Goal: Task Accomplishment & Management: Manage account settings

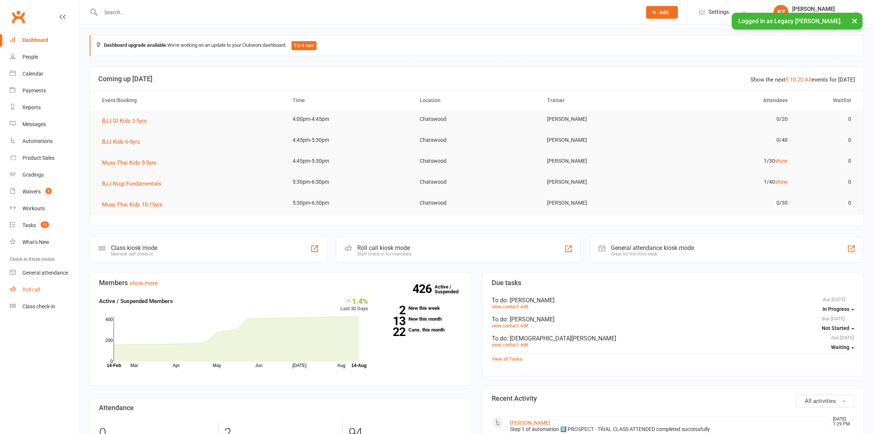
click at [30, 281] on link "Roll call" at bounding box center [44, 289] width 69 height 17
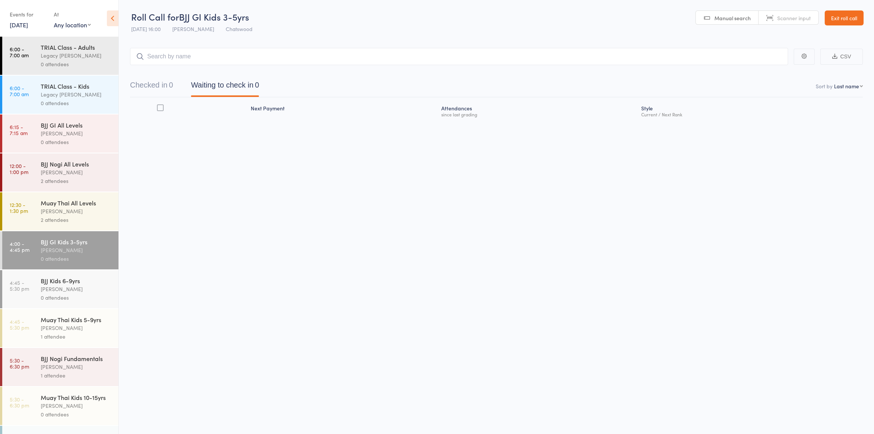
click at [75, 252] on div "[PERSON_NAME]" at bounding box center [76, 250] width 71 height 9
click at [194, 54] on input "search" at bounding box center [459, 56] width 658 height 17
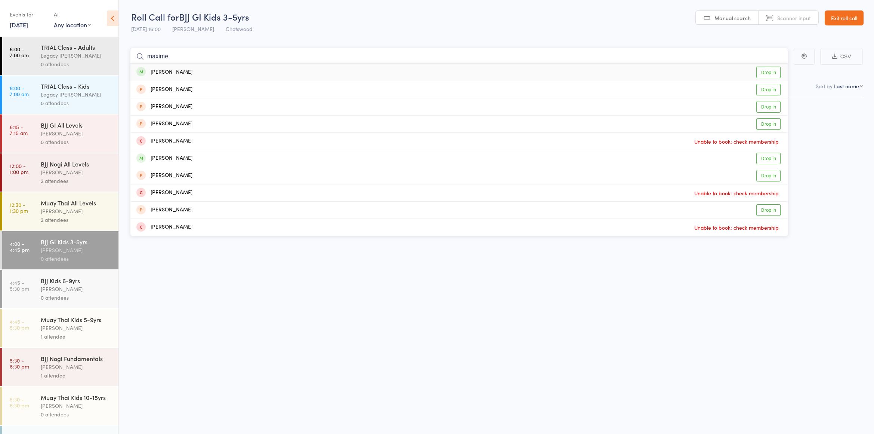
type input "maxime"
click at [176, 72] on div "Maxime Pacquee" at bounding box center [164, 72] width 56 height 9
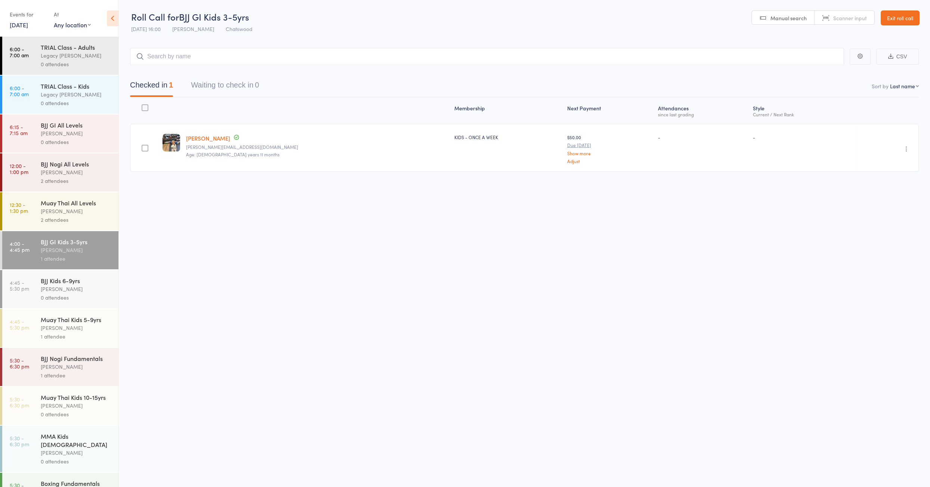
click at [874, 16] on link "Exit roll call" at bounding box center [900, 17] width 39 height 15
click at [894, 19] on link "Exit roll call" at bounding box center [900, 17] width 39 height 15
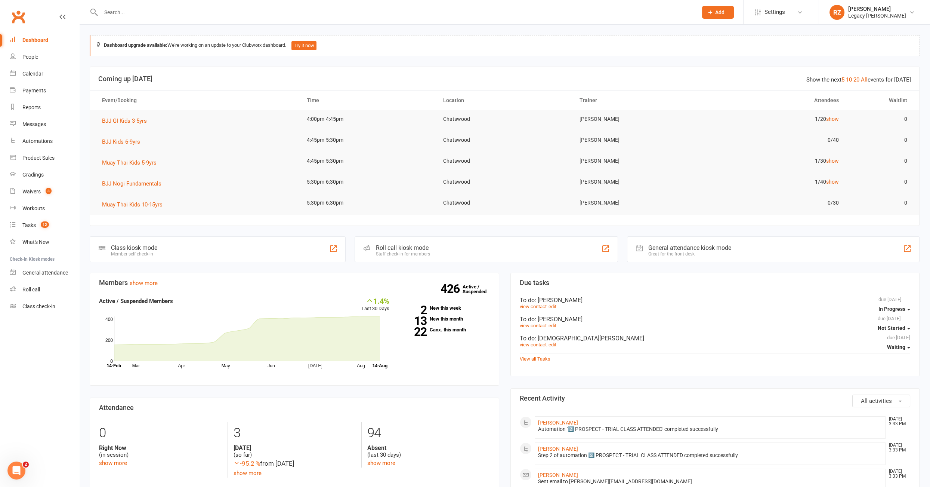
click at [173, 13] on input "text" at bounding box center [396, 12] width 594 height 10
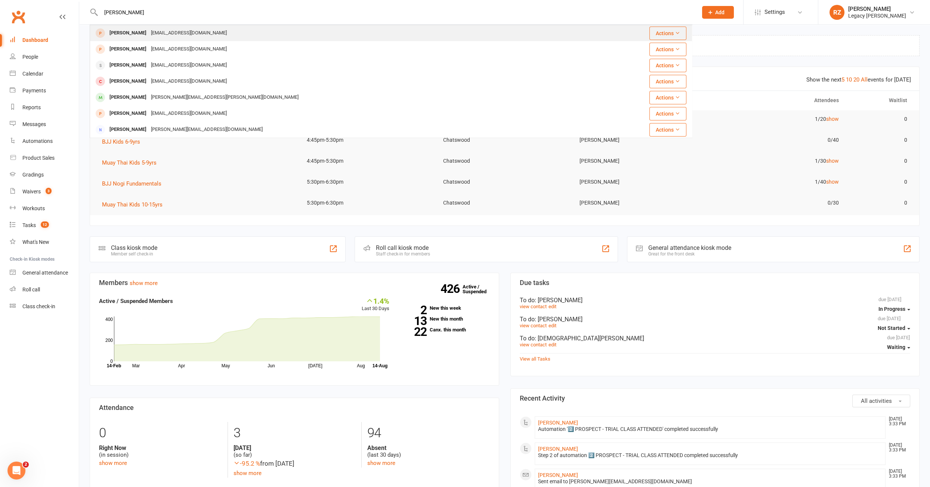
type input "chris liu"
click at [149, 35] on div "Fangna13131@hotmail.com" at bounding box center [189, 33] width 80 height 11
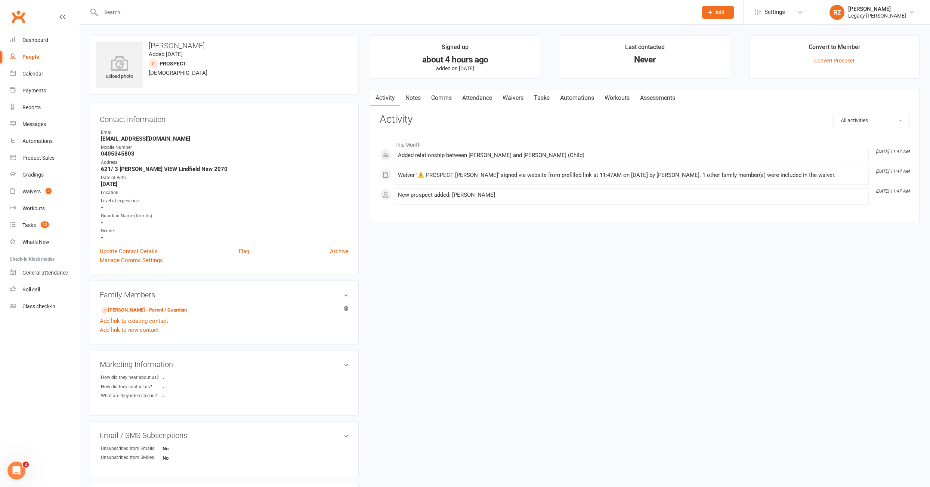
click at [515, 100] on link "Waivers" at bounding box center [512, 97] width 31 height 17
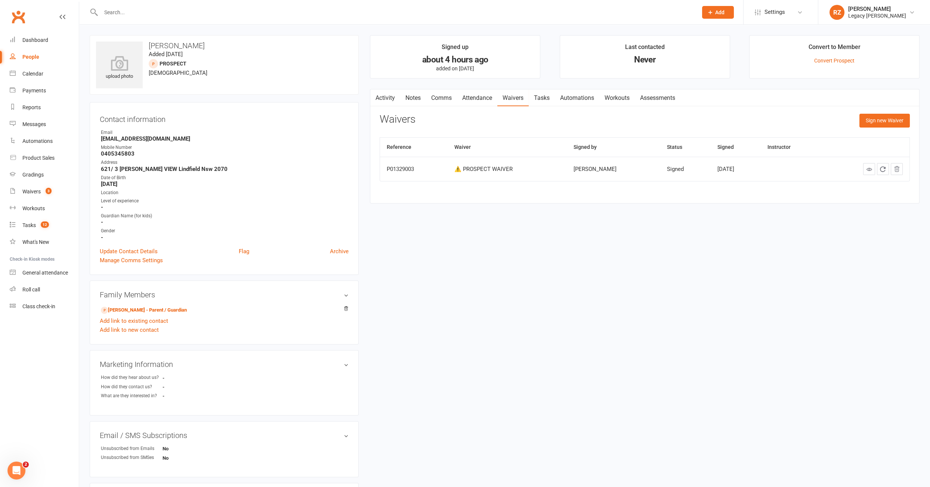
click at [136, 12] on input "text" at bounding box center [396, 12] width 594 height 10
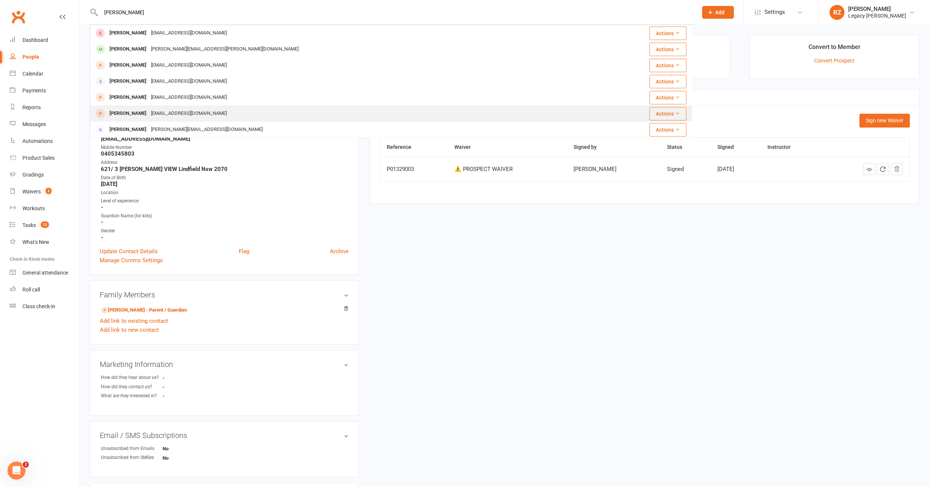
type input "chris"
click at [149, 116] on div "Fangna13131@hotmail.com" at bounding box center [189, 113] width 80 height 11
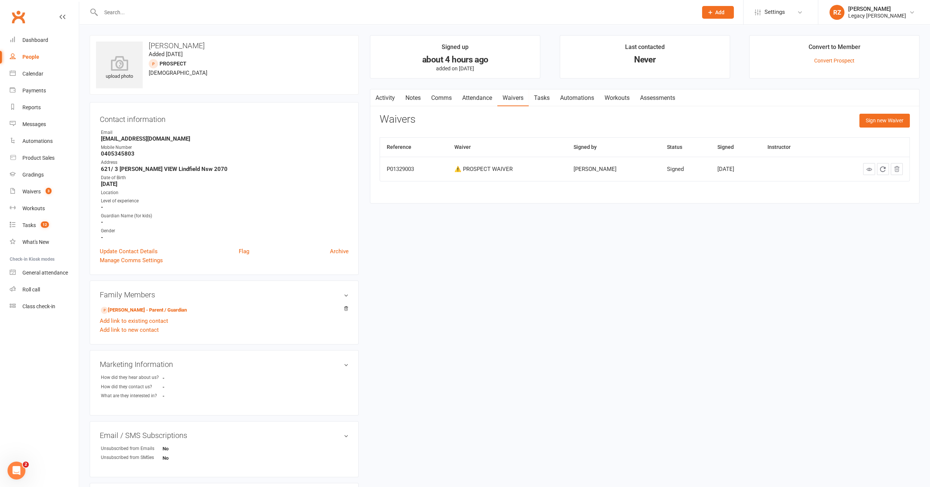
click at [173, 9] on input "text" at bounding box center [396, 12] width 594 height 10
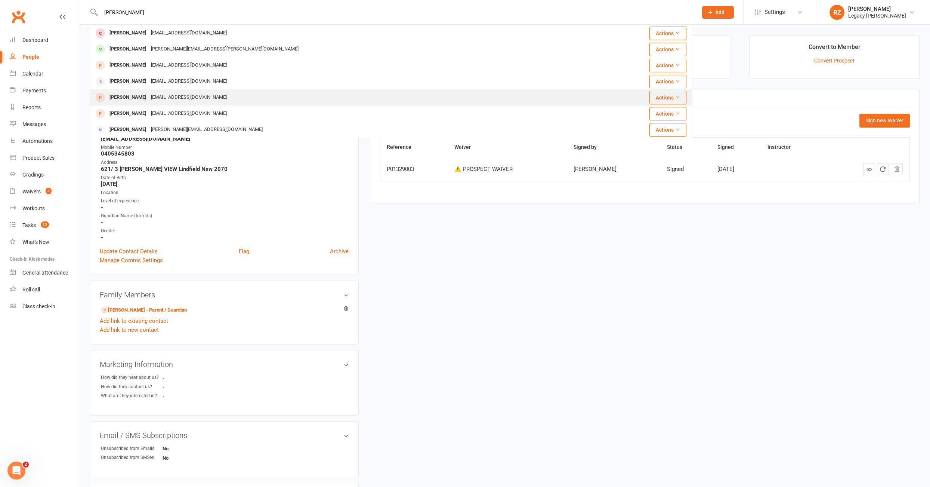
type input "chris"
click at [149, 97] on div "Fangna13131@hotmail.com" at bounding box center [189, 97] width 80 height 11
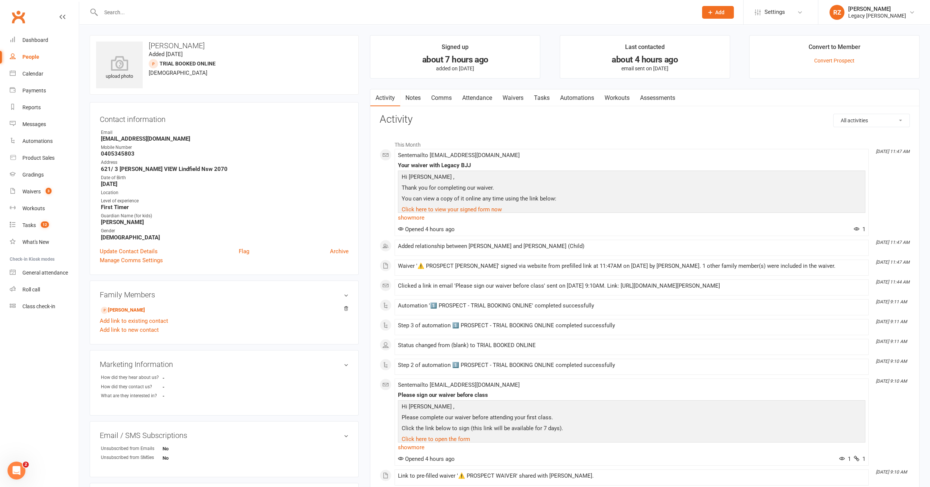
click at [509, 98] on link "Waivers" at bounding box center [512, 97] width 31 height 17
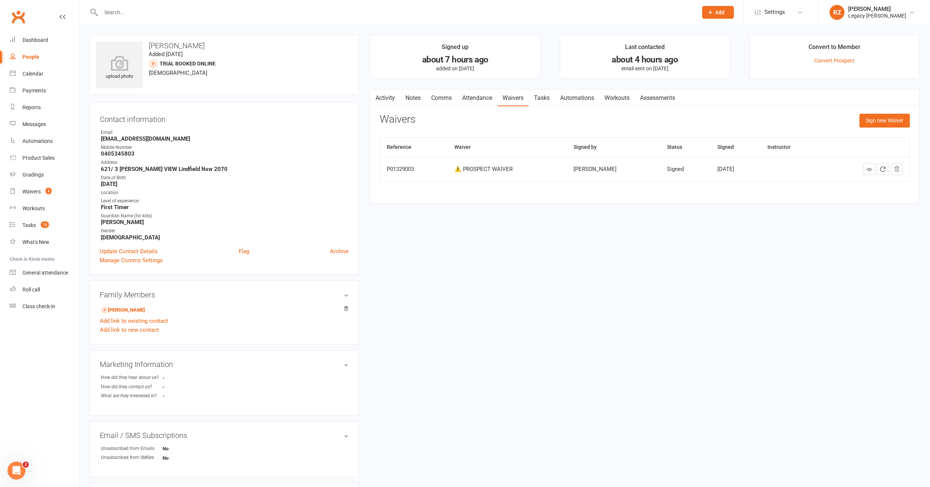
click at [383, 99] on link "Activity" at bounding box center [385, 97] width 30 height 17
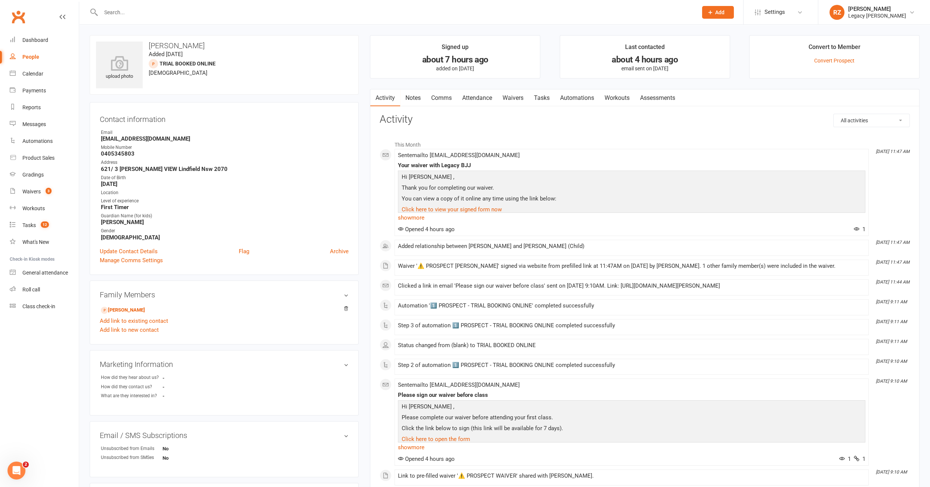
click at [175, 46] on h3 "Chris Liu" at bounding box center [224, 45] width 256 height 8
click at [136, 249] on link "Update Contact Details" at bounding box center [129, 251] width 58 height 9
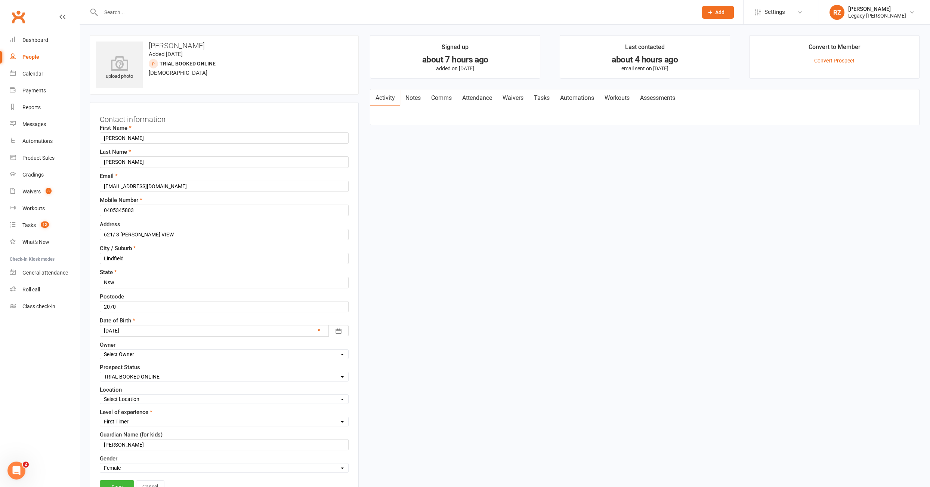
scroll to position [35, 0]
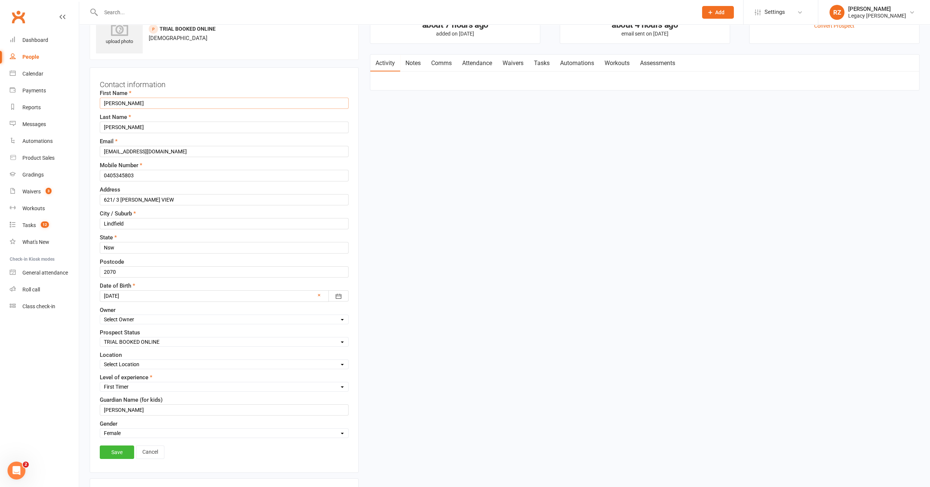
click at [123, 99] on input "Chris" at bounding box center [224, 103] width 249 height 11
type input "m"
type input "Melissa"
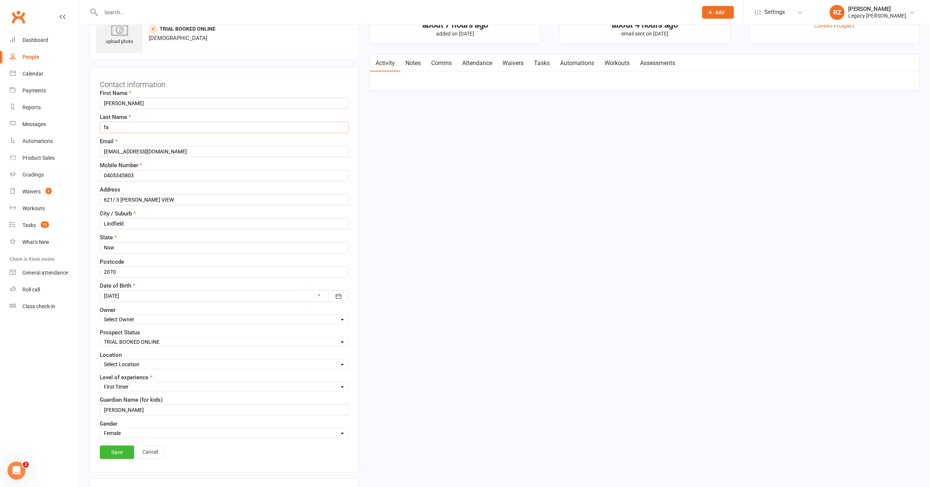
type input "f"
type input "Fang"
click at [118, 445] on link "Save" at bounding box center [117, 451] width 34 height 13
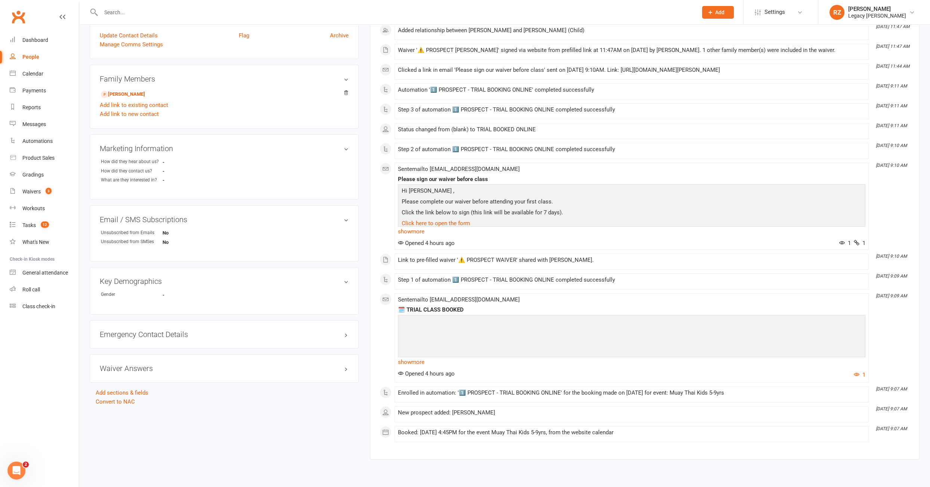
scroll to position [236, 0]
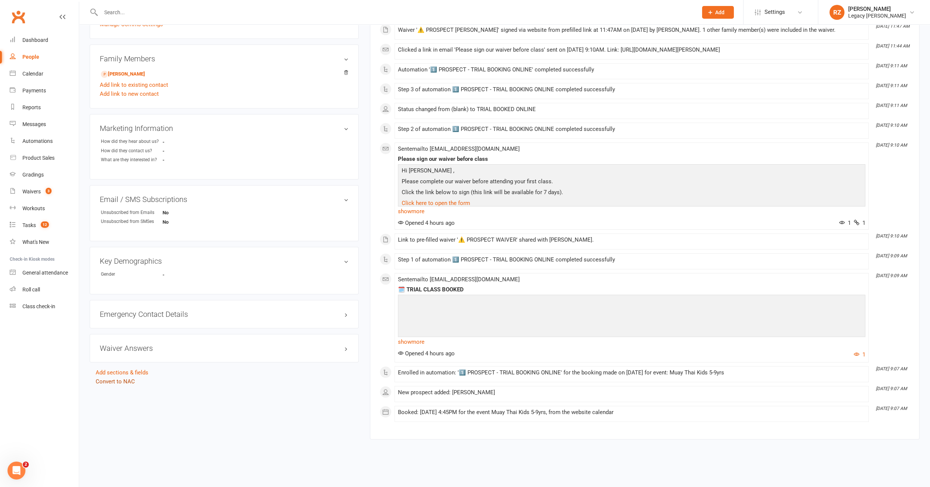
click at [106, 379] on link "Convert to NAC" at bounding box center [115, 381] width 39 height 7
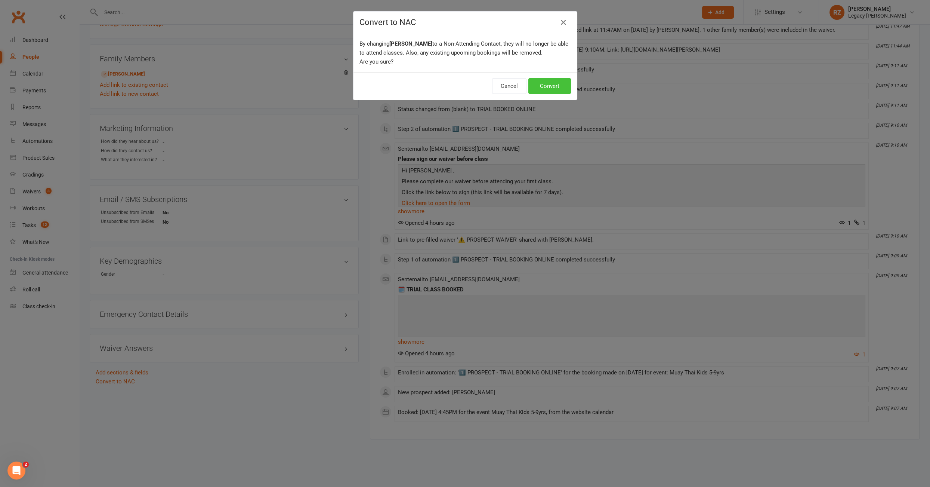
click at [540, 85] on button "Convert" at bounding box center [549, 86] width 43 height 16
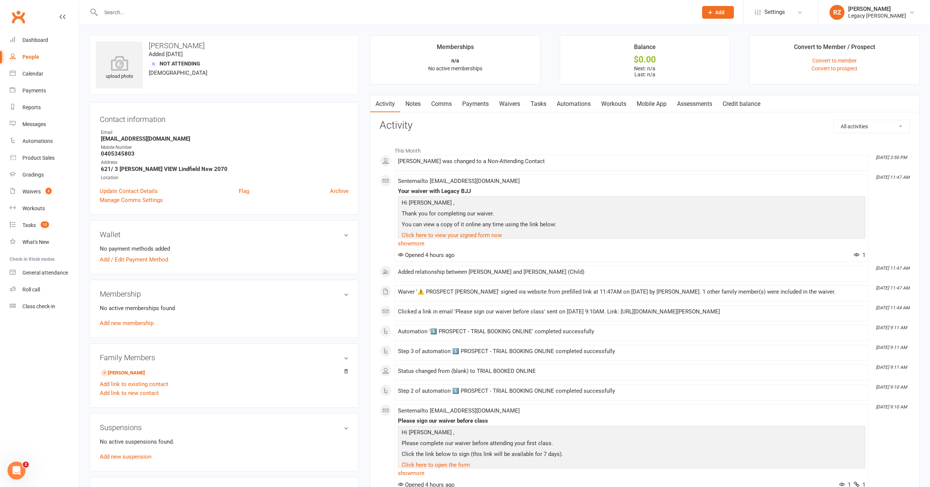
click at [501, 102] on link "Waivers" at bounding box center [509, 103] width 31 height 17
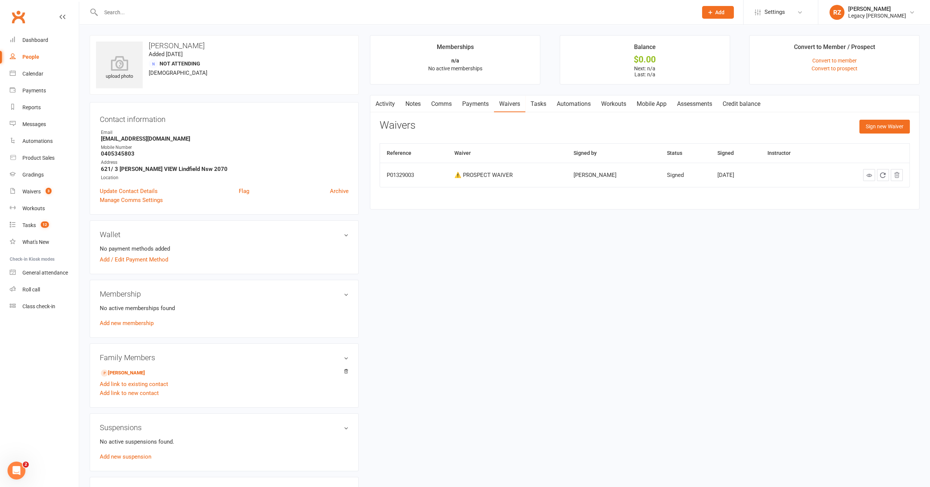
click at [168, 12] on input "text" at bounding box center [396, 12] width 594 height 10
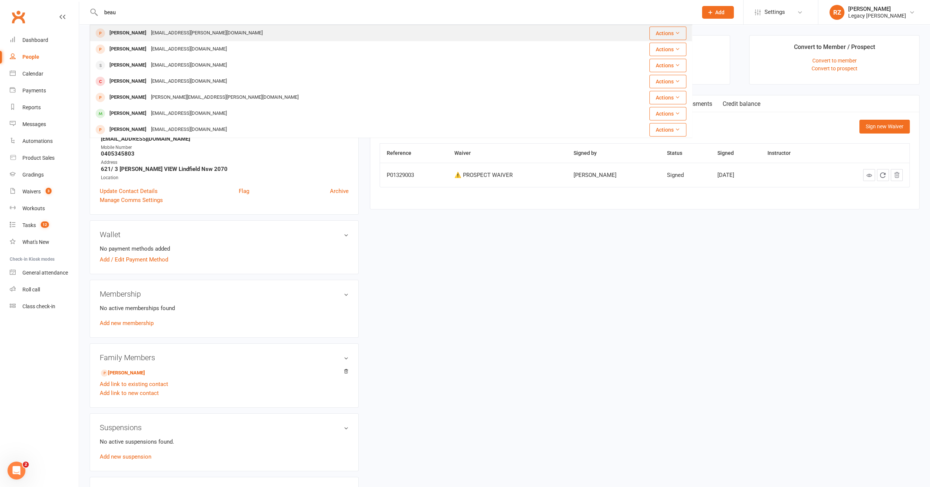
type input "beau"
click at [137, 27] on div "Beau Sims beau.sims@live.com" at bounding box center [340, 32] width 501 height 15
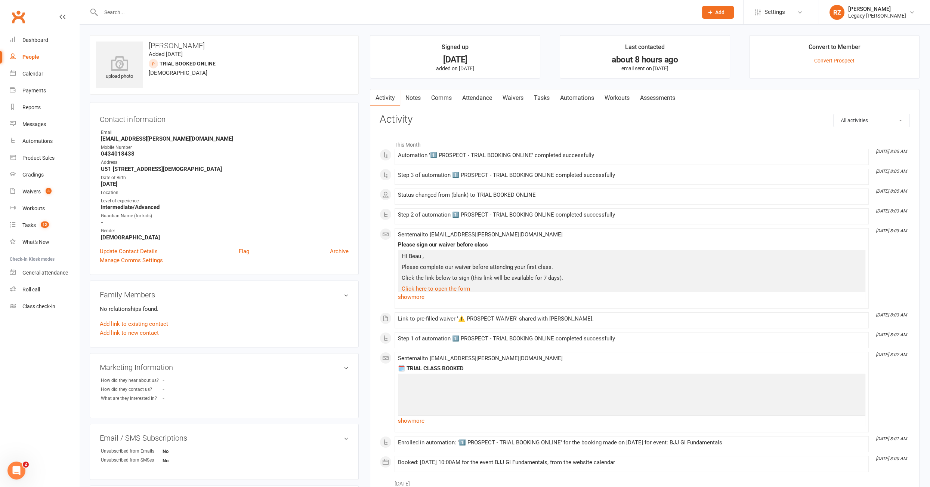
click at [144, 136] on strong "beau.sims@live.com" at bounding box center [225, 138] width 248 height 7
copy render-form-field "beau.sims@live.com"
click at [132, 150] on strong "0434018438" at bounding box center [225, 153] width 248 height 7
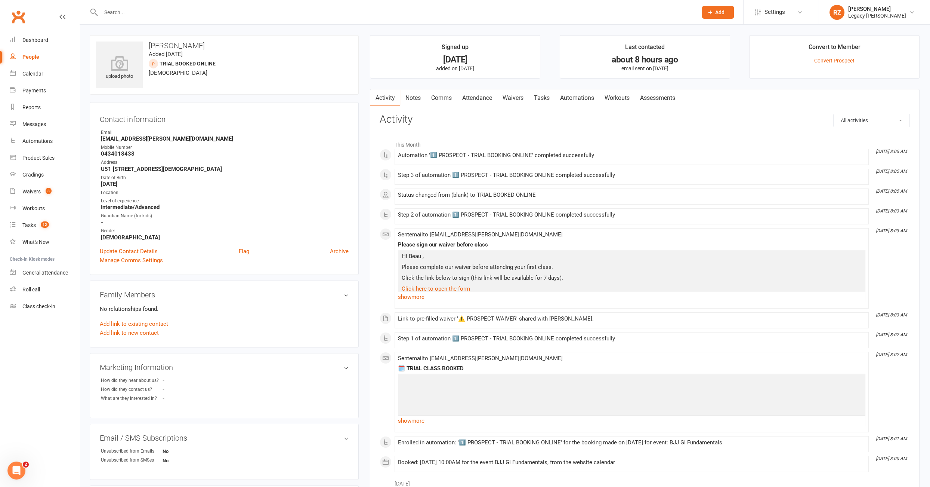
click at [132, 151] on strong "0434018438" at bounding box center [225, 153] width 248 height 7
copy render-form-field "0434018438"
click at [146, 154] on strong "0434018438" at bounding box center [225, 153] width 248 height 7
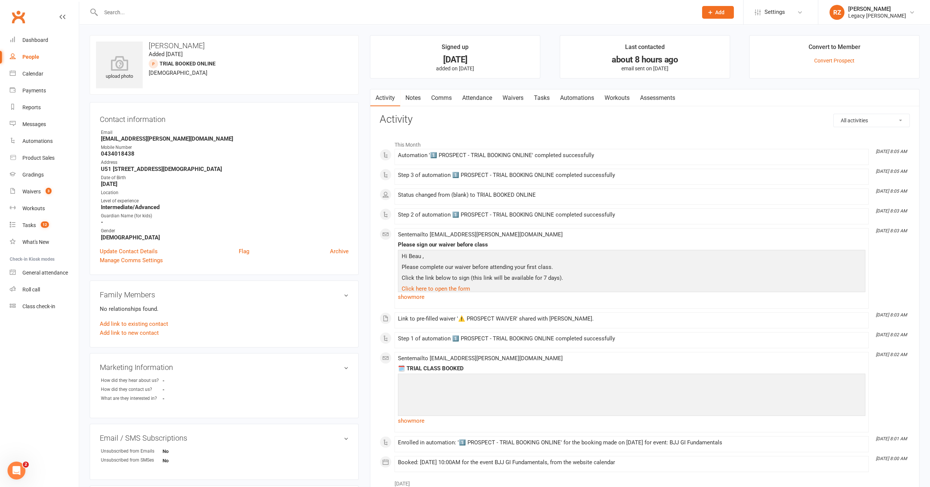
drag, startPoint x: 151, startPoint y: 183, endPoint x: 89, endPoint y: 185, distance: 61.7
click at [89, 185] on div "upload photo Beau Sims Added 29 April, 2025 TRIAL BOOKED ONLINE prospect 44 yea…" at bounding box center [224, 329] width 280 height 589
copy strong "December 12, 1980"
click at [516, 93] on link "Waivers" at bounding box center [512, 97] width 31 height 17
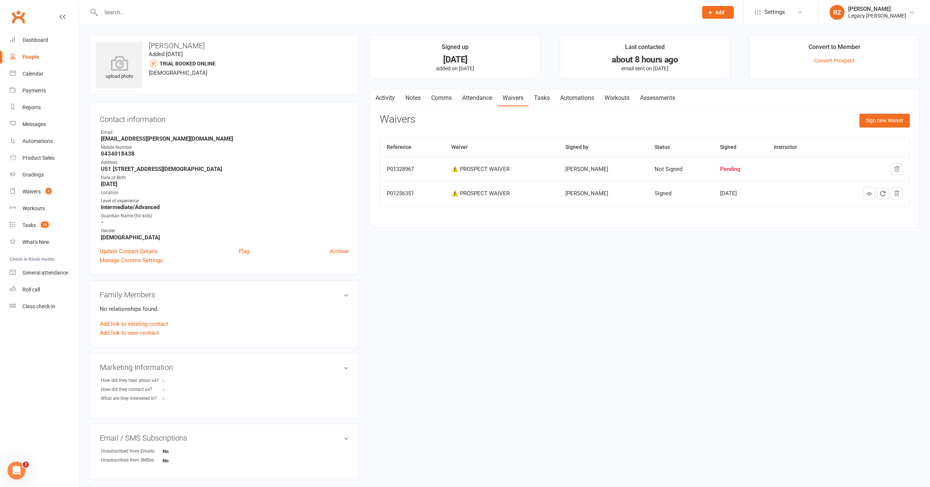
click at [386, 98] on link "Activity" at bounding box center [385, 97] width 30 height 17
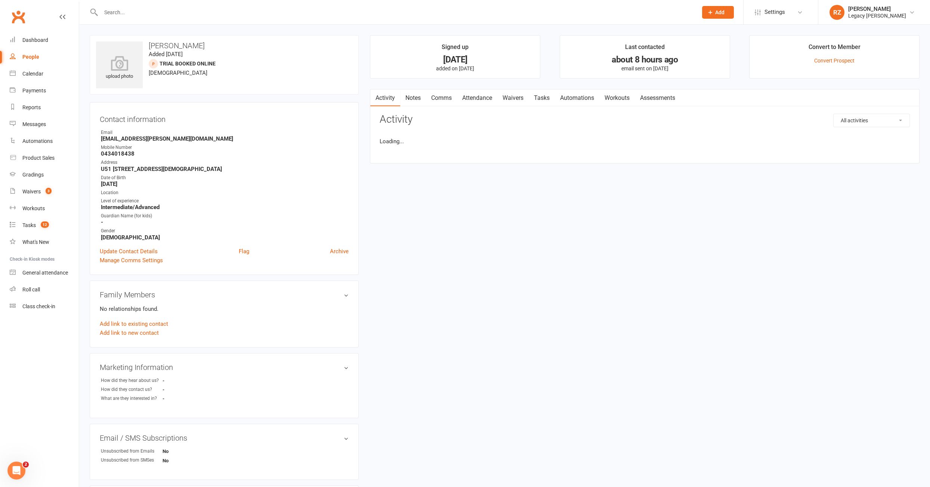
click at [484, 101] on link "Attendance" at bounding box center [477, 97] width 40 height 17
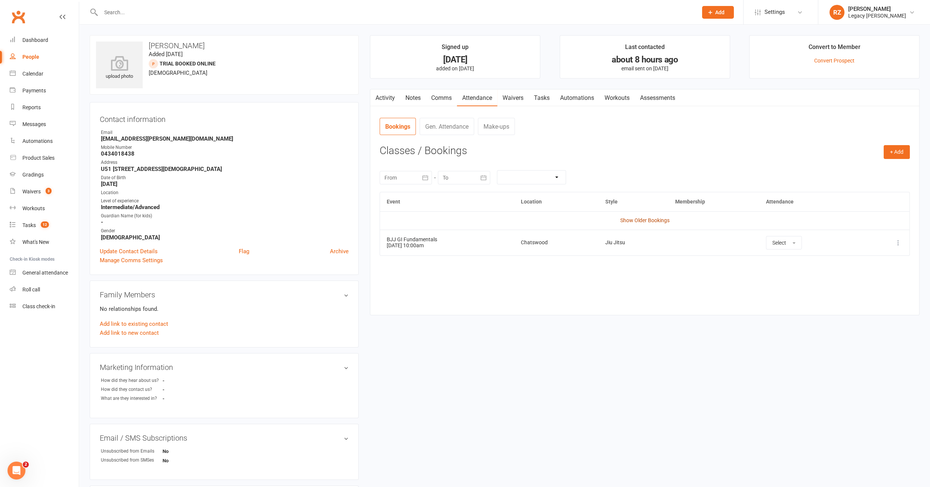
click at [652, 222] on link "Show Older Bookings" at bounding box center [644, 220] width 49 height 6
click at [673, 376] on div "upload photo Beau Sims Added 29 April, 2025 TRIAL BOOKED ONLINE prospect 44 yea…" at bounding box center [504, 329] width 841 height 589
click at [23, 192] on div "Waivers" at bounding box center [31, 191] width 18 height 6
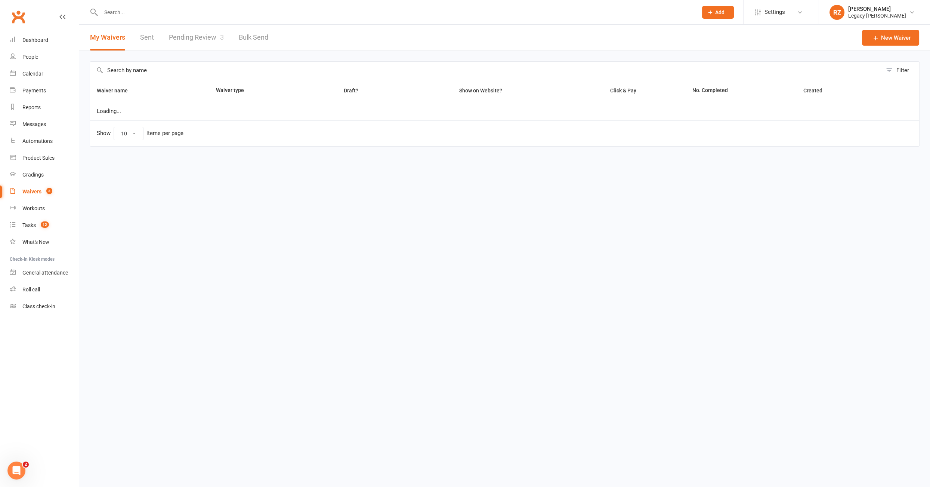
click at [173, 35] on link "Pending Review 3" at bounding box center [196, 38] width 55 height 26
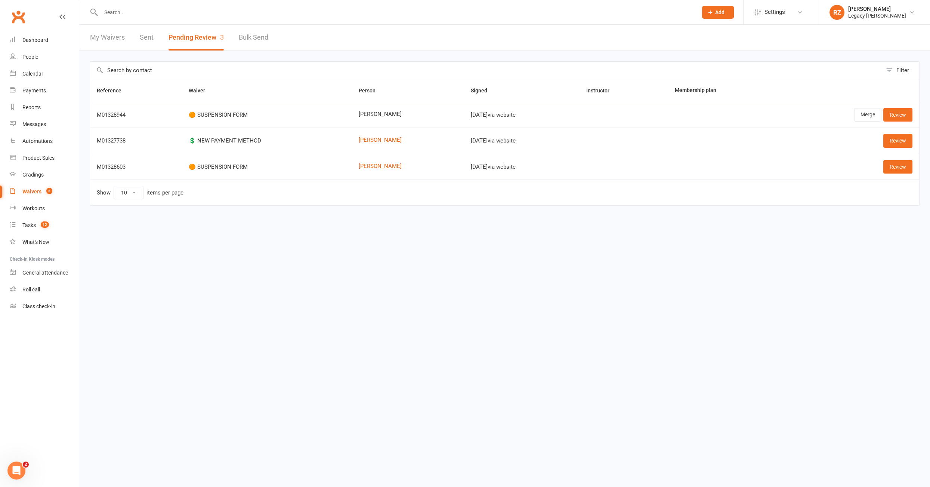
click at [678, 210] on div "Reference Waiver Person Signed Instructor Membership plan M01328944 🟠 SUSPENSIO…" at bounding box center [505, 147] width 830 height 137
click at [884, 142] on link "Review" at bounding box center [898, 140] width 29 height 13
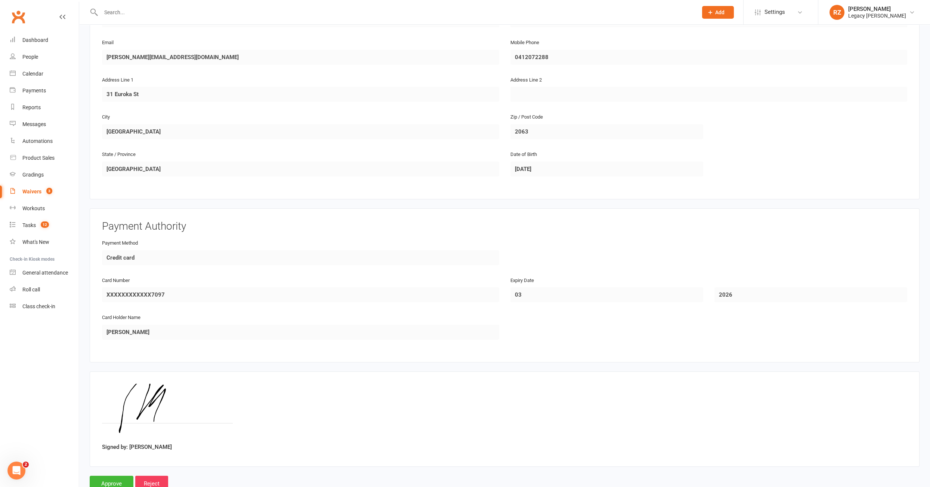
scroll to position [172, 0]
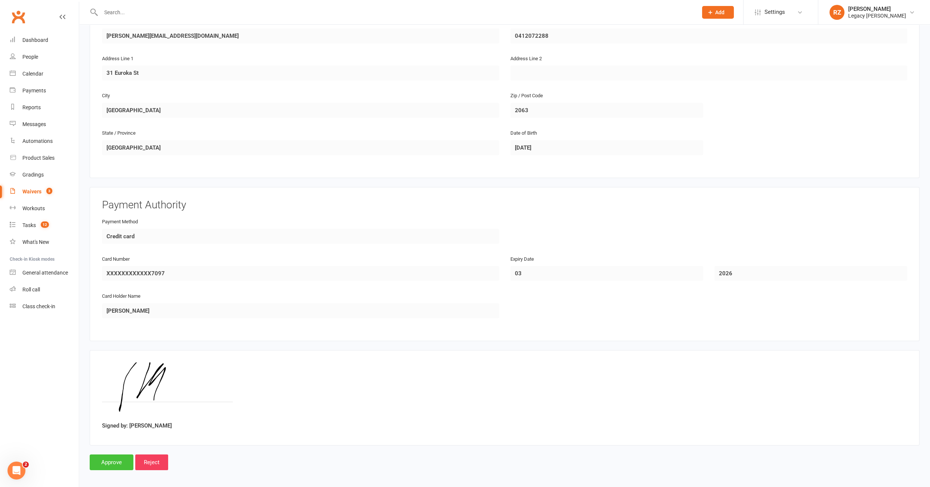
click at [114, 455] on input "Approve" at bounding box center [112, 462] width 44 height 16
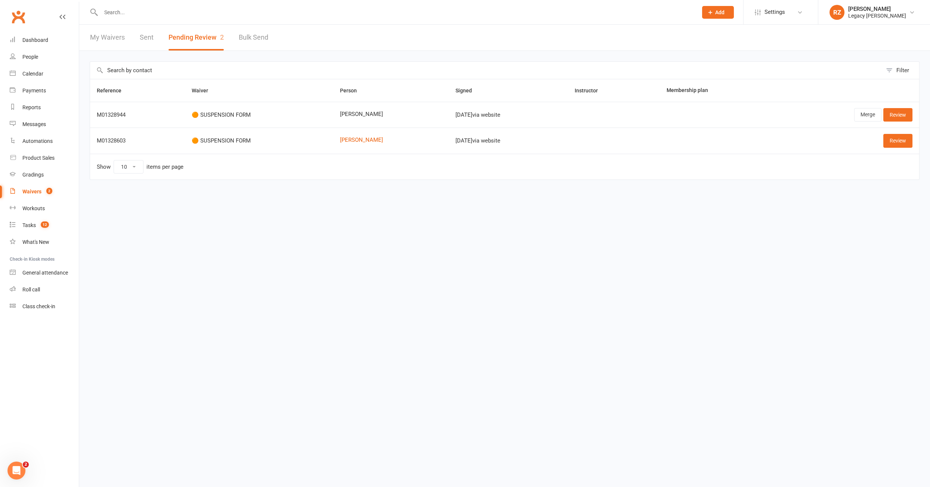
click at [197, 11] on input "text" at bounding box center [396, 12] width 594 height 10
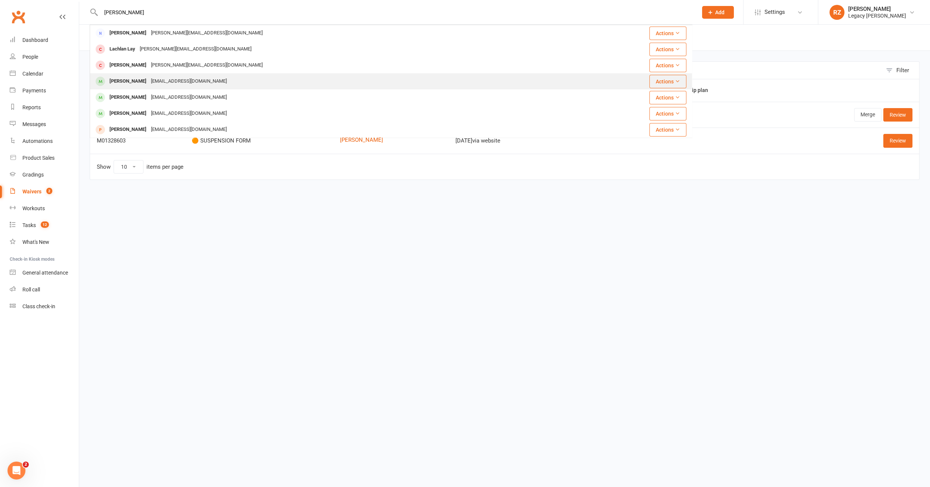
type input "stephanie"
click at [131, 79] on div "Stephanie Williams" at bounding box center [127, 81] width 41 height 11
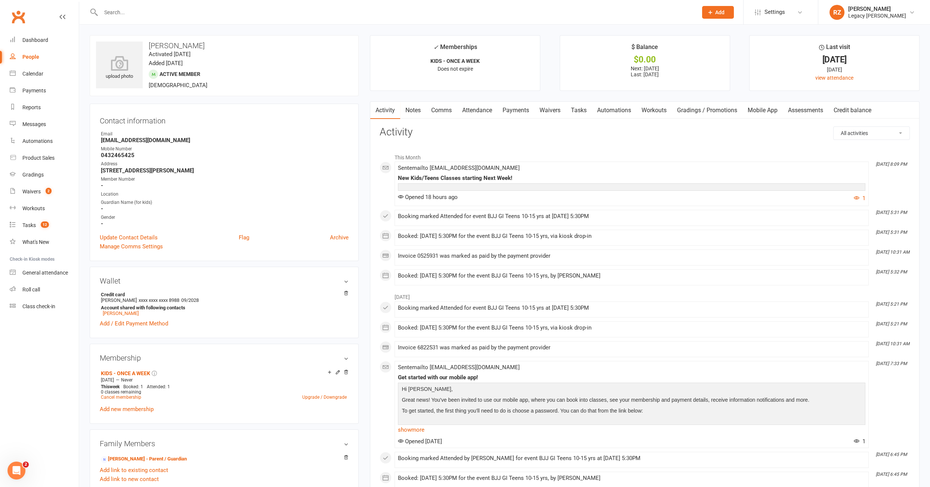
click at [530, 111] on link "Payments" at bounding box center [515, 110] width 37 height 17
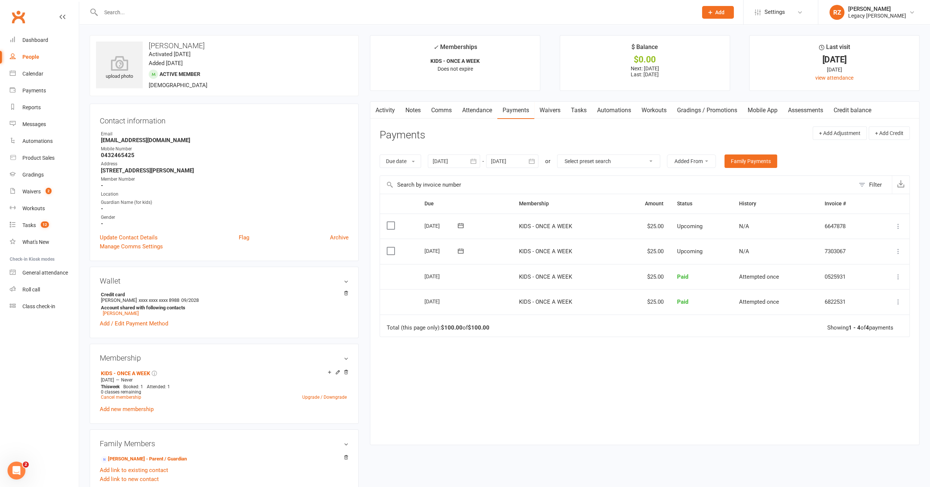
click at [204, 7] on input "text" at bounding box center [396, 12] width 594 height 10
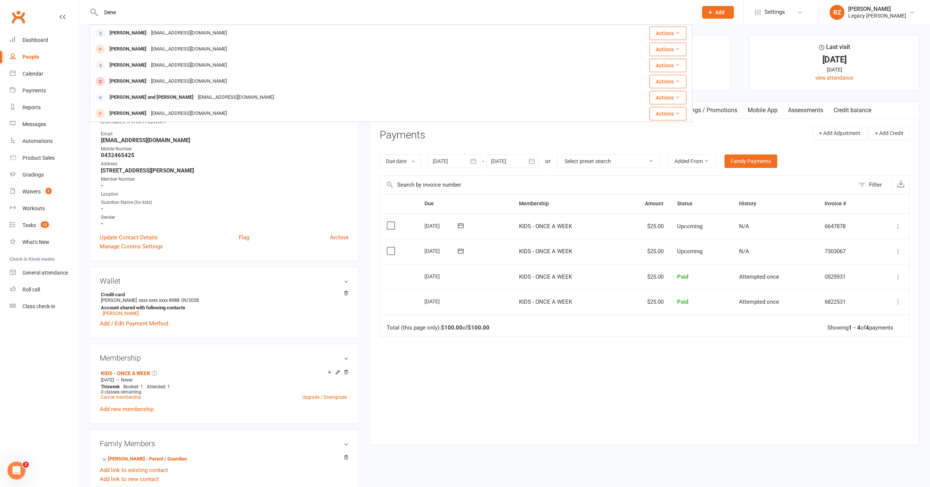
click at [122, 12] on input "Dene" at bounding box center [396, 12] width 594 height 10
paste input "dene@iknowho.com.a"
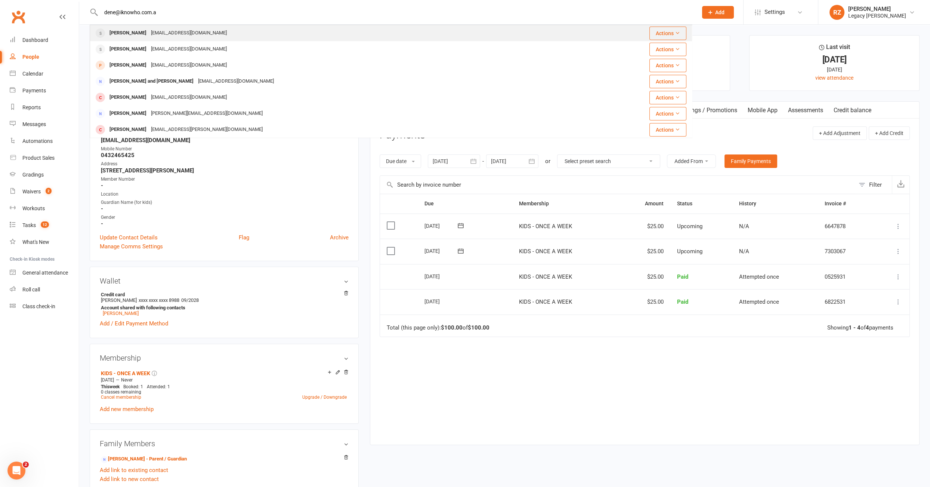
type input "dene@iknowho.com.a"
click at [125, 34] on div "[PERSON_NAME]" at bounding box center [127, 33] width 41 height 11
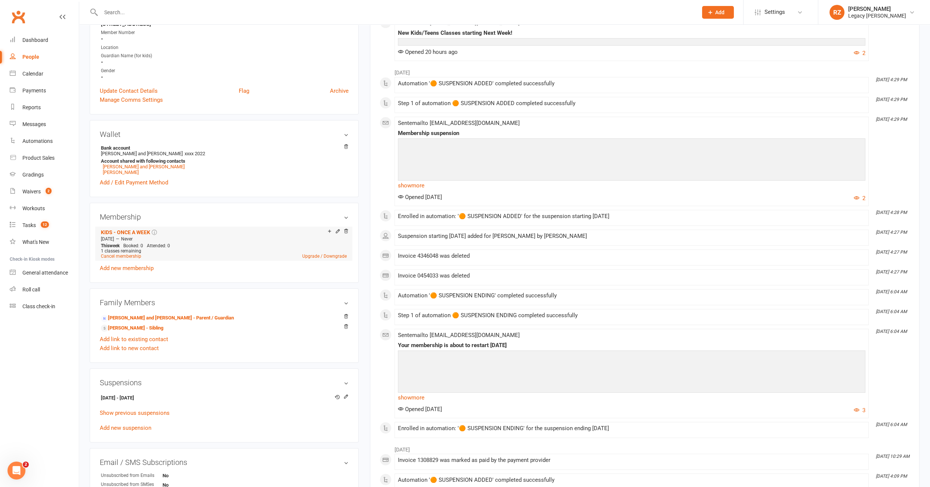
scroll to position [146, 0]
click at [348, 396] on icon at bounding box center [345, 395] width 5 height 5
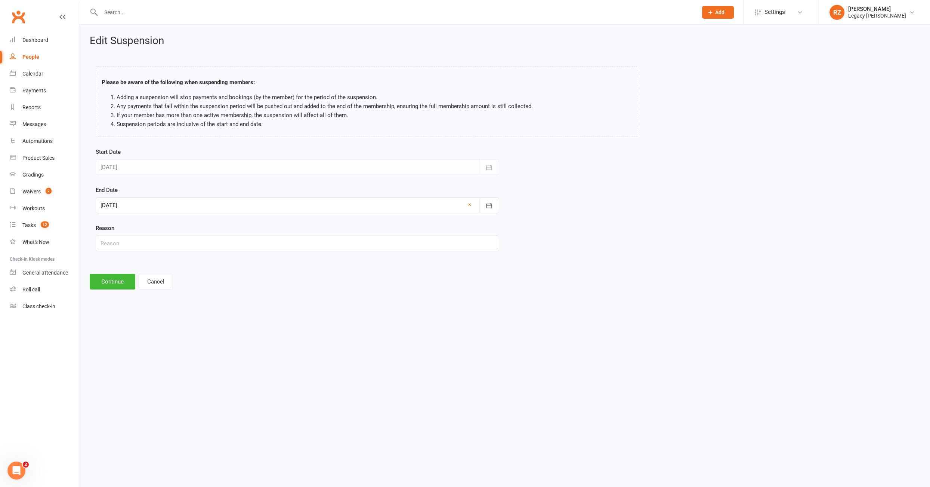
click at [160, 206] on div at bounding box center [298, 205] width 404 height 16
click at [225, 228] on button "button" at bounding box center [226, 223] width 16 height 13
click at [144, 250] on span "01" at bounding box center [142, 252] width 6 height 6
type input "01 Sep 2025"
click at [114, 282] on button "Continue" at bounding box center [113, 282] width 46 height 16
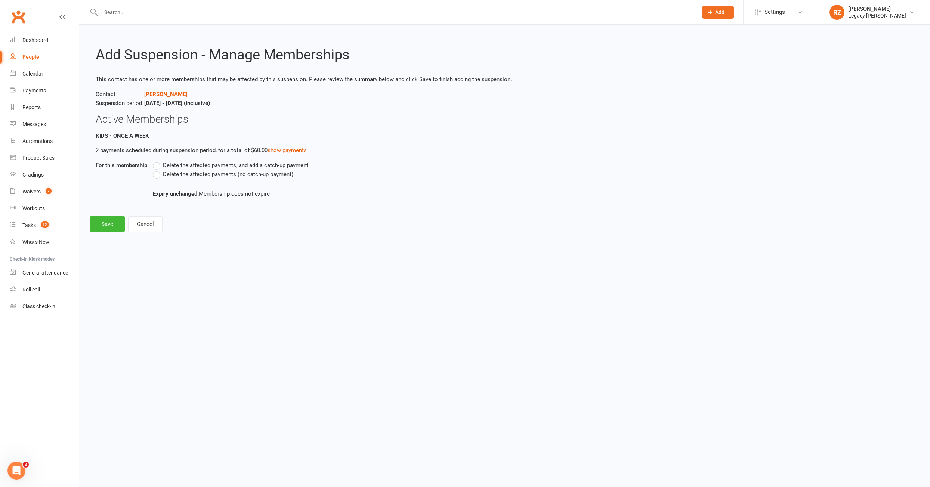
click at [159, 175] on label "Delete the affected payments (no catch-up payment)" at bounding box center [223, 174] width 141 height 9
click at [158, 170] on input "Delete the affected payments (no catch-up payment)" at bounding box center [155, 170] width 5 height 0
click at [103, 227] on button "Save" at bounding box center [107, 224] width 35 height 16
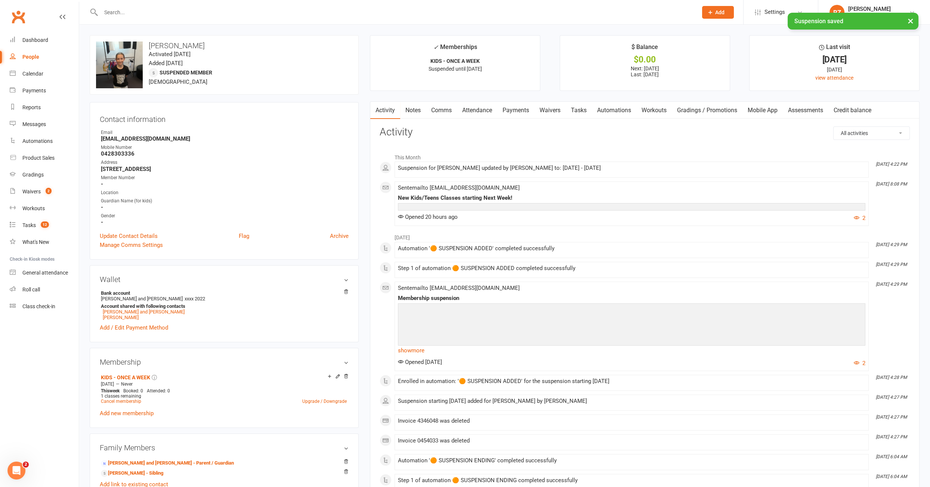
drag, startPoint x: 526, startPoint y: 104, endPoint x: 524, endPoint y: 101, distance: 4.4
click at [526, 104] on link "Payments" at bounding box center [515, 110] width 37 height 17
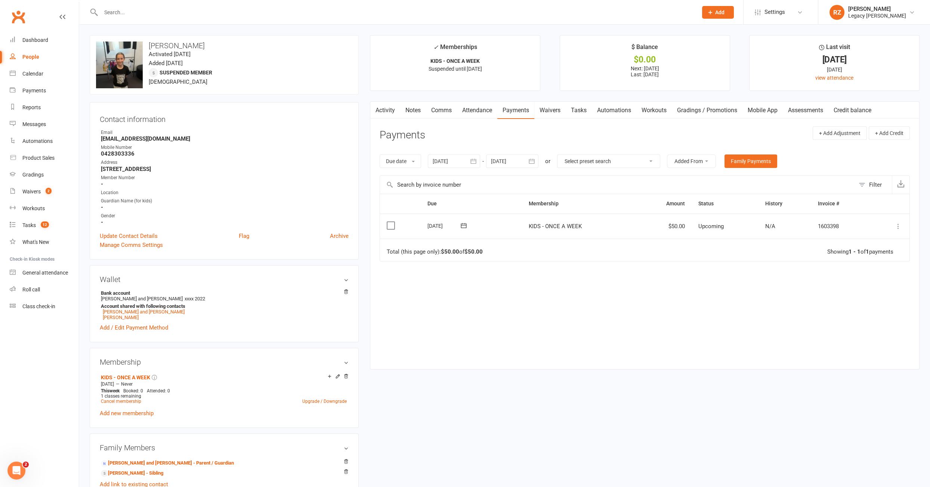
click at [462, 160] on div at bounding box center [454, 160] width 52 height 13
click at [443, 180] on button "button" at bounding box center [440, 178] width 16 height 13
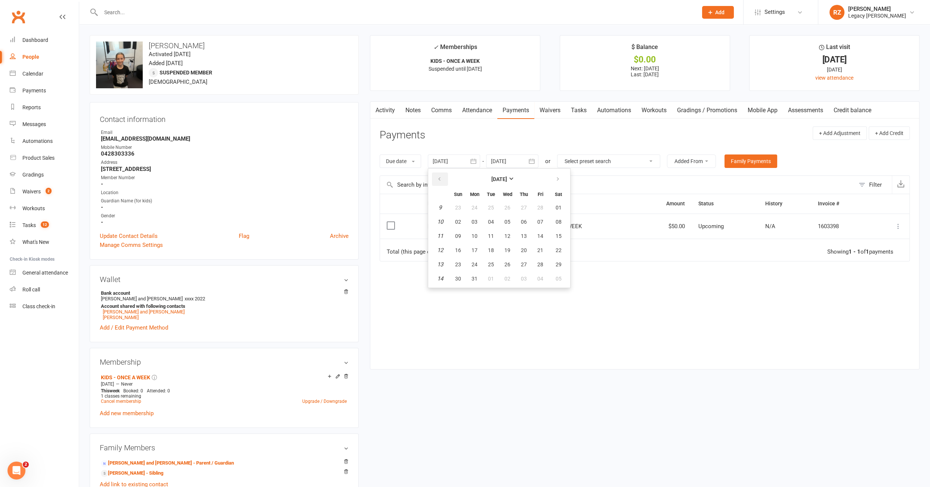
drag, startPoint x: 443, startPoint y: 180, endPoint x: 450, endPoint y: 214, distance: 34.2
click at [444, 182] on button "button" at bounding box center [440, 178] width 16 height 13
click at [457, 219] on span "02" at bounding box center [458, 222] width 6 height 6
type input "02 Feb 2025"
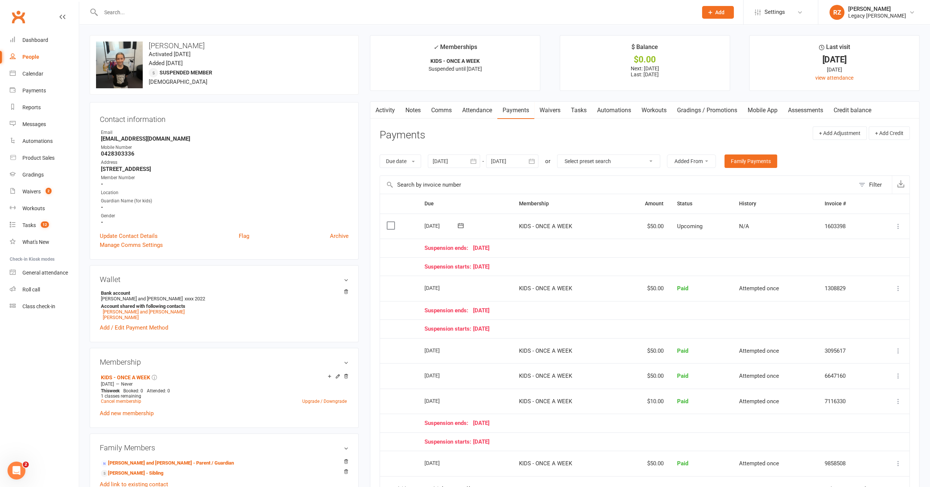
click at [500, 161] on div at bounding box center [512, 160] width 52 height 13
click at [581, 182] on button "[DATE]" at bounding box center [558, 178] width 98 height 13
click at [553, 238] on span "November" at bounding box center [541, 237] width 26 height 7
click at [551, 237] on button "11" at bounding box center [550, 235] width 16 height 13
type input "11 Nov 2025"
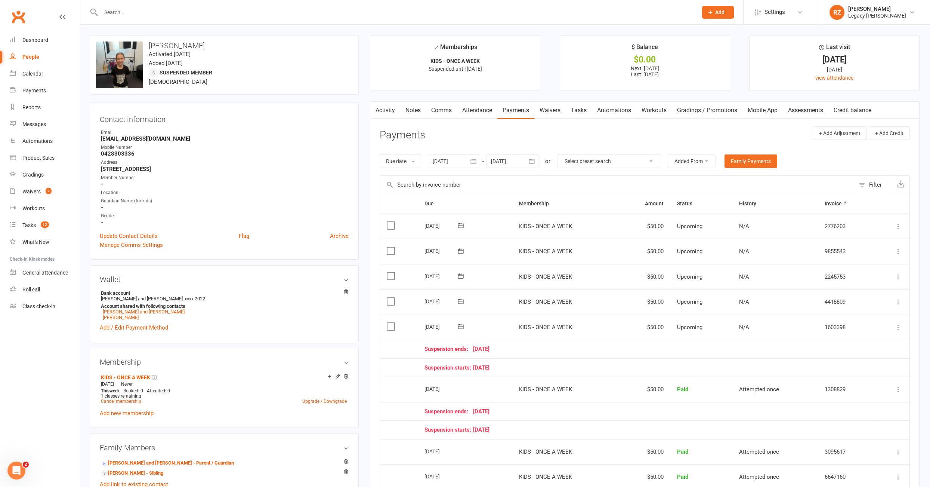
click at [410, 115] on link "Notes" at bounding box center [413, 110] width 26 height 17
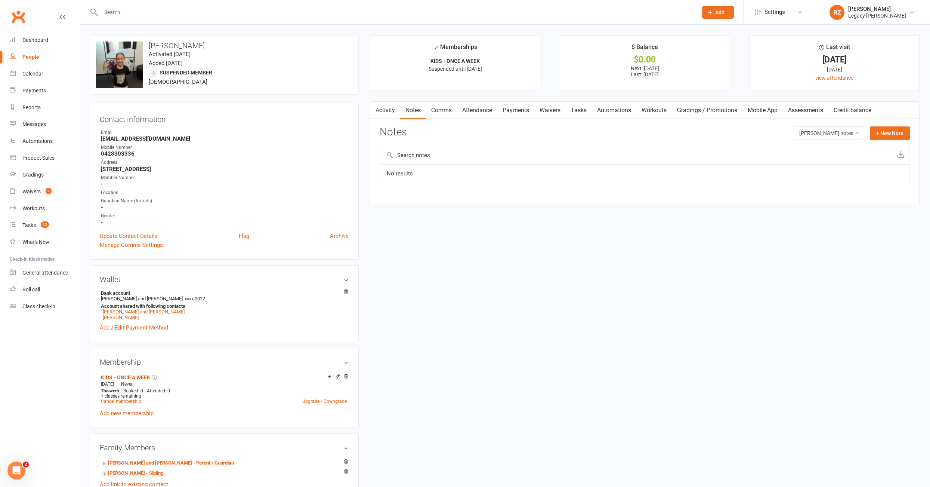
click at [526, 110] on link "Payments" at bounding box center [515, 110] width 37 height 17
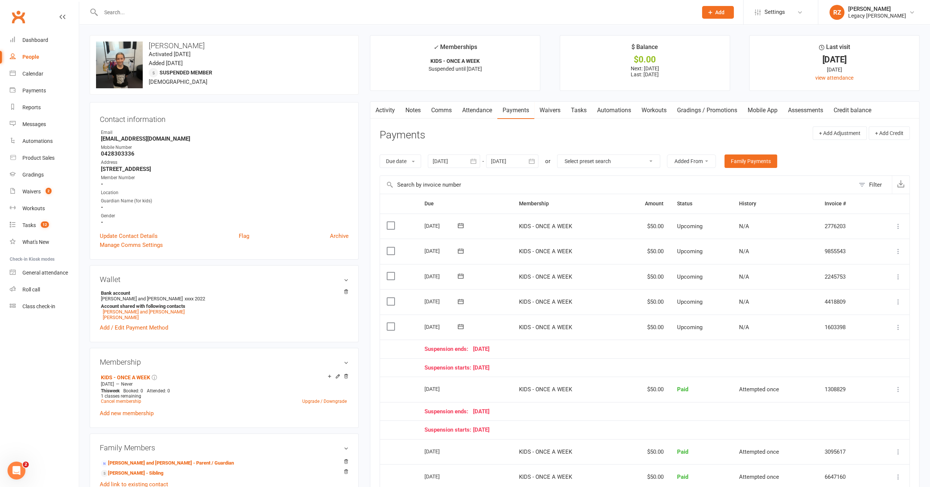
click at [897, 323] on icon at bounding box center [898, 326] width 7 height 7
click at [850, 426] on link "Bulk reschedule from this date" at bounding box center [858, 431] width 88 height 15
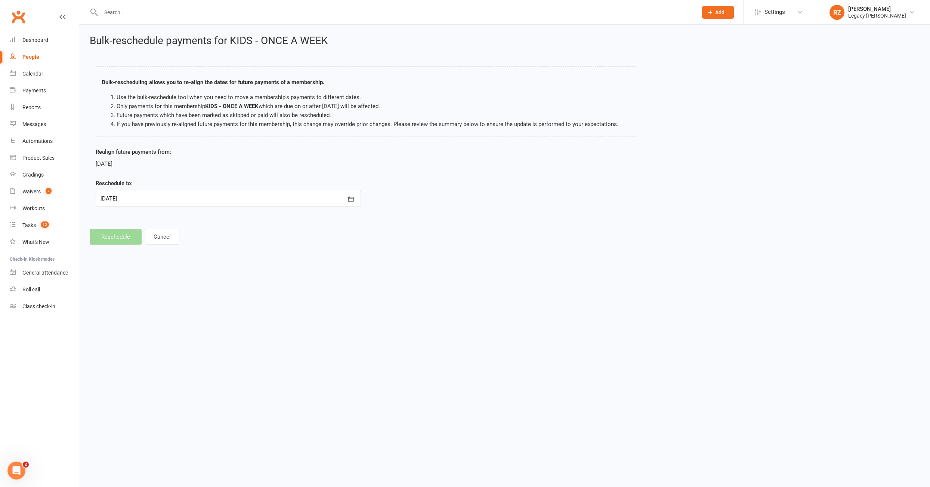
click at [273, 200] on div at bounding box center [228, 199] width 265 height 16
click at [144, 263] on button "08" at bounding box center [143, 259] width 16 height 13
type input "08 Sep 2025"
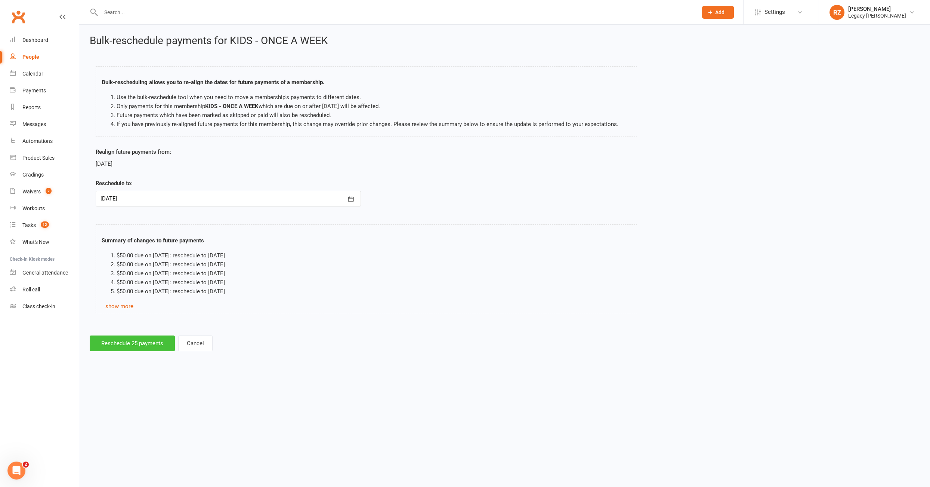
click at [133, 345] on button "Reschedule 25 payments" at bounding box center [132, 343] width 85 height 16
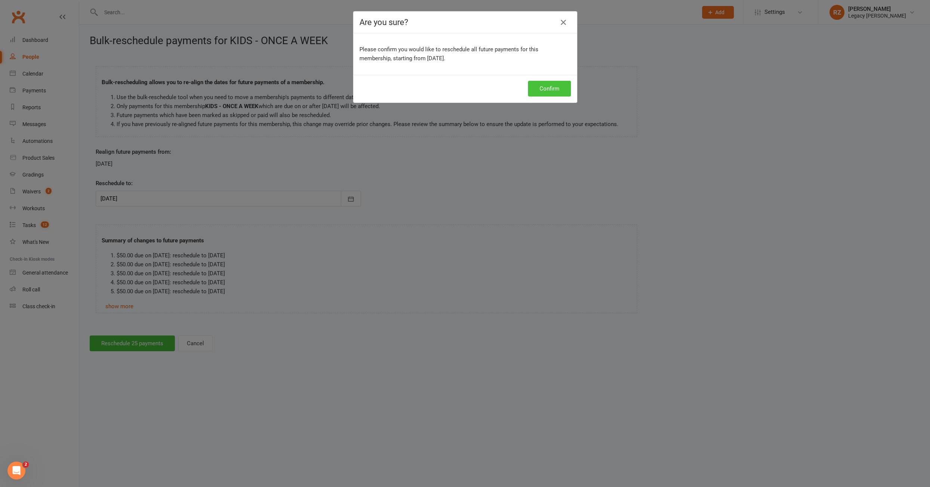
click at [554, 81] on button "Confirm" at bounding box center [549, 89] width 43 height 16
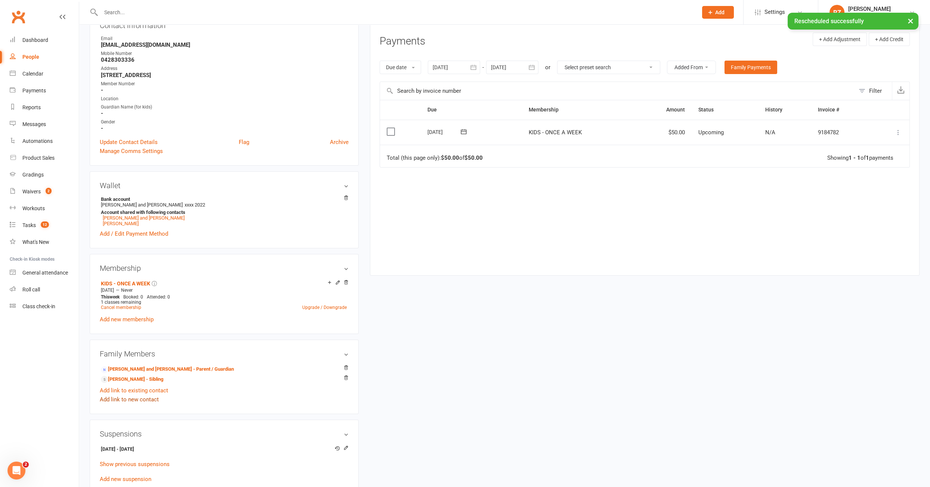
scroll to position [97, 0]
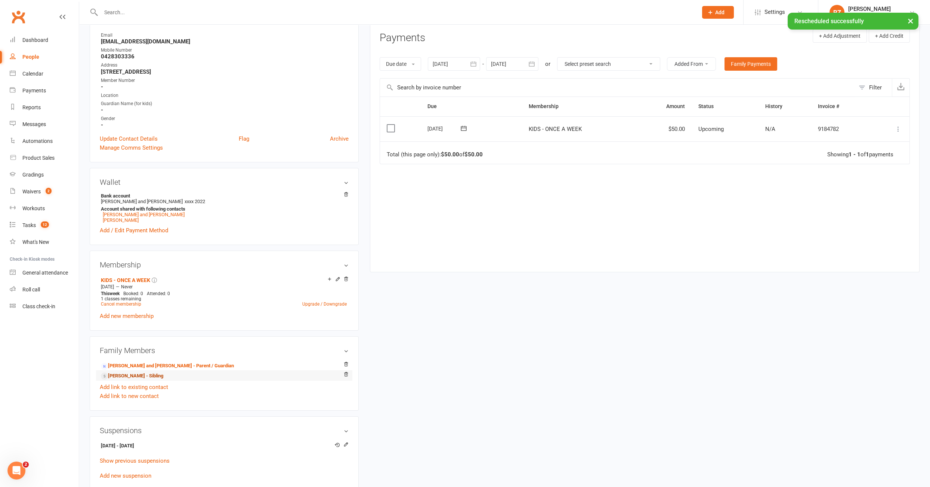
click at [151, 376] on link "Luca Gambotto - Sibling" at bounding box center [132, 376] width 62 height 8
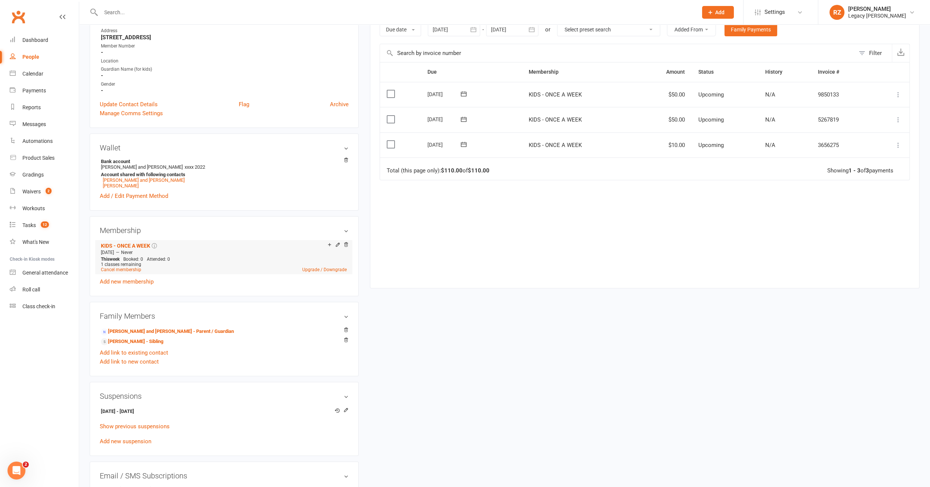
scroll to position [133, 0]
click at [346, 406] on icon at bounding box center [345, 408] width 5 height 5
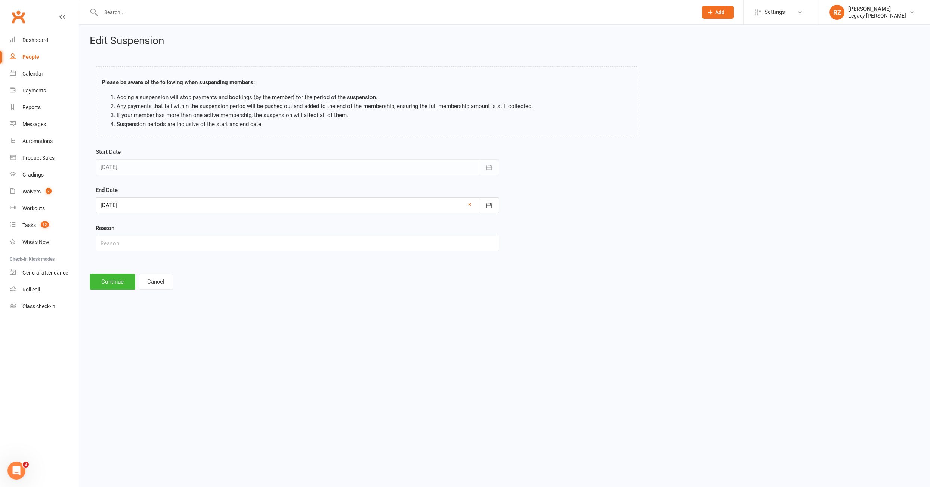
click at [151, 201] on div at bounding box center [298, 205] width 404 height 16
click at [175, 222] on strong "[DATE]" at bounding box center [167, 224] width 16 height 6
click at [188, 266] on span "September" at bounding box center [190, 267] width 27 height 7
click at [139, 250] on span "01" at bounding box center [142, 252] width 6 height 6
type input "01 Sep 2025"
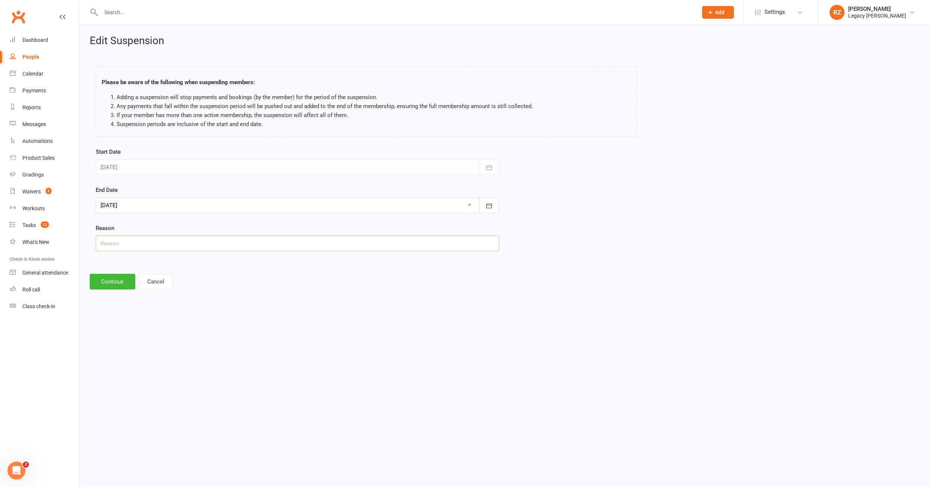
click at [116, 244] on input "text" at bounding box center [298, 243] width 404 height 16
click at [103, 271] on div "Edit Suspension Please be aware of the following when suspending members: Addin…" at bounding box center [504, 162] width 851 height 275
click at [125, 283] on button "Continue" at bounding box center [113, 282] width 46 height 16
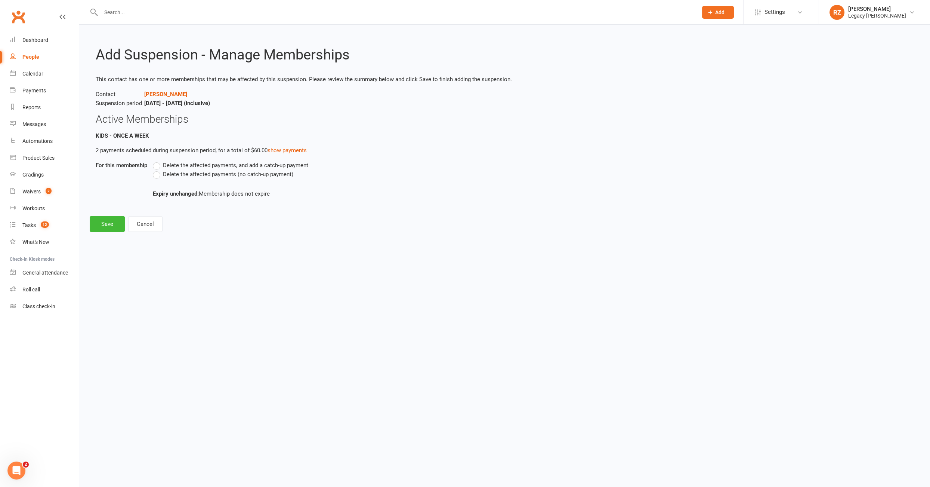
click at [160, 178] on label "Delete the affected payments (no catch-up payment)" at bounding box center [223, 174] width 141 height 9
click at [158, 170] on input "Delete the affected payments (no catch-up payment)" at bounding box center [155, 170] width 5 height 0
click at [111, 224] on button "Save" at bounding box center [107, 224] width 35 height 16
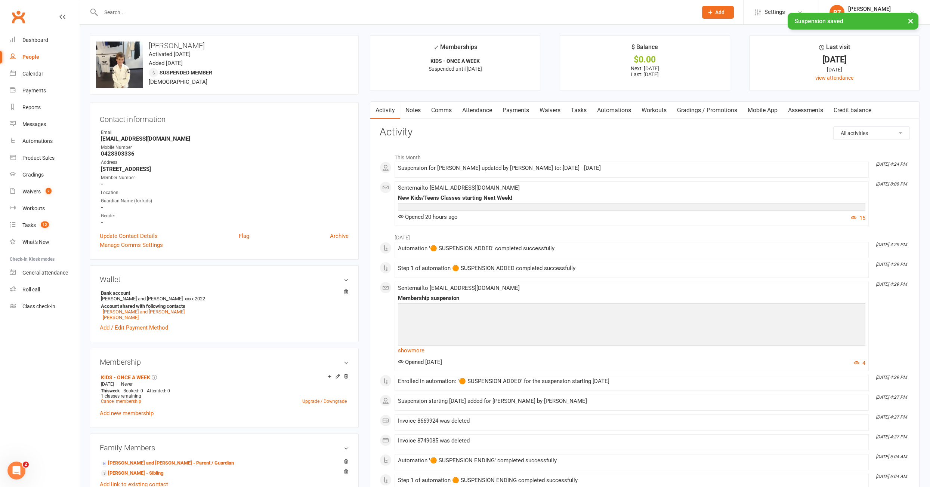
click at [509, 112] on link "Payments" at bounding box center [515, 110] width 37 height 17
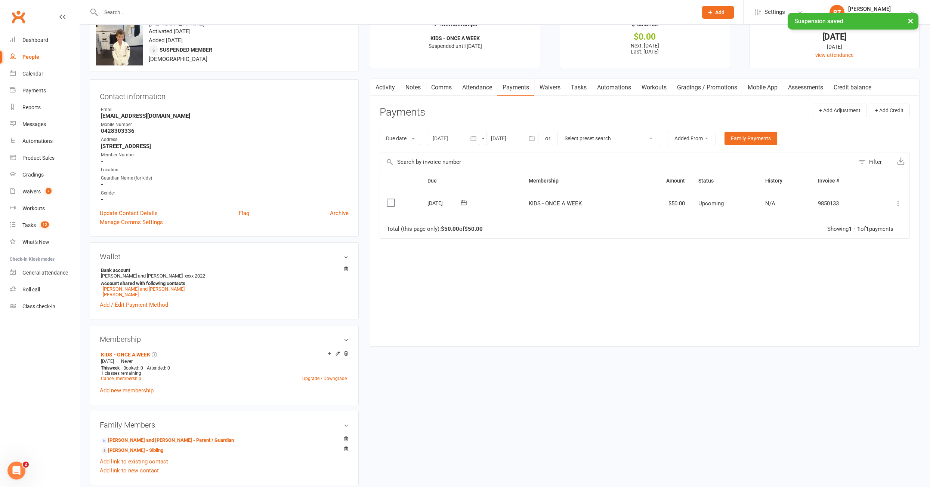
scroll to position [25, 0]
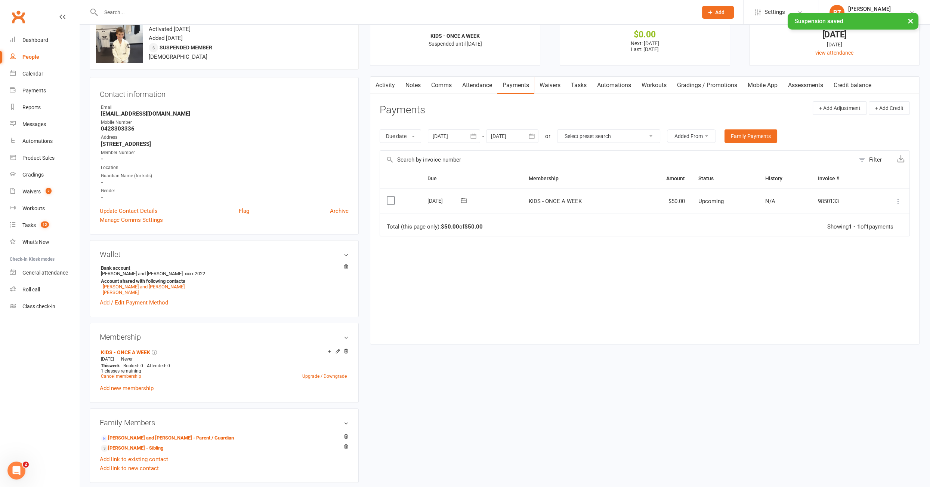
click at [453, 132] on div at bounding box center [454, 135] width 52 height 13
click at [438, 153] on icon "button" at bounding box center [439, 154] width 5 height 6
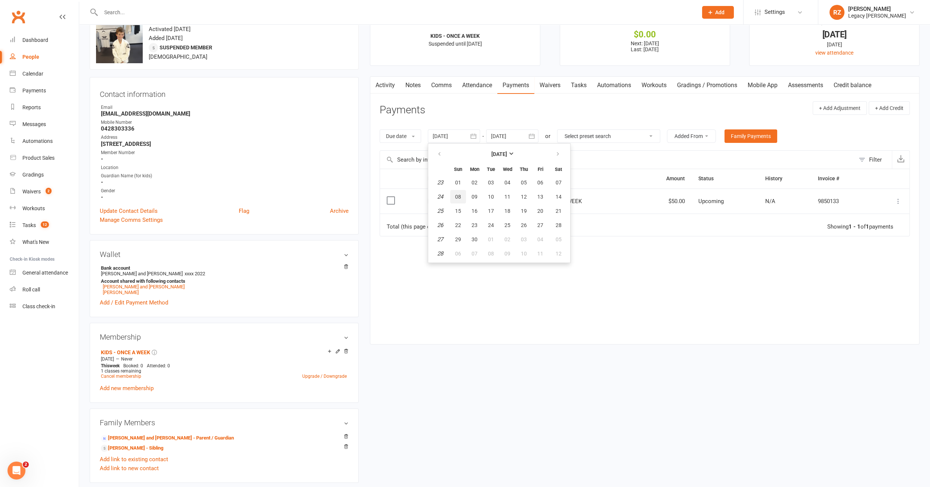
drag, startPoint x: 459, startPoint y: 201, endPoint x: 477, endPoint y: 177, distance: 29.6
click at [461, 195] on button "08" at bounding box center [458, 196] width 16 height 13
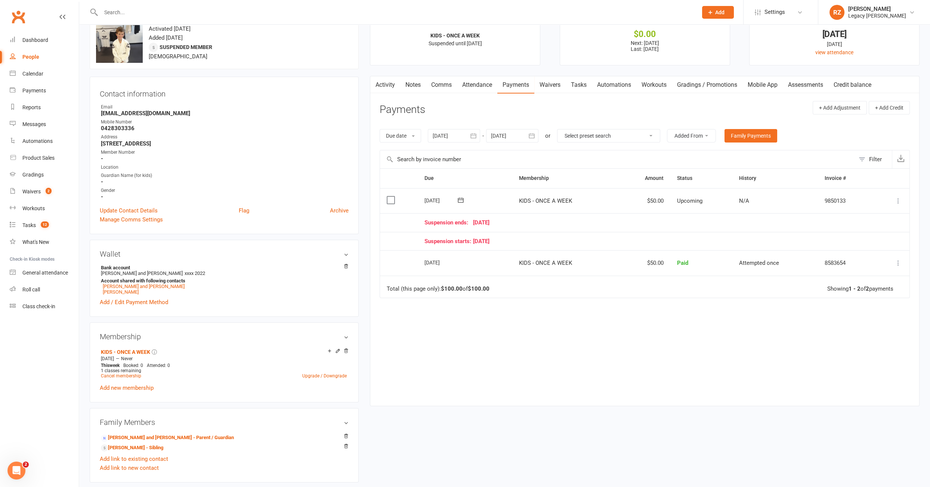
click at [451, 133] on div at bounding box center [454, 135] width 52 height 13
click at [444, 154] on button "button" at bounding box center [440, 153] width 16 height 13
click at [456, 198] on button "06" at bounding box center [458, 195] width 16 height 13
type input "06 Apr 2025"
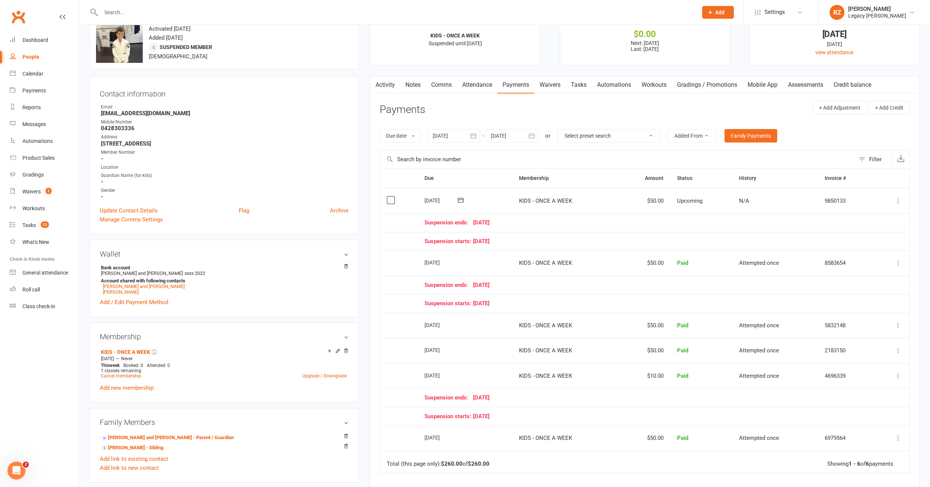
click at [514, 137] on div at bounding box center [512, 135] width 52 height 13
click at [566, 222] on span "24" at bounding box center [566, 225] width 6 height 6
type input "24 Sep 2025"
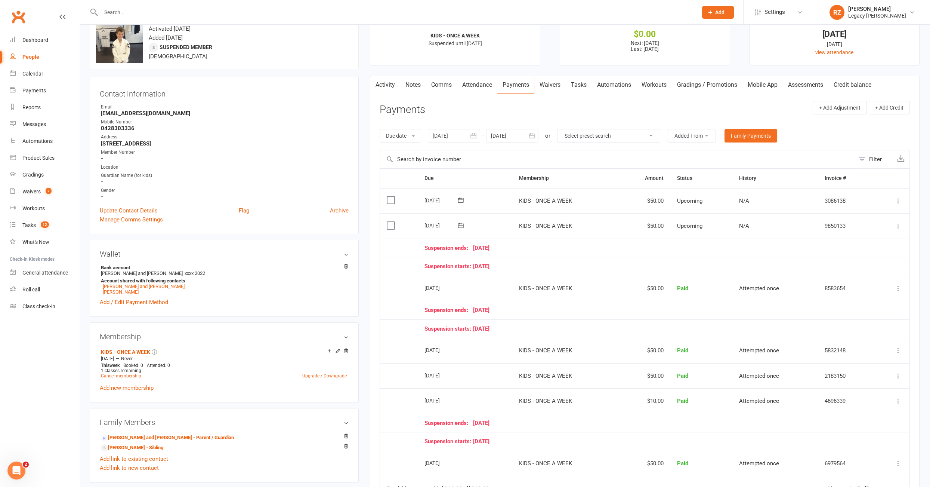
scroll to position [24, 0]
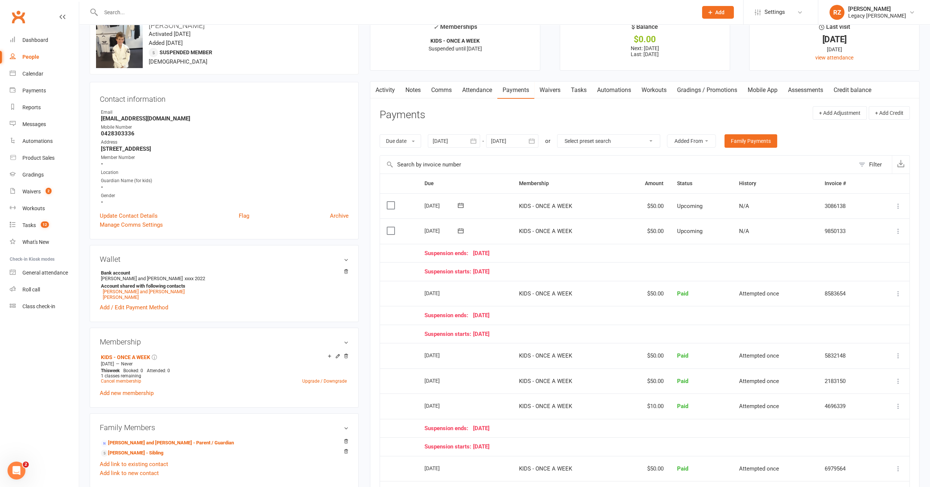
click at [896, 230] on icon at bounding box center [898, 230] width 7 height 7
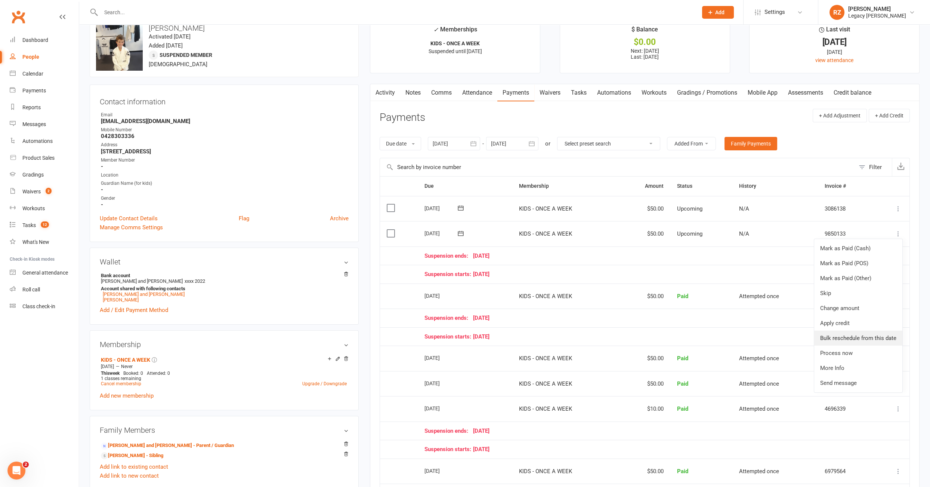
click at [856, 333] on link "Bulk reschedule from this date" at bounding box center [858, 337] width 88 height 15
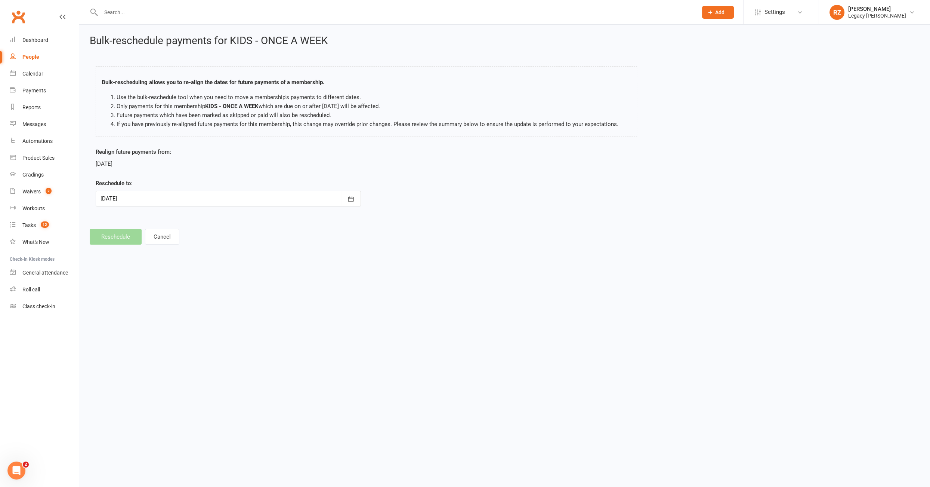
click at [163, 200] on div at bounding box center [228, 199] width 265 height 16
click at [146, 263] on button "08" at bounding box center [143, 259] width 16 height 13
type input "08 Sep 2025"
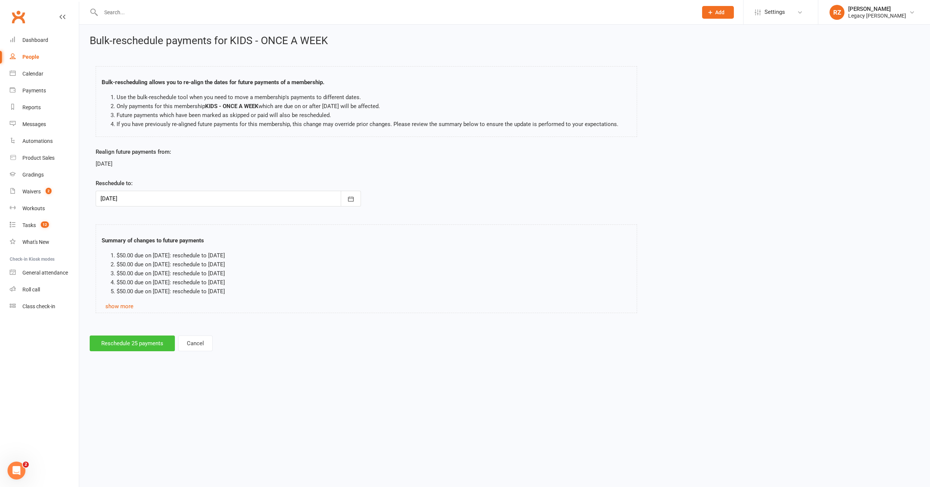
click at [124, 338] on button "Reschedule 25 payments" at bounding box center [132, 343] width 85 height 16
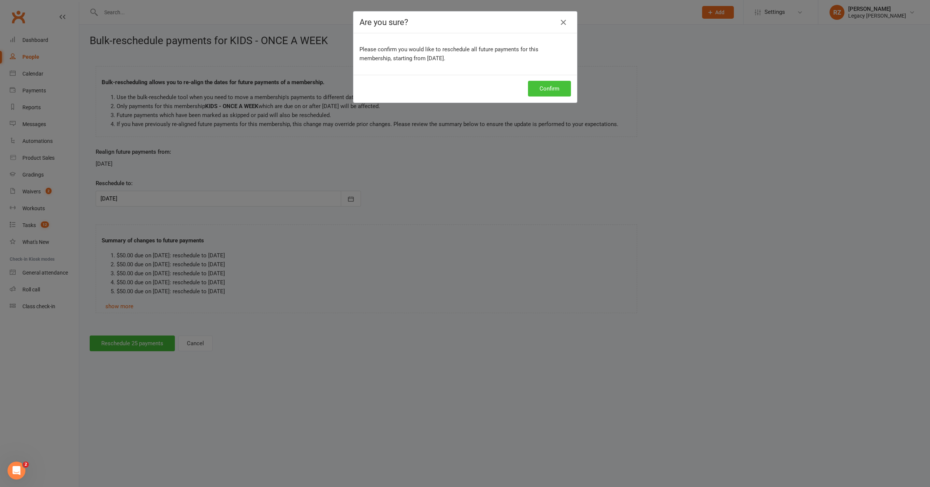
click at [547, 87] on button "Confirm" at bounding box center [549, 89] width 43 height 16
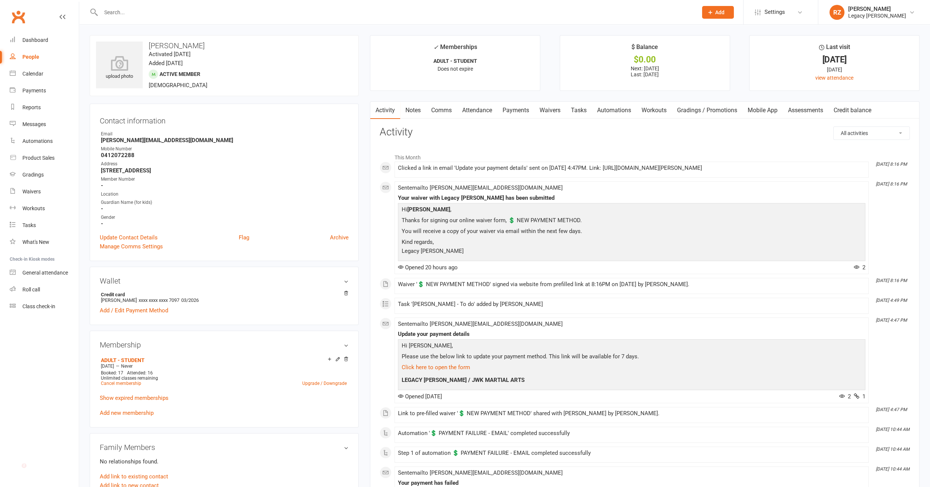
click at [517, 112] on link "Payments" at bounding box center [515, 110] width 37 height 17
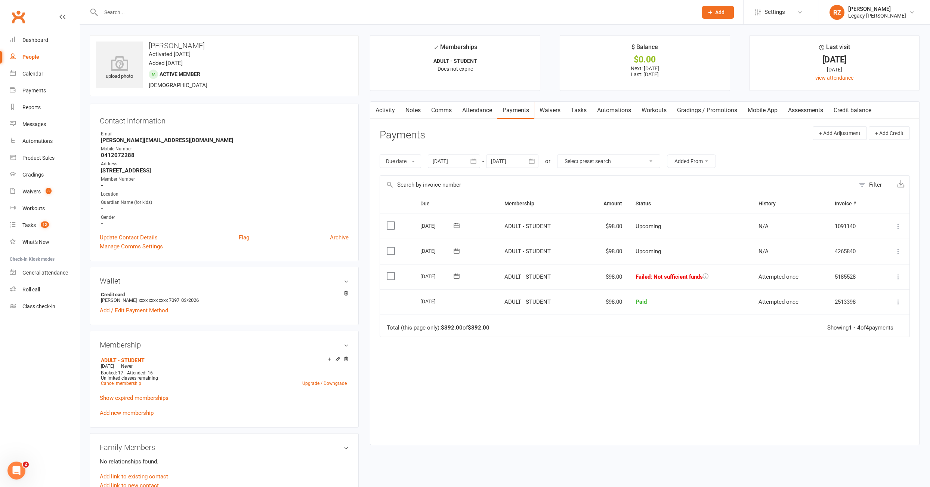
click at [483, 112] on link "Attendance" at bounding box center [477, 110] width 40 height 17
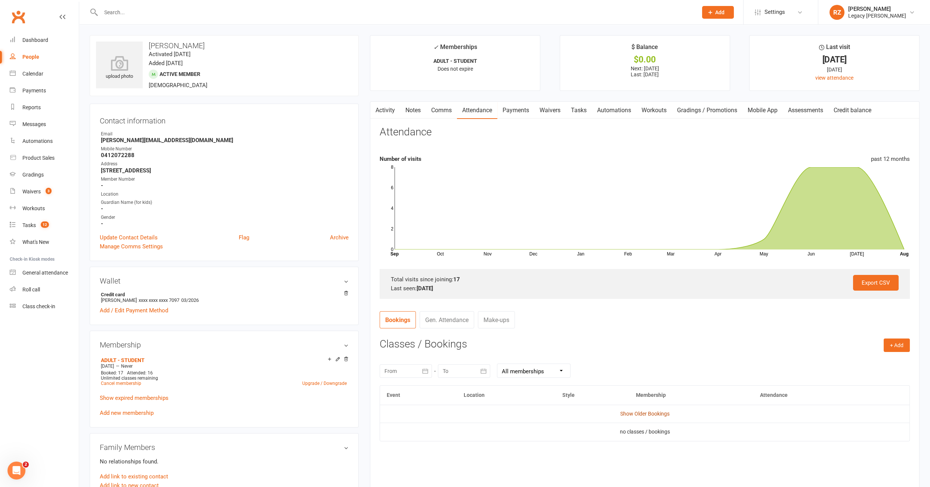
click at [628, 411] on link "Show Older Bookings" at bounding box center [644, 413] width 49 height 6
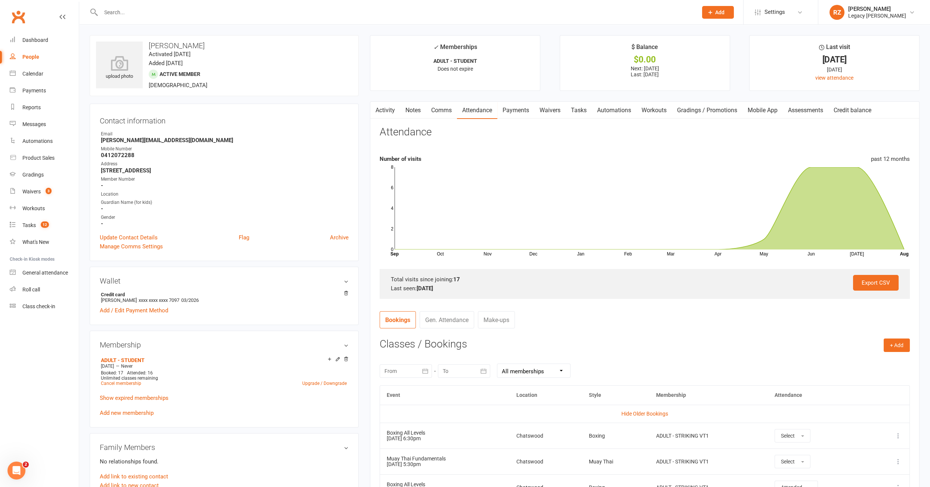
click at [523, 111] on link "Payments" at bounding box center [515, 110] width 37 height 17
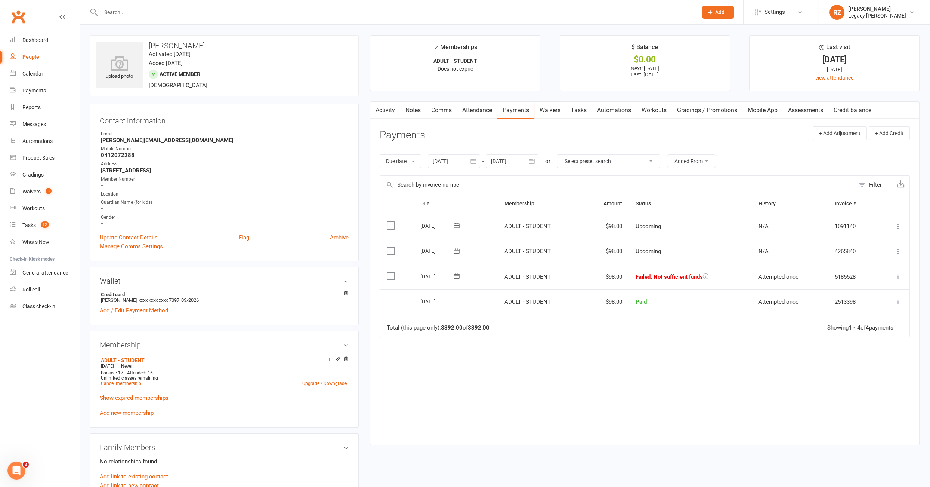
click at [899, 276] on icon at bounding box center [898, 276] width 7 height 7
click at [572, 333] on td "Total (this page only): $392.00 of $392.00 Showing 1 - 4 of 4 payments" at bounding box center [645, 325] width 530 height 22
click at [453, 273] on icon at bounding box center [456, 275] width 7 height 7
click at [519, 343] on button "14" at bounding box center [516, 347] width 16 height 13
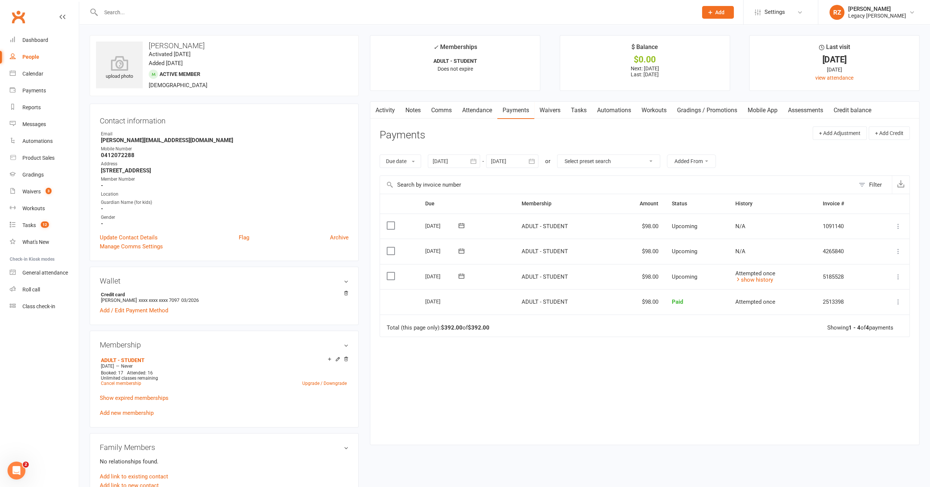
drag, startPoint x: 540, startPoint y: 111, endPoint x: 531, endPoint y: 110, distance: 9.8
click at [540, 111] on link "Waivers" at bounding box center [549, 110] width 31 height 17
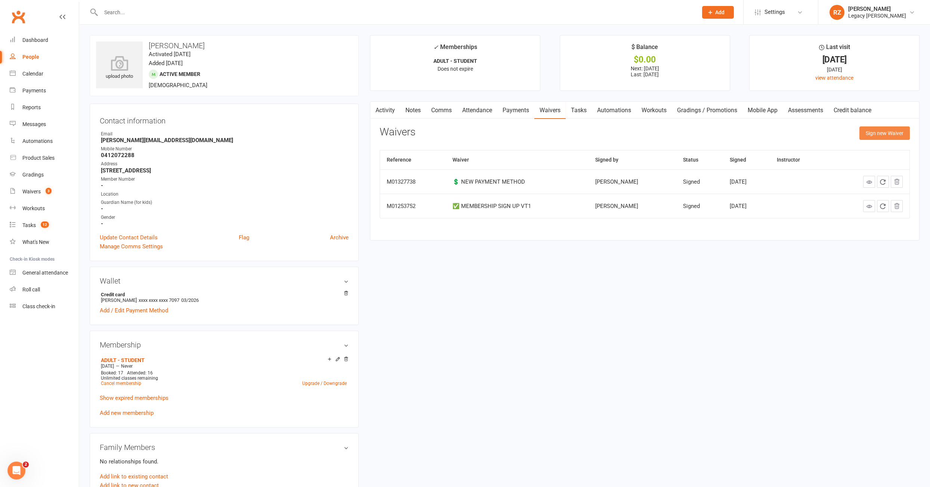
click at [876, 132] on button "Sign new Waiver" at bounding box center [885, 132] width 50 height 13
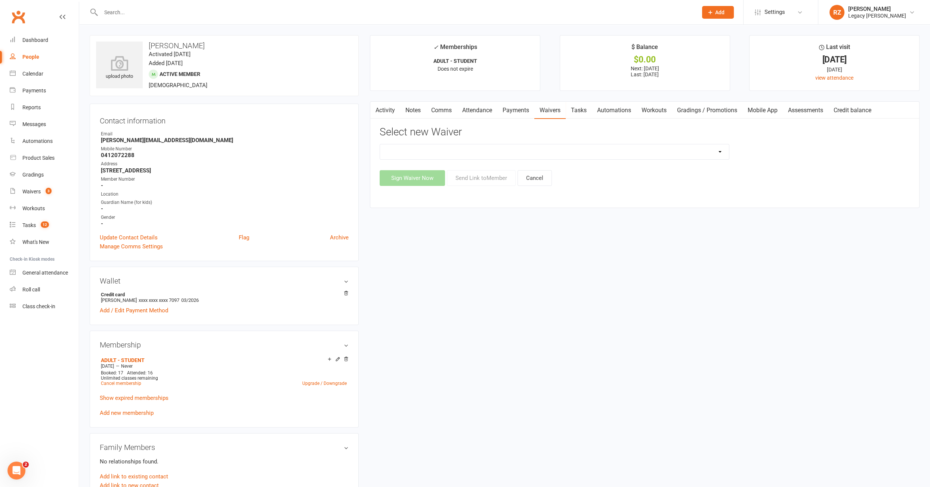
click at [556, 152] on select "❌ CANCELLATION FORM ☑️ CASUAL CLASS / PRIVATE ➖ EXISTING MEMBER WAIVER 🆓 FREE T…" at bounding box center [554, 151] width 349 height 15
select select "10407"
click at [479, 181] on button "Send Link to Member" at bounding box center [481, 178] width 69 height 16
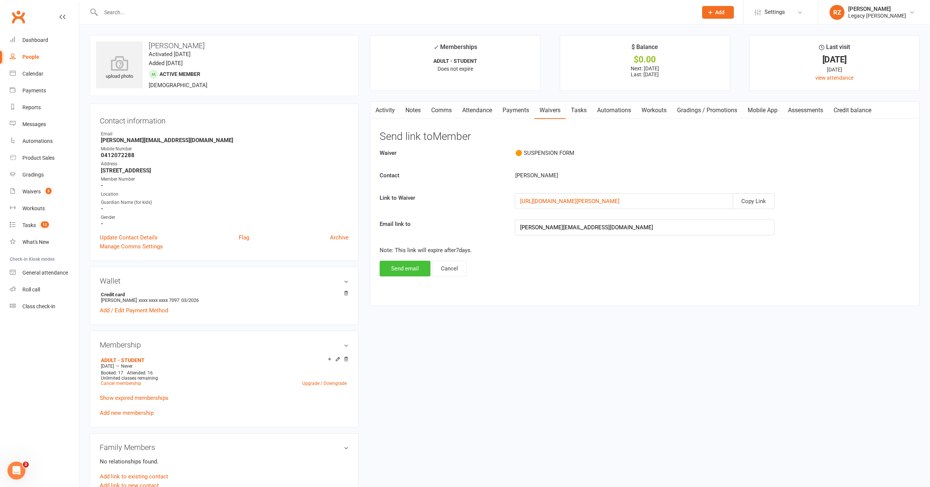
click at [402, 262] on button "Send email" at bounding box center [405, 268] width 51 height 16
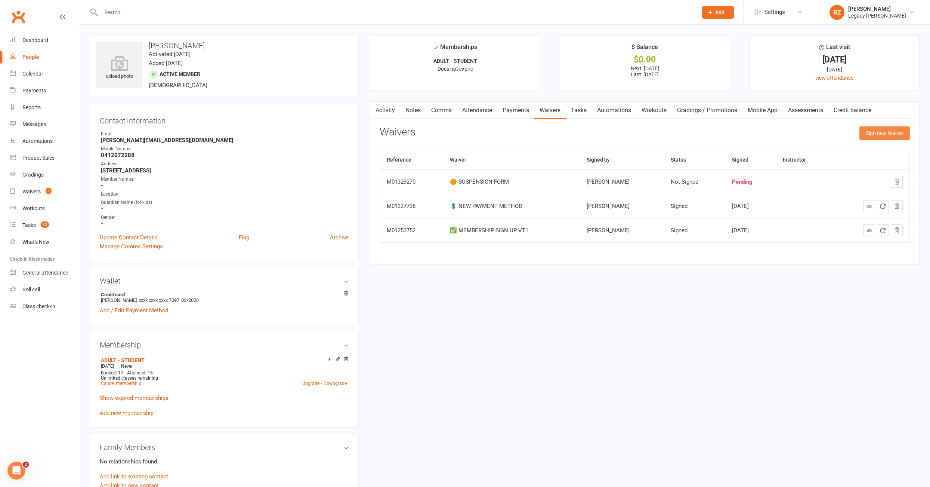
click at [893, 134] on button "Sign new Waiver" at bounding box center [885, 132] width 50 height 13
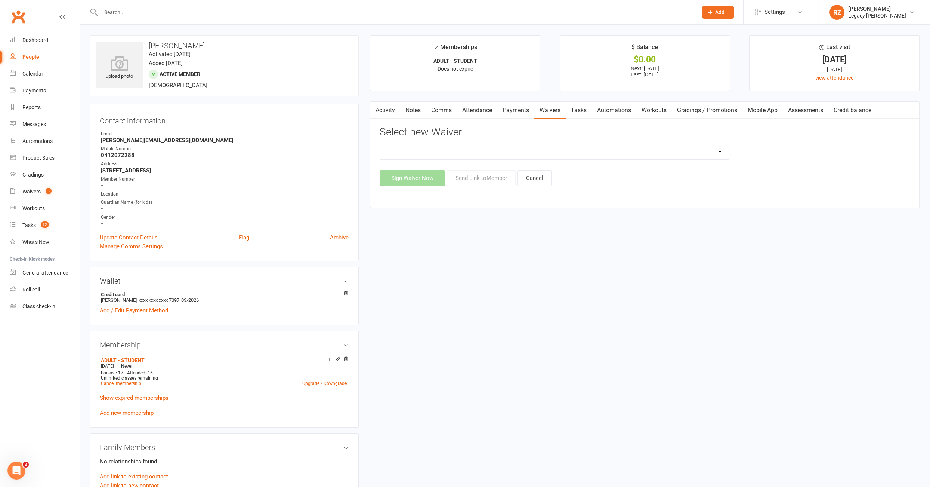
click at [501, 149] on select "❌ CANCELLATION FORM ☑️ CASUAL CLASS / PRIVATE ➖ EXISTING MEMBER WAIVER 🆓 FREE T…" at bounding box center [554, 151] width 349 height 15
select select "10407"
click at [506, 176] on button "Send Link to Member" at bounding box center [481, 178] width 69 height 16
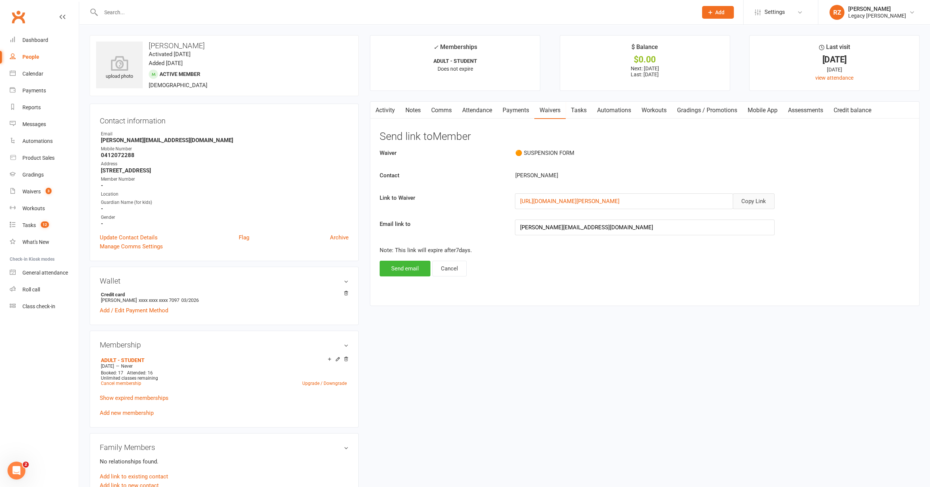
click at [756, 201] on button "Copy Link" at bounding box center [754, 201] width 42 height 16
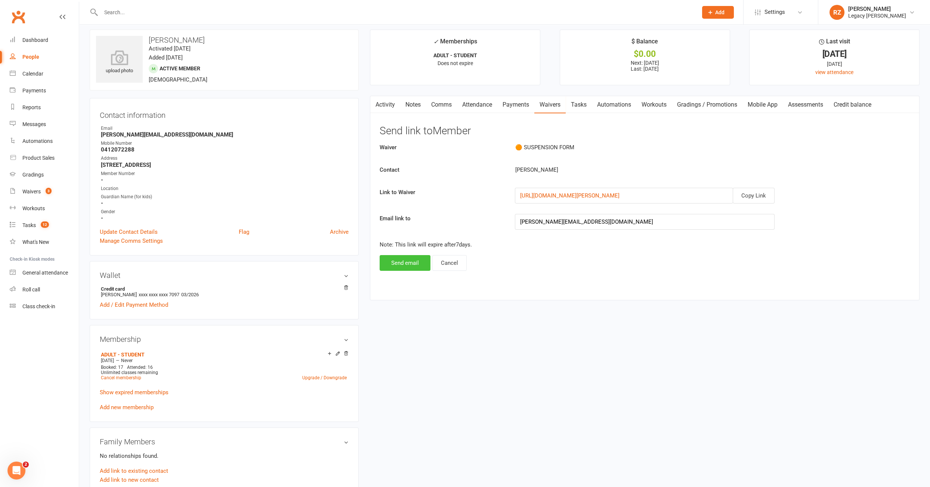
click at [413, 266] on button "Send email" at bounding box center [405, 263] width 51 height 16
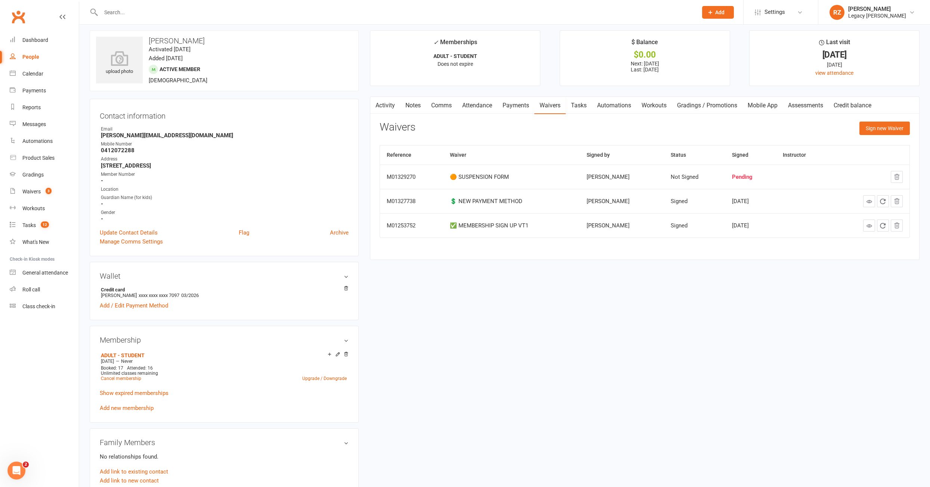
click at [190, 11] on input "text" at bounding box center [396, 12] width 594 height 10
paste input "mayanne@gmail.com"
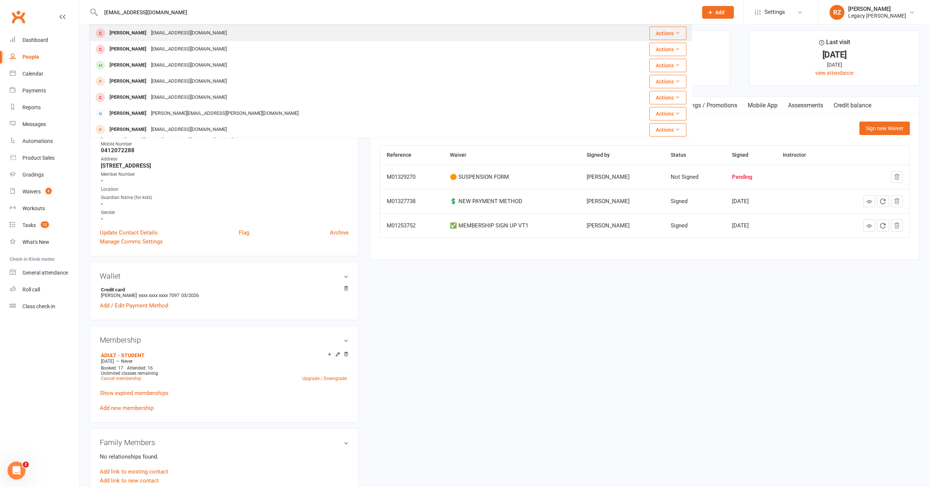
type input "mayanne@gmail.com"
click at [149, 35] on div "Mayanne Lafontaine" at bounding box center [127, 33] width 41 height 11
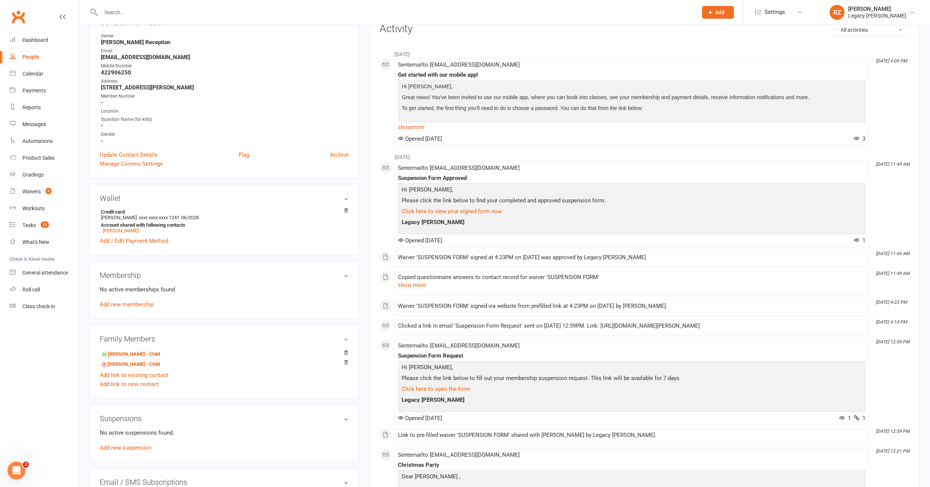
scroll to position [97, 0]
click at [136, 352] on link "Lea Lafontaine - Child" at bounding box center [130, 353] width 59 height 8
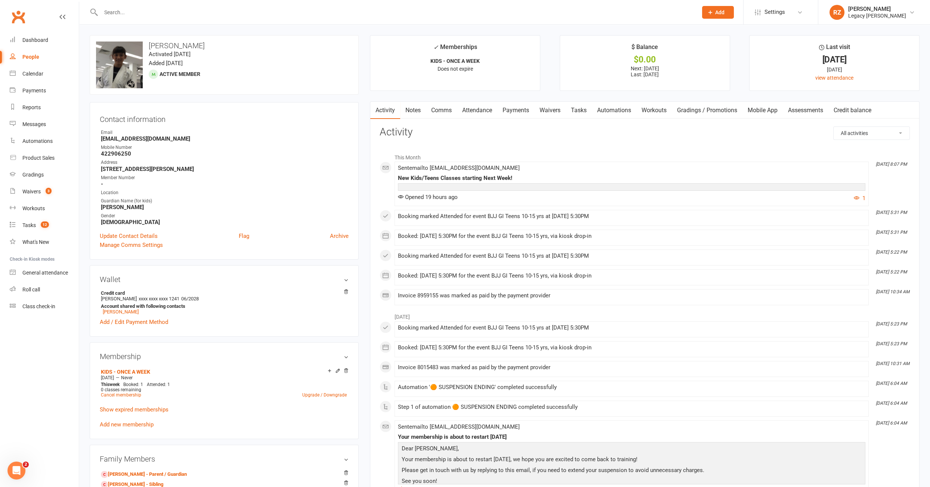
click at [515, 111] on link "Payments" at bounding box center [515, 110] width 37 height 17
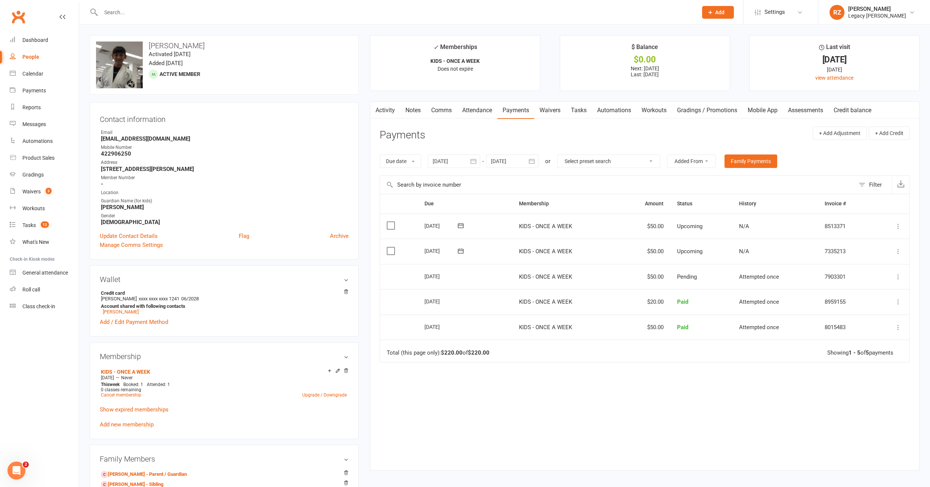
click at [901, 252] on icon at bounding box center [898, 250] width 7 height 7
click at [856, 311] on link "Skip" at bounding box center [858, 310] width 88 height 15
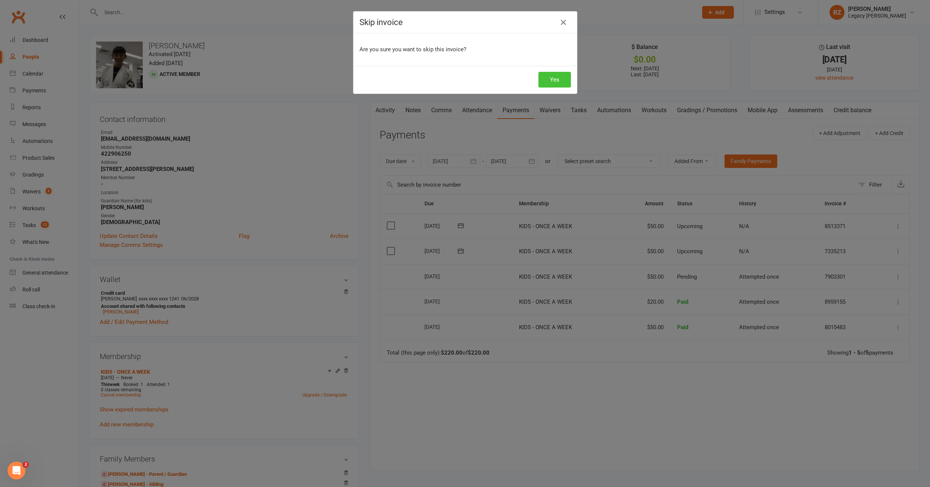
click at [563, 79] on button "Yes" at bounding box center [555, 80] width 33 height 16
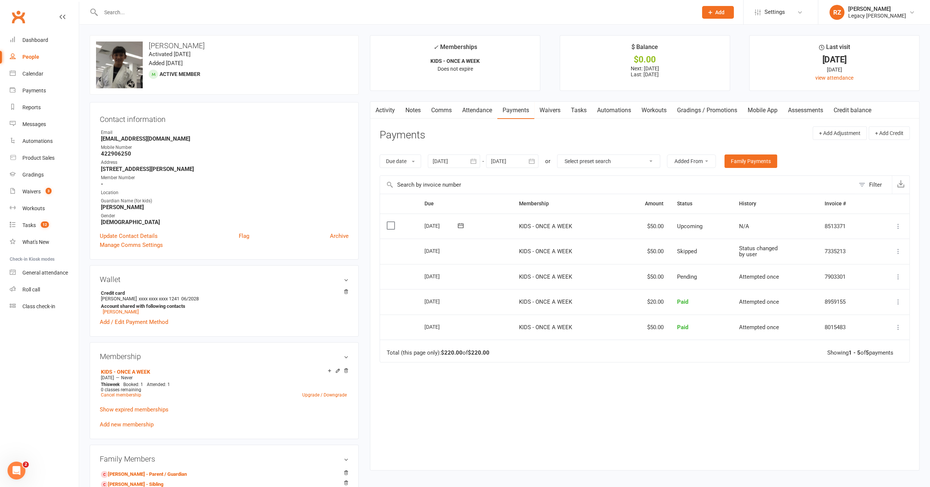
click at [411, 111] on link "Notes" at bounding box center [413, 110] width 26 height 17
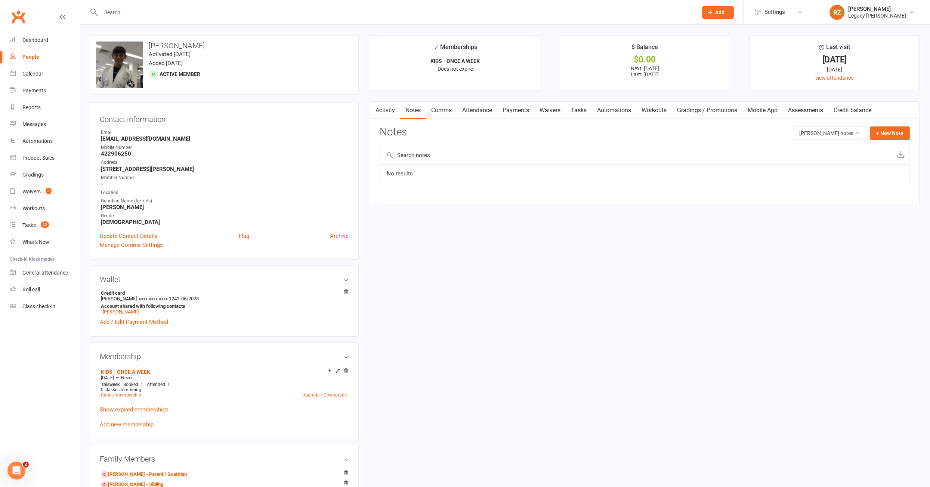
click at [542, 152] on input "text" at bounding box center [636, 155] width 512 height 18
type input "referral benefit"
click at [888, 136] on button "+ New Note" at bounding box center [890, 132] width 40 height 13
drag, startPoint x: 432, startPoint y: 171, endPoint x: 434, endPoint y: 164, distance: 7.3
click at [432, 171] on div "New Note Subject Body Add tag Save Note Cancel" at bounding box center [645, 198] width 530 height 145
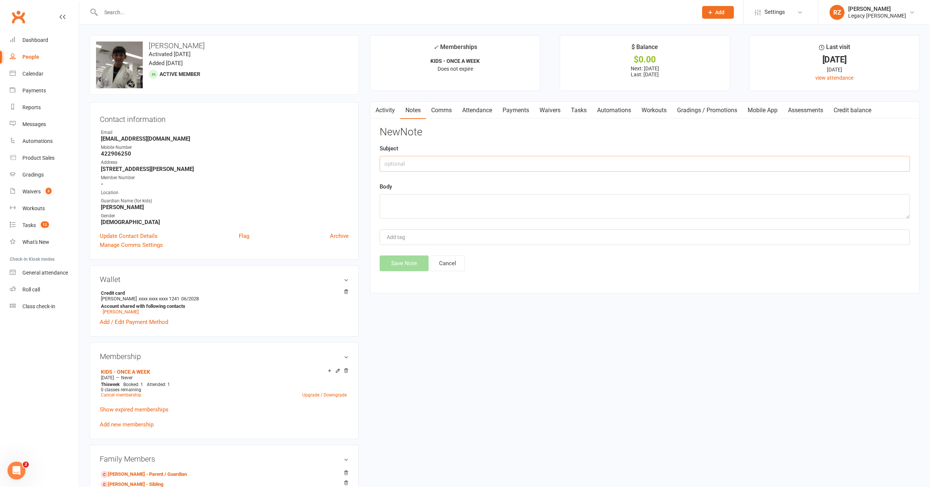
click at [434, 164] on input "text" at bounding box center [645, 164] width 530 height 16
type input "Referral benefit."
type textarea "w"
type textarea "n"
type textarea "Skipeed payment, because of the referral benefit. The benefit is no longer vali…"
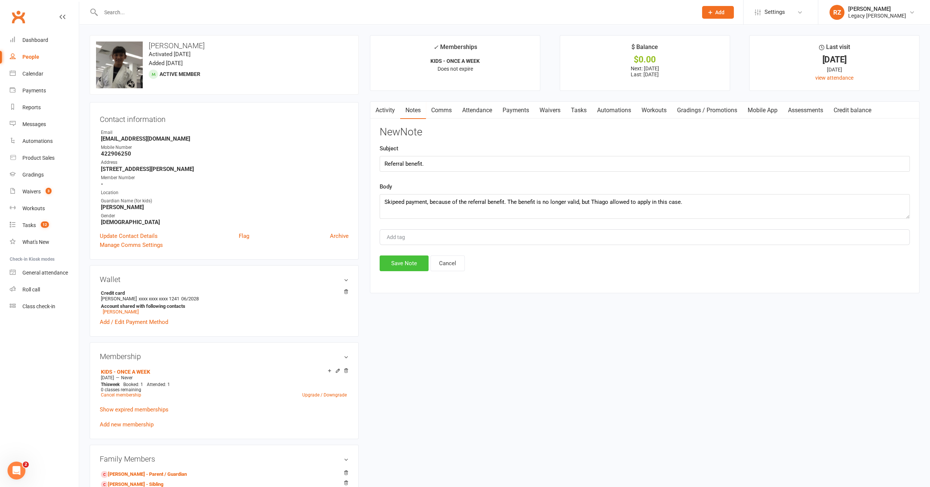
click at [393, 262] on button "Save Note" at bounding box center [404, 263] width 49 height 16
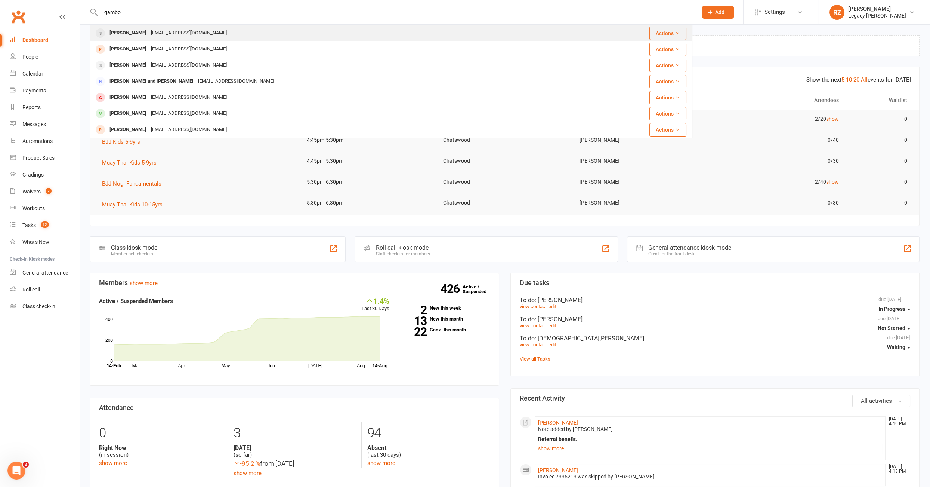
type input "gambo"
click at [116, 33] on div "[PERSON_NAME]" at bounding box center [127, 33] width 41 height 11
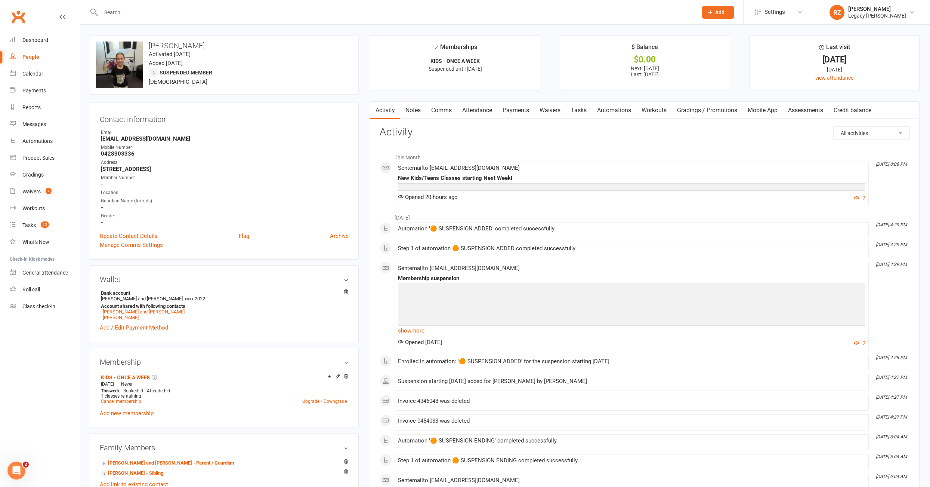
click at [518, 110] on link "Payments" at bounding box center [515, 110] width 37 height 17
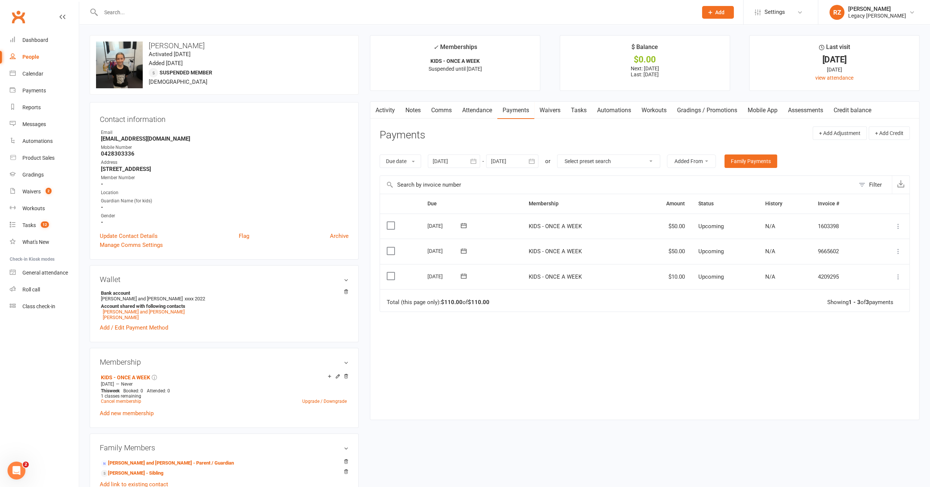
click at [451, 163] on div at bounding box center [454, 160] width 52 height 13
click at [448, 173] on button "button" at bounding box center [440, 178] width 16 height 13
click at [443, 175] on button "button" at bounding box center [440, 178] width 16 height 13
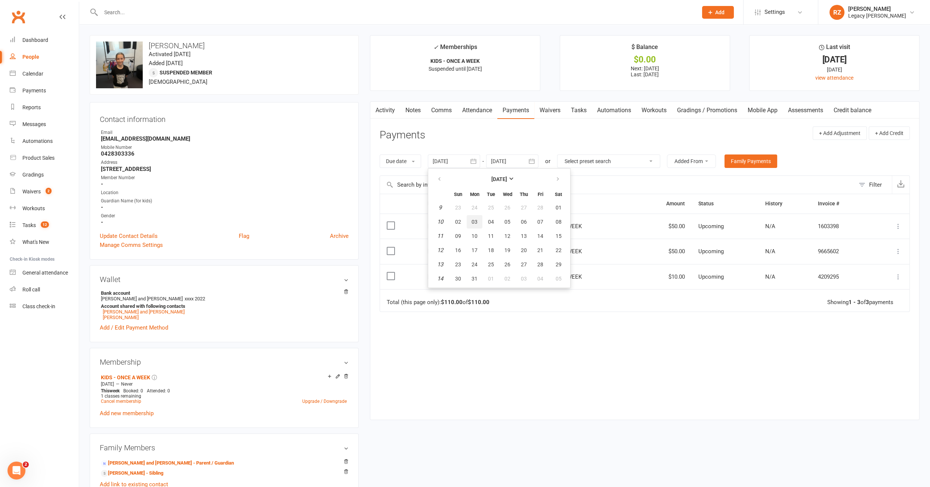
click at [480, 221] on button "03" at bounding box center [475, 221] width 16 height 13
type input "[DATE]"
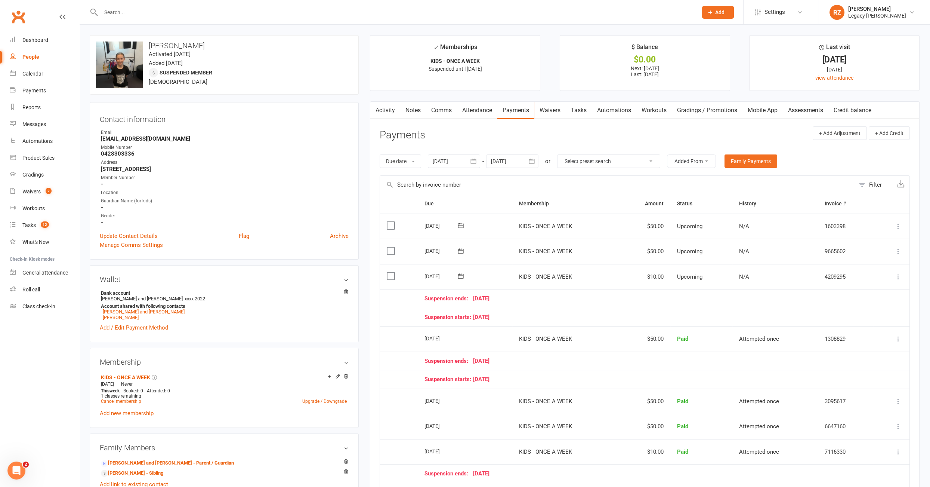
click at [897, 275] on icon at bounding box center [898, 276] width 7 height 7
click at [39, 196] on link "Waivers 2" at bounding box center [44, 191] width 69 height 17
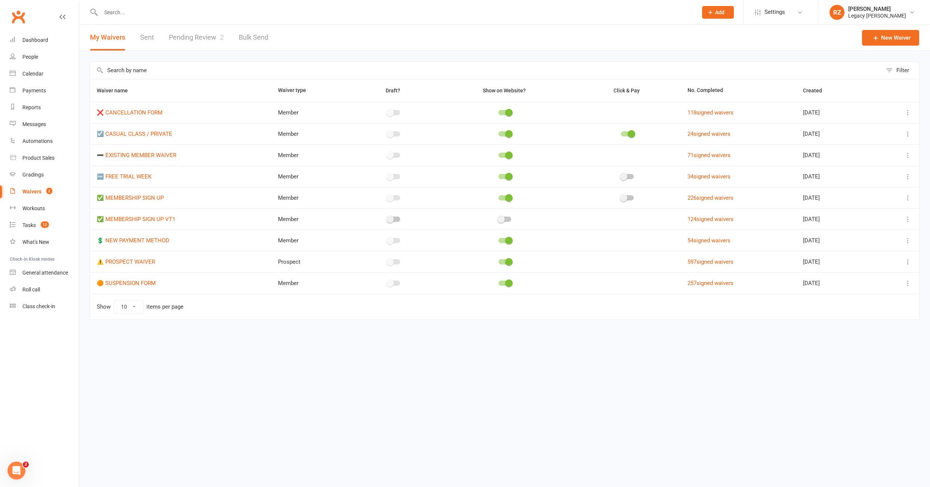
click at [192, 38] on link "Pending Review 2" at bounding box center [196, 38] width 55 height 26
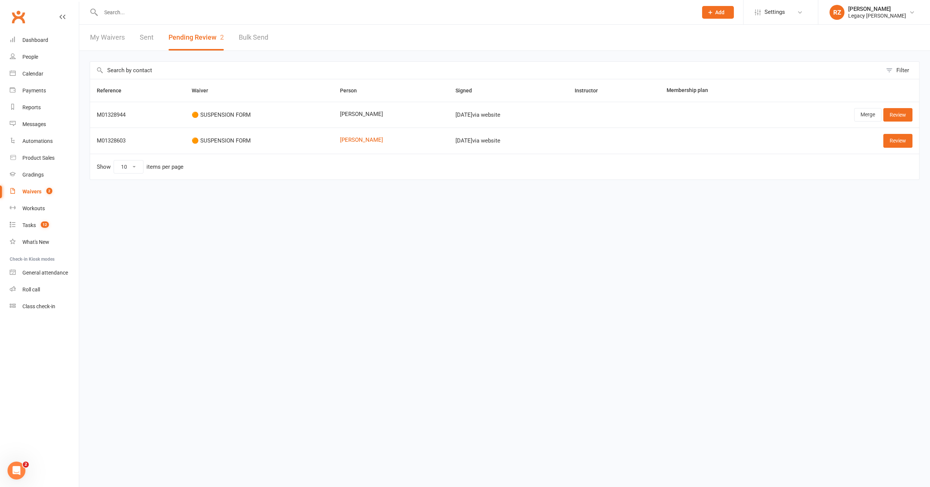
click at [573, 211] on html "Prospect Member Non-attending contact Class / event Appointment Grading event T…" at bounding box center [465, 105] width 930 height 211
click at [904, 142] on link "Review" at bounding box center [898, 140] width 29 height 13
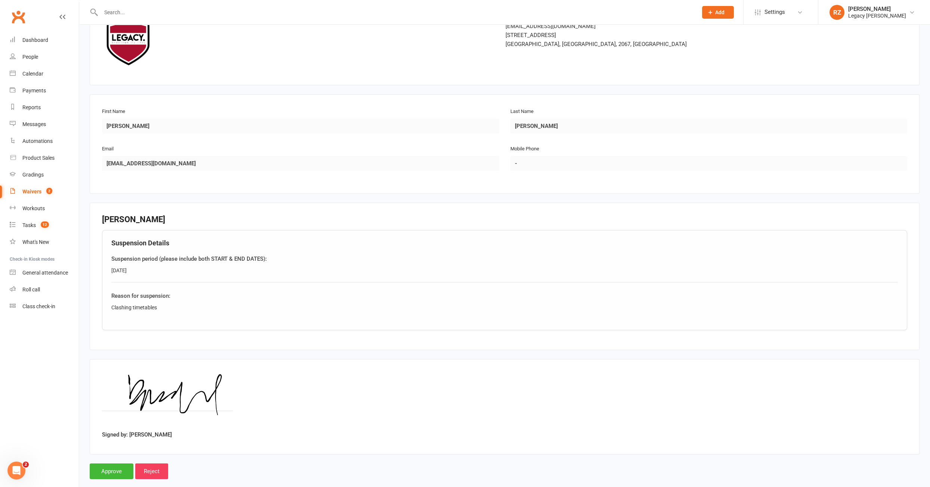
scroll to position [60, 0]
click at [106, 470] on input "Approve" at bounding box center [112, 470] width 44 height 16
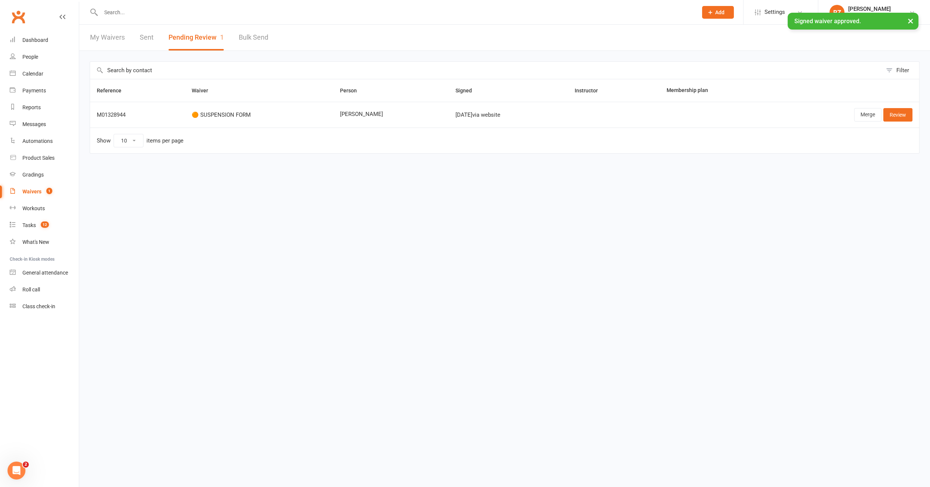
click at [123, 11] on input "text" at bounding box center [396, 12] width 594 height 10
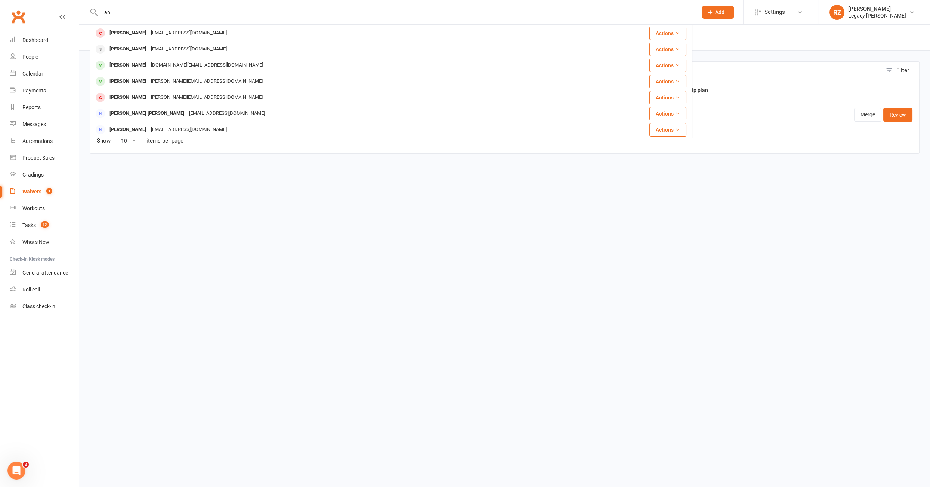
type input "a"
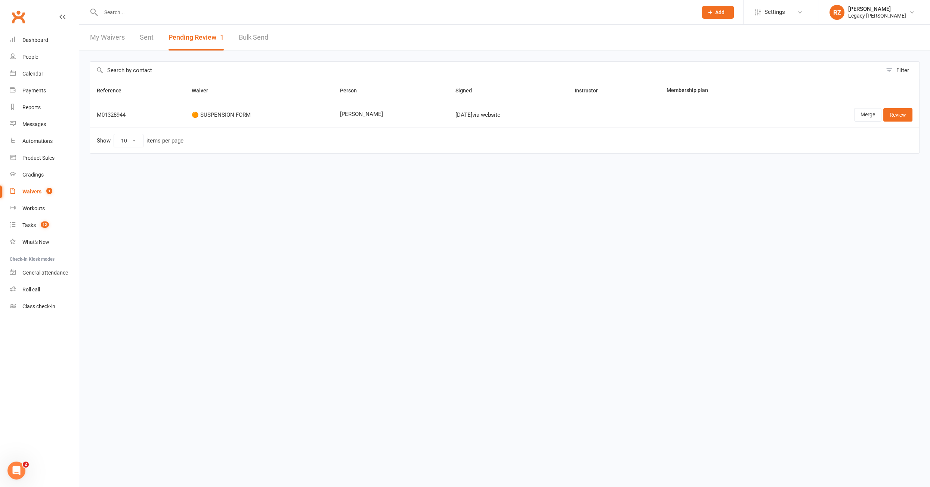
type input "c"
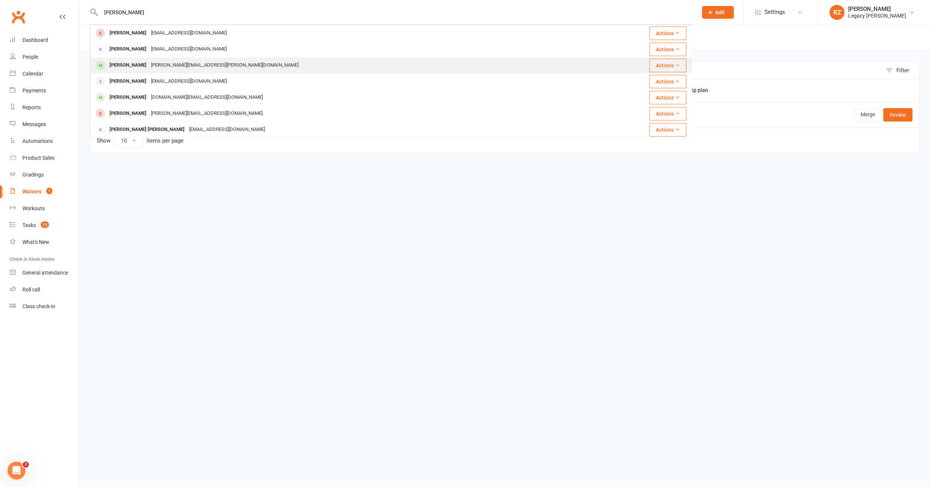
type input "anthony"
click at [138, 66] on div "Anthony Cakmak" at bounding box center [127, 65] width 41 height 11
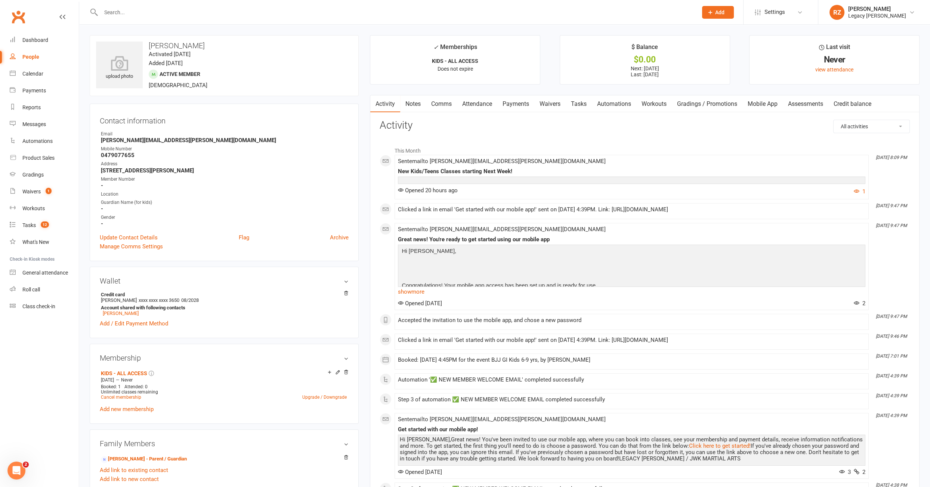
scroll to position [42, 0]
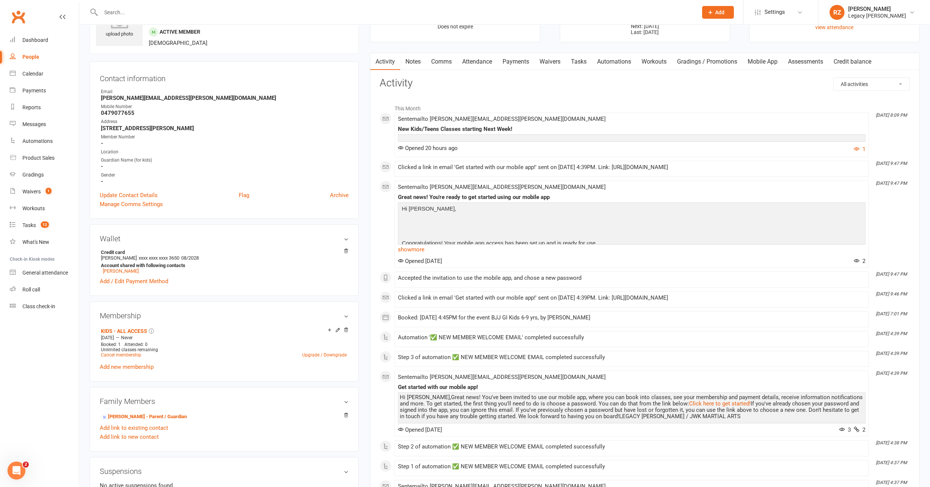
click at [513, 56] on link "Payments" at bounding box center [515, 61] width 37 height 17
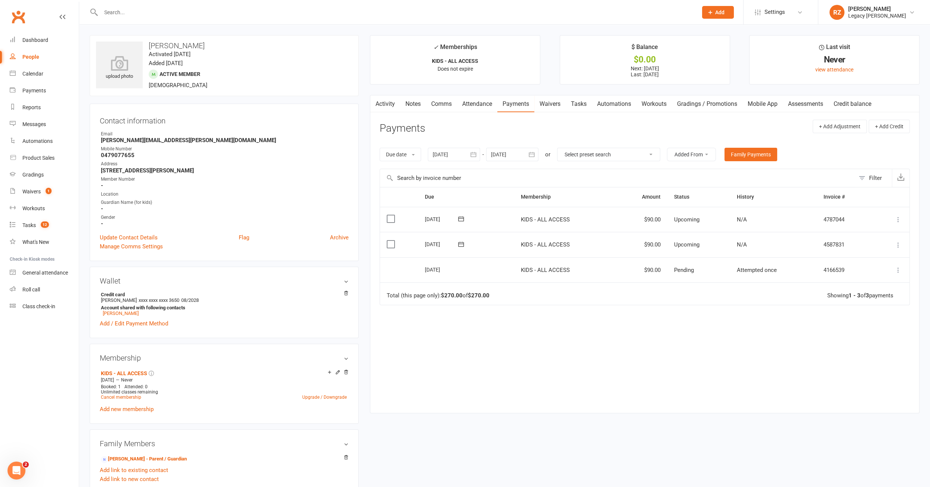
click at [202, 18] on div at bounding box center [391, 12] width 603 height 24
click at [123, 2] on div at bounding box center [391, 12] width 603 height 24
click at [120, 9] on input "text" at bounding box center [396, 12] width 594 height 10
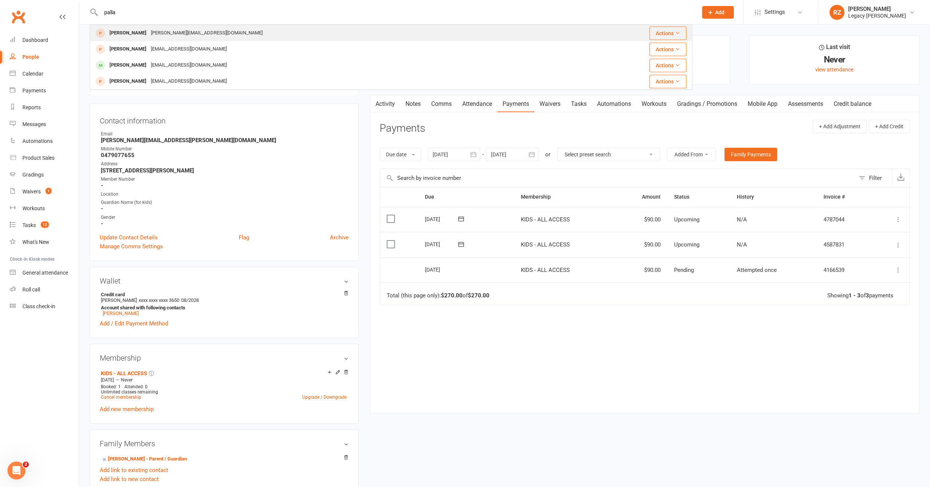
type input "palla"
click at [123, 34] on div "[PERSON_NAME]" at bounding box center [127, 33] width 41 height 11
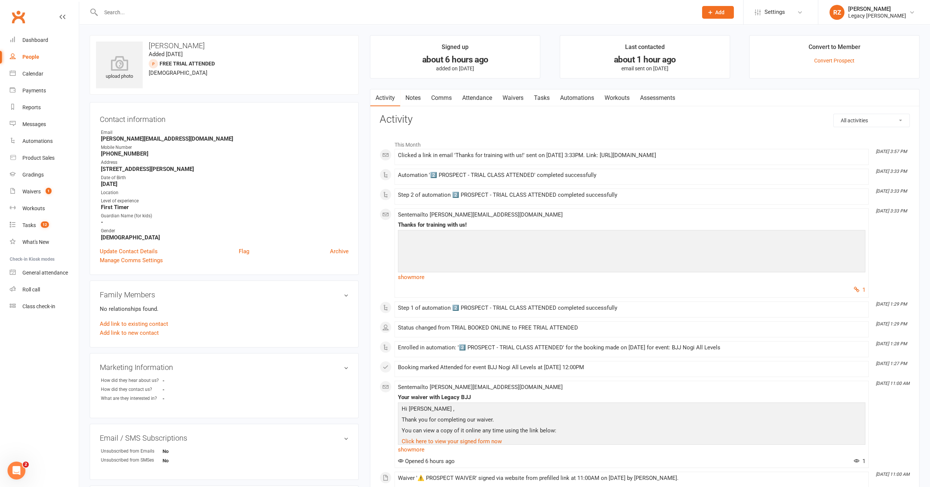
click at [488, 99] on link "Attendance" at bounding box center [477, 97] width 40 height 17
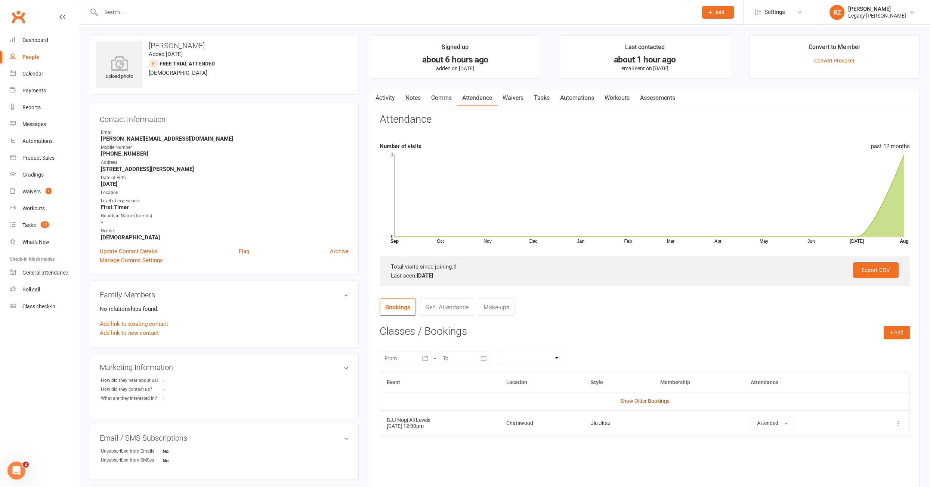
click at [647, 401] on link "Show Older Bookings" at bounding box center [644, 401] width 49 height 6
click at [152, 15] on input "text" at bounding box center [396, 12] width 594 height 10
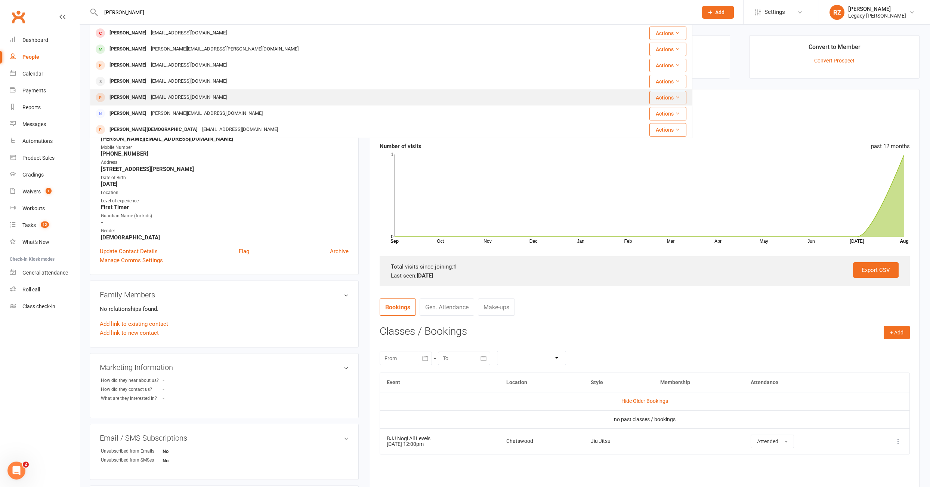
type input "chris"
click at [149, 100] on div "Fangna13131@hotmail.com" at bounding box center [189, 97] width 80 height 11
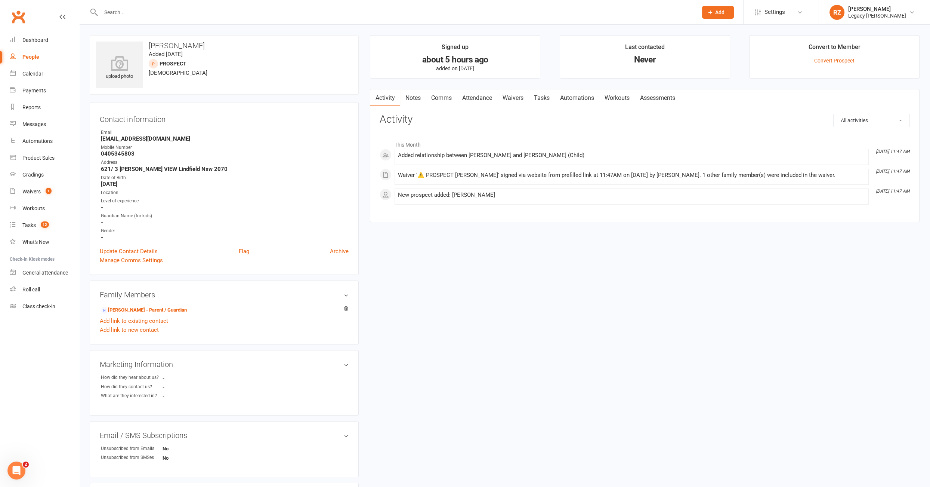
click at [510, 98] on link "Waivers" at bounding box center [512, 97] width 31 height 17
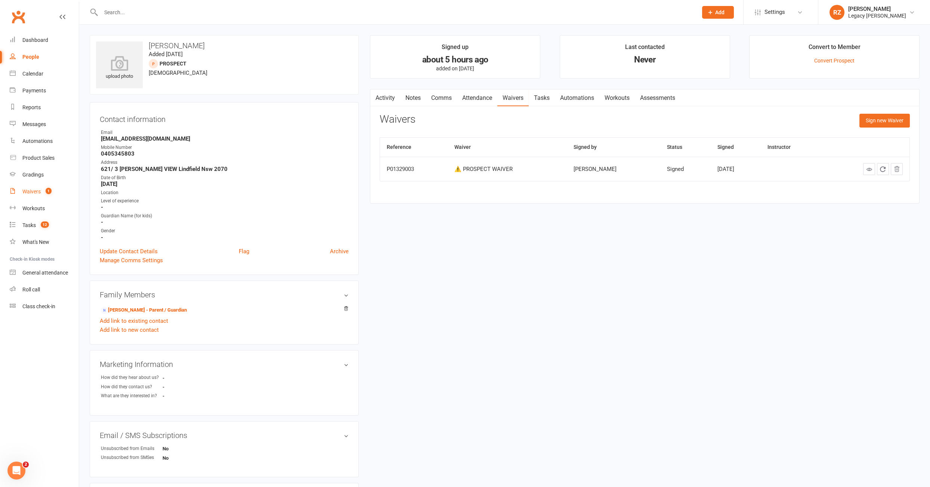
click at [35, 193] on div "Waivers" at bounding box center [31, 191] width 18 height 6
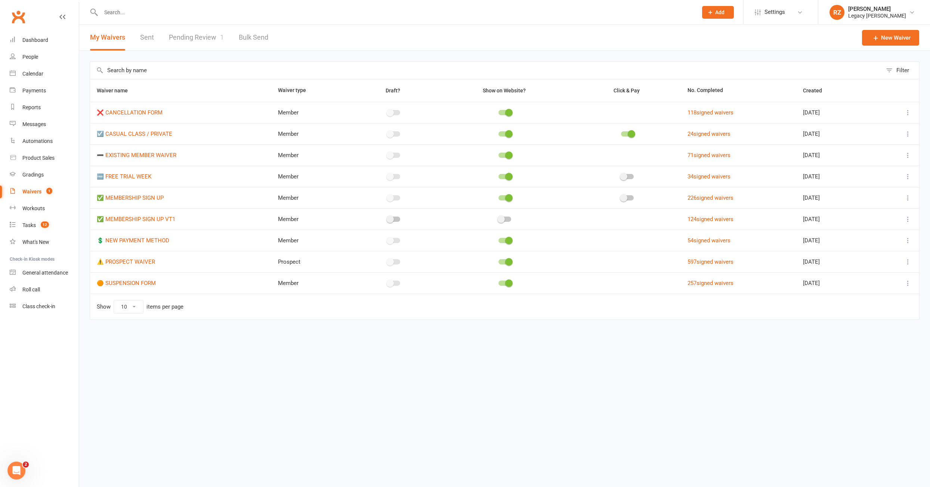
click at [198, 35] on link "Pending Review 1" at bounding box center [196, 38] width 55 height 26
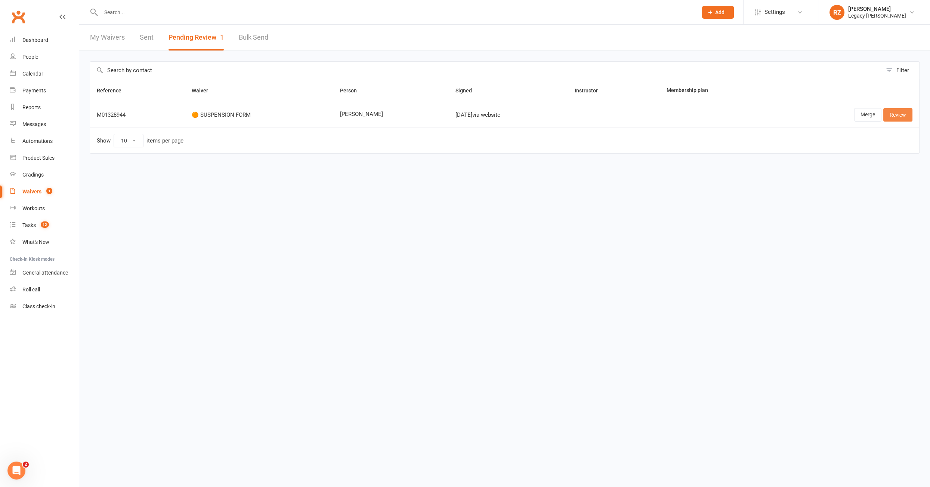
click at [911, 115] on link "Review" at bounding box center [898, 114] width 29 height 13
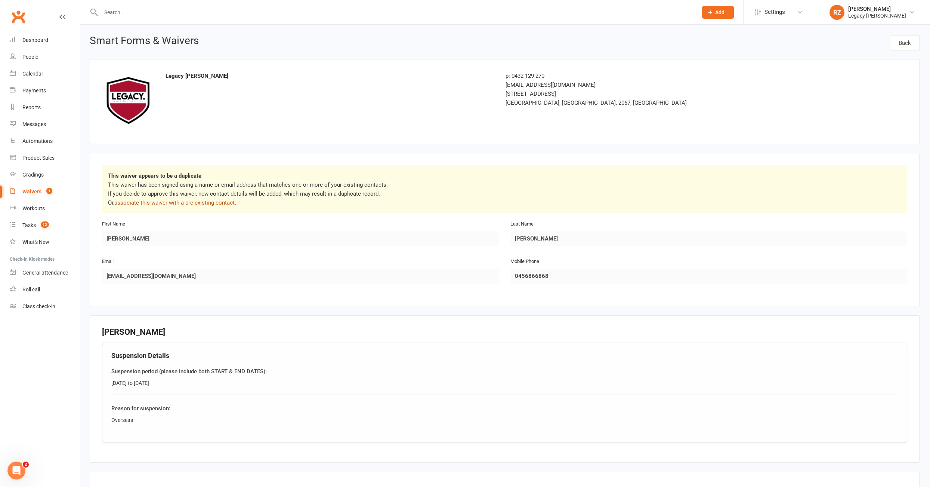
click at [195, 203] on link "associate this waiver with a pre-existing contact" at bounding box center [174, 202] width 120 height 7
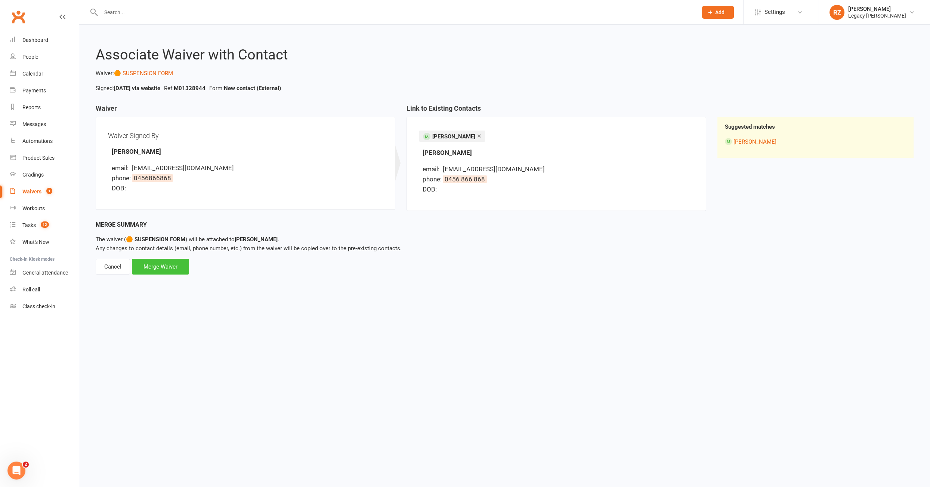
click at [154, 262] on div "Merge Waiver" at bounding box center [160, 267] width 57 height 16
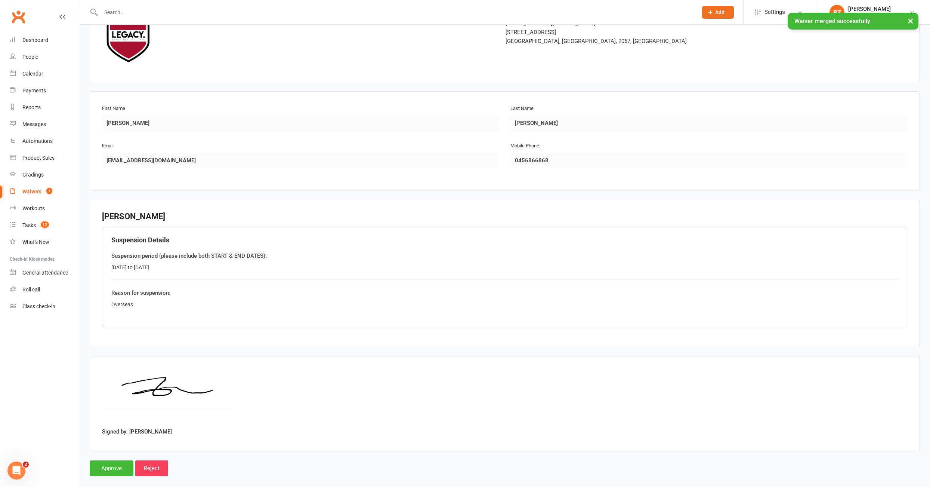
scroll to position [69, 0]
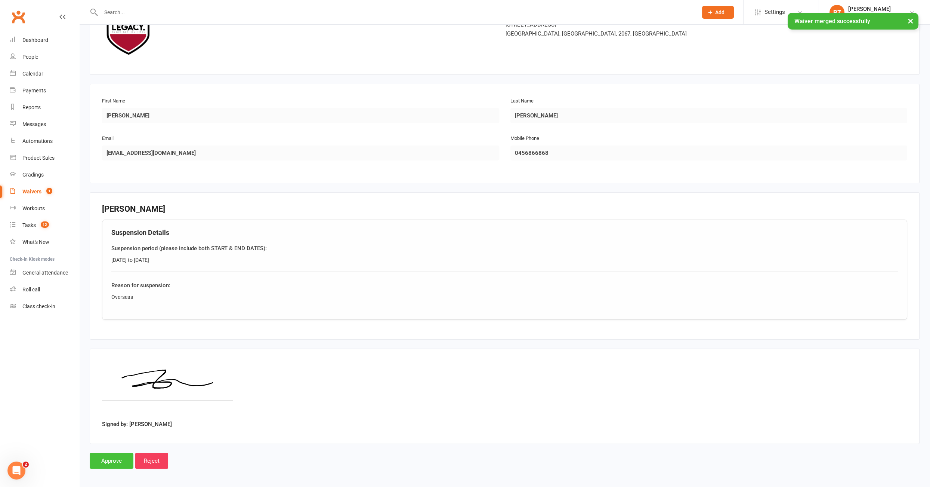
click at [120, 453] on input "Approve" at bounding box center [112, 461] width 44 height 16
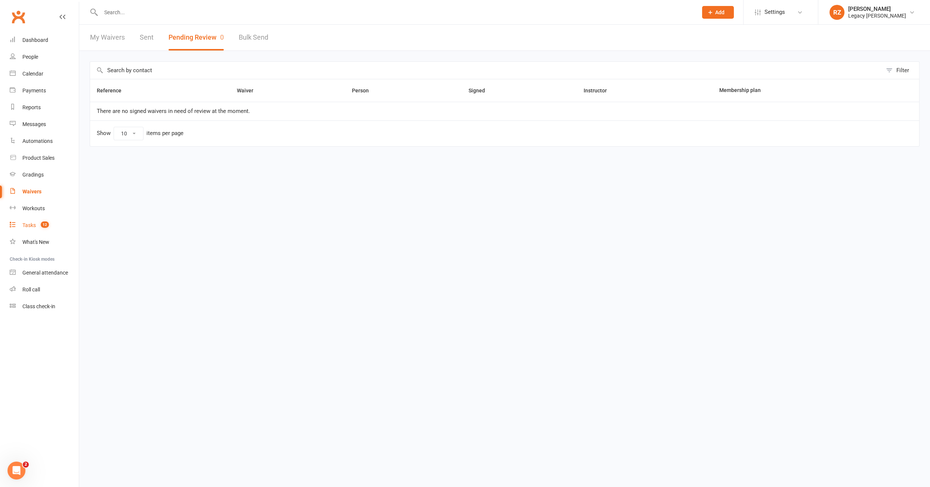
click at [35, 228] on div "Tasks" at bounding box center [28, 225] width 13 height 6
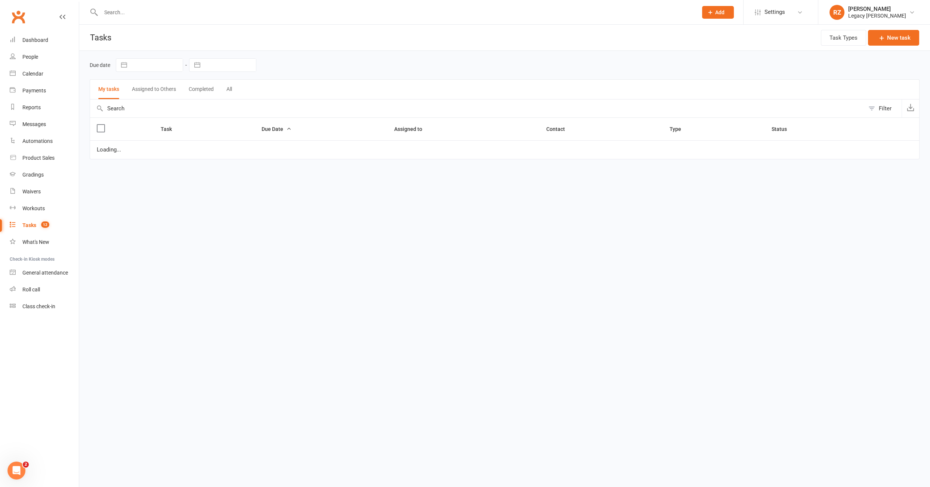
select select "started"
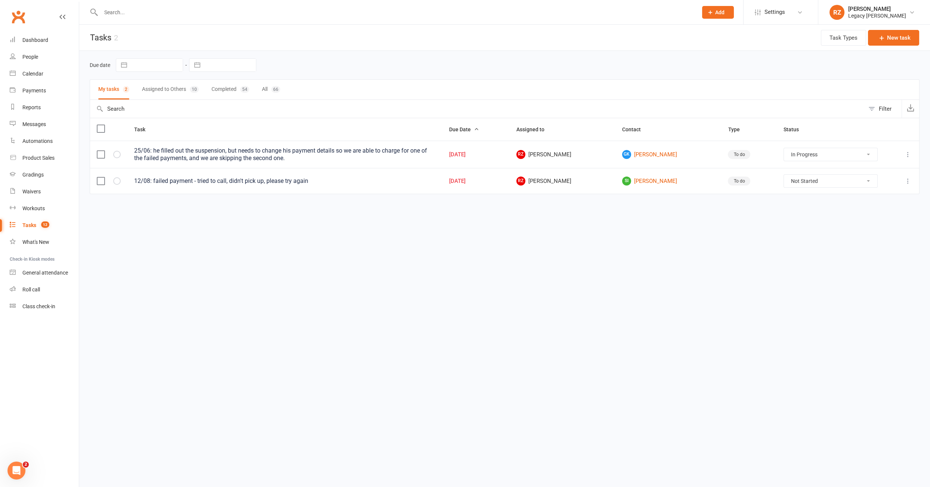
click at [160, 91] on button "Assigned to Others 10" at bounding box center [170, 90] width 57 height 20
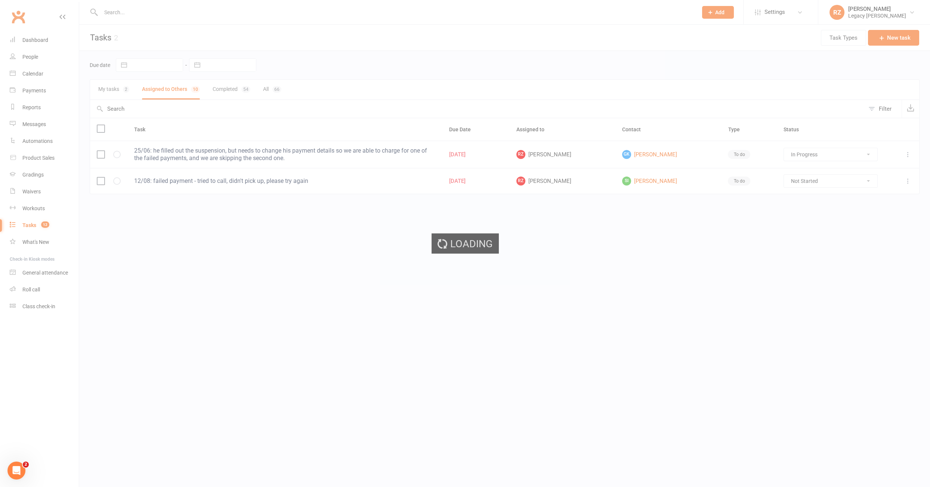
select select "started"
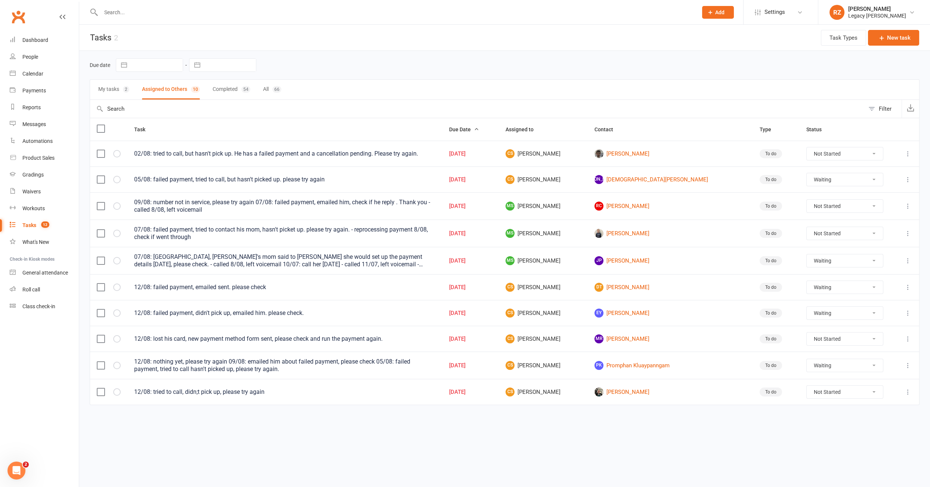
select select "waiting"
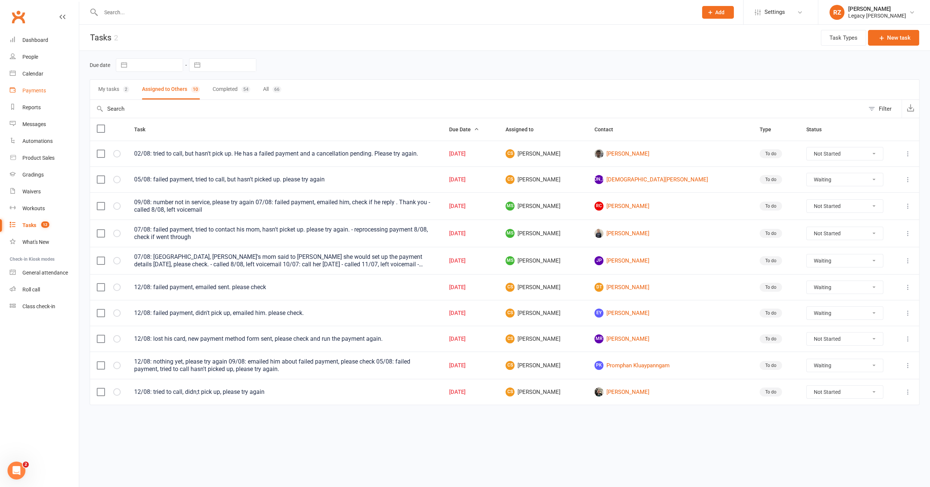
click at [38, 85] on link "Payments" at bounding box center [44, 90] width 69 height 17
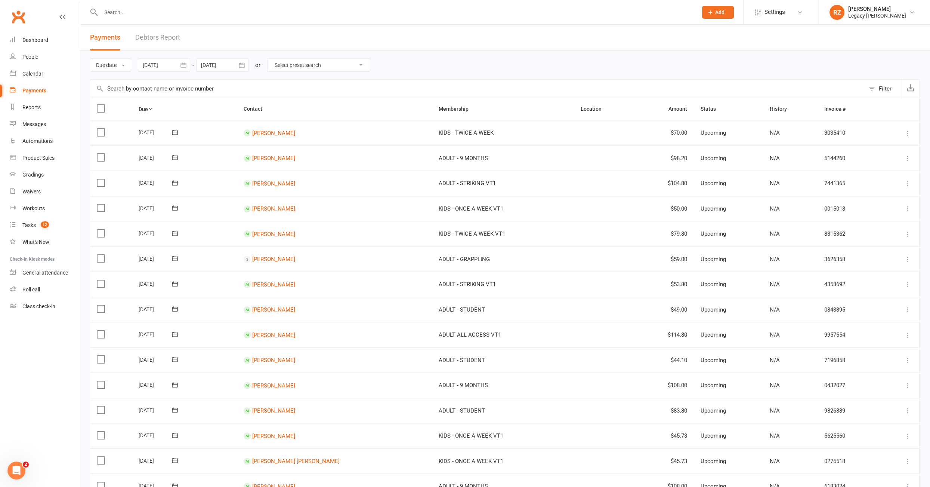
click at [166, 38] on link "Debtors Report" at bounding box center [157, 38] width 45 height 26
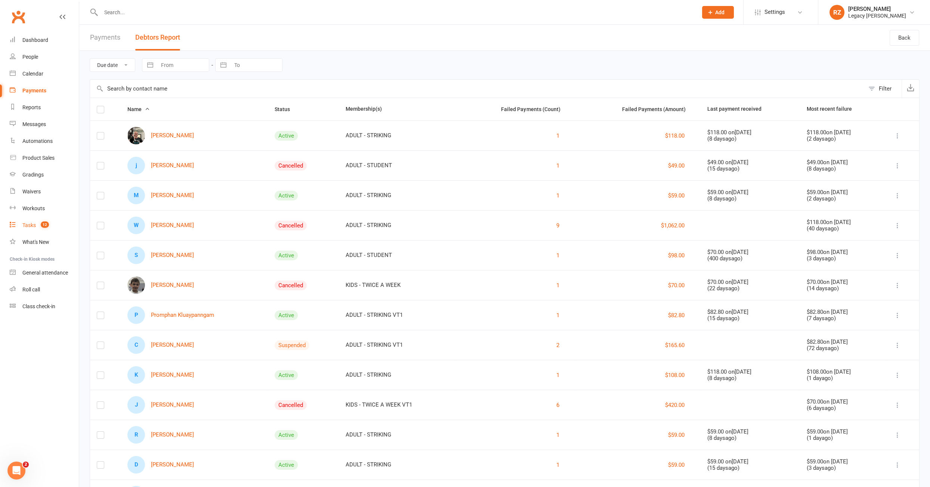
click at [31, 227] on div "Tasks" at bounding box center [28, 225] width 13 height 6
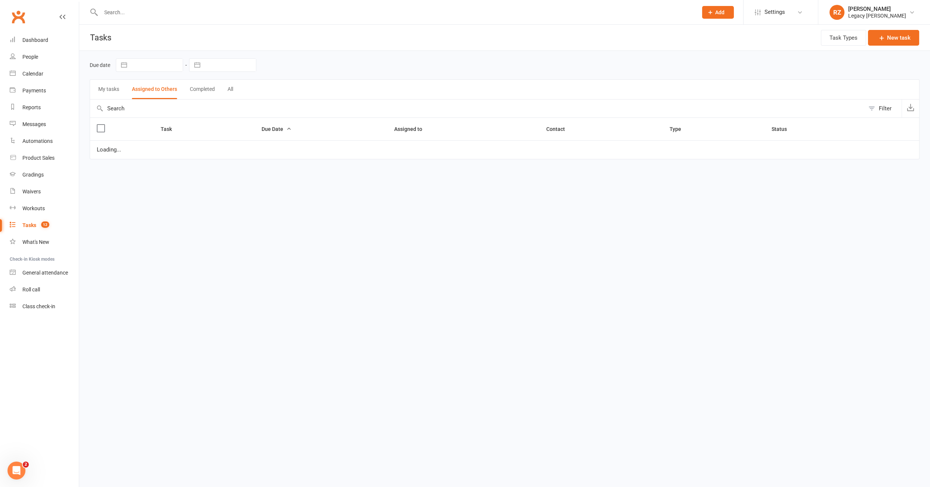
select select "waiting"
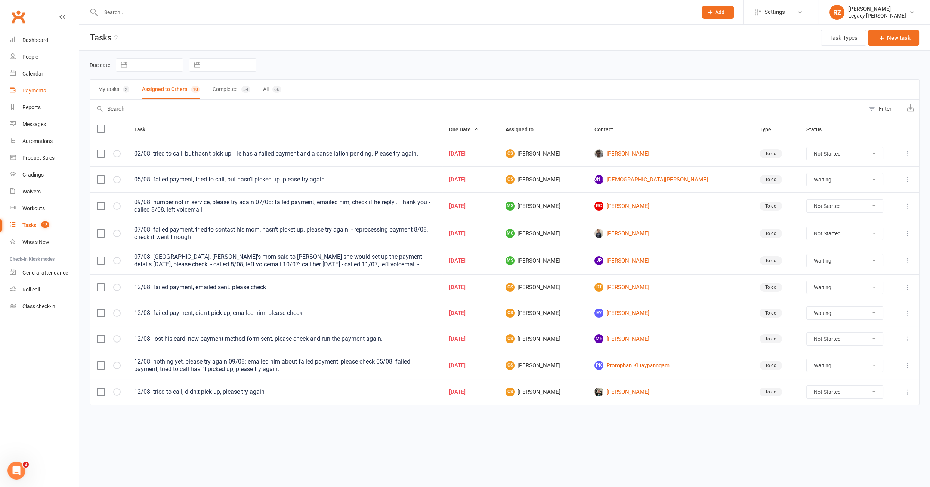
click at [30, 88] on div "Payments" at bounding box center [34, 90] width 24 height 6
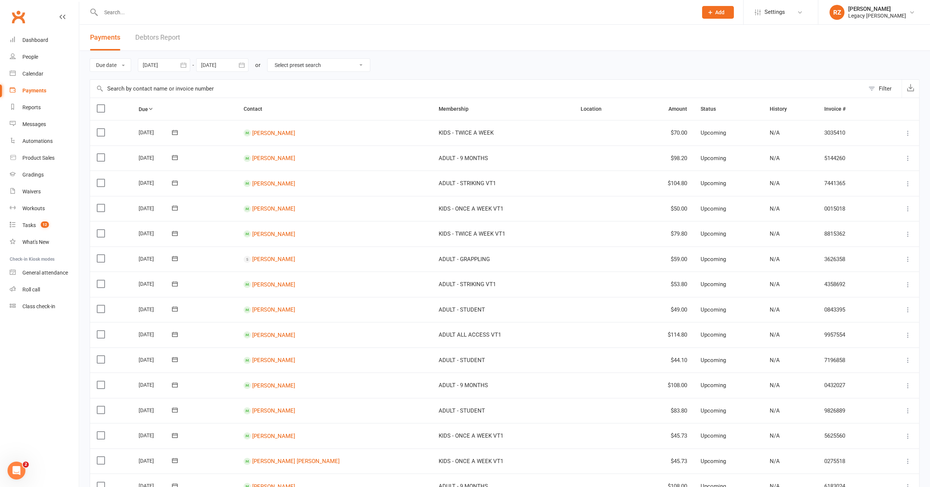
click at [164, 39] on link "Debtors Report" at bounding box center [157, 38] width 45 height 26
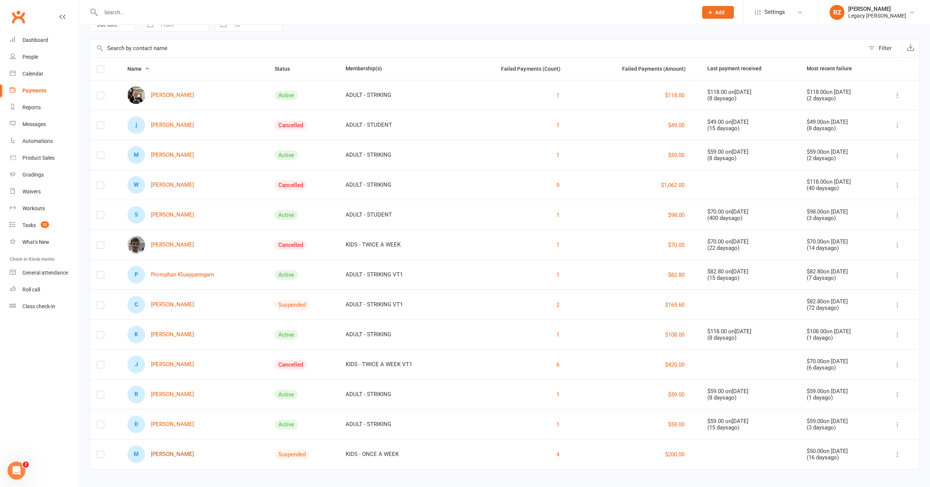
scroll to position [41, 0]
click at [32, 288] on div "Roll call" at bounding box center [31, 289] width 18 height 6
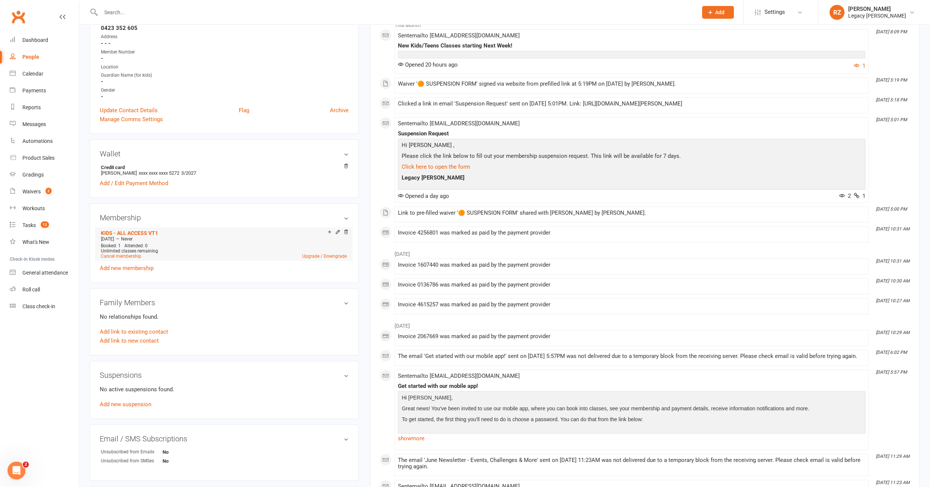
scroll to position [126, 0]
click at [143, 403] on link "Add new suspension" at bounding box center [126, 403] width 52 height 7
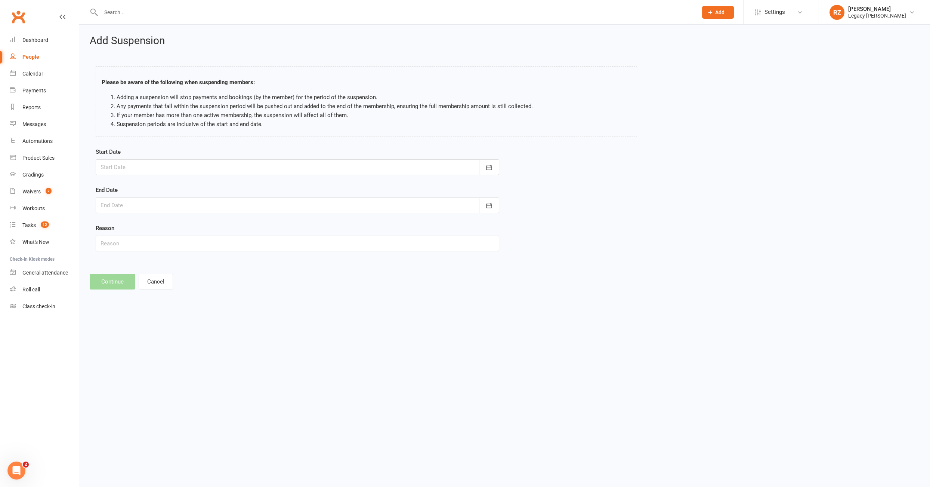
click at [138, 163] on div at bounding box center [298, 167] width 404 height 16
click at [191, 240] on span "14" at bounding box center [192, 243] width 6 height 6
type input "14 Aug 2025"
click at [170, 204] on div at bounding box center [298, 205] width 404 height 16
click at [172, 222] on strong "[DATE]" at bounding box center [167, 224] width 16 height 6
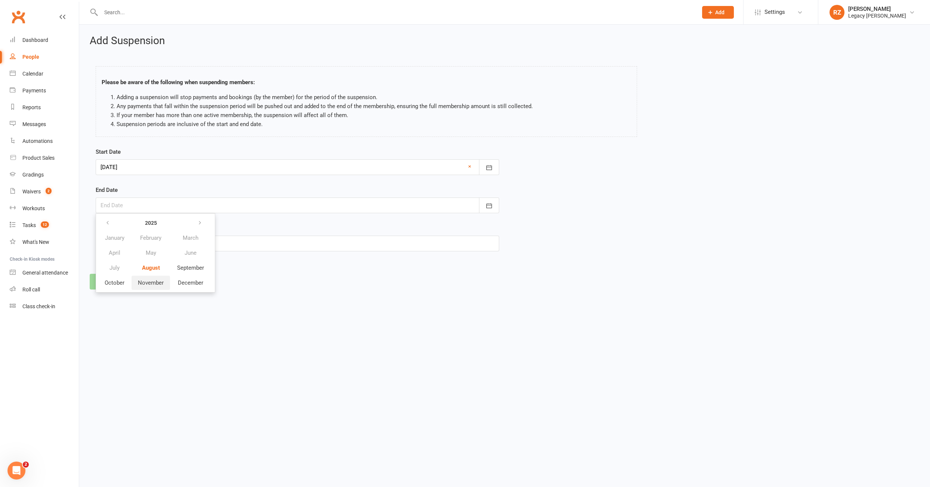
click at [143, 284] on span "November" at bounding box center [151, 282] width 26 height 7
click at [212, 278] on button "14" at bounding box center [208, 280] width 16 height 13
type input "14 Nov 2025"
click at [161, 238] on input "text" at bounding box center [298, 243] width 404 height 16
type input "timetable"
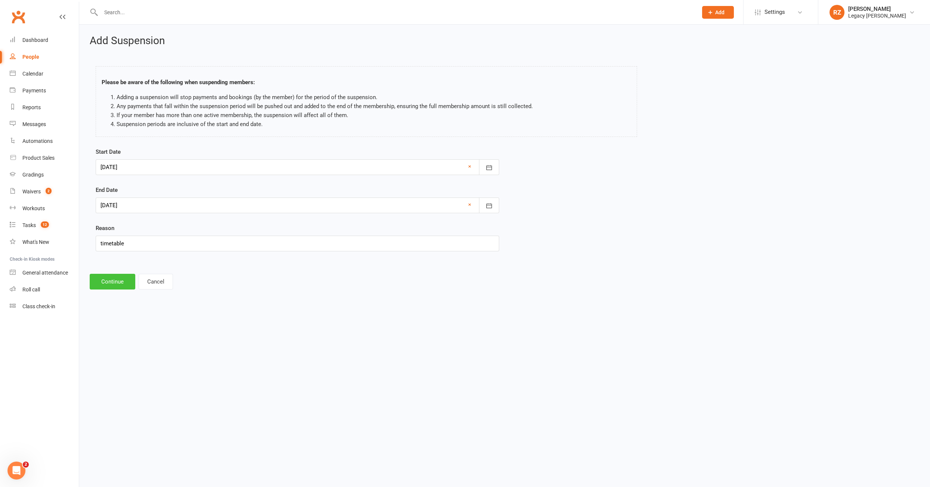
click at [99, 280] on button "Continue" at bounding box center [113, 282] width 46 height 16
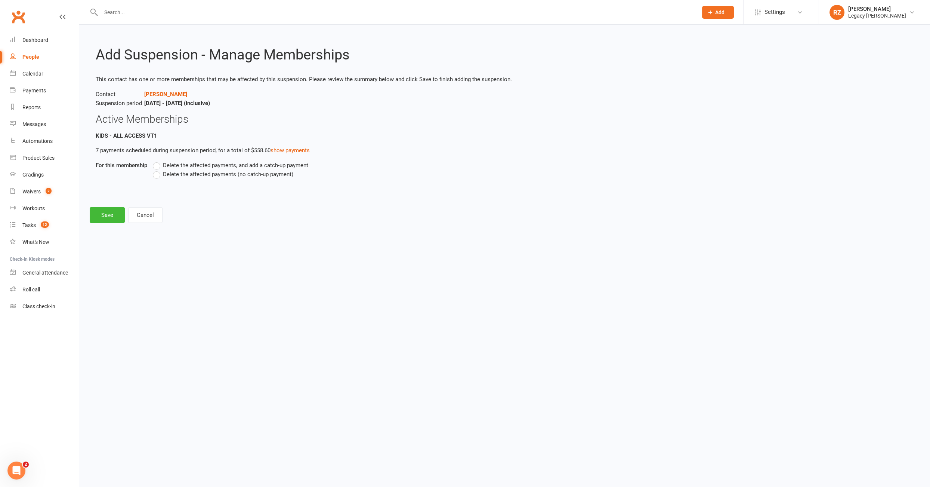
click at [155, 176] on label "Delete the affected payments (no catch-up payment)" at bounding box center [223, 174] width 141 height 9
click at [155, 170] on input "Delete the affected payments (no catch-up payment)" at bounding box center [155, 170] width 5 height 0
click at [130, 214] on button "Cancel" at bounding box center [145, 215] width 34 height 16
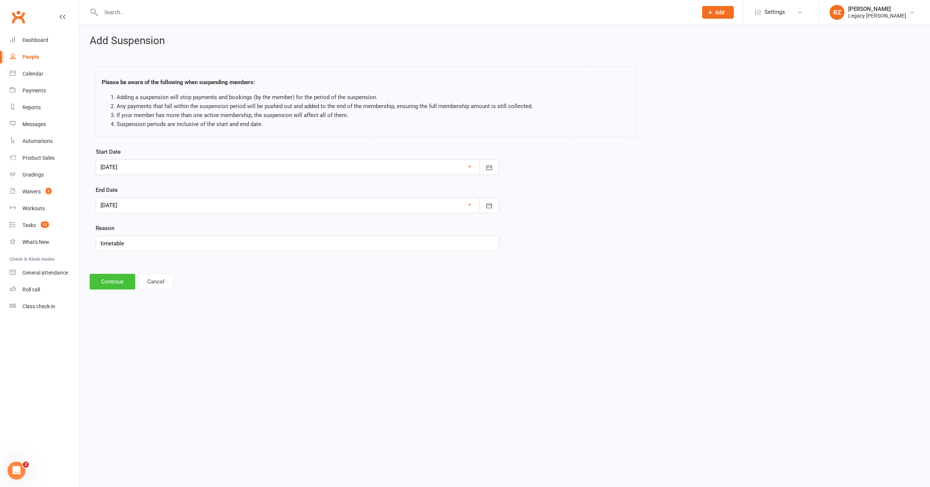
click at [114, 282] on button "Continue" at bounding box center [113, 282] width 46 height 16
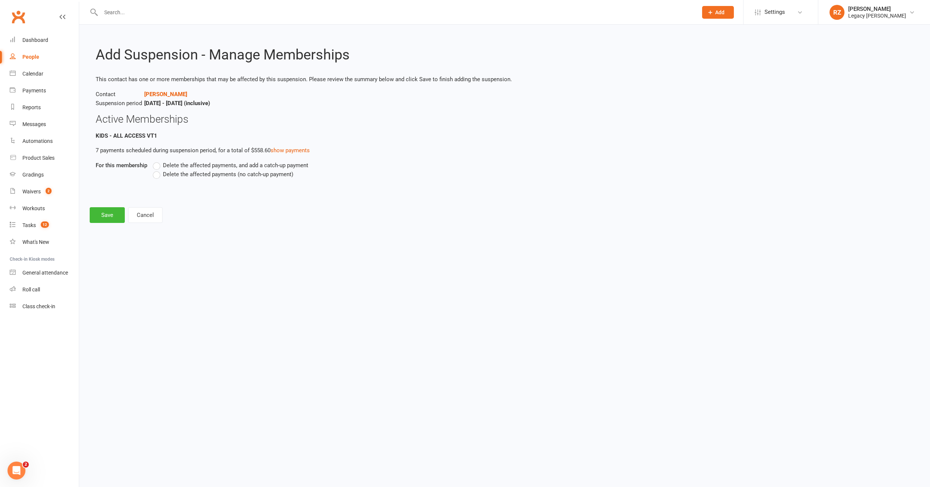
click at [162, 173] on label "Delete the affected payments (no catch-up payment)" at bounding box center [223, 174] width 141 height 9
click at [158, 170] on input "Delete the affected payments (no catch-up payment)" at bounding box center [155, 170] width 5 height 0
drag, startPoint x: 115, startPoint y: 210, endPoint x: 137, endPoint y: 204, distance: 22.5
click at [116, 210] on button "Save" at bounding box center [107, 215] width 35 height 16
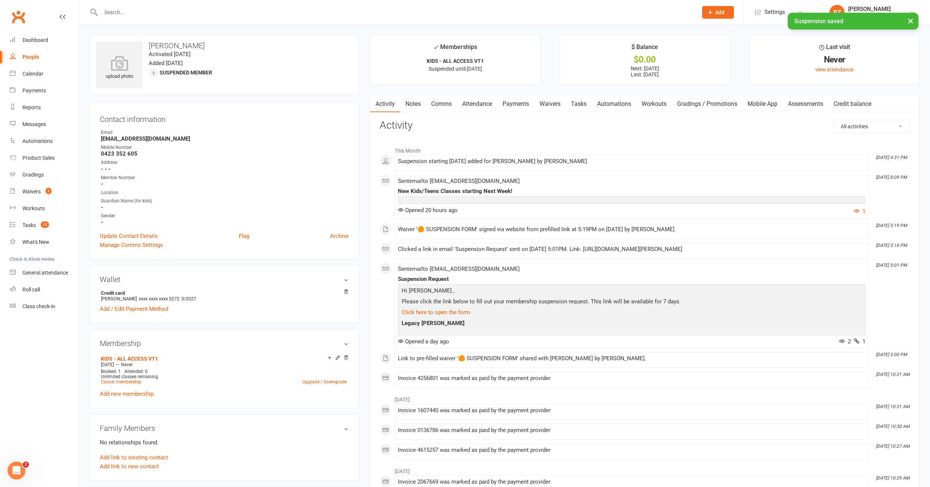
click at [502, 104] on link "Payments" at bounding box center [515, 103] width 37 height 17
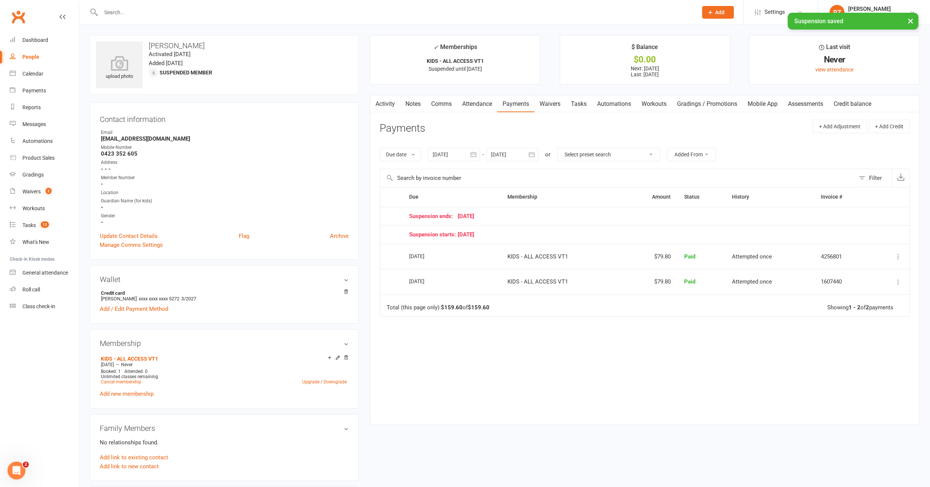
click at [509, 155] on div at bounding box center [512, 154] width 52 height 13
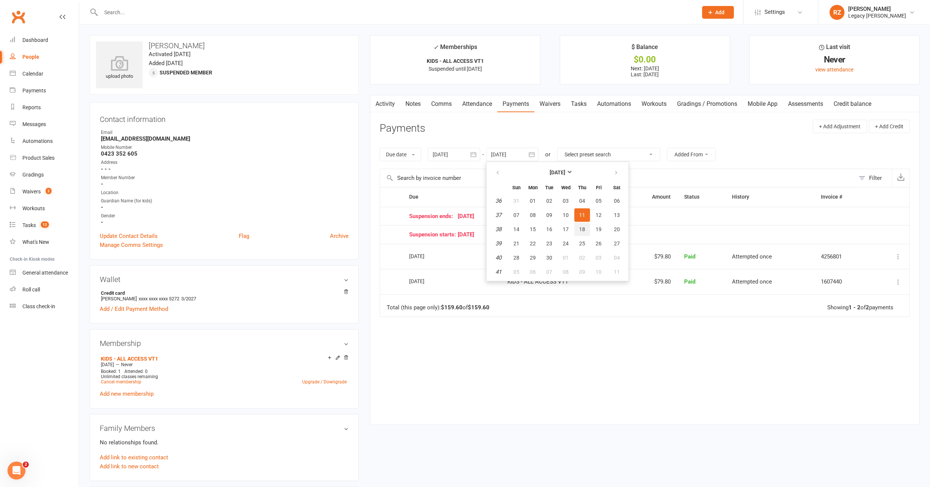
click at [578, 232] on button "18" at bounding box center [582, 228] width 16 height 13
drag, startPoint x: 530, startPoint y: 156, endPoint x: 538, endPoint y: 158, distance: 8.5
click at [530, 156] on icon "button" at bounding box center [531, 154] width 7 height 7
click at [578, 169] on button "[DATE]" at bounding box center [558, 172] width 98 height 13
click at [573, 235] on button "December" at bounding box center [581, 231] width 40 height 14
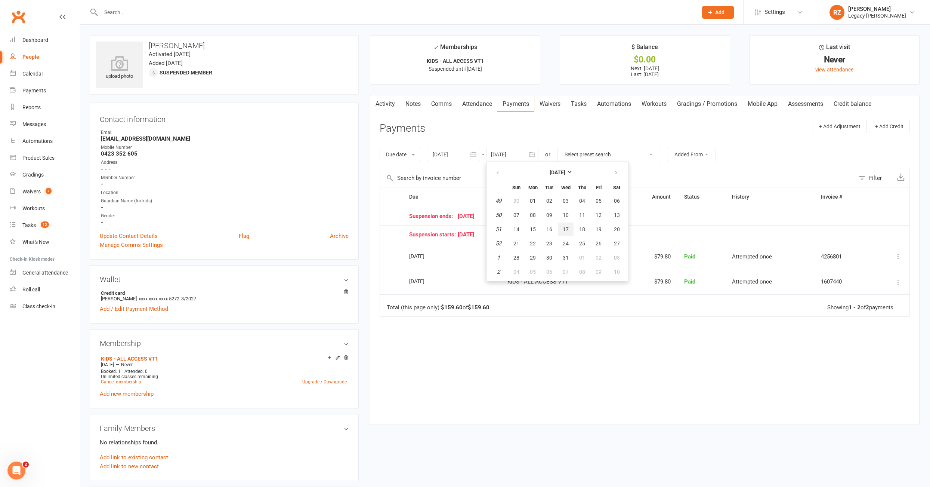
click at [569, 228] on button "17" at bounding box center [566, 228] width 16 height 13
type input "17 Dec 2025"
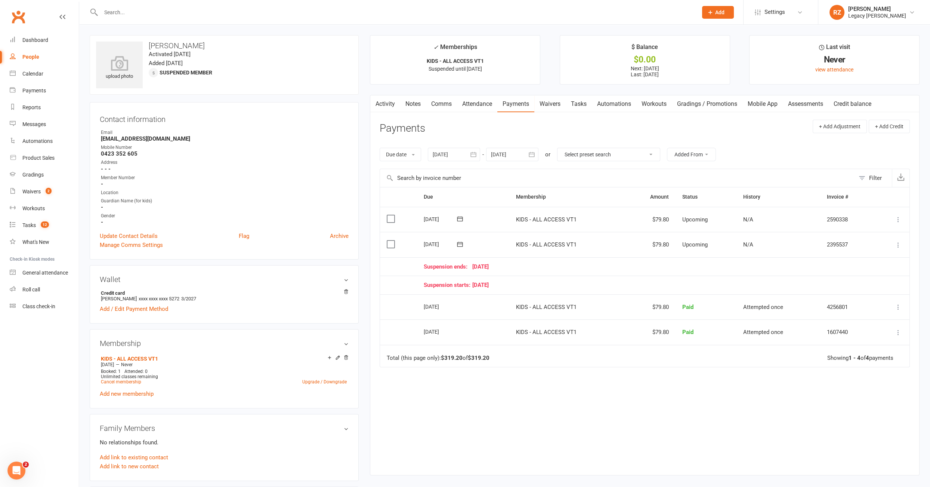
click at [897, 245] on icon at bounding box center [898, 244] width 7 height 7
click at [847, 349] on link "Bulk reschedule from this date" at bounding box center [858, 349] width 88 height 15
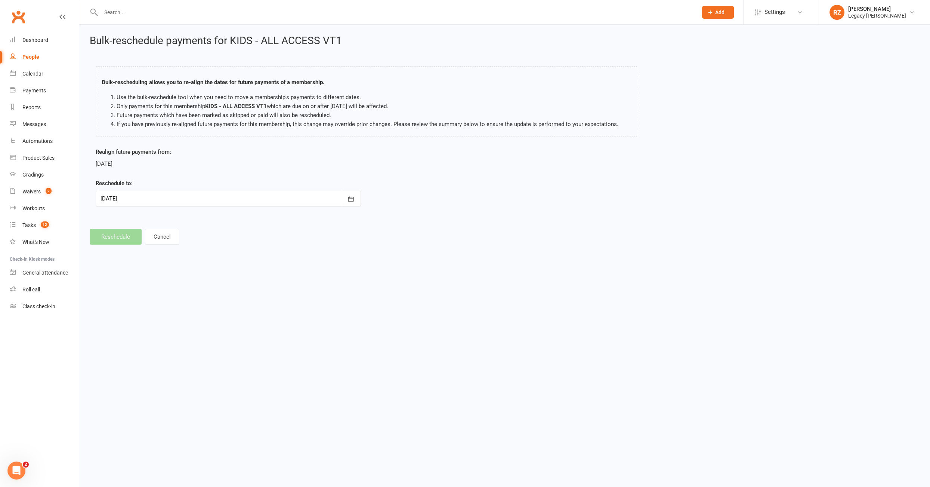
click at [147, 198] on div at bounding box center [228, 199] width 265 height 16
click at [203, 288] on button "21" at bounding box center [208, 287] width 16 height 13
type input "21 Nov 2025"
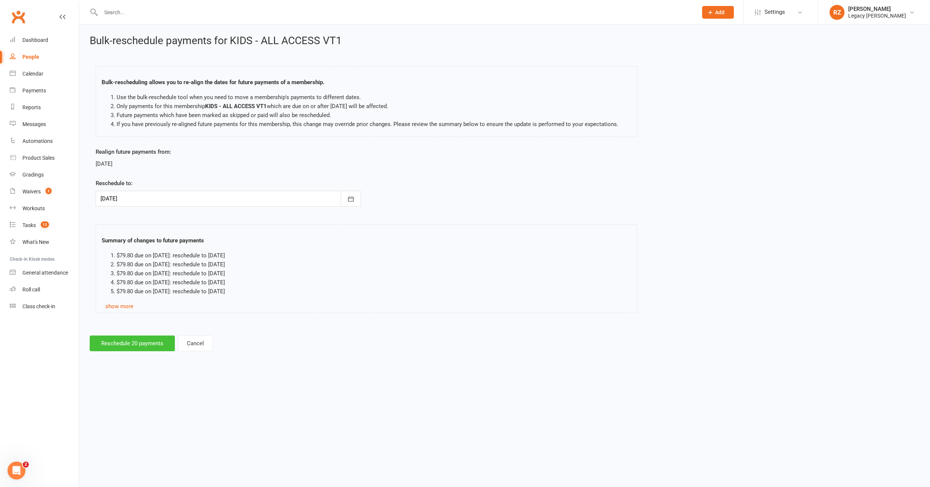
click at [131, 348] on button "Reschedule 20 payments" at bounding box center [132, 343] width 85 height 16
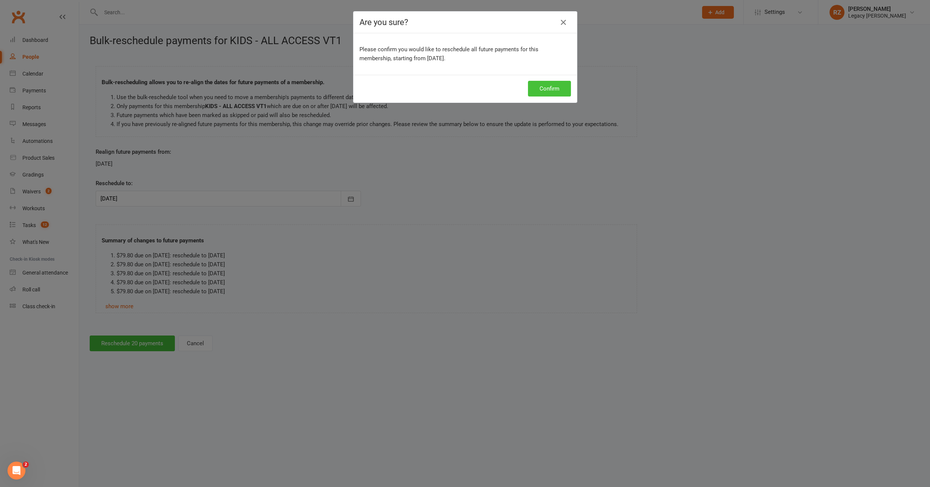
click at [558, 86] on button "Confirm" at bounding box center [549, 89] width 43 height 16
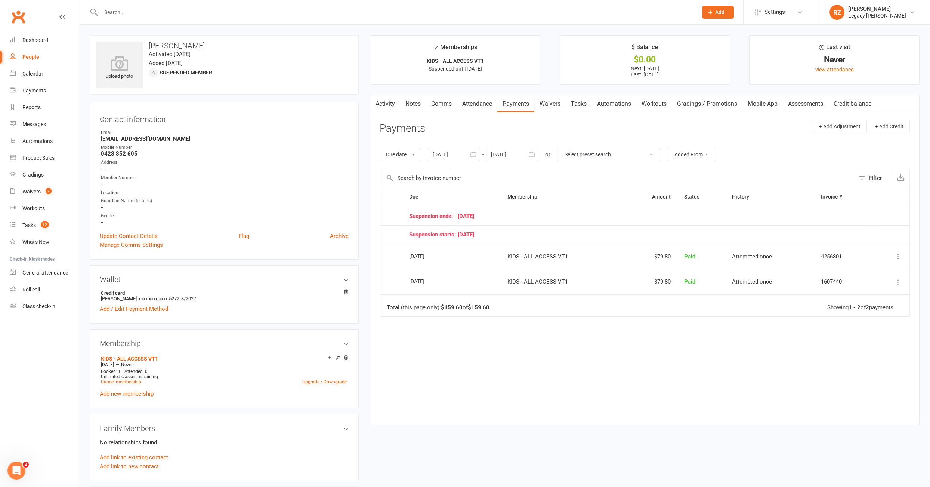
click at [189, 13] on input "text" at bounding box center [396, 12] width 594 height 10
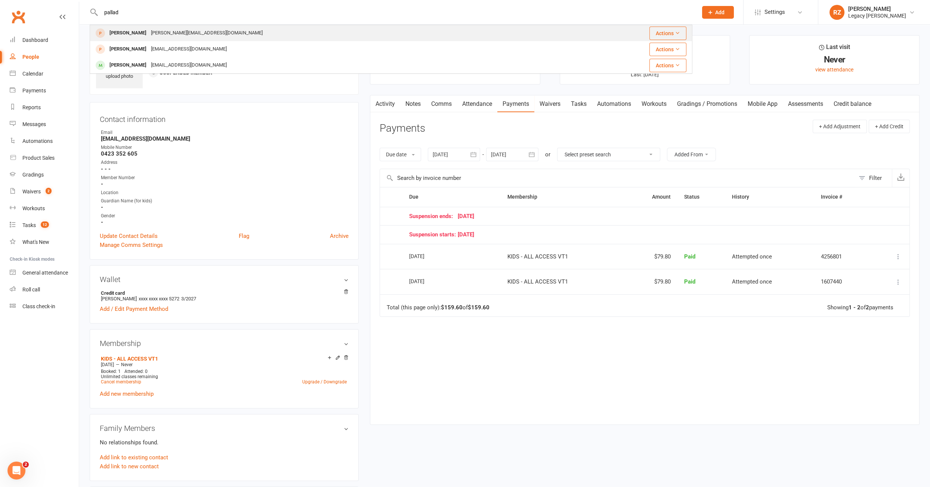
type input "pallad"
click at [135, 37] on div "Giacomo Palladin" at bounding box center [127, 33] width 41 height 11
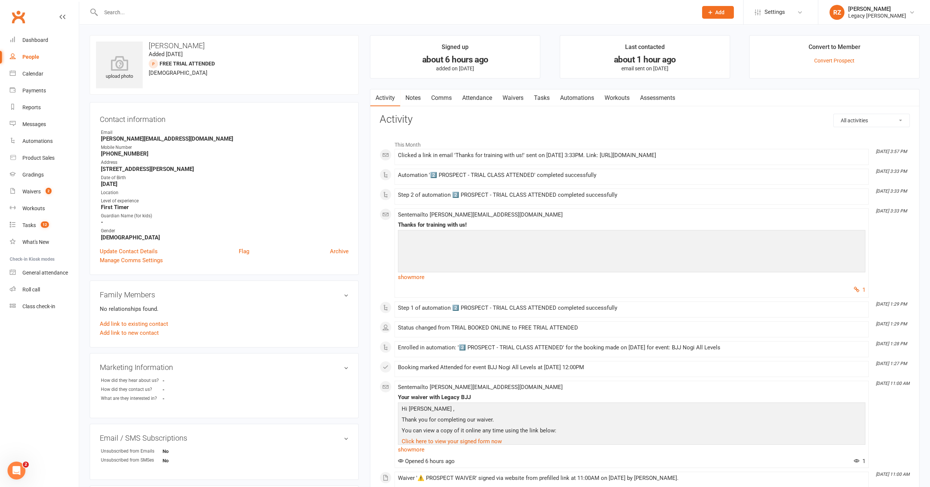
click at [478, 100] on link "Attendance" at bounding box center [477, 97] width 40 height 17
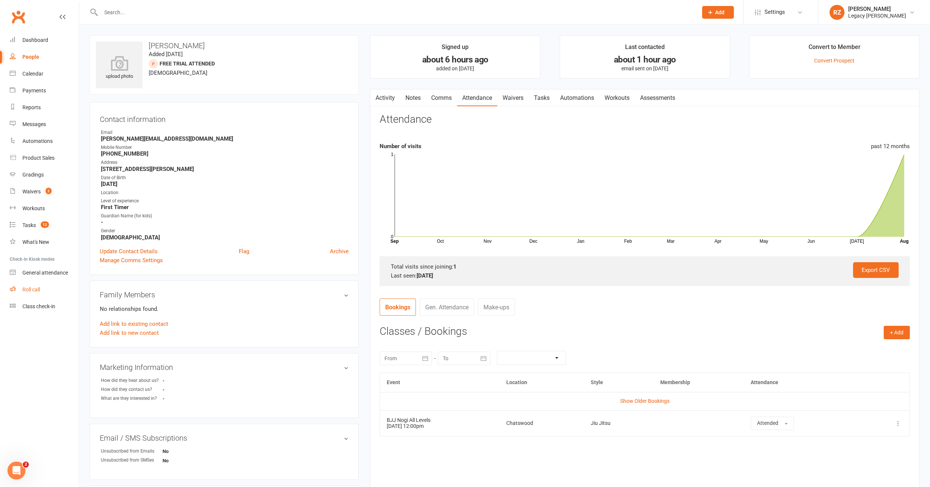
click at [34, 289] on div "Roll call" at bounding box center [31, 289] width 18 height 6
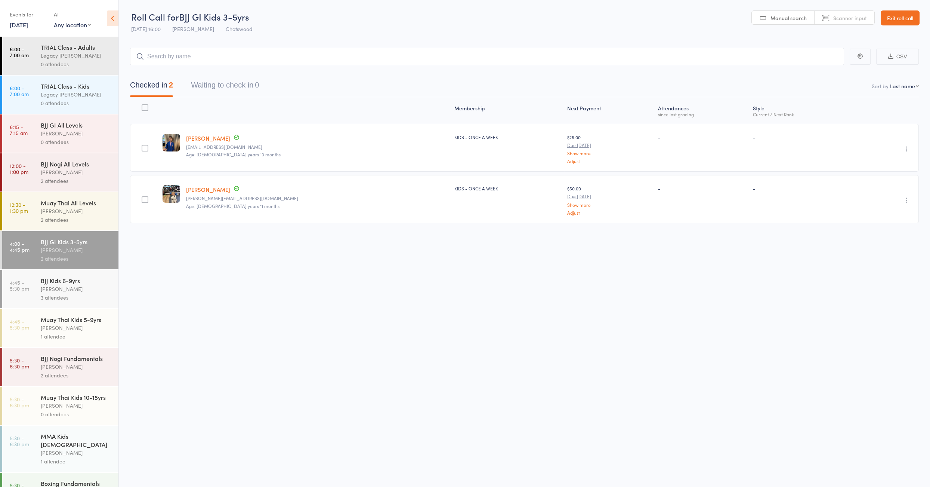
click at [85, 293] on div "[PERSON_NAME]" at bounding box center [76, 288] width 71 height 9
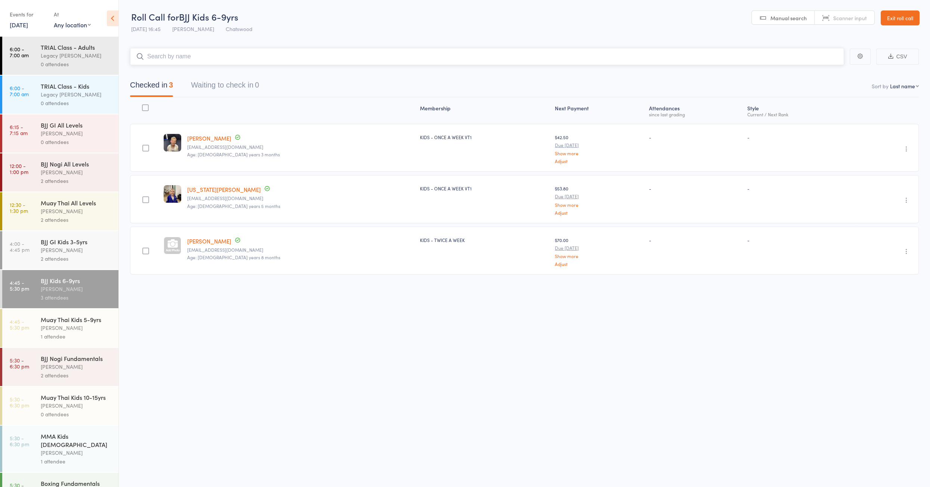
click at [198, 61] on input "search" at bounding box center [487, 56] width 714 height 17
click at [172, 52] on input "search" at bounding box center [487, 56] width 714 height 17
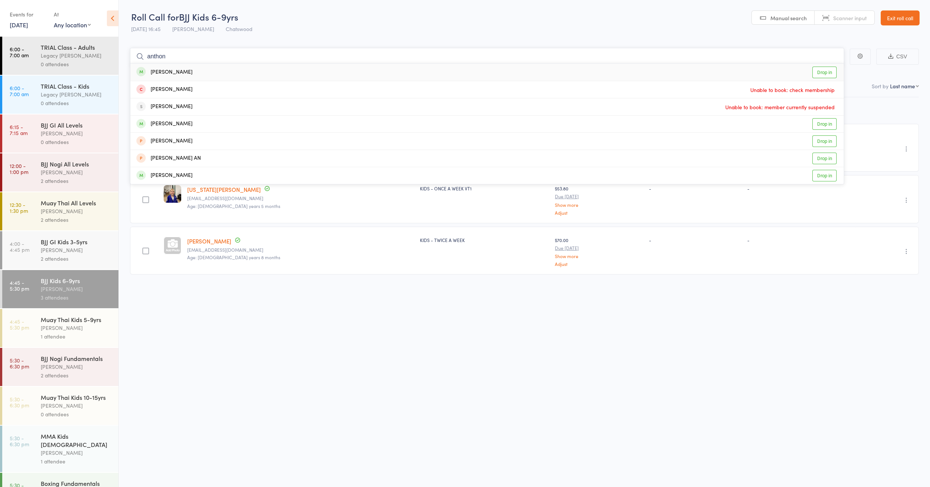
type input "anthon"
click at [179, 73] on div "[PERSON_NAME]" at bounding box center [164, 72] width 56 height 9
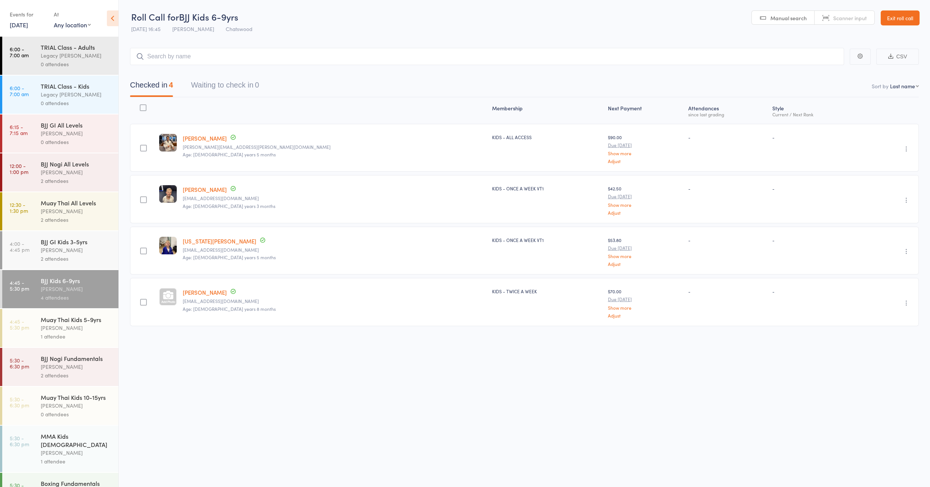
click at [75, 338] on div "1 attendee" at bounding box center [76, 336] width 71 height 9
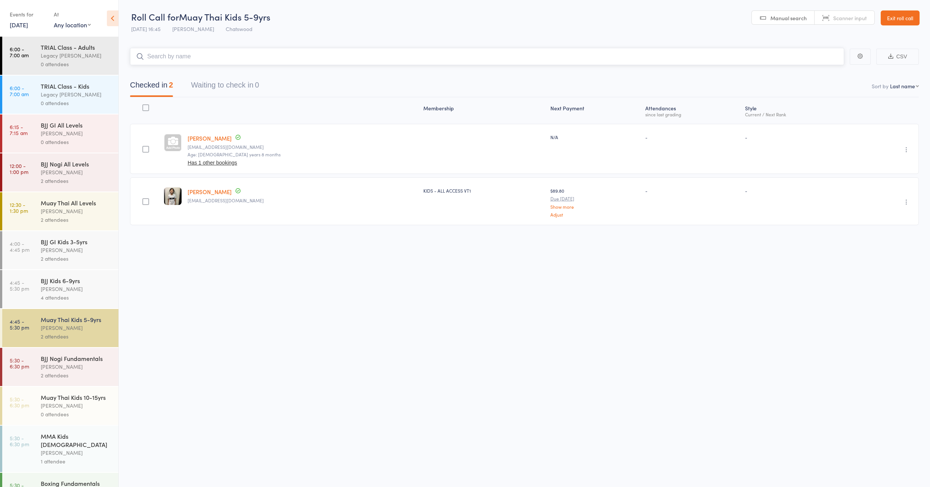
click at [189, 53] on input "search" at bounding box center [487, 56] width 714 height 17
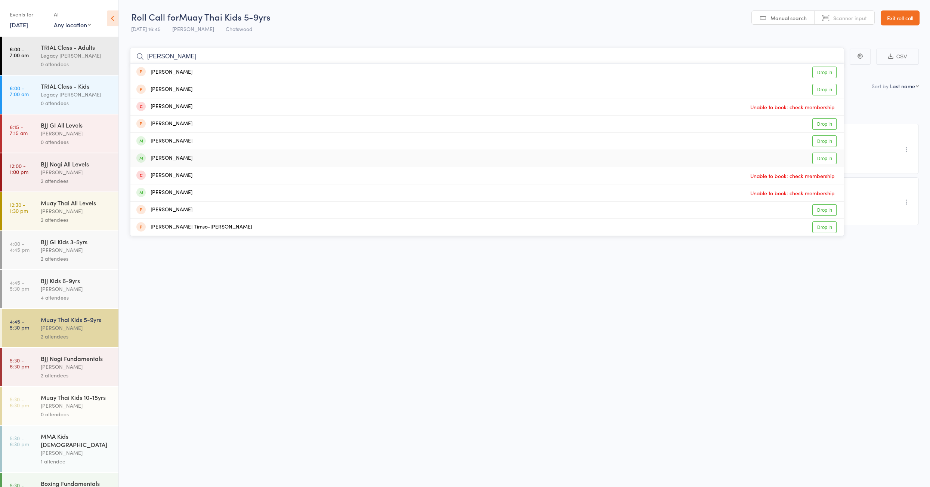
type input "jamie"
click at [236, 162] on div "Jamieson Fiala Drop in" at bounding box center [486, 158] width 713 height 17
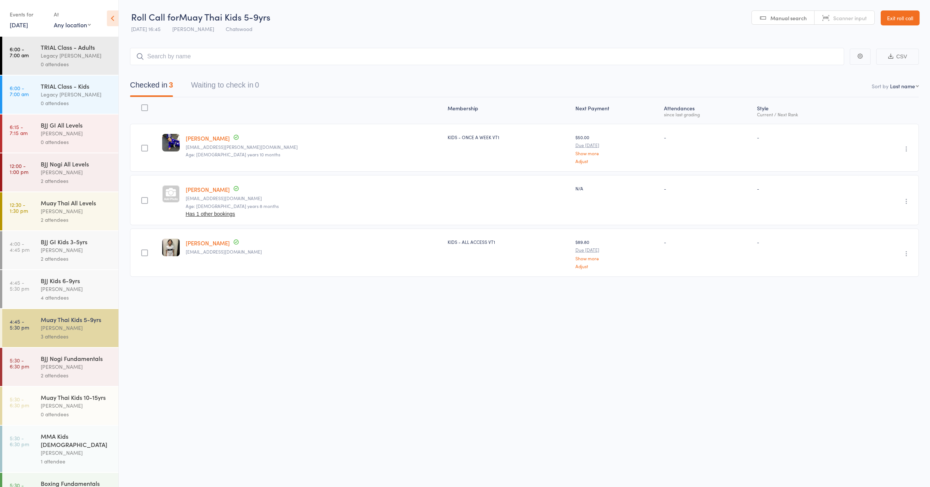
click at [75, 332] on div "[PERSON_NAME]" at bounding box center [76, 327] width 71 height 9
click at [81, 441] on div "MMA Kids 10-15yrs old" at bounding box center [76, 440] width 71 height 16
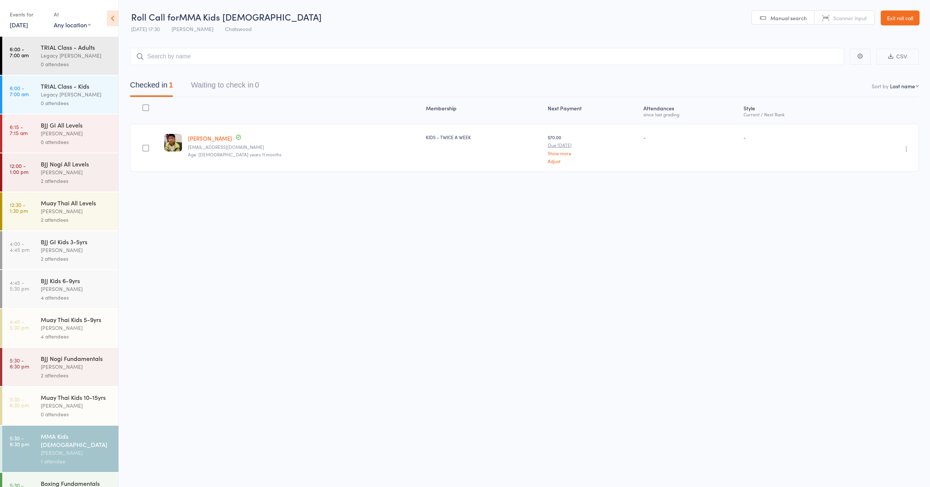
click at [71, 329] on div "[PERSON_NAME]" at bounding box center [76, 327] width 71 height 9
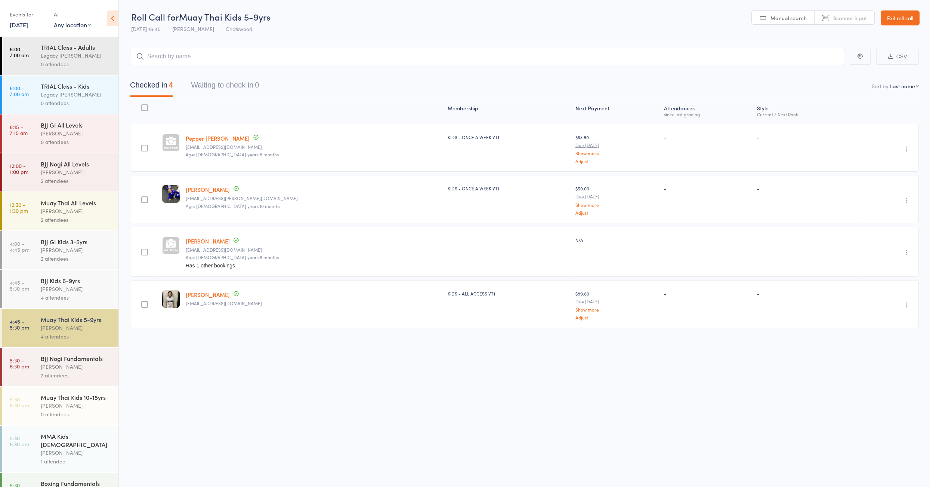
click at [202, 240] on div "Date of birth: [DEMOGRAPHIC_DATA]" at bounding box center [215, 249] width 75 height 19
click at [204, 242] on link "[PERSON_NAME]" at bounding box center [208, 241] width 44 height 8
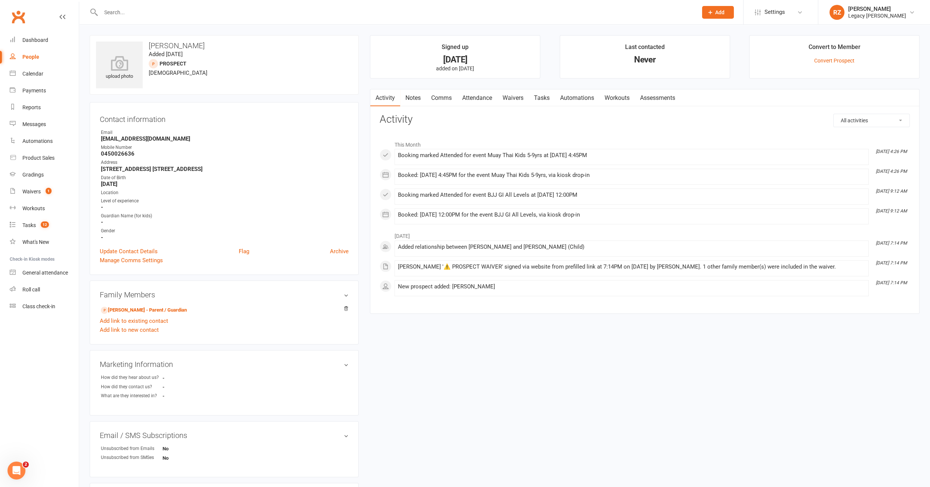
click at [170, 11] on input "text" at bounding box center [396, 12] width 594 height 10
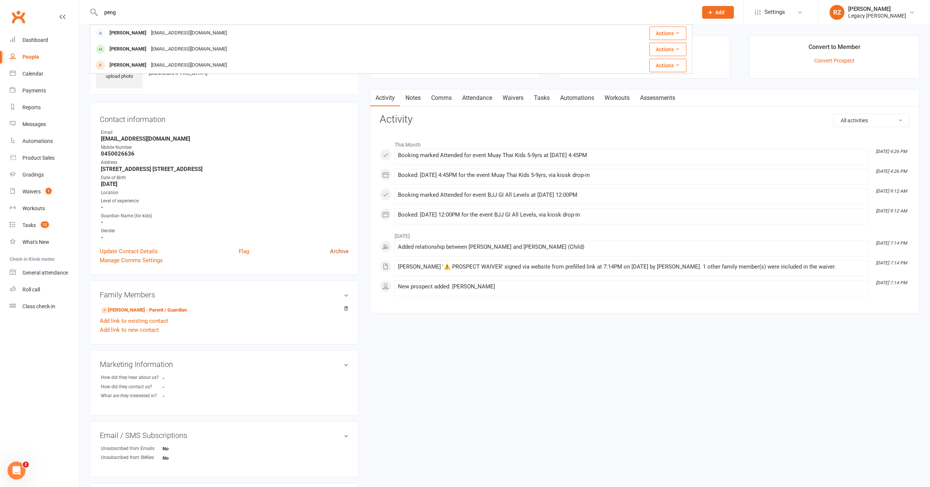
type input "peng"
click at [335, 249] on link "Archive" at bounding box center [339, 251] width 19 height 9
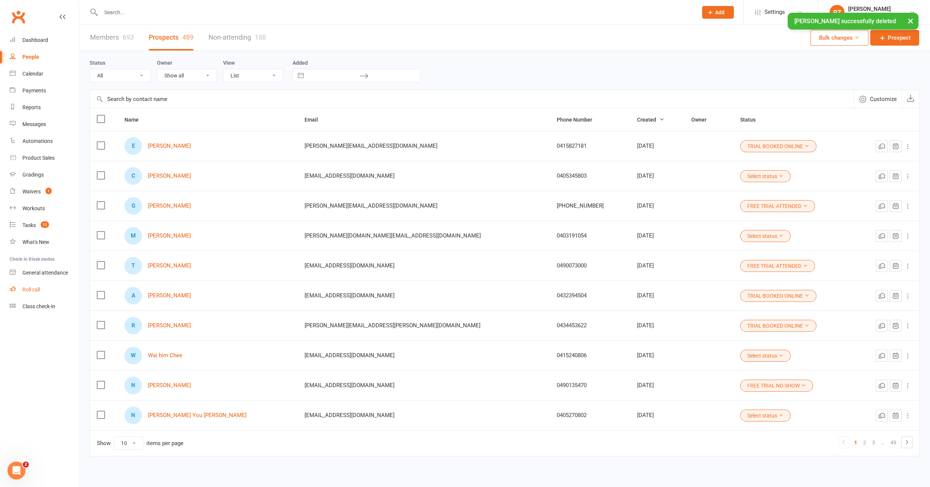
click at [29, 286] on link "Roll call" at bounding box center [44, 289] width 69 height 17
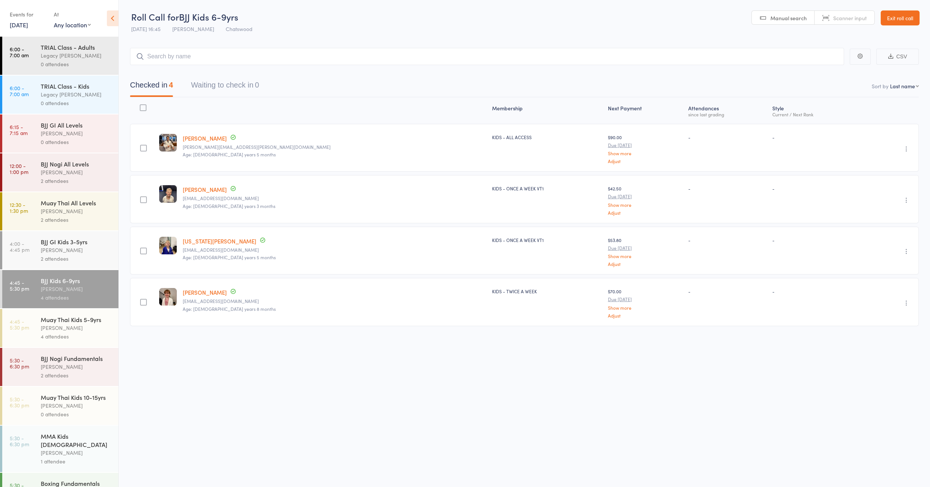
drag, startPoint x: 58, startPoint y: 326, endPoint x: 118, endPoint y: 300, distance: 65.3
click at [58, 326] on div "[PERSON_NAME]" at bounding box center [76, 327] width 71 height 9
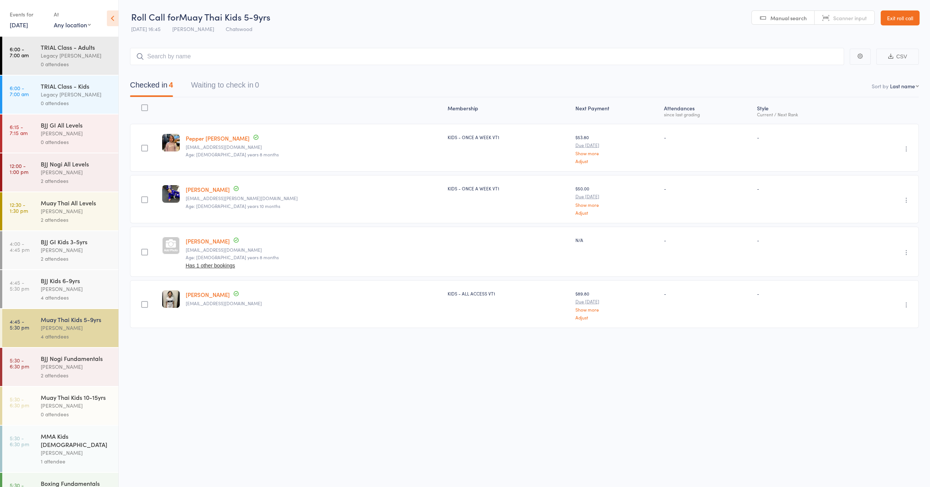
click at [214, 60] on input "search" at bounding box center [487, 56] width 714 height 17
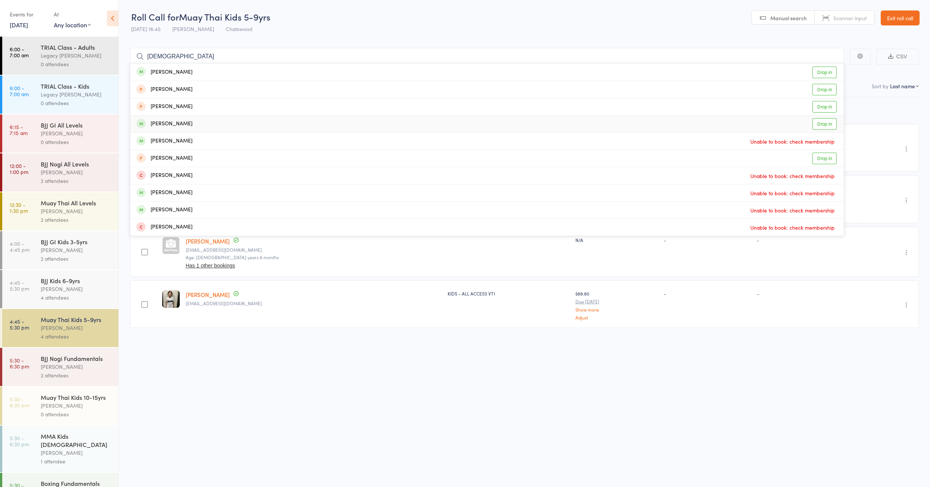
type input "shao"
click at [225, 121] on div "Shaowen Peng Drop in" at bounding box center [486, 123] width 713 height 17
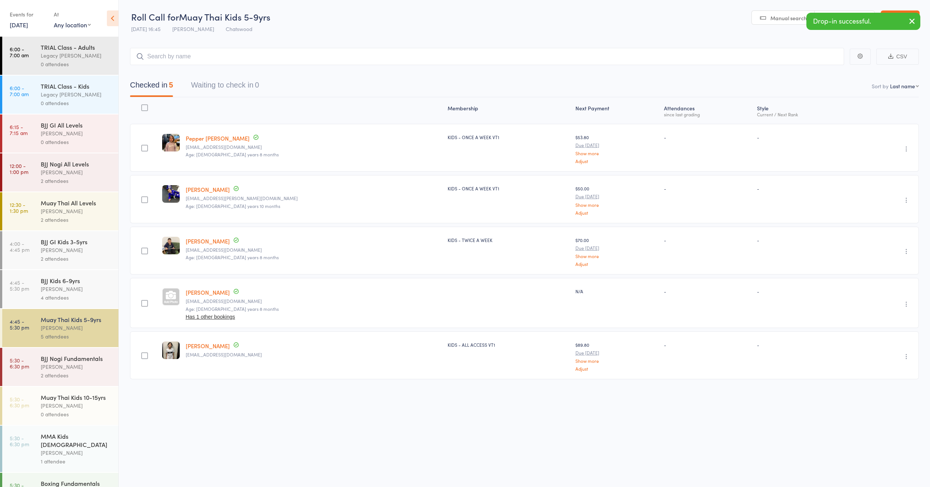
click at [909, 305] on button "button" at bounding box center [906, 303] width 9 height 9
click at [891, 368] on li "Remove" at bounding box center [880, 369] width 62 height 10
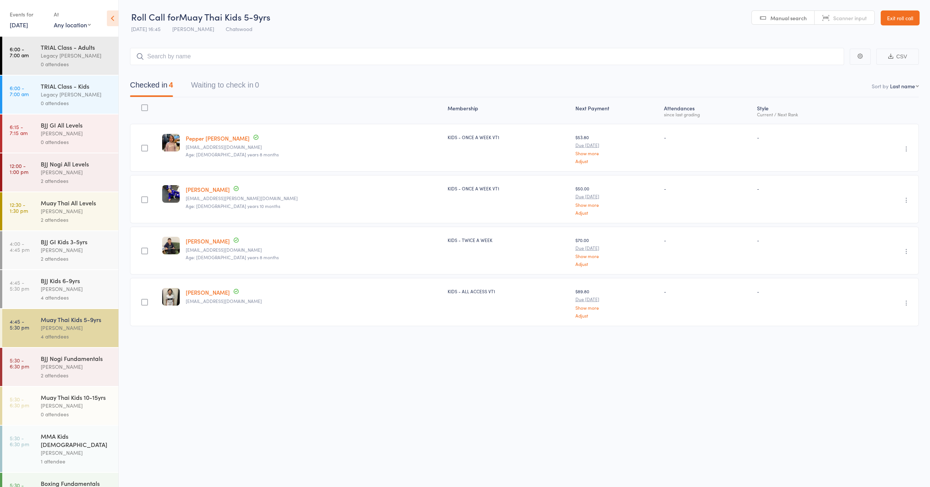
click at [78, 258] on div "2 attendees" at bounding box center [76, 258] width 71 height 9
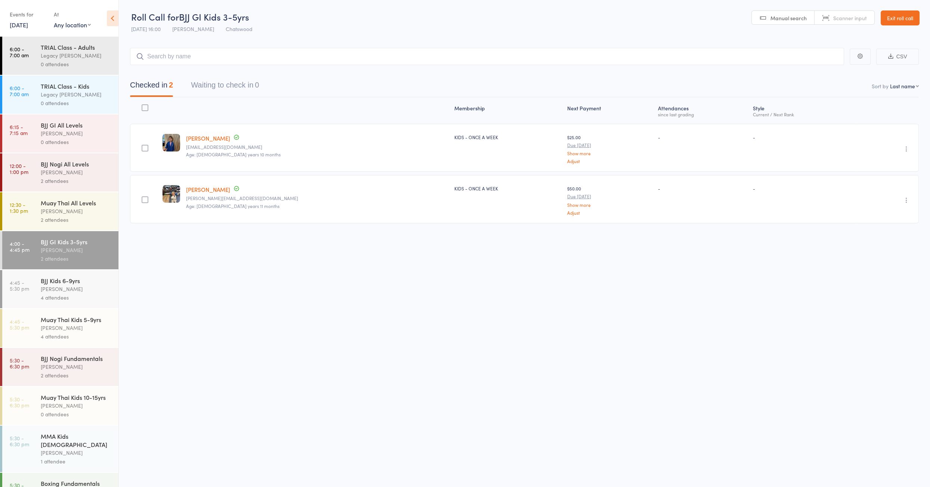
click at [86, 289] on div "[PERSON_NAME]" at bounding box center [76, 288] width 71 height 9
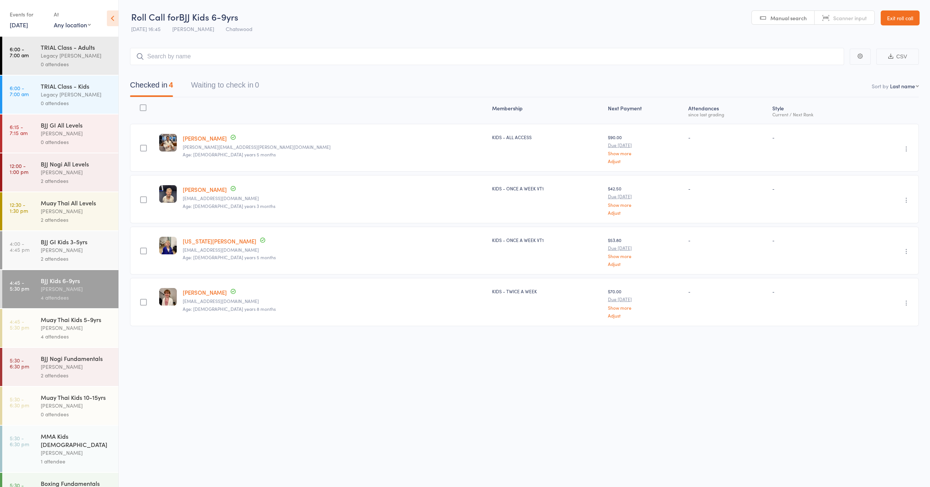
click at [50, 256] on div "2 attendees" at bounding box center [76, 258] width 71 height 9
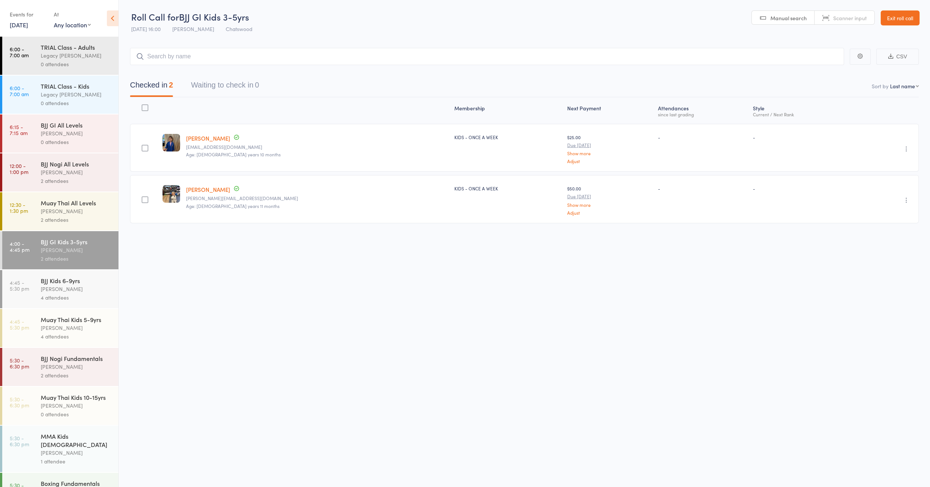
click at [60, 323] on div "Muay Thai Kids 5-9yrs" at bounding box center [76, 319] width 71 height 8
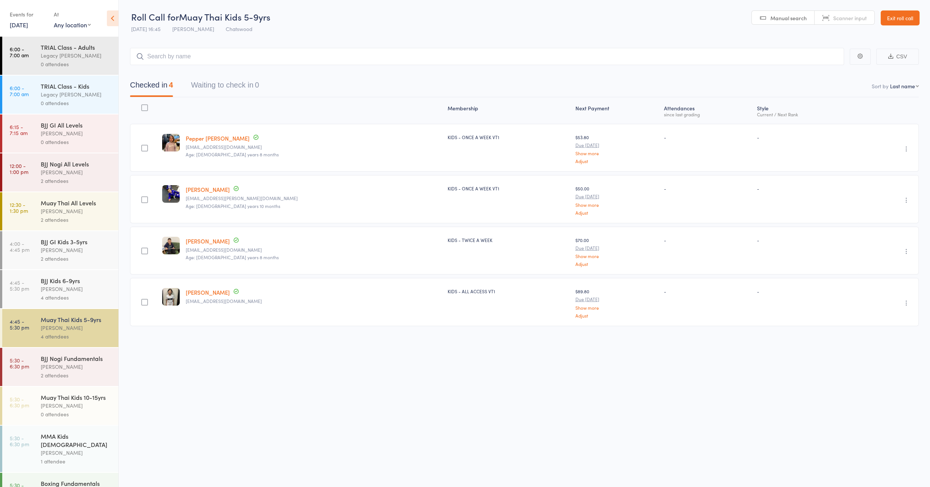
click at [65, 299] on div "4 attendees" at bounding box center [76, 297] width 71 height 9
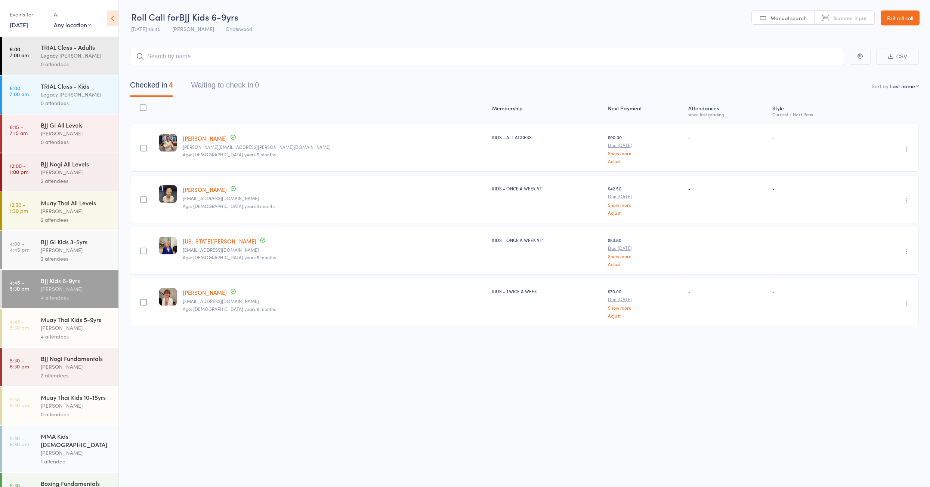
click at [188, 53] on input "search" at bounding box center [487, 56] width 714 height 17
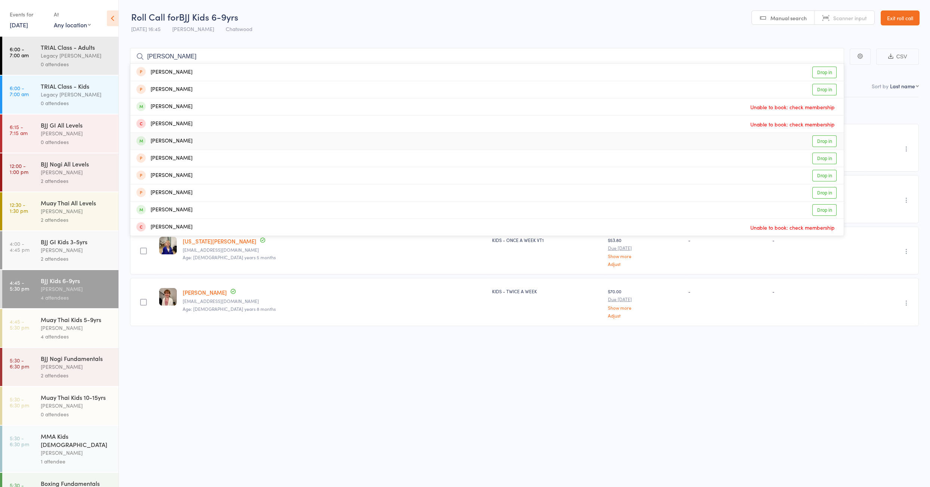
type input "liam"
click at [159, 140] on div "[PERSON_NAME]" at bounding box center [164, 141] width 56 height 9
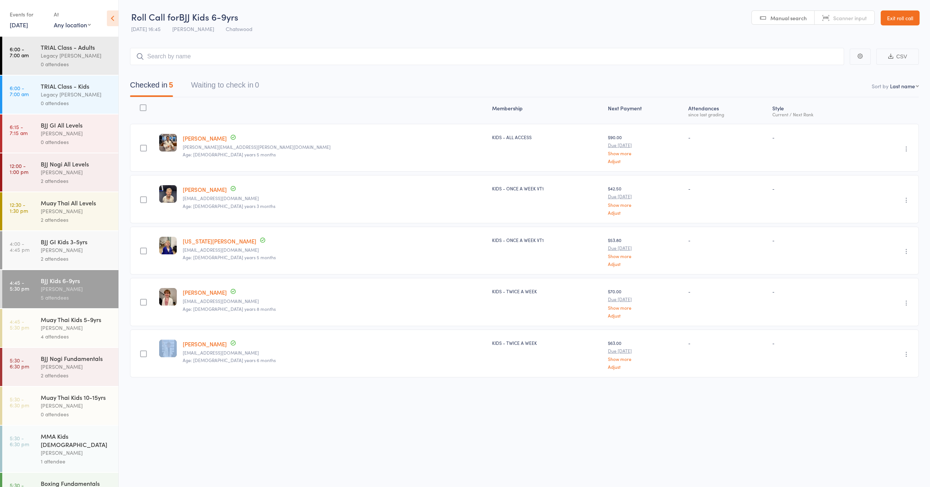
click at [72, 246] on div "BJJ GI Kids 3-5yrs" at bounding box center [76, 241] width 71 height 8
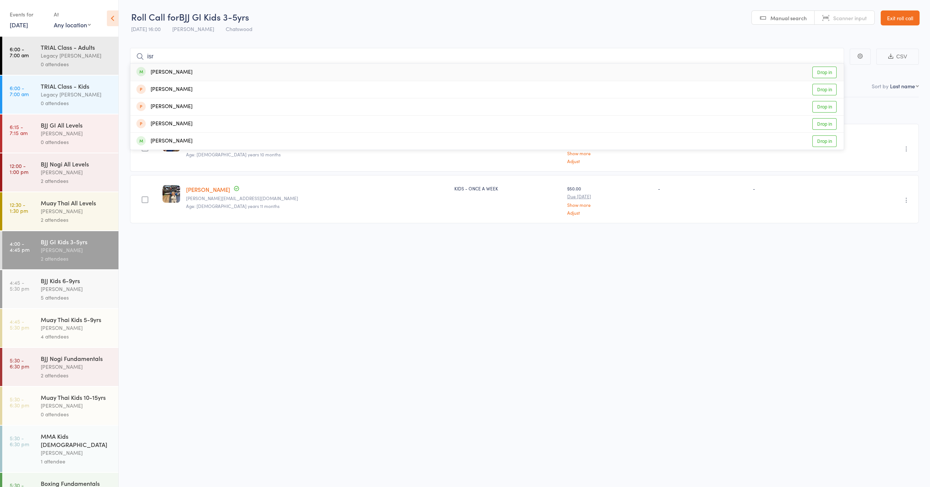
type input "isr"
click at [230, 67] on div "Isra Hossain Drop in" at bounding box center [486, 72] width 713 height 17
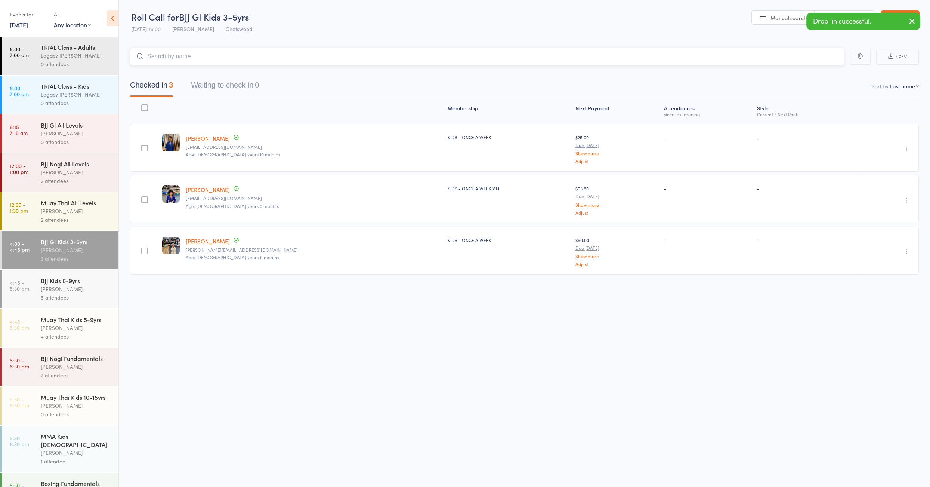
click at [225, 59] on input "search" at bounding box center [487, 56] width 714 height 17
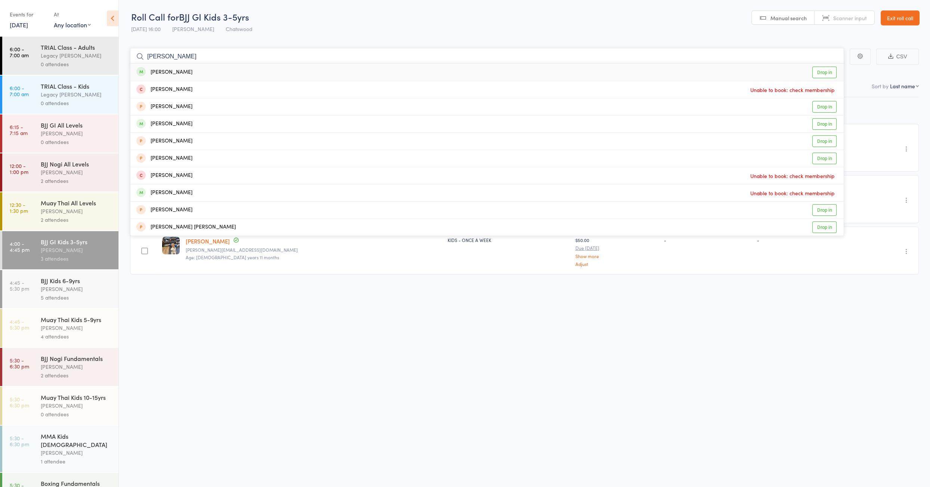
type input "jacob"
click at [201, 71] on div "Jacob Kong Drop in" at bounding box center [486, 72] width 713 height 17
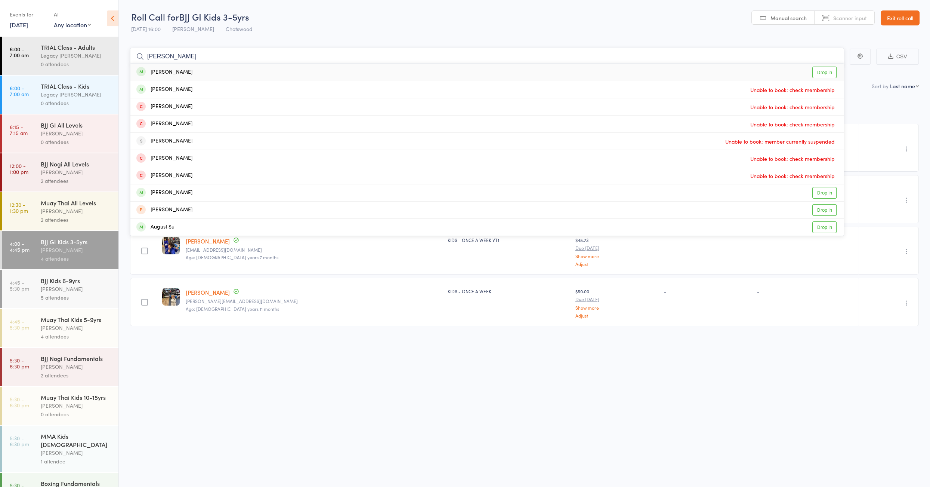
type input "patrick su"
click at [173, 72] on div "[PERSON_NAME]" at bounding box center [164, 72] width 56 height 9
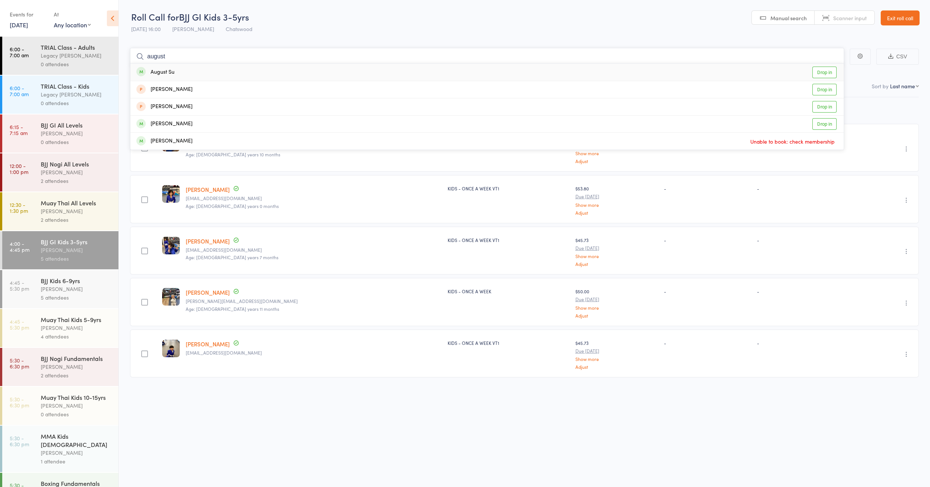
type input "august"
click at [171, 75] on div "August Su" at bounding box center [155, 72] width 38 height 9
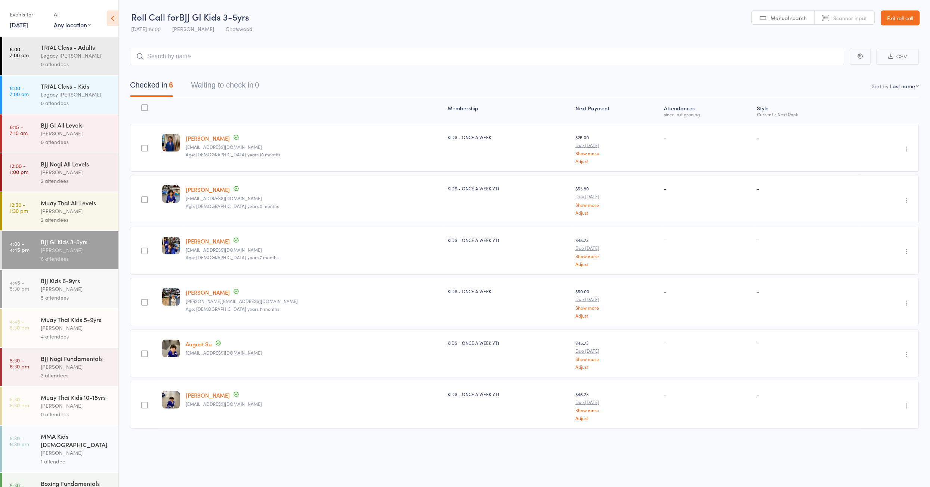
click at [903, 16] on link "Exit roll call" at bounding box center [900, 17] width 39 height 15
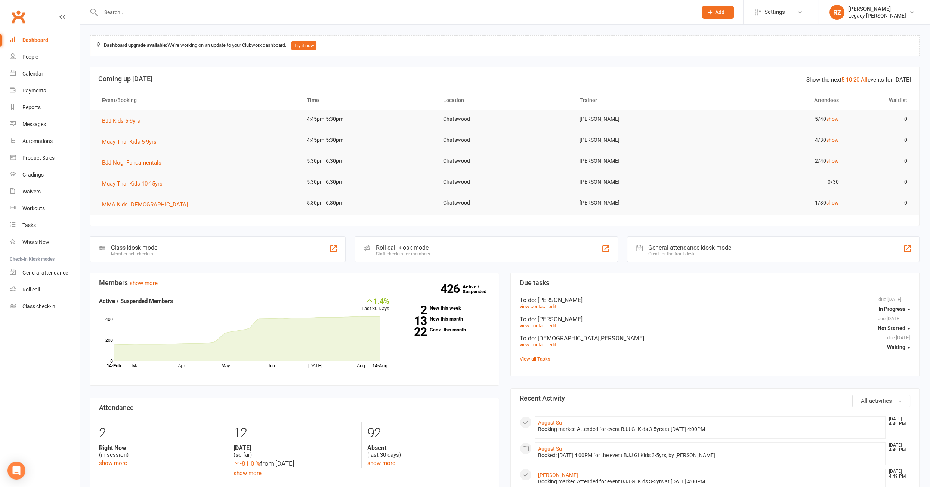
click at [133, 13] on input "text" at bounding box center [396, 12] width 594 height 10
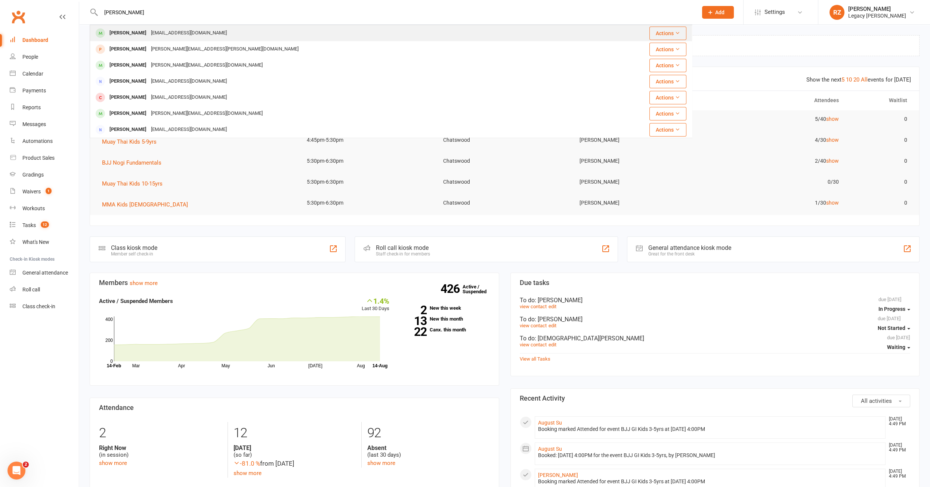
type input "marc zh"
click at [115, 28] on div "Marc Zhang" at bounding box center [127, 33] width 41 height 11
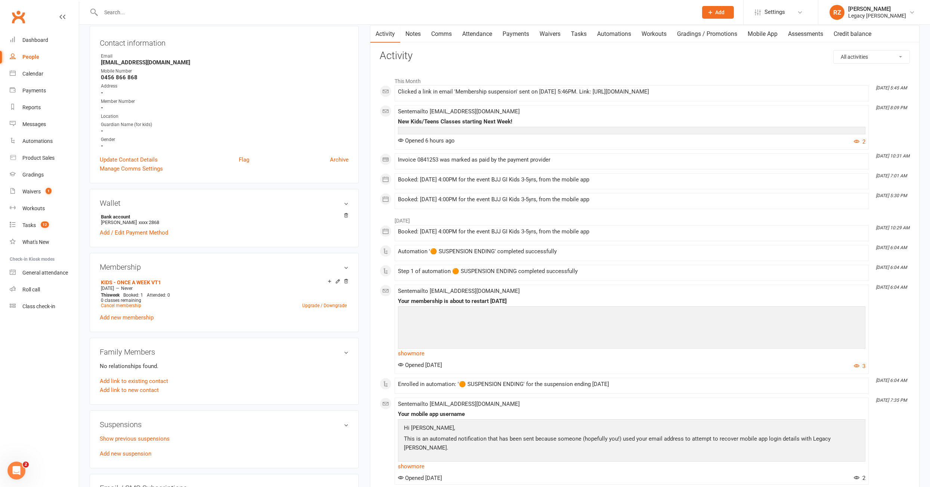
scroll to position [76, 0]
click at [120, 450] on link "Add new suspension" at bounding box center [126, 453] width 52 height 7
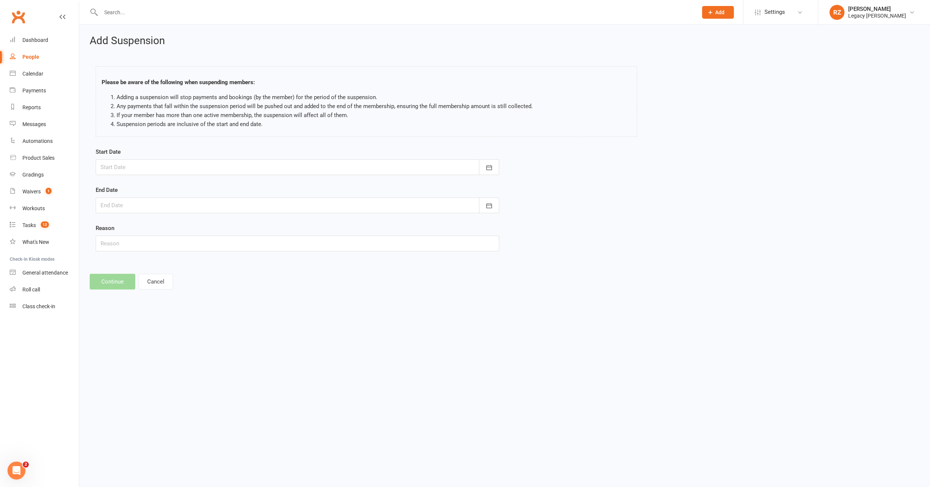
click at [127, 168] on div at bounding box center [298, 167] width 404 height 16
click at [223, 240] on span "16" at bounding box center [226, 243] width 6 height 6
type input "16 Aug 2025"
click at [117, 195] on div "End Date August 2025 Sun Mon Tue Wed Thu Fri Sat 31 27 28 29 30 31 01 02 32 03 …" at bounding box center [298, 199] width 404 height 28
click at [117, 200] on div at bounding box center [298, 205] width 404 height 16
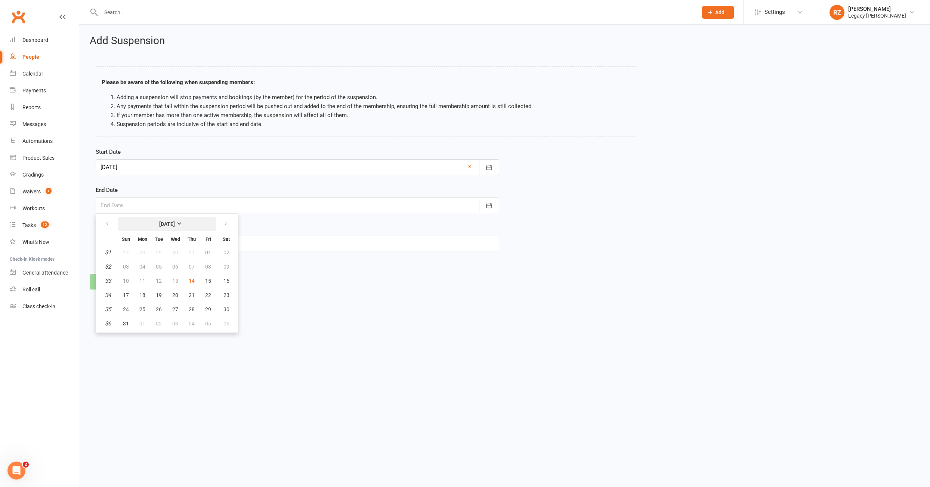
click at [175, 226] on strong "August 2025" at bounding box center [167, 224] width 16 height 6
click at [187, 267] on span "September" at bounding box center [190, 267] width 27 height 7
click at [145, 250] on button "01" at bounding box center [143, 252] width 16 height 13
type input "01 Sep 2025"
click at [132, 240] on input "text" at bounding box center [298, 243] width 404 height 16
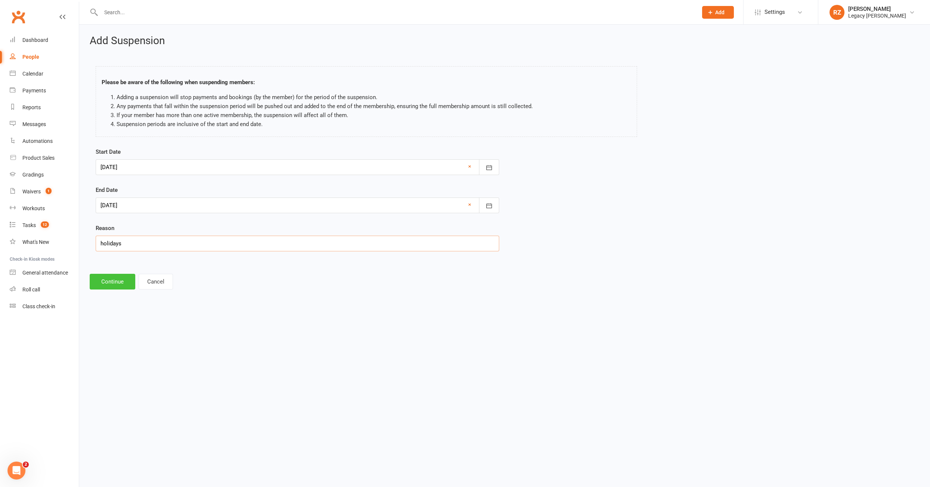
type input "holidays"
click at [115, 279] on button "Continue" at bounding box center [113, 282] width 46 height 16
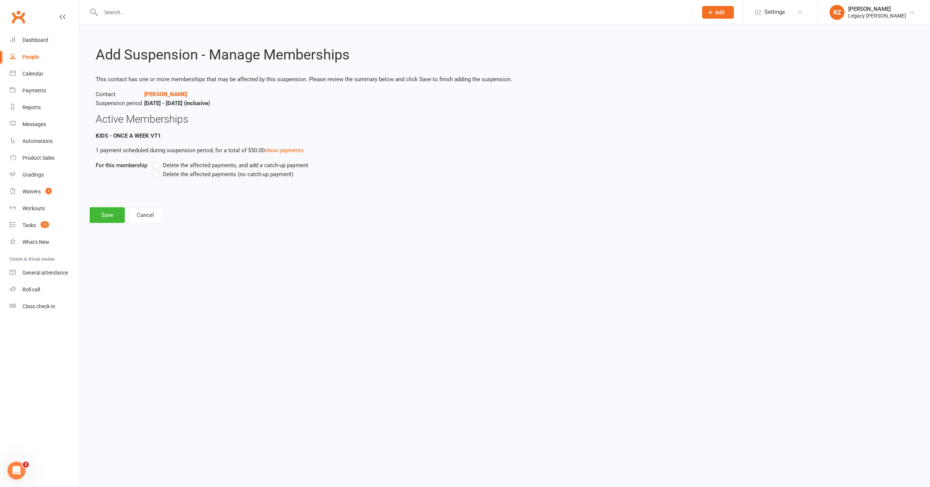
click at [154, 178] on label "Delete the affected payments (no catch-up payment)" at bounding box center [223, 174] width 141 height 9
click at [154, 170] on input "Delete the affected payments (no catch-up payment)" at bounding box center [155, 170] width 5 height 0
click at [111, 207] on button "Save" at bounding box center [107, 215] width 35 height 16
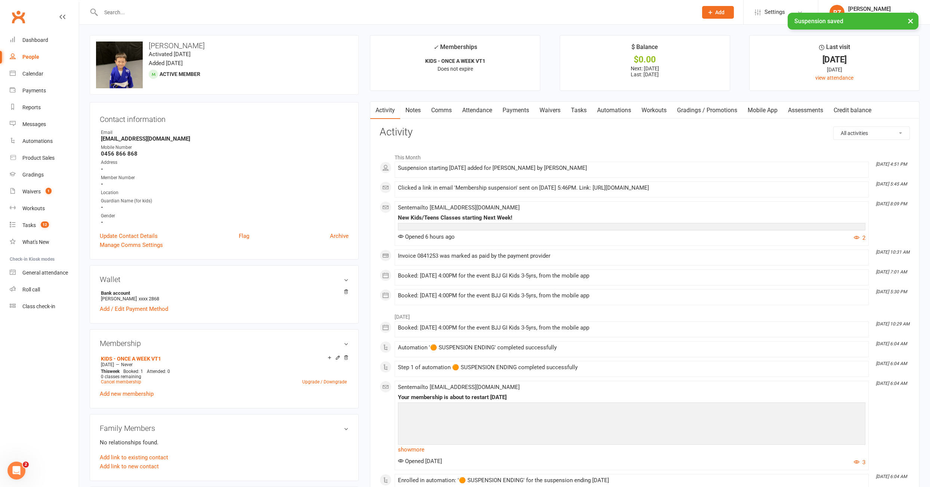
click at [522, 115] on link "Payments" at bounding box center [515, 110] width 37 height 17
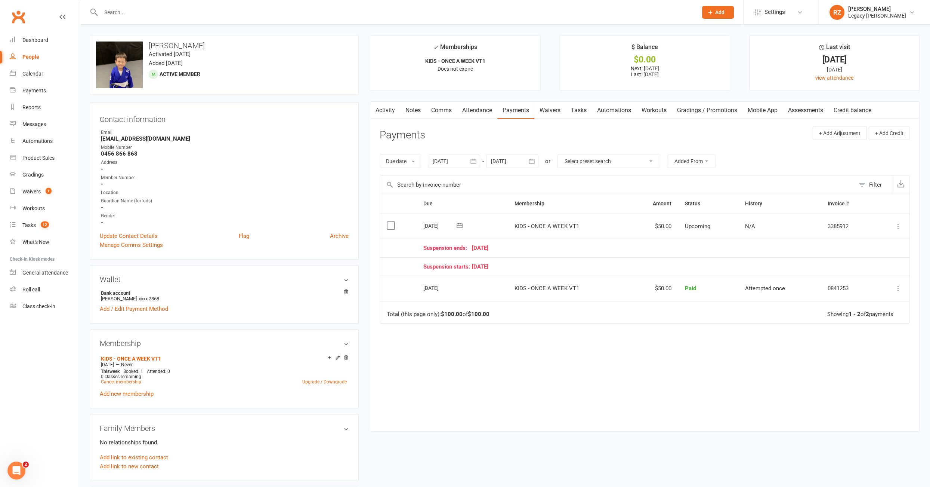
click at [898, 222] on icon at bounding box center [898, 225] width 7 height 7
click at [842, 330] on link "Bulk reschedule from this date" at bounding box center [858, 330] width 88 height 15
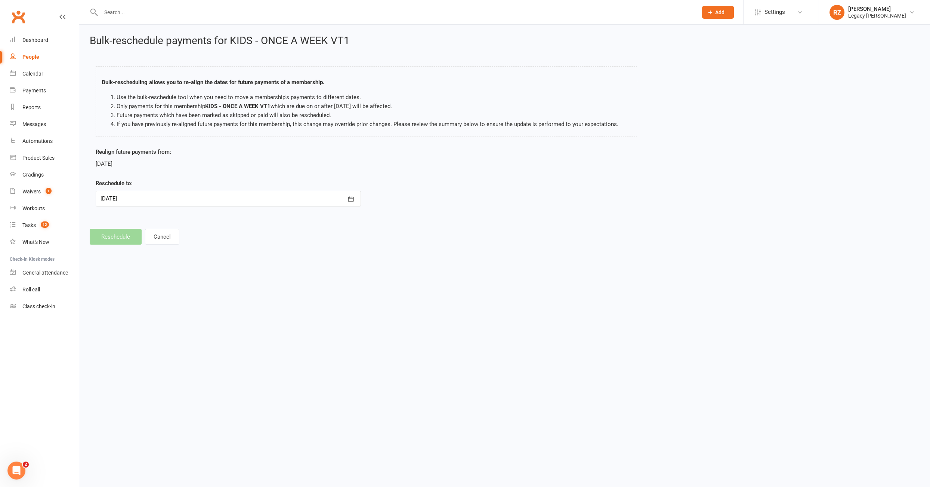
click at [104, 191] on div at bounding box center [228, 199] width 265 height 16
click at [159, 258] on span "09" at bounding box center [159, 260] width 6 height 6
type input "09 Sep 2025"
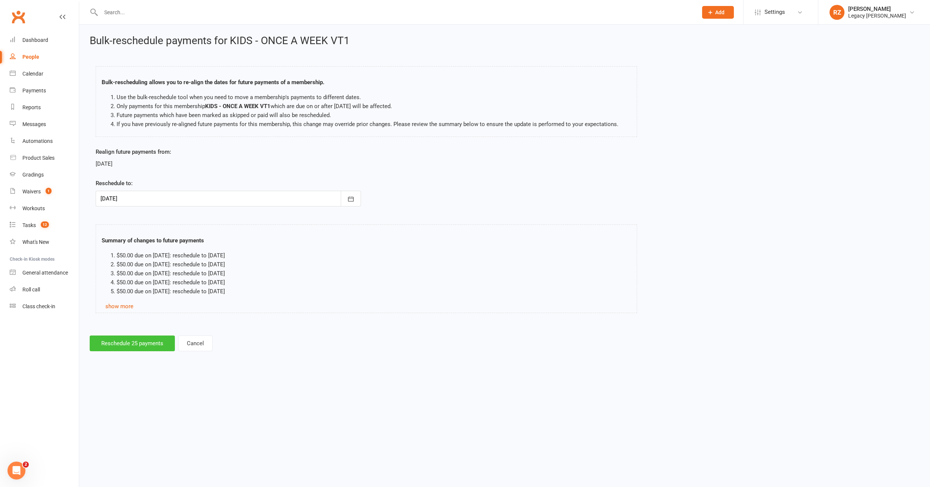
click at [134, 342] on button "Reschedule 25 payments" at bounding box center [132, 343] width 85 height 16
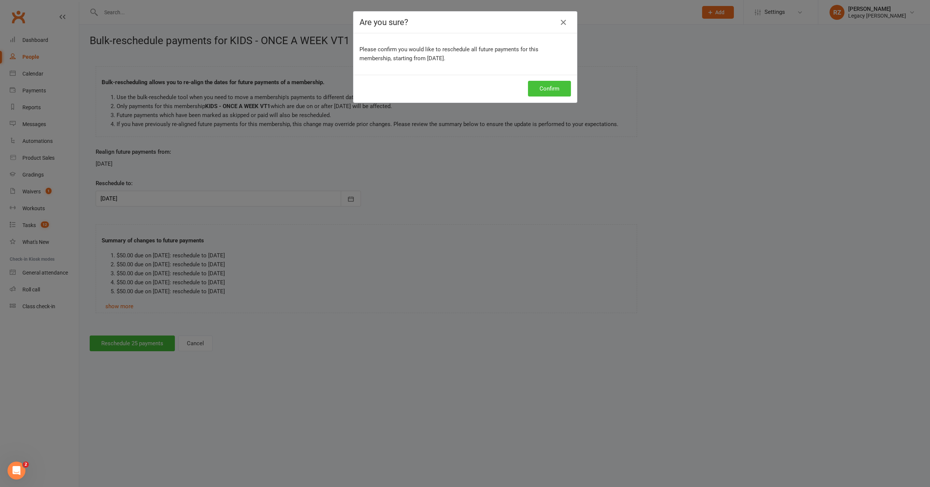
click at [551, 89] on button "Confirm" at bounding box center [549, 89] width 43 height 16
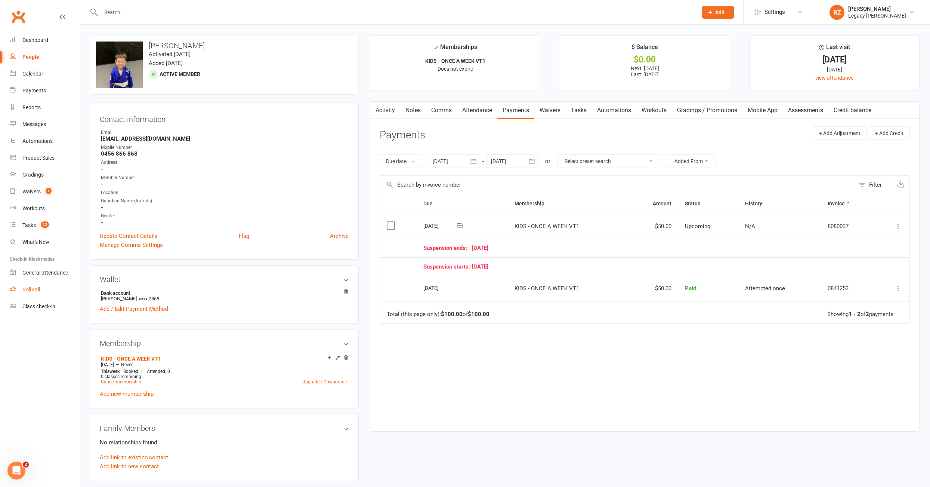
click at [34, 285] on link "Roll call" at bounding box center [44, 289] width 69 height 17
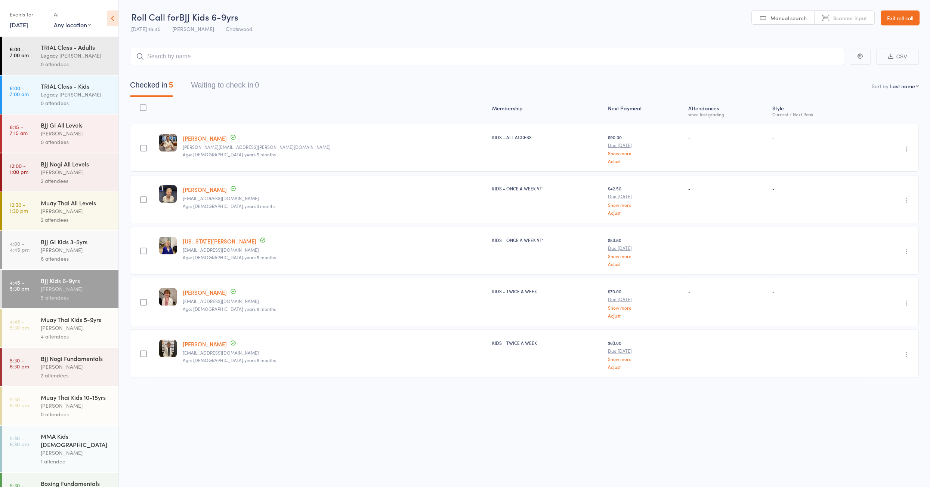
click at [70, 256] on div "6 attendees" at bounding box center [76, 258] width 71 height 9
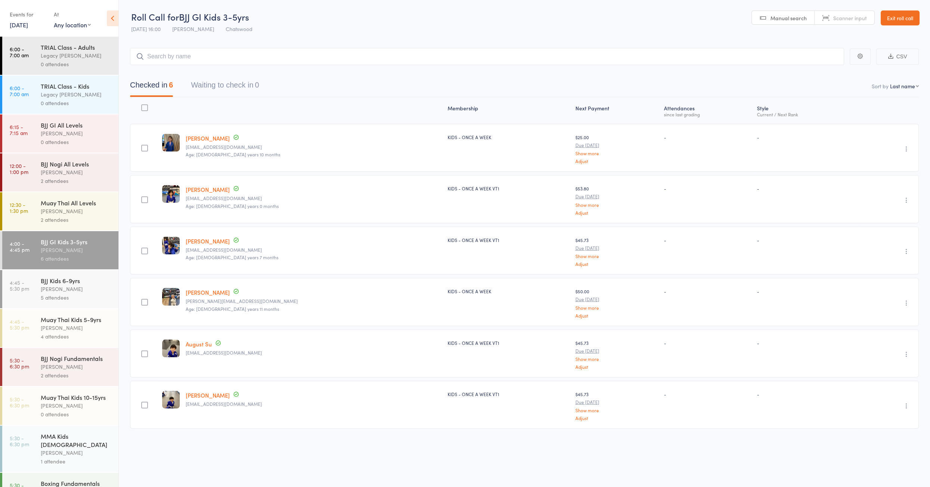
click at [203, 136] on link "[PERSON_NAME]" at bounding box center [208, 138] width 44 height 8
click at [22, 26] on link "[DATE]" at bounding box center [19, 25] width 18 height 8
click at [95, 82] on span "15" at bounding box center [95, 82] width 6 height 6
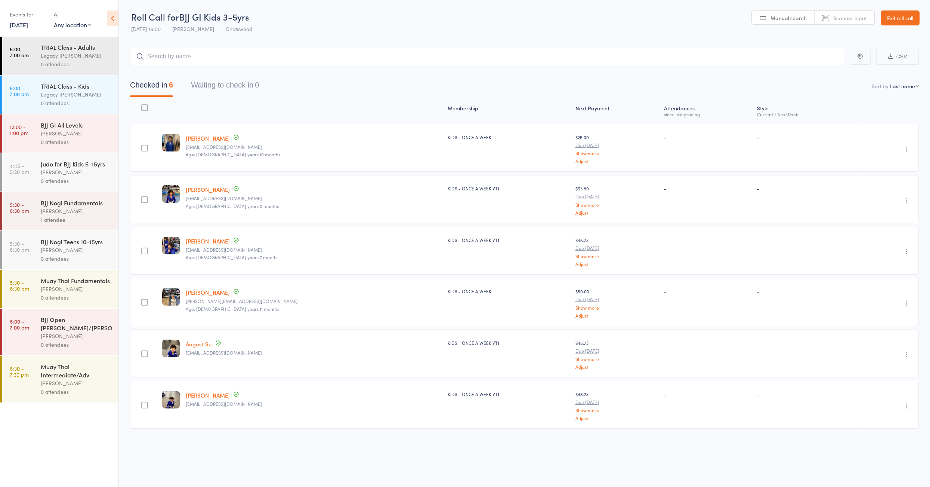
click at [60, 213] on div "[PERSON_NAME]" at bounding box center [76, 211] width 71 height 9
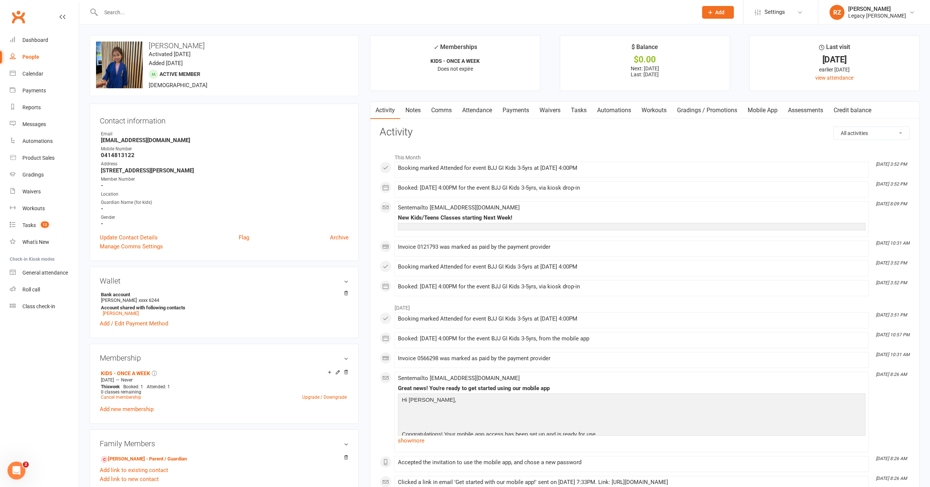
click at [189, 9] on input "text" at bounding box center [396, 12] width 594 height 10
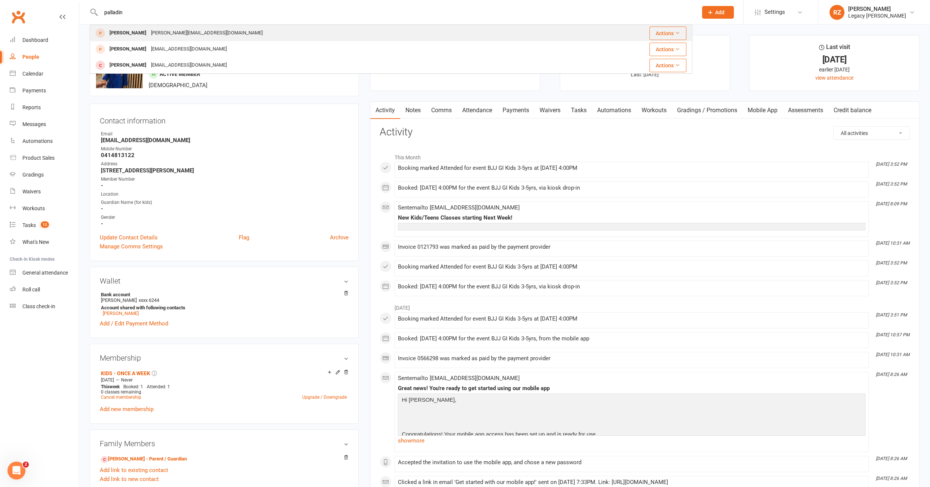
type input "palladin"
click at [147, 31] on div "[PERSON_NAME]" at bounding box center [127, 33] width 41 height 11
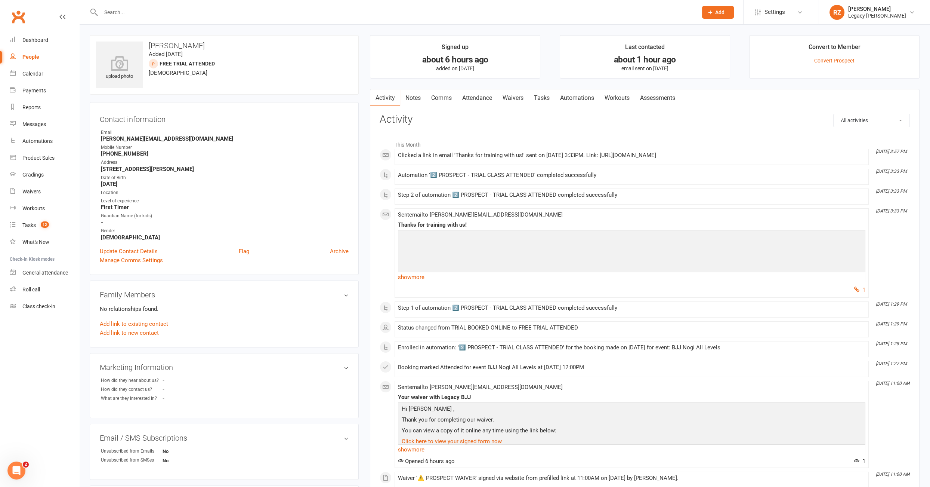
click at [485, 98] on link "Attendance" at bounding box center [477, 97] width 40 height 17
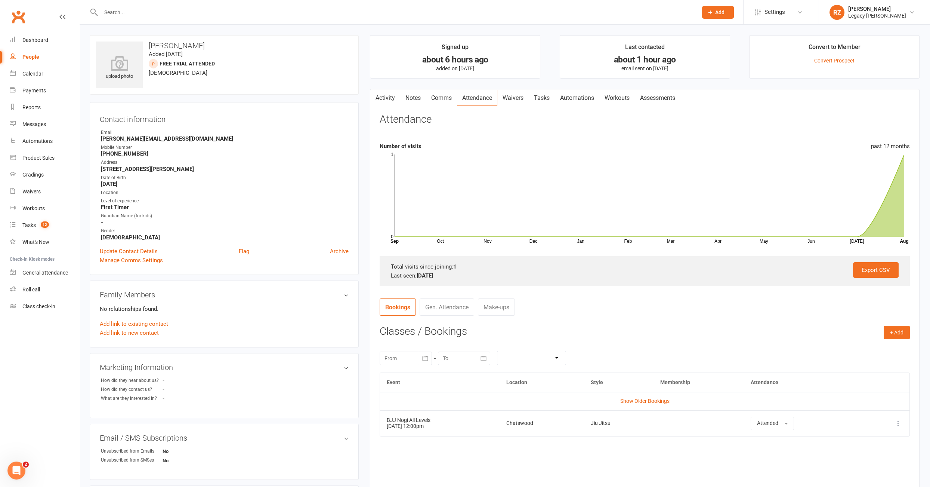
click at [144, 14] on input "text" at bounding box center [396, 12] width 594 height 10
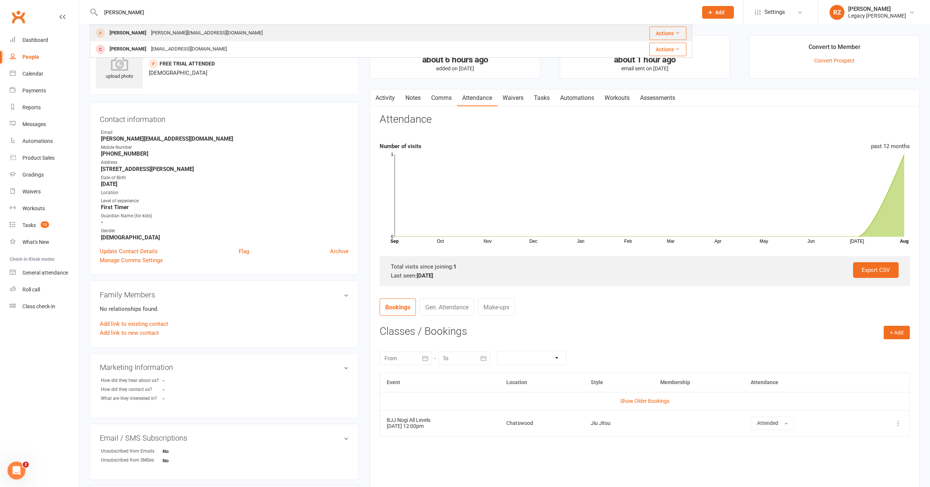
type input "[PERSON_NAME]"
click at [127, 28] on div "[PERSON_NAME]" at bounding box center [127, 33] width 41 height 11
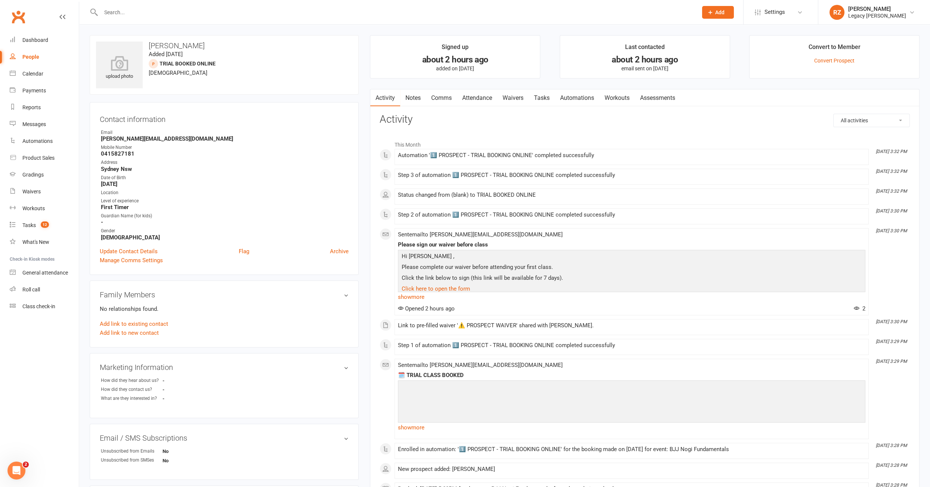
click at [485, 98] on link "Attendance" at bounding box center [477, 97] width 40 height 17
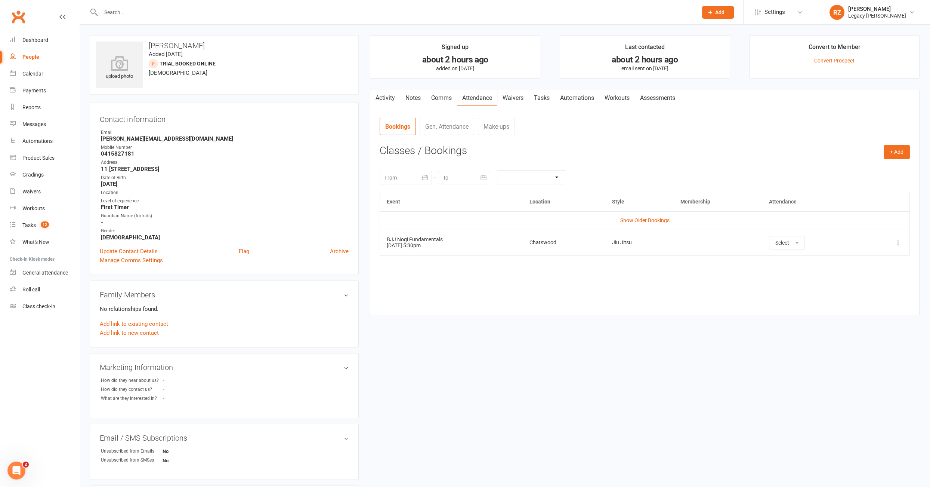
click at [520, 97] on link "Waivers" at bounding box center [512, 97] width 31 height 17
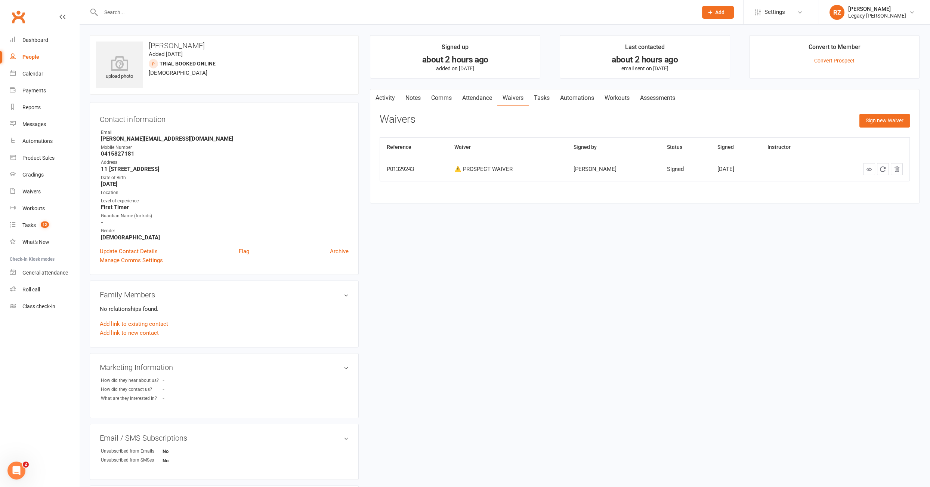
click at [129, 19] on div at bounding box center [391, 12] width 603 height 24
click at [131, 13] on input "text" at bounding box center [396, 12] width 594 height 10
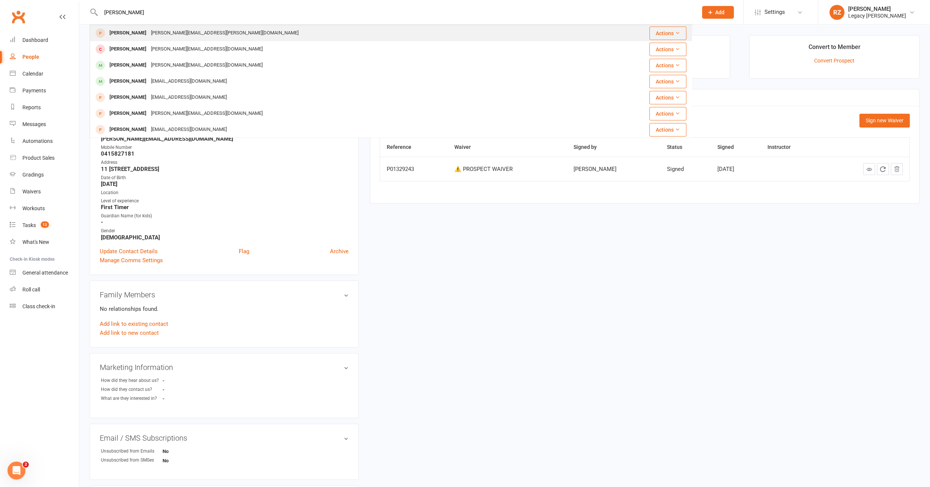
type input "[PERSON_NAME]"
click at [121, 36] on div "[PERSON_NAME]" at bounding box center [127, 33] width 41 height 11
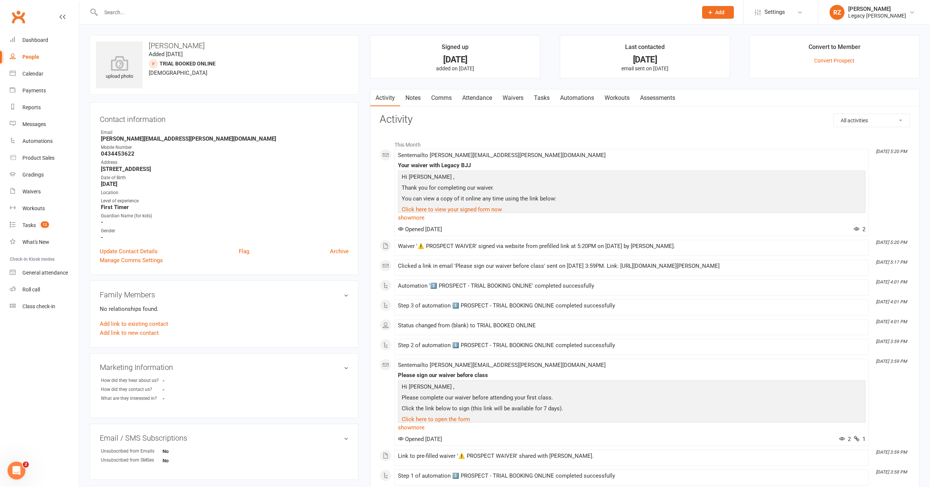
drag, startPoint x: 514, startPoint y: 96, endPoint x: 524, endPoint y: 90, distance: 11.5
click at [515, 95] on link "Waivers" at bounding box center [512, 97] width 31 height 17
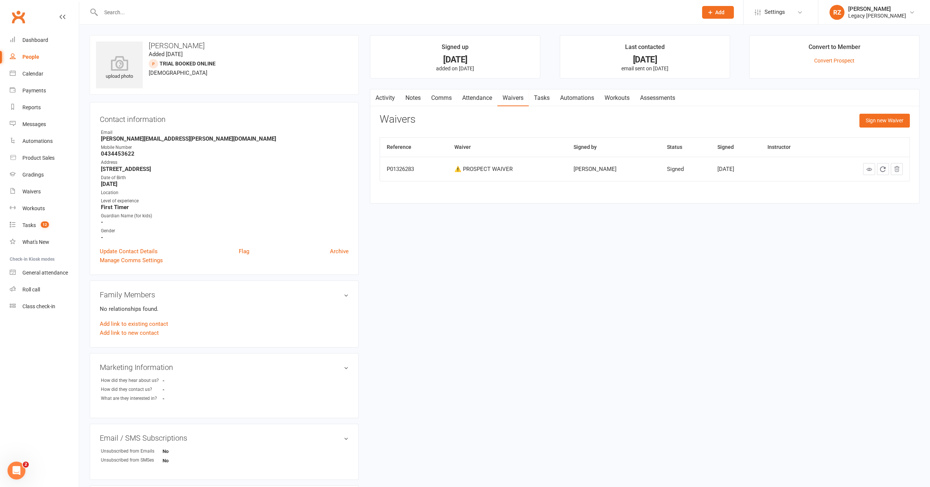
click at [492, 100] on link "Attendance" at bounding box center [477, 97] width 40 height 17
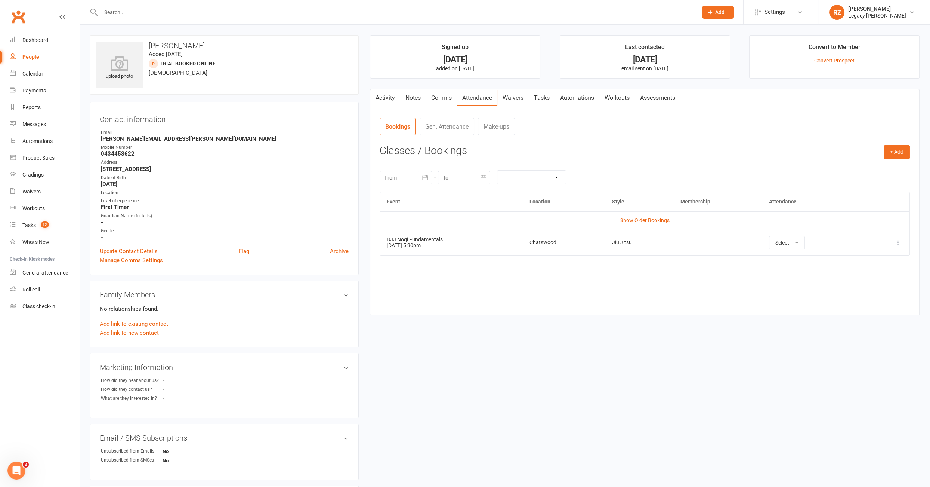
click at [200, 13] on input "text" at bounding box center [396, 12] width 594 height 10
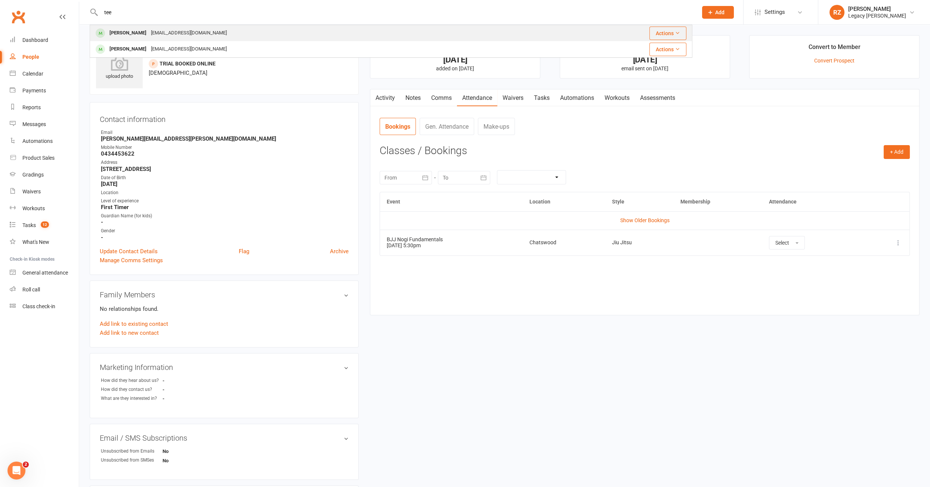
type input "tee"
click at [160, 34] on div "[EMAIL_ADDRESS][DOMAIN_NAME]" at bounding box center [189, 33] width 80 height 11
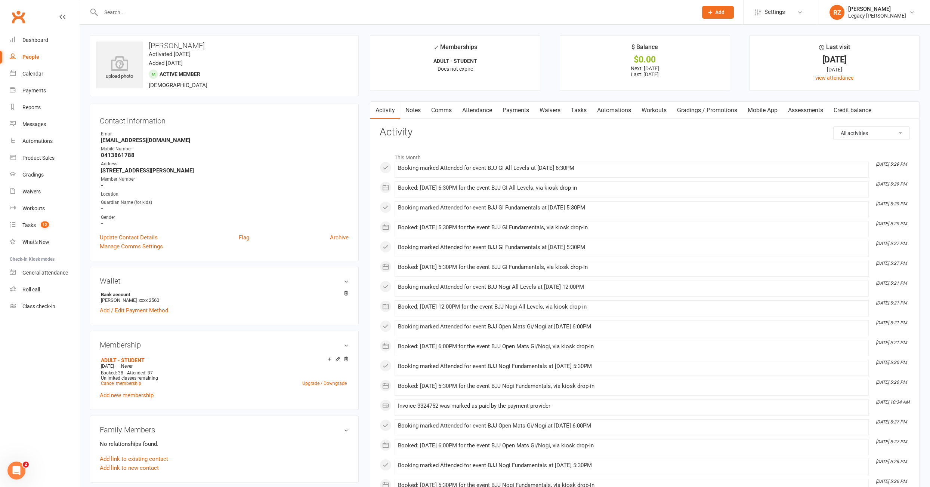
drag, startPoint x: 559, startPoint y: 170, endPoint x: 612, endPoint y: 170, distance: 53.1
click at [612, 170] on div "Booking marked Attended for event BJJ GI All Levels at [DATE] 6:30PM" at bounding box center [632, 168] width 468 height 6
click at [642, 169] on div "Booking marked Attended for event BJJ GI All Levels at [DATE] 6:30PM" at bounding box center [632, 168] width 468 height 6
drag, startPoint x: 532, startPoint y: 169, endPoint x: 658, endPoint y: 165, distance: 126.0
click at [658, 165] on div "Booking marked Attended for event BJJ GI All Levels at [DATE] 6:30PM" at bounding box center [632, 168] width 468 height 6
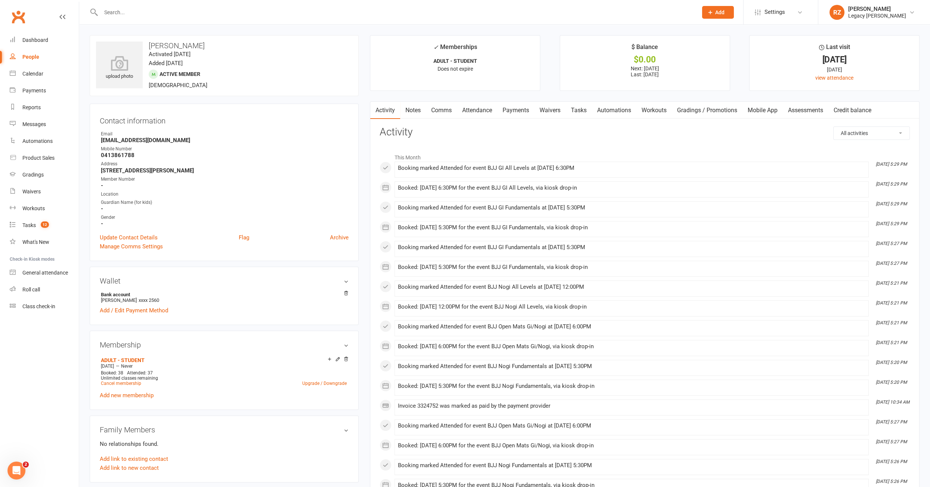
scroll to position [2, 0]
click at [138, 11] on input "text" at bounding box center [396, 12] width 594 height 10
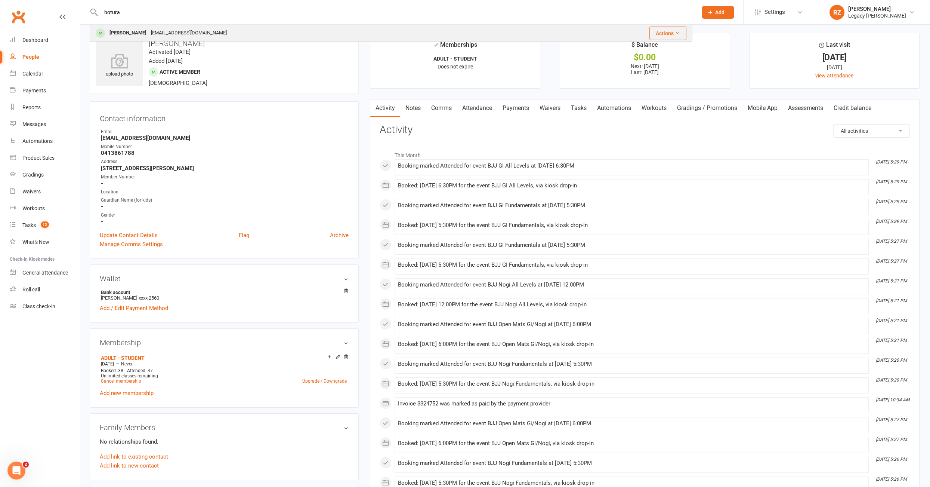
type input "botura"
click at [149, 33] on div "[EMAIL_ADDRESS][DOMAIN_NAME]" at bounding box center [189, 33] width 80 height 11
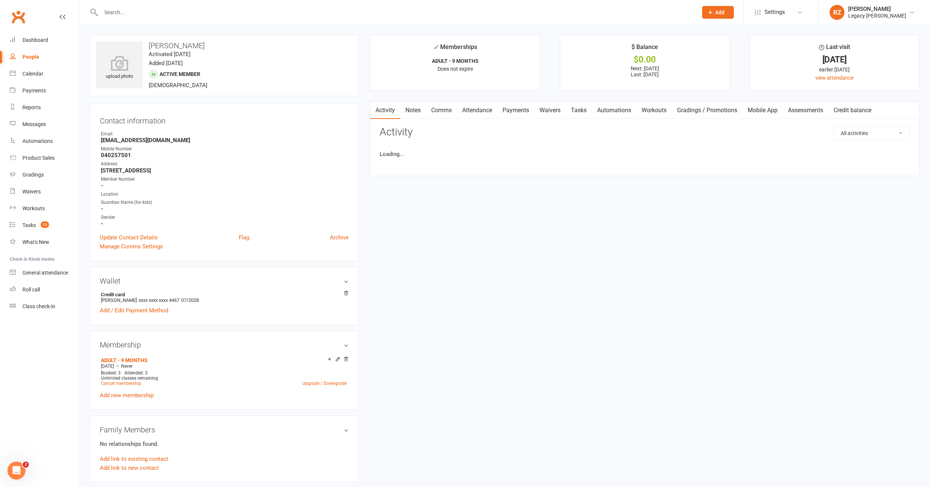
click at [556, 110] on link "Waivers" at bounding box center [549, 110] width 31 height 17
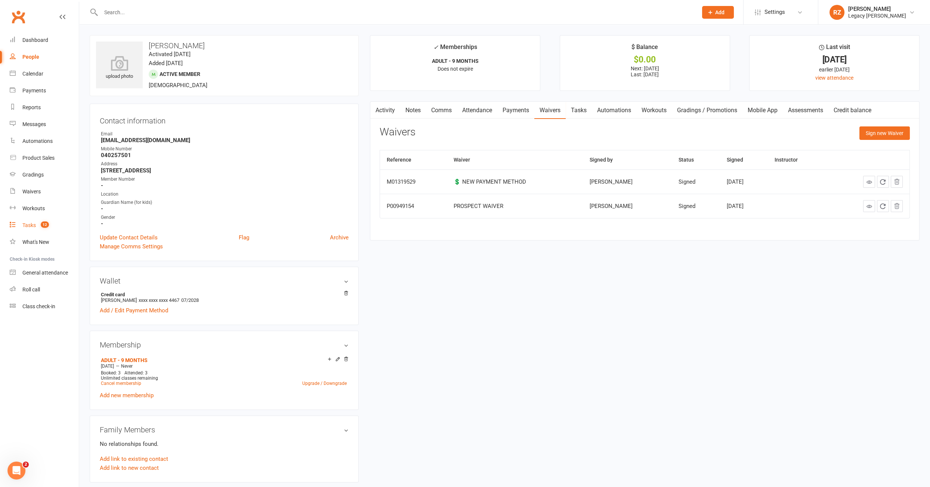
click at [38, 226] on count-badge "12" at bounding box center [43, 225] width 12 height 6
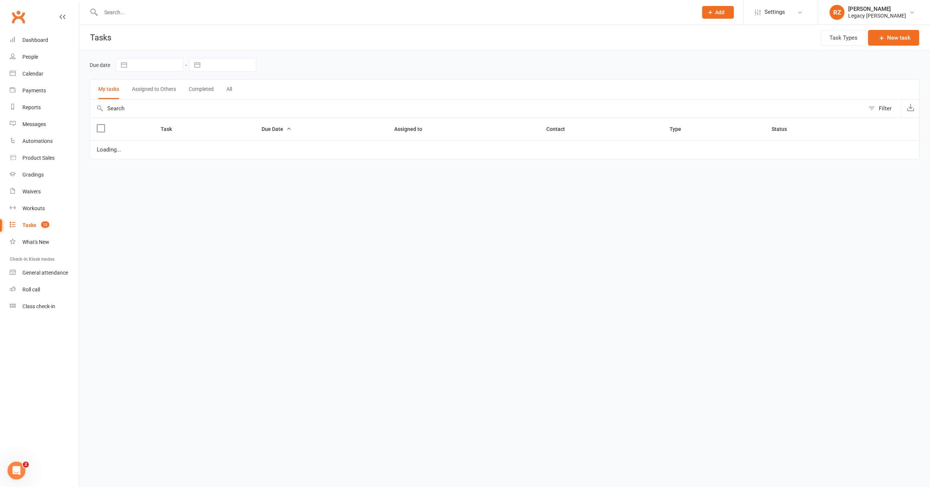
select select "started"
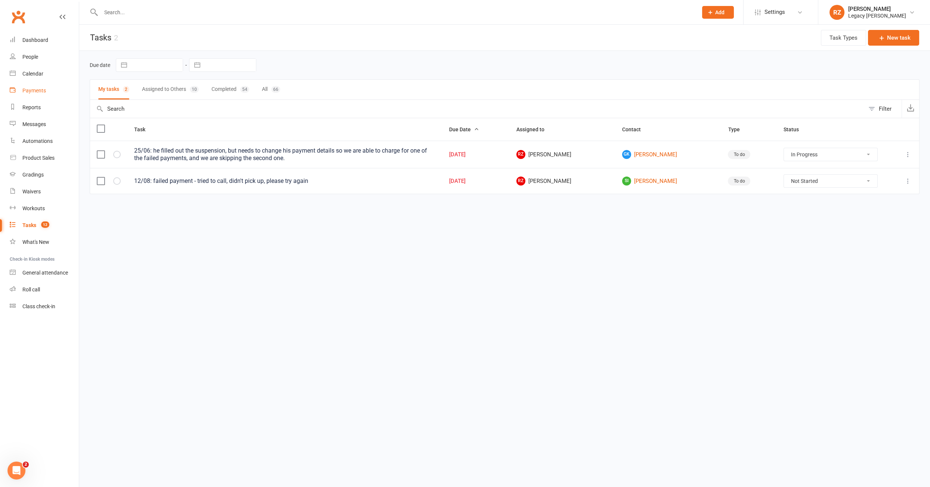
click at [28, 93] on div "Payments" at bounding box center [34, 90] width 24 height 6
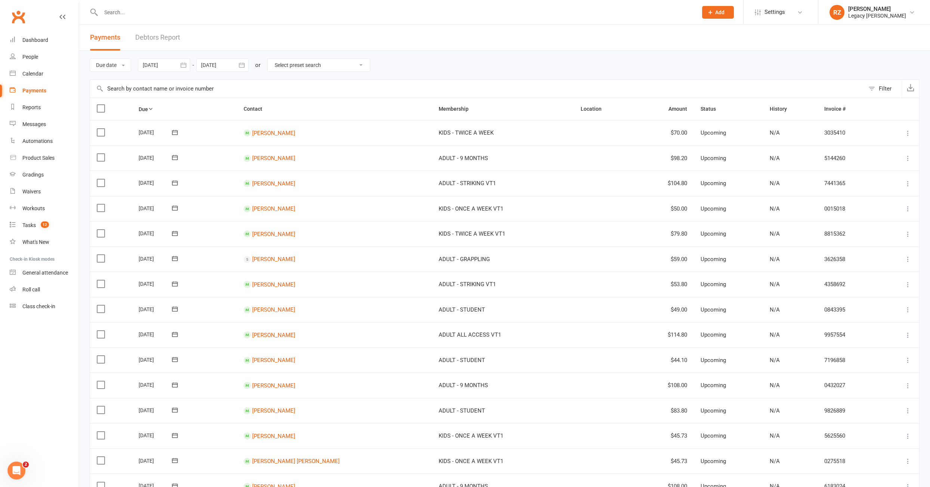
click at [151, 35] on link "Debtors Report" at bounding box center [157, 38] width 45 height 26
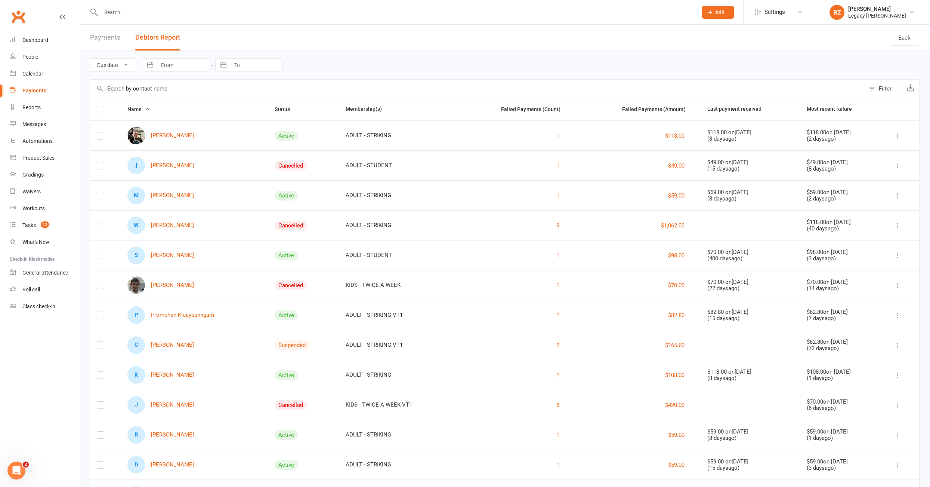
scroll to position [41, 0]
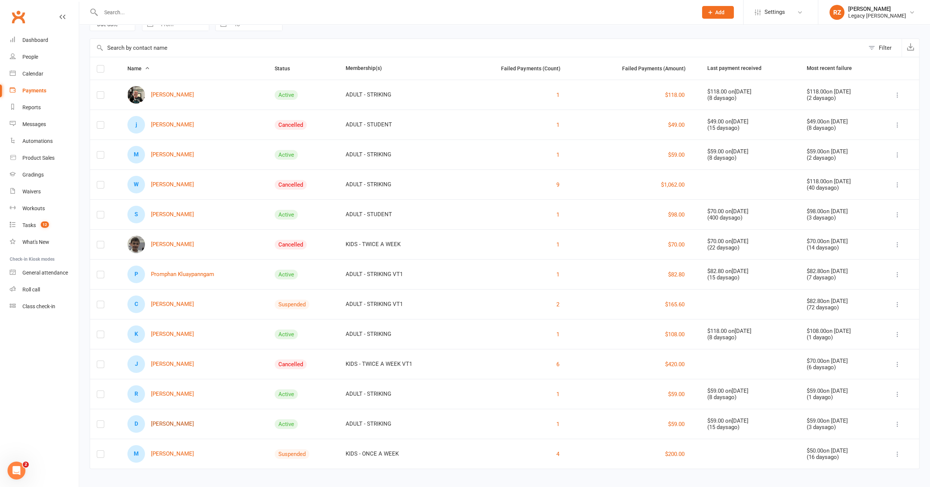
click at [183, 422] on link "D DYLAN THOMAS" at bounding box center [160, 424] width 67 height 18
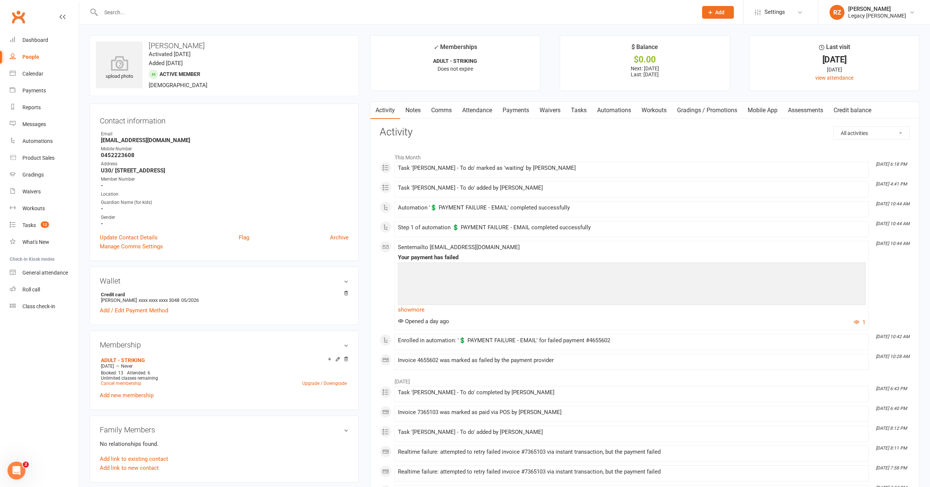
click at [575, 114] on link "Tasks" at bounding box center [579, 110] width 26 height 17
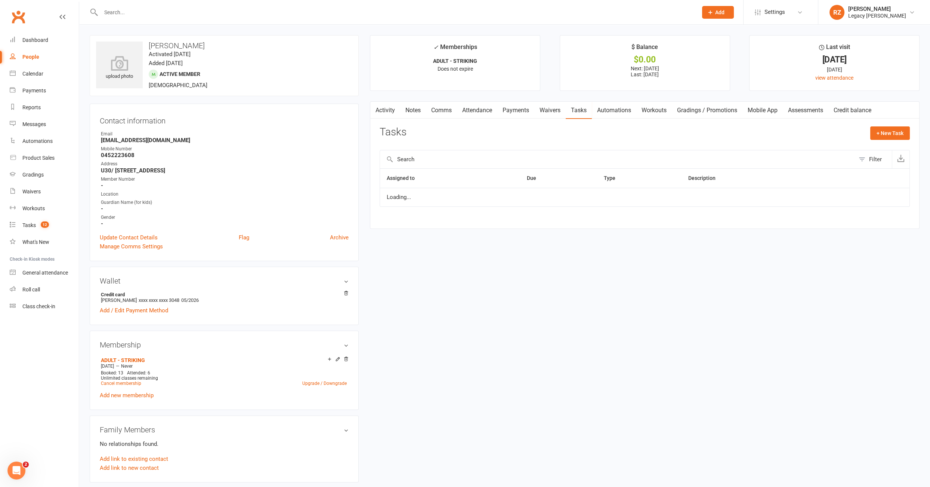
select select "waiting"
click at [504, 110] on link "Payments" at bounding box center [515, 110] width 37 height 17
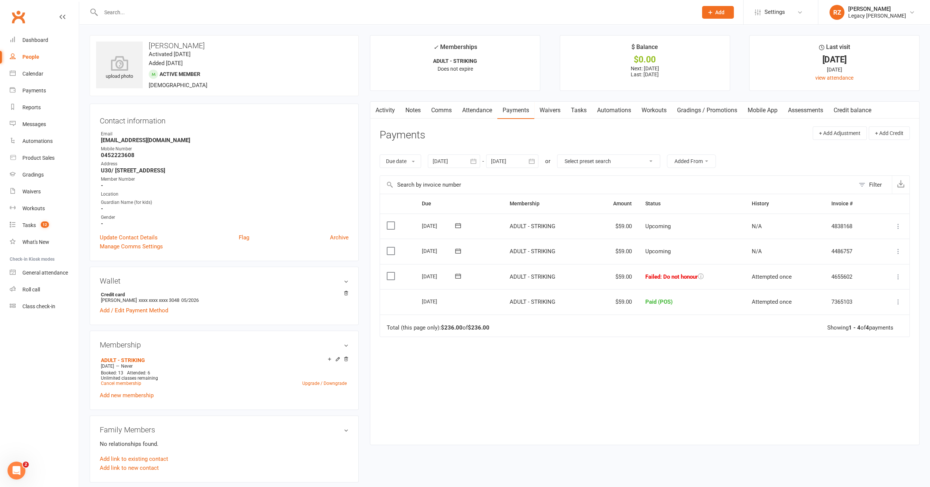
click at [584, 112] on link "Tasks" at bounding box center [579, 110] width 26 height 17
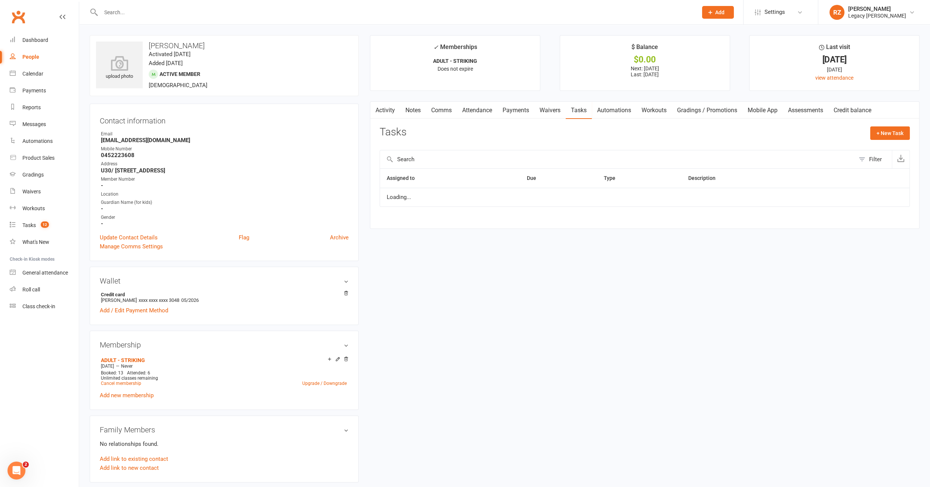
select select "waiting"
click at [875, 195] on div at bounding box center [882, 201] width 41 height 12
click at [882, 197] on icon "button" at bounding box center [883, 200] width 7 height 7
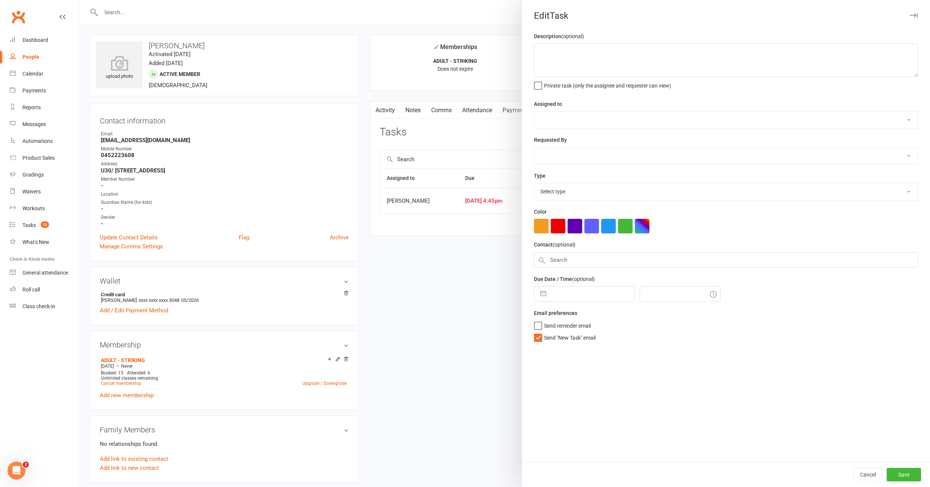
type textarea "12/08: failed payment, emailed sent. please check"
select select "52430"
select select "51023"
type input "13 Aug 2025"
type input "4:45pm"
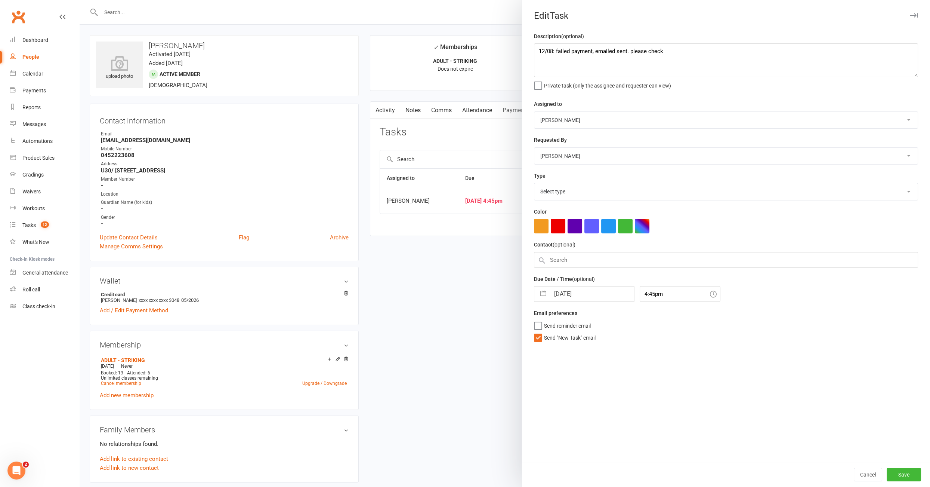
select select "34447"
click at [540, 52] on textarea "12/08: failed payment, emailed sent. please check" at bounding box center [726, 60] width 384 height 34
type textarea "14/08: tried to call again, didn't pick up. 12/08: failed payment, emailed sent…"
click at [625, 112] on select "Nico Gonzales Legacy BJJ Willoughby Edimar Teixeira Casey O'Donnell Thiago Brag…" at bounding box center [725, 120] width 383 height 16
select select "52429"
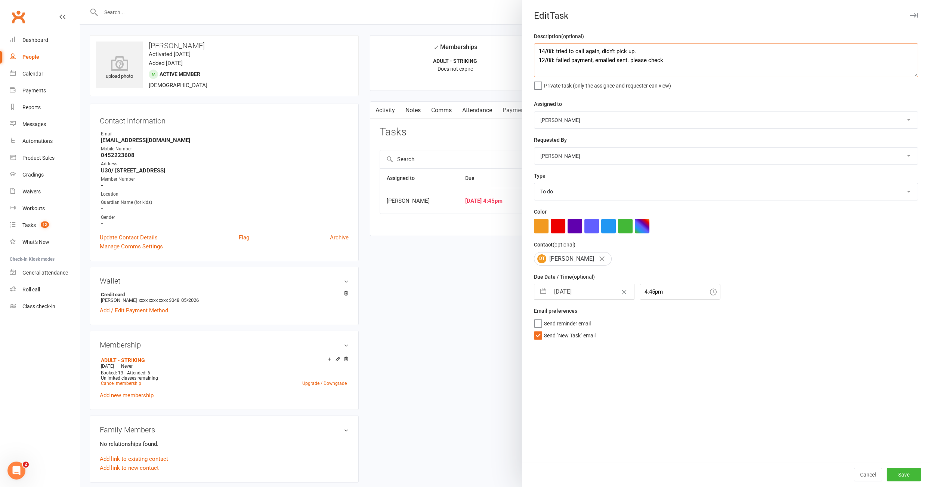
click at [660, 52] on textarea "14/08: tried to call again, didn't pick up. 12/08: failed payment, emailed sent…" at bounding box center [726, 60] width 384 height 34
type textarea "14/08: tried to call again, didn't pick up. Please try again 12/08: failed paym…"
select select "6"
select select "2025"
select select "7"
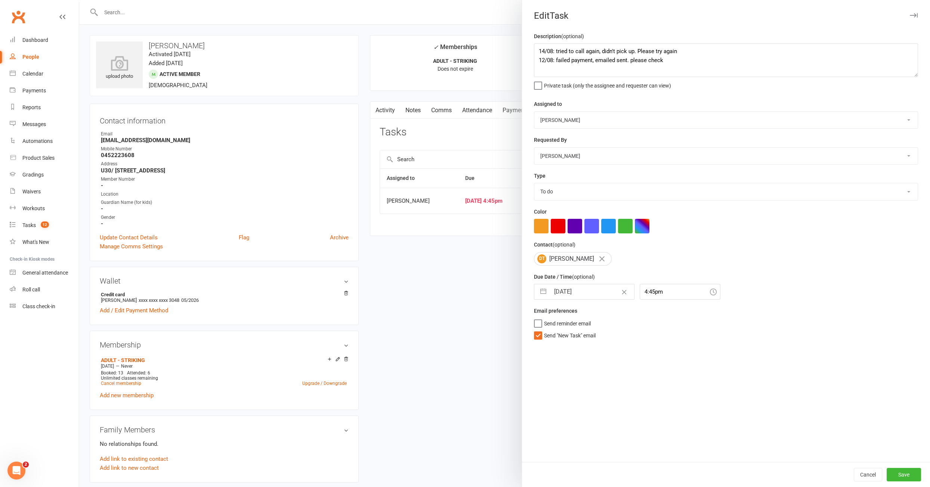
select select "2025"
select select "8"
select select "2025"
click at [574, 290] on input "13 Aug 2025" at bounding box center [592, 291] width 84 height 15
click at [611, 379] on td "14" at bounding box center [608, 377] width 15 height 14
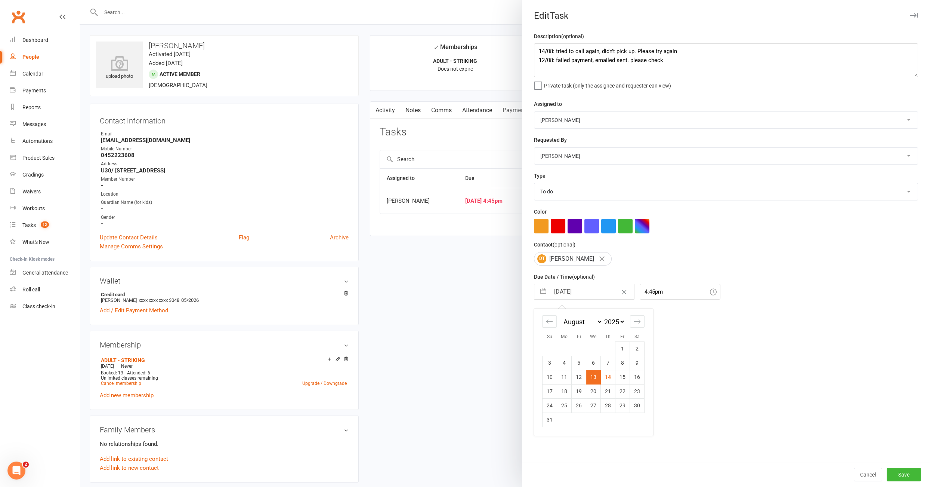
type input "14 Aug 2025"
click at [581, 293] on input "14 Aug 2025" at bounding box center [592, 291] width 84 height 15
select select "6"
select select "2025"
select select "7"
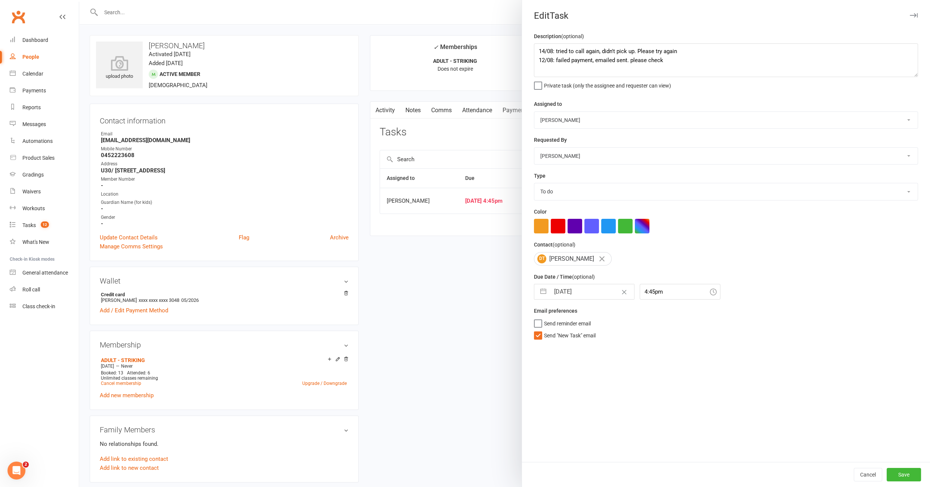
select select "2025"
select select "8"
select select "2025"
drag, startPoint x: 626, startPoint y: 374, endPoint x: 636, endPoint y: 372, distance: 11.1
click at [626, 374] on td "15" at bounding box center [623, 377] width 15 height 14
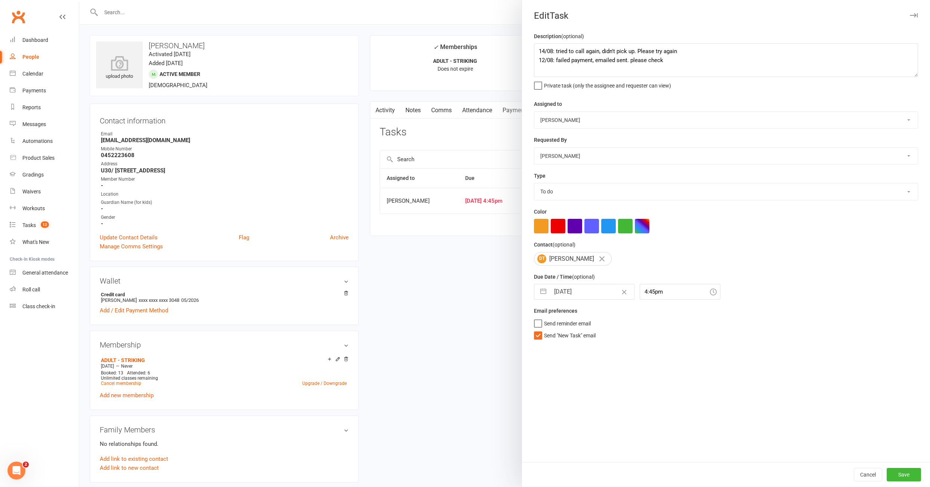
type input "15 Aug 2025"
click at [892, 477] on button "Save" at bounding box center [904, 474] width 34 height 13
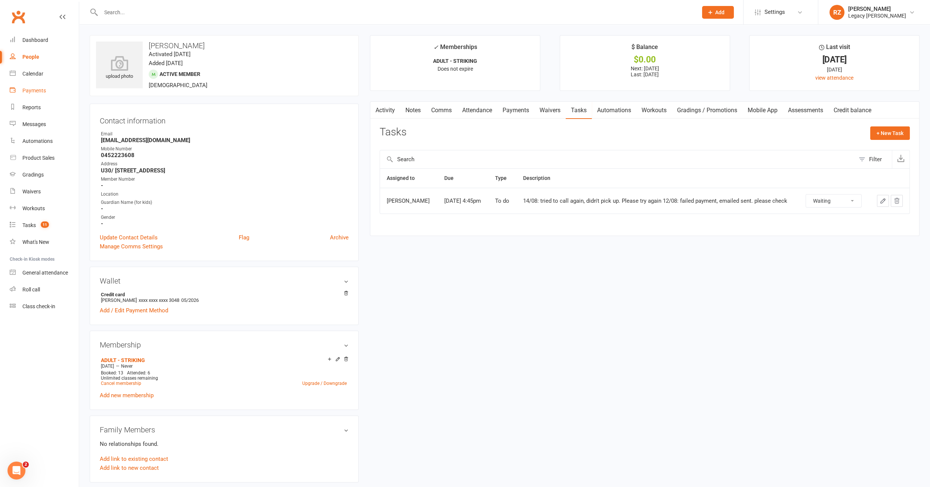
click at [36, 92] on div "Payments" at bounding box center [34, 90] width 24 height 6
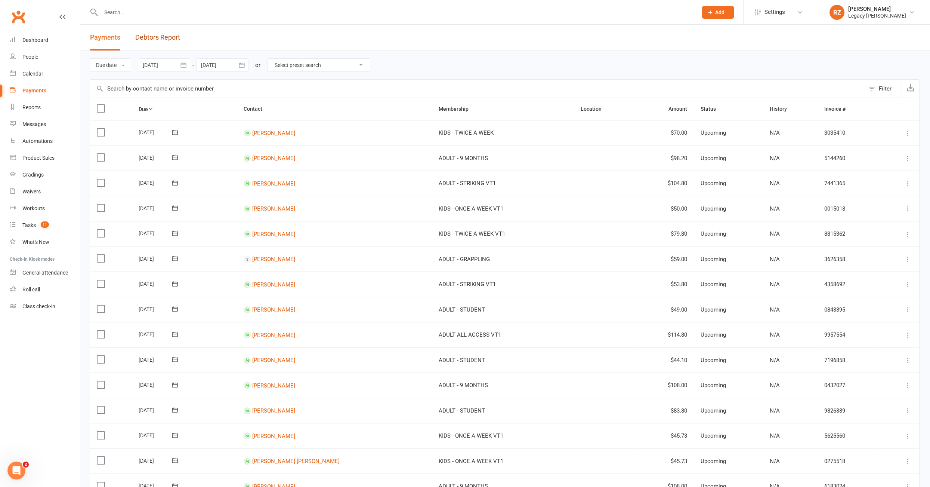
click at [166, 38] on link "Debtors Report" at bounding box center [157, 38] width 45 height 26
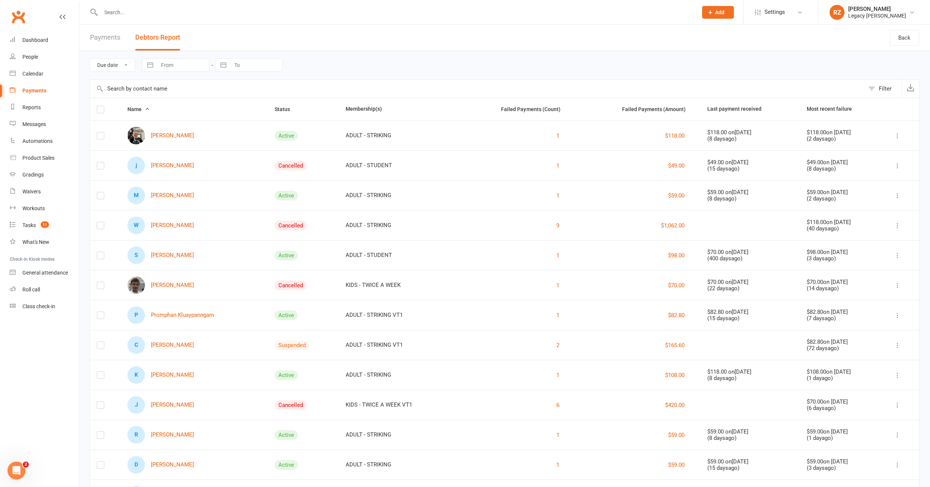
scroll to position [41, 0]
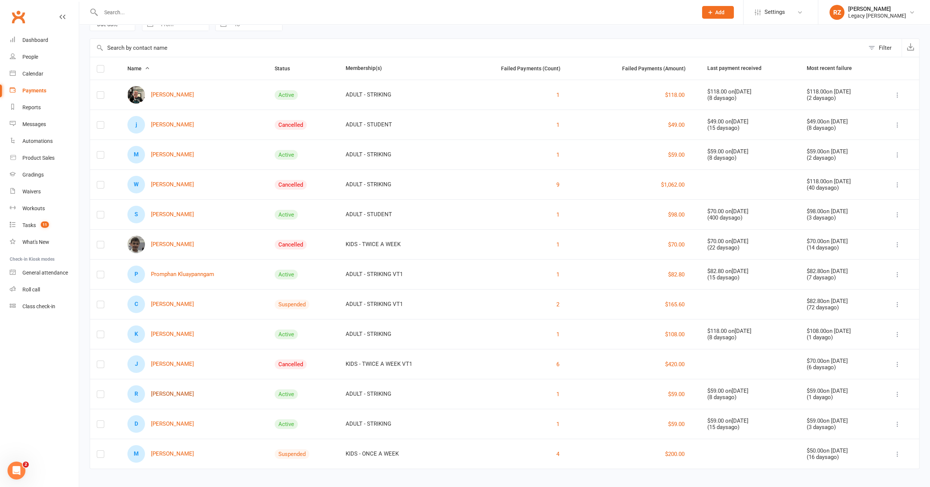
click at [163, 392] on link "R Riley Taylor" at bounding box center [160, 394] width 67 height 18
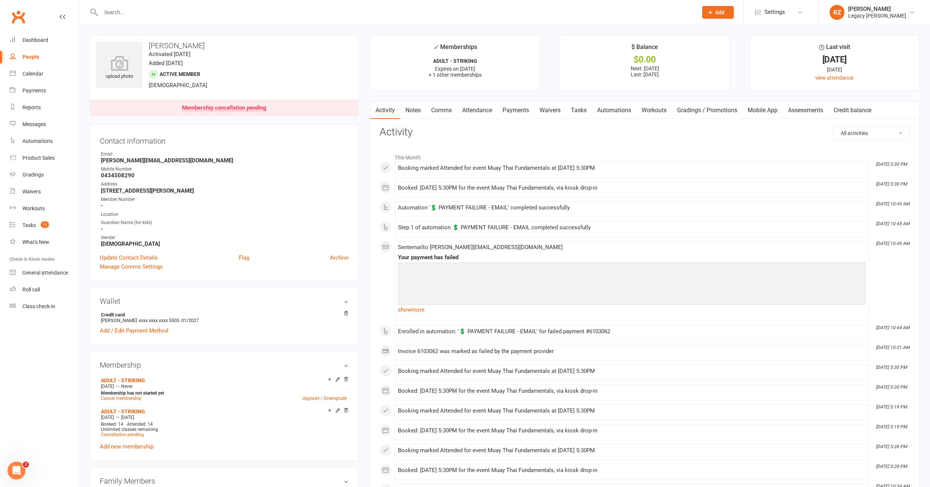
click at [527, 109] on link "Payments" at bounding box center [515, 110] width 37 height 17
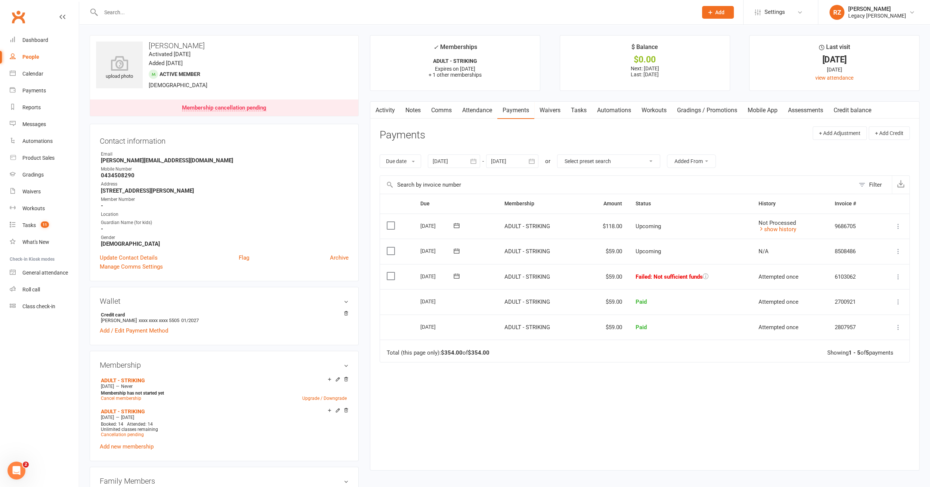
click at [591, 110] on link "Tasks" at bounding box center [579, 110] width 26 height 17
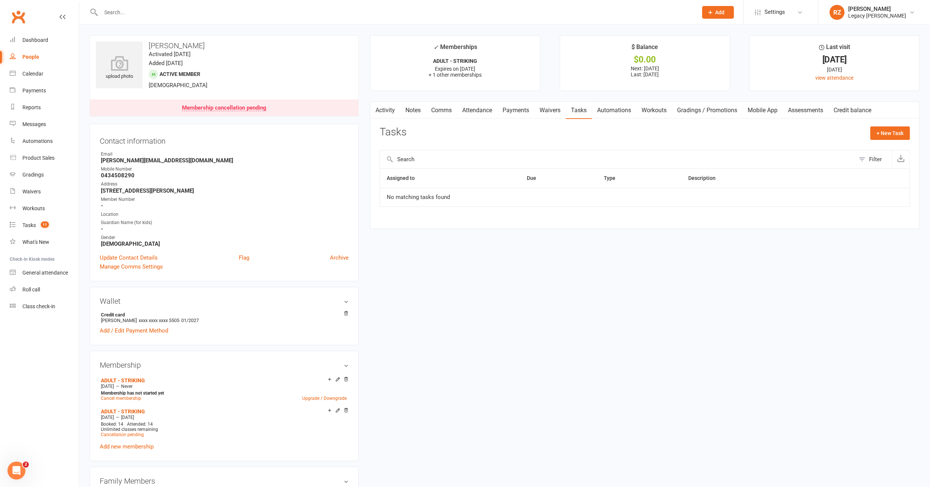
scroll to position [66, 0]
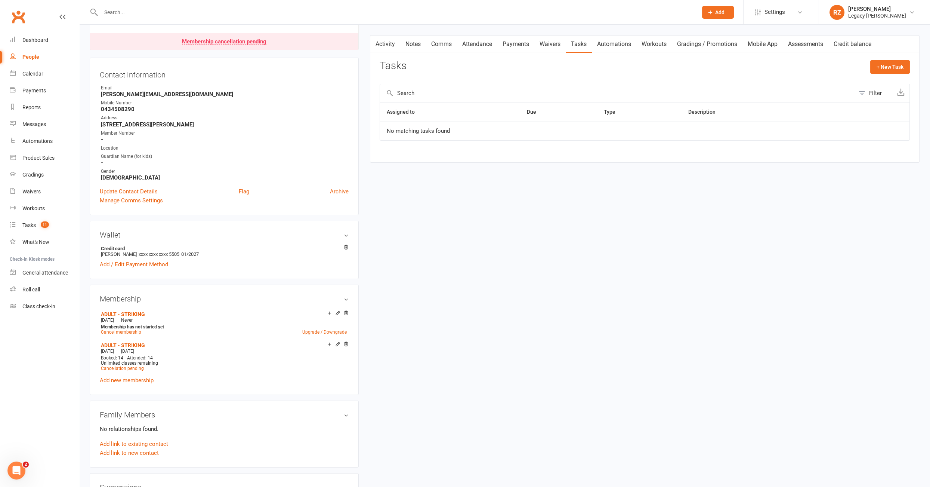
click at [191, 9] on input "text" at bounding box center [396, 12] width 594 height 10
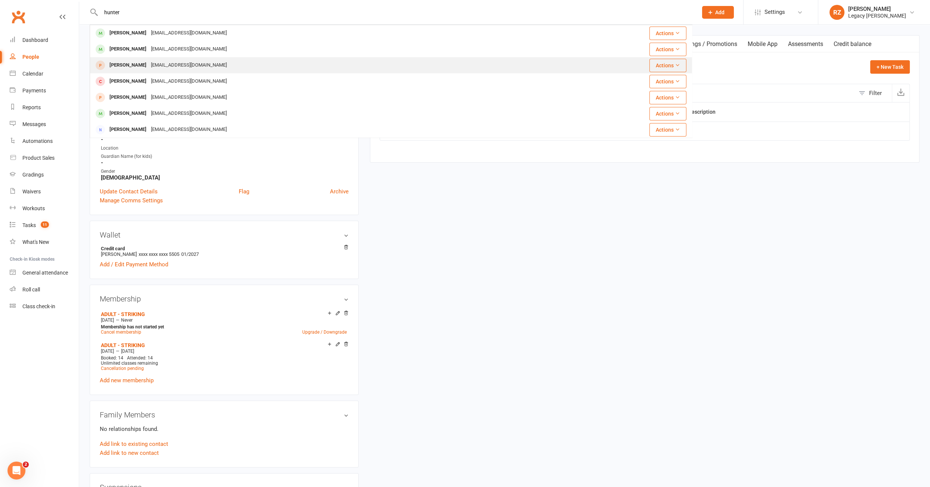
type input "hunter"
click at [121, 60] on div "hunter paul" at bounding box center [127, 65] width 41 height 11
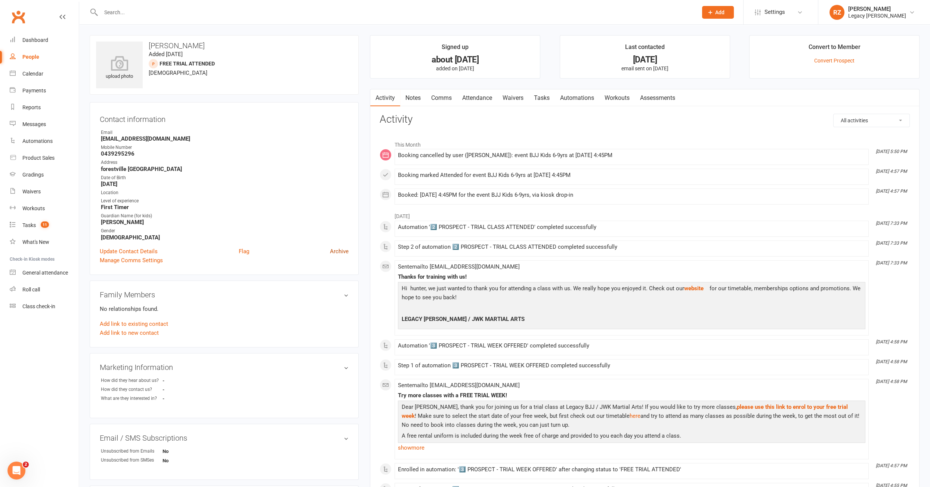
click at [342, 252] on link "Archive" at bounding box center [339, 251] width 19 height 9
click at [205, 13] on input "text" at bounding box center [396, 12] width 594 height 10
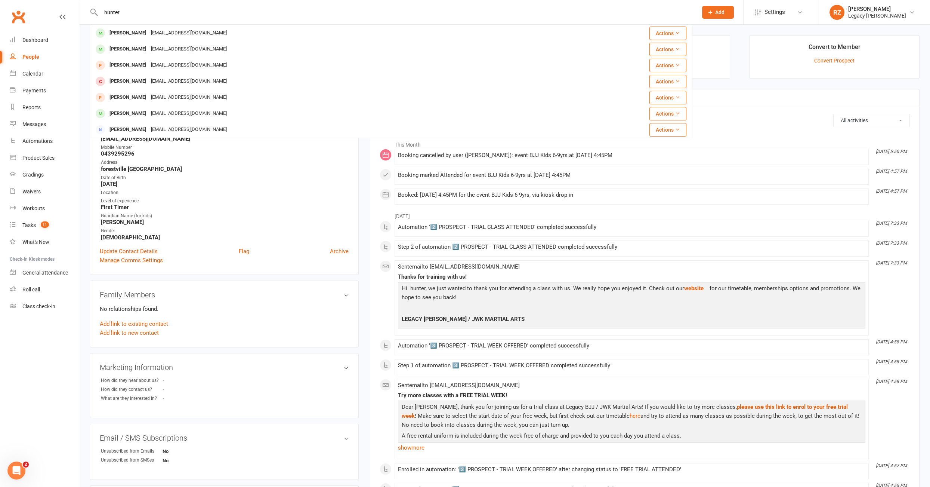
type input "hunter"
click at [0, 358] on nav "Clubworx Dashboard People Calendar Payments Reports Messages Automations Produc…" at bounding box center [39, 245] width 79 height 487
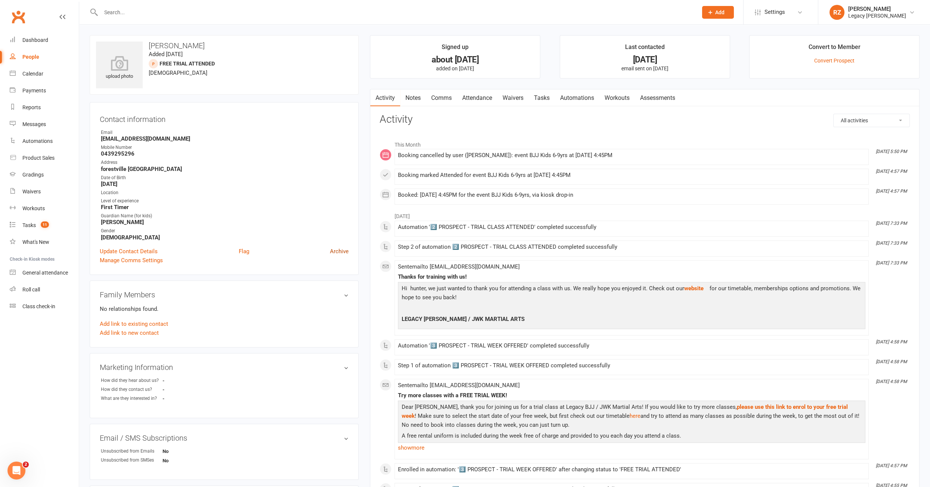
click at [343, 249] on link "Archive" at bounding box center [339, 251] width 19 height 9
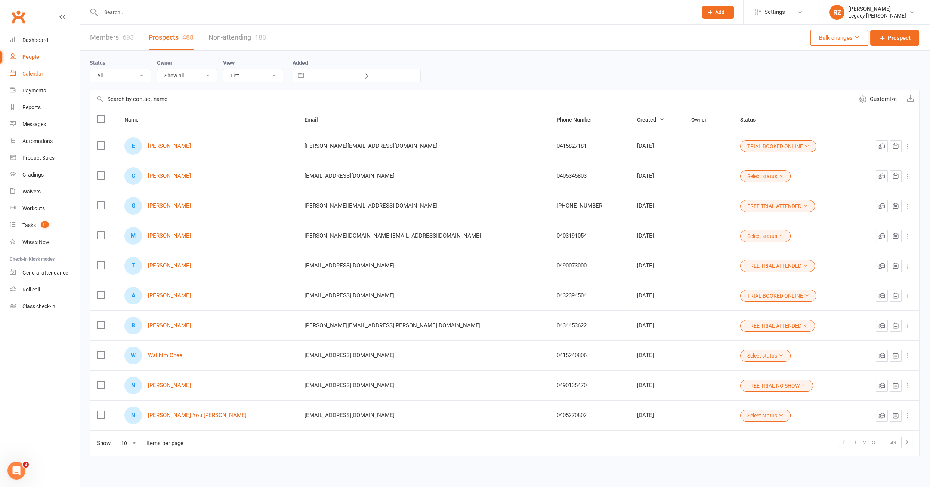
click at [41, 71] on div "Calendar" at bounding box center [32, 74] width 21 height 6
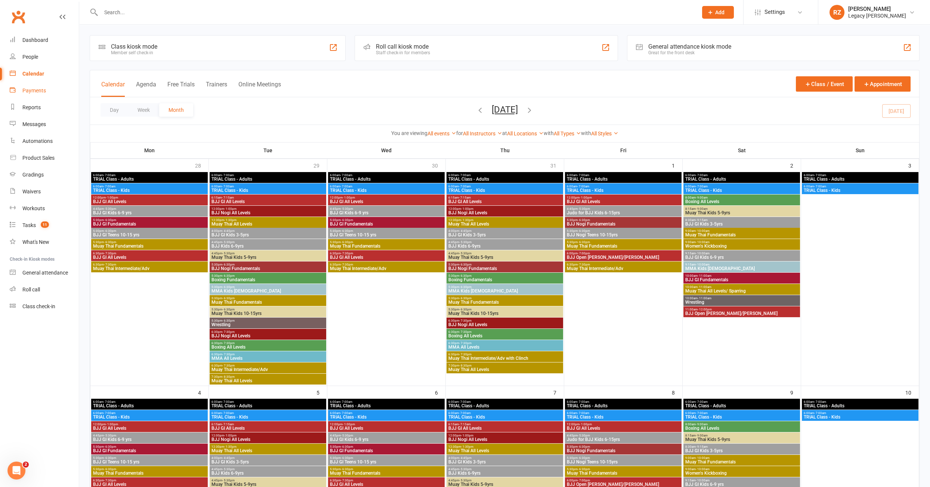
click at [43, 92] on div "Payments" at bounding box center [34, 90] width 24 height 6
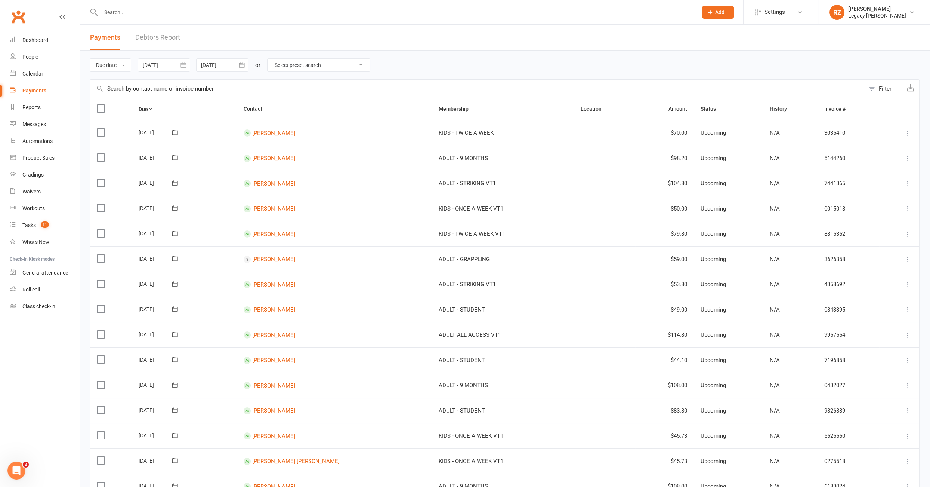
click at [166, 40] on link "Debtors Report" at bounding box center [157, 38] width 45 height 26
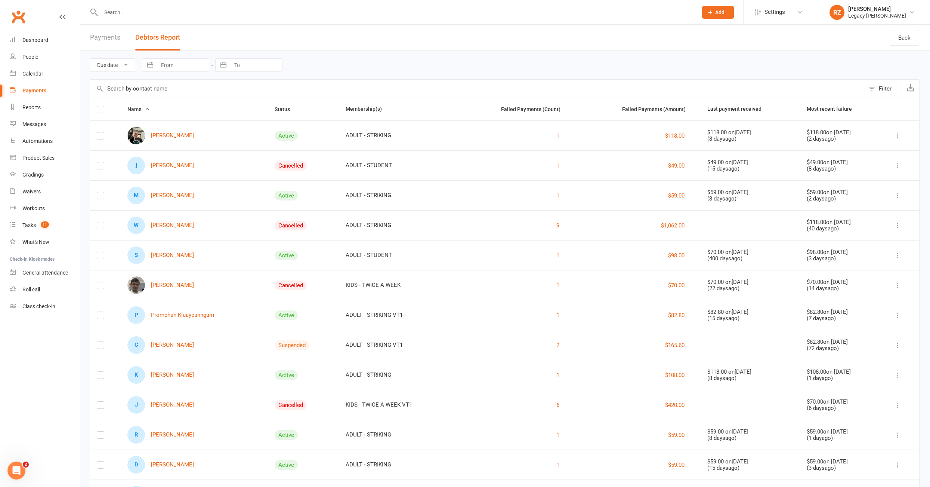
scroll to position [41, 0]
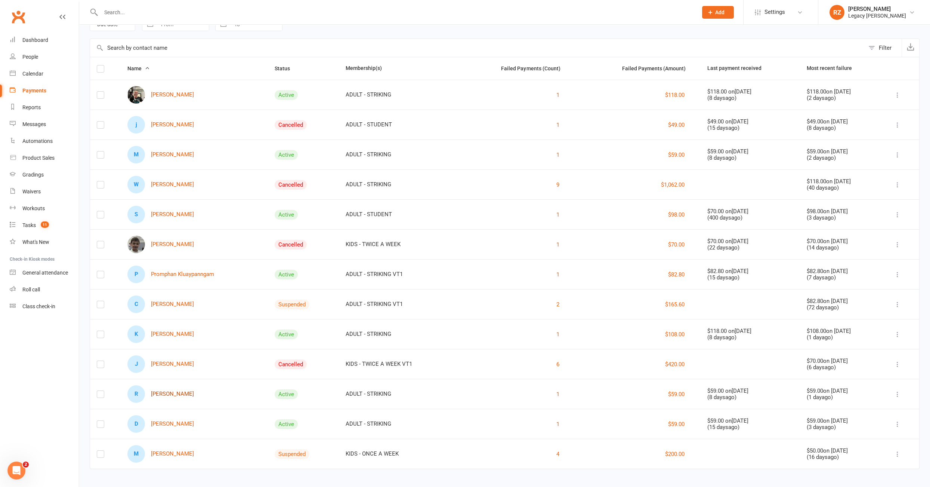
click at [154, 391] on link "R Riley Taylor" at bounding box center [160, 394] width 67 height 18
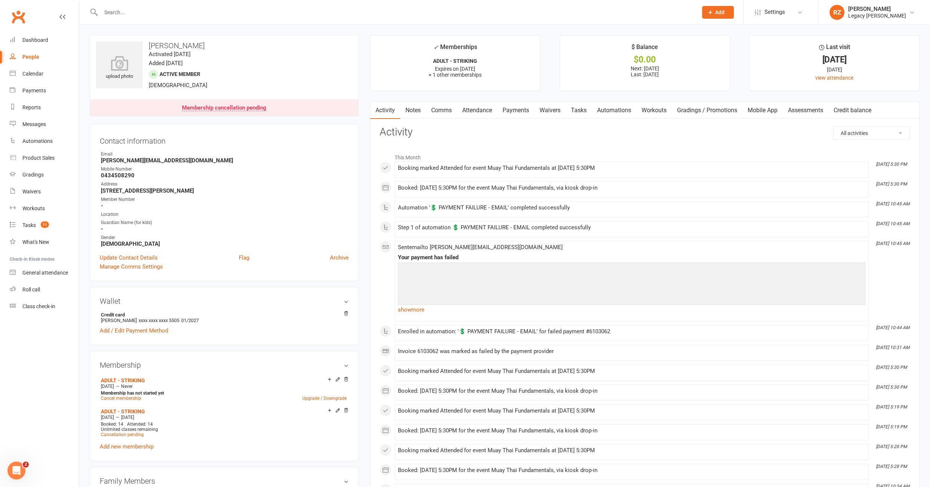
click at [514, 109] on link "Payments" at bounding box center [515, 110] width 37 height 17
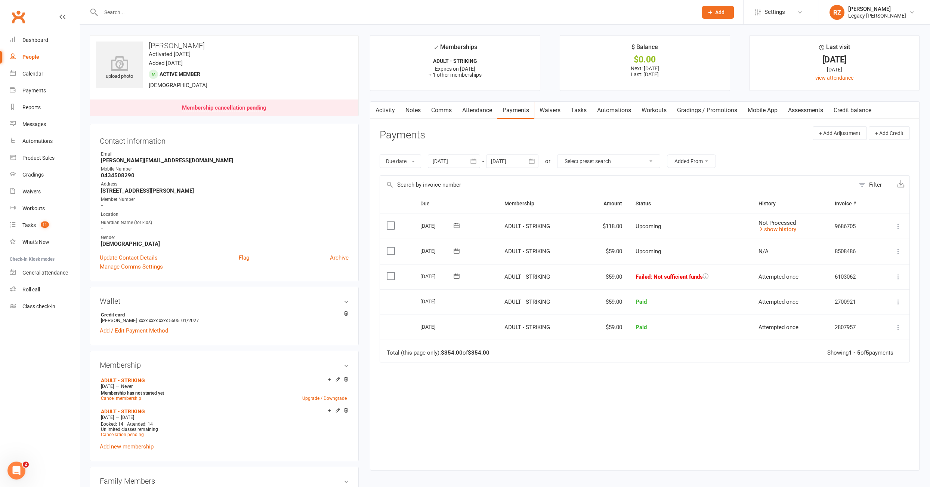
click at [455, 275] on icon at bounding box center [456, 275] width 7 height 7
click at [518, 348] on button "14" at bounding box center [516, 347] width 16 height 13
click at [461, 273] on button at bounding box center [456, 276] width 15 height 8
click at [529, 346] on span "15" at bounding box center [532, 348] width 6 height 6
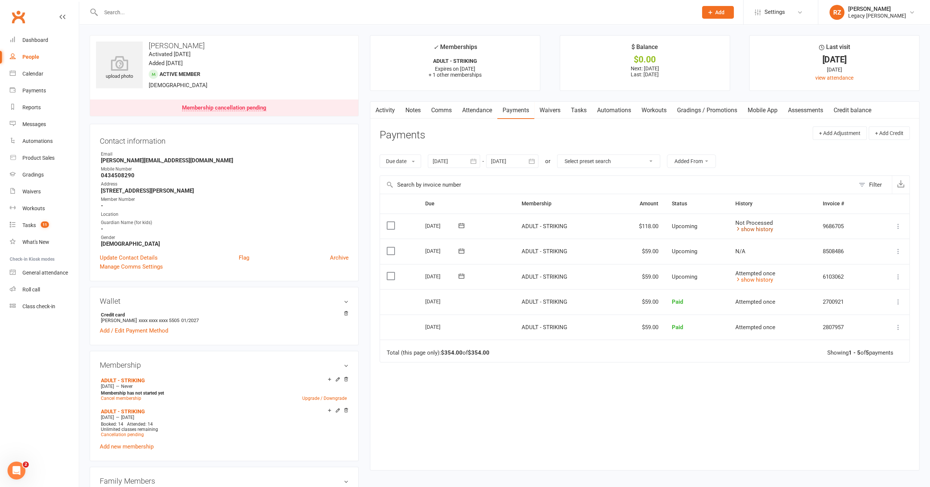
click at [759, 227] on link "show history" at bounding box center [755, 229] width 38 height 7
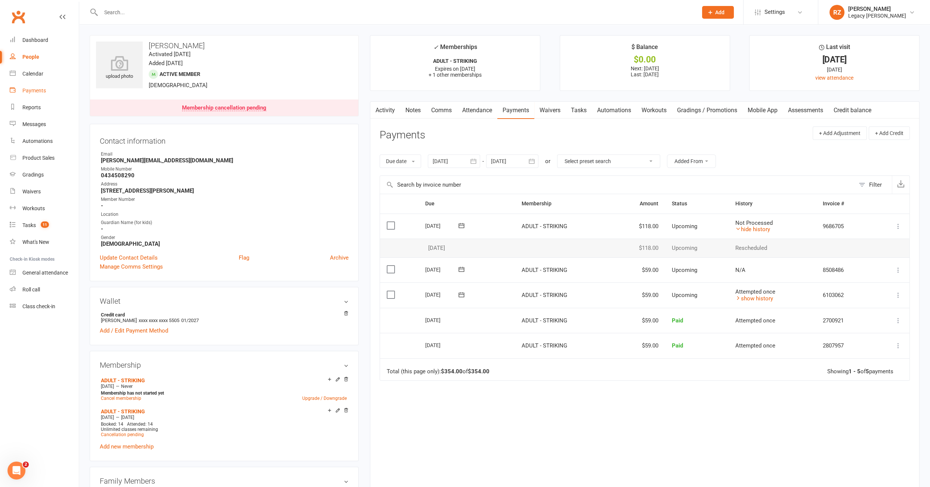
click at [36, 87] on div "Payments" at bounding box center [34, 90] width 24 height 6
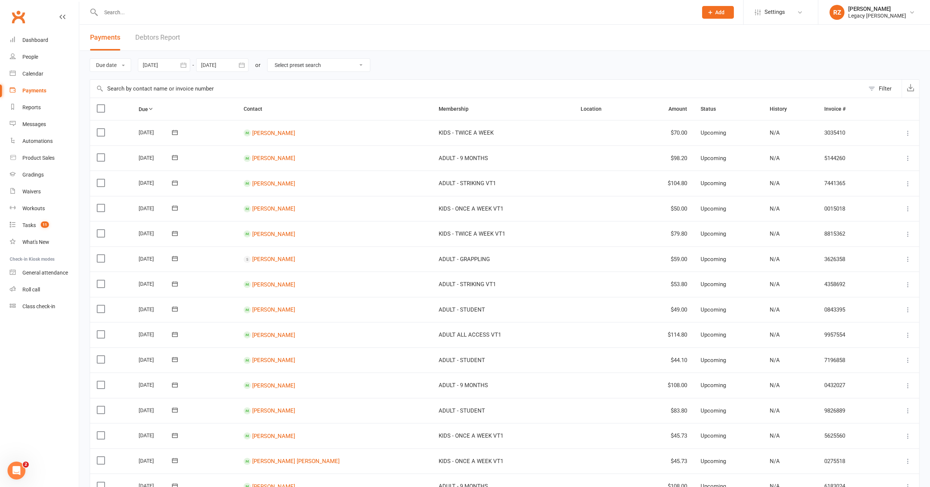
click at [162, 37] on link "Debtors Report" at bounding box center [157, 38] width 45 height 26
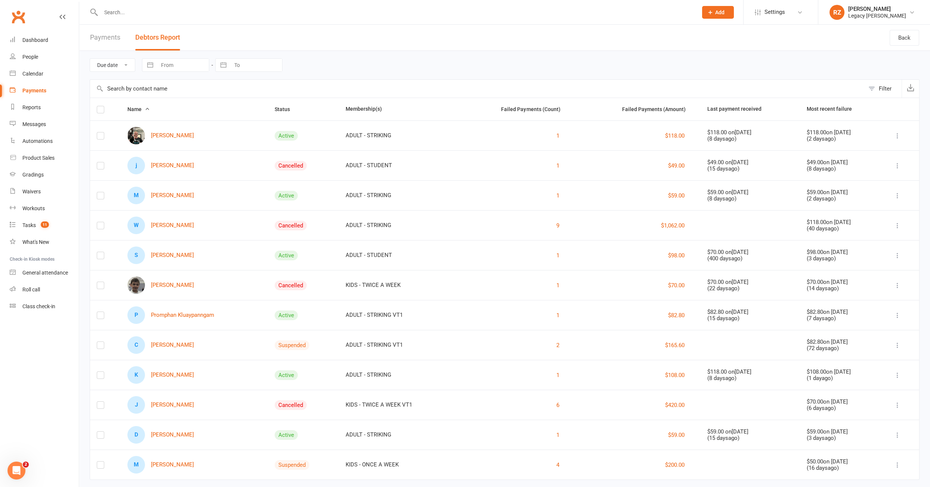
scroll to position [11, 0]
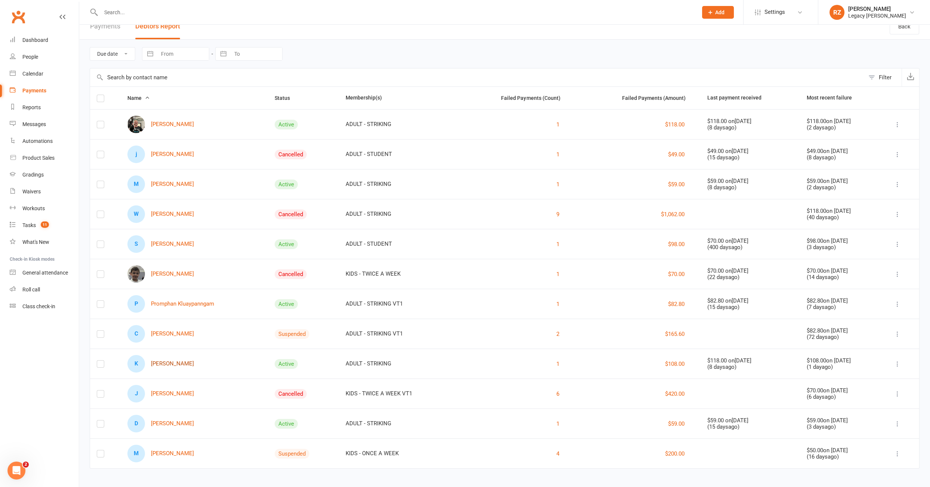
click at [169, 364] on link "K Kaleb Mackey" at bounding box center [160, 364] width 67 height 18
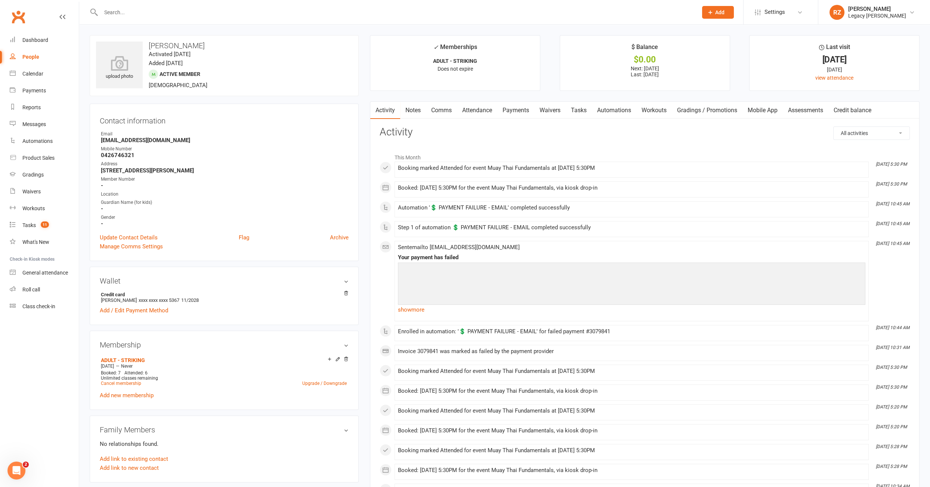
click at [520, 111] on link "Payments" at bounding box center [515, 110] width 37 height 17
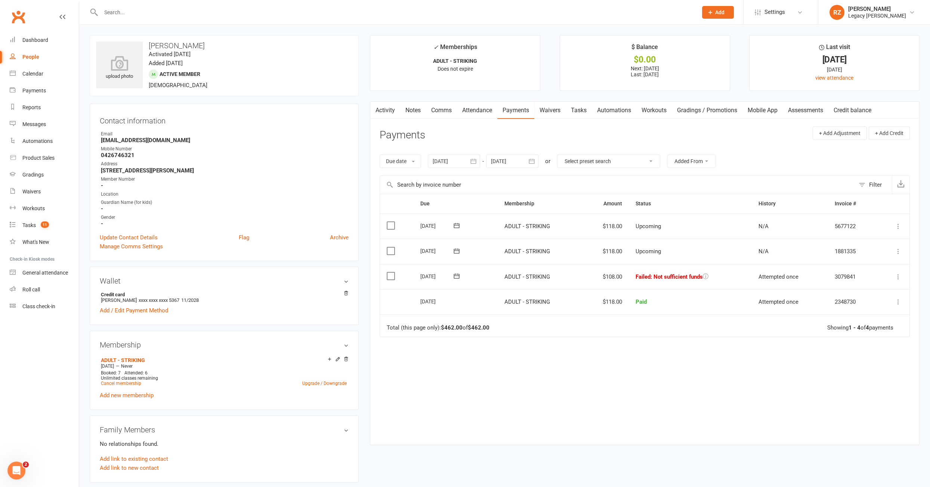
drag, startPoint x: 435, startPoint y: 161, endPoint x: 436, endPoint y: 170, distance: 9.0
click at [435, 161] on div at bounding box center [454, 160] width 52 height 13
click at [436, 171] on th at bounding box center [440, 179] width 19 height 16
click at [436, 175] on button "button" at bounding box center [440, 178] width 16 height 13
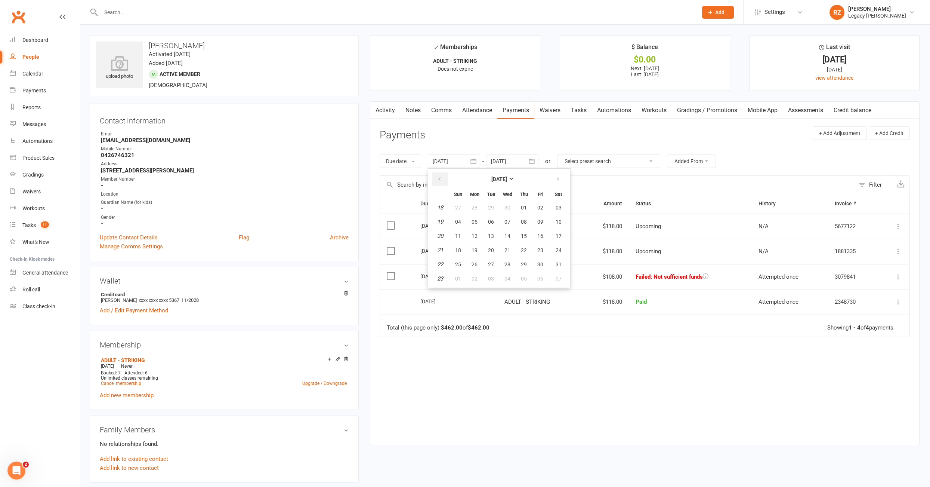
drag, startPoint x: 436, startPoint y: 175, endPoint x: 449, endPoint y: 200, distance: 27.7
click at [437, 176] on button "button" at bounding box center [440, 178] width 16 height 13
click at [457, 223] on span "06" at bounding box center [458, 222] width 6 height 6
type input "06 Apr 2025"
drag, startPoint x: 577, startPoint y: 111, endPoint x: 620, endPoint y: 120, distance: 44.2
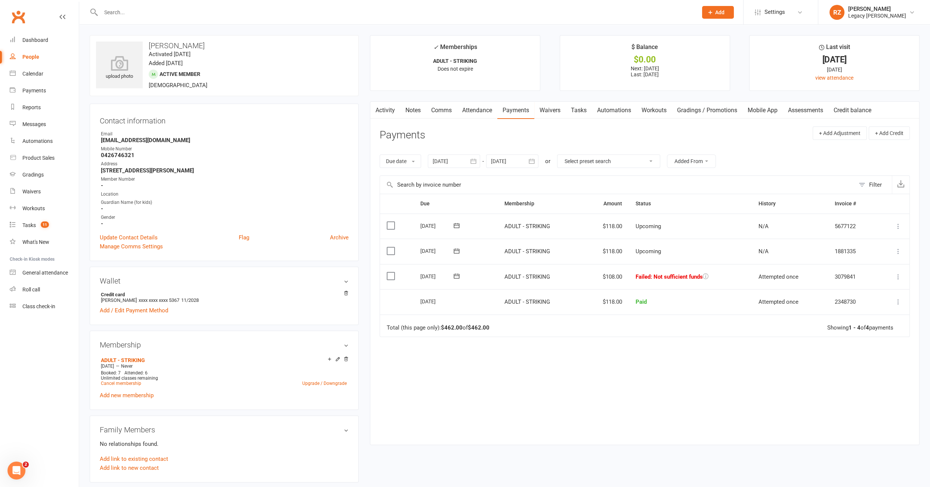
click at [577, 111] on link "Tasks" at bounding box center [579, 110] width 26 height 17
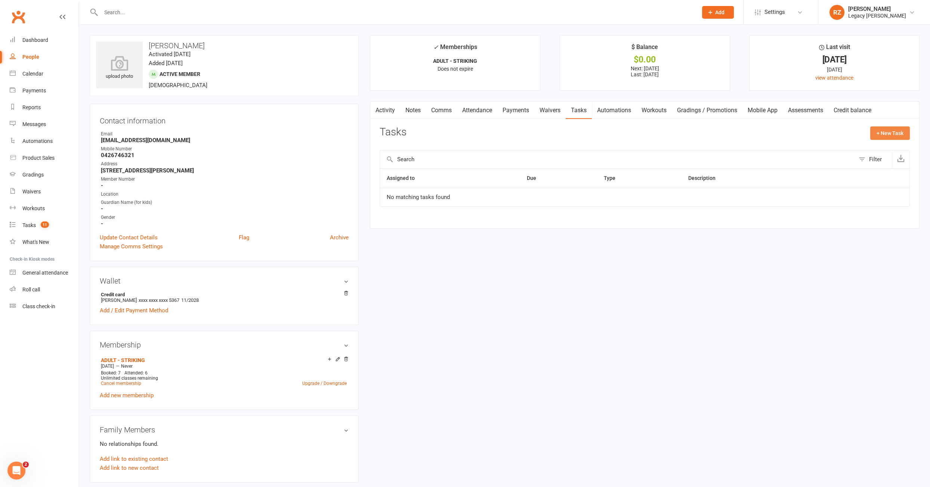
click at [891, 136] on button "+ New Task" at bounding box center [890, 132] width 40 height 13
select select "51023"
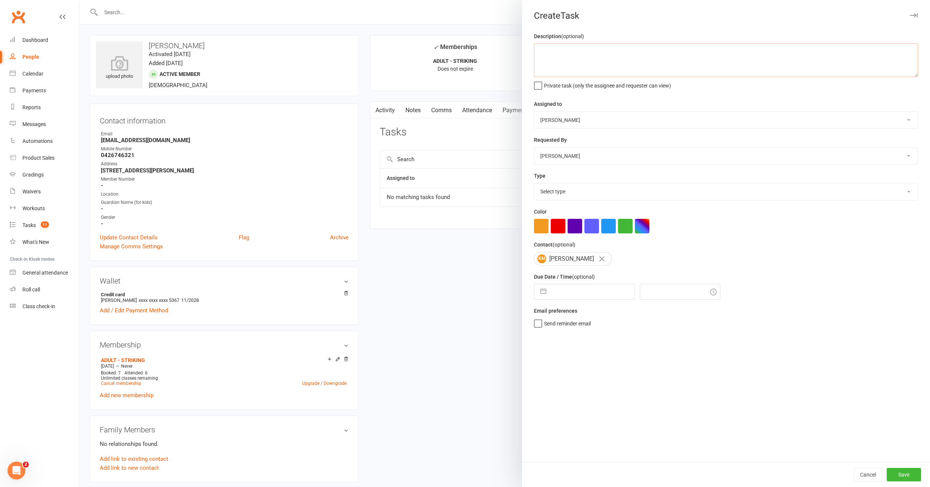
click at [551, 65] on textarea at bounding box center [726, 60] width 384 height 34
type textarea "14/08: failed payment, tried to call , no success. Please try again"
click at [573, 123] on select "Nico Gonzales Legacy BJJ Willoughby Edimar Teixeira Casey O'Donnell Thiago Brag…" at bounding box center [725, 120] width 383 height 16
select select "52429"
click at [574, 194] on select "Select type E-mail Meeting Phone call To do Add new task type" at bounding box center [725, 191] width 383 height 16
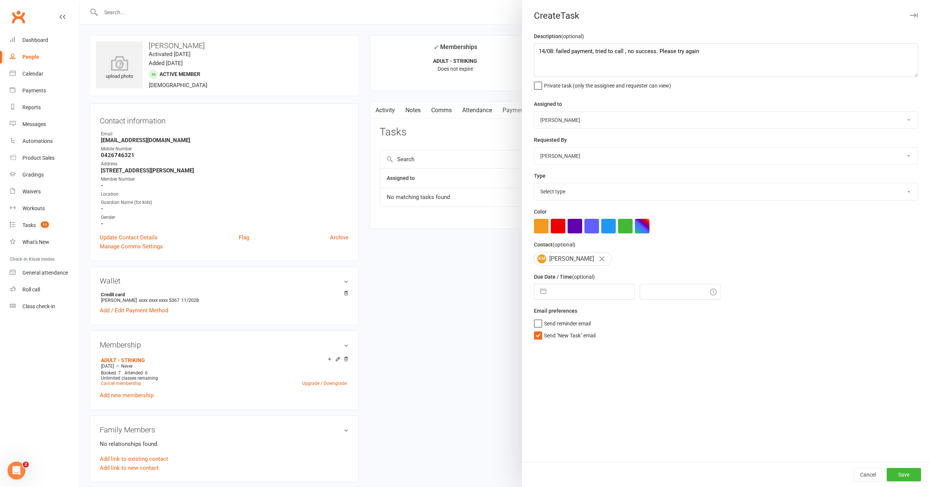
select select "34447"
click at [568, 292] on input "text" at bounding box center [592, 291] width 84 height 15
select select "6"
select select "2025"
select select "7"
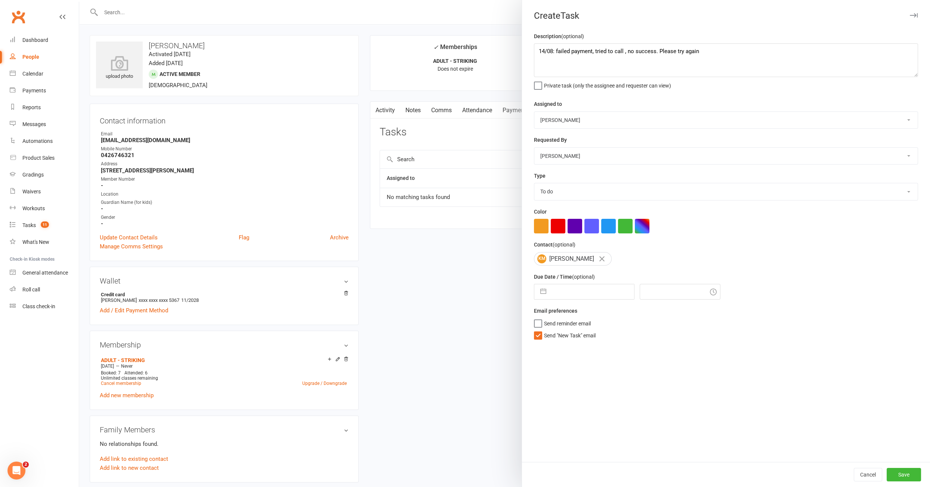
select select "2025"
select select "8"
select select "2025"
click at [618, 374] on td "15" at bounding box center [623, 377] width 15 height 14
type input "[DATE]"
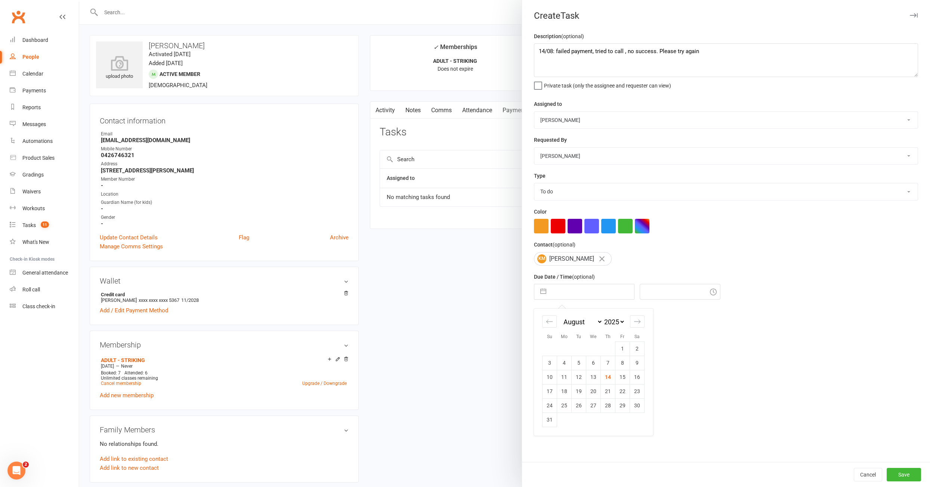
type input "6:15pm"
click at [899, 476] on button "Save" at bounding box center [904, 474] width 34 height 13
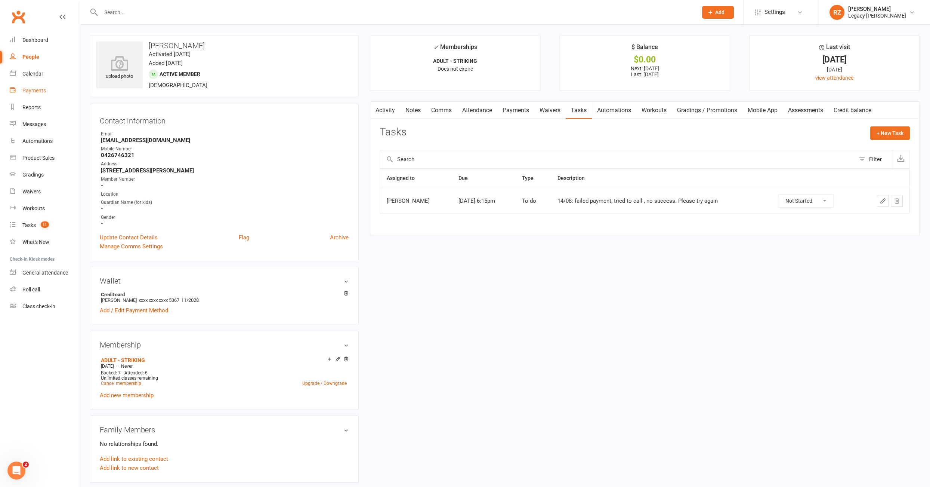
click at [29, 84] on link "Payments" at bounding box center [44, 90] width 69 height 17
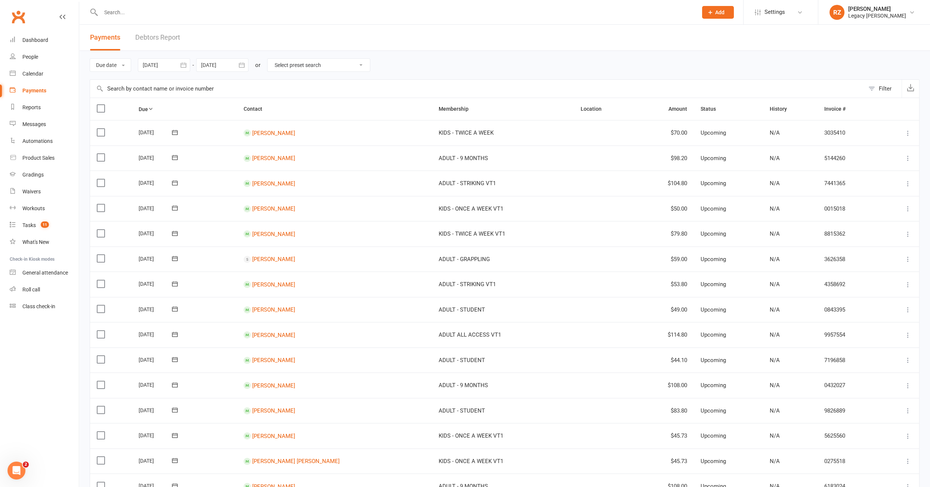
click at [164, 38] on link "Debtors Report" at bounding box center [157, 38] width 45 height 26
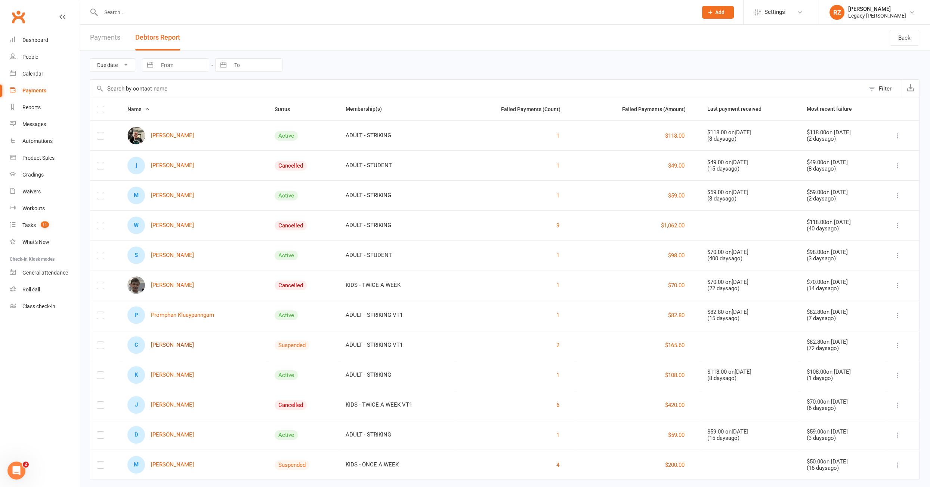
click at [167, 344] on link "C Cameron Lobb" at bounding box center [160, 345] width 67 height 18
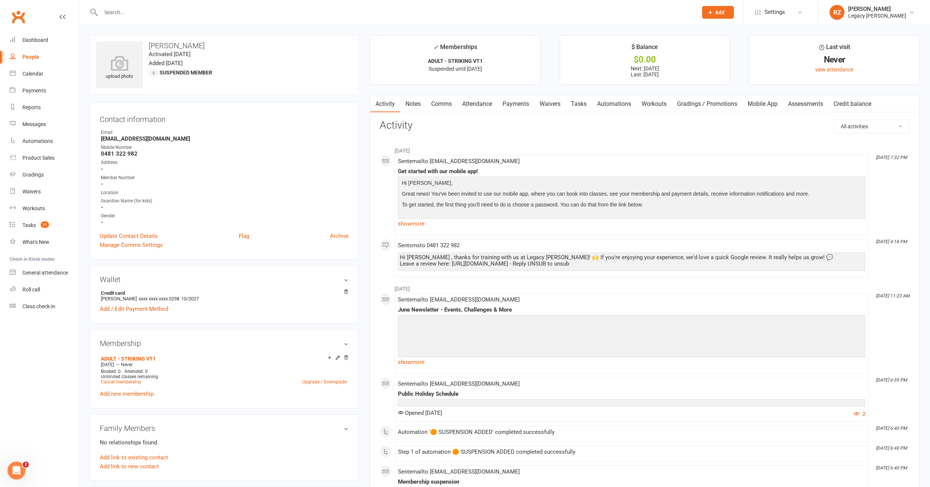
click at [578, 104] on link "Tasks" at bounding box center [579, 103] width 26 height 17
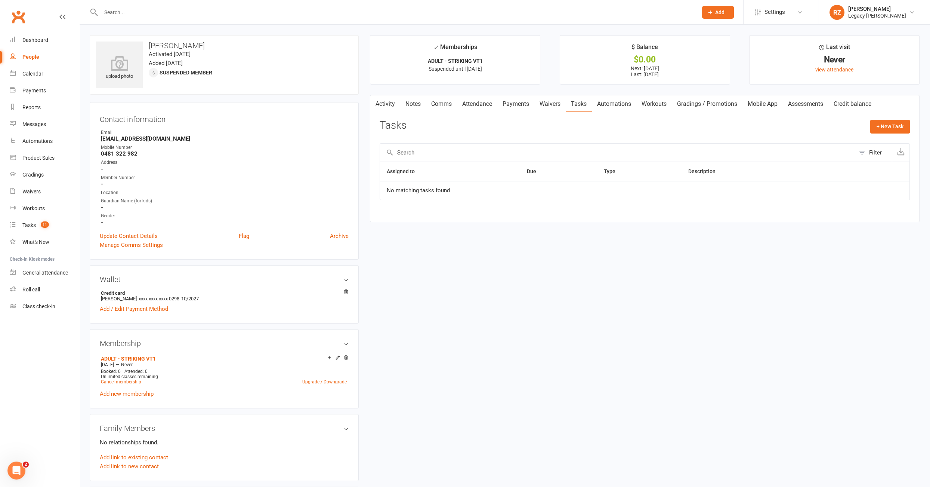
click at [519, 106] on link "Payments" at bounding box center [515, 103] width 37 height 17
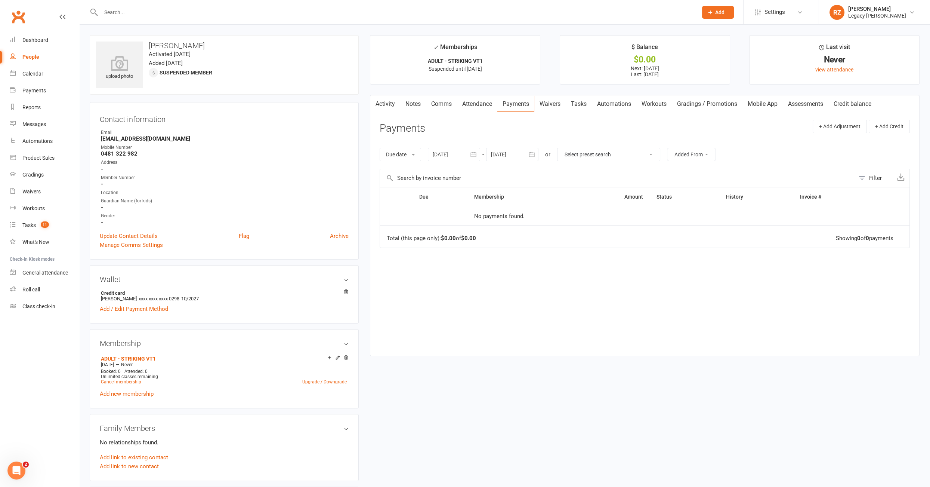
click at [440, 155] on div at bounding box center [454, 154] width 52 height 13
click at [444, 167] on button "button" at bounding box center [440, 172] width 16 height 13
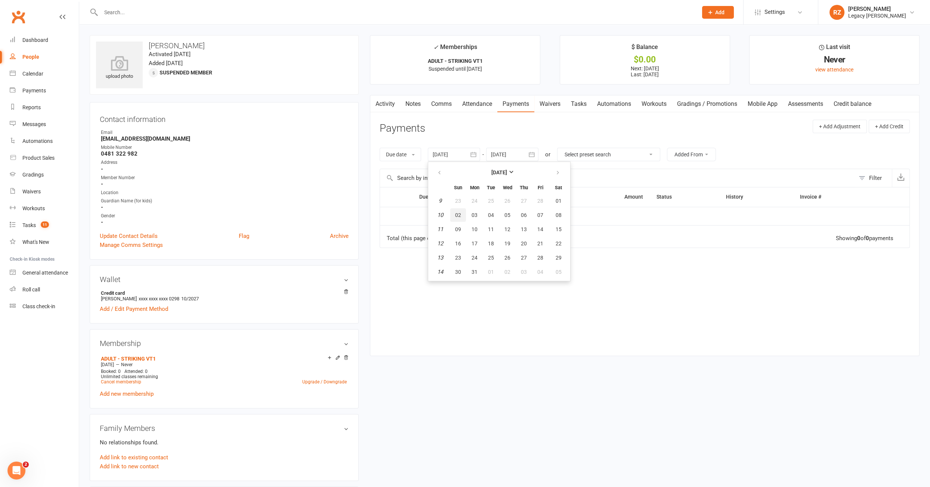
click at [454, 218] on button "02" at bounding box center [458, 214] width 16 height 13
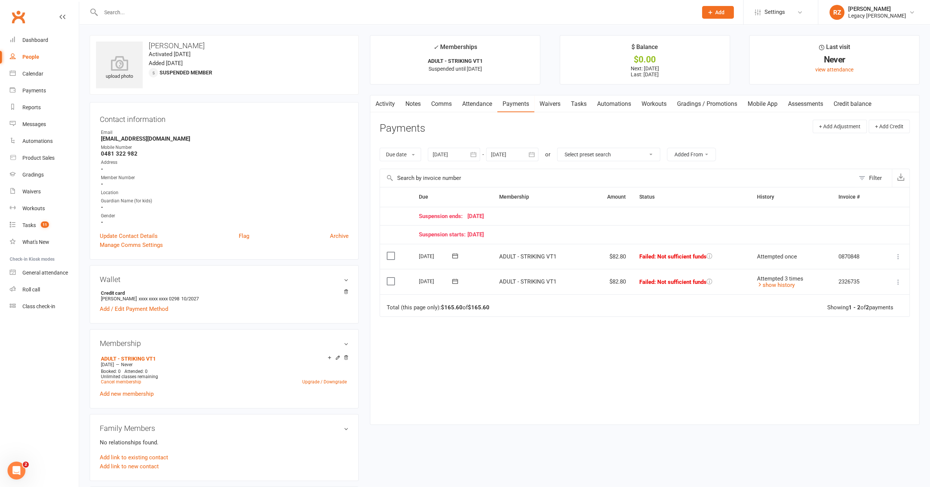
click at [432, 148] on div at bounding box center [454, 154] width 52 height 13
click at [441, 170] on icon "button" at bounding box center [439, 173] width 5 height 6
click at [457, 219] on button "08" at bounding box center [458, 214] width 16 height 13
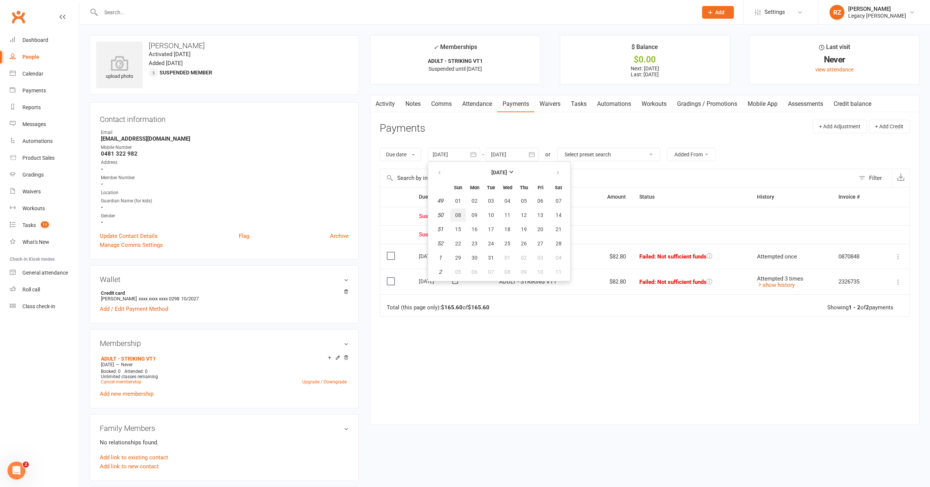
type input "08 Dec 2024"
click at [34, 91] on div "Payments" at bounding box center [34, 90] width 24 height 6
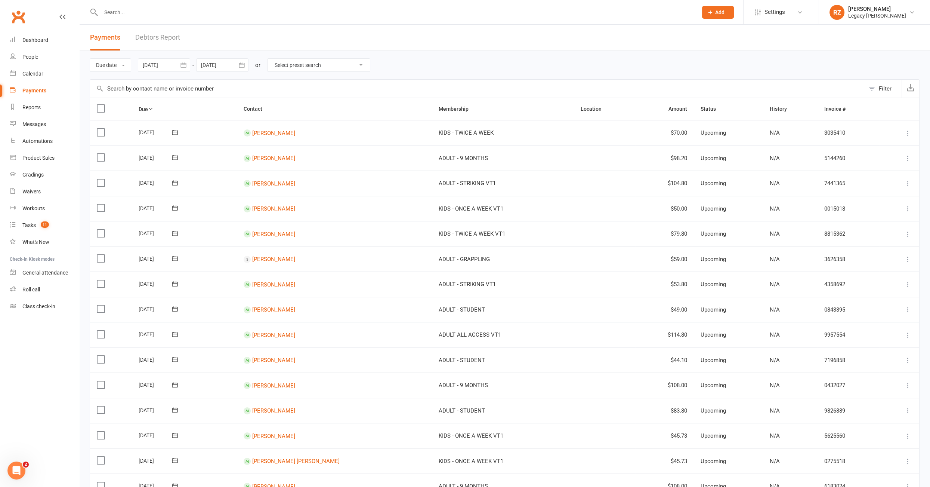
click at [162, 37] on link "Debtors Report" at bounding box center [157, 38] width 45 height 26
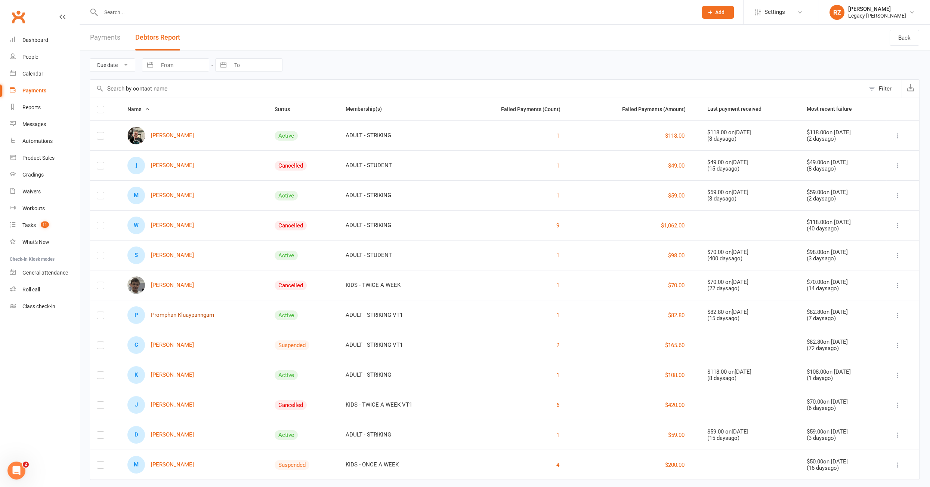
click at [172, 314] on link "P Promphan Kluaypanngam" at bounding box center [170, 315] width 87 height 18
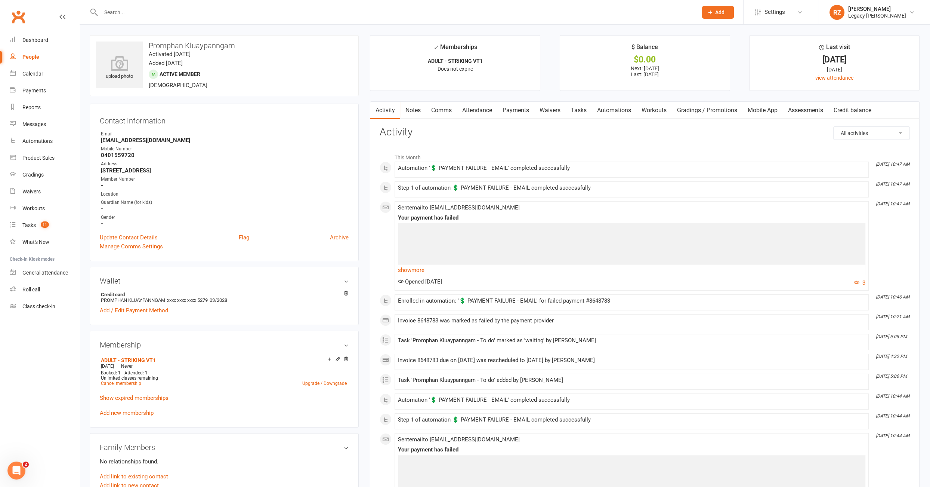
click at [583, 108] on link "Tasks" at bounding box center [579, 110] width 26 height 17
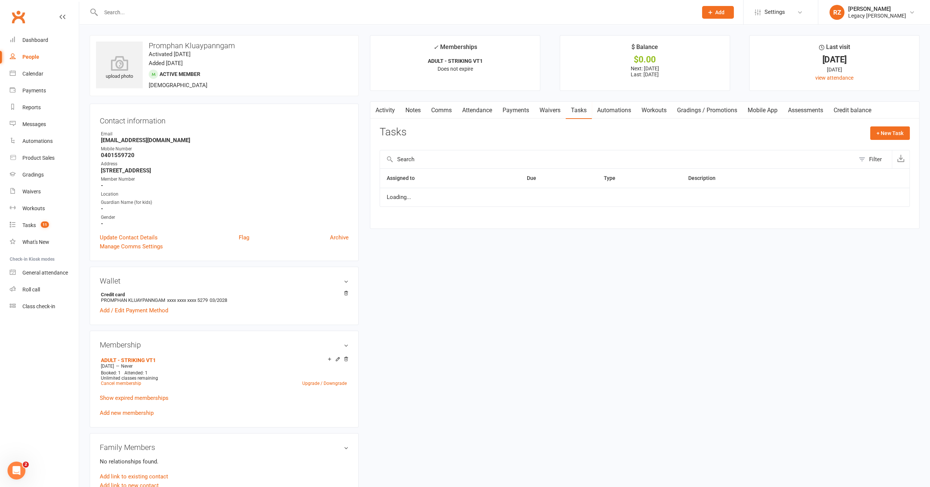
select select "waiting"
drag, startPoint x: 493, startPoint y: 113, endPoint x: 497, endPoint y: 112, distance: 4.9
click at [493, 112] on link "Attendance" at bounding box center [477, 110] width 40 height 17
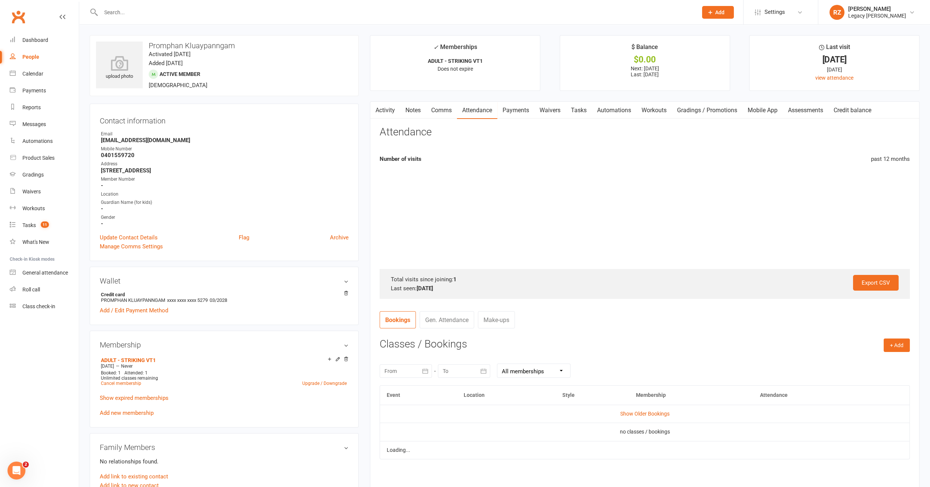
click at [517, 111] on link "Payments" at bounding box center [515, 110] width 37 height 17
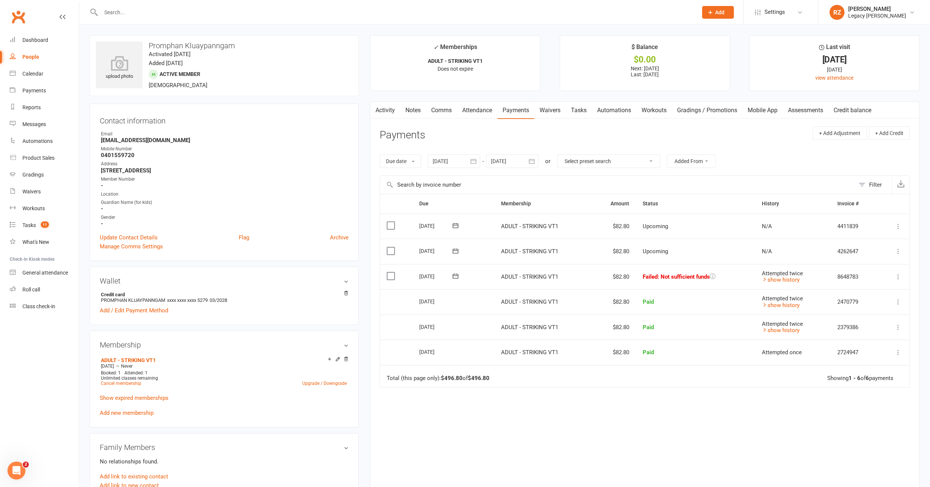
click at [573, 114] on link "Tasks" at bounding box center [579, 110] width 26 height 17
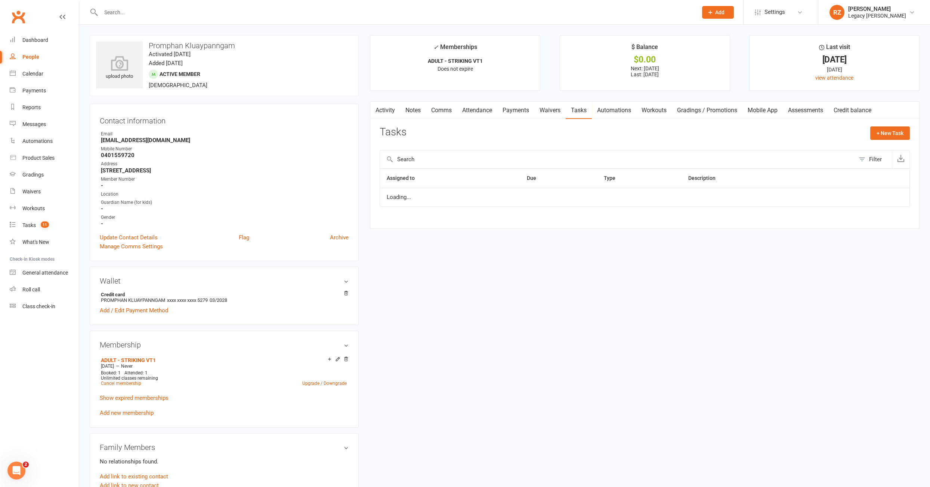
select select "waiting"
click at [881, 200] on icon "button" at bounding box center [883, 200] width 7 height 7
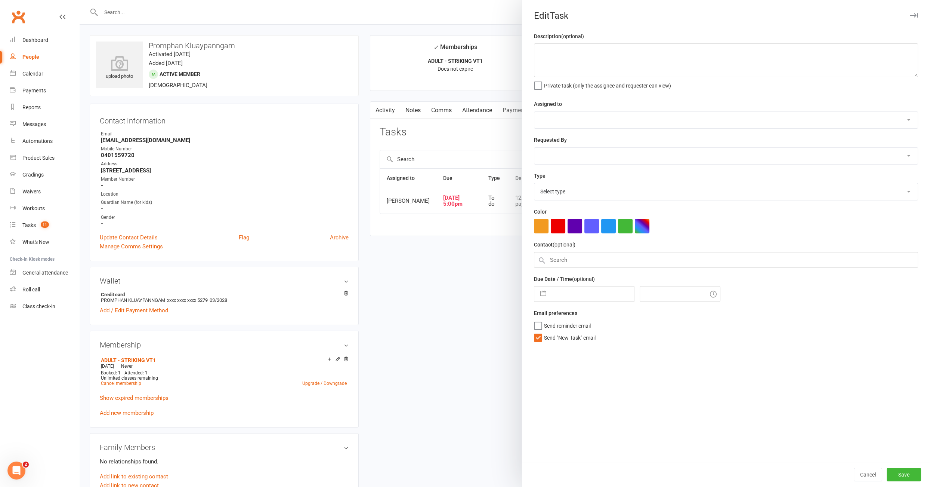
type textarea "12/08: nothing yet, please try again 09/08: emailed him about failed payment, p…"
select select "52430"
select select "51023"
type input "13 Aug 2025"
type input "5:00pm"
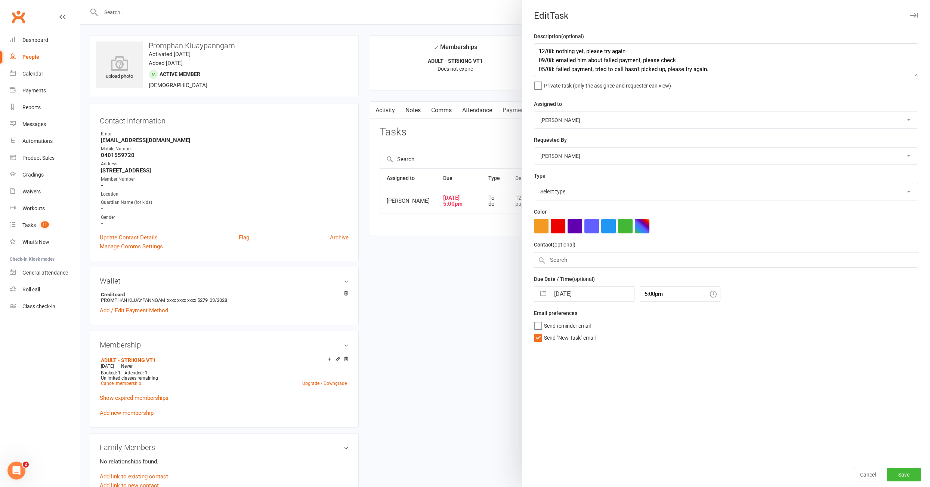
select select "34447"
click at [541, 52] on textarea "12/08: nothing yet, please try again 09/08: emailed him about failed payment, p…" at bounding box center [726, 60] width 384 height 34
type textarea "14/08: nothing yet 12/08: nothing yet, please try again 09/08: emailed him abou…"
click at [915, 475] on button "Save" at bounding box center [904, 474] width 34 height 13
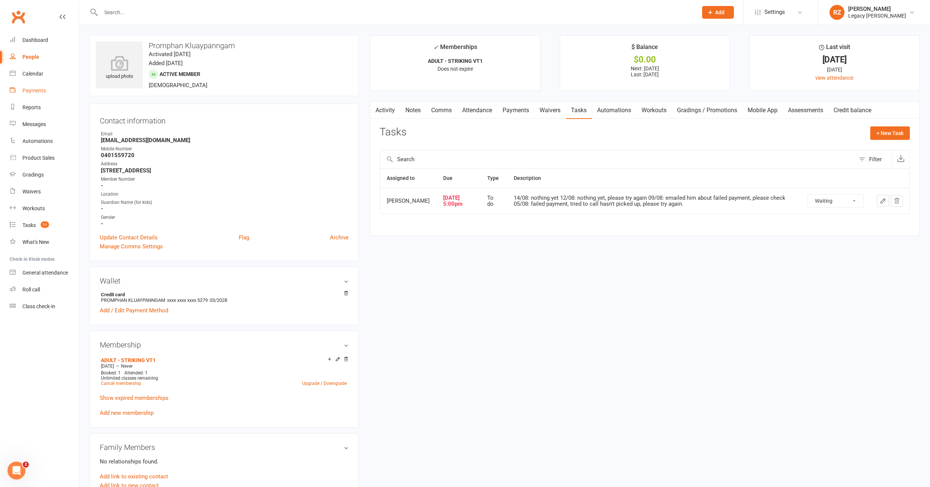
click at [38, 92] on div "Payments" at bounding box center [34, 90] width 24 height 6
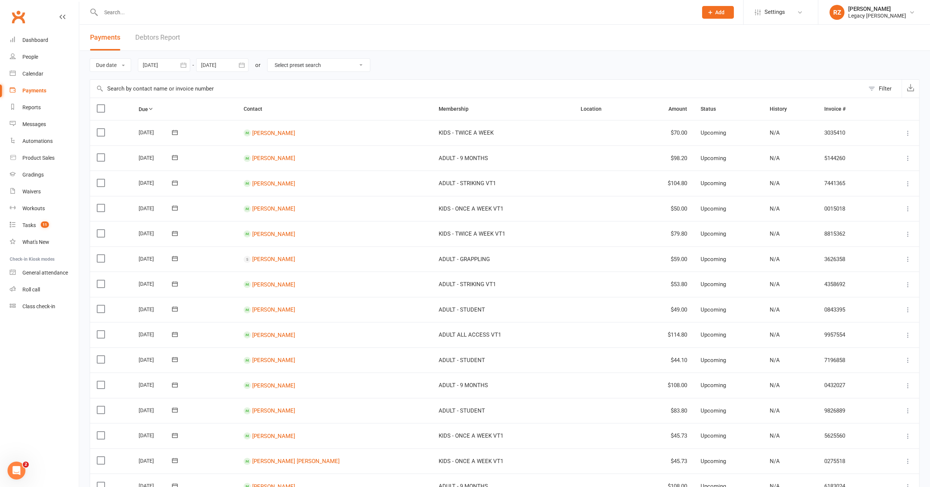
click at [163, 38] on link "Debtors Report" at bounding box center [157, 38] width 45 height 26
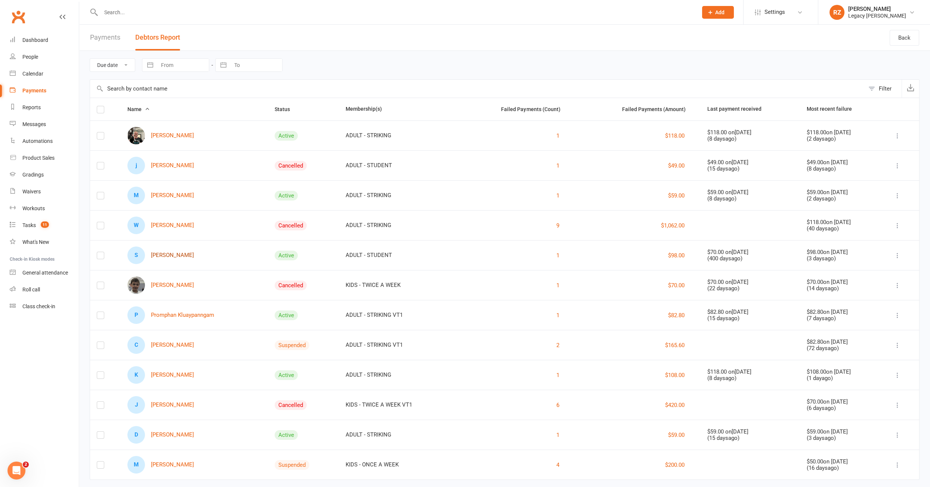
click at [173, 254] on link "S Sevan Iskenderian" at bounding box center [160, 255] width 67 height 18
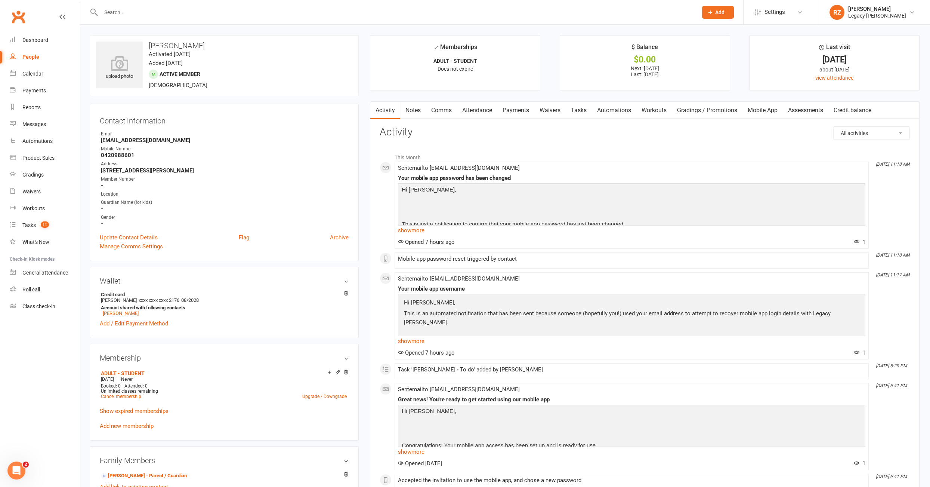
click at [521, 110] on link "Payments" at bounding box center [515, 110] width 37 height 17
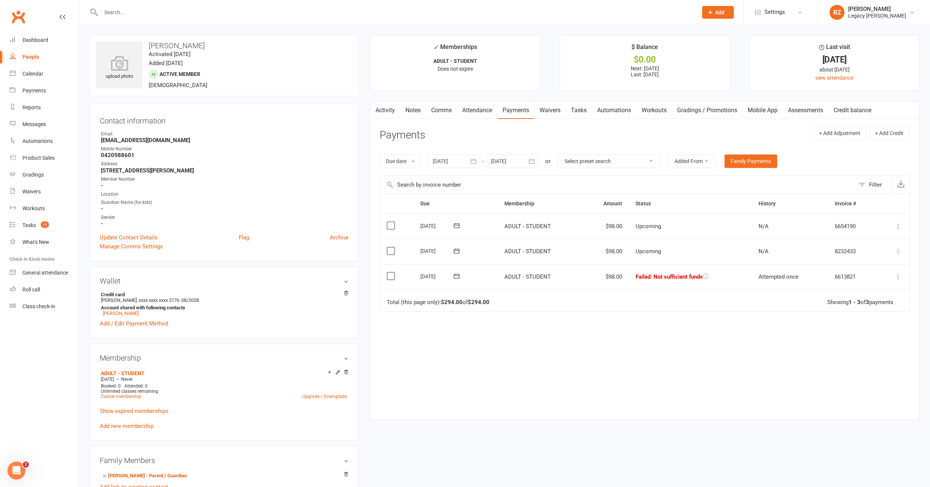
click at [445, 161] on div at bounding box center [454, 160] width 52 height 13
click at [451, 181] on button "July 2025" at bounding box center [499, 178] width 98 height 13
click at [440, 179] on icon "button" at bounding box center [439, 178] width 5 height 6
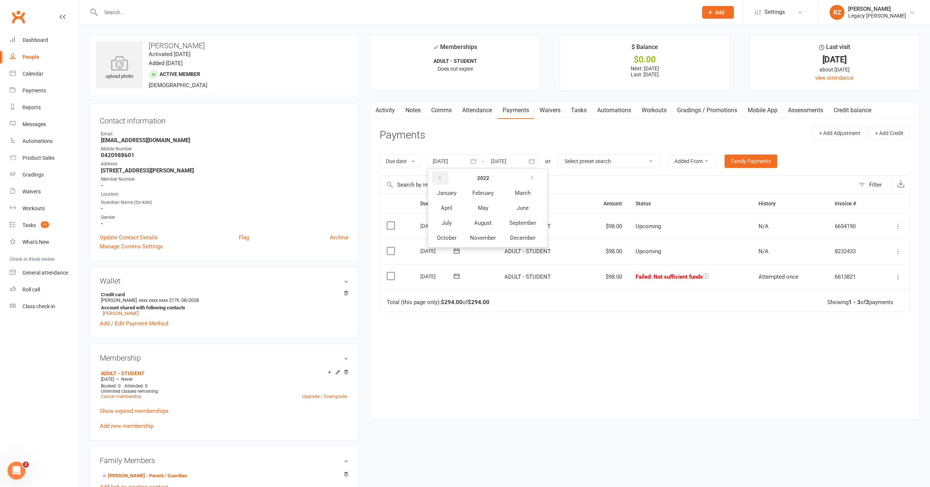
click at [440, 179] on icon "button" at bounding box center [439, 178] width 5 height 6
click at [443, 190] on span "January" at bounding box center [446, 192] width 19 height 7
click at [454, 216] on button "03" at bounding box center [458, 221] width 16 height 13
type input "03 Jan 2021"
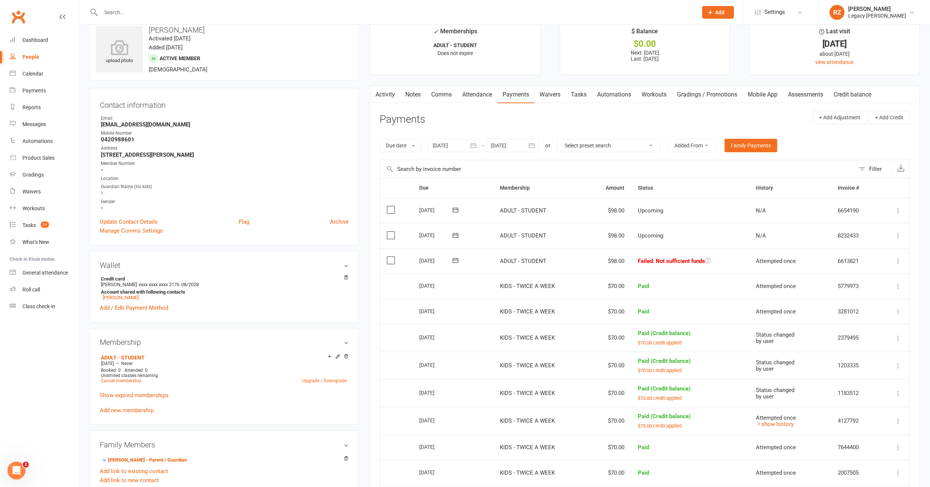
scroll to position [12, 0]
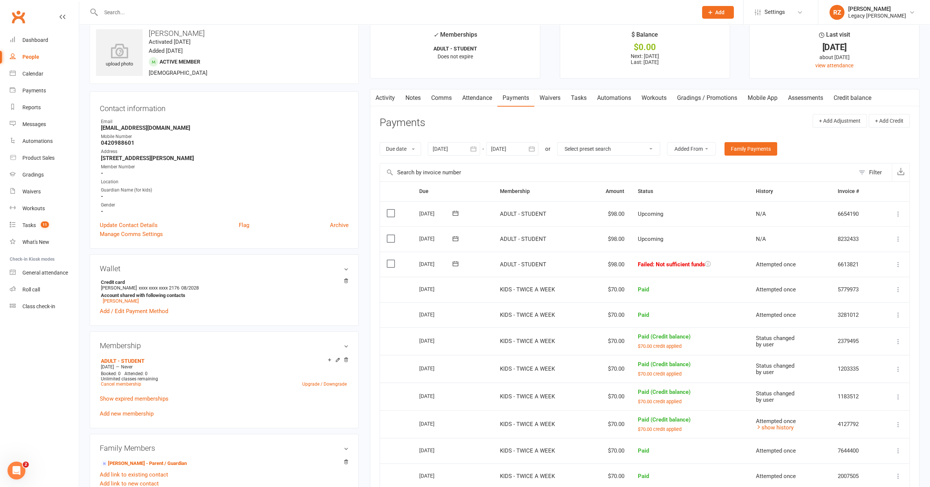
click at [415, 98] on link "Notes" at bounding box center [413, 97] width 26 height 17
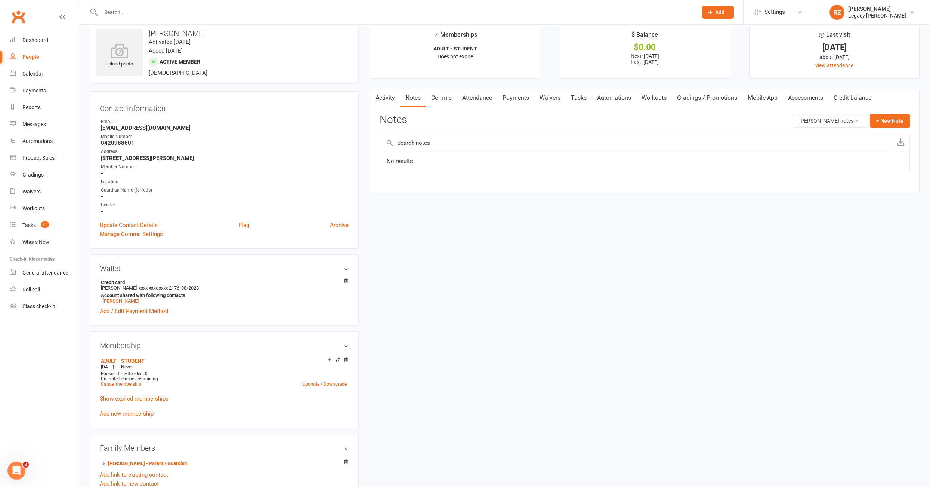
click at [579, 102] on link "Tasks" at bounding box center [579, 97] width 26 height 17
click at [518, 100] on link "Payments" at bounding box center [515, 97] width 37 height 17
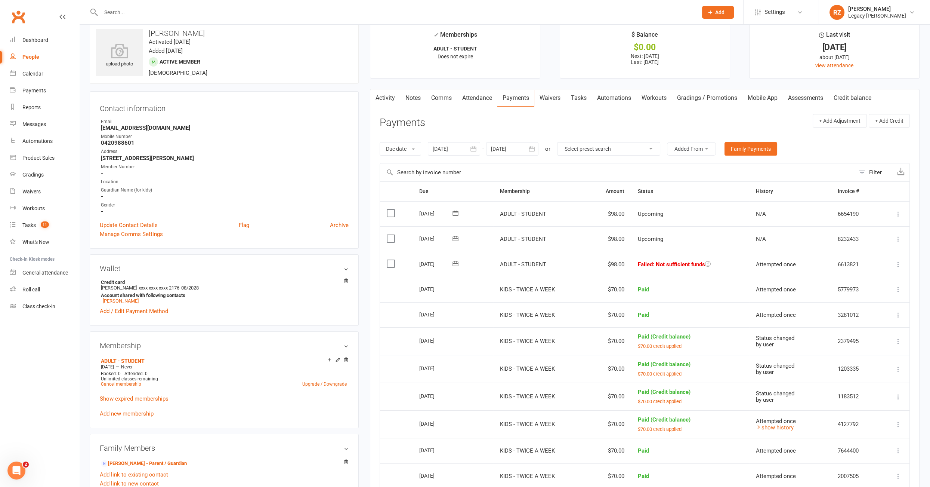
click at [586, 101] on link "Tasks" at bounding box center [579, 97] width 26 height 17
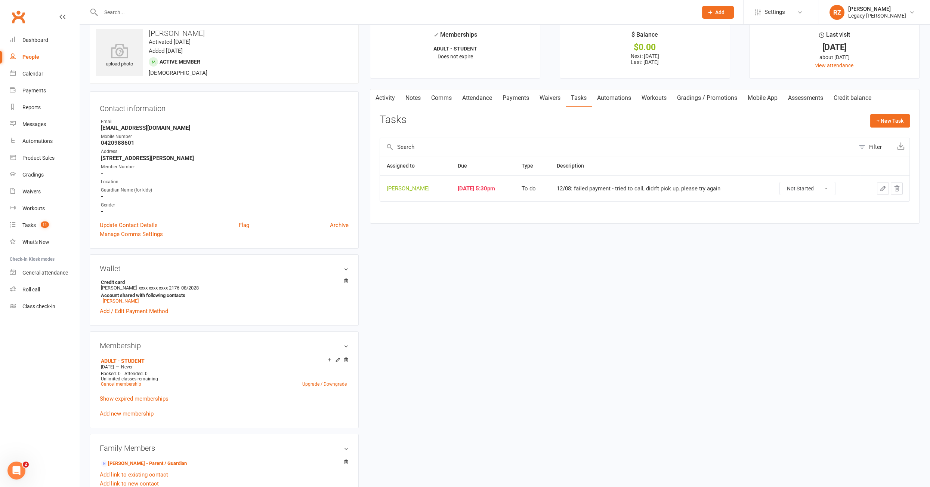
click at [883, 189] on icon "button" at bounding box center [883, 188] width 7 height 7
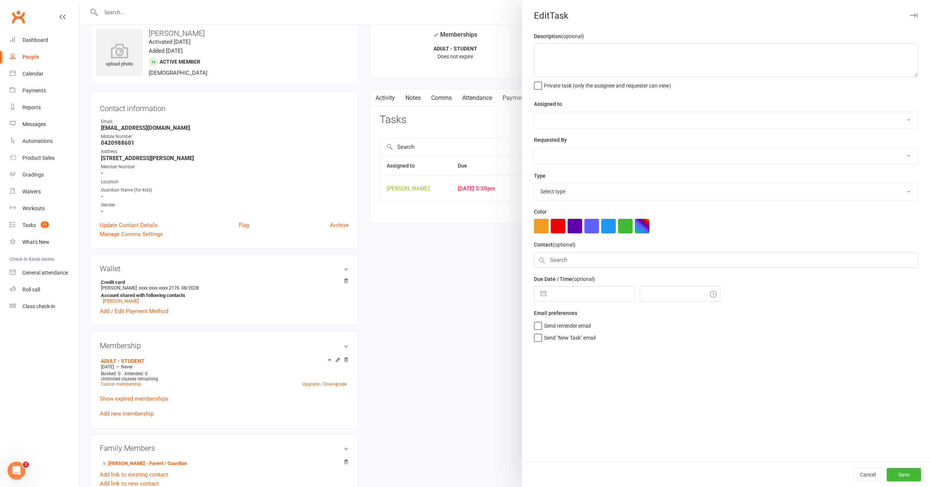
type textarea "12/08: failed payment - tried to call, didn't pick up, please try again"
select select "51023"
type input "13 Aug 2025"
type input "5:30pm"
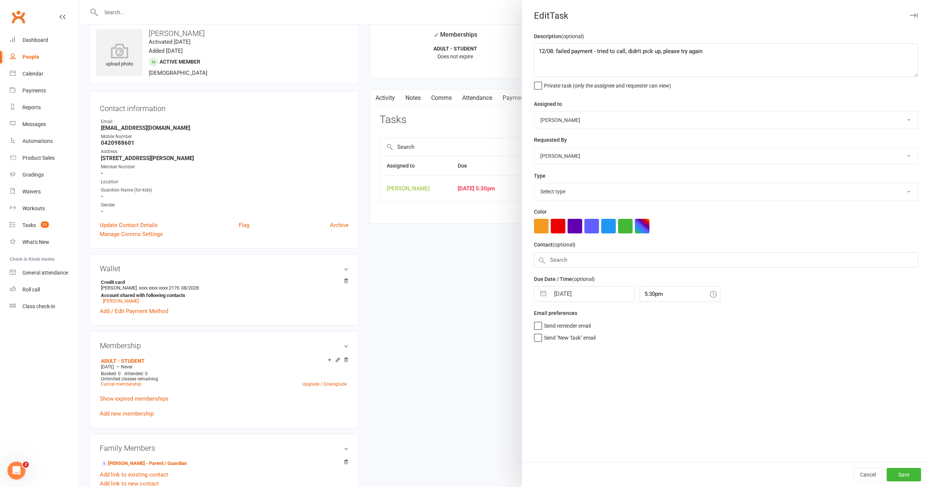
select select "34447"
click at [539, 52] on textarea "12/08: failed payment - tried to call, didn't pick up, please try again" at bounding box center [726, 60] width 384 height 34
type textarea "14/08: nothing yet, please try again 12/08: failed payment - tried to call, did…"
click at [564, 123] on select "Nico Gonzales Legacy BJJ Willoughby Edimar Teixeira Casey O'Donnell Thiago Brag…" at bounding box center [725, 120] width 383 height 16
select select "52429"
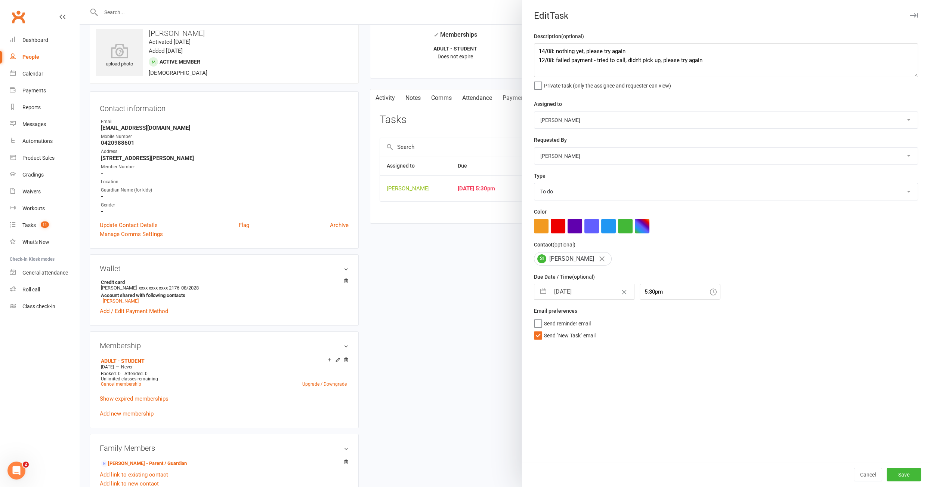
click at [578, 295] on input "13 Aug 2025" at bounding box center [592, 291] width 84 height 15
select select "6"
select select "2025"
select select "7"
select select "2025"
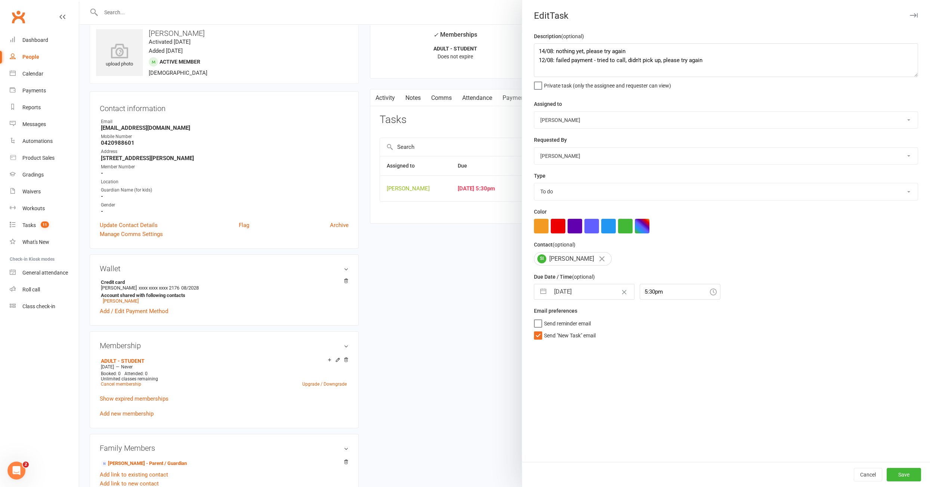
select select "8"
select select "2025"
click at [623, 371] on td "15" at bounding box center [623, 377] width 15 height 14
type input "15 Aug 2025"
click at [918, 475] on button "Save" at bounding box center [904, 474] width 34 height 13
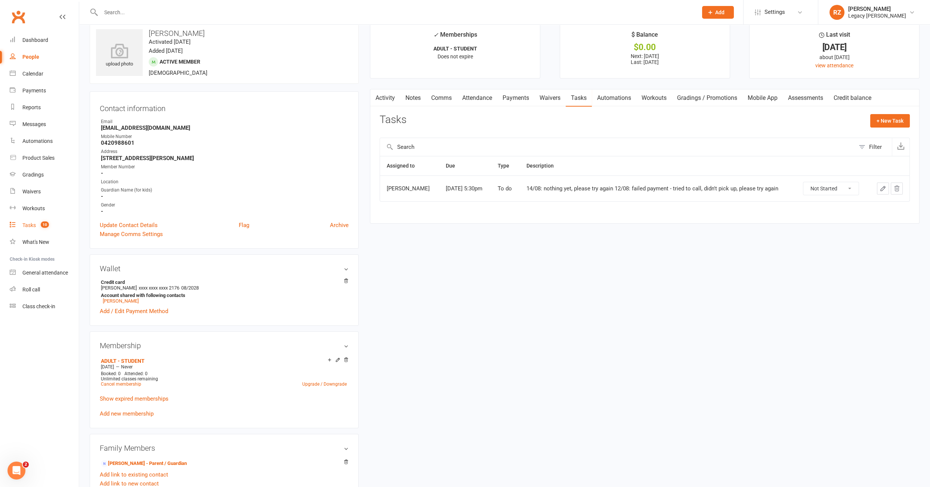
click at [29, 228] on link "Tasks 10" at bounding box center [44, 225] width 69 height 17
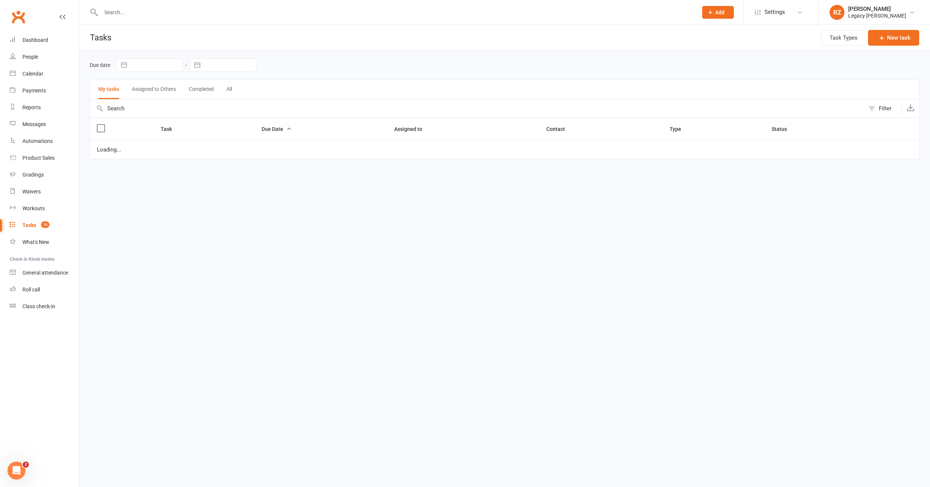
select select "started"
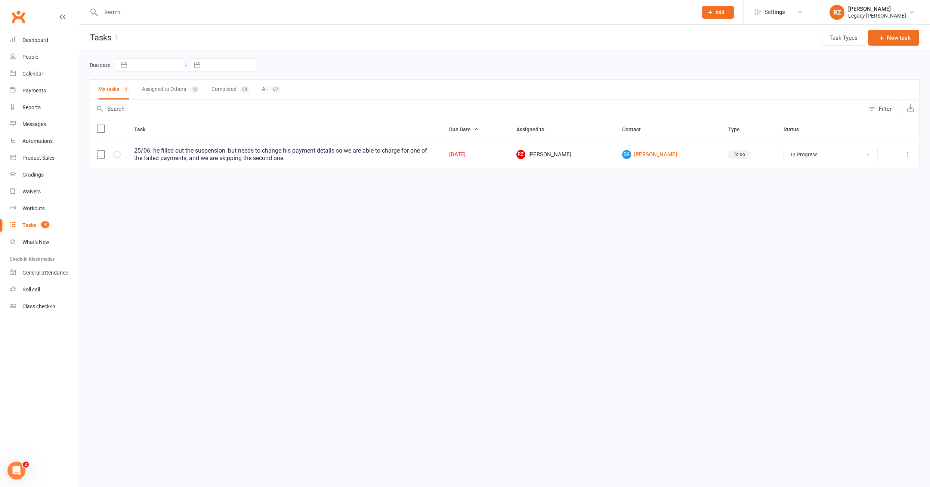
click at [153, 86] on button "Assigned to Others 12" at bounding box center [170, 90] width 57 height 20
select select "started"
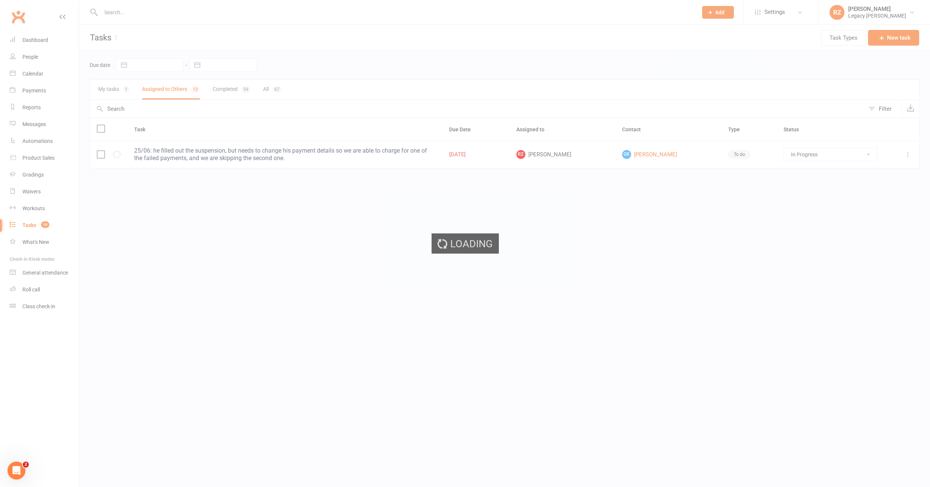
select select "started"
select select "waiting"
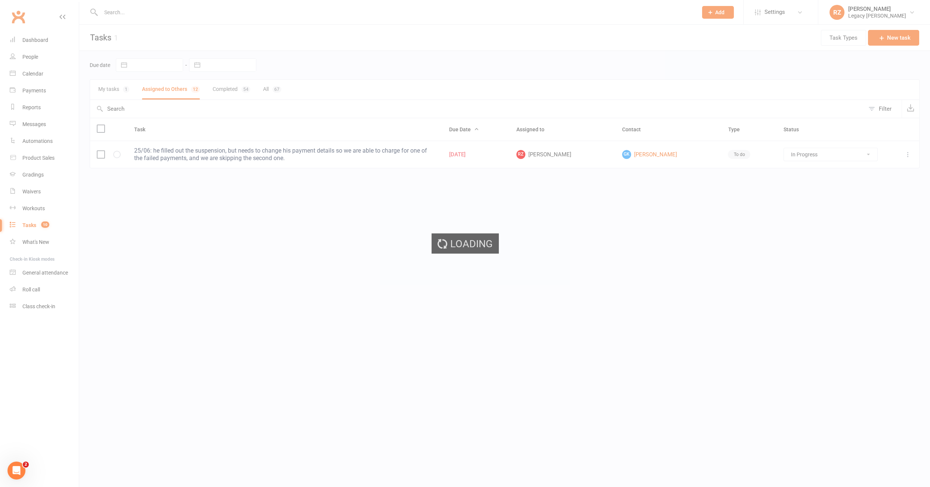
select select "waiting"
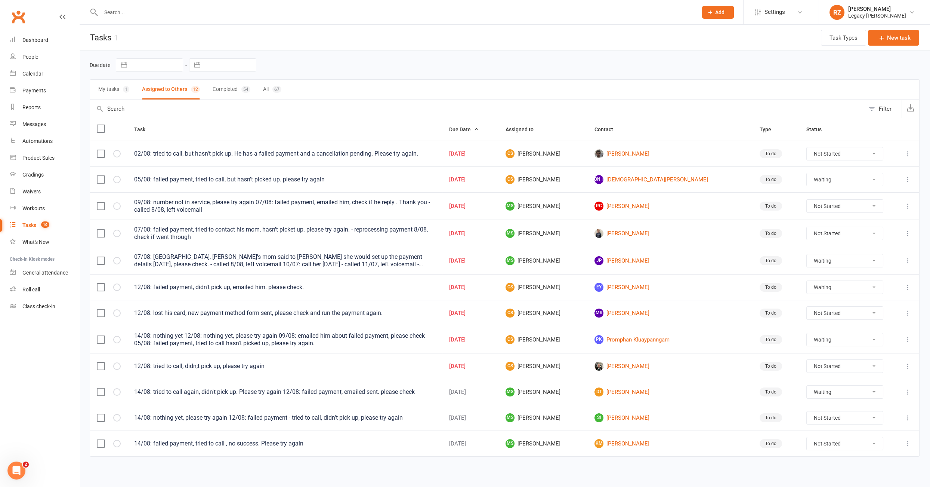
click at [908, 336] on icon at bounding box center [907, 339] width 7 height 7
click at [879, 364] on link "Edit" at bounding box center [875, 365] width 74 height 15
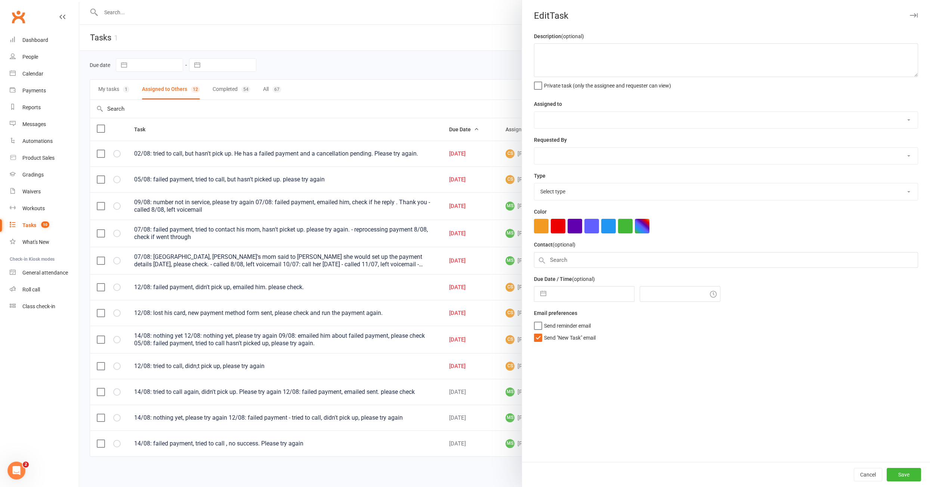
type textarea "14/08: nothing yet 12/08: nothing yet, please try again 09/08: emailed him abou…"
select select "52430"
select select "51023"
type input "[DATE]"
type input "5:00pm"
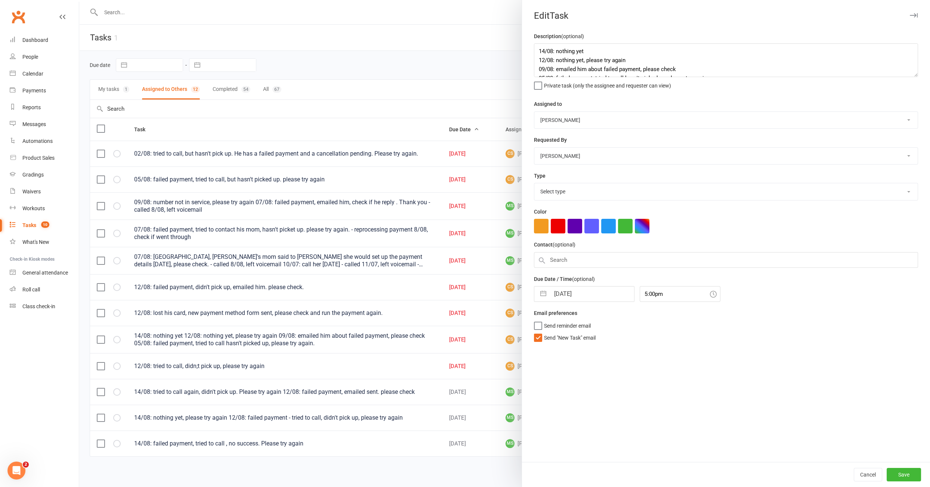
select select "34447"
click at [568, 118] on select "Nico Gonzales Legacy BJJ Willoughby Edimar Teixeira Casey O'Donnell Thiago Brag…" at bounding box center [725, 120] width 383 height 16
select select "52429"
click at [579, 292] on input "[DATE]" at bounding box center [592, 291] width 84 height 15
select select "6"
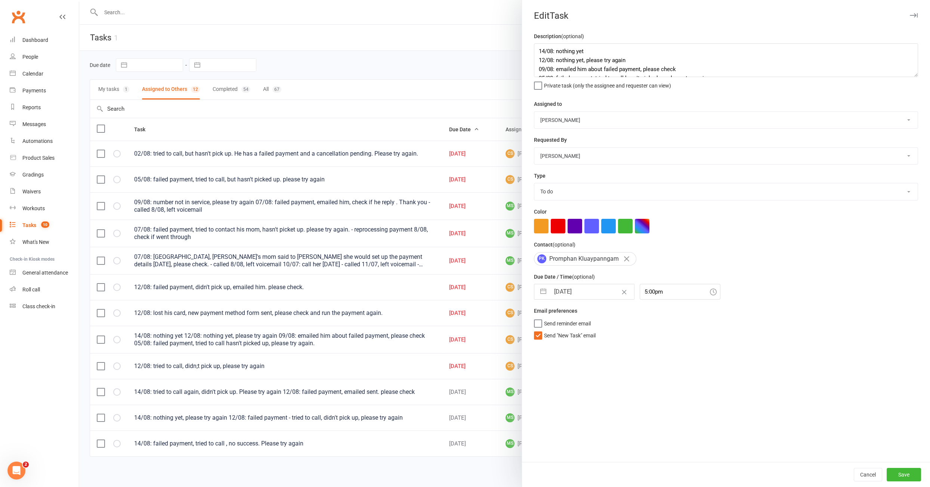
select select "2025"
select select "7"
select select "2025"
select select "8"
select select "2025"
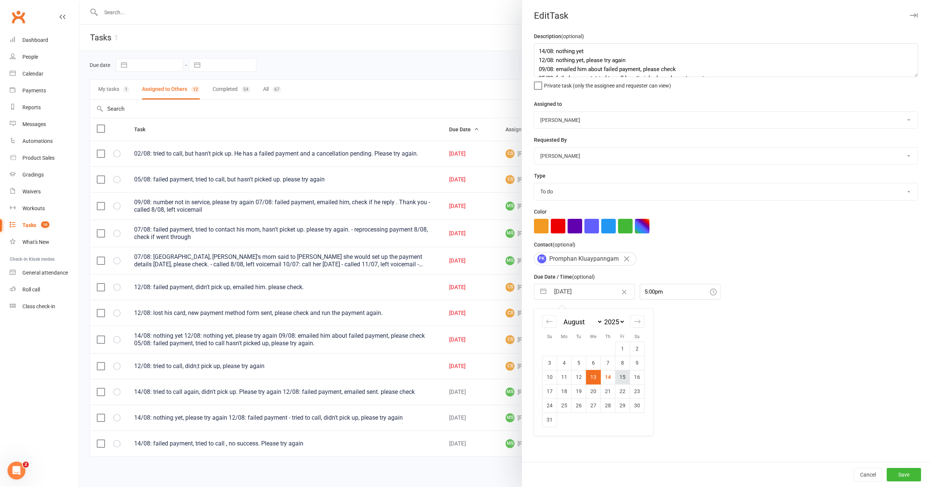
click at [620, 374] on td "15" at bounding box center [623, 377] width 15 height 14
type input "15 Aug 2025"
click at [915, 476] on button "Save" at bounding box center [904, 474] width 34 height 13
select select "waiting"
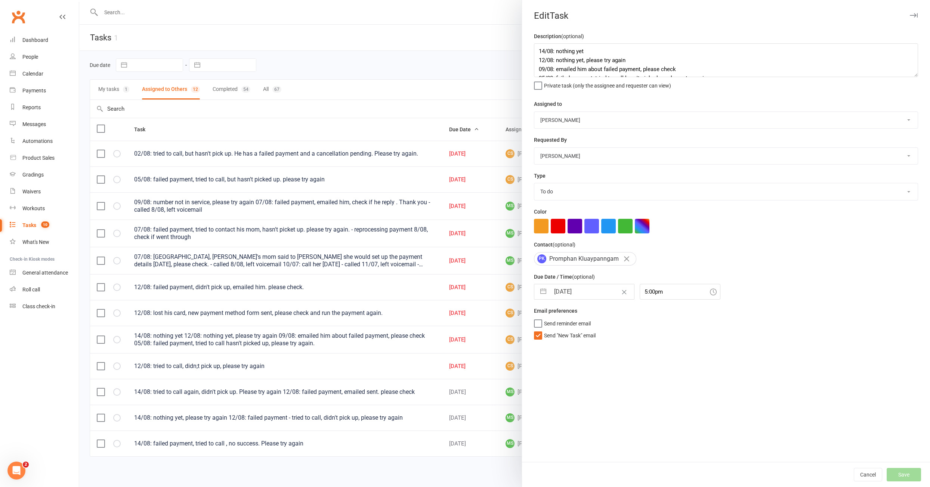
select select "waiting"
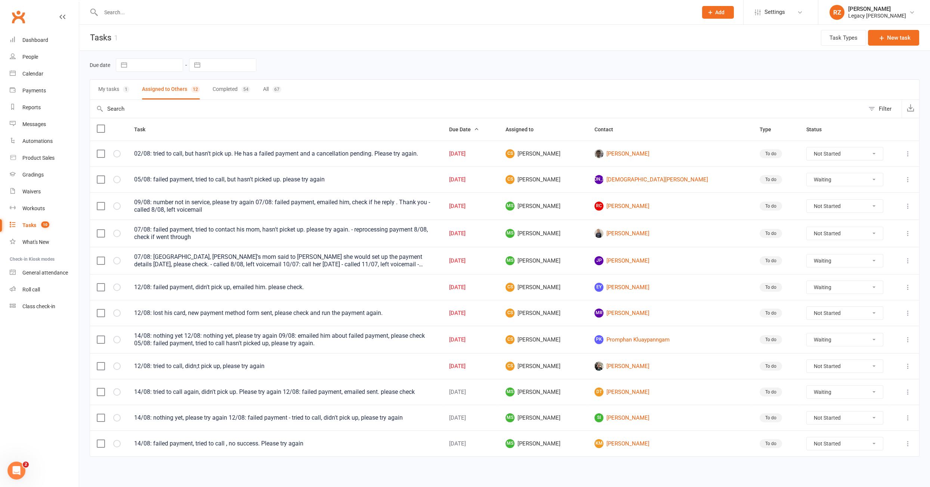
select select "waiting"
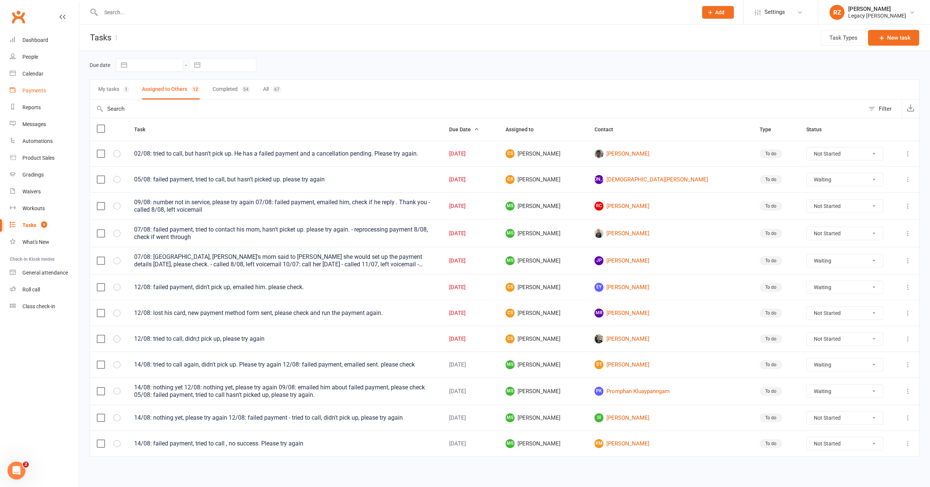
click at [33, 85] on link "Payments" at bounding box center [44, 90] width 69 height 17
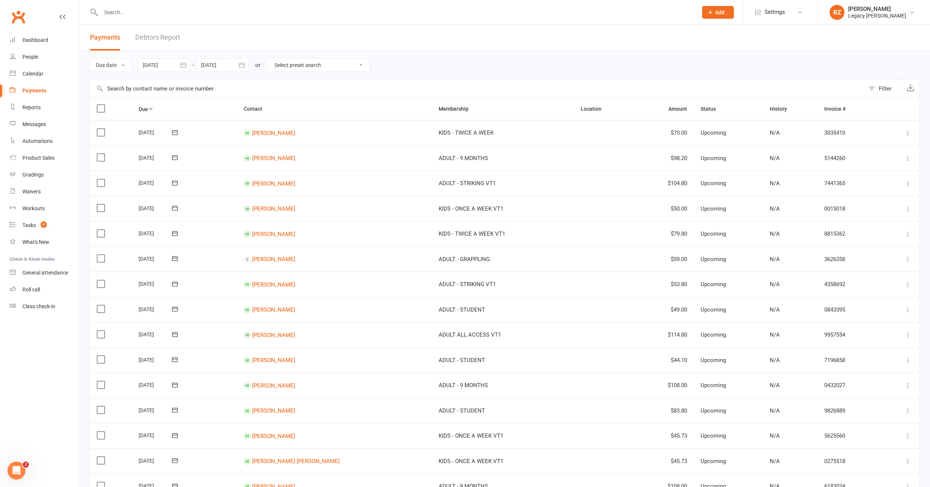
click at [152, 40] on link "Debtors Report" at bounding box center [157, 38] width 45 height 26
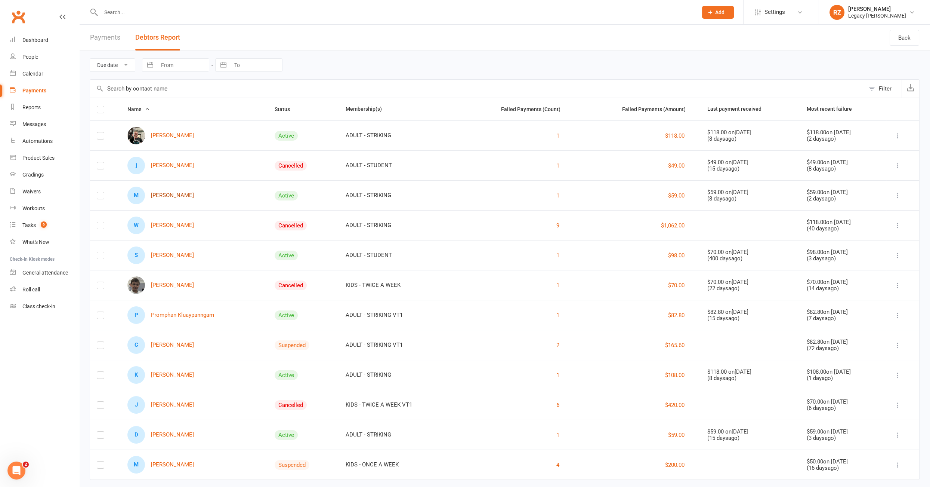
click at [166, 194] on link "M Matt Damore" at bounding box center [160, 195] width 67 height 18
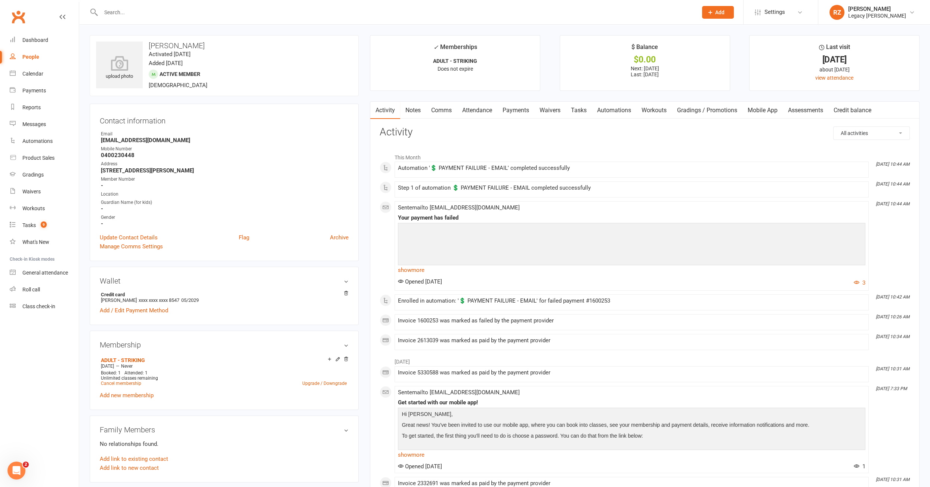
click at [530, 111] on link "Payments" at bounding box center [515, 110] width 37 height 17
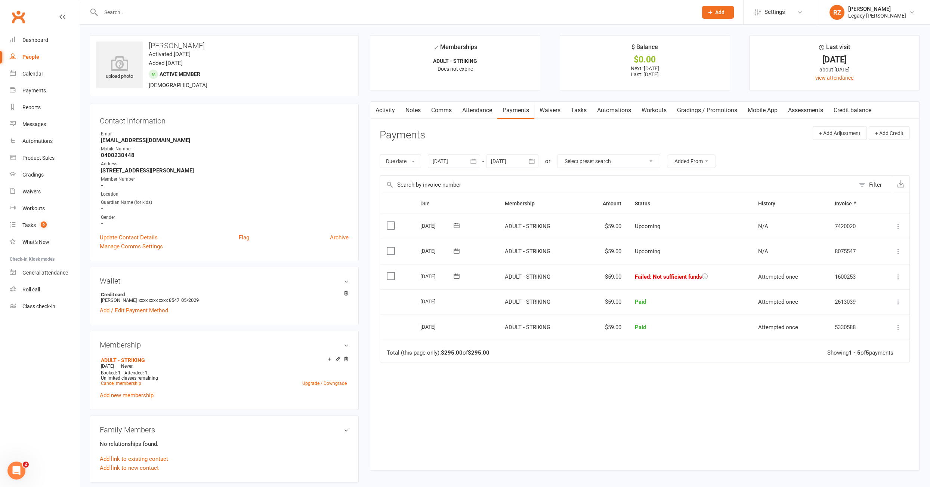
click at [577, 111] on link "Tasks" at bounding box center [579, 110] width 26 height 17
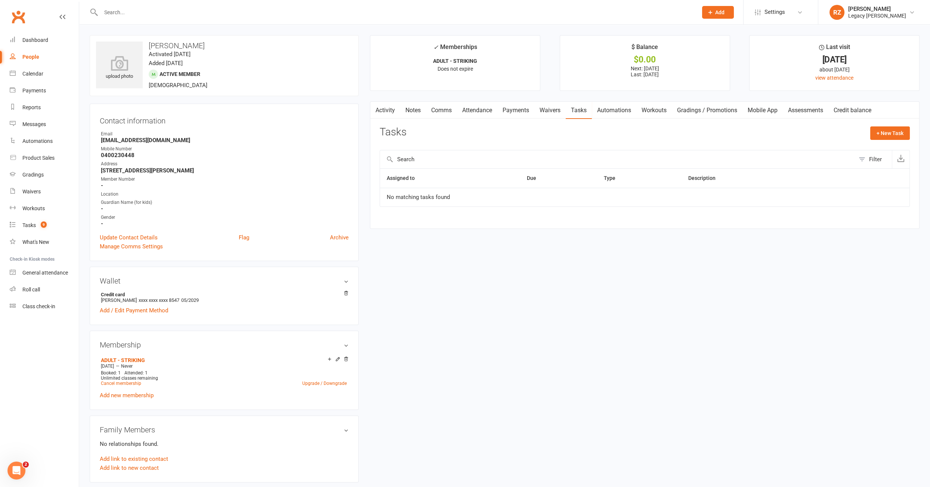
click at [520, 110] on link "Payments" at bounding box center [515, 110] width 37 height 17
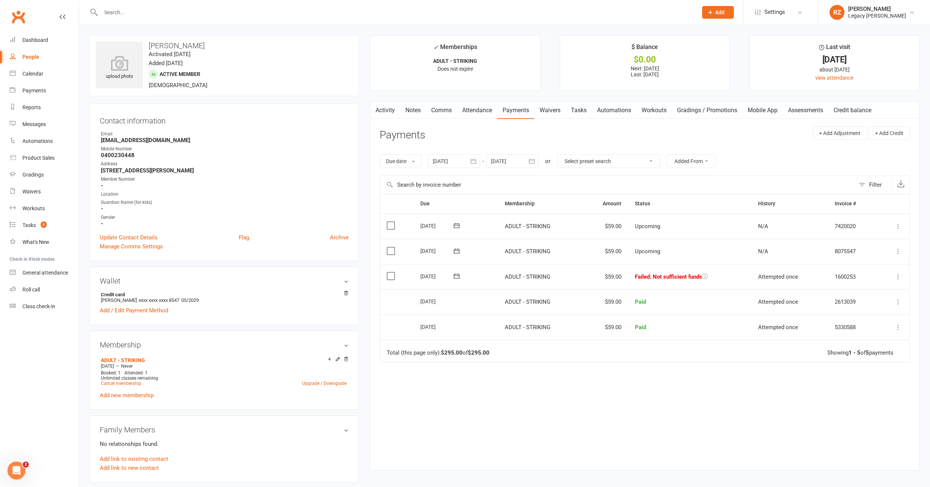
click at [458, 275] on icon at bounding box center [456, 275] width 7 height 7
click at [516, 345] on span "14" at bounding box center [516, 348] width 6 height 6
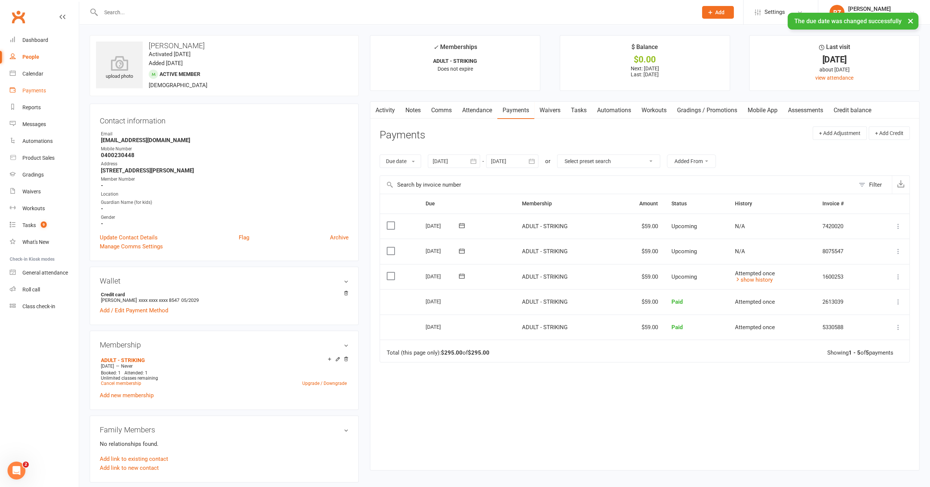
click at [33, 96] on link "Payments" at bounding box center [44, 90] width 69 height 17
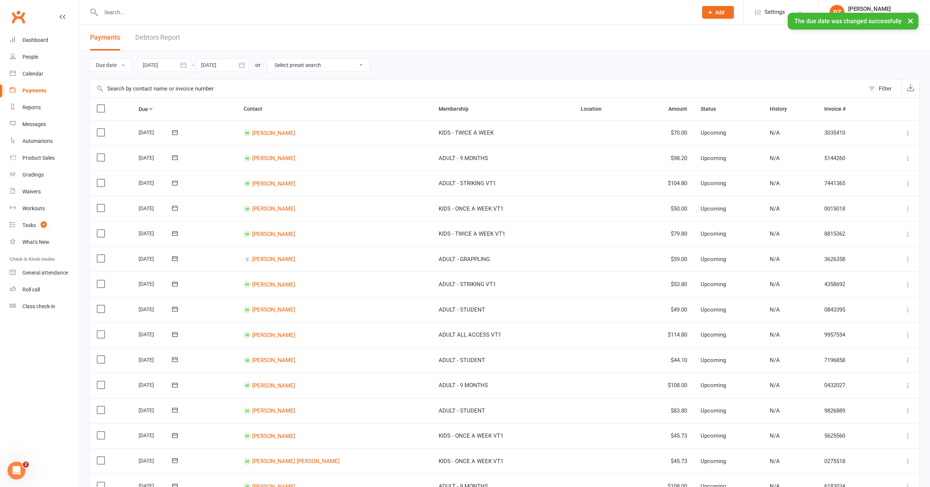
click at [169, 37] on link "Debtors Report" at bounding box center [157, 38] width 45 height 26
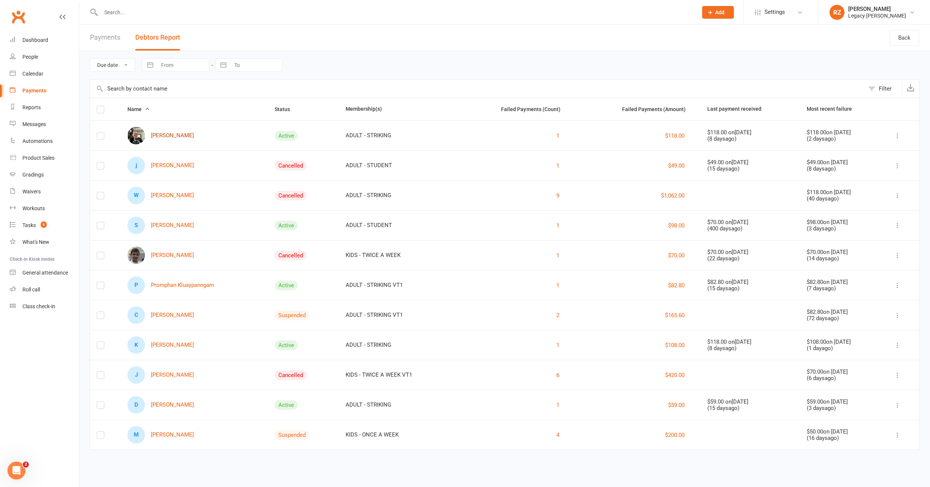
click at [169, 134] on link "[PERSON_NAME]" at bounding box center [160, 136] width 67 height 18
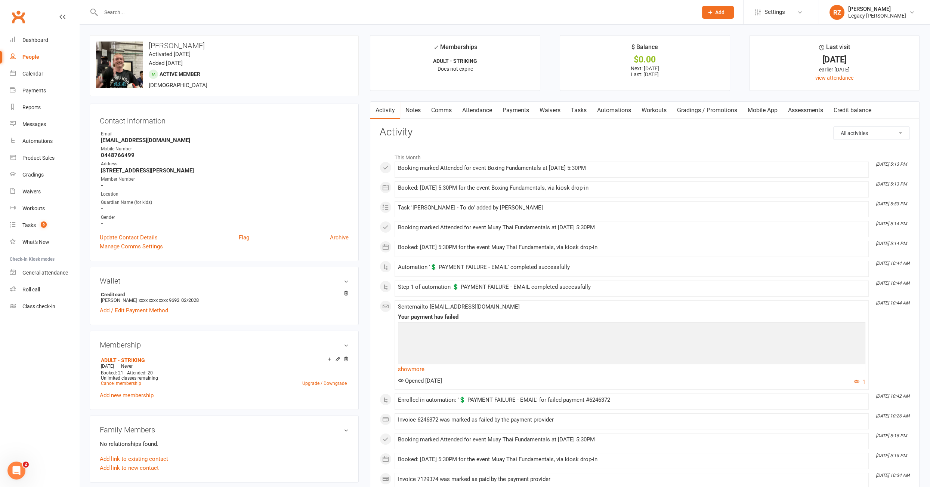
click at [533, 109] on link "Payments" at bounding box center [515, 110] width 37 height 17
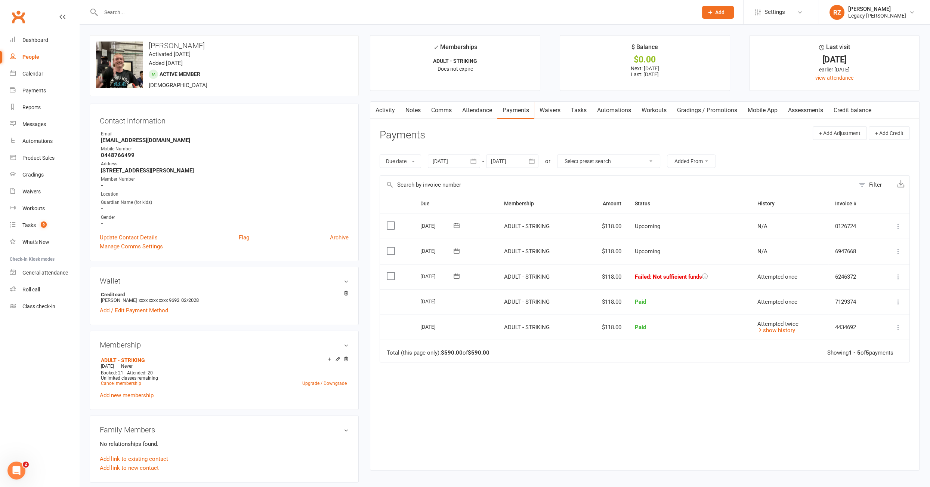
click at [589, 110] on link "Tasks" at bounding box center [579, 110] width 26 height 17
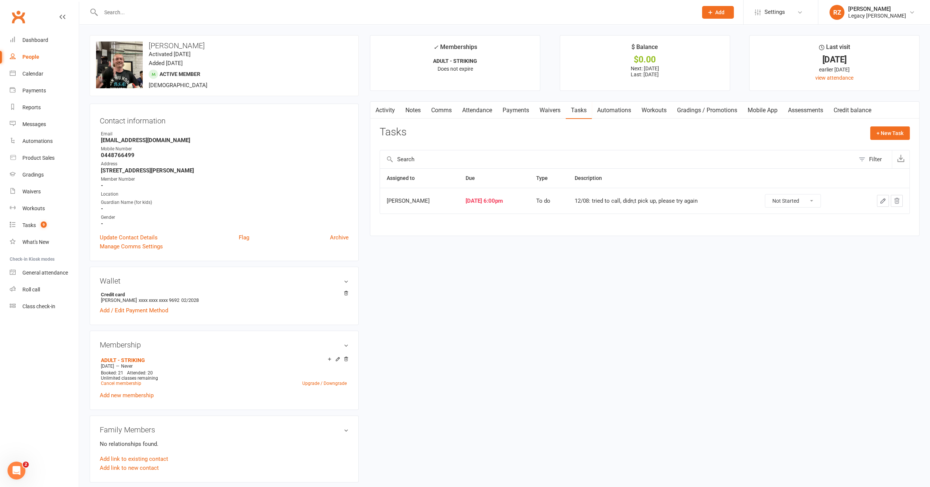
click at [519, 110] on link "Payments" at bounding box center [515, 110] width 37 height 17
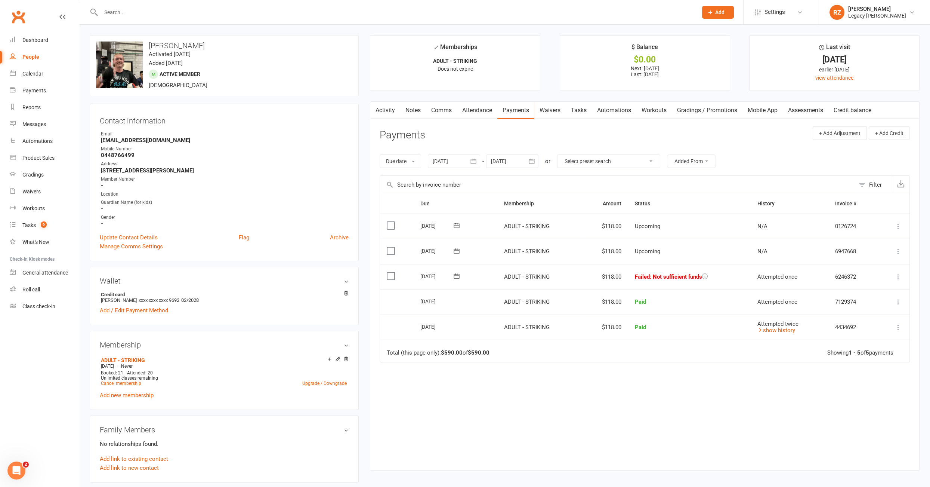
click at [584, 113] on link "Tasks" at bounding box center [579, 110] width 26 height 17
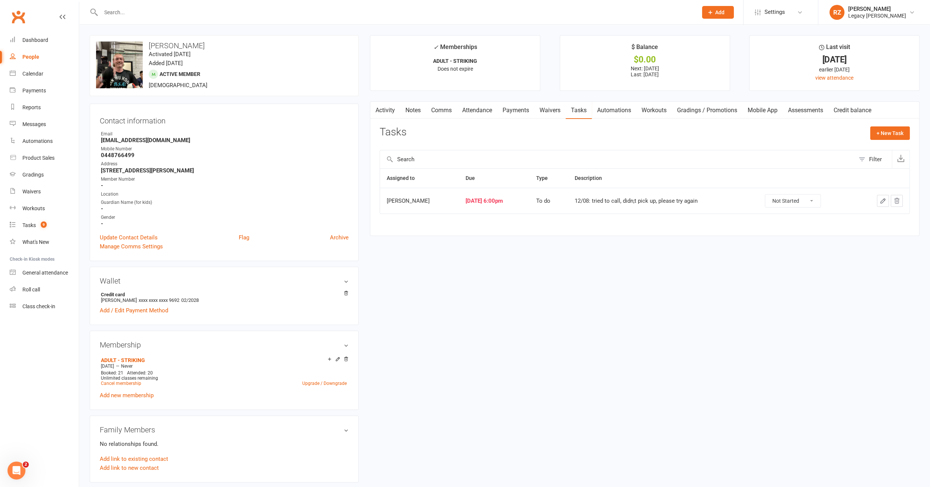
click at [155, 141] on strong "ebrowne0808@gmail.com" at bounding box center [225, 140] width 248 height 7
copy render-form-field "ebrowne0808@gmail.com"
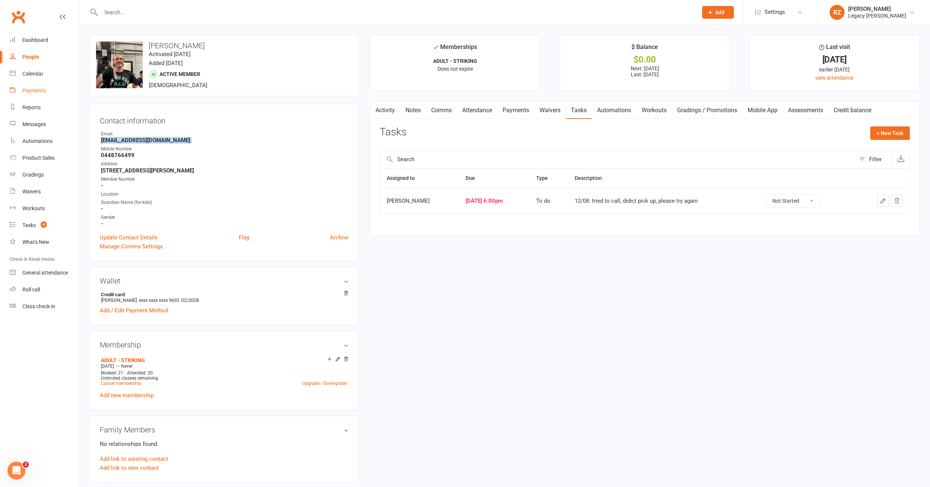
click at [37, 91] on div "Payments" at bounding box center [34, 90] width 24 height 6
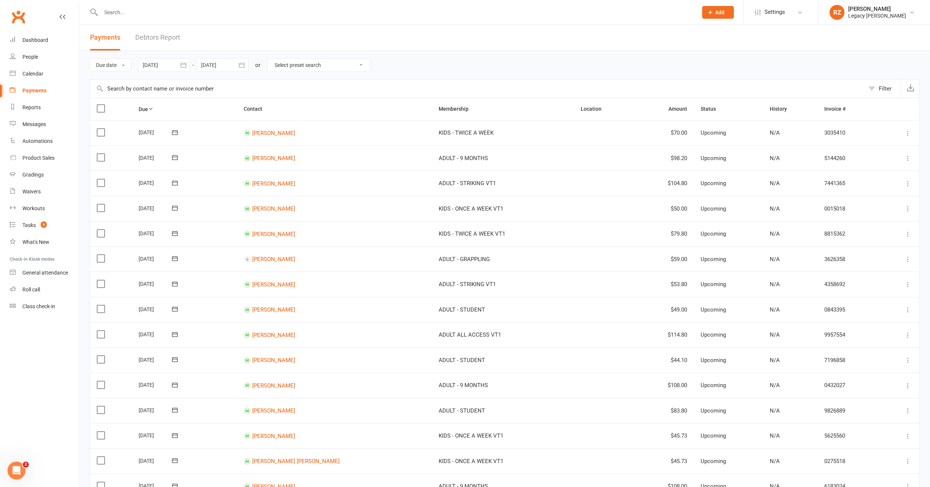
click at [152, 35] on link "Debtors Report" at bounding box center [157, 38] width 45 height 26
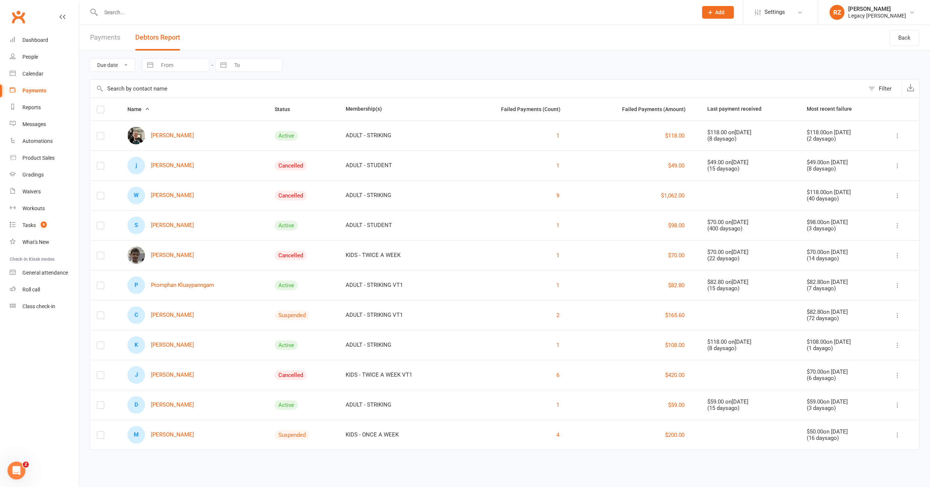
click at [180, 12] on input "text" at bounding box center [396, 12] width 594 height 10
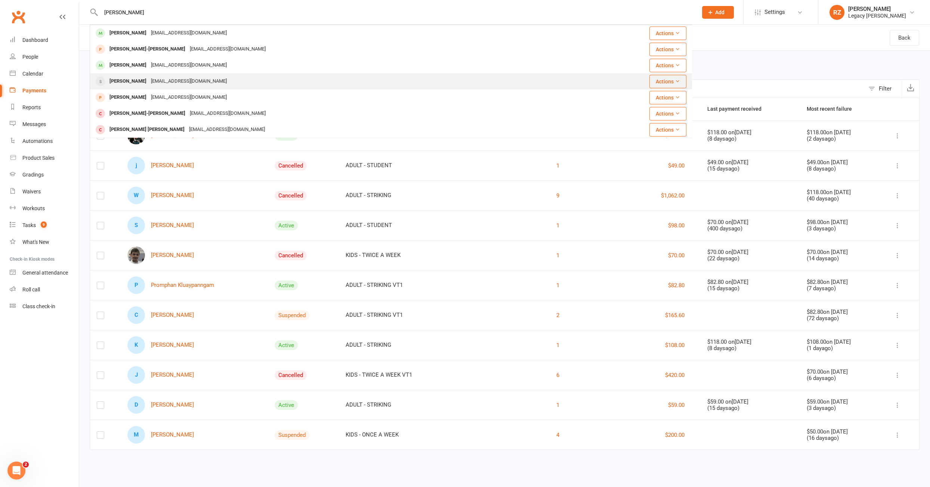
type input "[PERSON_NAME]"
click at [125, 80] on div "[PERSON_NAME]" at bounding box center [127, 81] width 41 height 11
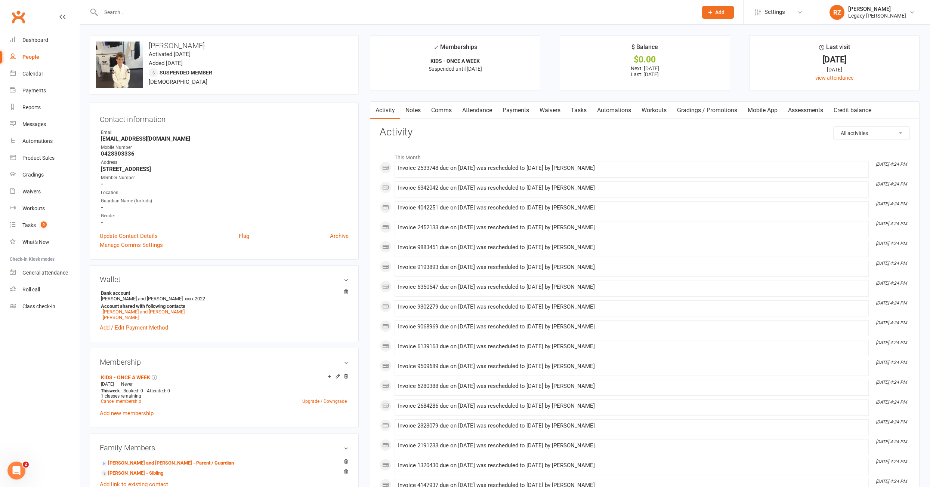
click at [113, 7] on input "text" at bounding box center [396, 12] width 594 height 10
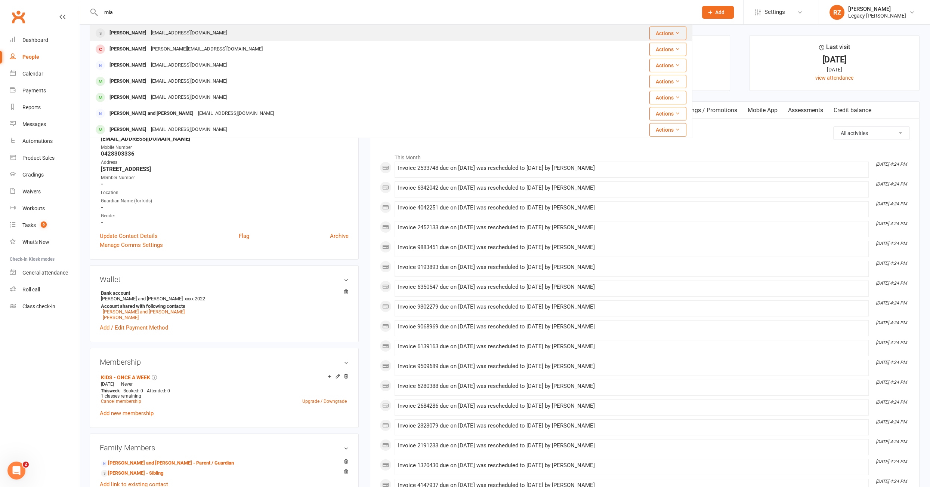
type input "mia"
click at [123, 36] on div "Mia Gambotto" at bounding box center [127, 33] width 41 height 11
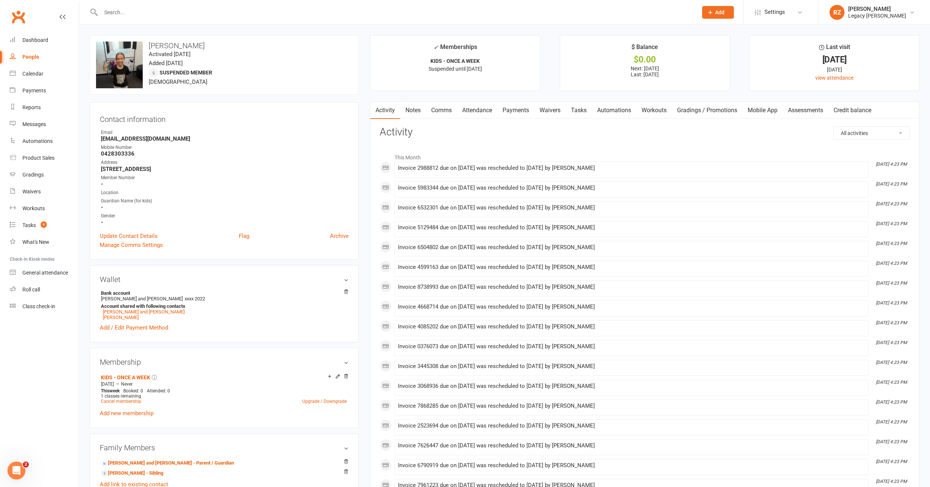
click at [104, 9] on input "text" at bounding box center [396, 12] width 594 height 10
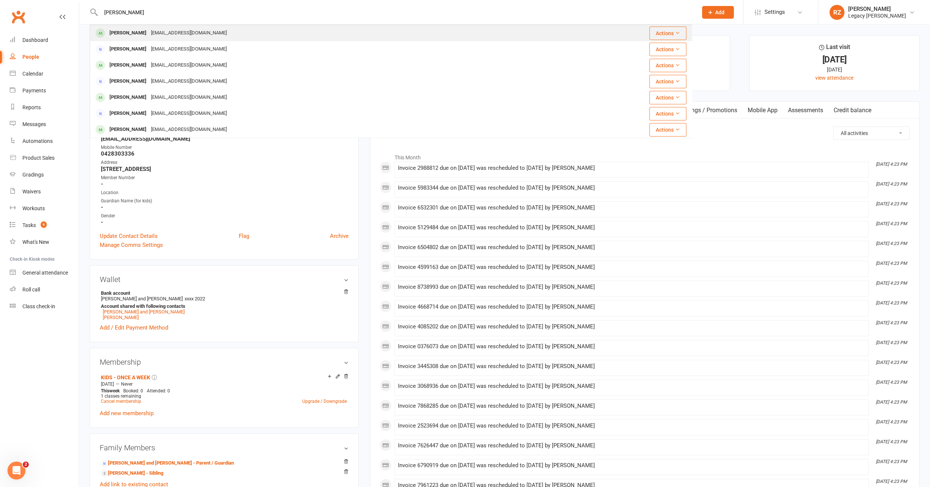
type input "willi"
click at [124, 35] on div "William Lui" at bounding box center [127, 33] width 41 height 11
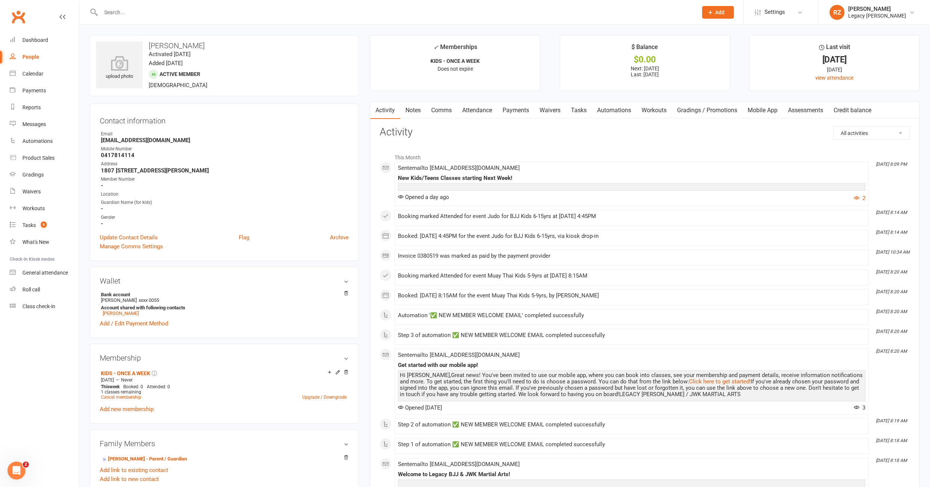
click at [551, 115] on link "Waivers" at bounding box center [549, 110] width 31 height 17
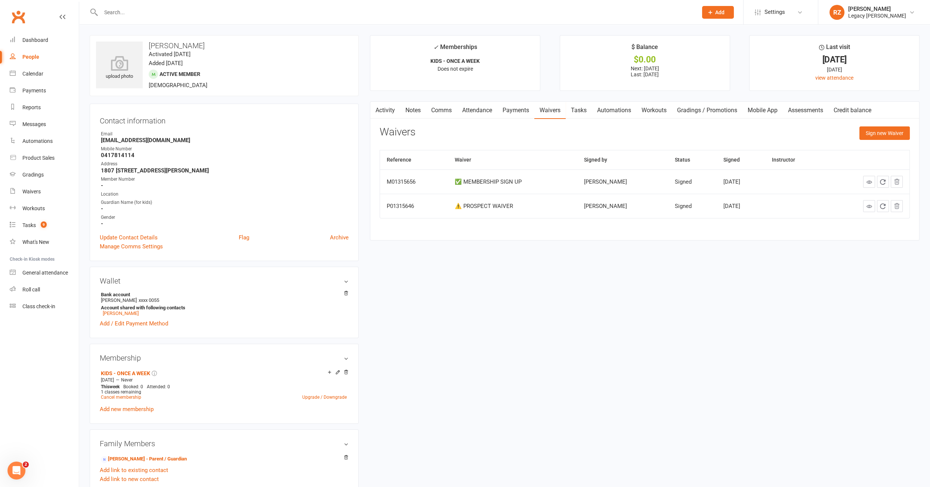
click at [128, 6] on div at bounding box center [391, 12] width 603 height 24
click at [124, 12] on input "text" at bounding box center [396, 12] width 594 height 10
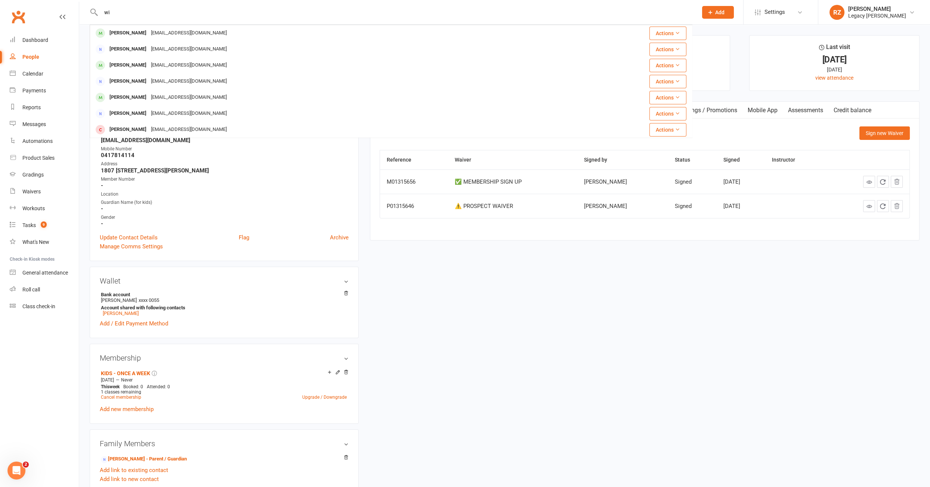
type input "w"
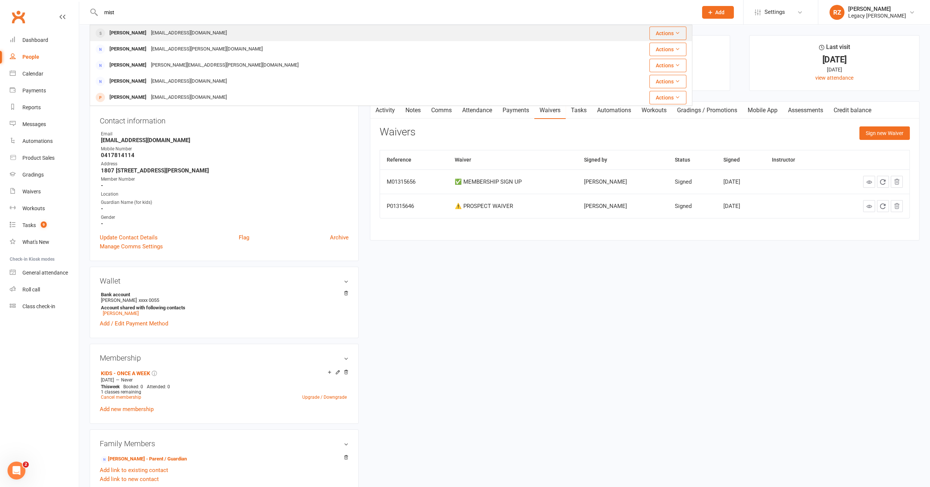
type input "mist"
click at [134, 36] on div "William Jin" at bounding box center [127, 33] width 41 height 11
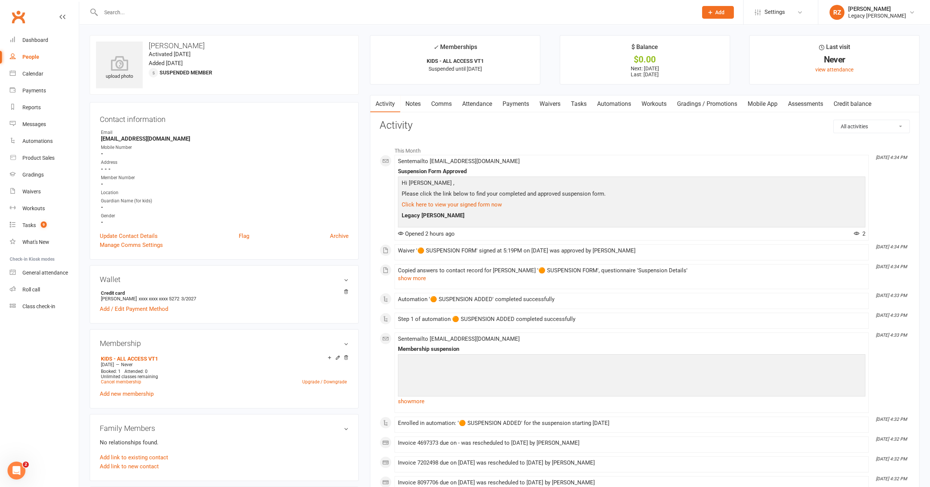
click at [545, 106] on link "Waivers" at bounding box center [549, 103] width 31 height 17
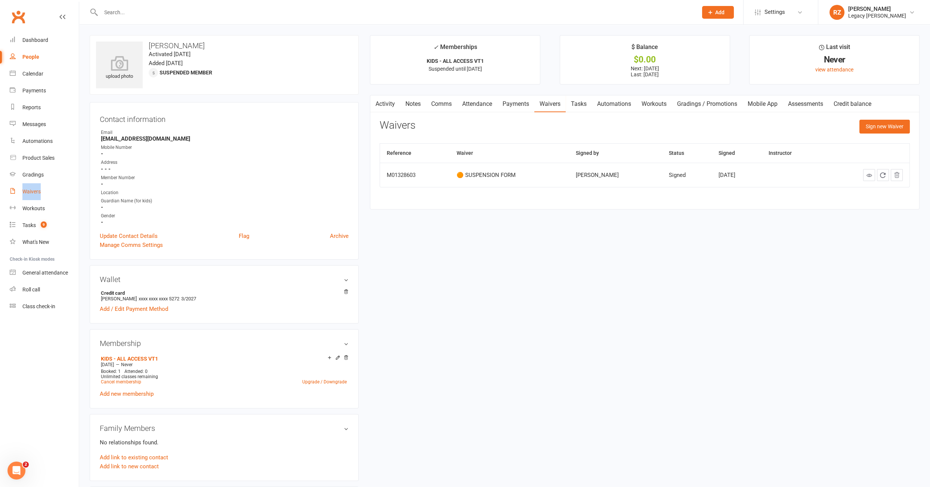
click at [31, 195] on link "Waivers" at bounding box center [44, 191] width 69 height 17
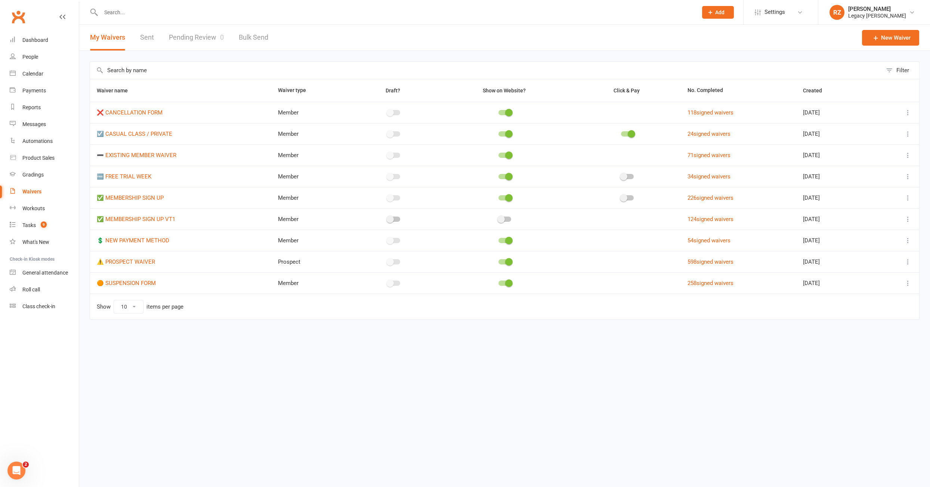
click at [133, 15] on input "text" at bounding box center [396, 12] width 594 height 10
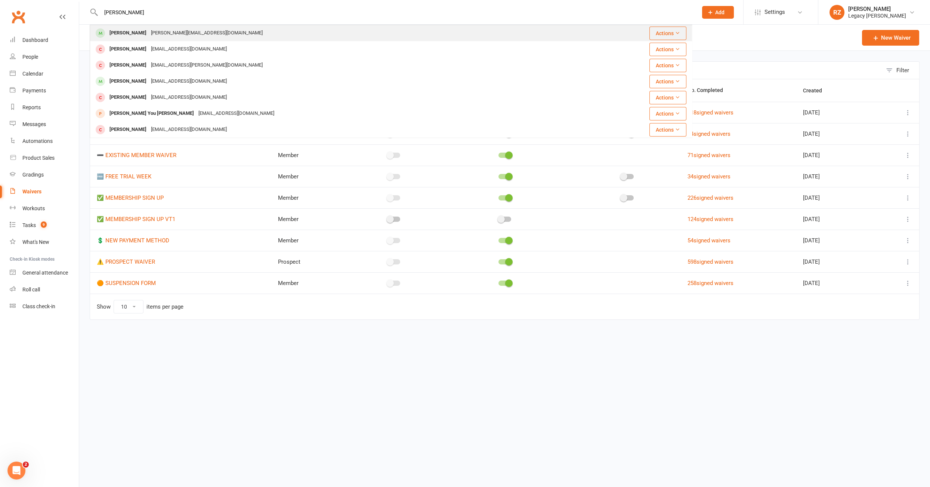
type input "nikolas"
click at [113, 36] on div "Nikolas Gavranic" at bounding box center [127, 33] width 41 height 11
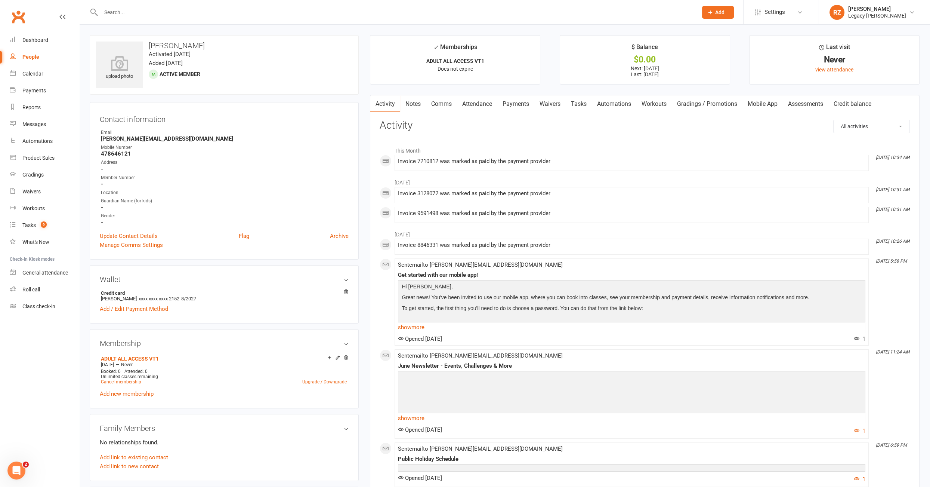
click at [482, 102] on link "Attendance" at bounding box center [477, 103] width 40 height 17
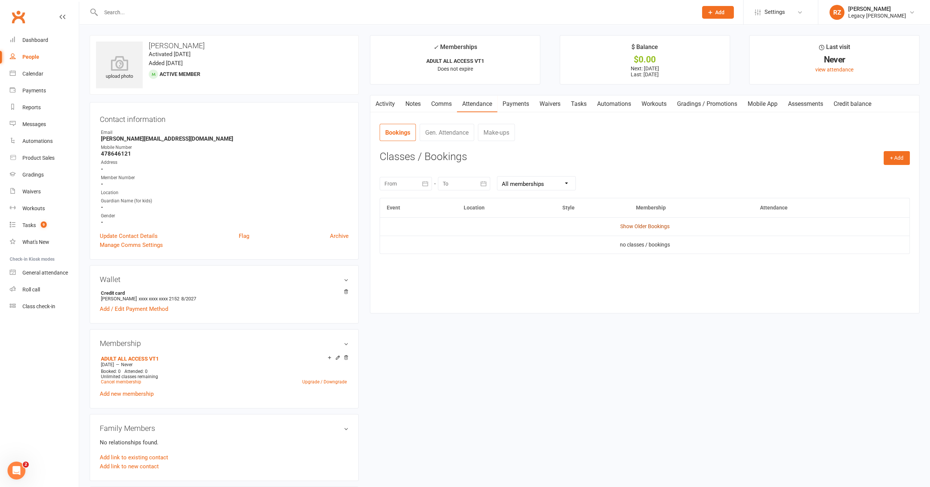
click at [635, 223] on link "Show Older Bookings" at bounding box center [644, 226] width 49 height 6
click at [472, 105] on link "Attendance" at bounding box center [477, 103] width 40 height 17
click at [216, 13] on input "text" at bounding box center [396, 12] width 594 height 10
click at [512, 105] on link "Payments" at bounding box center [515, 103] width 37 height 17
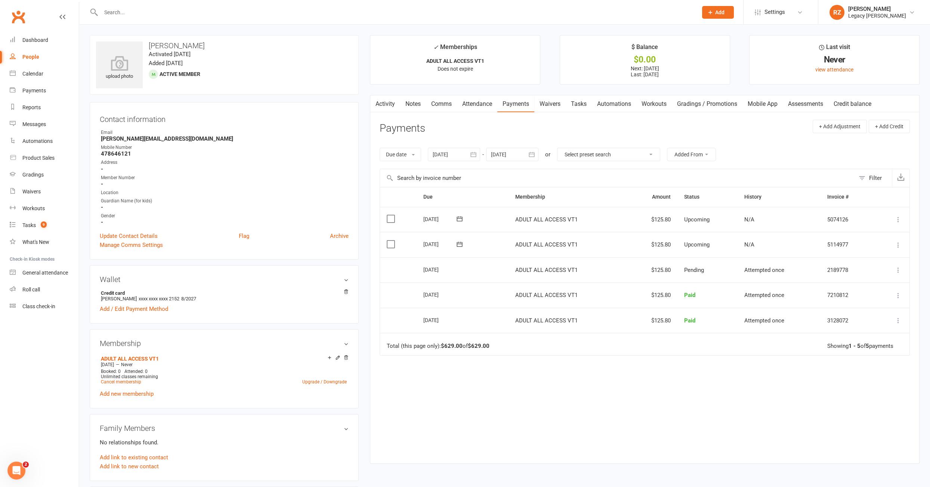
click at [127, 9] on input "text" at bounding box center [396, 12] width 594 height 10
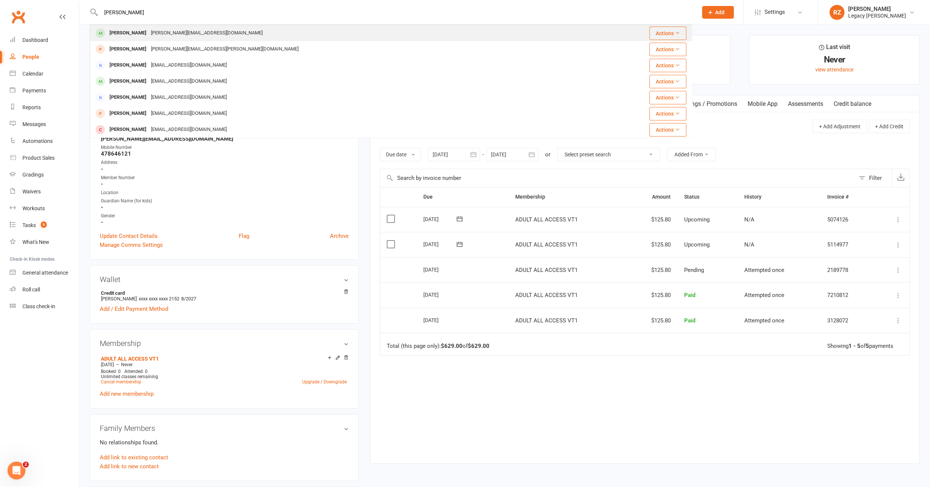
type input "marcus"
click at [155, 39] on div "Marcus Renshaw marcus_renshaw@icloud.com" at bounding box center [340, 32] width 501 height 15
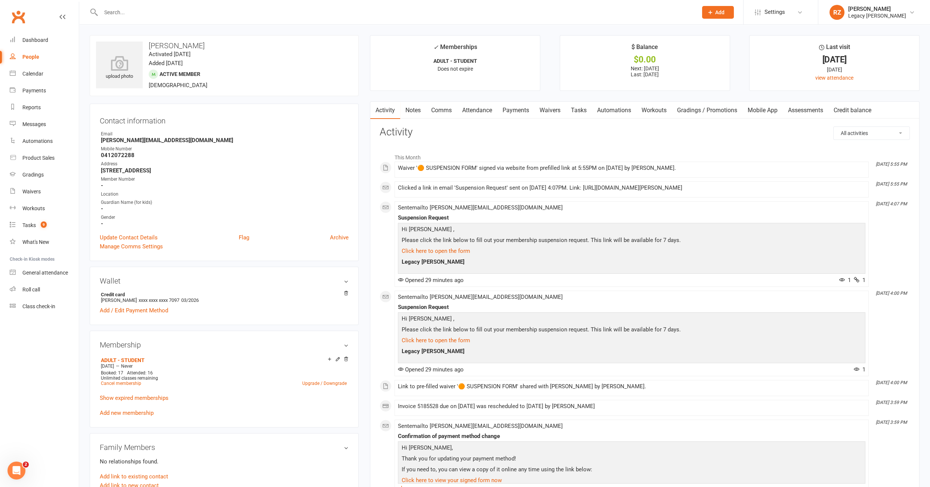
click at [524, 109] on link "Payments" at bounding box center [515, 110] width 37 height 17
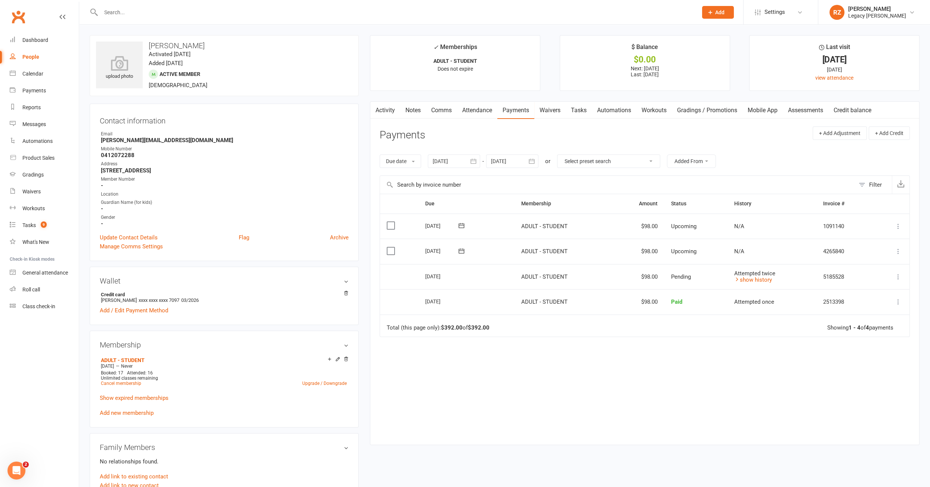
click at [716, 15] on span "Add" at bounding box center [719, 12] width 9 height 6
click at [693, 35] on link "Prospect" at bounding box center [710, 33] width 67 height 17
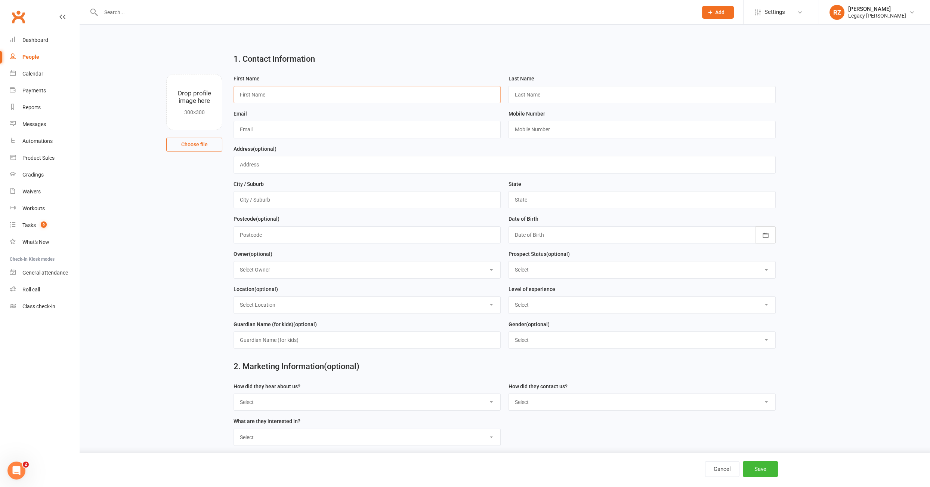
click at [350, 96] on input "text" at bounding box center [367, 94] width 267 height 17
type input "William"
type input "n"
type input "Neubecker"
click at [250, 123] on input "text" at bounding box center [367, 129] width 267 height 17
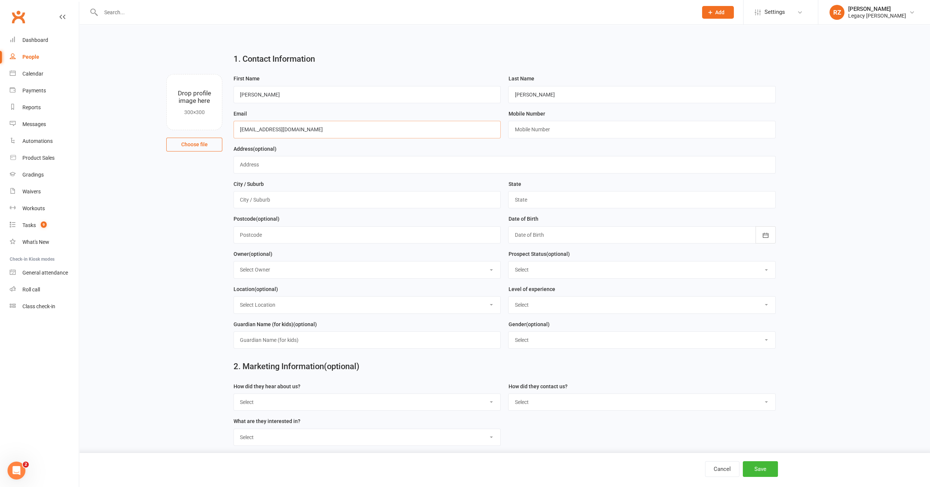
type input "w.neubecker84@gmail.com"
type input "0"
type input "0452638484"
type input "8/3 florence St - Cremorne"
click at [328, 200] on input "text" at bounding box center [367, 199] width 267 height 17
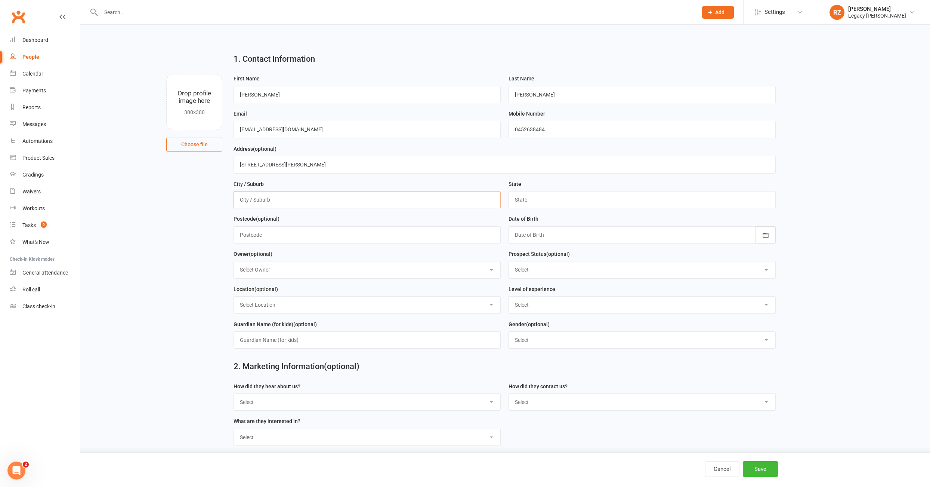
click at [290, 197] on input "text" at bounding box center [367, 199] width 267 height 17
type input "Cremorne"
type input "NSW"
click at [286, 235] on input "text" at bounding box center [367, 234] width 267 height 17
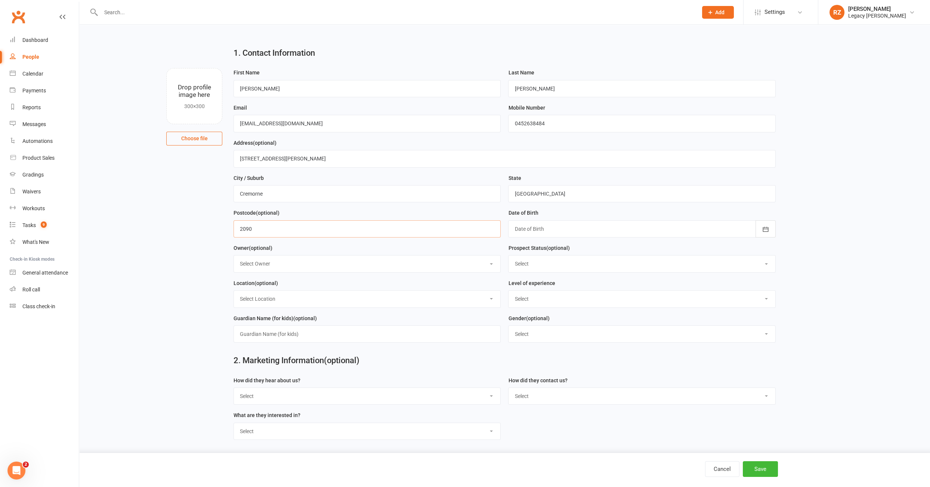
scroll to position [3, 0]
type input "2090"
click at [564, 237] on div at bounding box center [641, 231] width 267 height 17
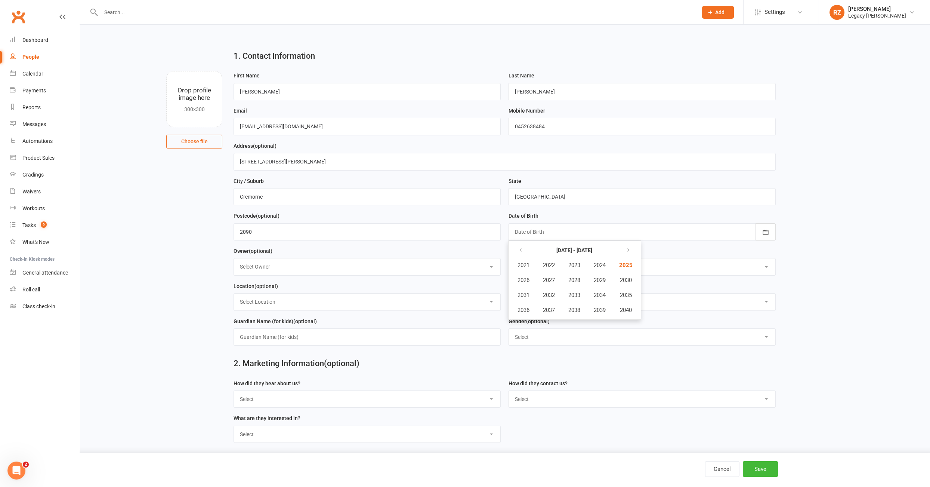
click at [863, 308] on main "1. Contact Information Drop profile image here 300×300 Choose file First Name W…" at bounding box center [505, 290] width 830 height 493
click at [765, 465] on button "Save" at bounding box center [760, 469] width 35 height 16
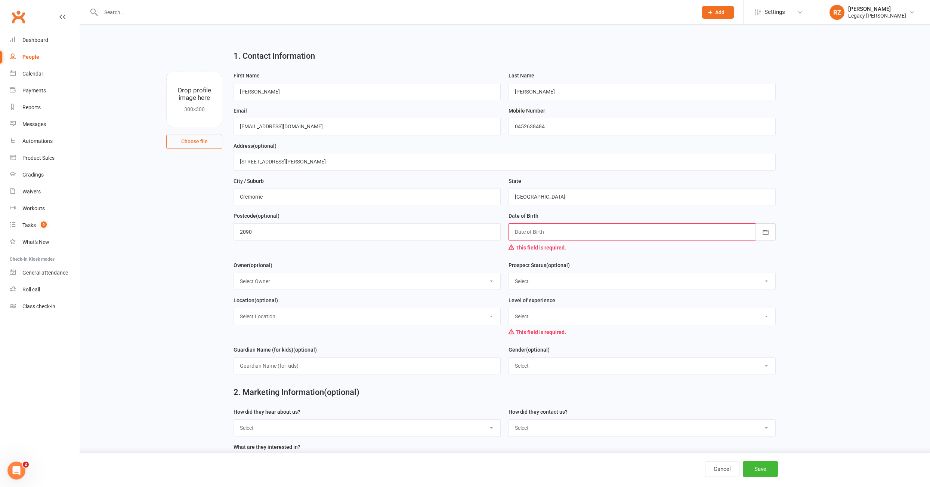
click at [572, 236] on div at bounding box center [641, 231] width 267 height 17
click at [523, 246] on button "button" at bounding box center [521, 249] width 16 height 13
click at [627, 248] on icon "button" at bounding box center [626, 250] width 5 height 6
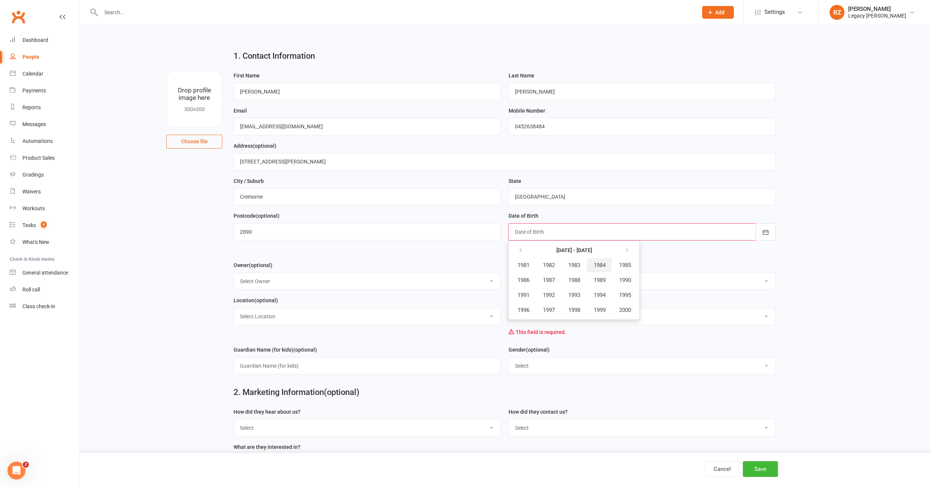
click at [603, 262] on span "1984" at bounding box center [599, 265] width 12 height 7
click at [598, 263] on span "March" at bounding box center [603, 265] width 16 height 7
click at [574, 292] on button "06" at bounding box center [572, 293] width 16 height 13
type input "06 Mar 1984"
click at [816, 286] on main "1. Contact Information Drop profile image here 300×300 Choose file First Name W…" at bounding box center [505, 305] width 830 height 522
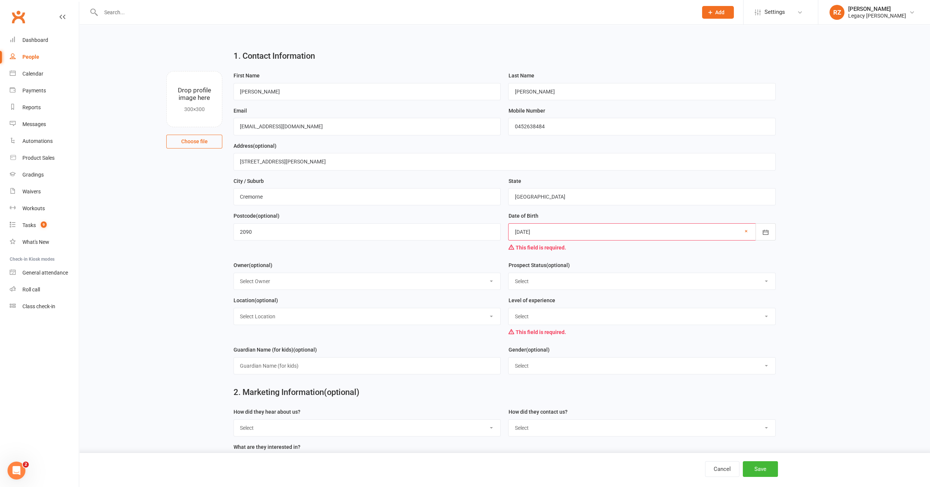
click at [581, 313] on select "Select First Timer Beginner Intermediate/Advanced" at bounding box center [642, 316] width 266 height 16
select select "Intermediate/Advanced"
click at [858, 288] on main "1. Contact Information Drop profile image here 300×300 Choose file First Name W…" at bounding box center [505, 305] width 830 height 522
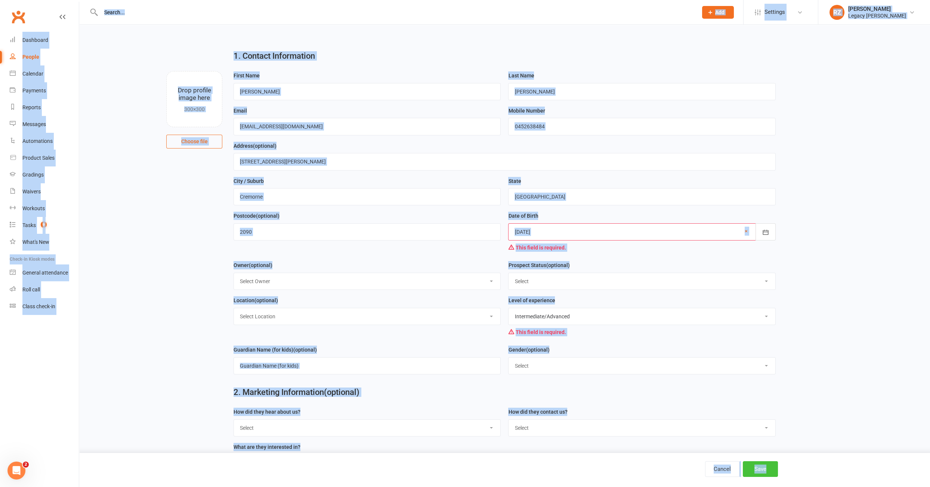
click at [769, 469] on button "Save" at bounding box center [760, 469] width 35 height 16
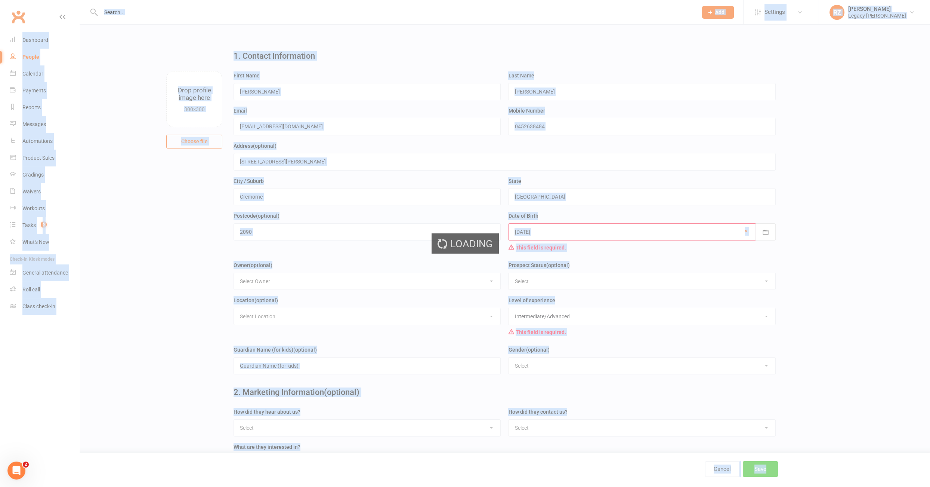
scroll to position [0, 0]
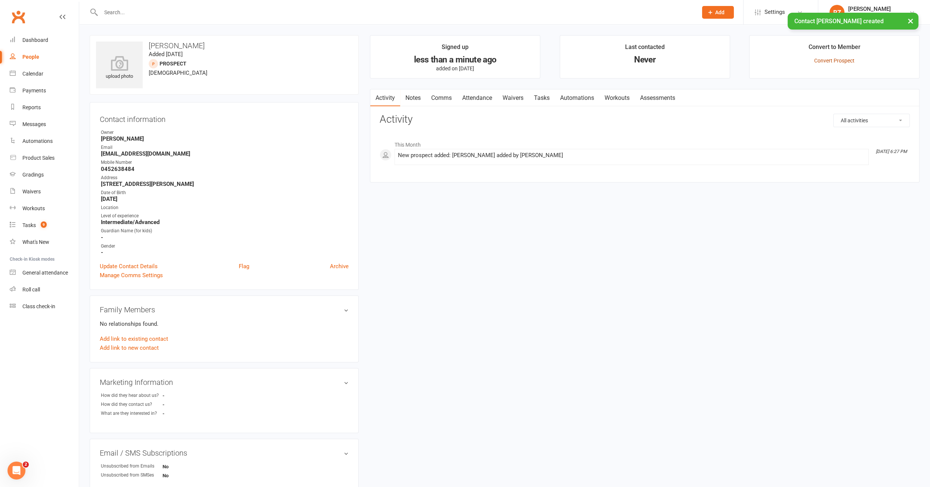
click at [838, 60] on link "Convert Prospect" at bounding box center [834, 61] width 40 height 6
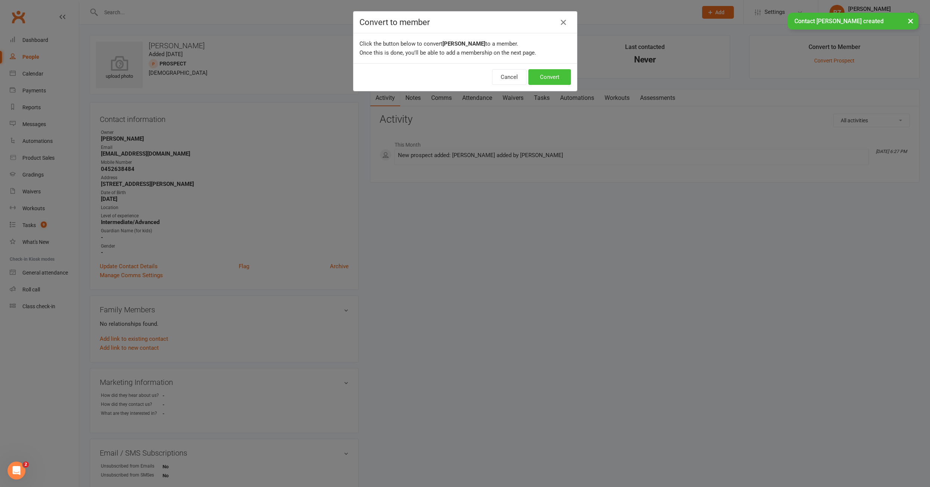
click at [548, 78] on button "Convert" at bounding box center [549, 77] width 43 height 16
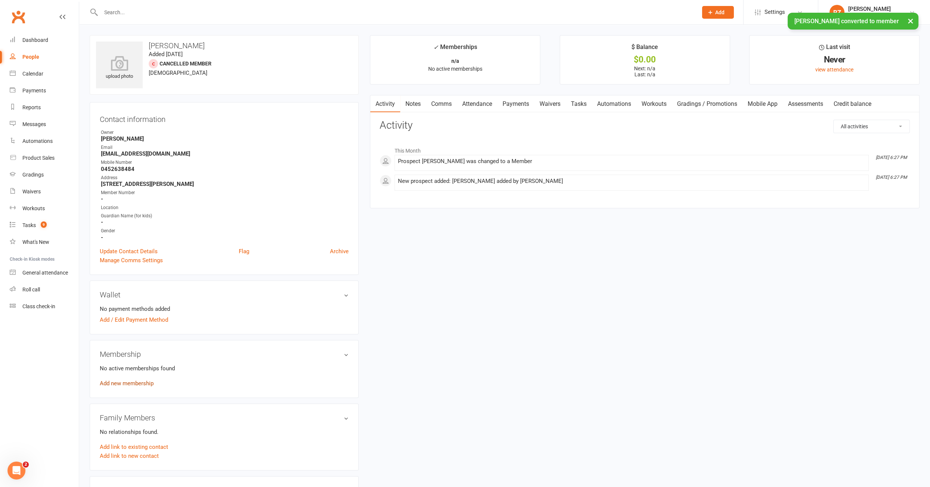
click at [114, 380] on link "Add new membership" at bounding box center [127, 383] width 54 height 7
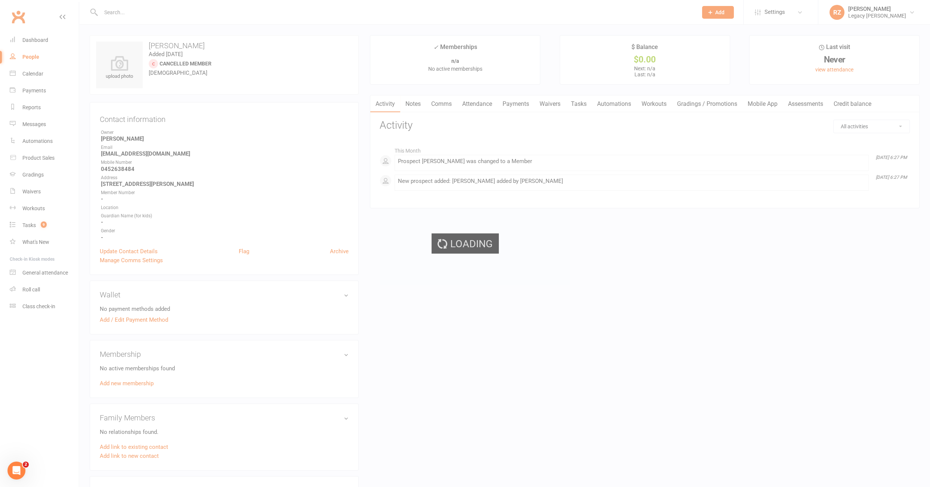
click at [111, 381] on div "Loading" at bounding box center [465, 243] width 930 height 487
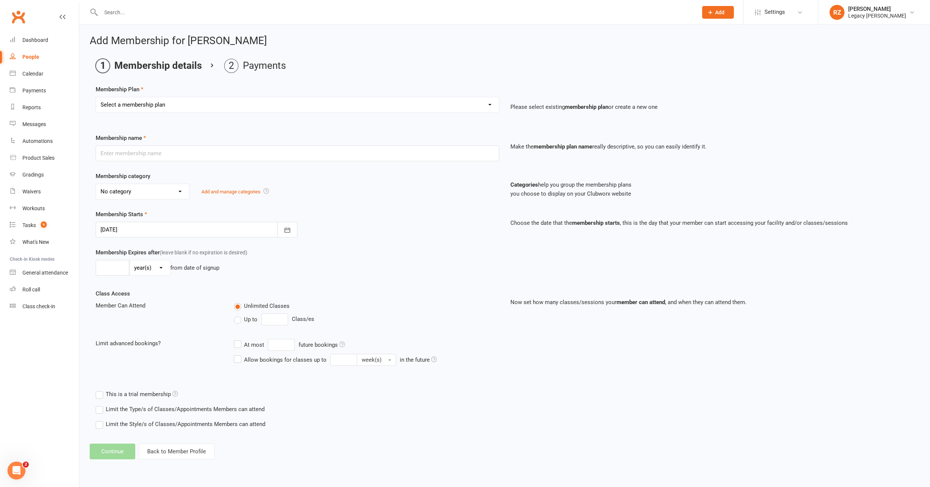
click at [199, 104] on select "Select a membership plan Create new Membership Plan ADULT - FREE TRIAL WEEK ADU…" at bounding box center [297, 104] width 403 height 15
select select "9"
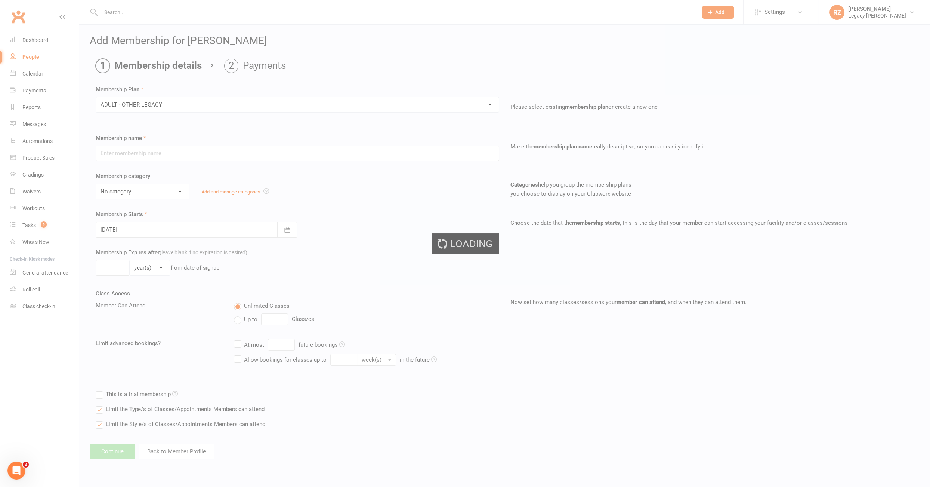
type input "ADULT - OTHER LEGACY"
select select "0"
type input "0"
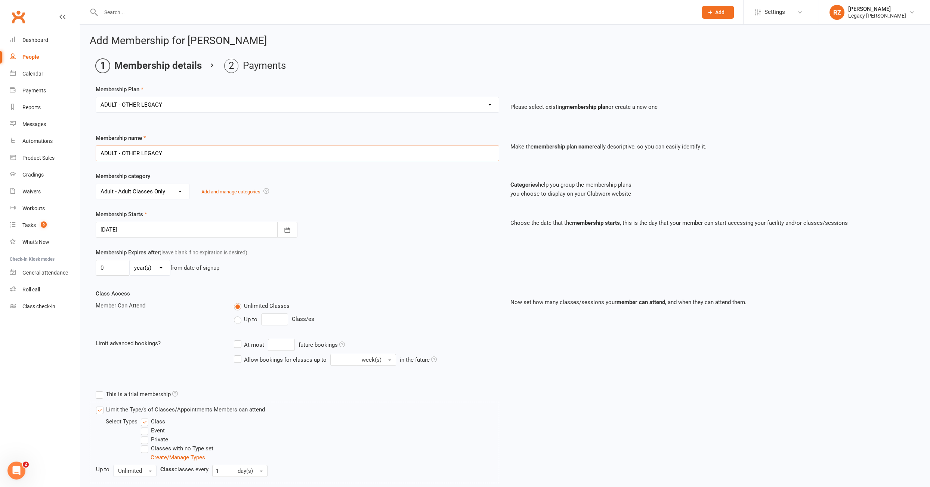
click at [180, 154] on input "ADULT - OTHER LEGACY" at bounding box center [298, 153] width 404 height 16
click at [187, 151] on input "ADULT - OTHER LEGACY - CHIPENDALE" at bounding box center [298, 153] width 404 height 16
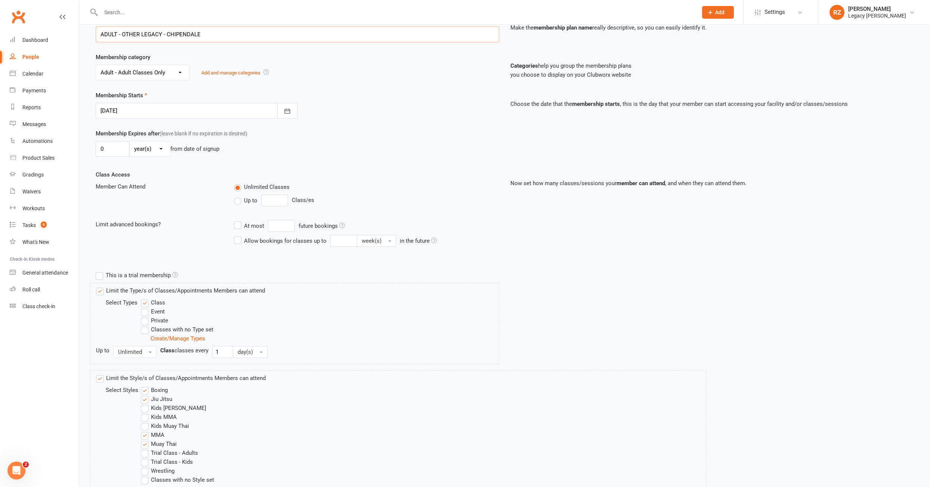
scroll to position [171, 0]
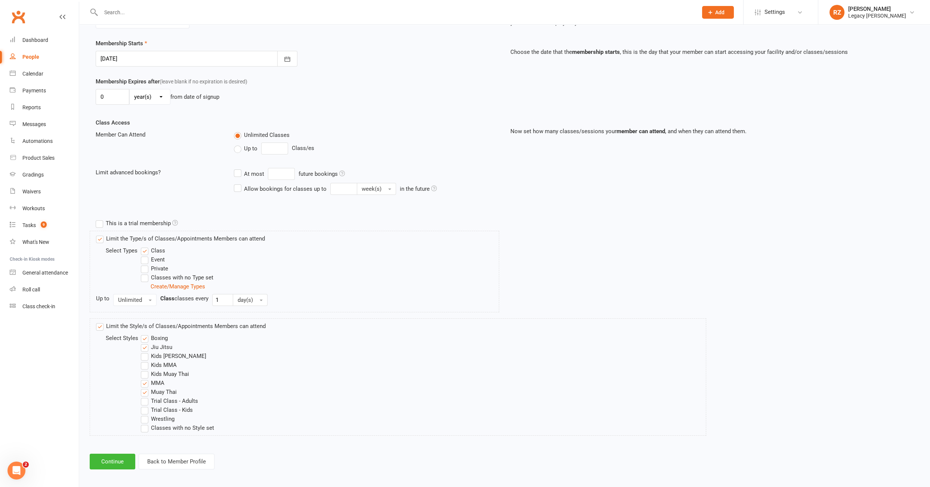
type input "ADULT - OTHER LEGACY - CHIPENDALE"
drag, startPoint x: 146, startPoint y: 415, endPoint x: 203, endPoint y: 414, distance: 57.6
click at [146, 415] on label "Wrestling" at bounding box center [158, 418] width 34 height 9
click at [146, 414] on input "Wrestling" at bounding box center [143, 414] width 5 height 0
click at [124, 456] on button "Continue" at bounding box center [113, 461] width 46 height 16
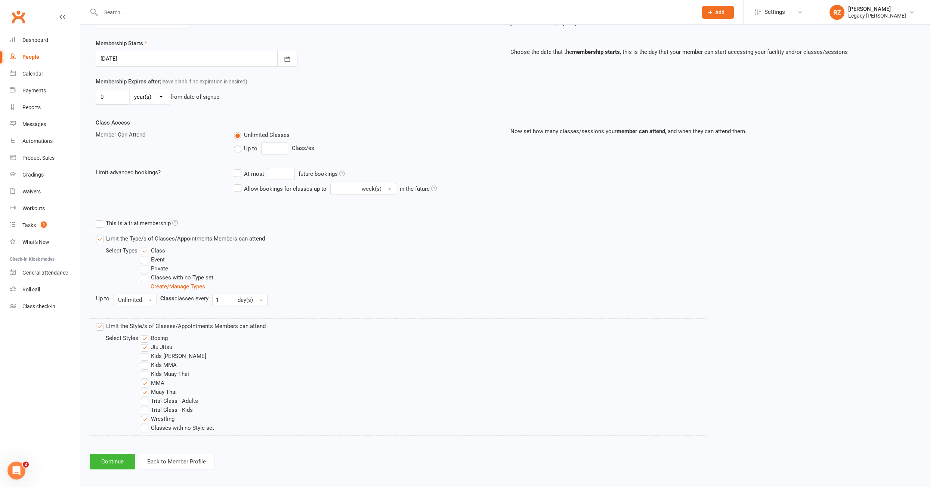
scroll to position [0, 0]
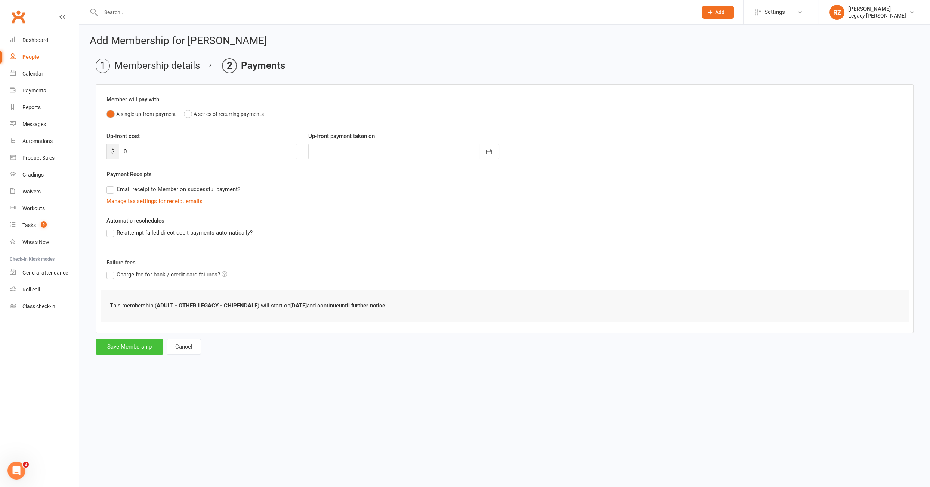
click at [120, 345] on button "Save Membership" at bounding box center [130, 347] width 68 height 16
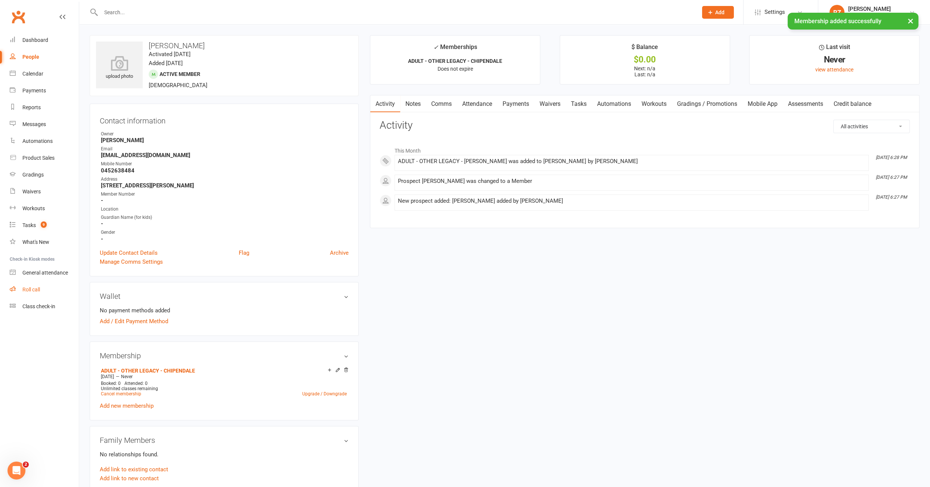
click at [36, 292] on div "Roll call" at bounding box center [31, 289] width 18 height 6
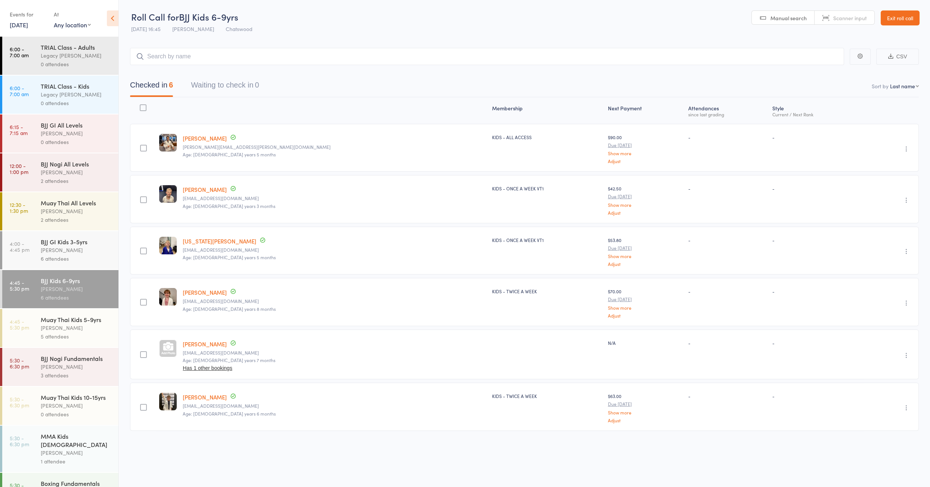
click at [79, 250] on div "[PERSON_NAME]" at bounding box center [76, 250] width 71 height 9
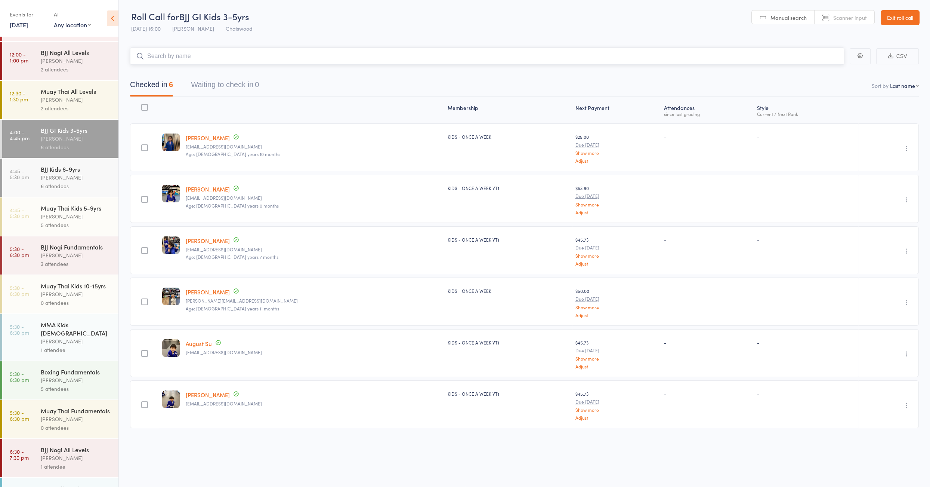
scroll to position [115, 0]
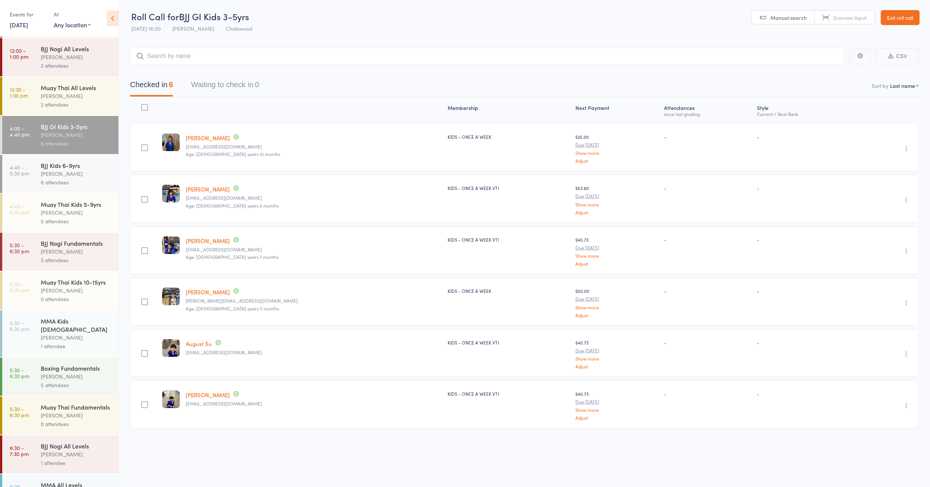
click at [68, 261] on div "3 attendees" at bounding box center [76, 260] width 71 height 9
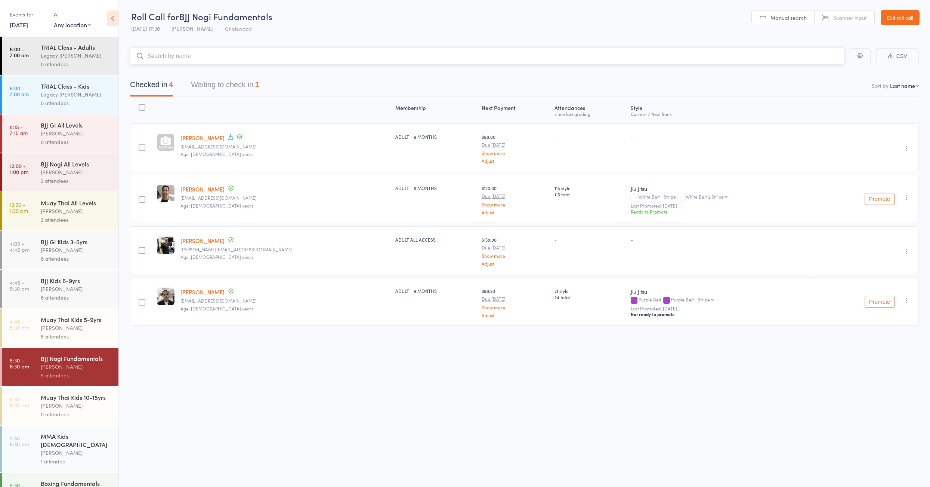
click at [223, 84] on button "Waiting to check in 1" at bounding box center [225, 87] width 68 height 20
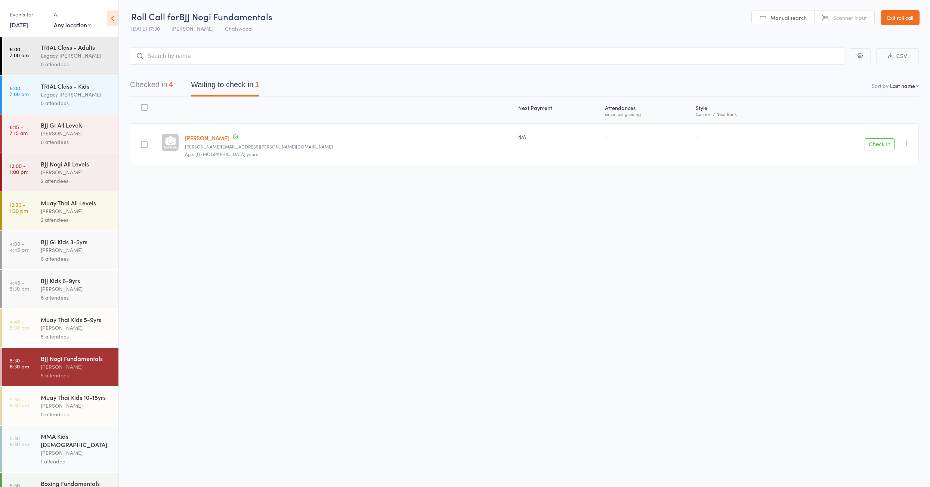
click at [877, 147] on button "Check in" at bounding box center [880, 144] width 30 height 12
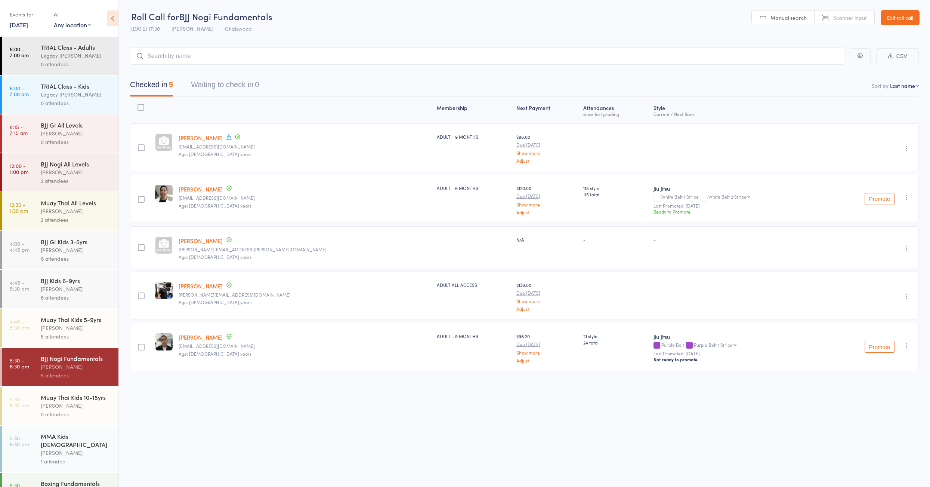
click at [22, 22] on link "[DATE]" at bounding box center [19, 25] width 18 height 8
click at [90, 80] on button "15" at bounding box center [95, 82] width 12 height 10
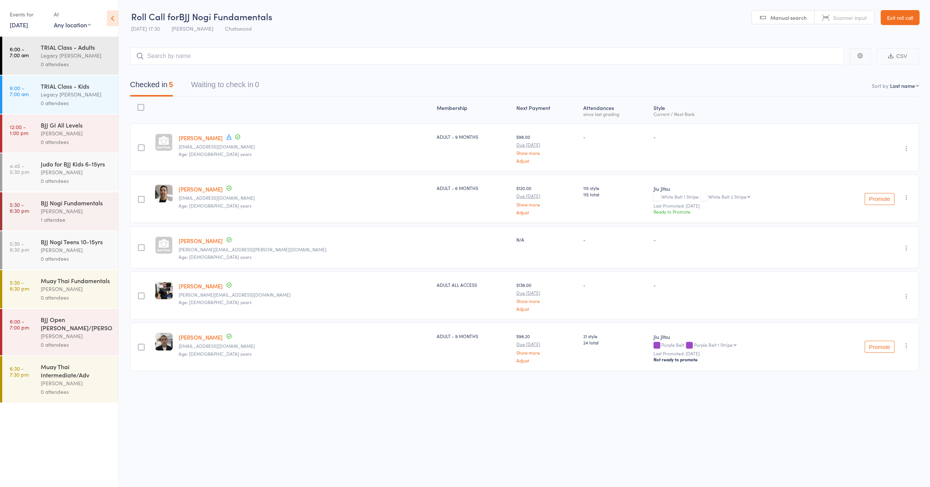
click at [20, 18] on div "Events for" at bounding box center [28, 14] width 37 height 12
click at [19, 24] on link "[DATE]" at bounding box center [19, 25] width 18 height 8
click at [83, 80] on span "14" at bounding box center [81, 82] width 6 height 6
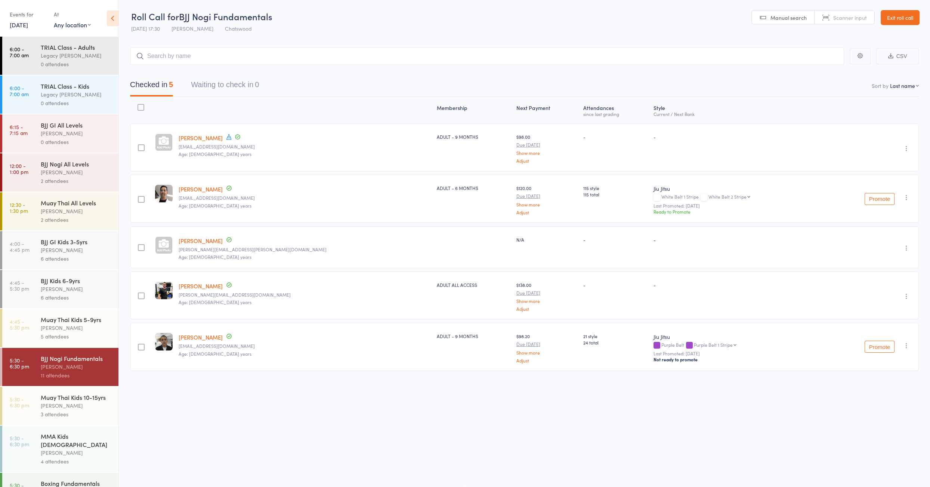
click at [83, 287] on div "[PERSON_NAME]" at bounding box center [76, 288] width 71 height 9
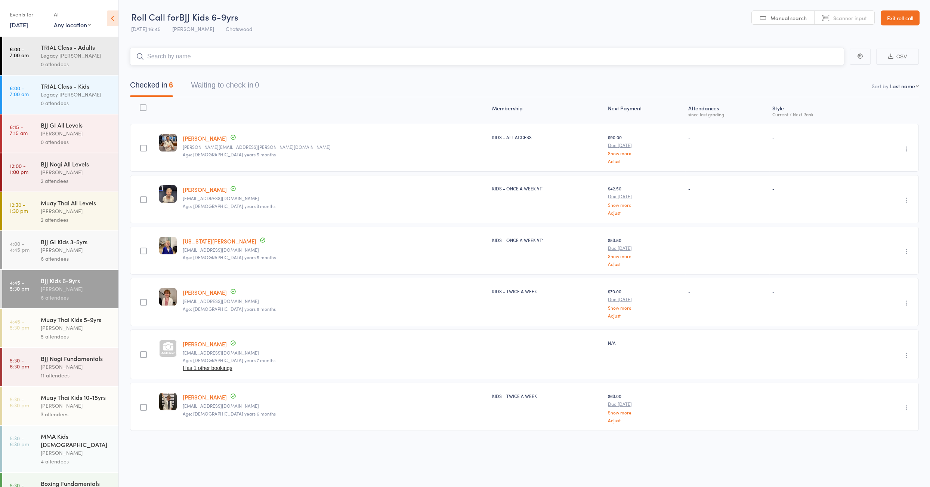
click at [179, 61] on input "search" at bounding box center [487, 56] width 714 height 17
click at [206, 58] on input "search" at bounding box center [487, 56] width 714 height 17
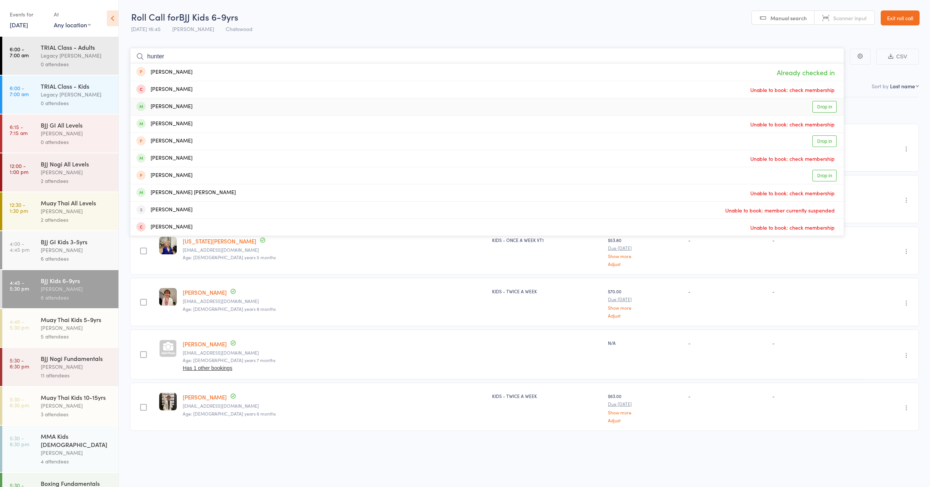
type input "hunter"
click at [158, 105] on div "[PERSON_NAME]" at bounding box center [164, 106] width 56 height 9
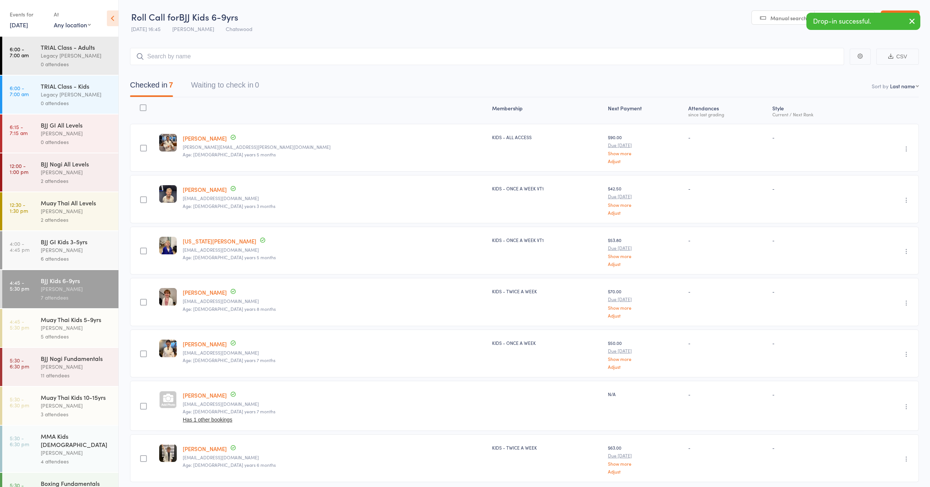
click at [904, 403] on icon "button" at bounding box center [906, 406] width 7 height 7
click at [879, 466] on li "Remove" at bounding box center [880, 471] width 62 height 10
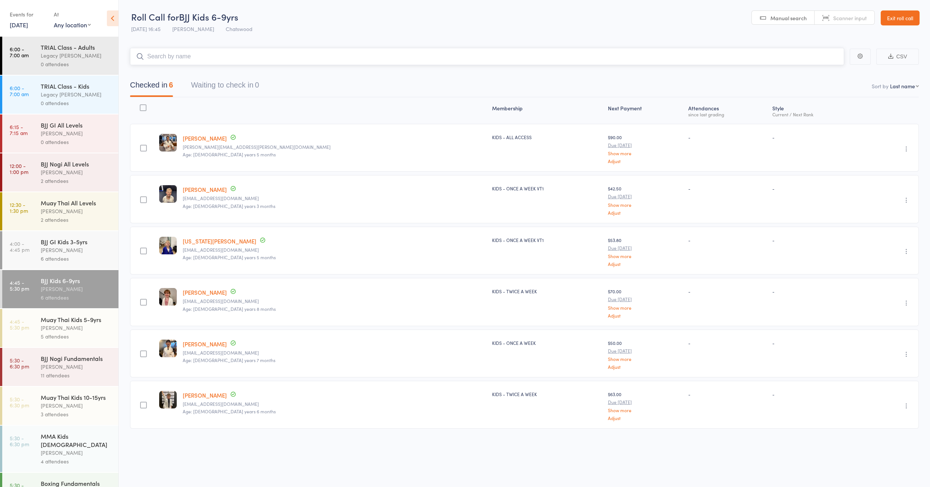
click at [227, 60] on input "search" at bounding box center [487, 56] width 714 height 17
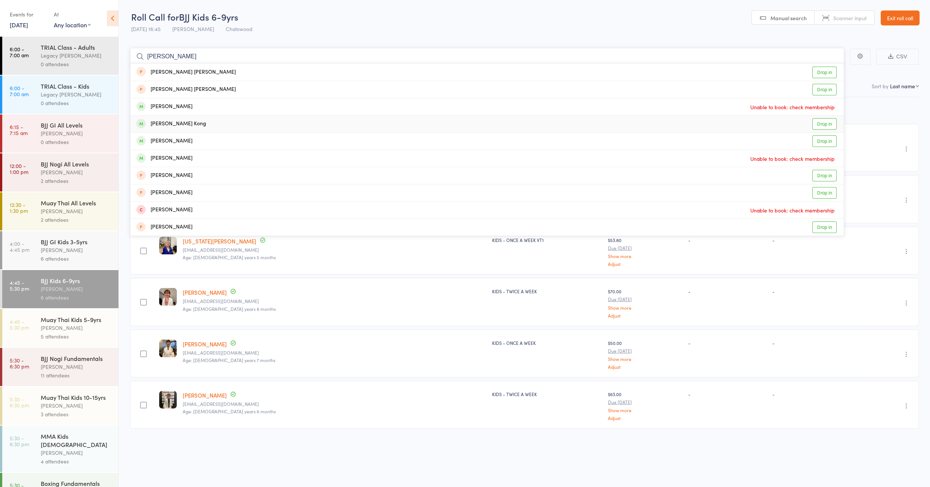
type input "[PERSON_NAME]"
click at [181, 125] on div "[PERSON_NAME] Kong" at bounding box center [171, 124] width 70 height 9
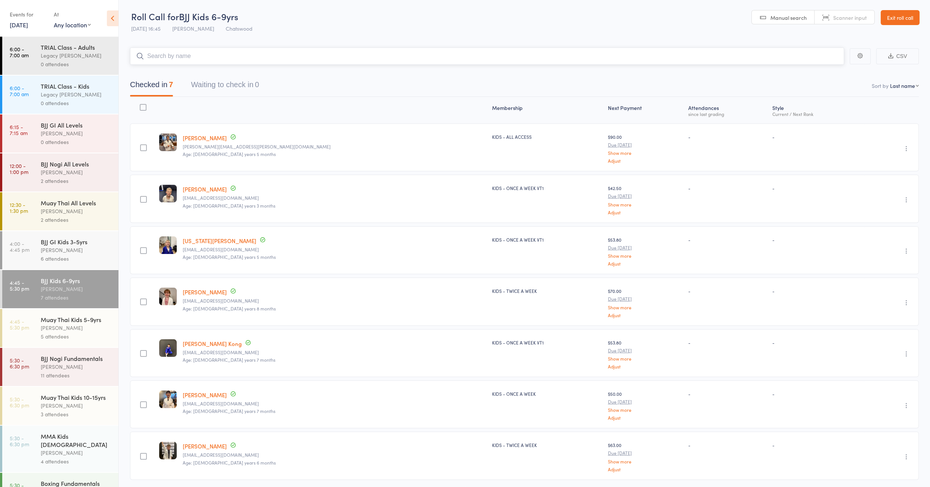
click at [182, 54] on input "search" at bounding box center [487, 55] width 714 height 17
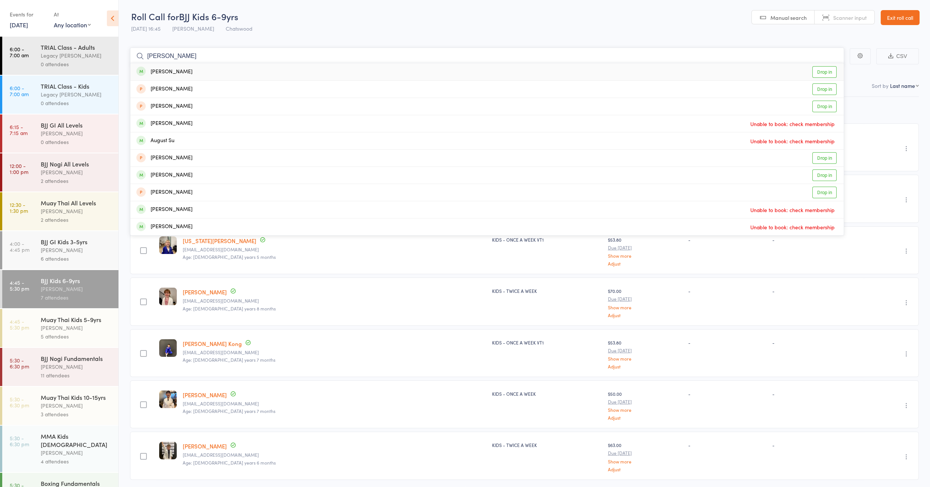
type input "[PERSON_NAME]"
click at [167, 74] on div "[PERSON_NAME]" at bounding box center [164, 72] width 56 height 9
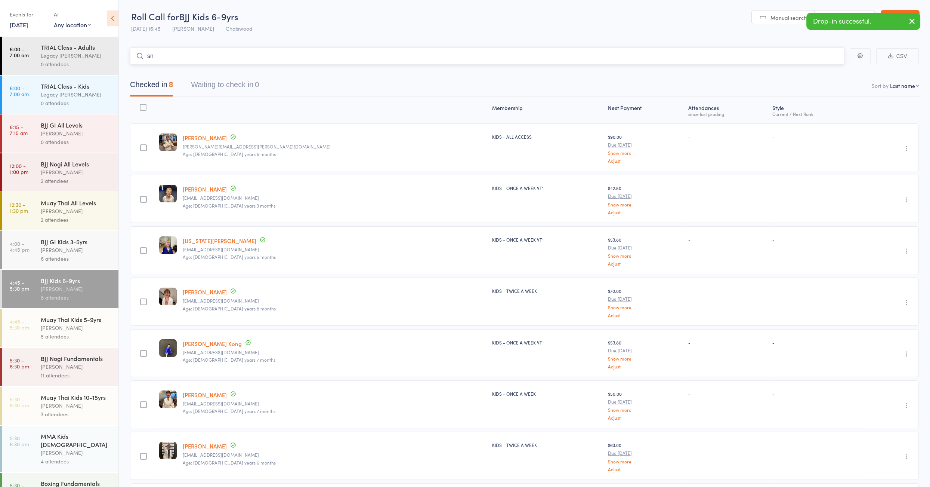
type input "s"
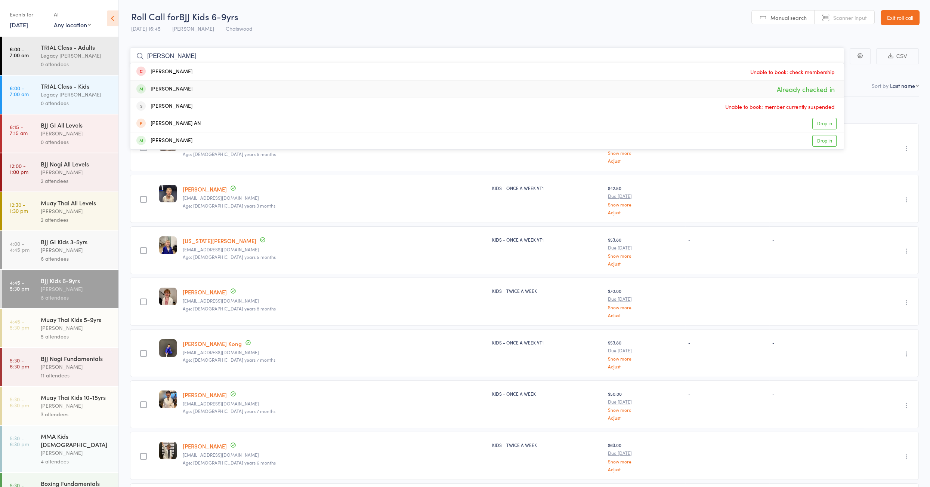
type input "[PERSON_NAME]"
click at [168, 86] on div "[PERSON_NAME]" at bounding box center [164, 89] width 56 height 9
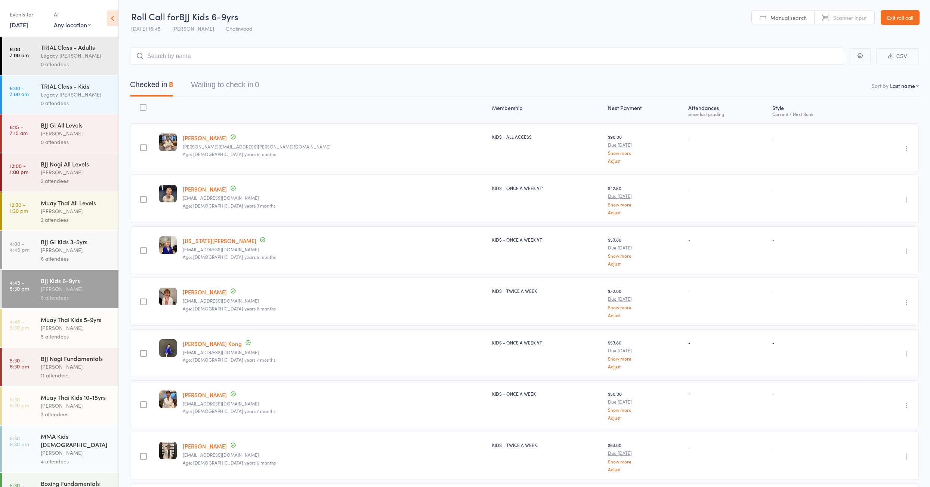
click at [897, 18] on link "Exit roll call" at bounding box center [900, 17] width 39 height 15
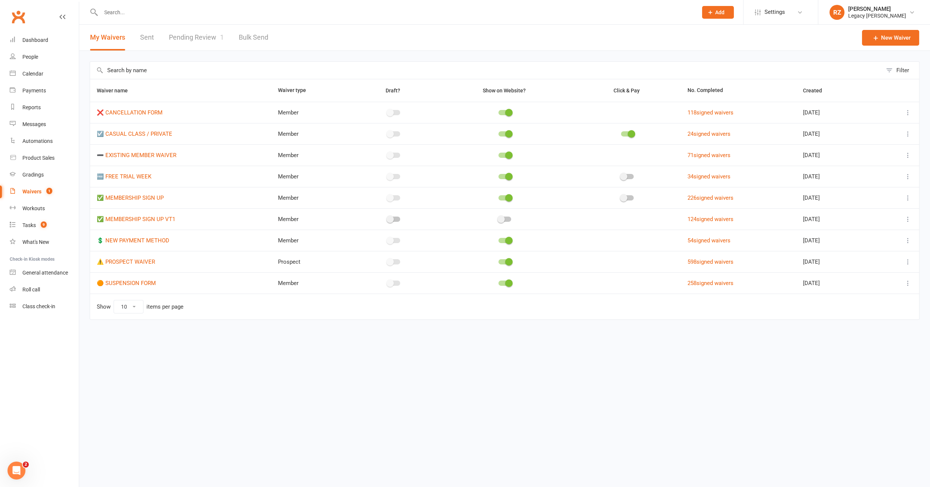
click at [203, 38] on link "Pending Review 1" at bounding box center [196, 38] width 55 height 26
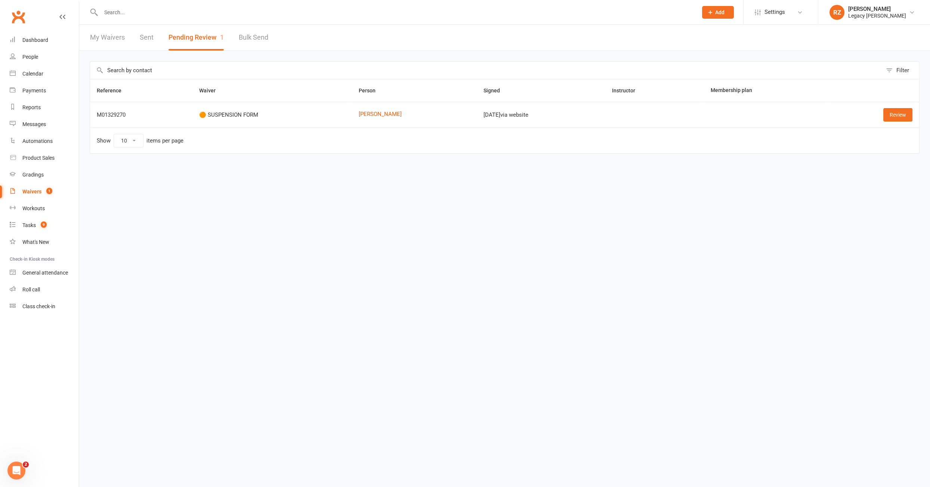
drag, startPoint x: 493, startPoint y: 271, endPoint x: 634, endPoint y: 233, distance: 146.4
click at [496, 185] on html "Prospect Member Non-attending contact Class / event Appointment Grading event T…" at bounding box center [465, 92] width 930 height 185
click at [897, 114] on link "Review" at bounding box center [898, 114] width 29 height 13
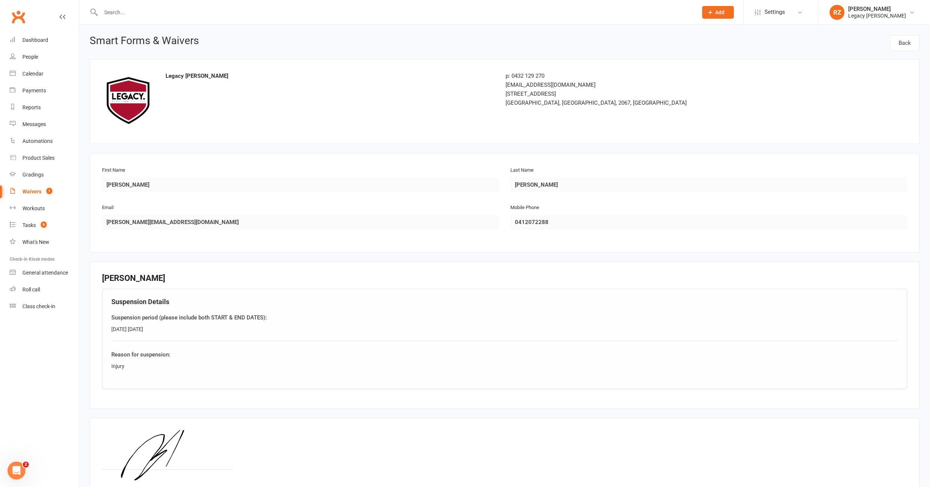
scroll to position [69, 0]
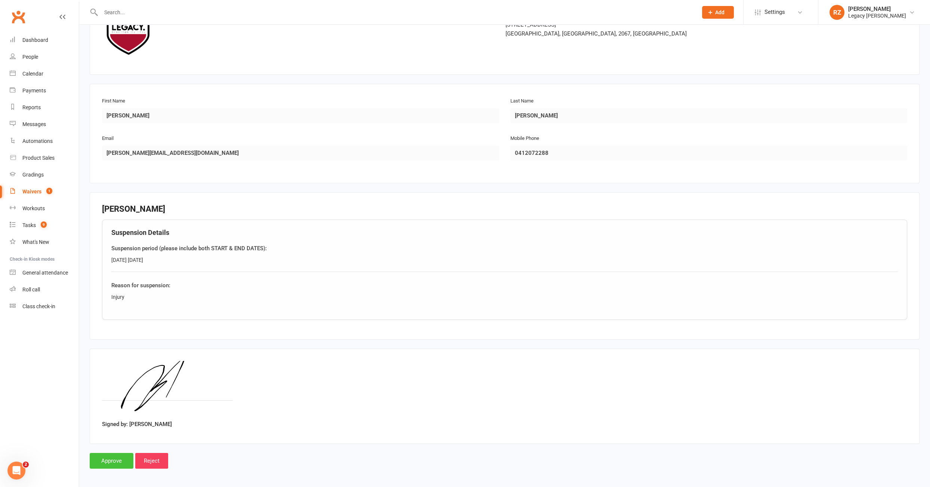
click at [118, 461] on input "Approve" at bounding box center [112, 461] width 44 height 16
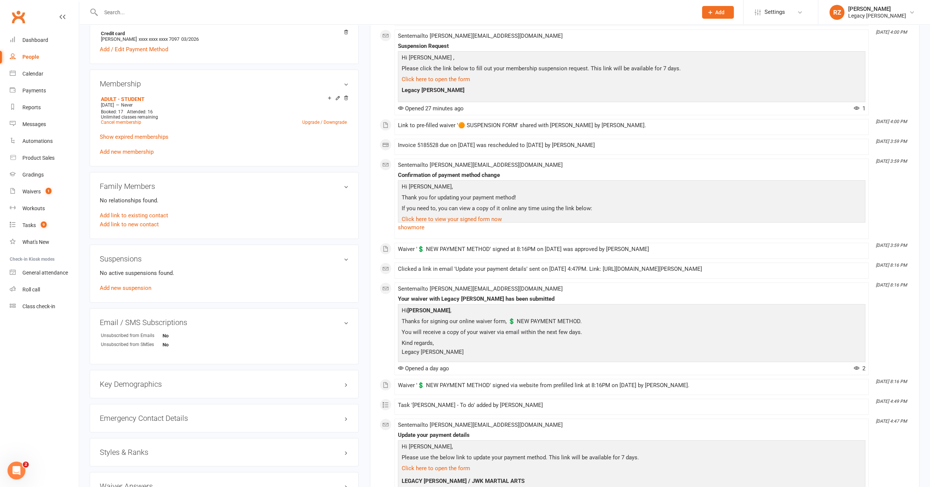
scroll to position [265, 0]
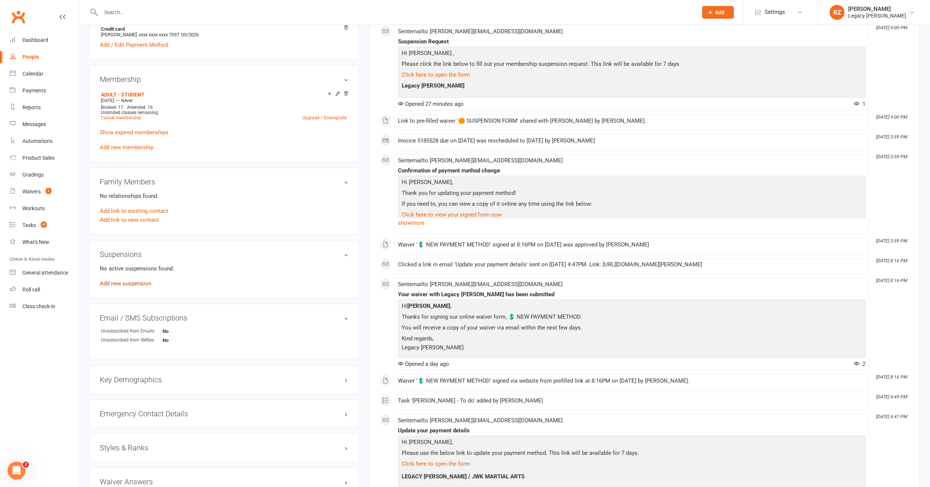
click at [120, 281] on link "Add new suspension" at bounding box center [126, 283] width 52 height 7
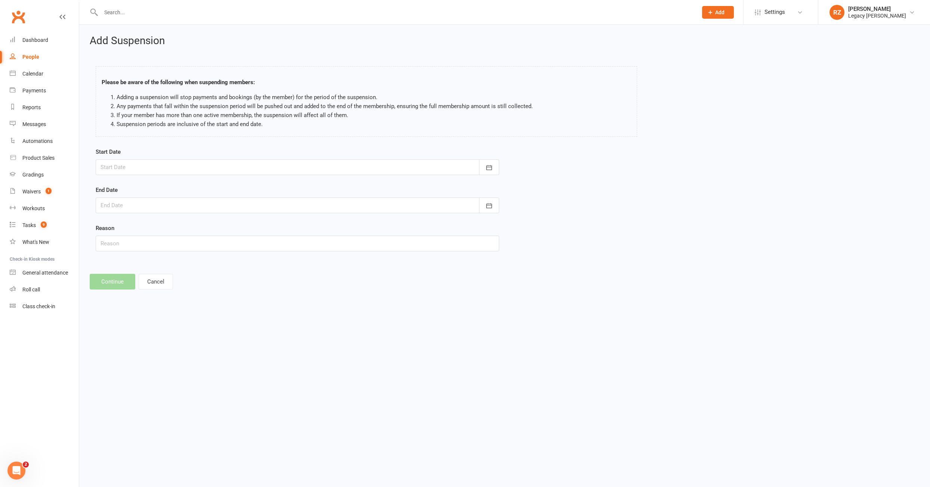
click at [139, 176] on form "Start Date [DATE] Sun Mon Tue Wed Thu Fri Sat 31 27 28 29 30 31 01 02 32 03 04 …" at bounding box center [298, 199] width 404 height 104
click at [144, 169] on div at bounding box center [298, 167] width 404 height 16
click at [189, 237] on button "14" at bounding box center [192, 242] width 16 height 13
type input "[DATE]"
click at [181, 207] on div at bounding box center [298, 205] width 404 height 16
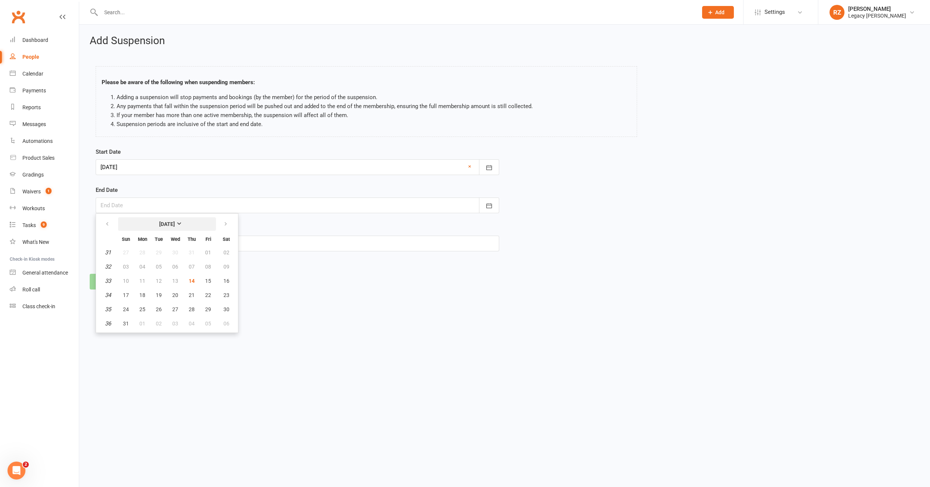
click at [163, 218] on button "[DATE]" at bounding box center [167, 223] width 98 height 13
click at [244, 280] on footer "Continue Cancel" at bounding box center [505, 282] width 830 height 16
click at [168, 209] on div at bounding box center [298, 205] width 404 height 16
click at [191, 264] on span "September" at bounding box center [190, 267] width 27 height 7
click at [160, 254] on button "02" at bounding box center [159, 252] width 16 height 13
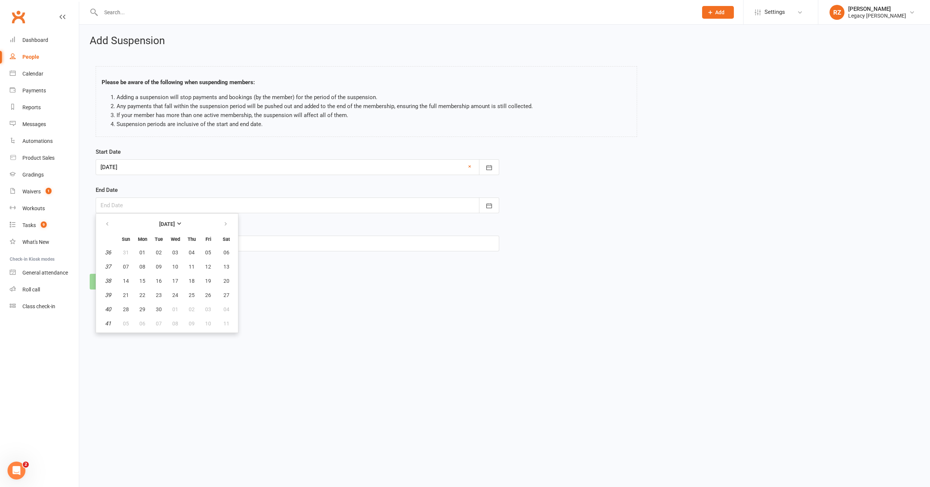
type input "[DATE]"
click at [111, 244] on input "text" at bounding box center [298, 243] width 404 height 16
type input "injury"
click at [117, 282] on button "Continue" at bounding box center [113, 282] width 46 height 16
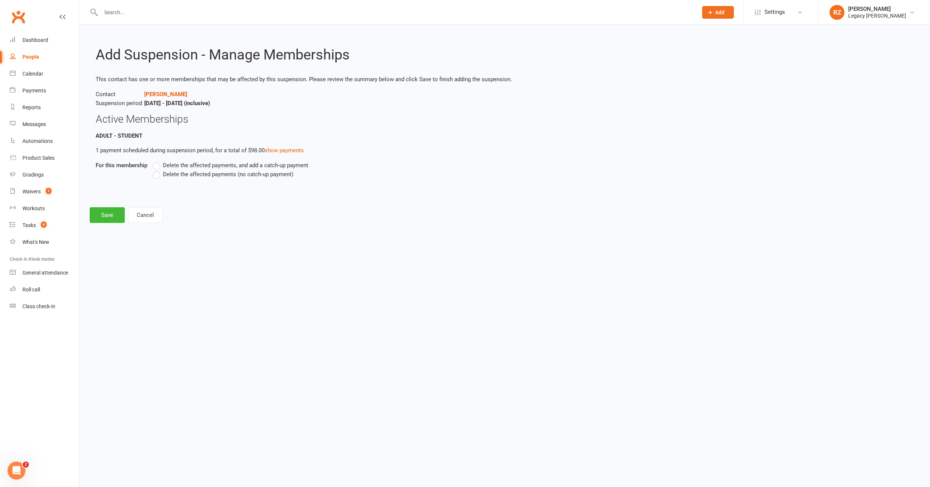
click at [157, 174] on label "Delete the affected payments (no catch-up payment)" at bounding box center [223, 174] width 141 height 9
click at [157, 170] on input "Delete the affected payments (no catch-up payment)" at bounding box center [155, 170] width 5 height 0
click at [117, 217] on button "Save" at bounding box center [107, 215] width 35 height 16
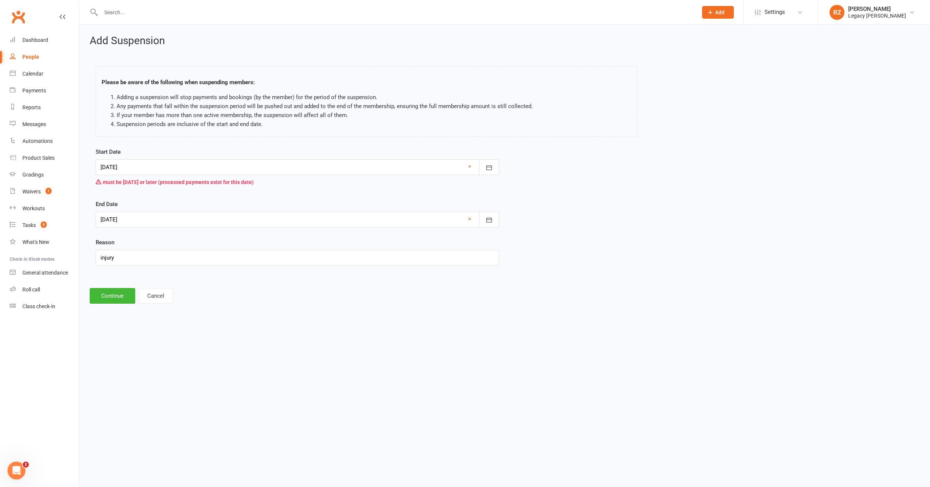
click at [129, 156] on div "Start Date [DATE] [DATE] Sun Mon Tue Wed Thu Fri Sat 31 27 28 29 30 31 01 02 32…" at bounding box center [298, 168] width 404 height 42
click at [125, 164] on div at bounding box center [298, 167] width 404 height 16
click at [211, 241] on button "15" at bounding box center [208, 242] width 16 height 13
type input "[DATE]"
click at [117, 294] on button "Continue" at bounding box center [113, 296] width 46 height 16
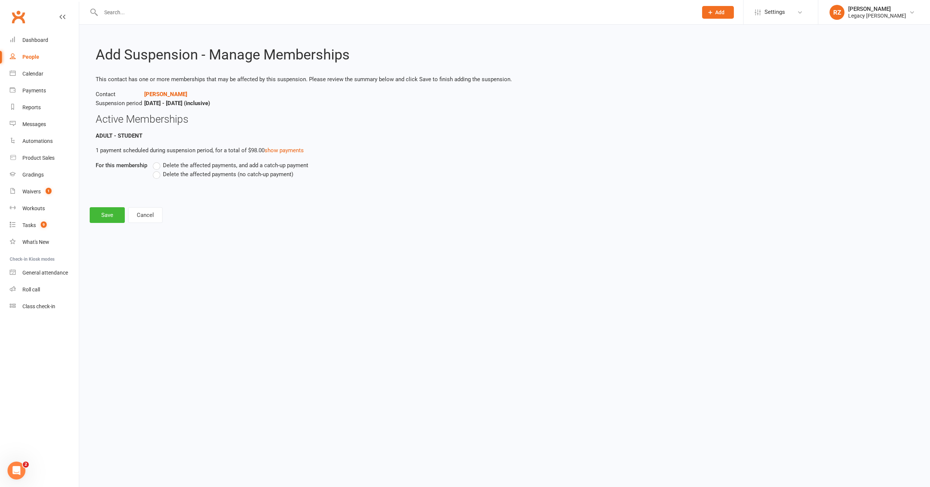
click at [161, 175] on label "Delete the affected payments (no catch-up payment)" at bounding box center [223, 174] width 141 height 9
click at [158, 170] on input "Delete the affected payments (no catch-up payment)" at bounding box center [155, 170] width 5 height 0
click at [116, 212] on button "Save" at bounding box center [107, 215] width 35 height 16
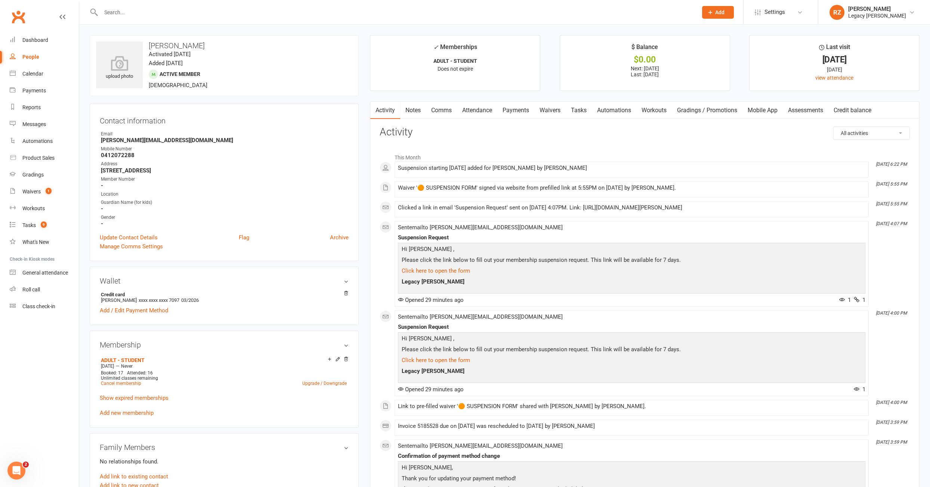
click at [518, 109] on link "Payments" at bounding box center [515, 110] width 37 height 17
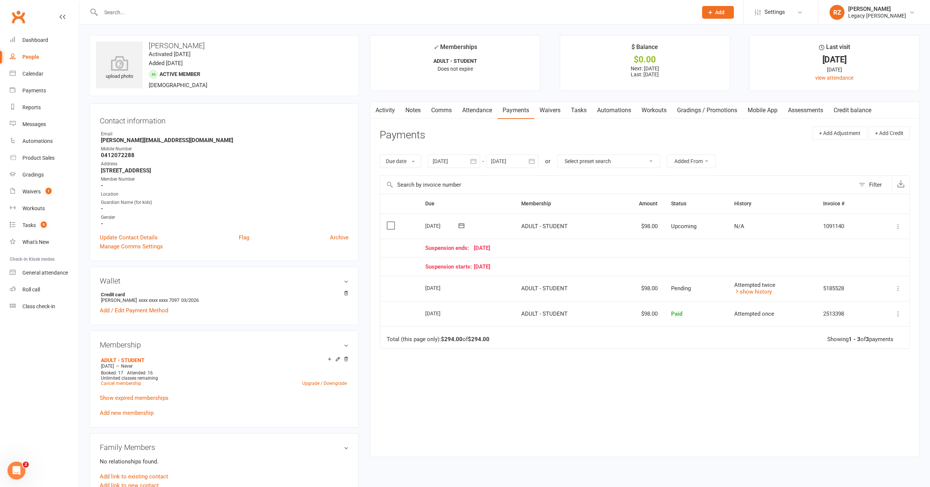
click at [898, 227] on icon at bounding box center [898, 225] width 7 height 7
click at [842, 329] on link "Bulk reschedule from this date" at bounding box center [858, 330] width 88 height 15
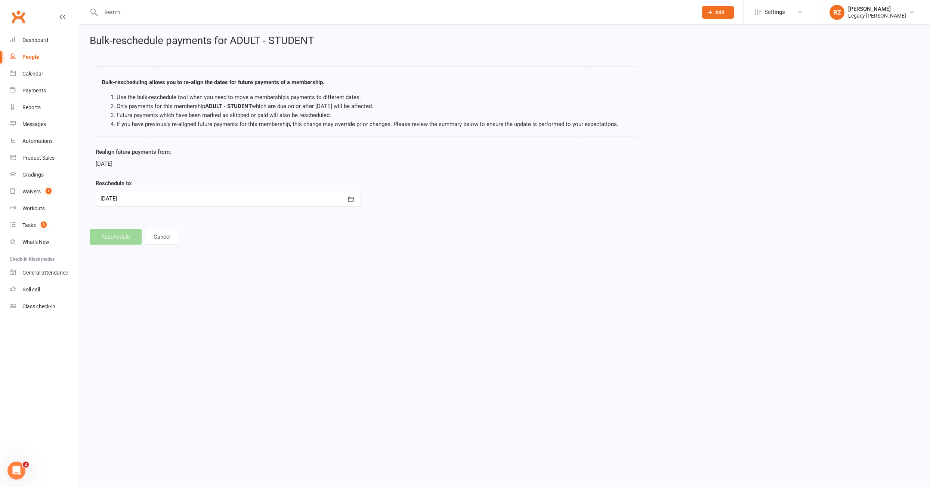
click at [172, 192] on div at bounding box center [228, 199] width 265 height 16
click at [156, 272] on span "16" at bounding box center [159, 274] width 6 height 6
type input "[DATE]"
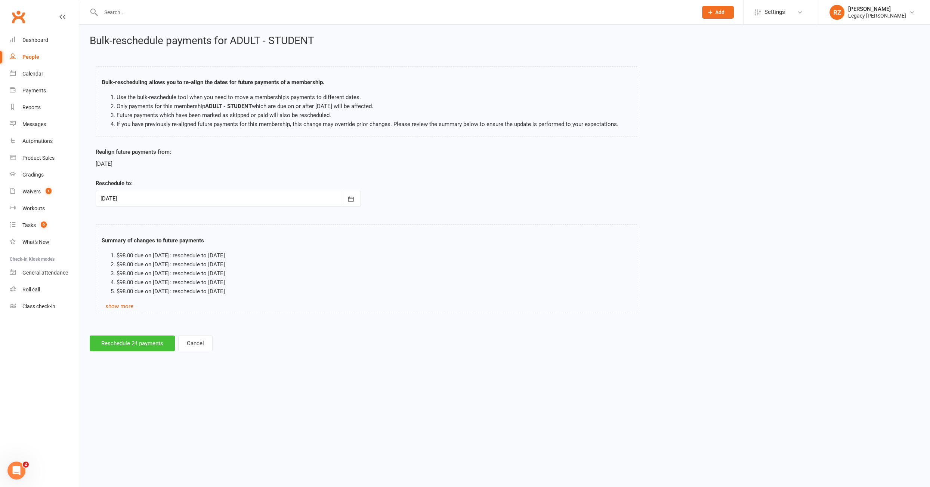
click at [131, 336] on button "Reschedule 24 payments" at bounding box center [132, 343] width 85 height 16
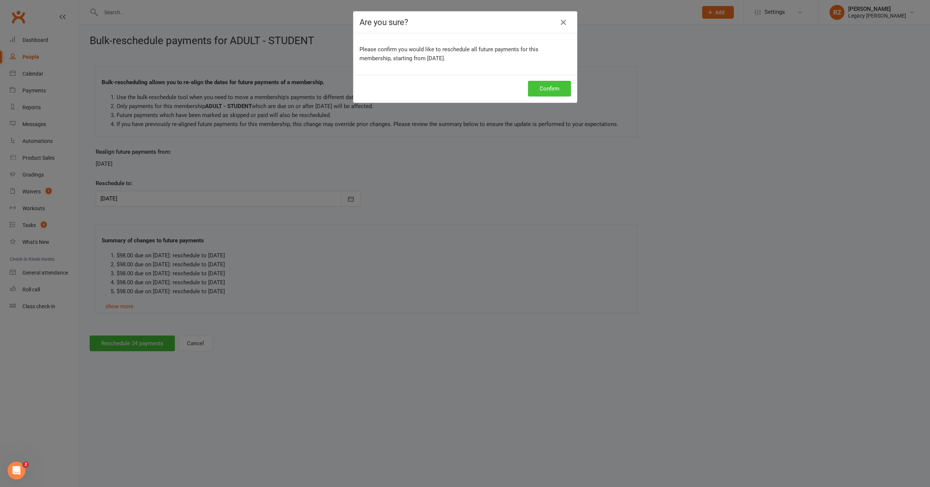
click at [548, 94] on button "Confirm" at bounding box center [549, 89] width 43 height 16
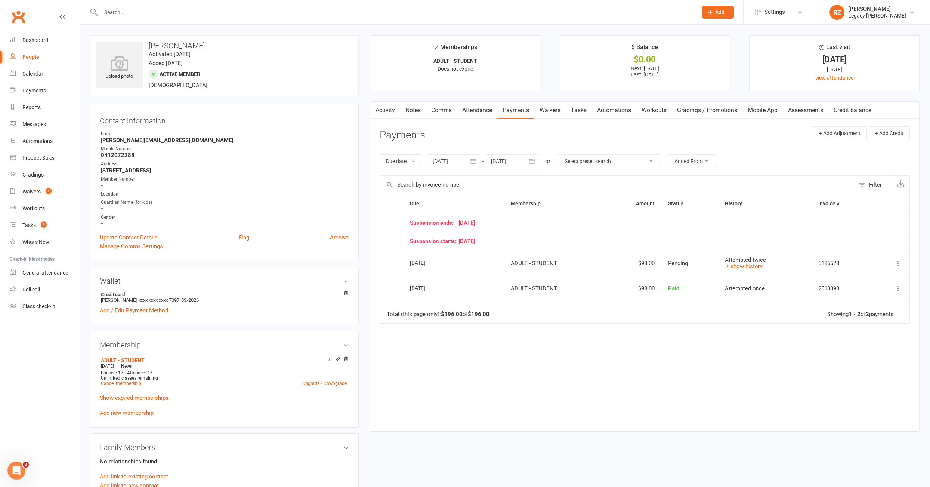
click at [500, 163] on div at bounding box center [512, 160] width 52 height 13
click at [585, 243] on button "25" at bounding box center [582, 249] width 16 height 13
type input "[DATE]"
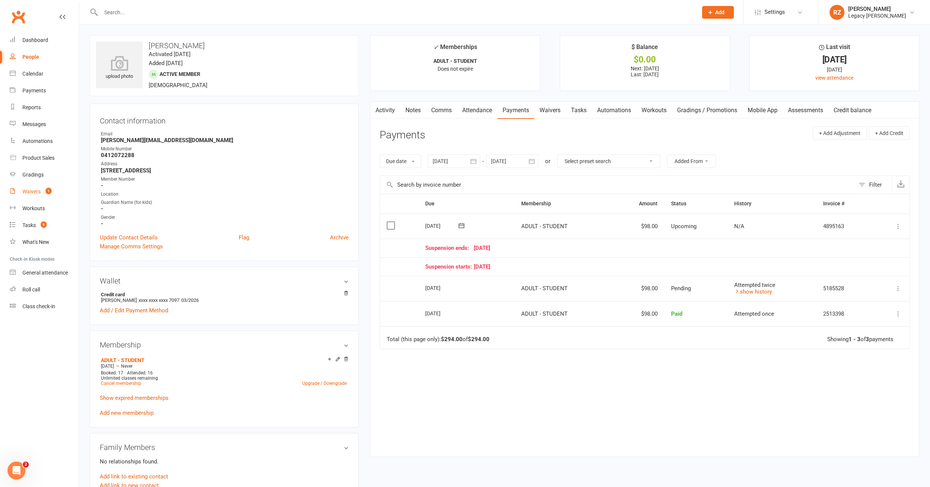
click at [38, 191] on div "Waivers" at bounding box center [31, 191] width 18 height 6
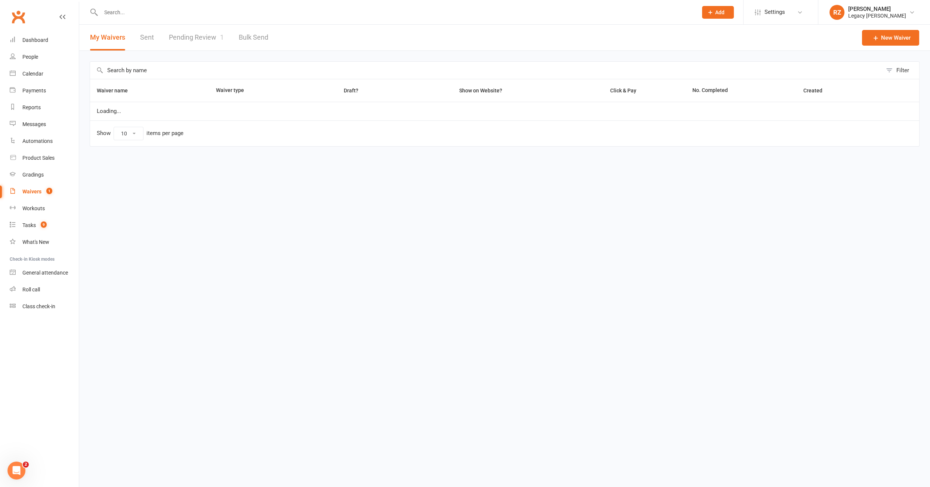
click at [191, 34] on link "Pending Review 1" at bounding box center [196, 38] width 55 height 26
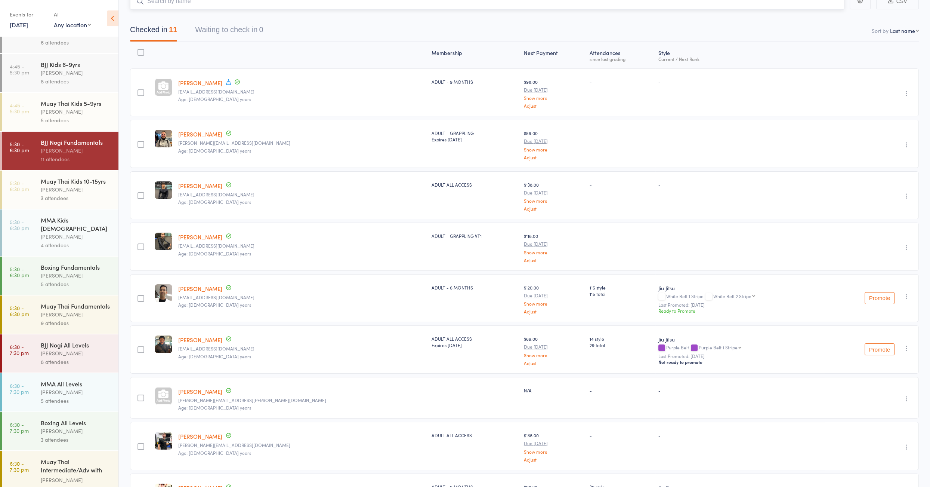
scroll to position [217, 0]
click at [74, 395] on div "5 attendees" at bounding box center [76, 399] width 71 height 9
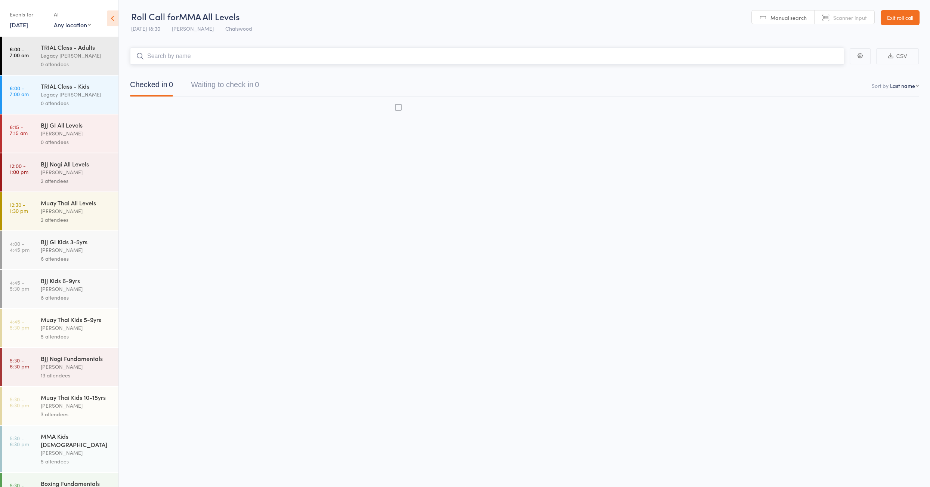
scroll to position [0, 0]
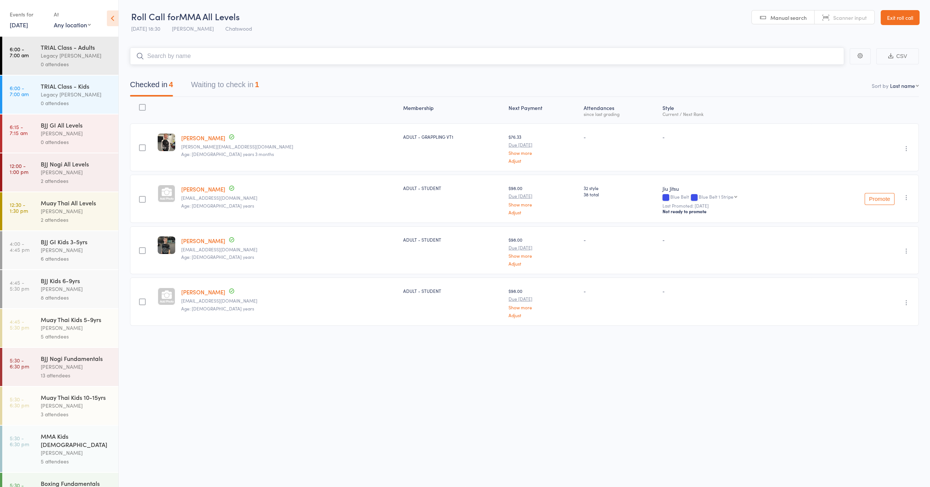
click at [222, 53] on input "search" at bounding box center [487, 55] width 714 height 17
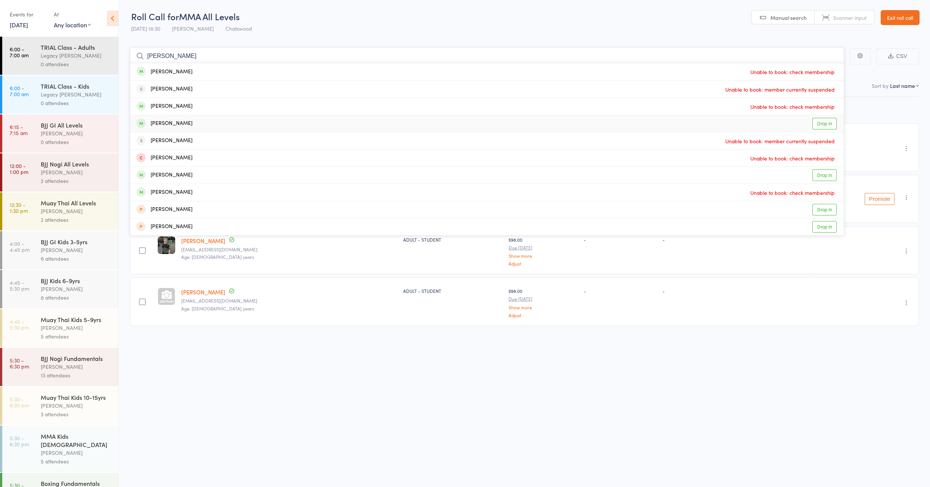
type input "william ne"
click at [198, 123] on div "William Neubecker Drop in" at bounding box center [486, 123] width 713 height 17
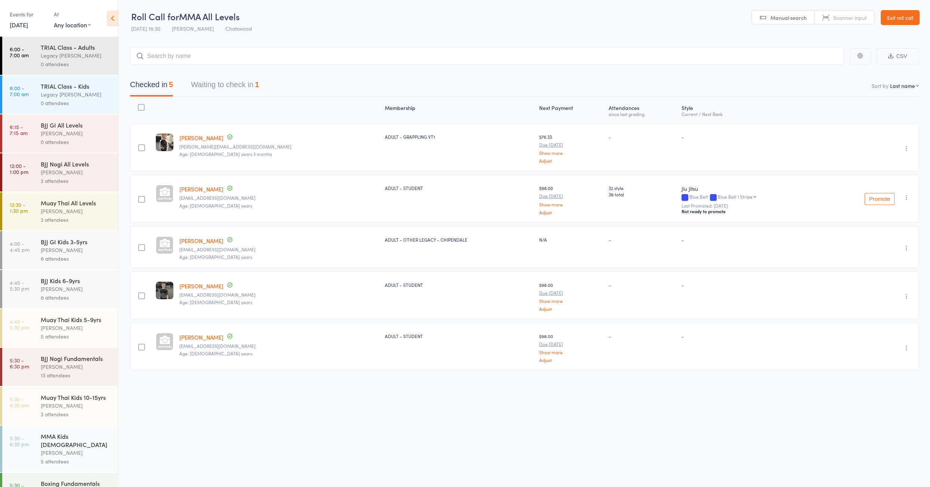
click at [894, 15] on link "Exit roll call" at bounding box center [900, 17] width 39 height 15
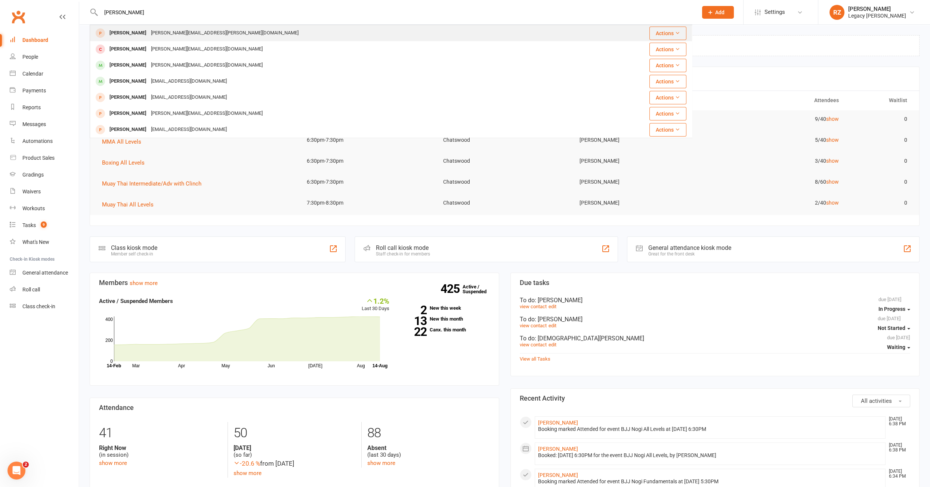
type input "[PERSON_NAME]"
click at [117, 30] on div "[PERSON_NAME]" at bounding box center [127, 33] width 41 height 11
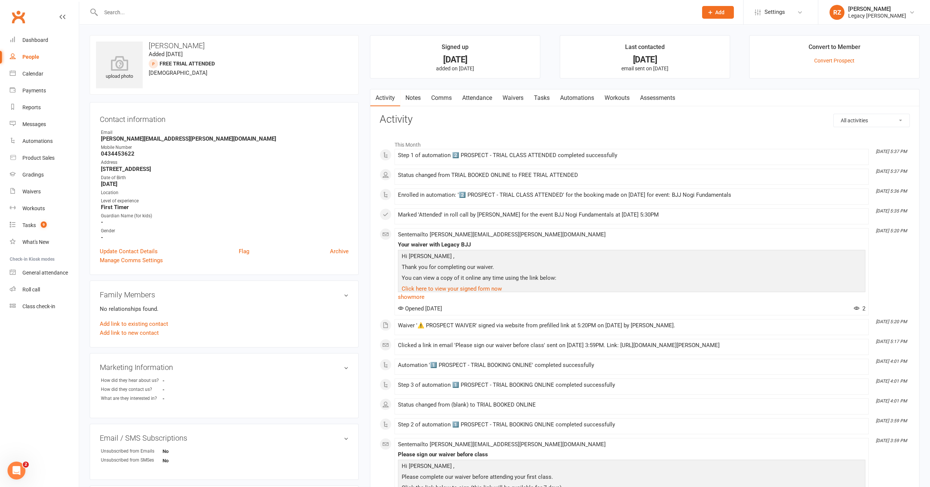
drag, startPoint x: 512, startPoint y: 100, endPoint x: 502, endPoint y: 98, distance: 9.5
click at [512, 100] on link "Waivers" at bounding box center [512, 97] width 31 height 17
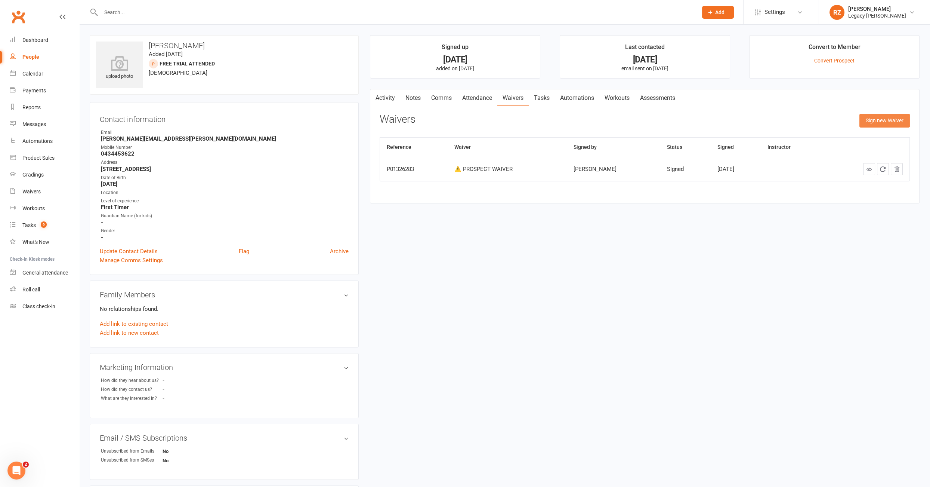
click at [877, 122] on button "Sign new Waiver" at bounding box center [885, 120] width 50 height 13
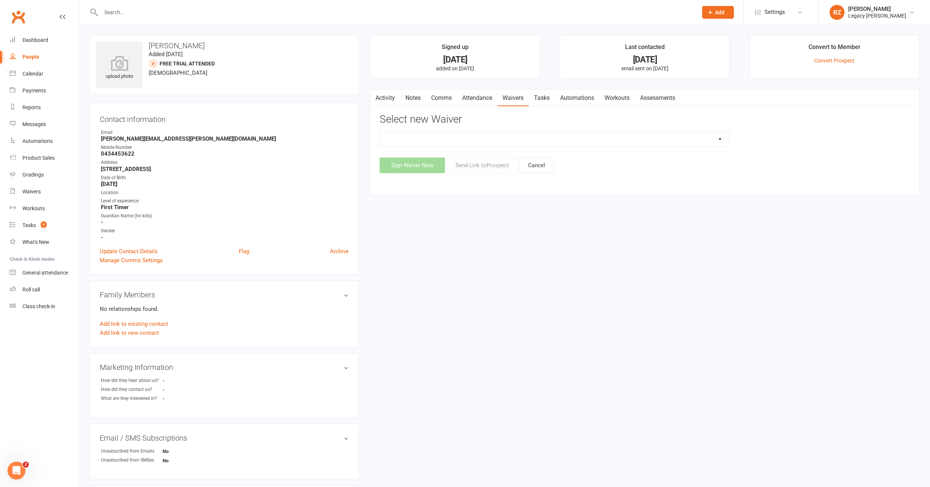
click at [584, 134] on select "❌ CANCELLATION FORM ☑️ CASUAL CLASS / PRIVATE ➖ EXISTING MEMBER WAIVER 🆓 FREE T…" at bounding box center [554, 139] width 349 height 15
select select "10410"
click at [479, 164] on button "Send Link to [GEOGRAPHIC_DATA]" at bounding box center [482, 165] width 71 height 16
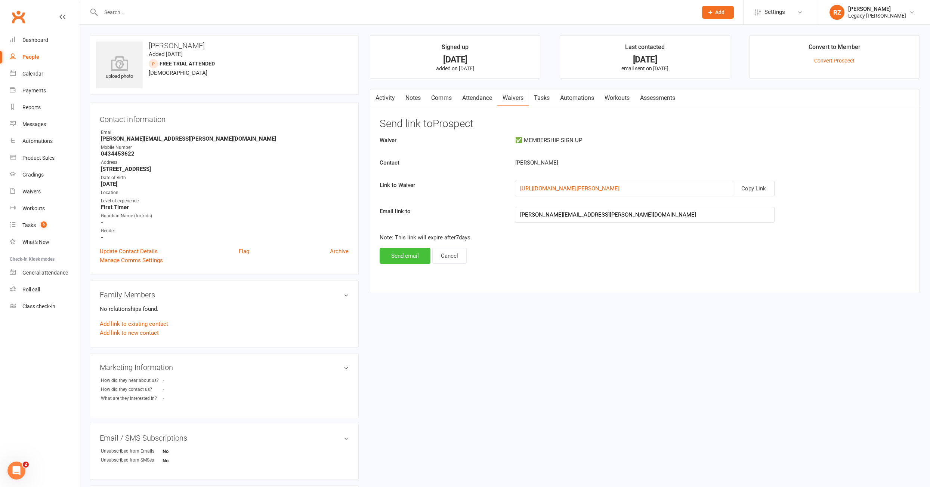
click at [412, 248] on button "Send email" at bounding box center [405, 256] width 51 height 16
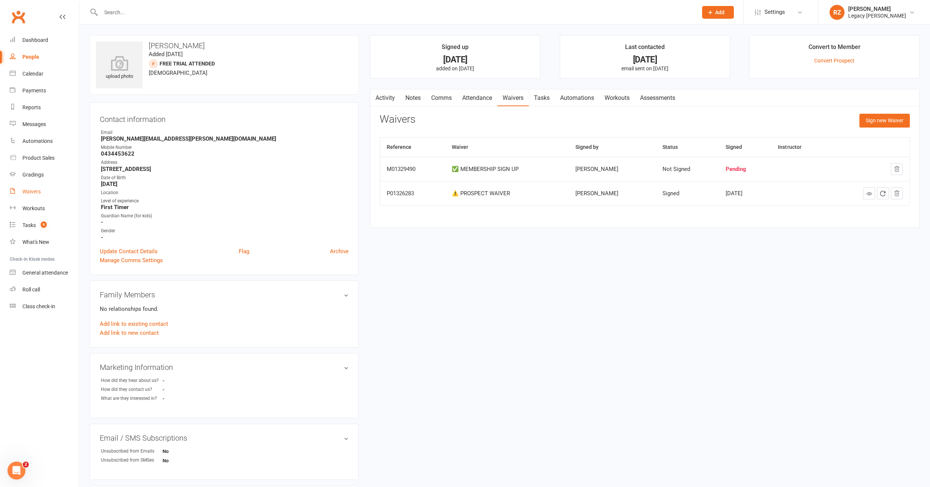
click at [33, 194] on div "Waivers" at bounding box center [31, 191] width 18 height 6
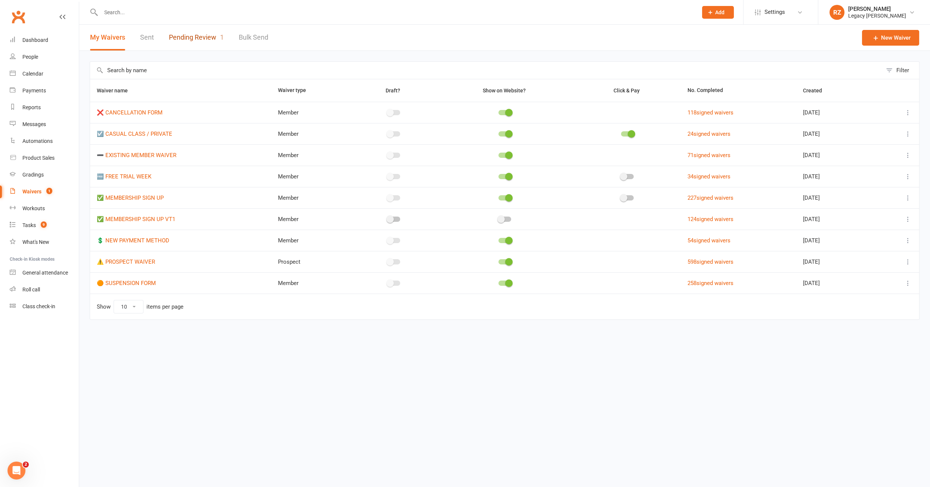
click at [197, 40] on link "Pending Review 1" at bounding box center [196, 38] width 55 height 26
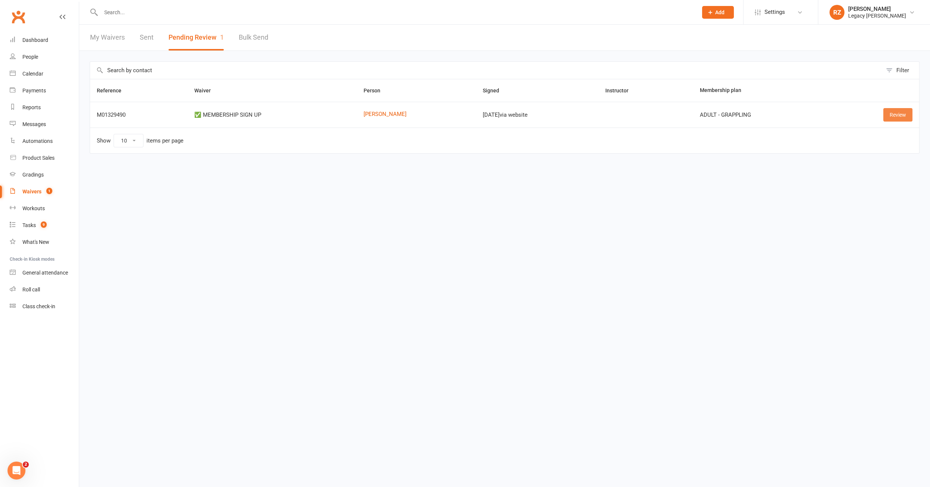
click at [900, 114] on link "Review" at bounding box center [898, 114] width 29 height 13
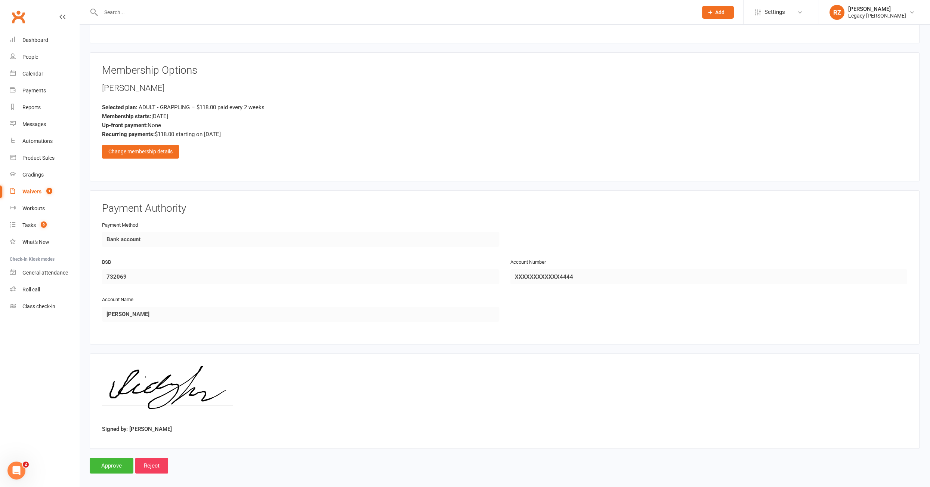
scroll to position [324, 0]
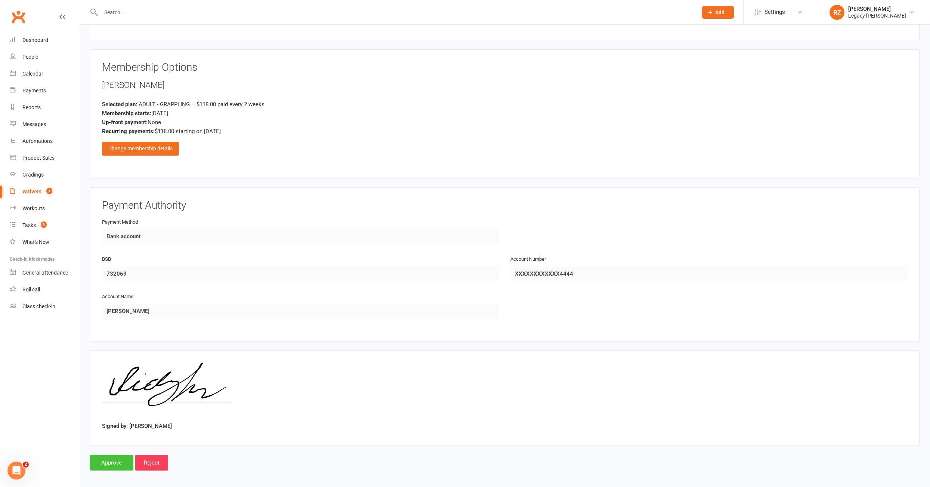
click at [117, 459] on input "Approve" at bounding box center [112, 462] width 44 height 16
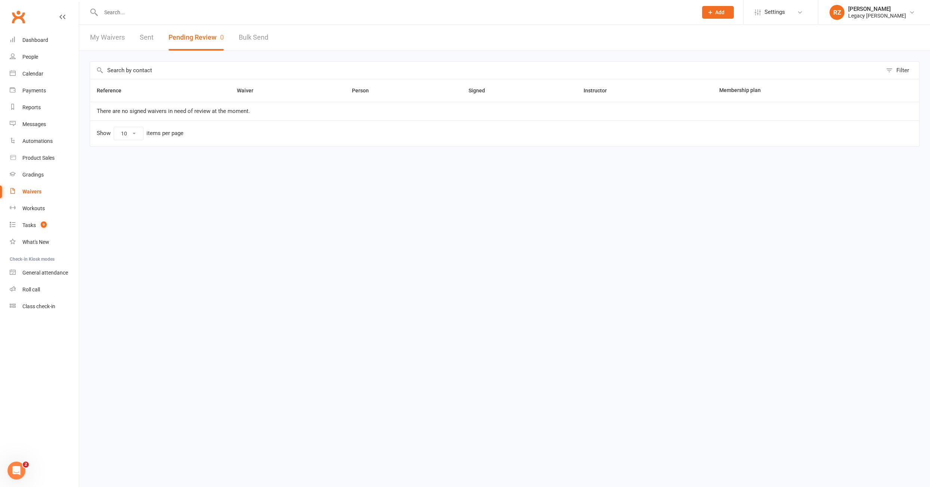
click at [155, 12] on input "text" at bounding box center [396, 12] width 594 height 10
click at [126, 18] on div at bounding box center [391, 12] width 603 height 24
click at [133, 13] on input "text" at bounding box center [396, 12] width 594 height 10
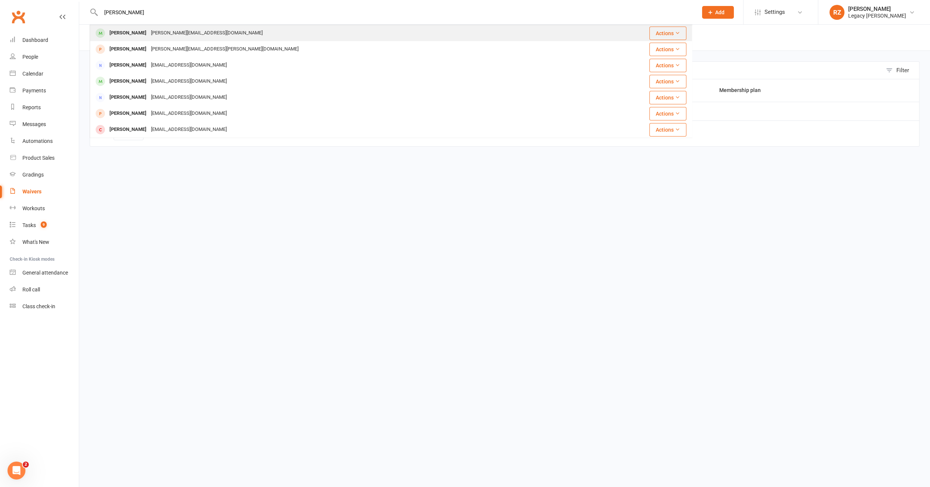
type input "marcus"
click at [123, 31] on div "Marcus Renshaw" at bounding box center [127, 33] width 41 height 11
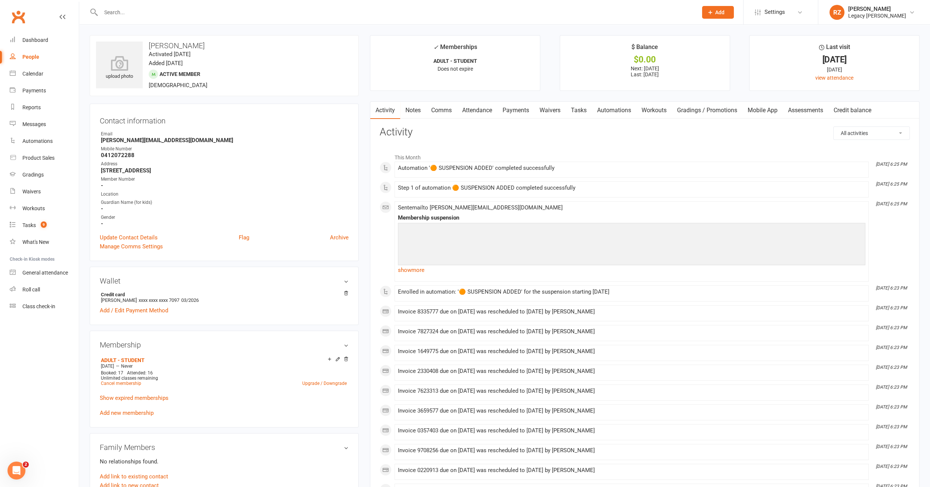
click at [554, 111] on link "Waivers" at bounding box center [549, 110] width 31 height 17
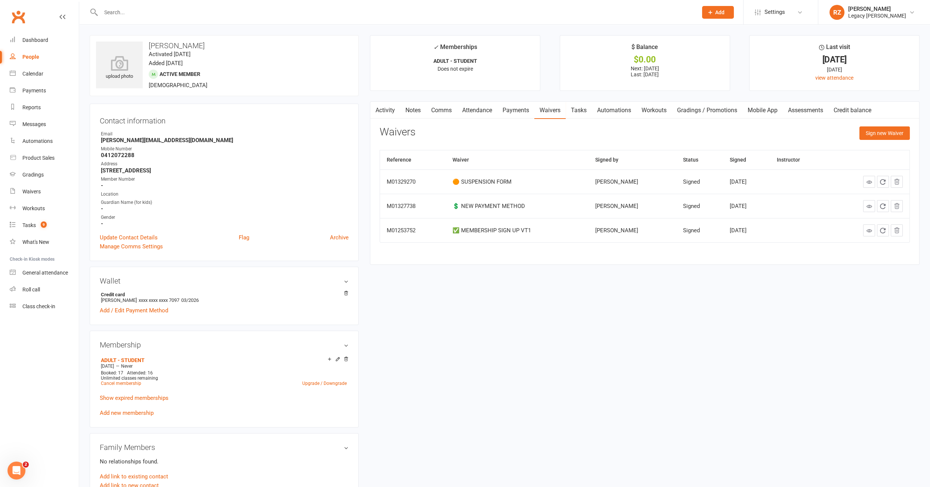
click at [523, 114] on link "Payments" at bounding box center [515, 110] width 37 height 17
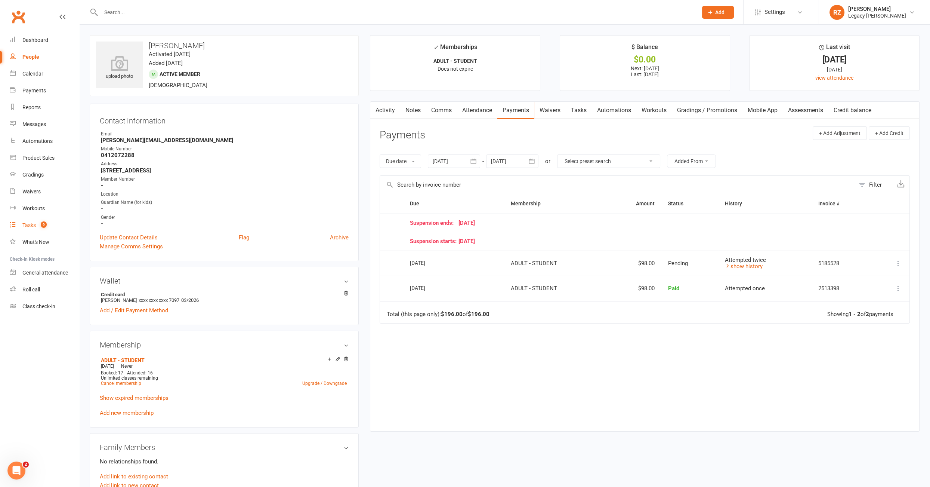
click at [35, 231] on link "Tasks 9" at bounding box center [44, 225] width 69 height 17
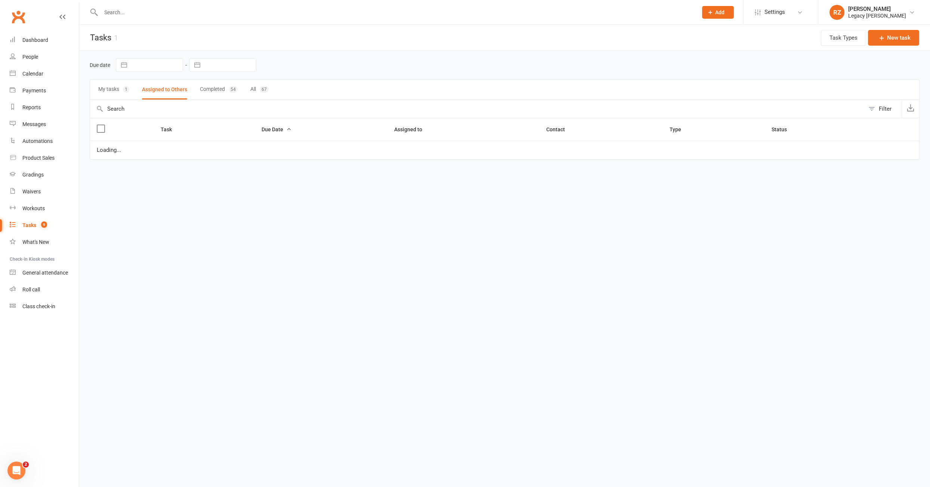
select select "waiting"
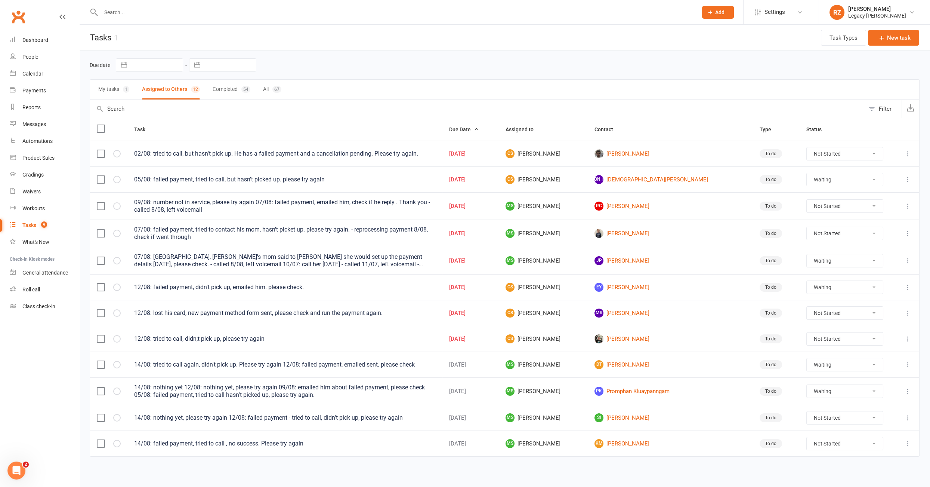
click at [109, 85] on button "My tasks 1" at bounding box center [113, 90] width 31 height 20
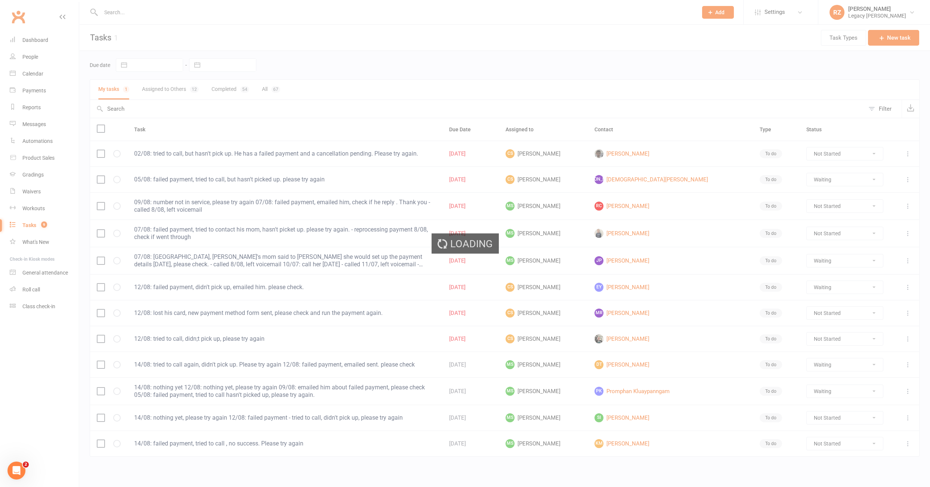
select select "waiting"
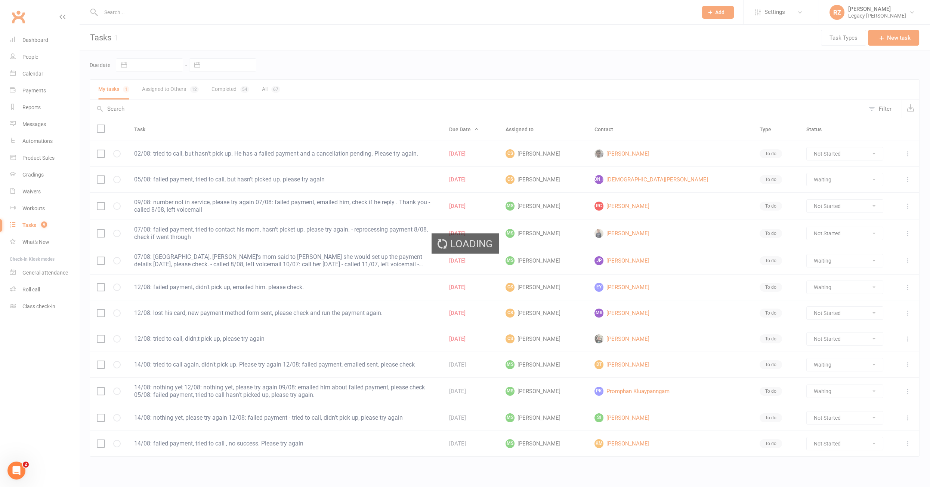
select select "started"
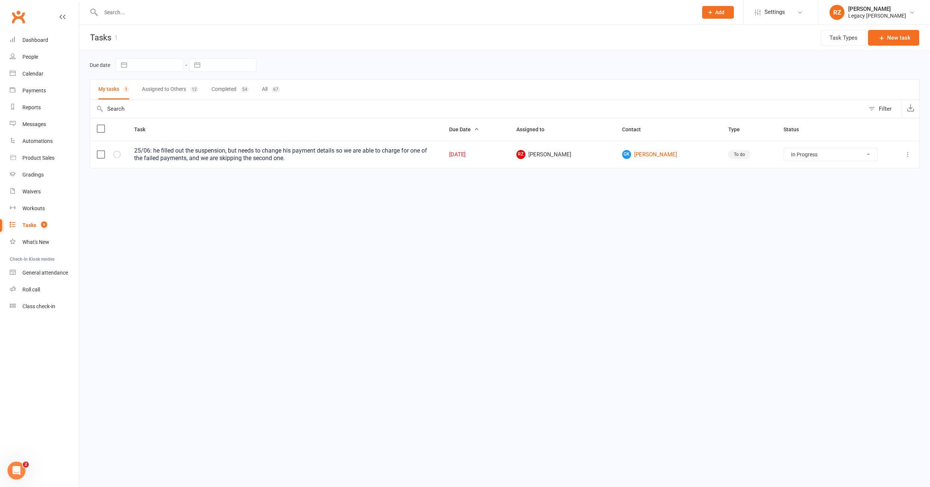
select select "started"
click at [134, 93] on div "My tasks 1 Assigned to Others 12 Completed 54 All 67" at bounding box center [505, 89] width 830 height 21
click at [151, 90] on button "Assigned to Others 12" at bounding box center [170, 90] width 57 height 20
select select "started"
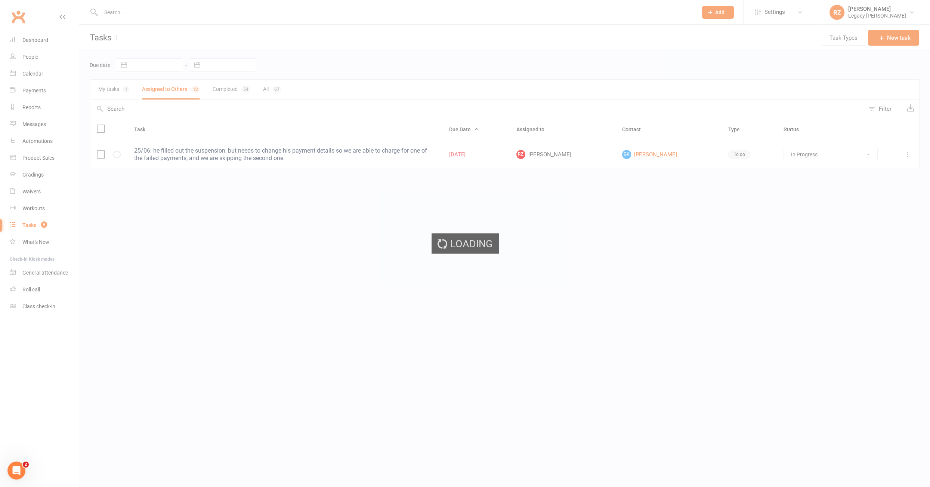
select select "started"
select select "waiting"
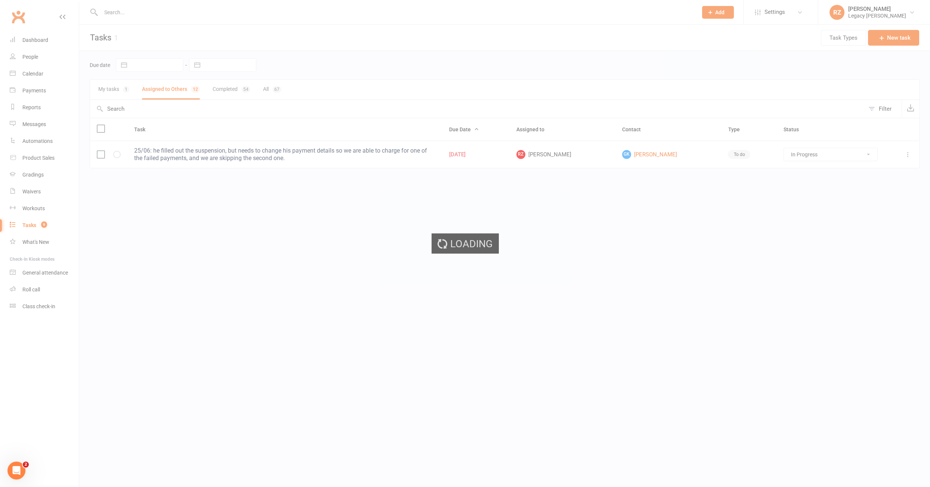
select select "waiting"
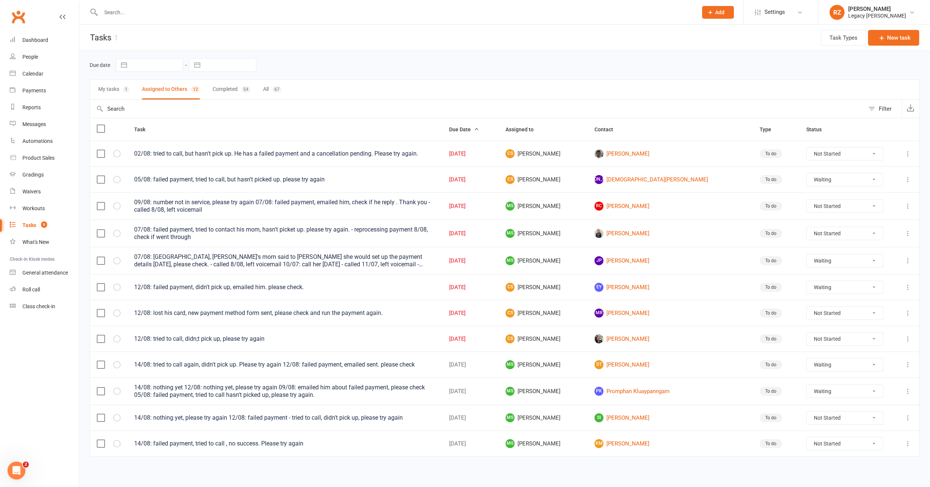
select select "waiting"
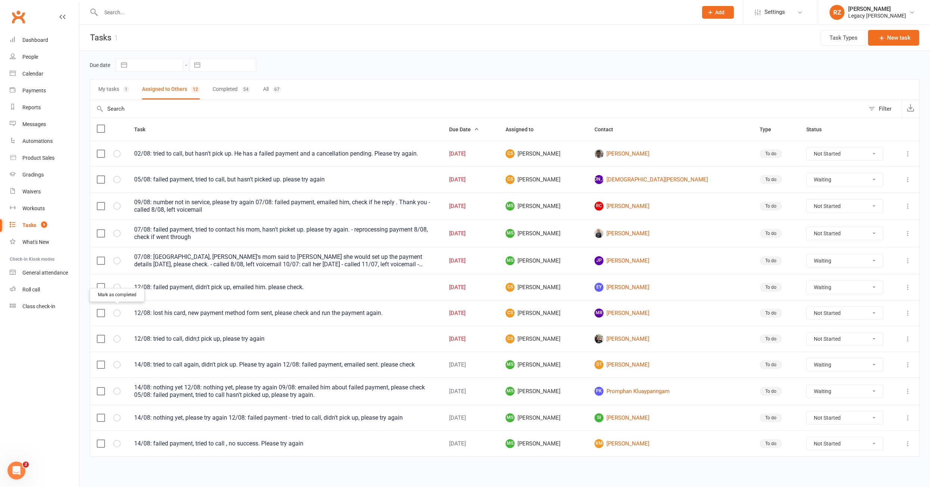
click at [116, 312] on button "button" at bounding box center [116, 312] width 7 height 7
select select "waiting"
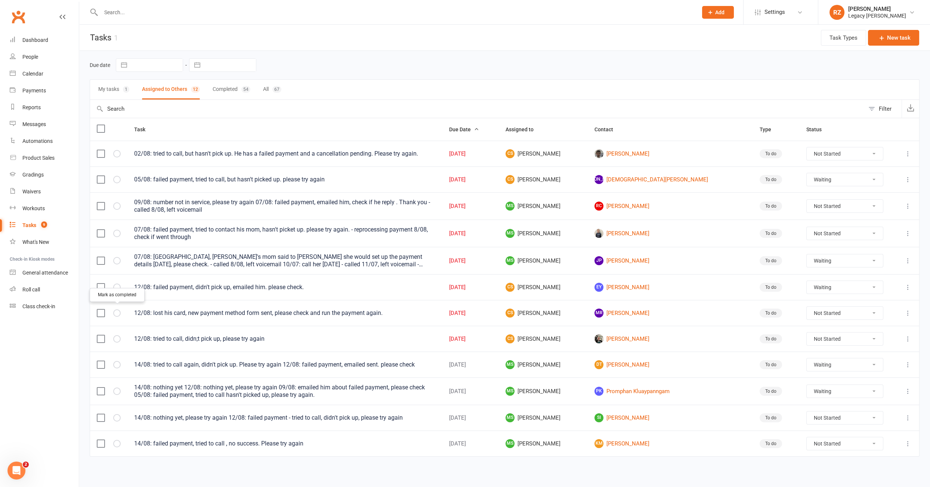
select select "waiting"
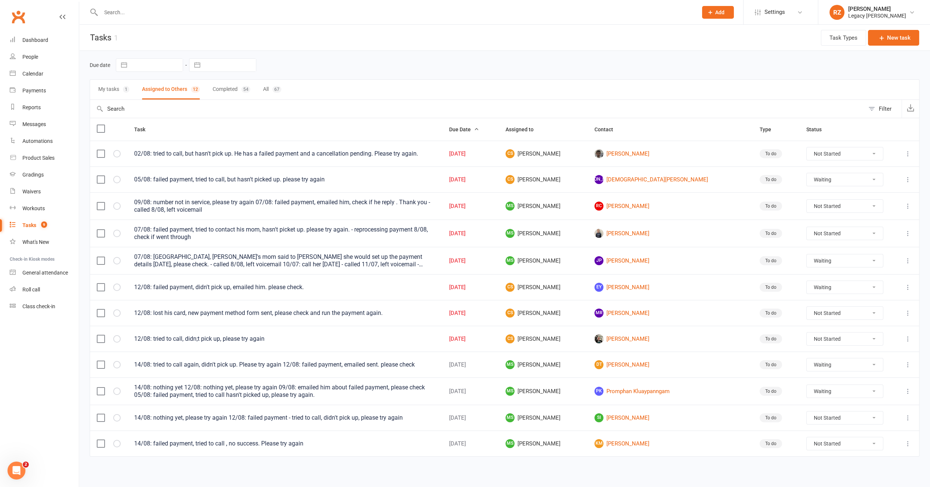
select select "waiting"
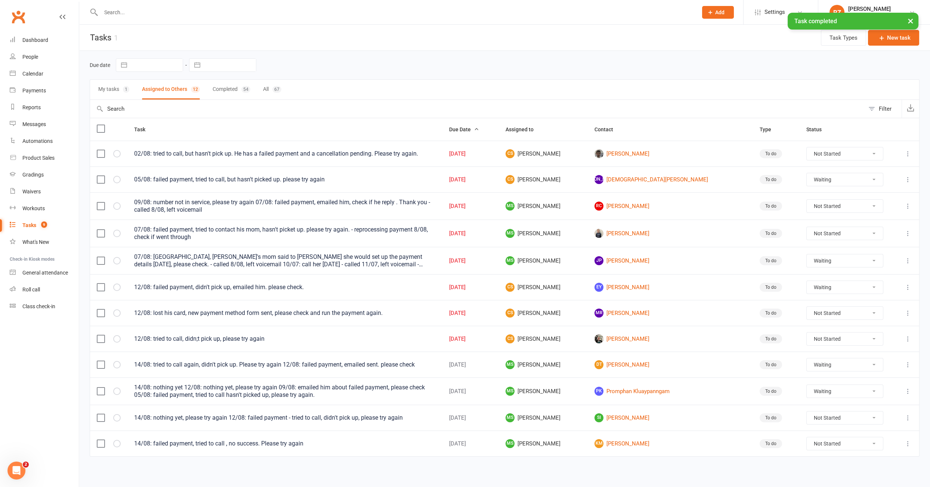
select select "waiting"
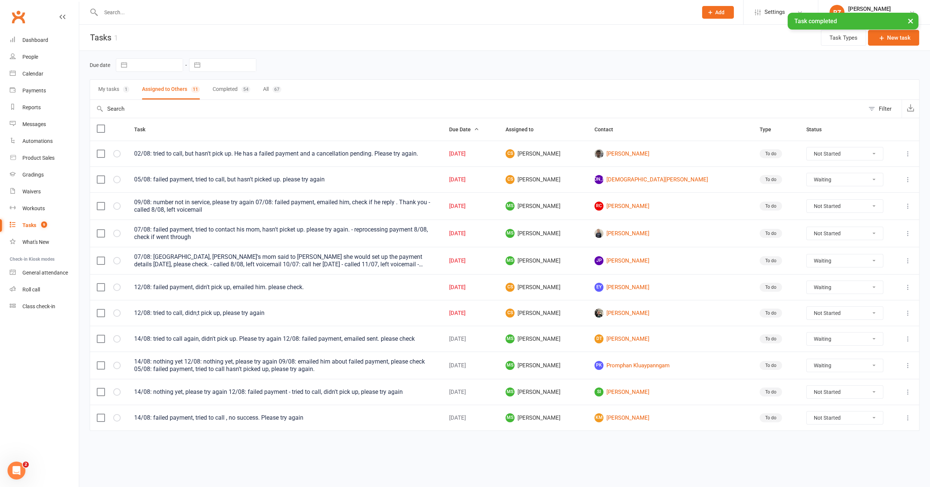
select select "waiting"
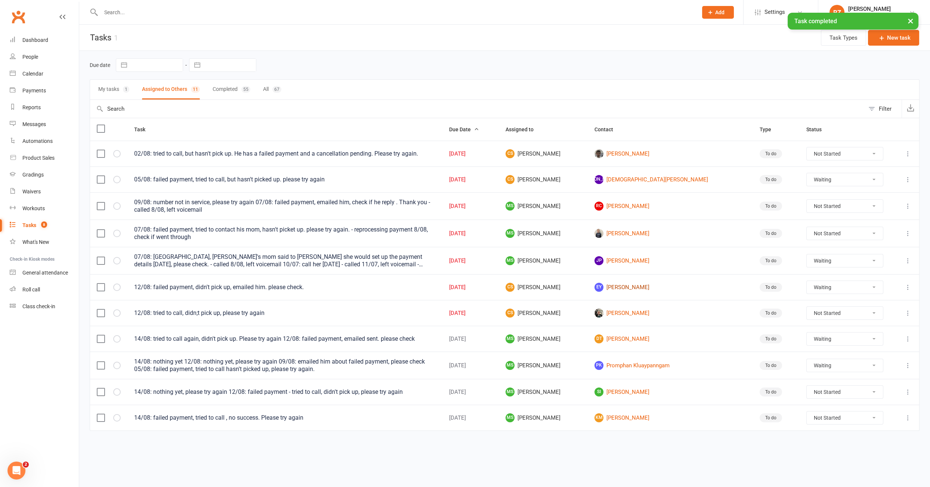
click at [651, 283] on link "EY Evan Yueh" at bounding box center [671, 287] width 152 height 9
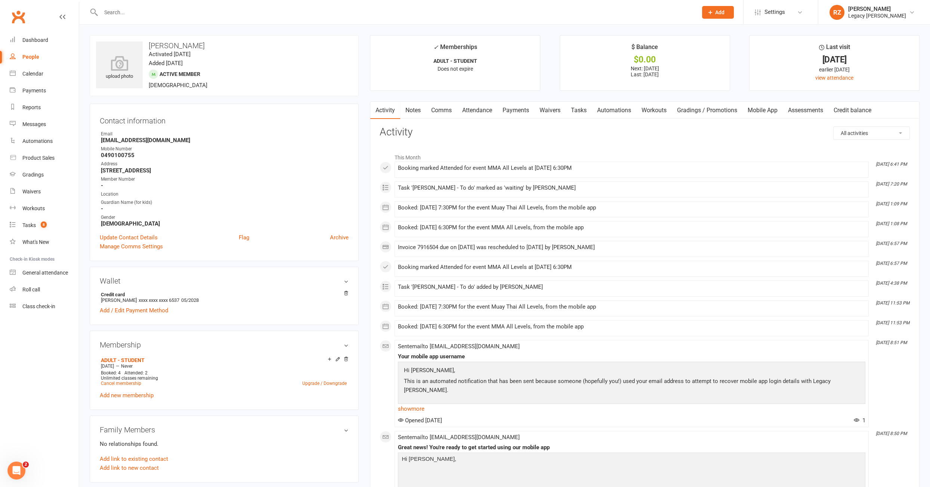
click at [509, 112] on link "Payments" at bounding box center [515, 110] width 37 height 17
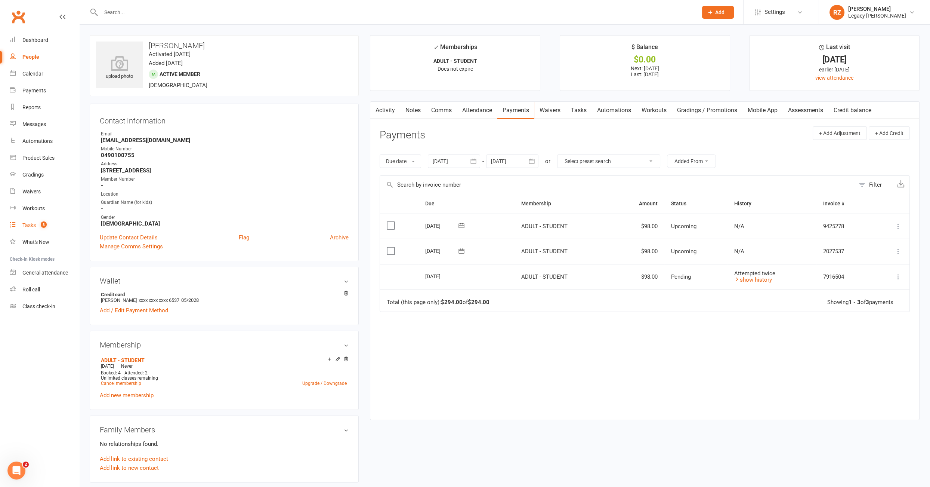
click at [30, 222] on link "Tasks 8" at bounding box center [44, 225] width 69 height 17
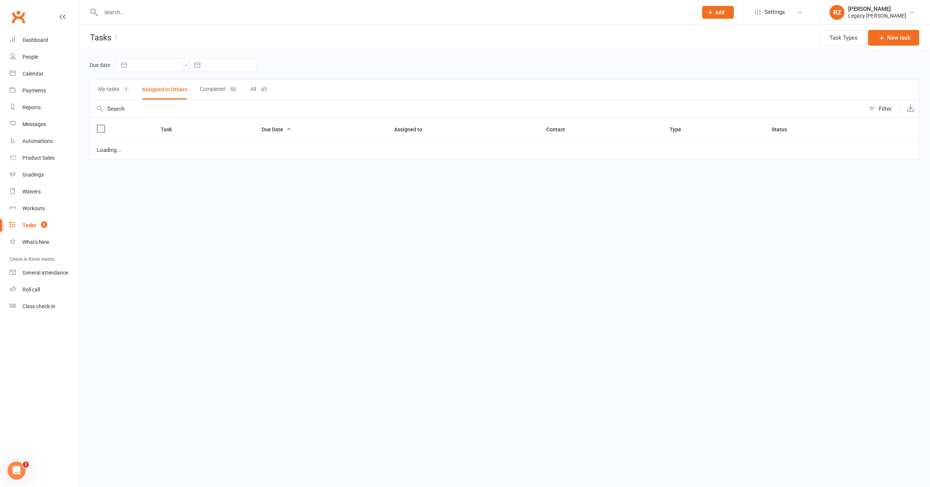
select select "waiting"
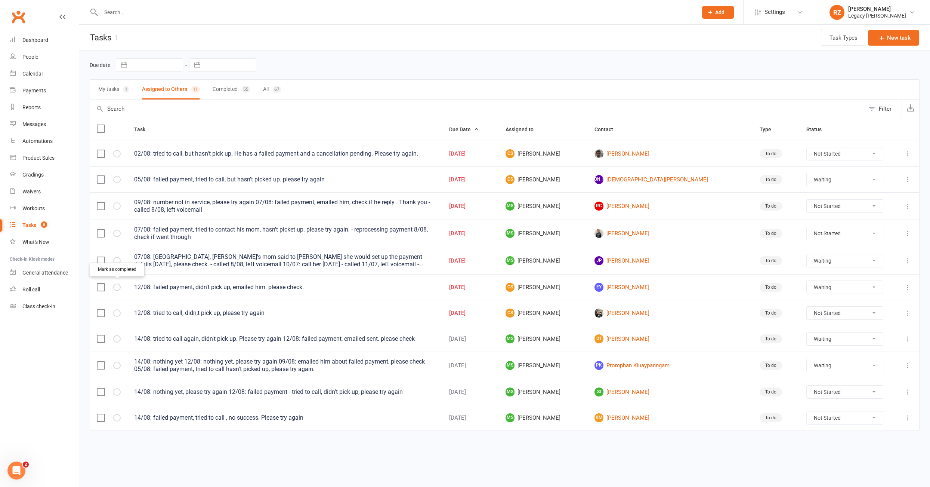
click at [0, 0] on icon "button" at bounding box center [0, 0] width 0 height 0
select select "waiting"
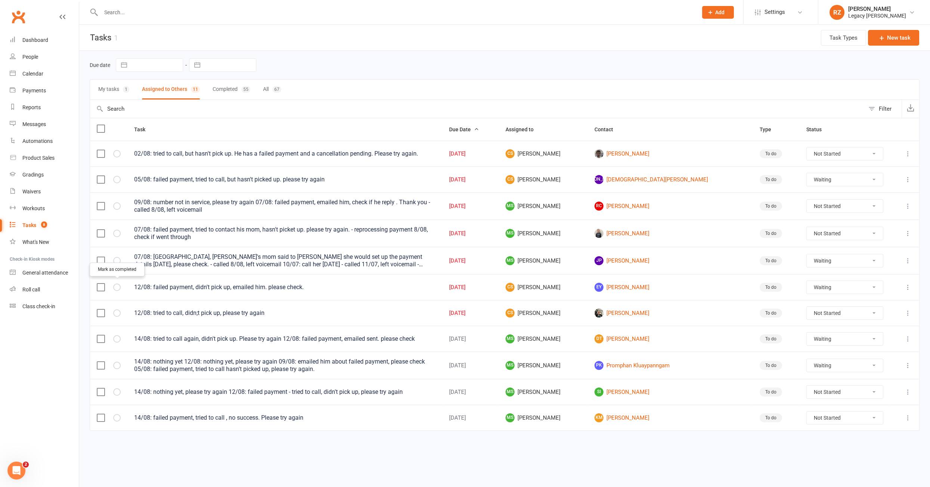
select select "waiting"
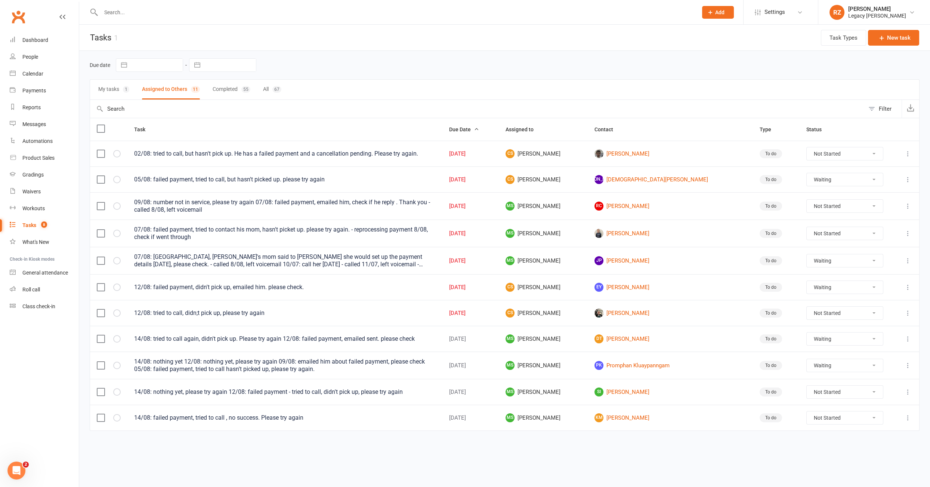
select select "waiting"
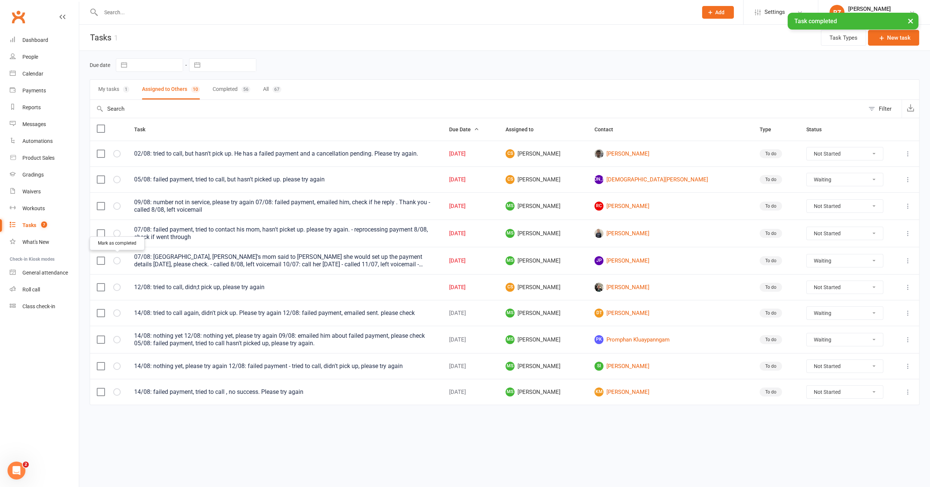
click at [0, 0] on icon "button" at bounding box center [0, 0] width 0 height 0
select select "waiting"
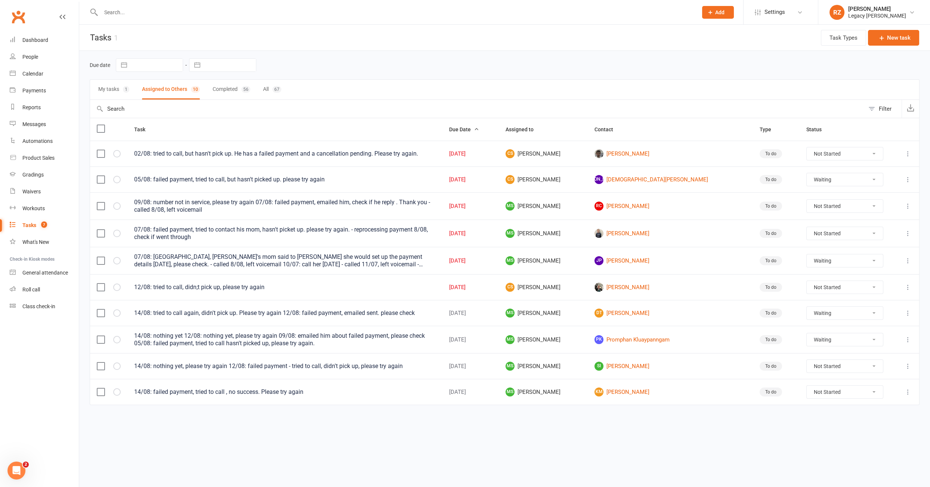
select select "waiting"
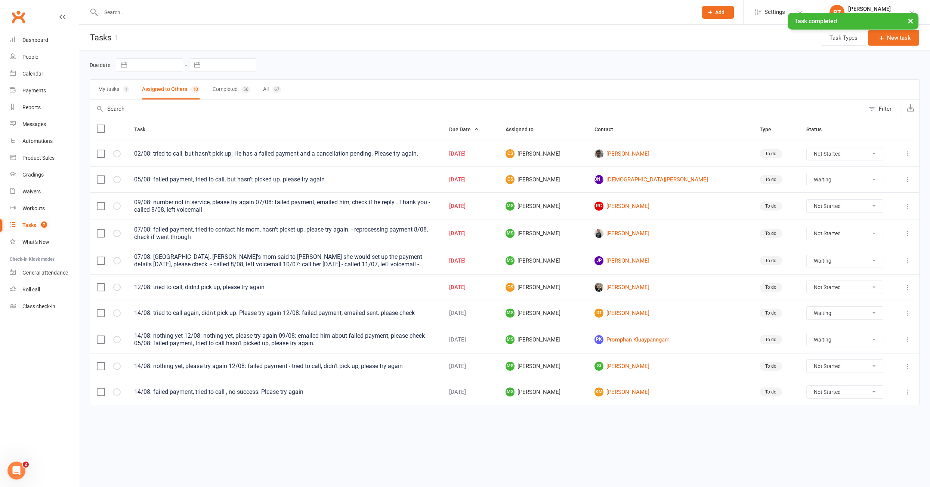
select select "waiting"
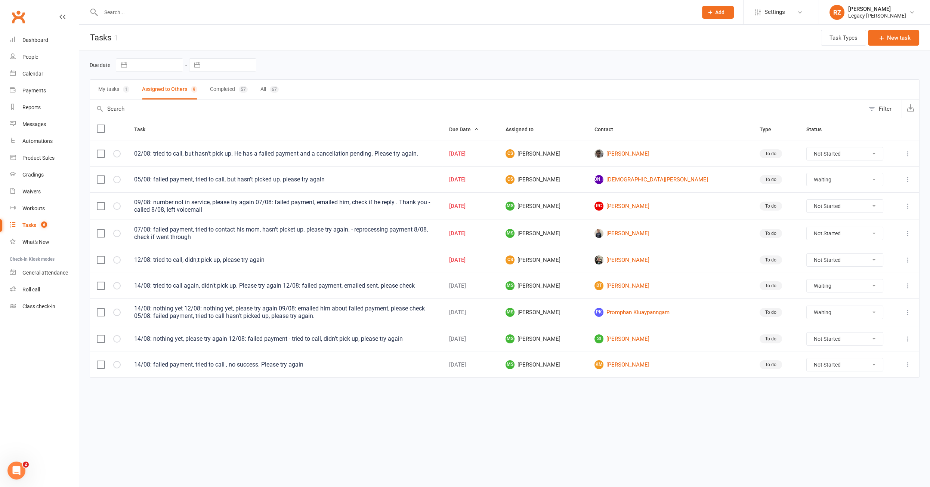
drag, startPoint x: 207, startPoint y: 31, endPoint x: 213, endPoint y: 19, distance: 13.2
click at [208, 30] on header "Tasks 1 Task Types New task" at bounding box center [504, 38] width 851 height 26
click at [213, 18] on div at bounding box center [391, 12] width 603 height 24
click at [216, 11] on input "text" at bounding box center [396, 12] width 594 height 10
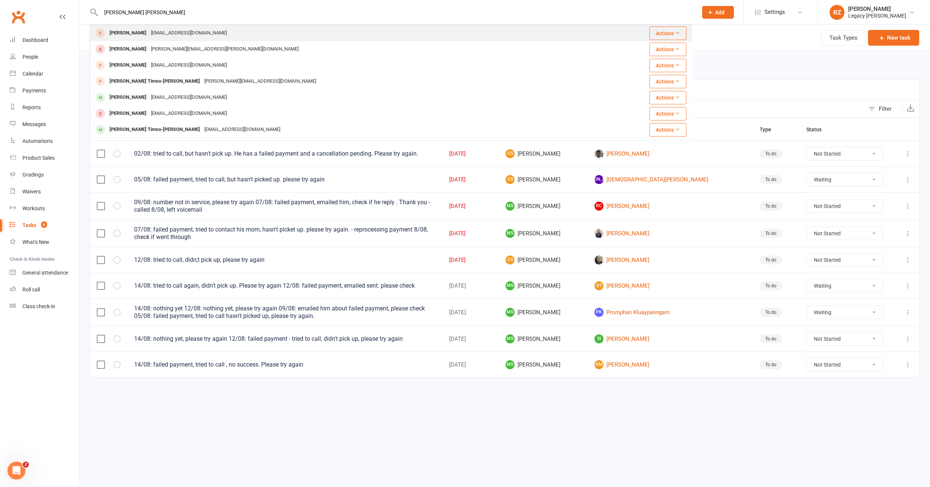
type input "tim lh"
click at [158, 33] on div "Timlhuede@gmail.com" at bounding box center [189, 33] width 80 height 11
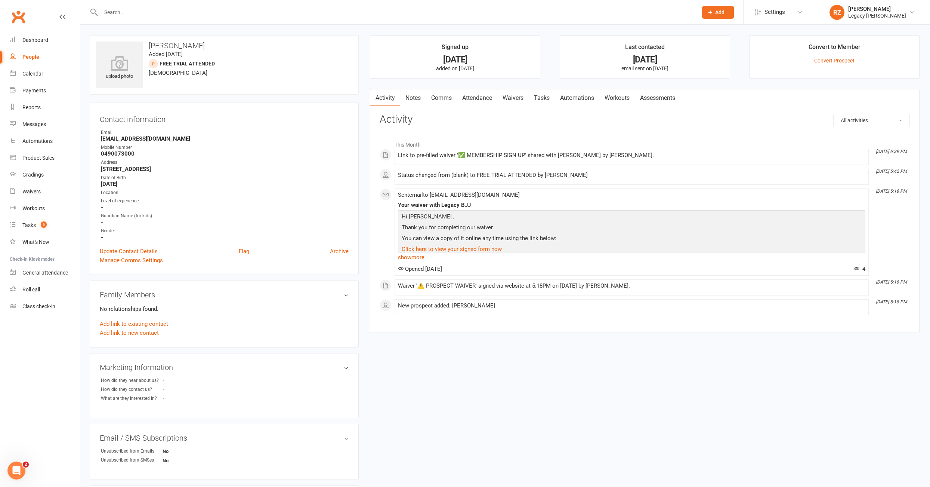
click at [510, 96] on link "Waivers" at bounding box center [512, 97] width 31 height 17
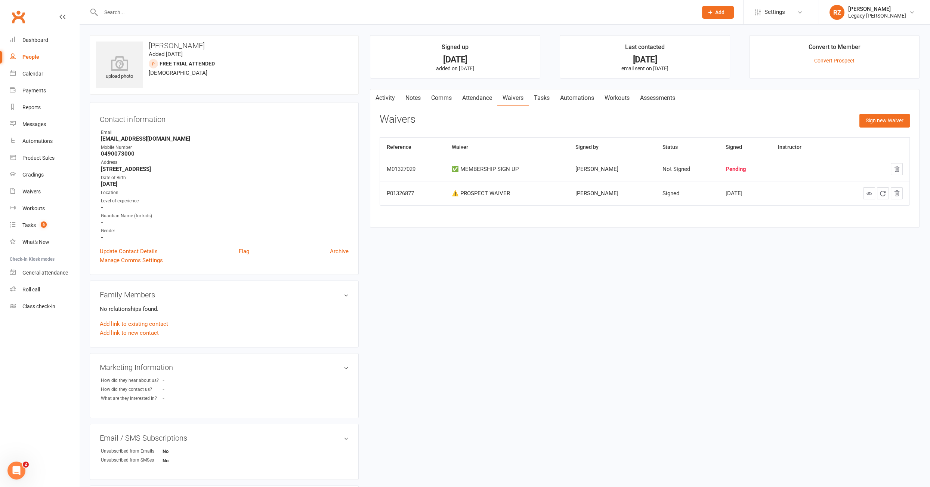
click at [136, 13] on input "text" at bounding box center [396, 12] width 594 height 10
type input "o"
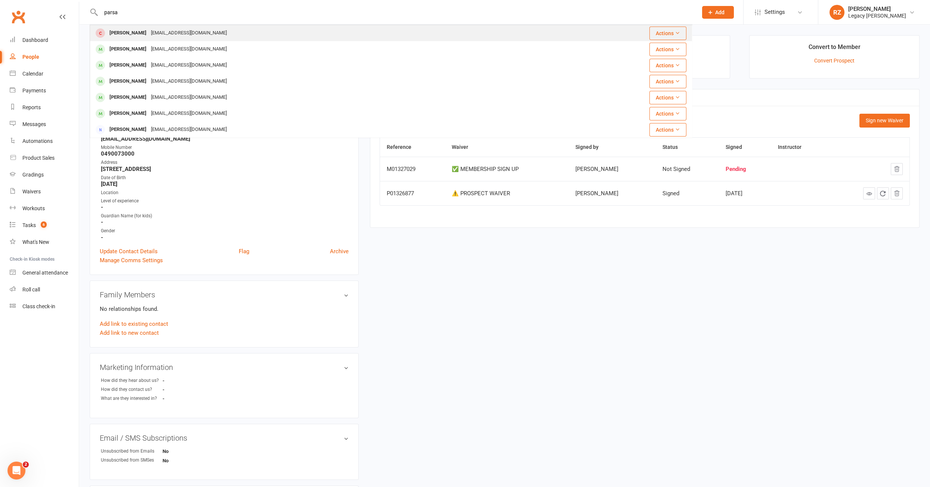
type input "parsa"
click at [134, 33] on div "[PERSON_NAME]" at bounding box center [127, 33] width 41 height 11
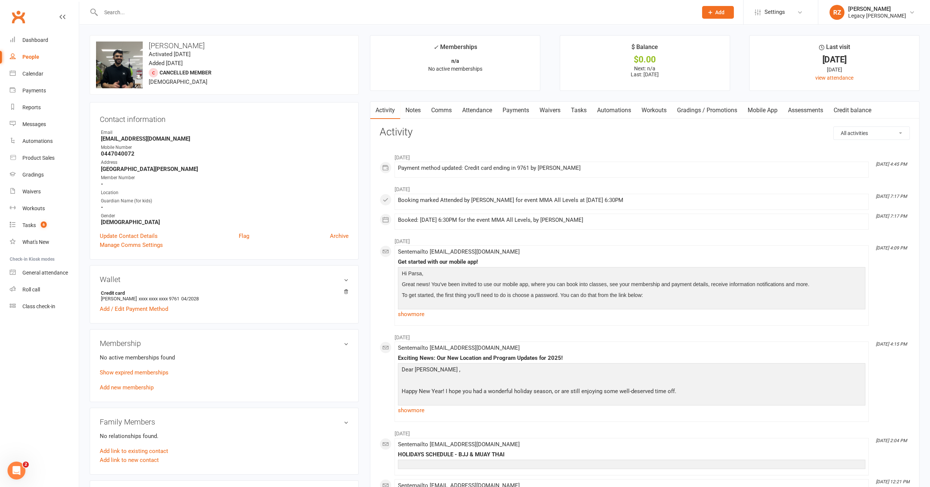
click at [152, 4] on div at bounding box center [391, 12] width 603 height 24
click at [150, 6] on div at bounding box center [391, 12] width 603 height 24
click at [149, 9] on input "text" at bounding box center [396, 12] width 594 height 10
click at [118, 6] on div at bounding box center [391, 12] width 603 height 24
click at [136, 10] on input "text" at bounding box center [396, 12] width 594 height 10
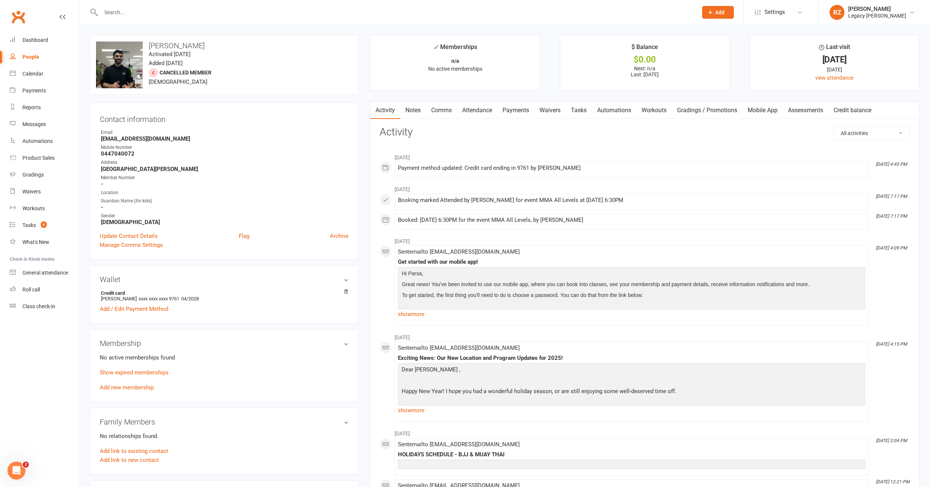
click at [136, 10] on input "text" at bounding box center [396, 12] width 594 height 10
click at [175, 10] on input "text" at bounding box center [396, 12] width 594 height 10
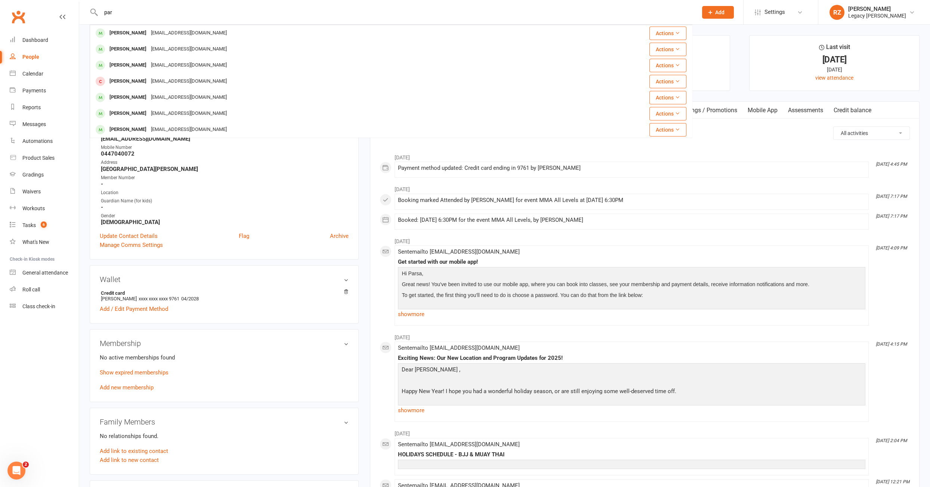
type input "par"
click at [17, 370] on nav "Clubworx Dashboard People Calendar Payments Reports Messages Automations Produc…" at bounding box center [39, 245] width 79 height 487
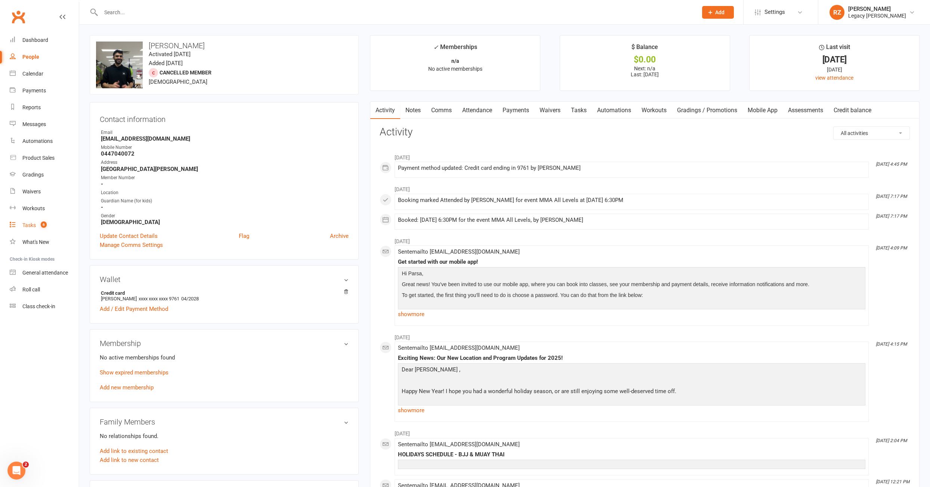
click at [25, 219] on link "Tasks 6" at bounding box center [44, 225] width 69 height 17
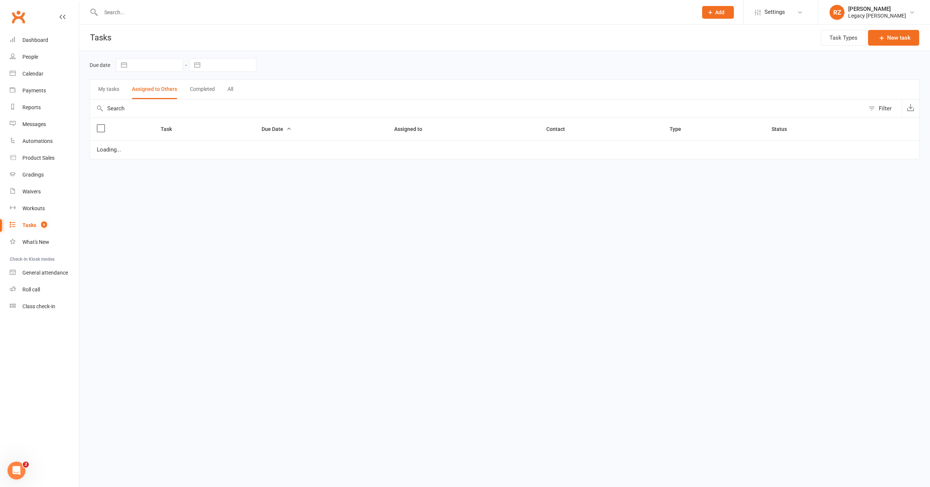
select select "waiting"
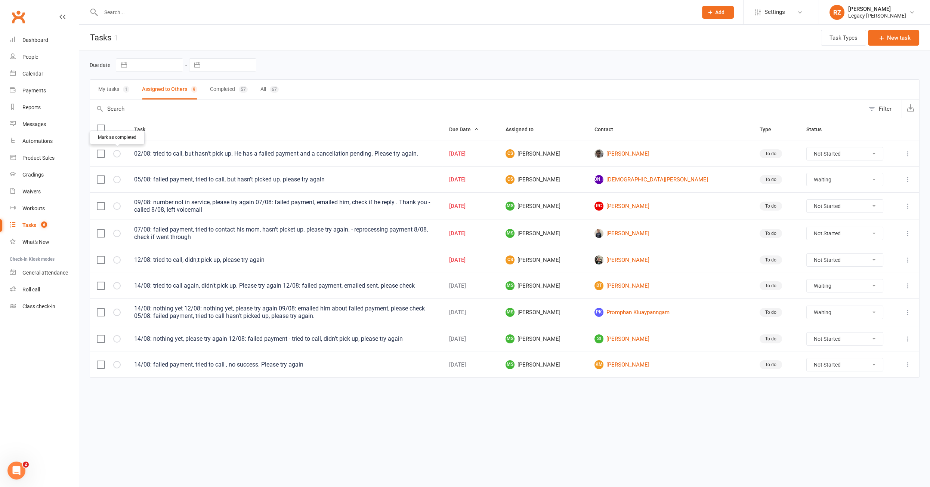
click at [0, 0] on icon "button" at bounding box center [0, 0] width 0 height 0
select select "waiting"
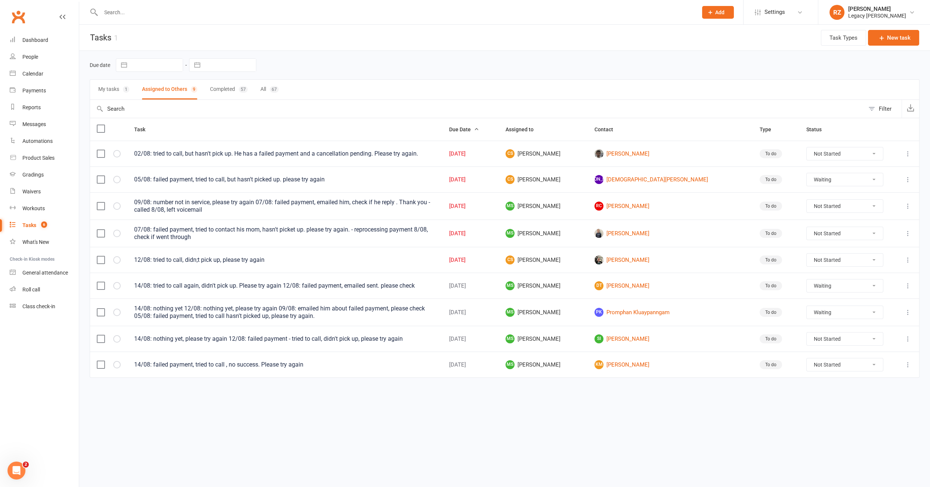
select select "waiting"
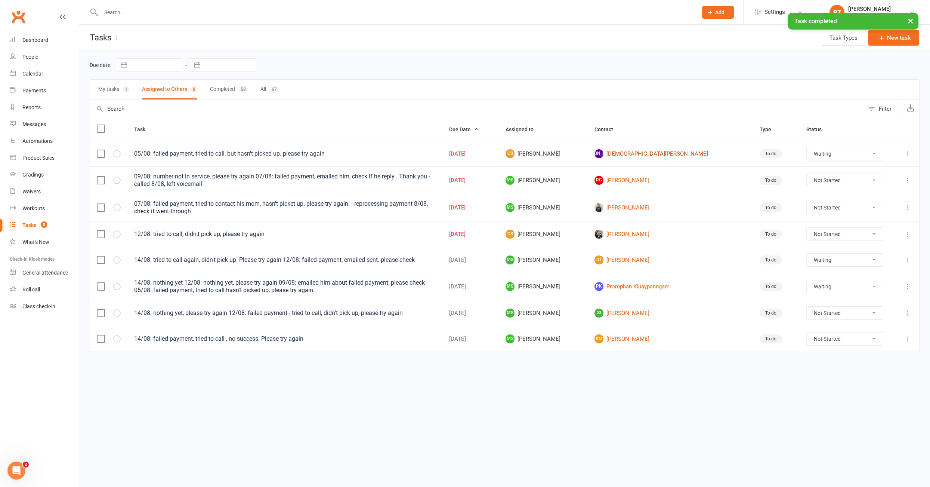
click at [657, 155] on link "JA Joden Acepcion" at bounding box center [671, 153] width 152 height 9
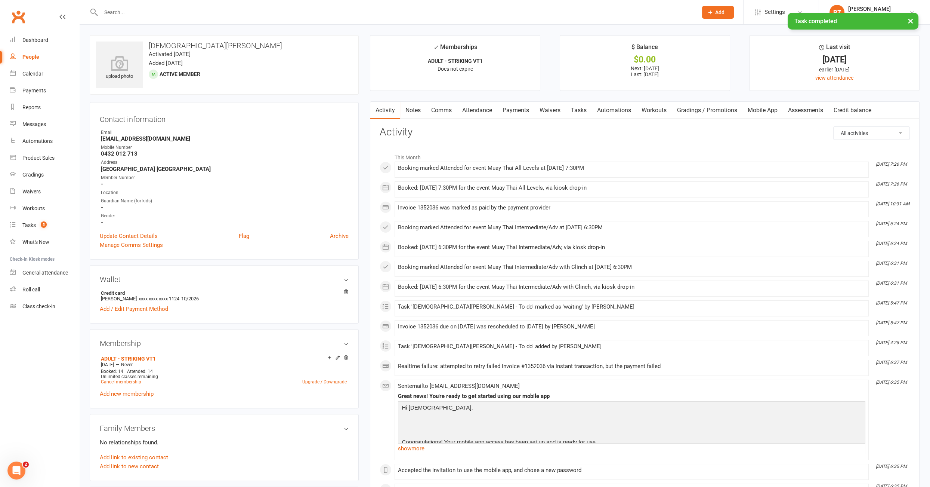
click at [506, 110] on link "Payments" at bounding box center [515, 110] width 37 height 17
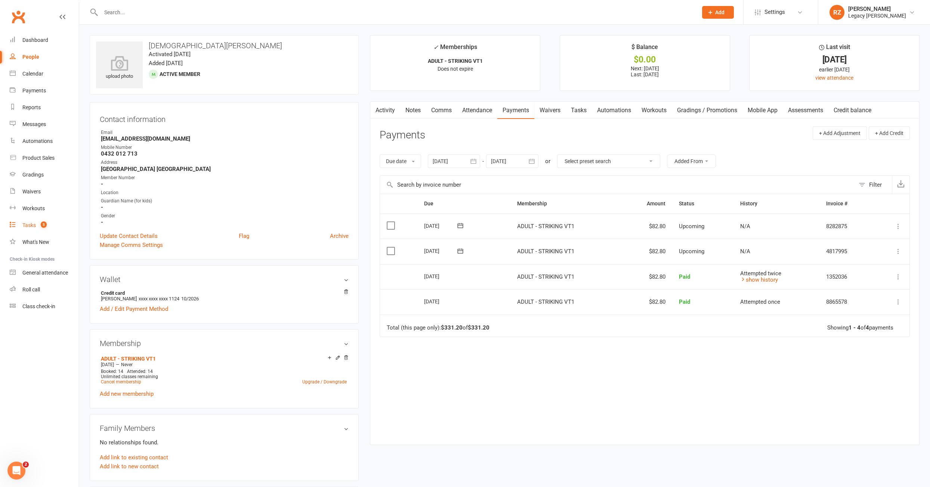
click at [30, 226] on div "Tasks" at bounding box center [28, 225] width 13 height 6
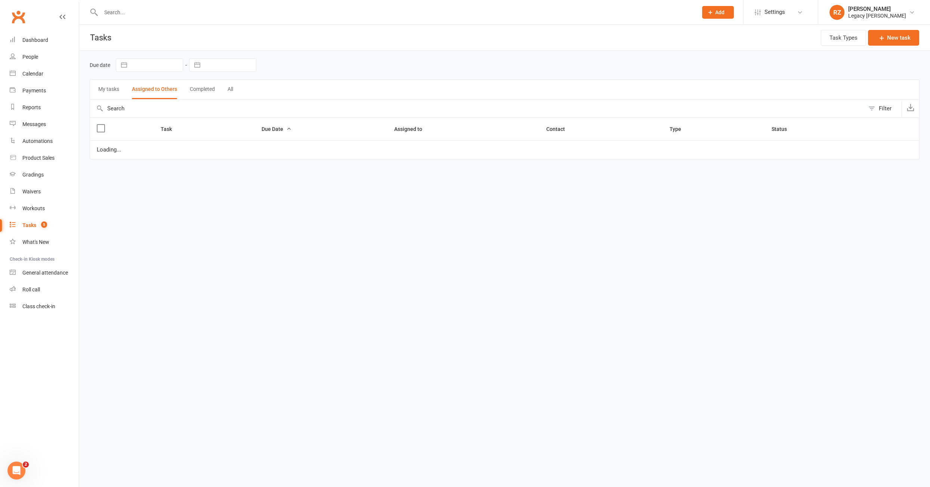
select select "waiting"
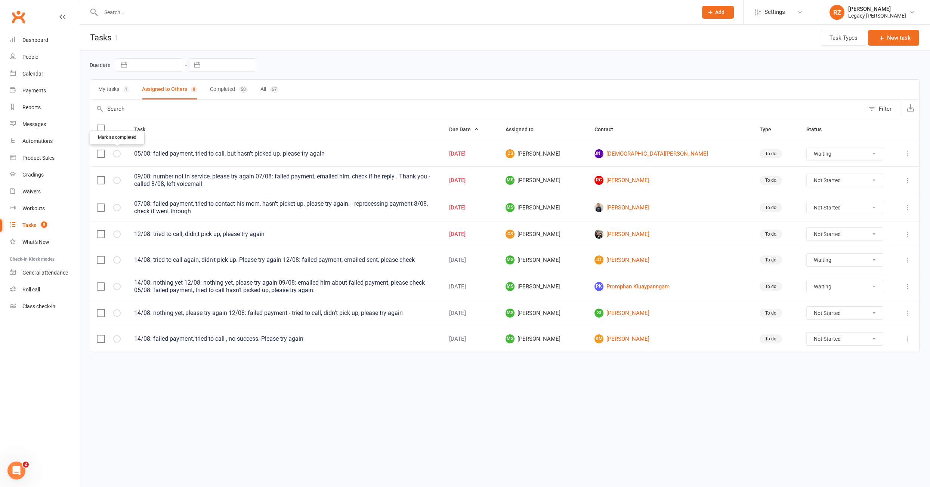
click at [0, 0] on icon "button" at bounding box center [0, 0] width 0 height 0
select select "waiting"
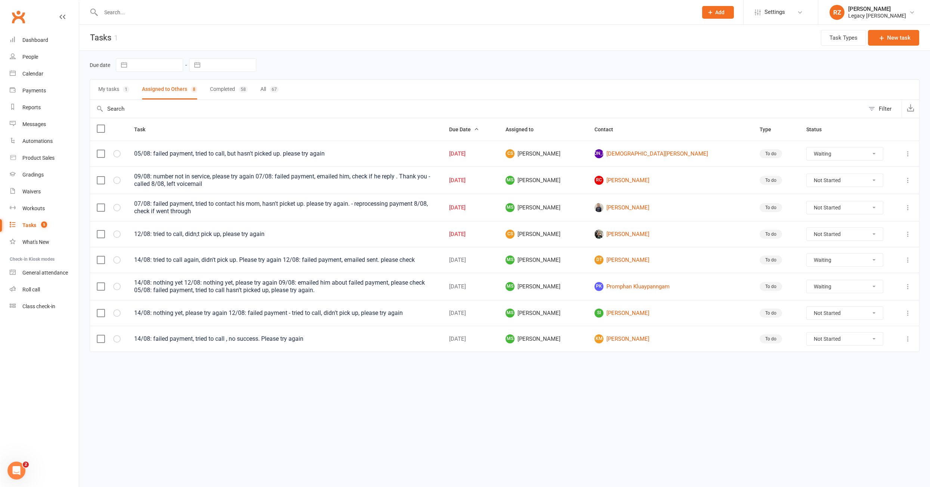
select select "waiting"
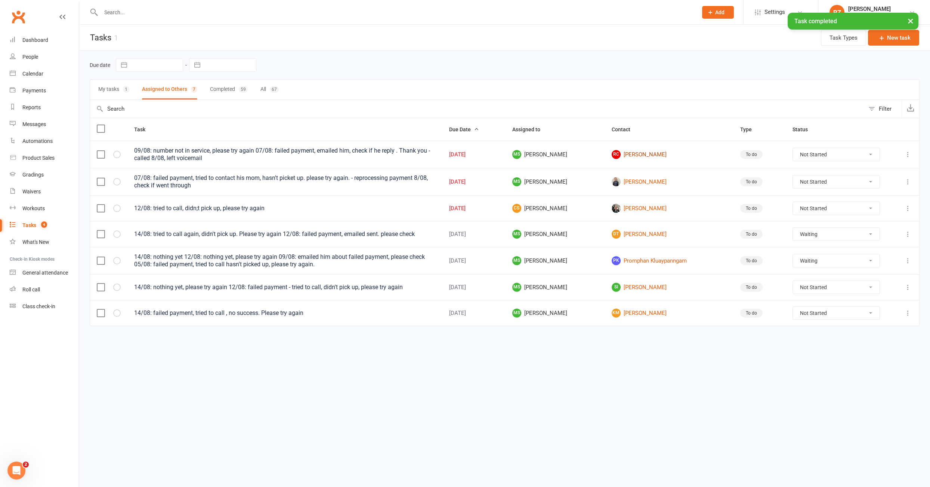
click at [639, 155] on link "RC Ralph Chapman" at bounding box center [669, 154] width 115 height 9
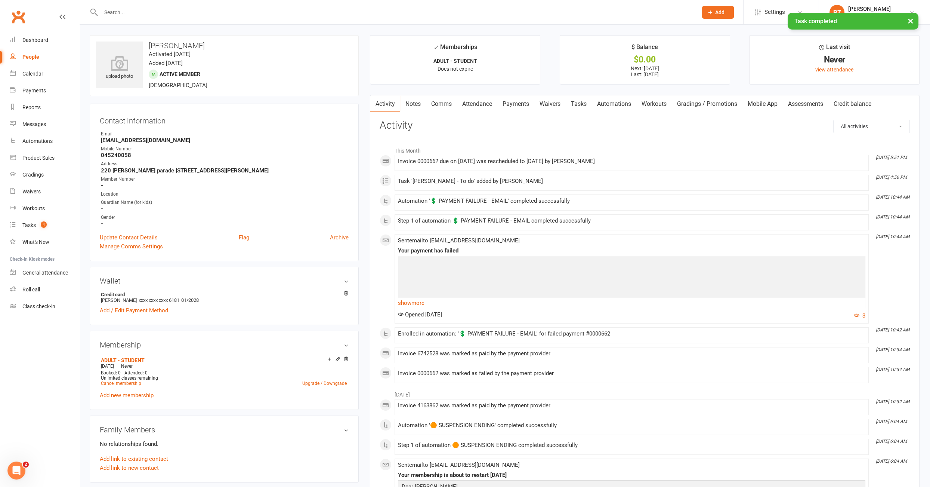
click at [528, 106] on link "Payments" at bounding box center [515, 103] width 37 height 17
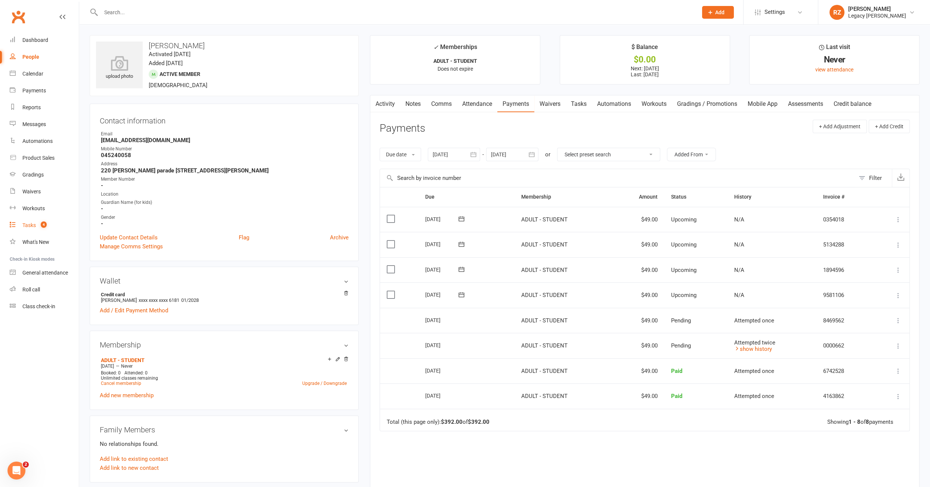
click at [30, 228] on link "Tasks 4" at bounding box center [44, 225] width 69 height 17
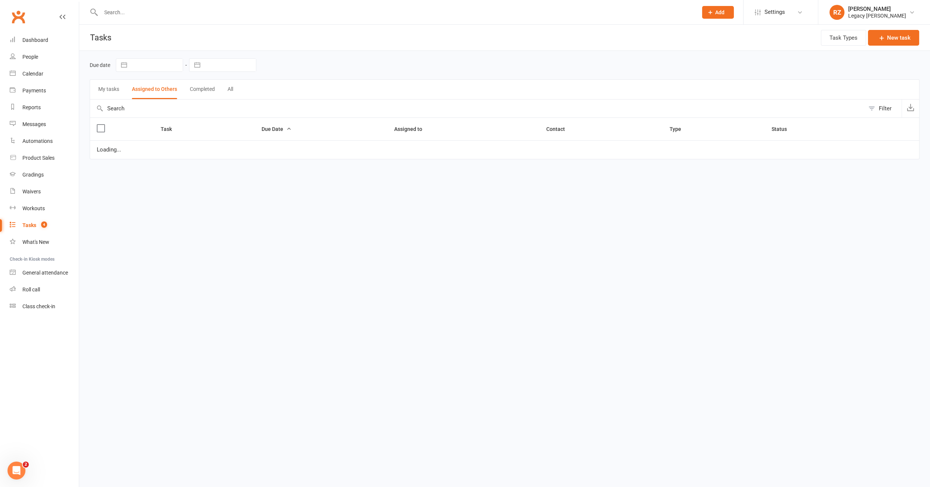
select select "waiting"
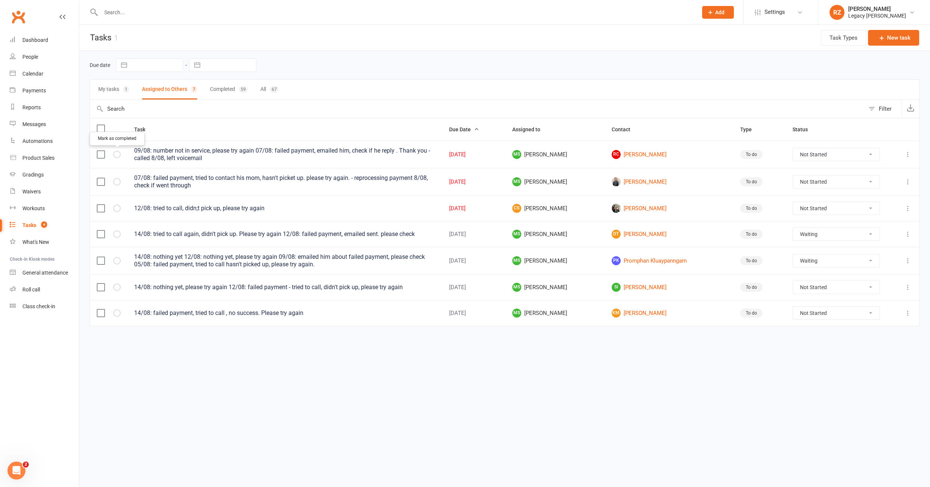
click at [0, 0] on icon "button" at bounding box center [0, 0] width 0 height 0
select select "waiting"
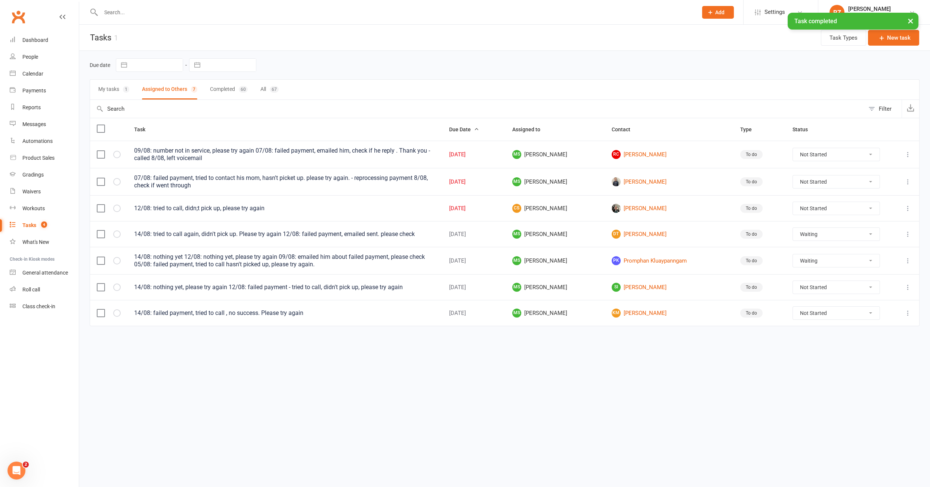
select select "waiting"
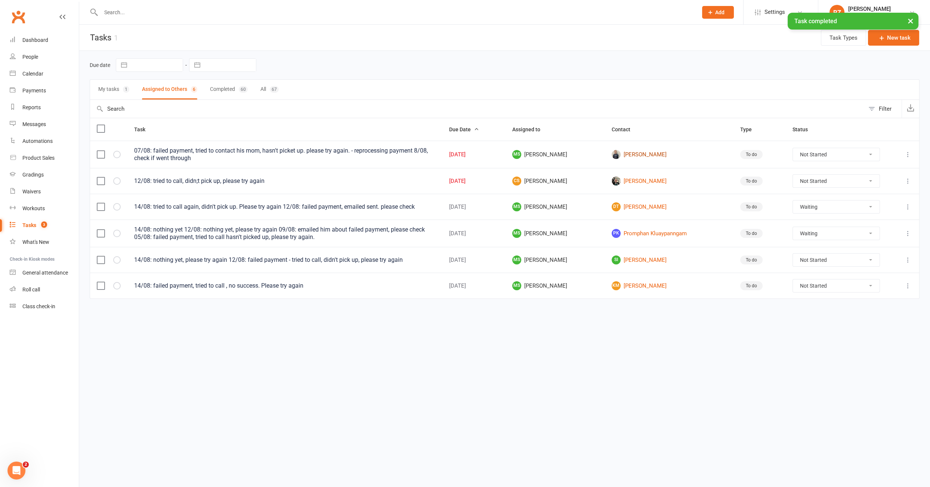
click at [650, 151] on link "[PERSON_NAME]" at bounding box center [669, 154] width 115 height 9
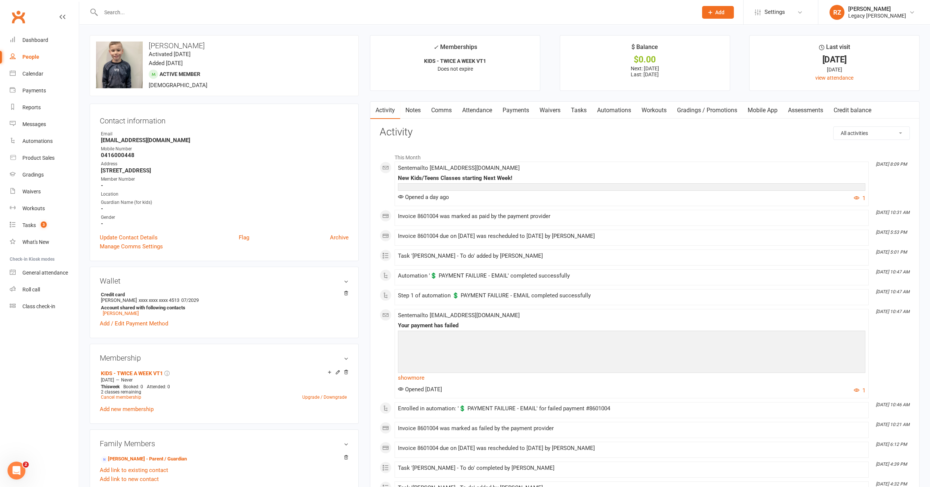
click at [571, 111] on link "Tasks" at bounding box center [579, 110] width 26 height 17
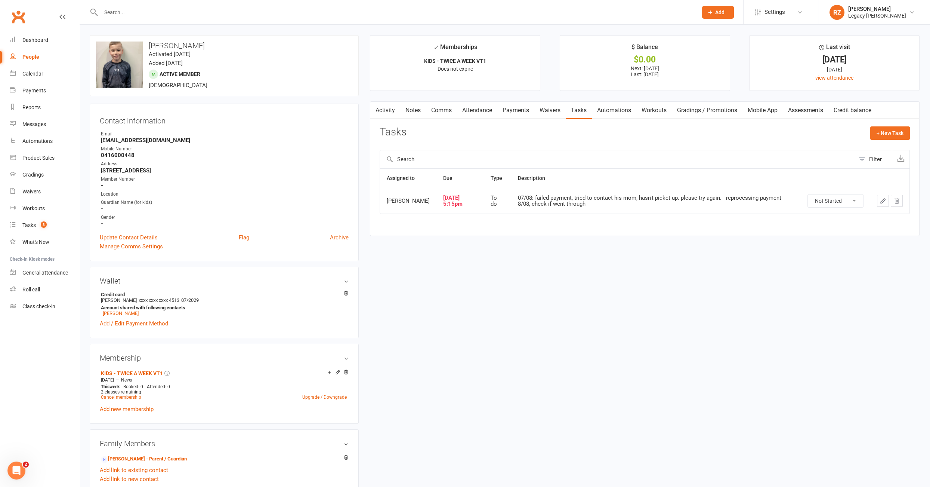
click at [522, 110] on link "Payments" at bounding box center [515, 110] width 37 height 17
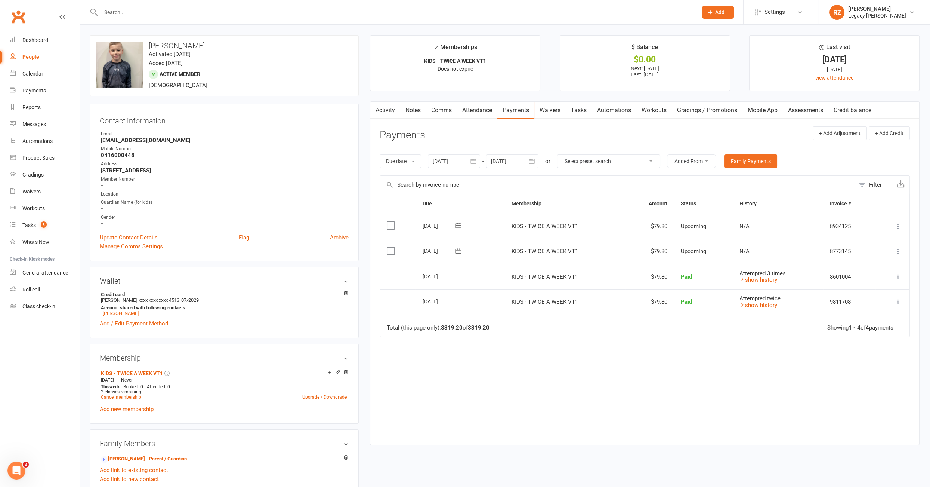
click at [432, 163] on div at bounding box center [454, 160] width 52 height 13
click at [434, 175] on button "button" at bounding box center [440, 178] width 16 height 13
click at [463, 218] on button "06" at bounding box center [458, 221] width 16 height 13
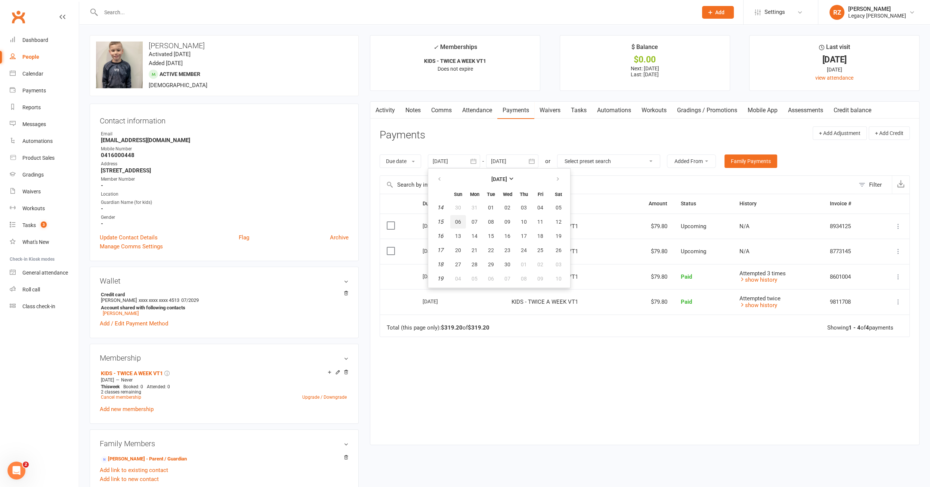
type input "[DATE]"
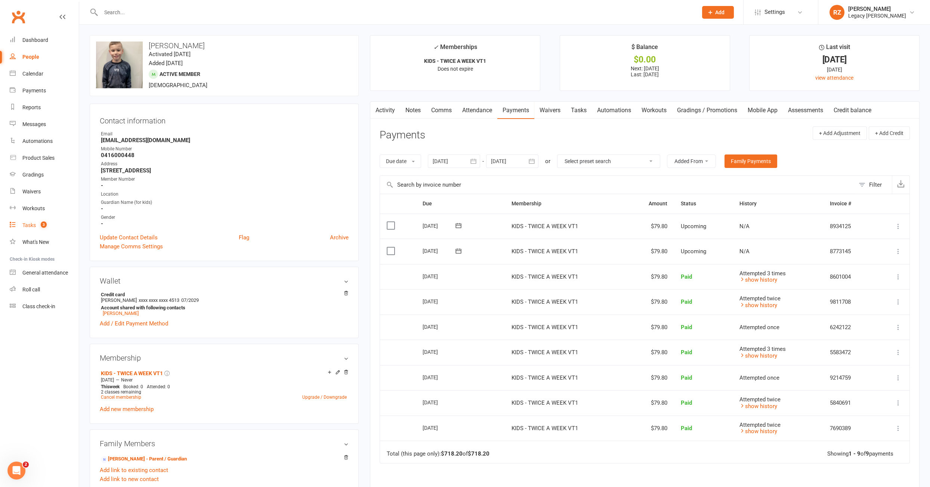
click at [28, 224] on div "Tasks" at bounding box center [28, 225] width 13 height 6
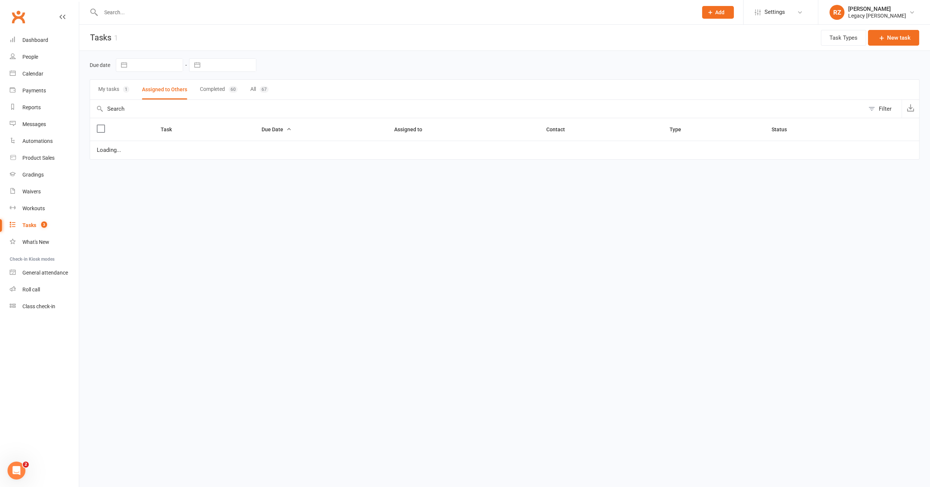
select select "waiting"
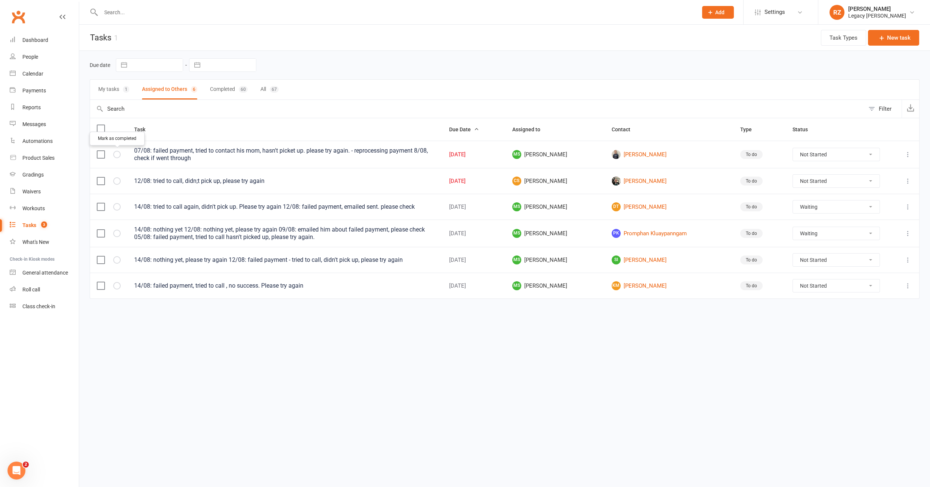
click at [0, 0] on icon "button" at bounding box center [0, 0] width 0 height 0
select select "waiting"
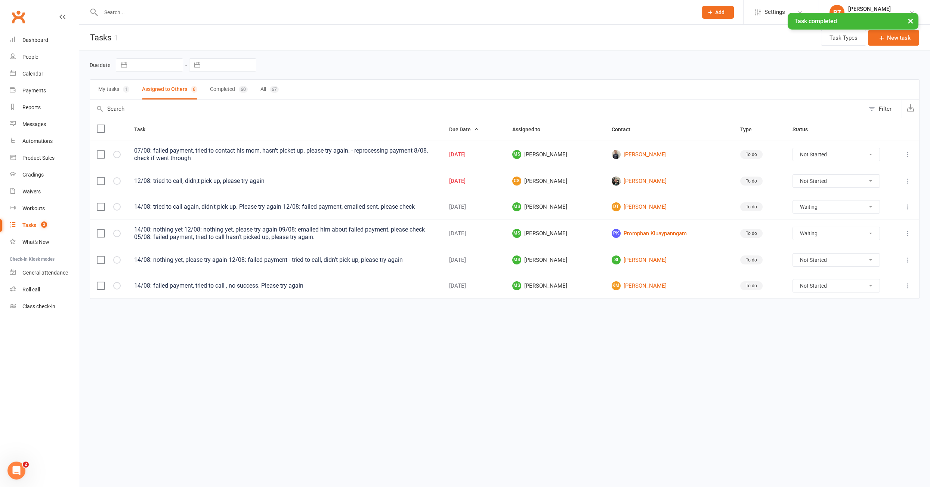
select select "waiting"
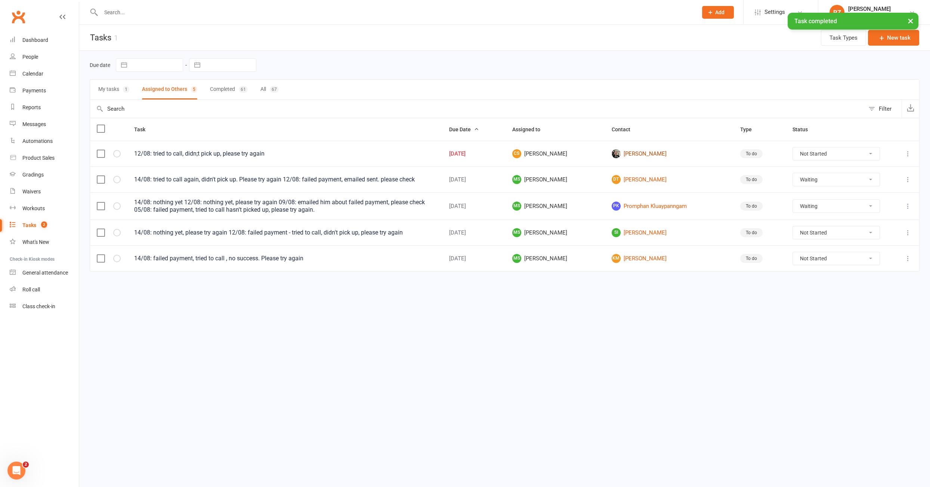
click at [645, 150] on link "[PERSON_NAME]" at bounding box center [669, 153] width 115 height 9
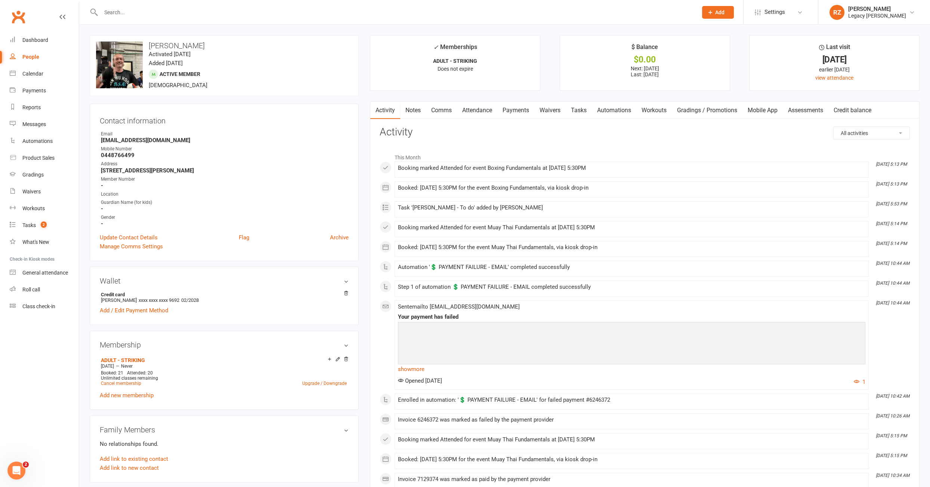
click at [516, 111] on link "Payments" at bounding box center [515, 110] width 37 height 17
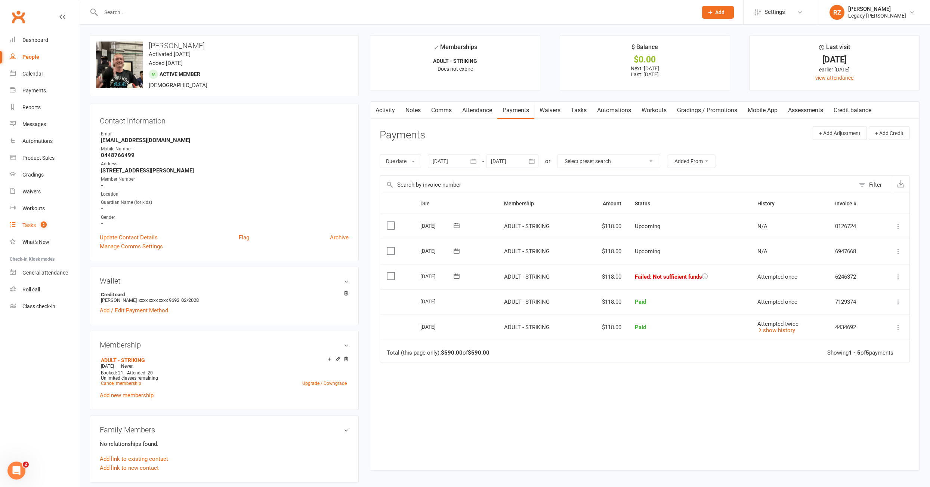
click at [28, 222] on div "Tasks" at bounding box center [28, 225] width 13 height 6
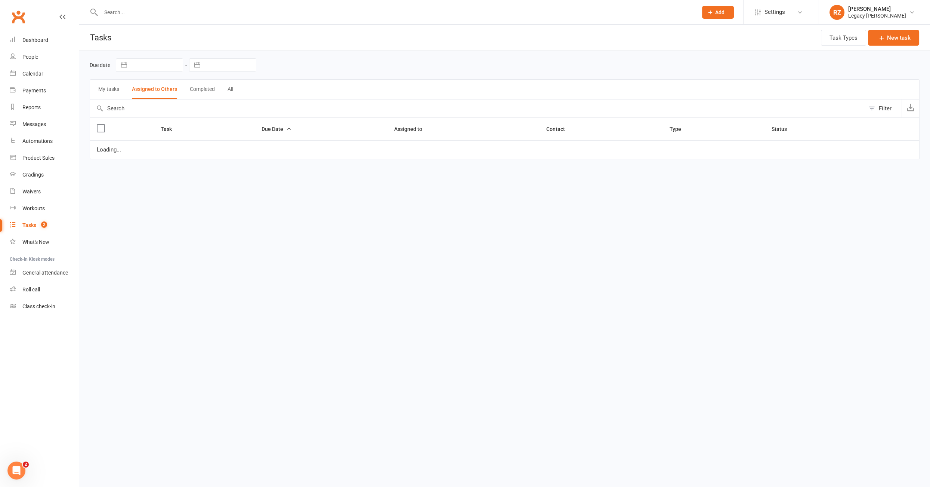
select select "waiting"
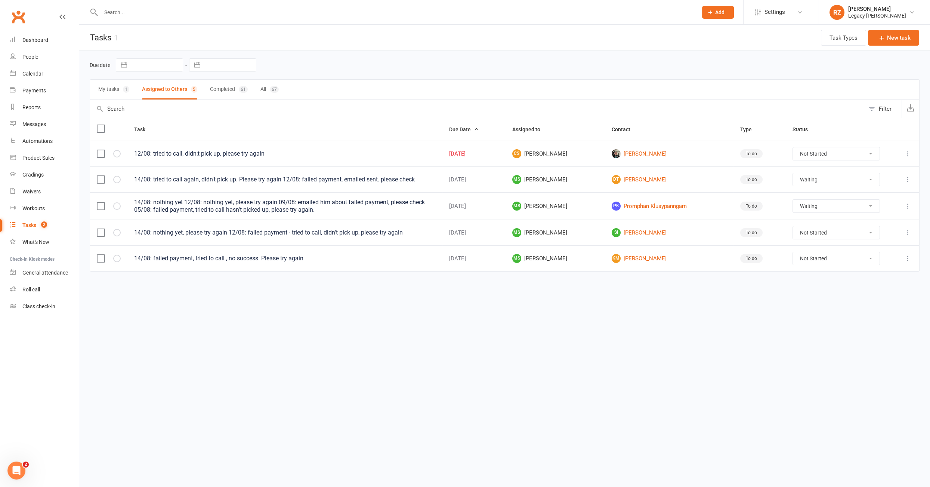
click at [911, 154] on icon at bounding box center [907, 153] width 7 height 7
click at [876, 182] on link "Edit" at bounding box center [875, 182] width 74 height 15
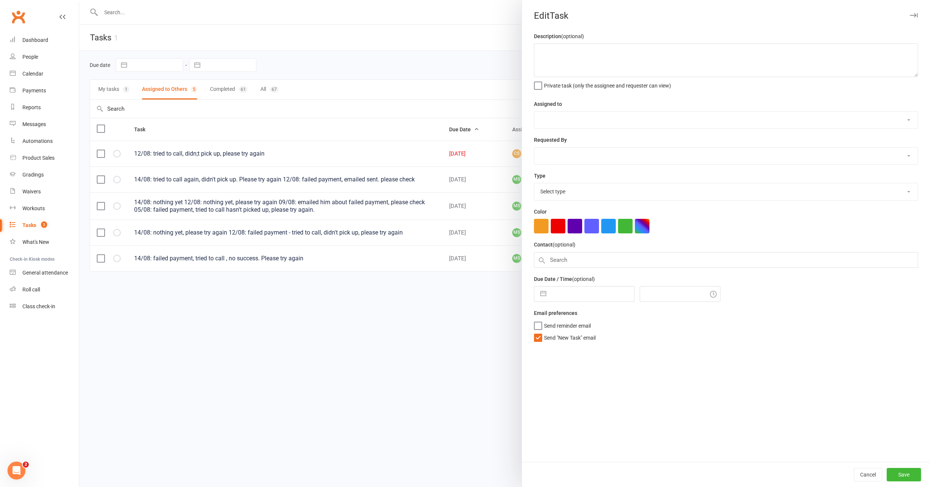
type textarea "12/08: tried to call, didn;t pick up, please try again"
select select "52430"
select select "51023"
type input "[DATE]"
type input "6:00pm"
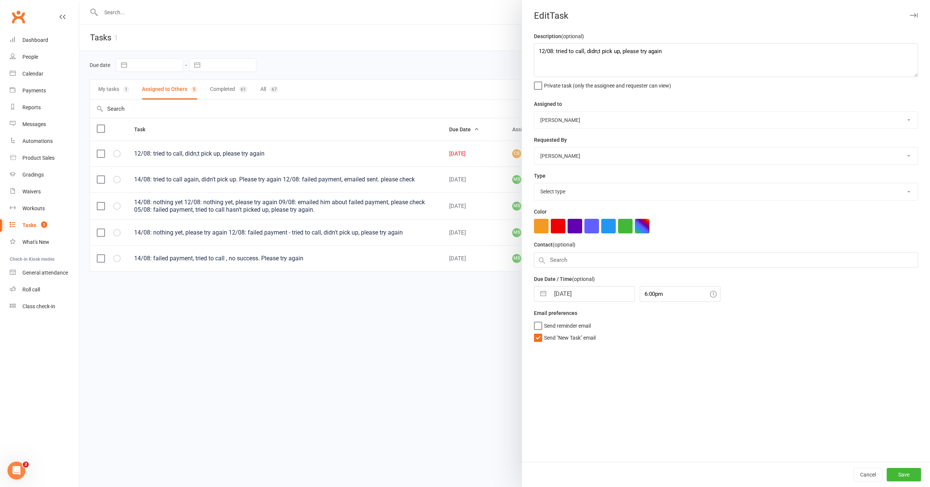
select select "34447"
click at [570, 115] on select "Nico Gonzales Legacy BJJ Willoughby Edimar Teixeira Casey O'Donnell Thiago Brag…" at bounding box center [725, 120] width 383 height 16
select select "52429"
drag, startPoint x: 565, startPoint y: 288, endPoint x: 560, endPoint y: 287, distance: 5.3
click at [565, 288] on input "[DATE]" at bounding box center [592, 291] width 84 height 15
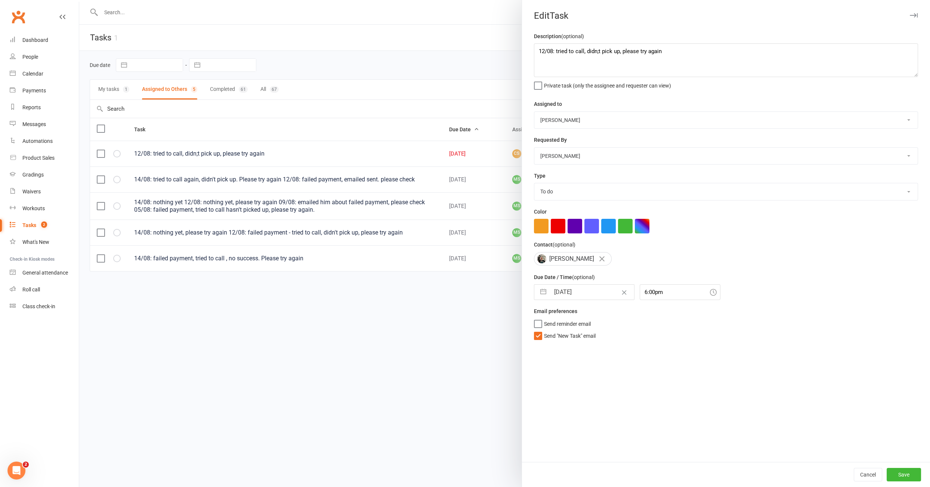
select select "6"
select select "2025"
select select "7"
select select "2025"
select select "8"
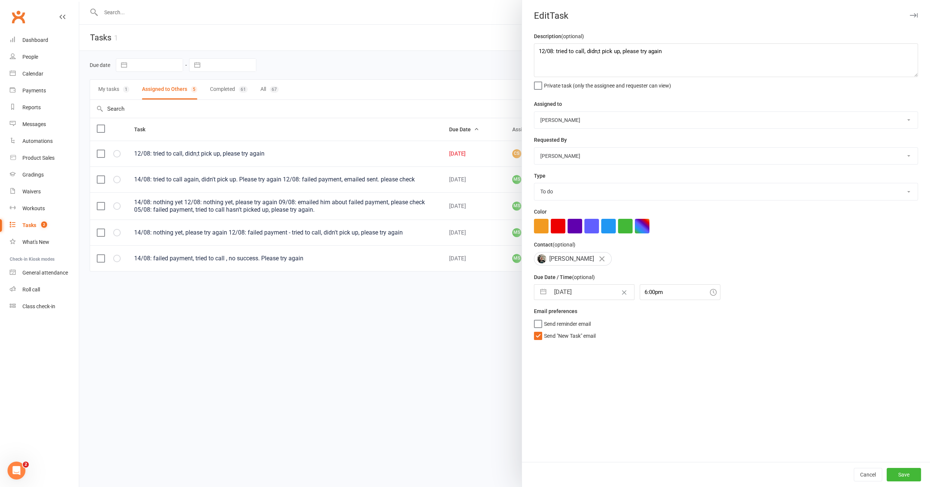
select select "2025"
click at [619, 374] on td "15" at bounding box center [623, 377] width 15 height 14
type input "15 Aug 2025"
click at [906, 473] on button "Save" at bounding box center [904, 474] width 34 height 13
select select "waiting"
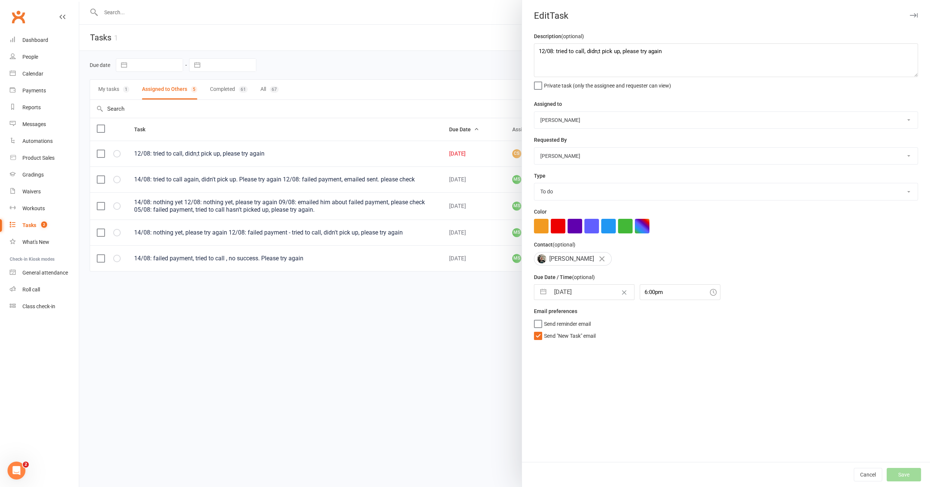
select select "waiting"
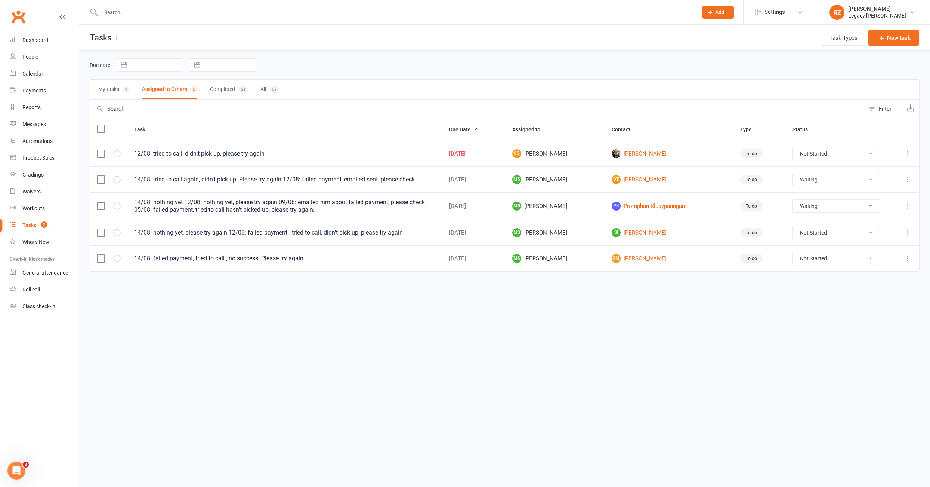
select select "waiting"
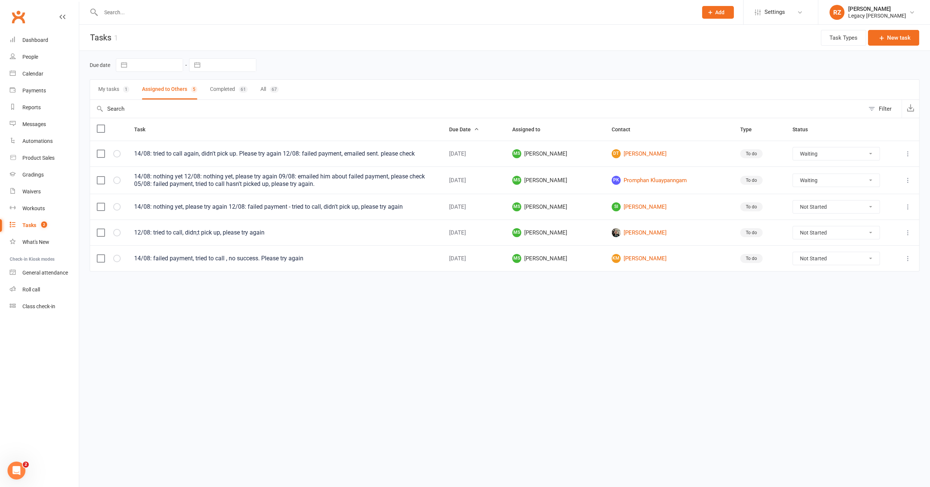
select select "waiting"
click at [130, 90] on div "My tasks 1 Assigned to Others 5 Completed 61 All 67" at bounding box center [505, 89] width 830 height 21
click at [111, 95] on button "My tasks 1" at bounding box center [113, 90] width 31 height 20
select select "waiting"
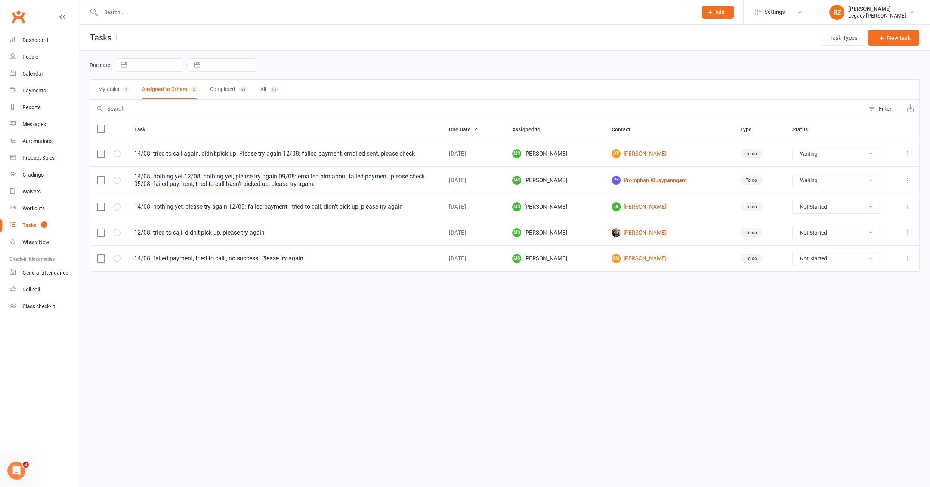
select select "waiting"
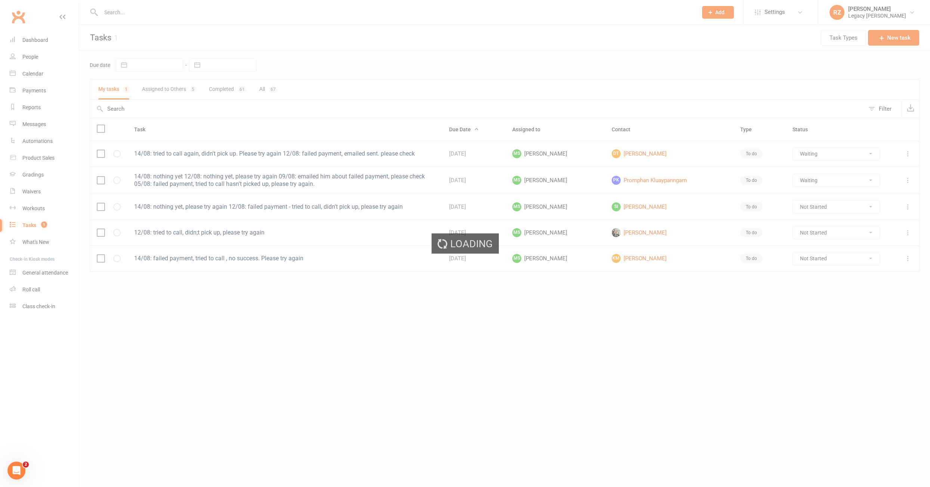
select select "waiting"
select select "started"
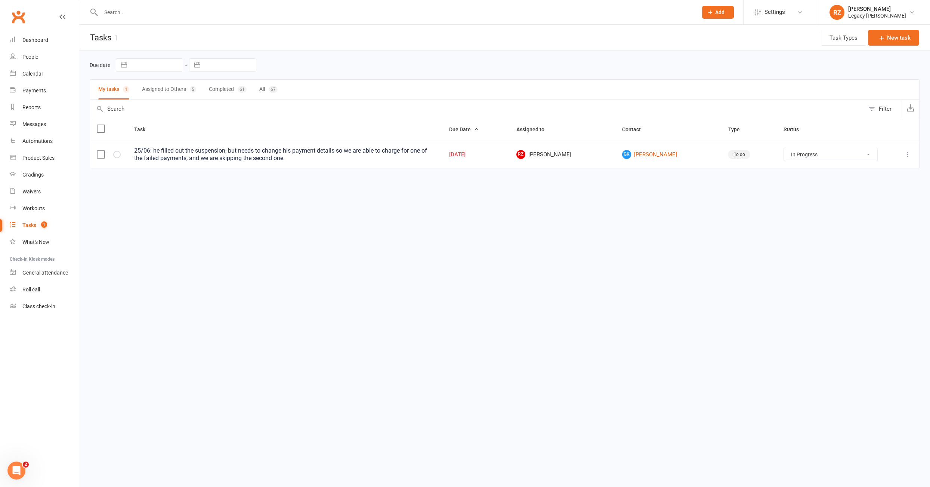
select select "started"
click at [656, 157] on link "GK Guy Kratka" at bounding box center [668, 154] width 92 height 9
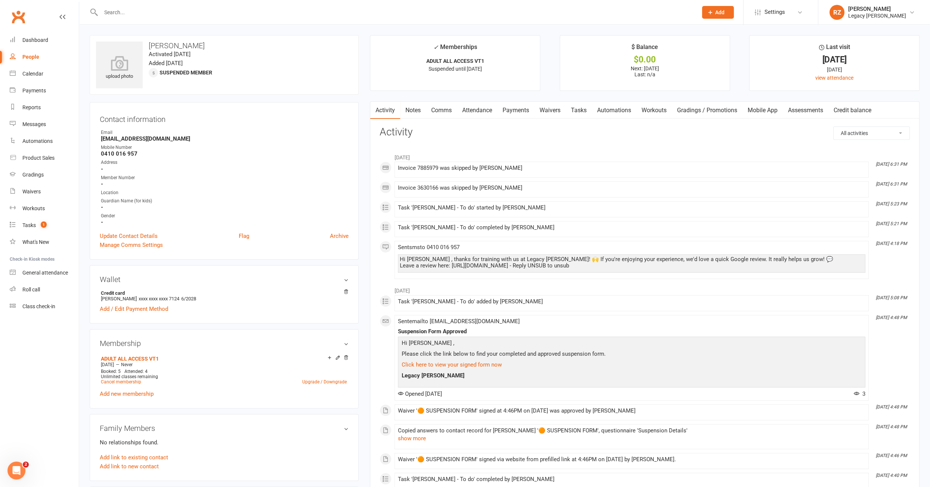
click at [528, 114] on link "Payments" at bounding box center [515, 110] width 37 height 17
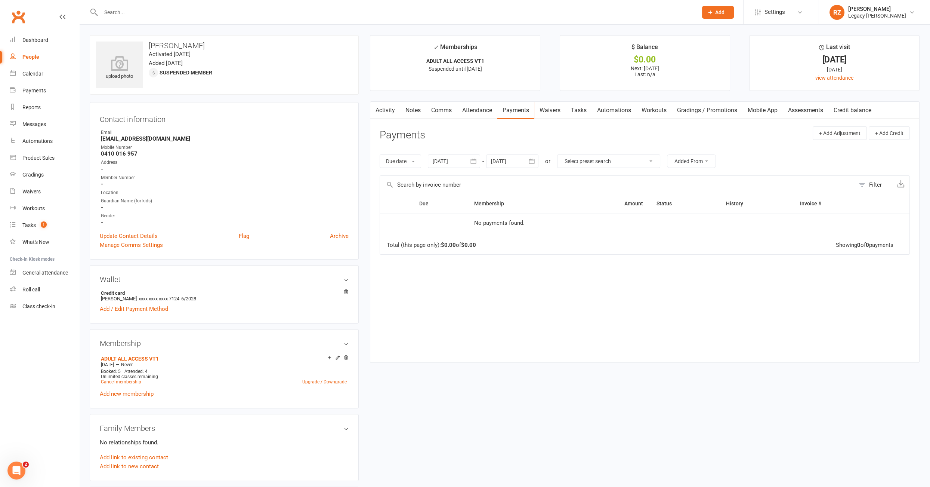
click at [445, 155] on div at bounding box center [454, 160] width 52 height 13
click at [440, 172] on button "button" at bounding box center [440, 178] width 16 height 13
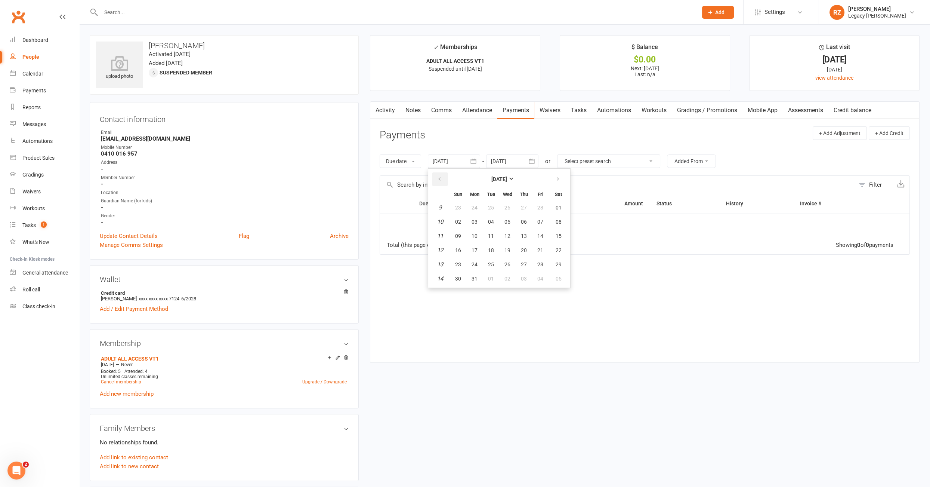
click at [440, 172] on button "button" at bounding box center [440, 178] width 16 height 13
click at [462, 229] on button "15" at bounding box center [458, 235] width 16 height 13
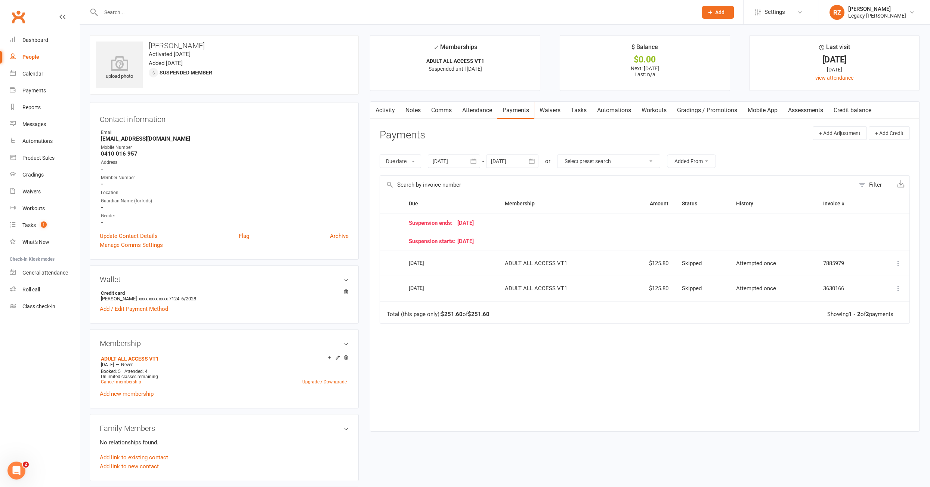
click at [456, 165] on div at bounding box center [454, 160] width 52 height 13
click at [446, 176] on button "button" at bounding box center [440, 178] width 16 height 13
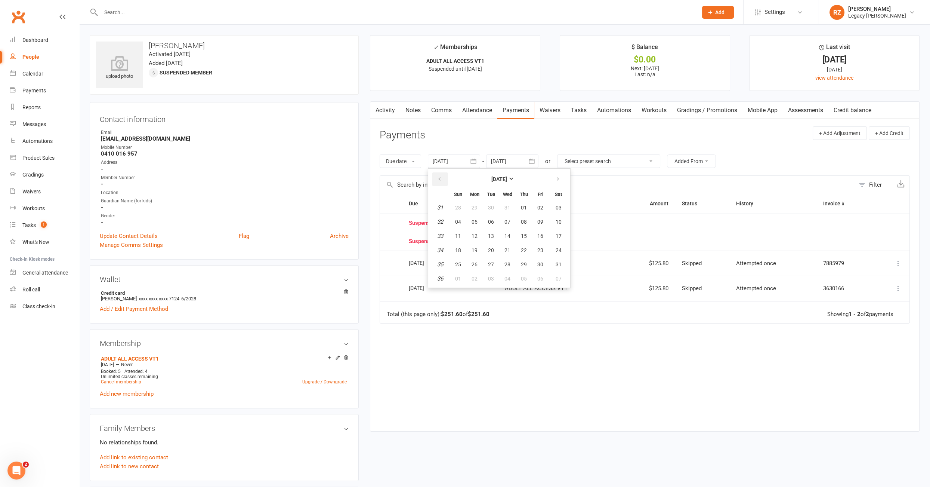
click at [446, 176] on button "button" at bounding box center [440, 178] width 16 height 13
click at [456, 219] on span "05" at bounding box center [458, 222] width 6 height 6
click at [451, 164] on div at bounding box center [454, 160] width 52 height 13
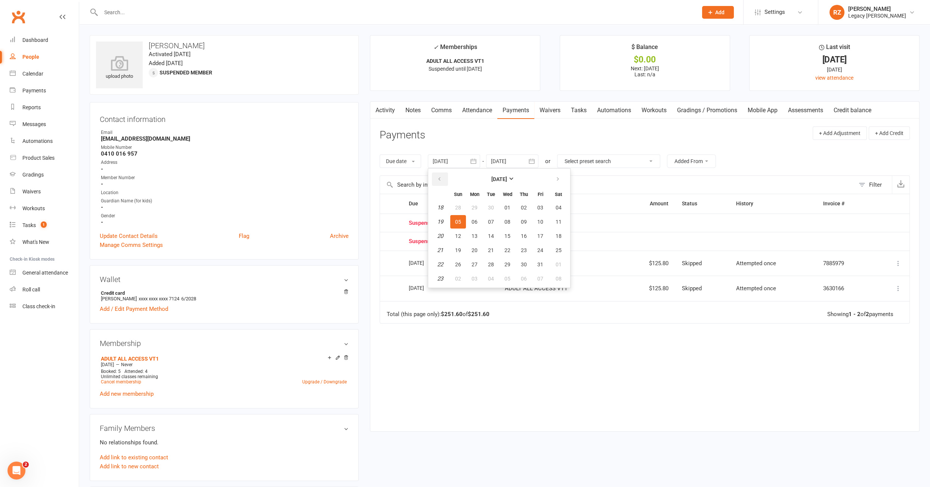
click at [435, 176] on button "button" at bounding box center [440, 178] width 16 height 13
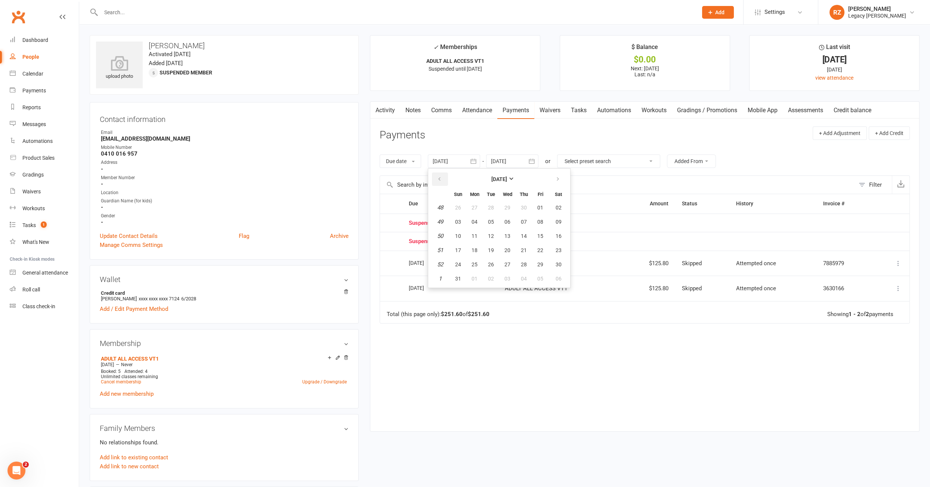
click at [435, 176] on button "button" at bounding box center [440, 178] width 16 height 13
click at [461, 221] on span "05" at bounding box center [458, 222] width 6 height 6
click at [392, 112] on link "Activity" at bounding box center [385, 110] width 30 height 17
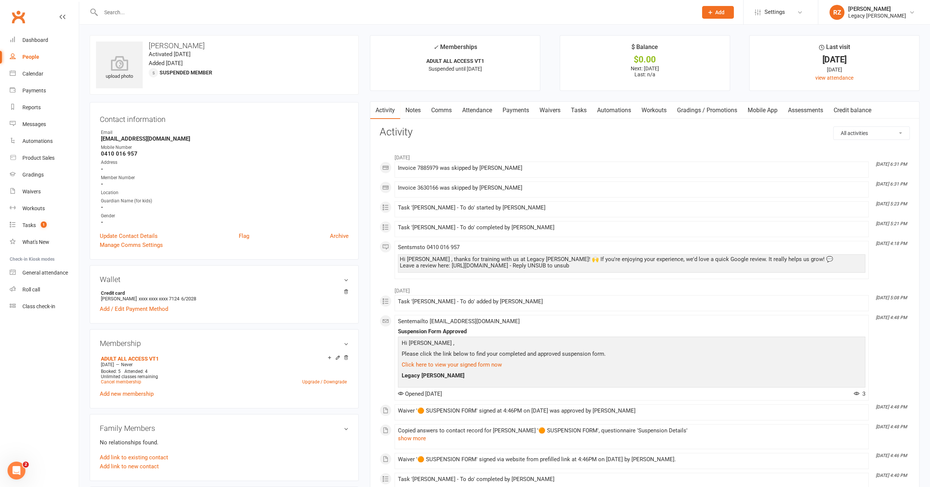
click at [412, 111] on link "Notes" at bounding box center [413, 110] width 26 height 17
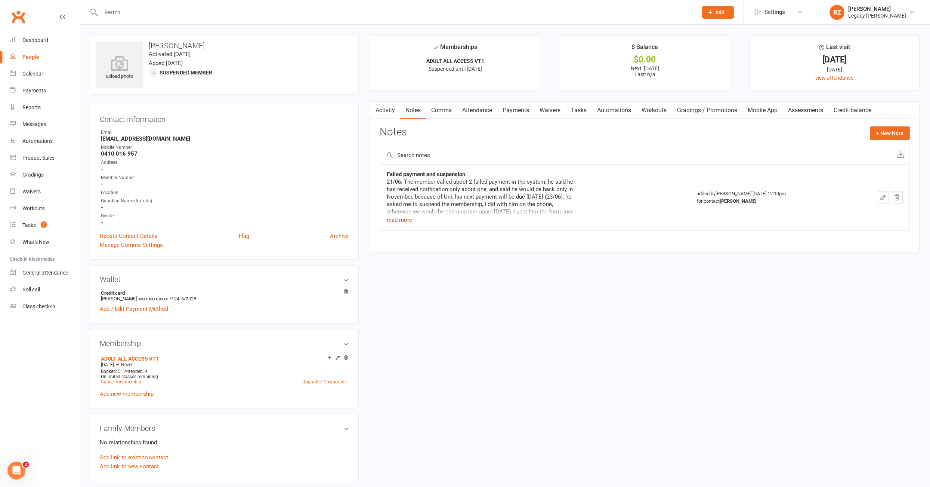
click at [407, 218] on button "read more" at bounding box center [399, 219] width 25 height 9
click at [531, 115] on link "Payments" at bounding box center [515, 110] width 37 height 17
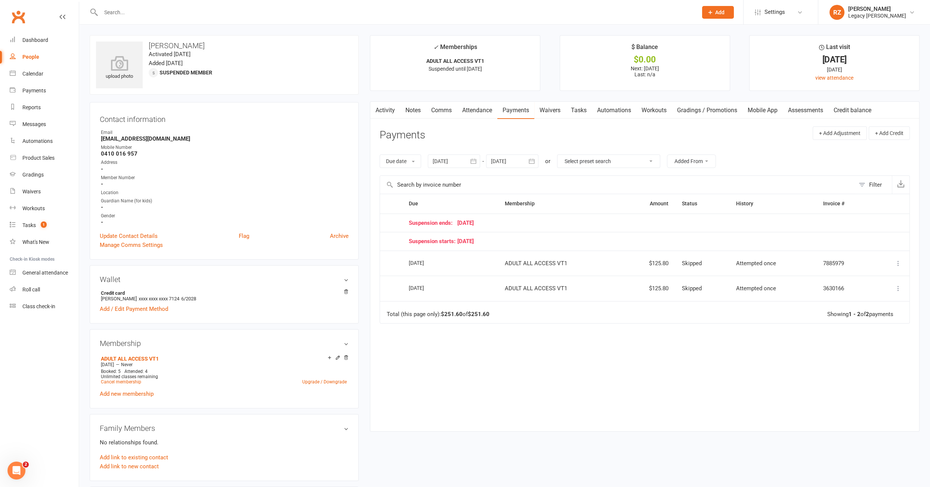
click at [438, 162] on div at bounding box center [454, 160] width 52 height 13
click at [438, 173] on button "button" at bounding box center [440, 178] width 16 height 13
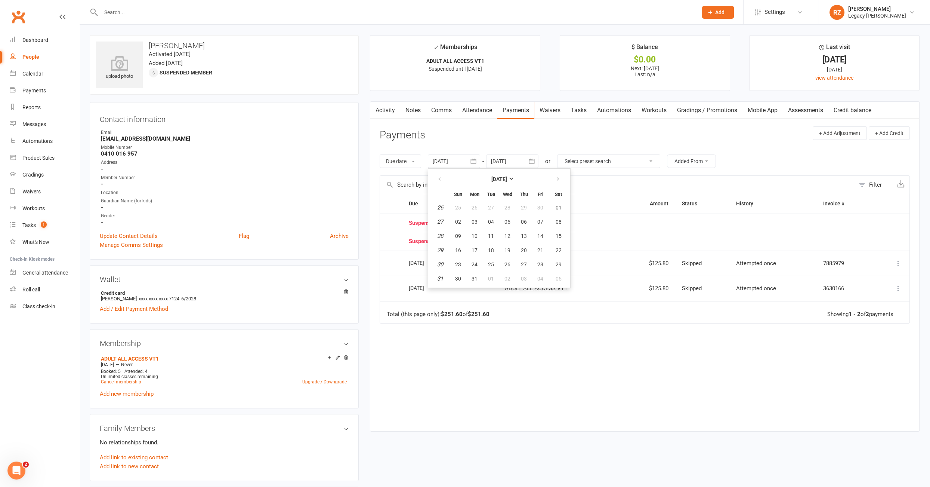
click at [450, 216] on table "July 2023 Sun Mon Tue Wed Thu Fri Sat 26 25 26 27 28 29 30 01 27 02 03 04 05 06…" at bounding box center [499, 228] width 139 height 116
click at [456, 219] on span "02" at bounding box center [458, 222] width 6 height 6
type input "02 Jul 2023"
click at [508, 165] on div at bounding box center [512, 160] width 52 height 13
click at [537, 176] on button "[DATE]" at bounding box center [558, 178] width 98 height 13
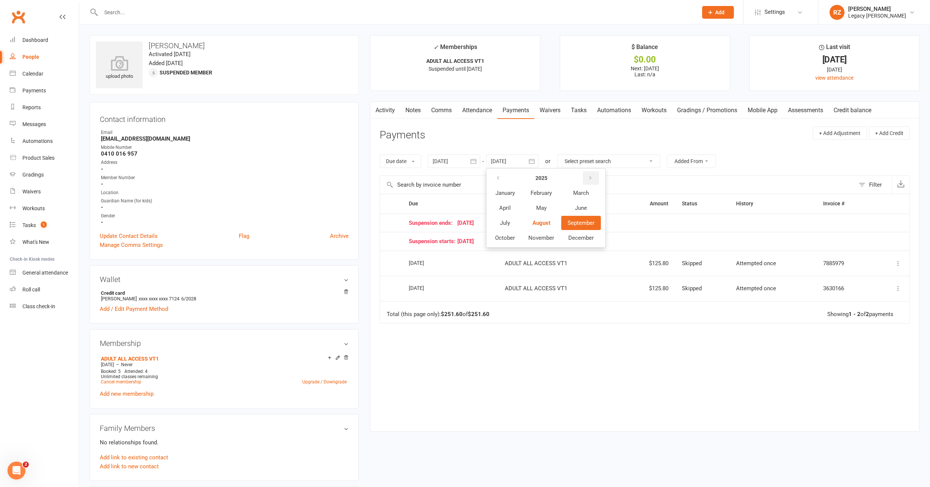
click at [591, 177] on icon "button" at bounding box center [590, 178] width 5 height 6
click at [582, 201] on button "June" at bounding box center [581, 208] width 40 height 14
click at [577, 218] on button "11" at bounding box center [582, 221] width 16 height 13
type input "11 Jun 2026"
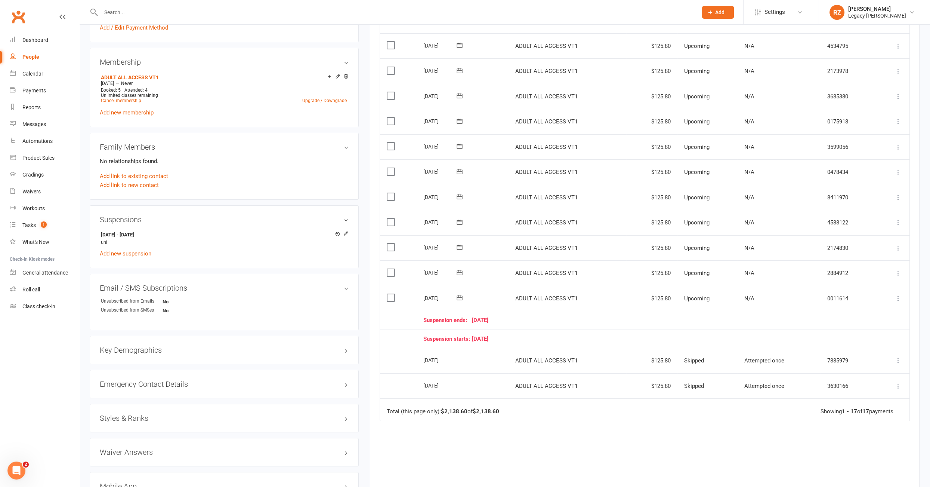
scroll to position [367, 0]
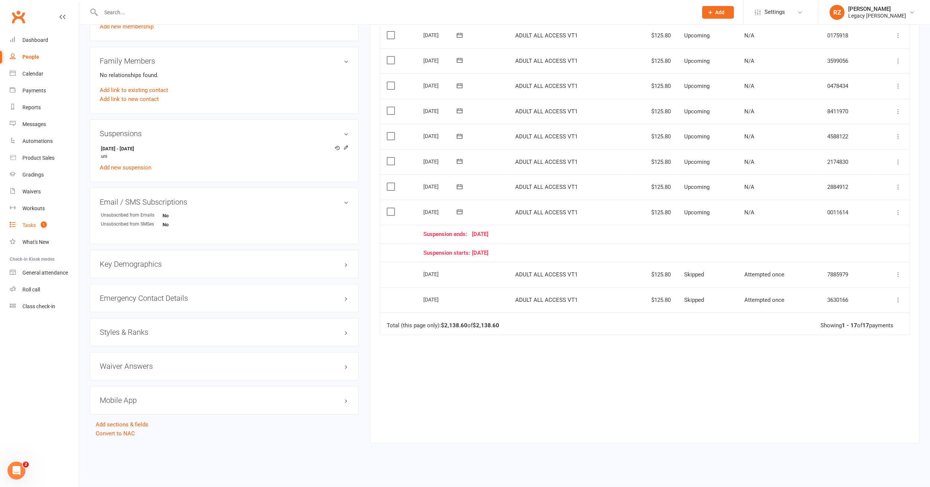
click at [29, 227] on div "Tasks" at bounding box center [28, 225] width 13 height 6
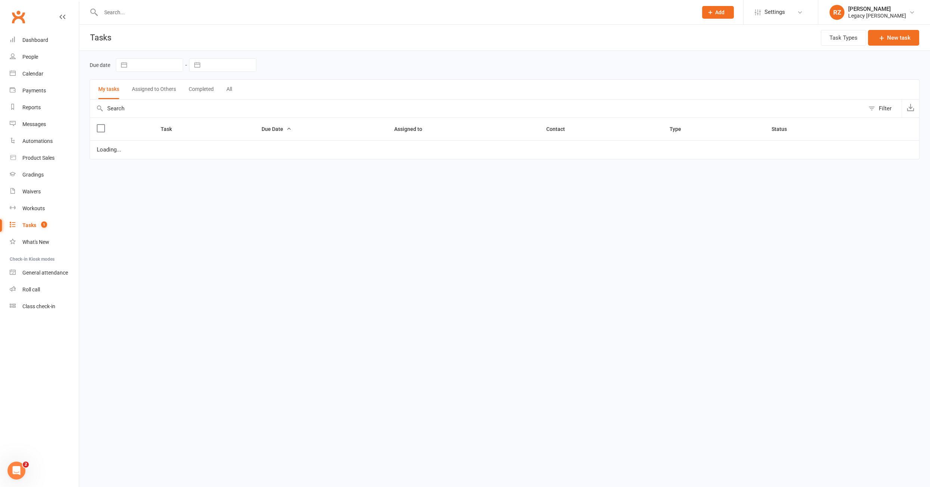
select select "started"
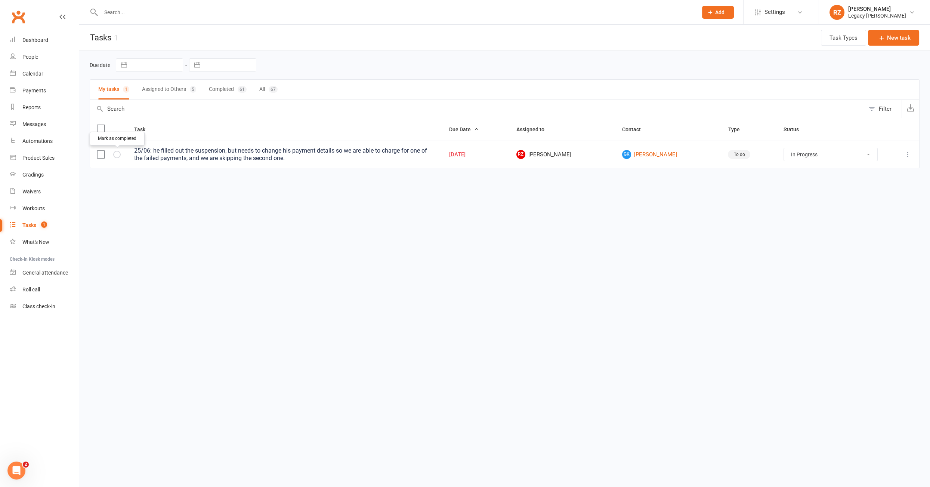
click at [0, 0] on icon "button" at bounding box center [0, 0] width 0 height 0
select select "started"
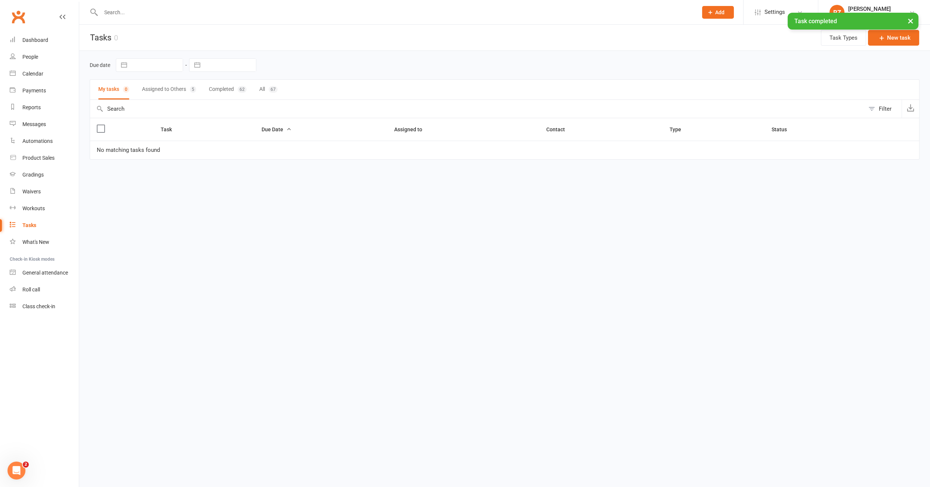
click at [160, 84] on button "Assigned to Others 5" at bounding box center [169, 90] width 54 height 20
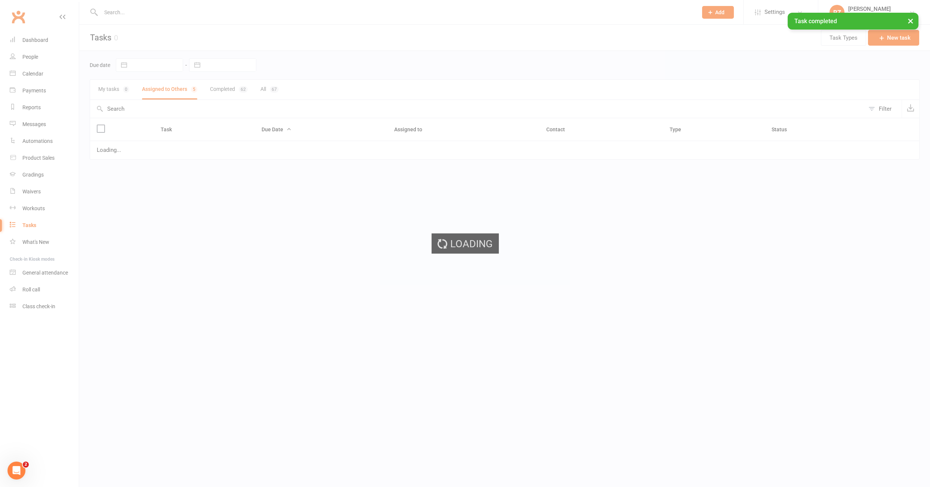
select select "waiting"
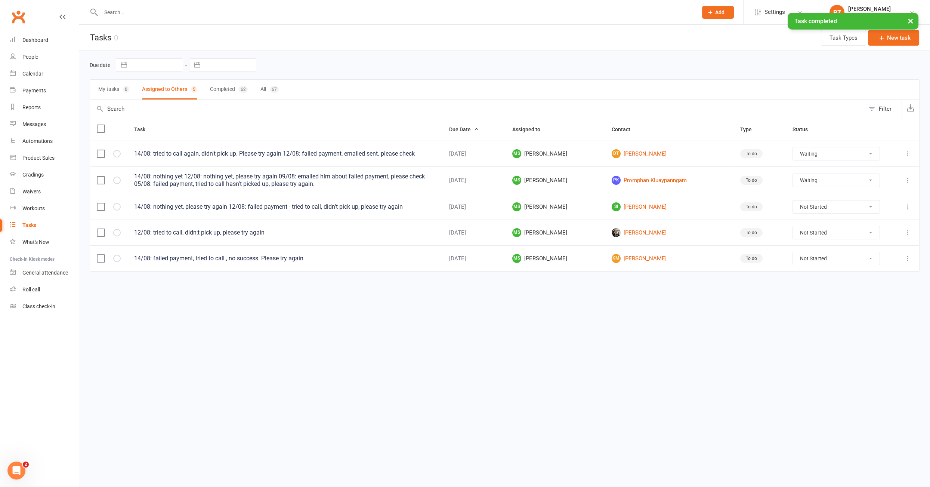
select select "waiting"
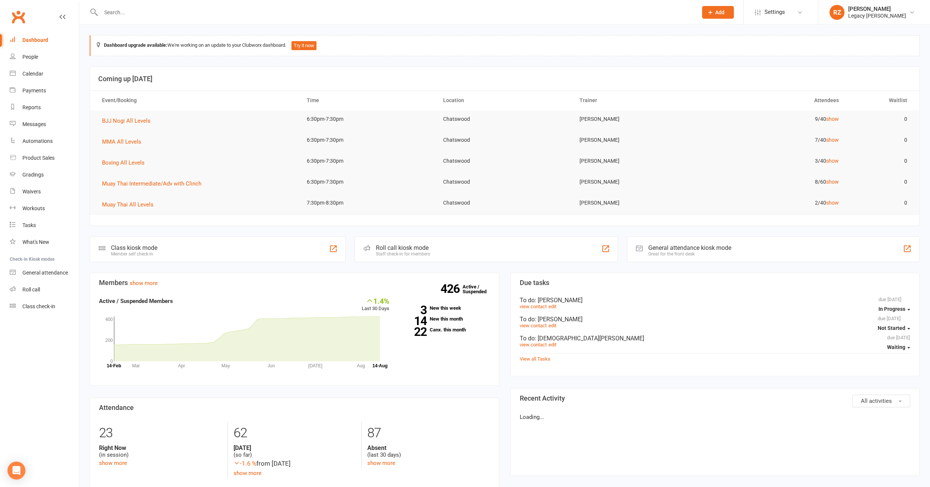
click at [133, 10] on input "text" at bounding box center [396, 12] width 594 height 10
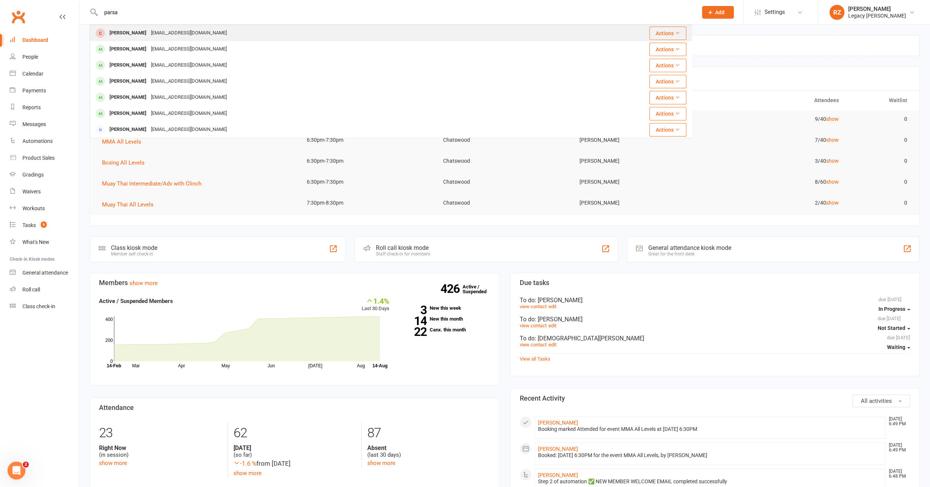
type input "parsa"
click at [132, 35] on div "[PERSON_NAME]" at bounding box center [127, 33] width 41 height 11
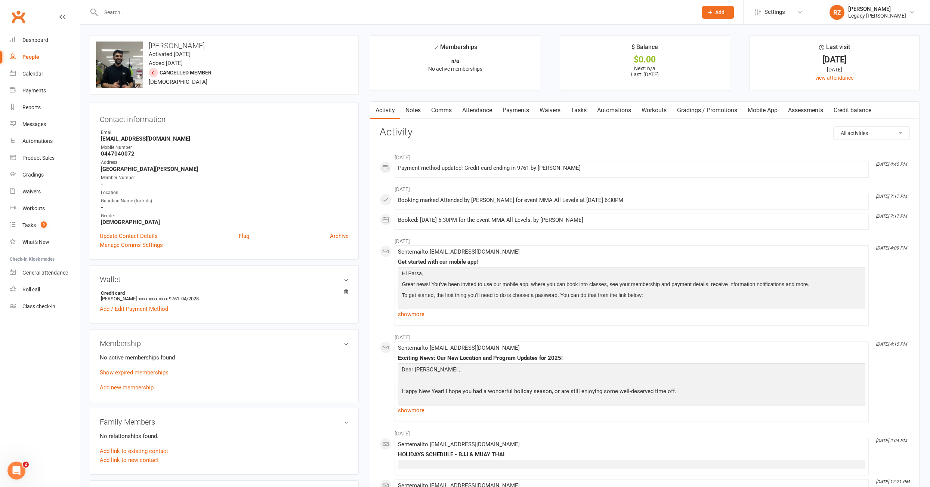
click at [138, 11] on input "text" at bounding box center [396, 12] width 594 height 10
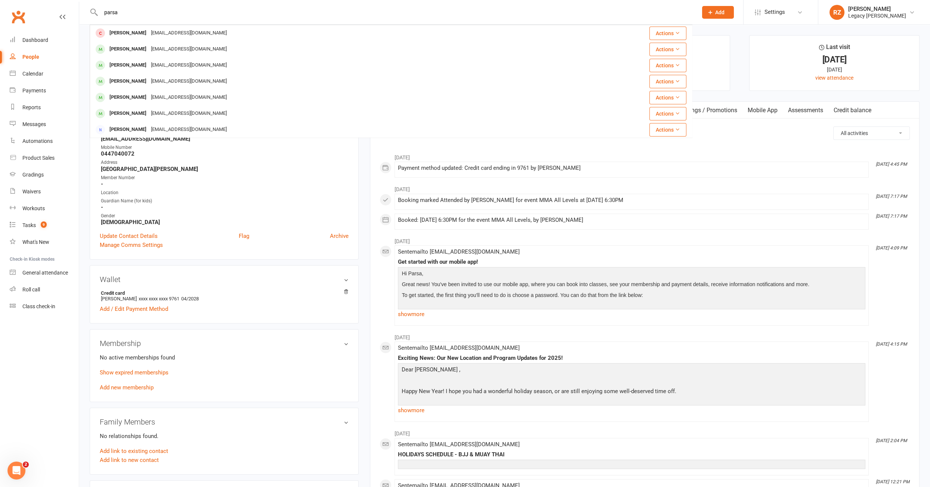
type input "parsa"
click at [72, 355] on nav "Clubworx Dashboard People Calendar Payments Reports Messages Automations Produc…" at bounding box center [39, 245] width 79 height 487
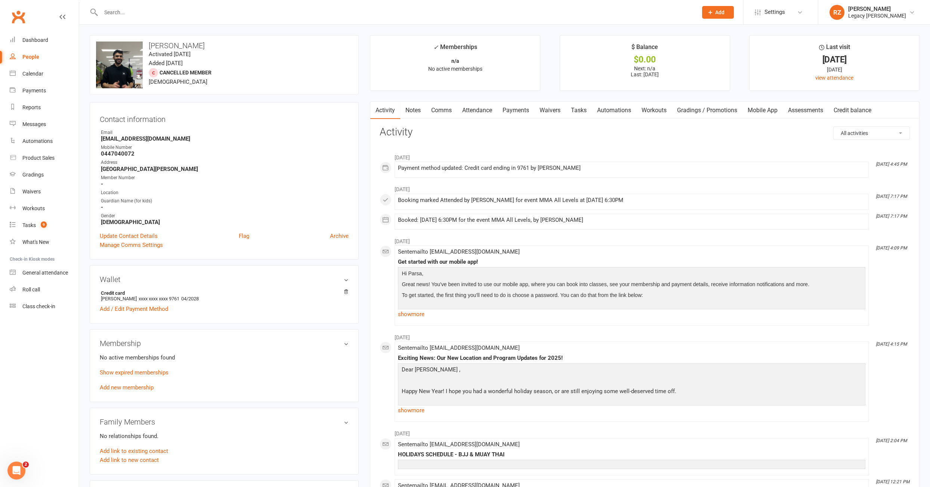
click at [144, 10] on input "text" at bounding box center [396, 12] width 594 height 10
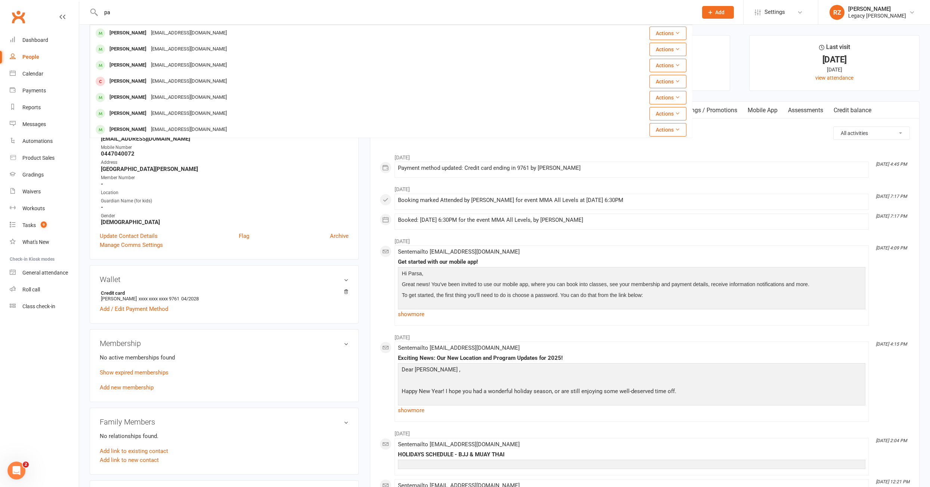
type input "p"
type input "parsa"
click at [122, 33] on div "[PERSON_NAME]" at bounding box center [127, 33] width 41 height 11
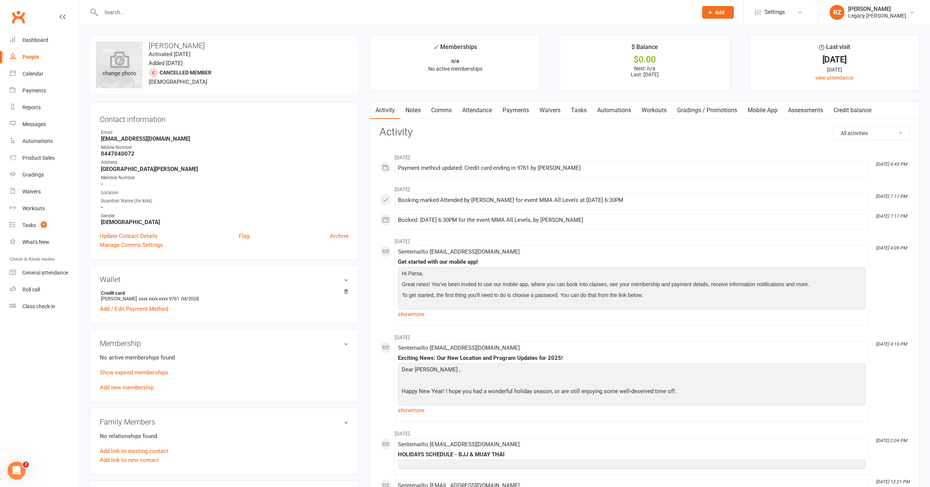
click at [119, 64] on icon at bounding box center [119, 59] width 19 height 16
click at [158, 15] on input "text" at bounding box center [396, 12] width 594 height 10
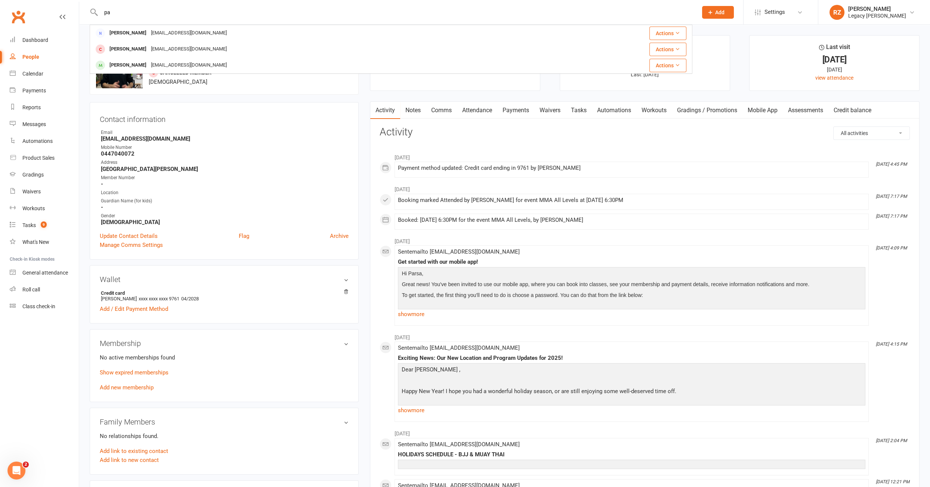
type input "p"
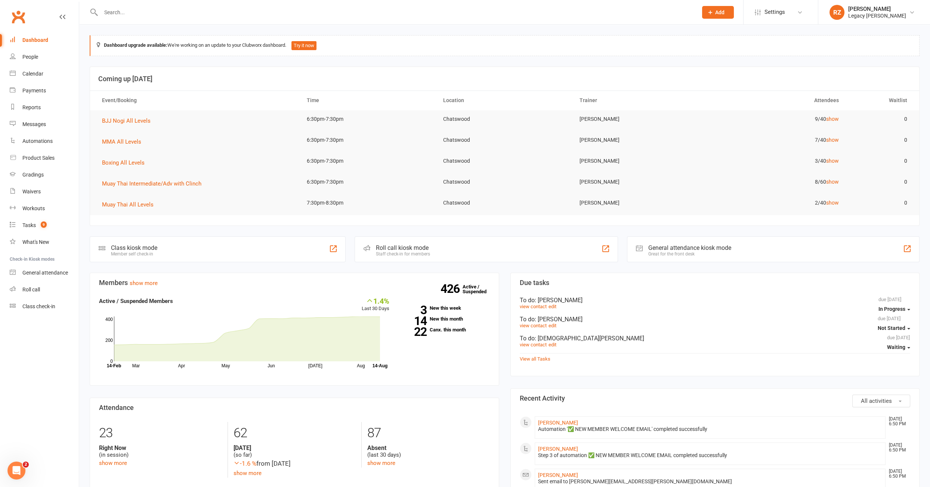
click at [169, 15] on input "text" at bounding box center [396, 12] width 594 height 10
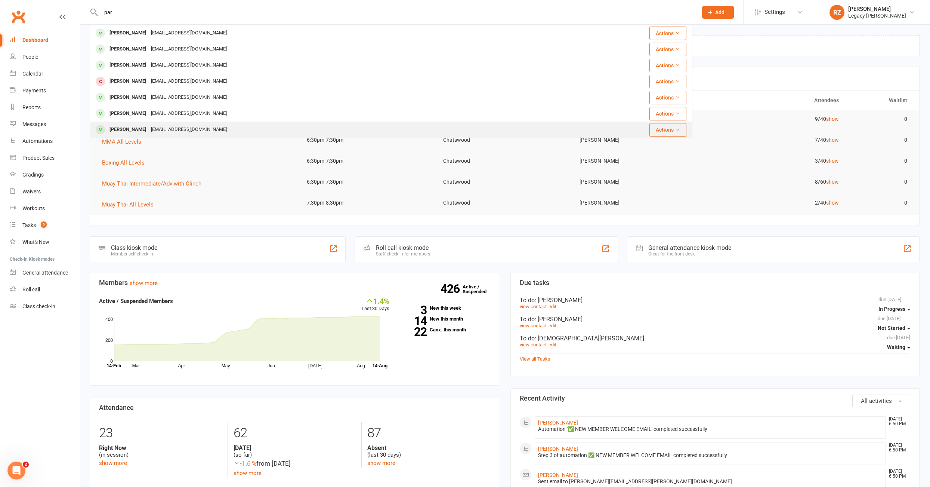
scroll to position [5, 0]
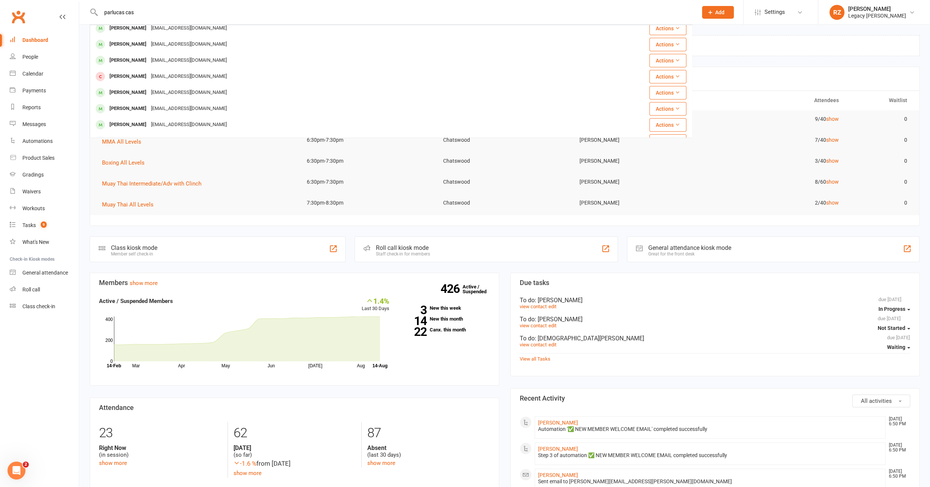
type input "[PERSON_NAME] case"
click at [155, 7] on input "[PERSON_NAME] case" at bounding box center [396, 12] width 594 height 10
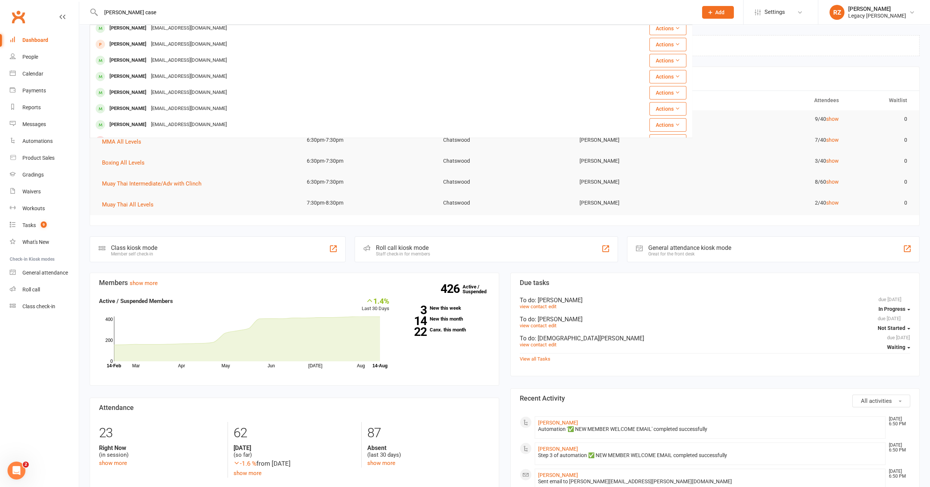
click at [155, 7] on input "[PERSON_NAME] case" at bounding box center [396, 12] width 594 height 10
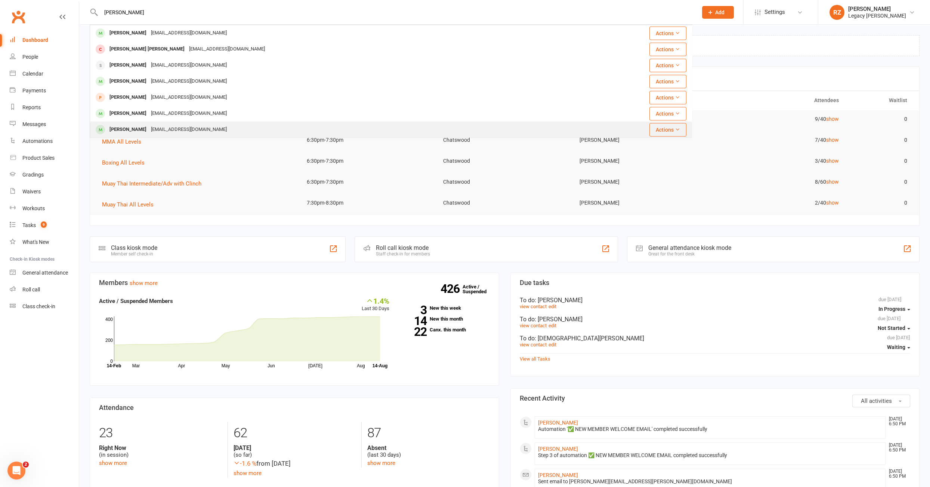
type input "[PERSON_NAME]"
click at [125, 127] on div "[PERSON_NAME]" at bounding box center [127, 129] width 41 height 11
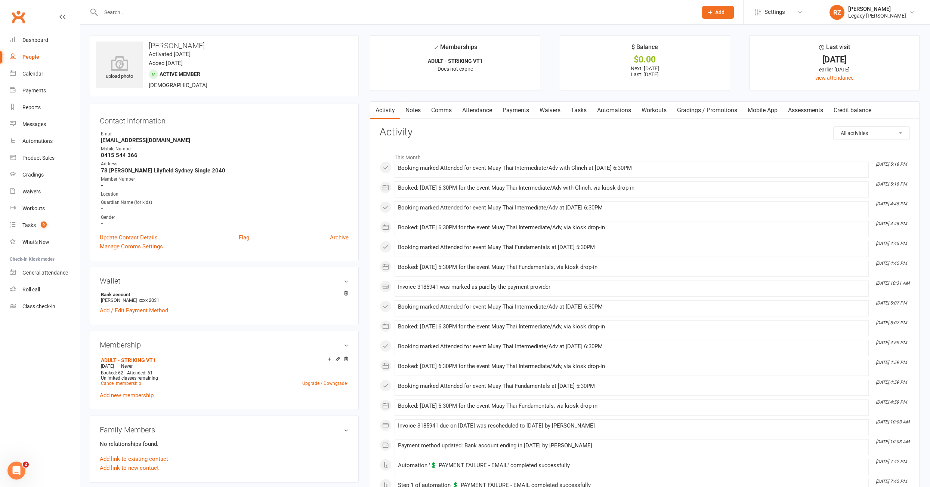
click at [510, 111] on link "Payments" at bounding box center [515, 110] width 37 height 17
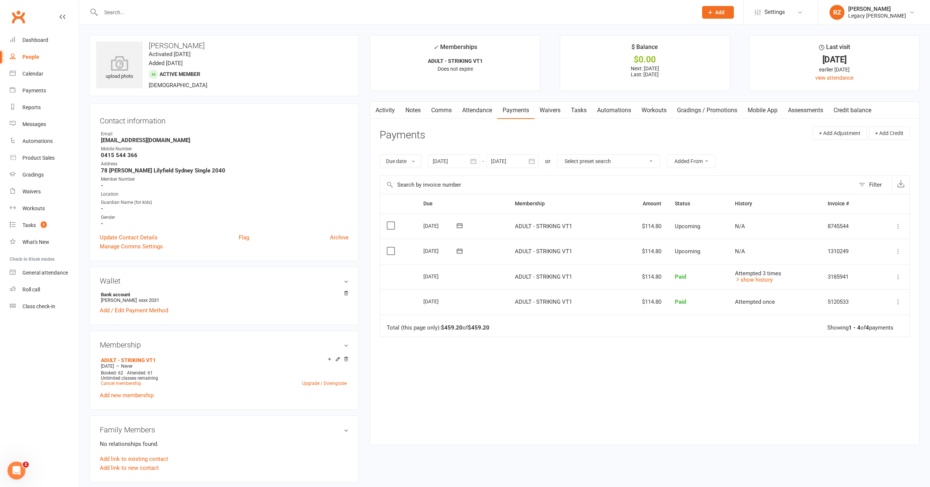
click at [511, 111] on link "Payments" at bounding box center [515, 110] width 37 height 17
click at [453, 161] on div at bounding box center [454, 160] width 52 height 13
click at [445, 177] on button "button" at bounding box center [440, 178] width 16 height 13
drag, startPoint x: 445, startPoint y: 177, endPoint x: 445, endPoint y: 202, distance: 25.0
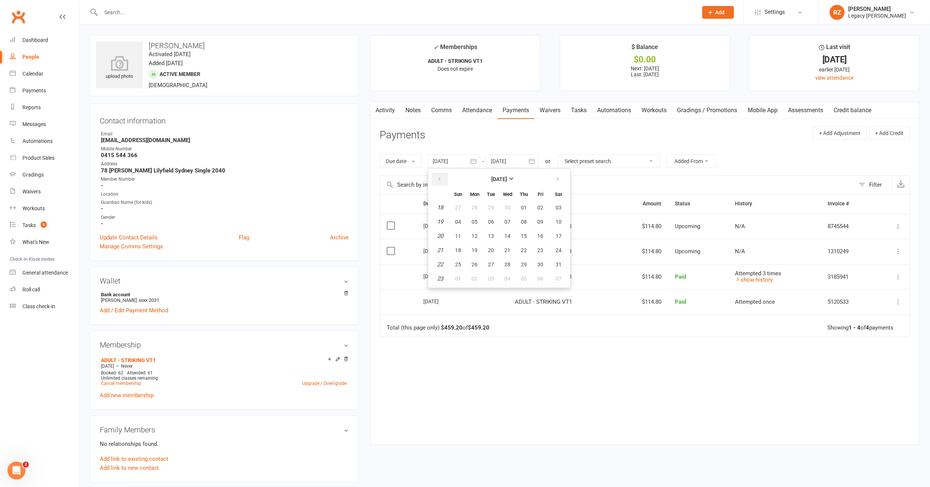
click at [445, 178] on button "button" at bounding box center [440, 178] width 16 height 13
click at [461, 216] on button "06" at bounding box center [458, 221] width 16 height 13
type input "[DATE]"
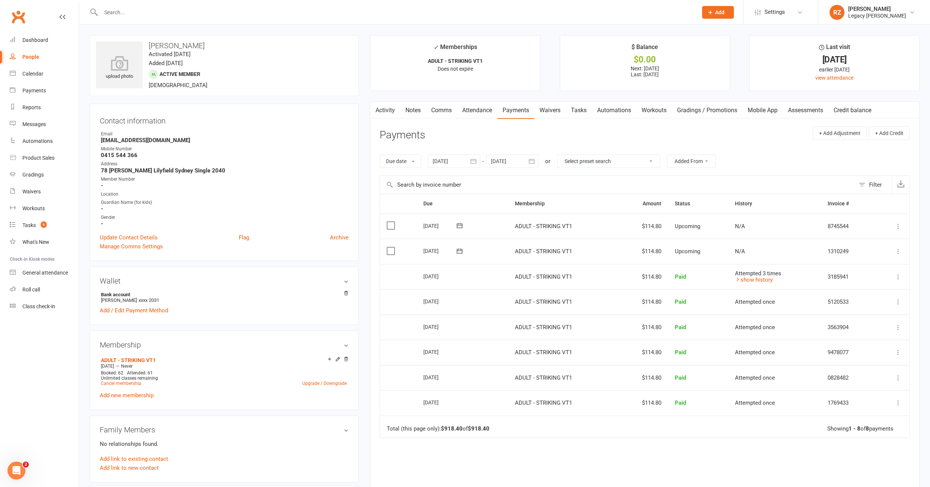
click at [581, 115] on link "Tasks" at bounding box center [579, 110] width 26 height 17
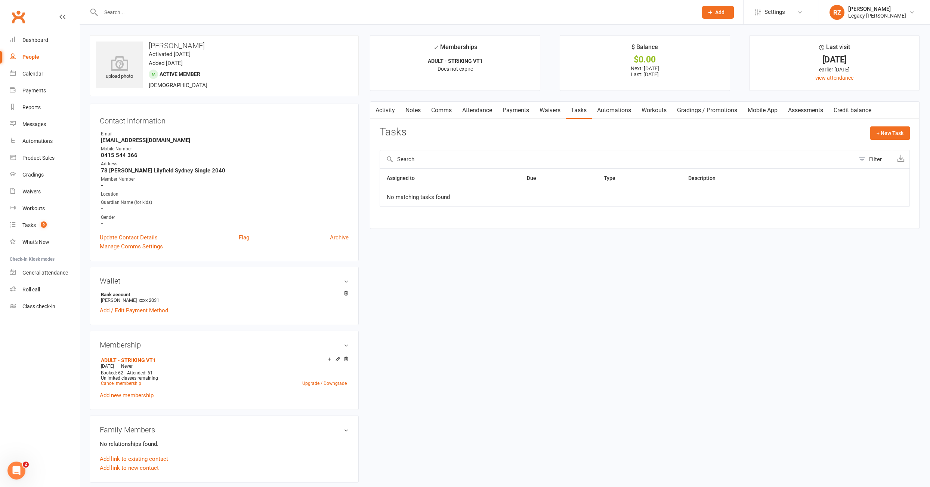
click at [252, 12] on input "text" at bounding box center [396, 12] width 594 height 10
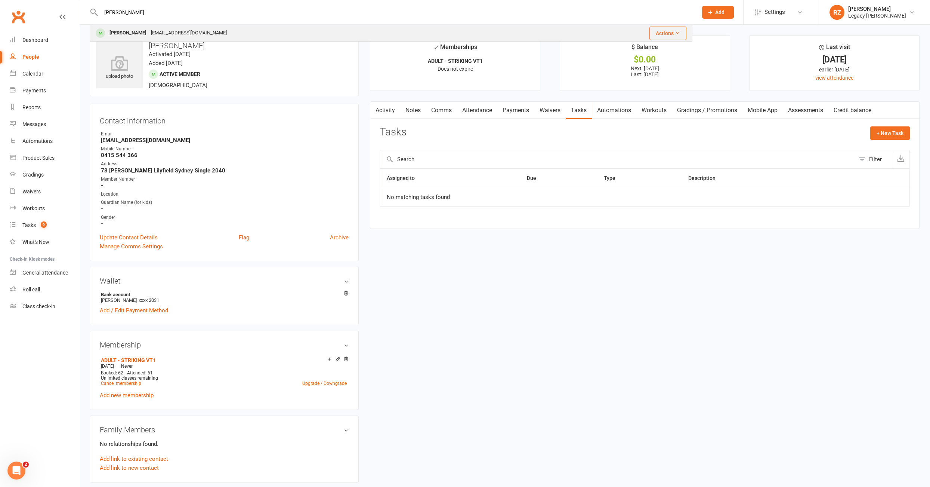
type input "[PERSON_NAME]"
click at [210, 25] on div "[PERSON_NAME] [EMAIL_ADDRESS][DOMAIN_NAME]" at bounding box center [321, 32] width 462 height 15
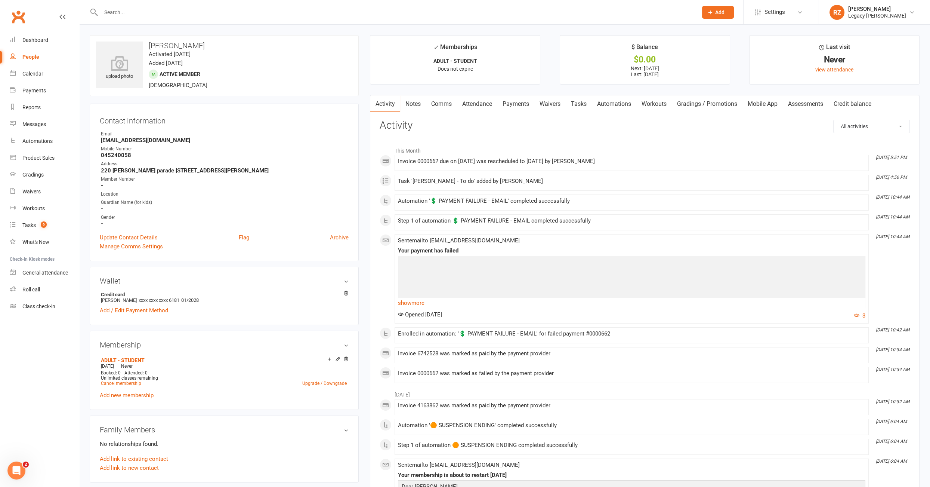
click at [524, 105] on link "Payments" at bounding box center [515, 103] width 37 height 17
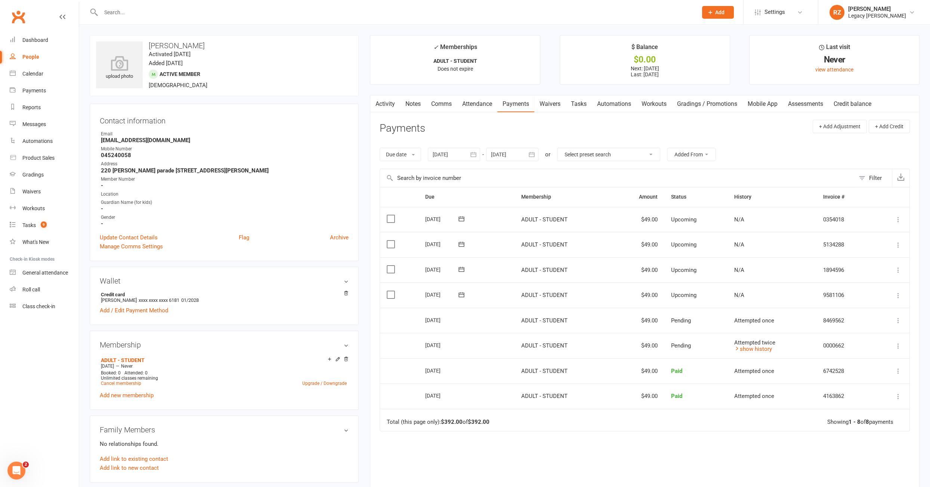
click at [171, 22] on div at bounding box center [391, 12] width 603 height 24
click at [172, 16] on input "text" at bounding box center [396, 12] width 594 height 10
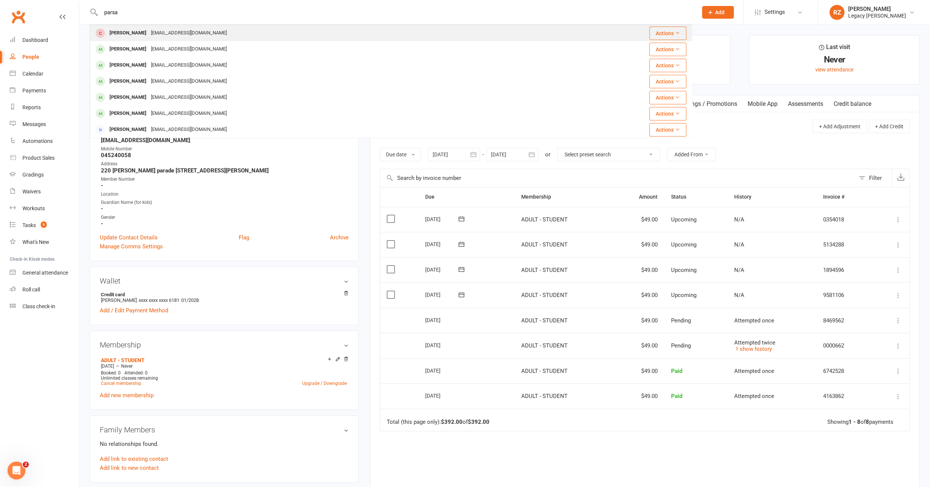
type input "parsa"
click at [151, 37] on div "[EMAIL_ADDRESS][DOMAIN_NAME]" at bounding box center [189, 33] width 80 height 11
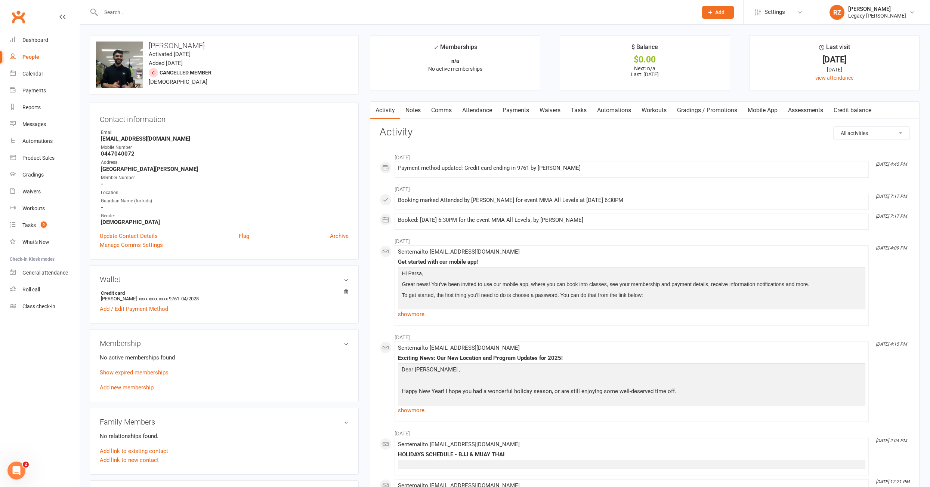
click at [142, 10] on input "text" at bounding box center [396, 12] width 594 height 10
type input "o"
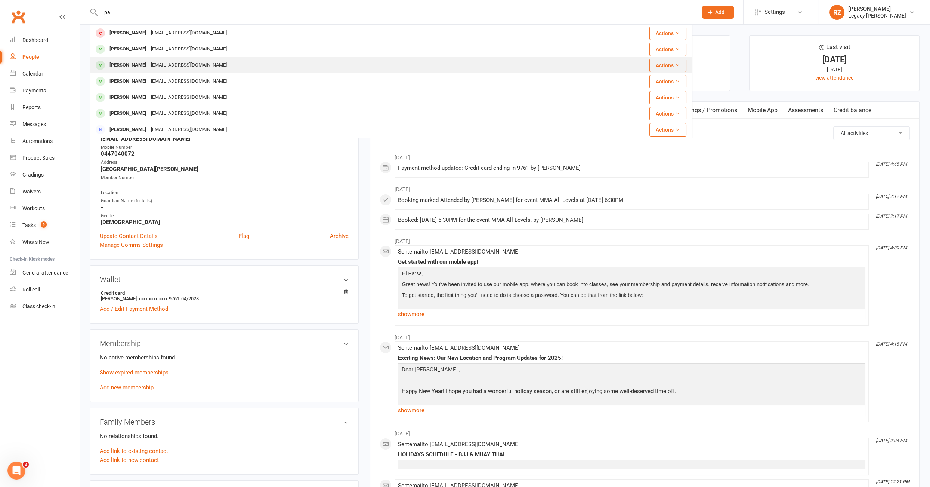
type input "p"
type input "ngo"
click at [149, 68] on div "[EMAIL_ADDRESS][DOMAIN_NAME]" at bounding box center [189, 65] width 80 height 11
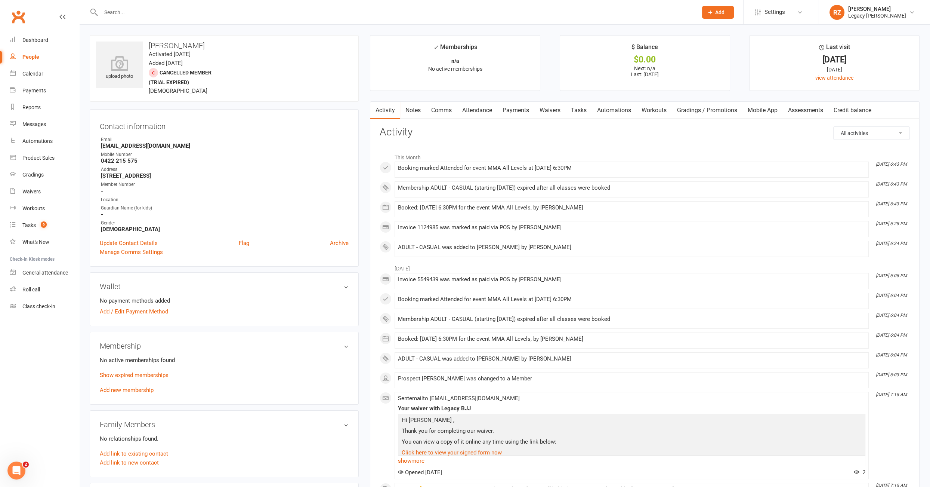
click at [141, 383] on div "No active memberships found Show expired memberships Add new membership" at bounding box center [224, 374] width 249 height 39
click at [137, 387] on link "Add new membership" at bounding box center [127, 389] width 54 height 7
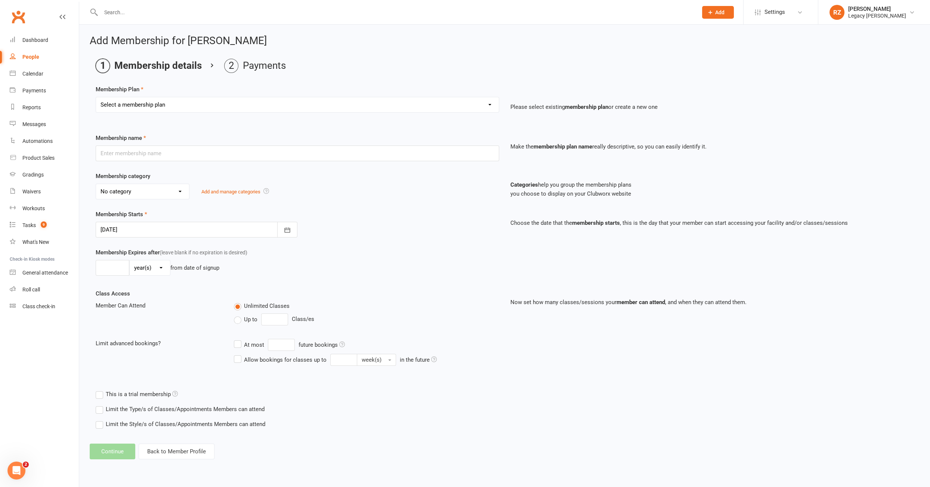
click at [188, 104] on select "Select a membership plan Create new Membership Plan ADULT - FREE TRIAL WEEK ADU…" at bounding box center [297, 104] width 403 height 15
select select "7"
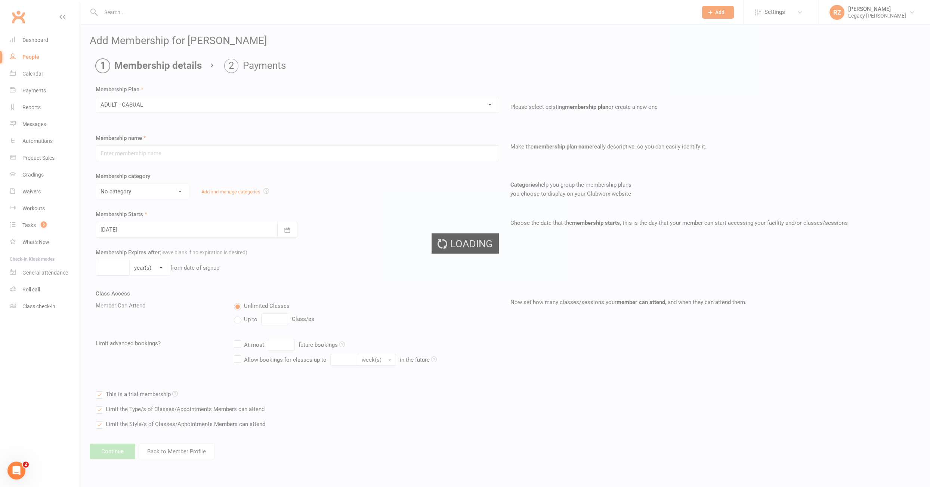
type input "ADULT - CASUAL"
select select "0"
type input "1"
select select "0"
type input "1"
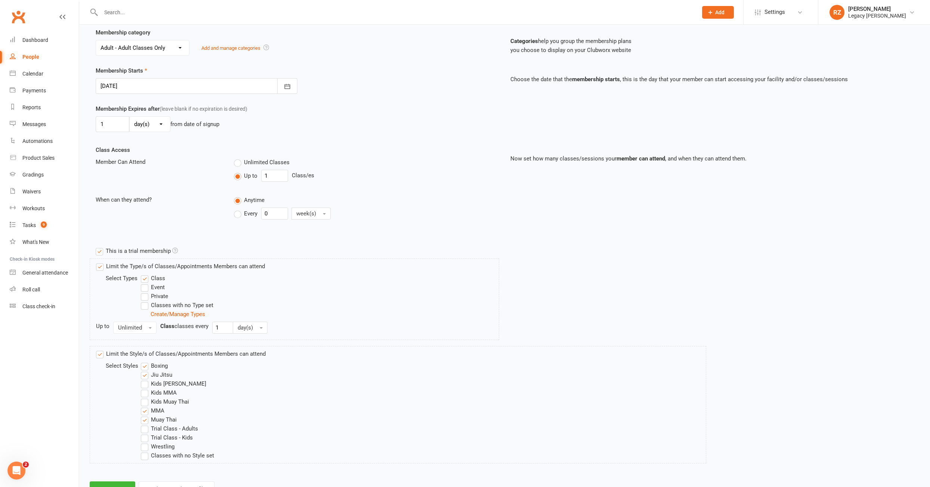
scroll to position [171, 0]
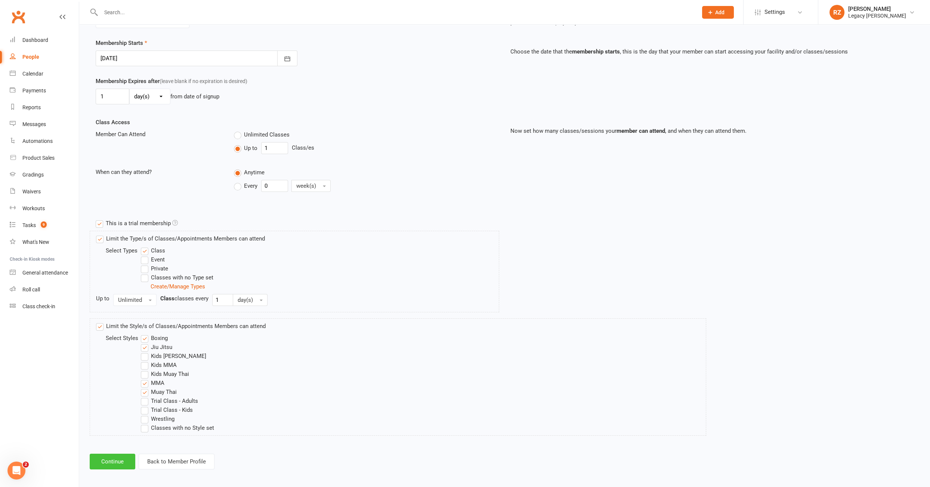
click at [101, 460] on button "Continue" at bounding box center [113, 461] width 46 height 16
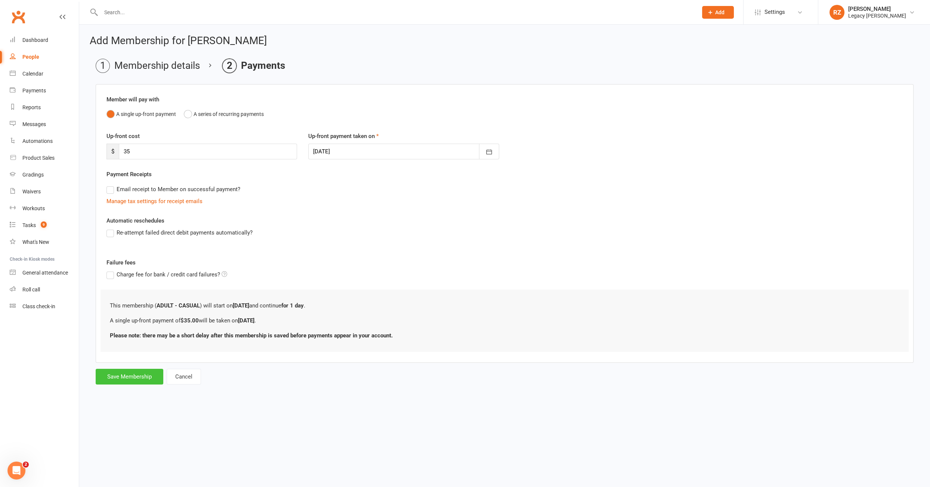
click at [152, 379] on button "Save Membership" at bounding box center [130, 376] width 68 height 16
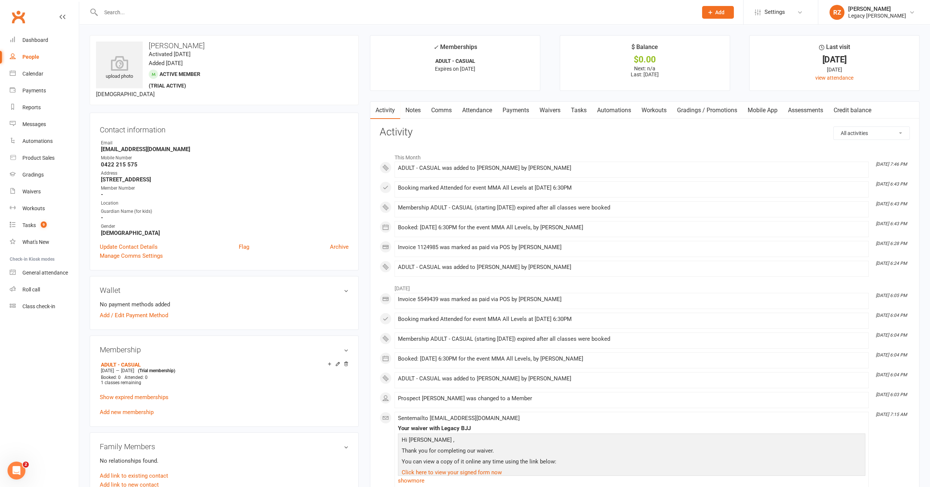
scroll to position [0, 0]
click at [521, 108] on link "Payments" at bounding box center [515, 109] width 37 height 17
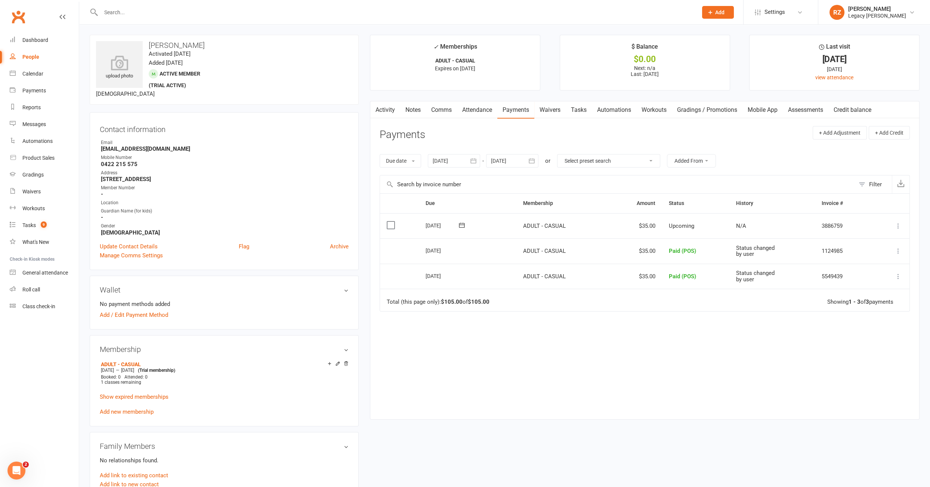
click at [898, 223] on icon at bounding box center [898, 225] width 7 height 7
click at [872, 257] on link "Mark as Paid (POS)" at bounding box center [866, 255] width 74 height 15
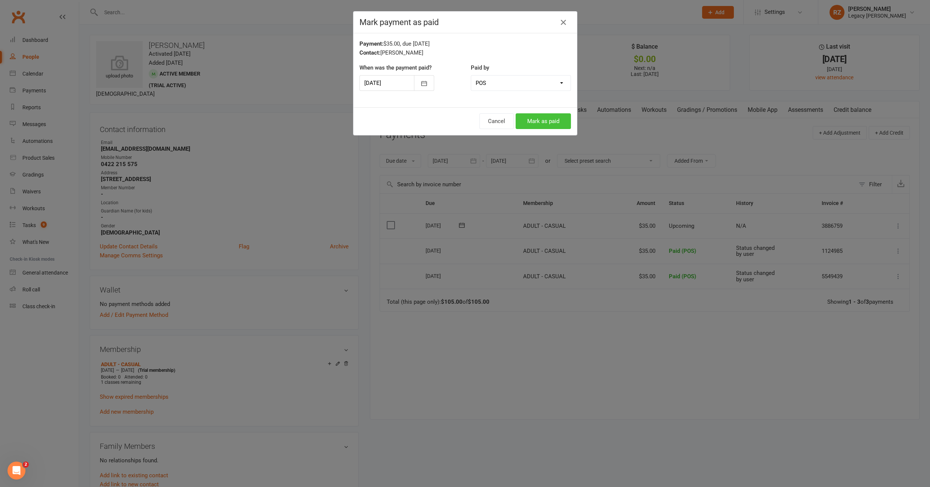
click at [554, 117] on button "Mark as paid" at bounding box center [543, 121] width 55 height 16
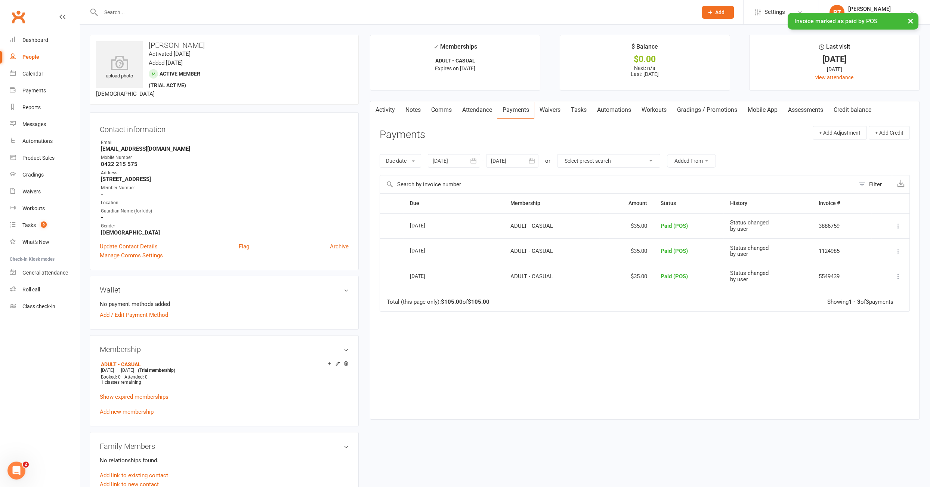
click at [126, 13] on ui-view "Prospect Member Non-attending contact Class / event Appointment Grading event T…" at bounding box center [465, 418] width 930 height 835
click at [126, 13] on input "text" at bounding box center [396, 12] width 594 height 10
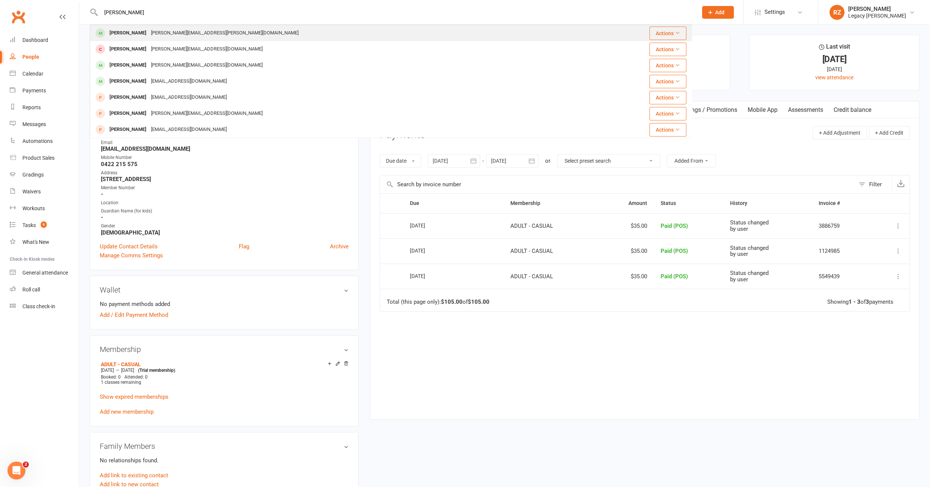
type input "[PERSON_NAME]"
click at [118, 37] on div "[PERSON_NAME]" at bounding box center [127, 33] width 41 height 11
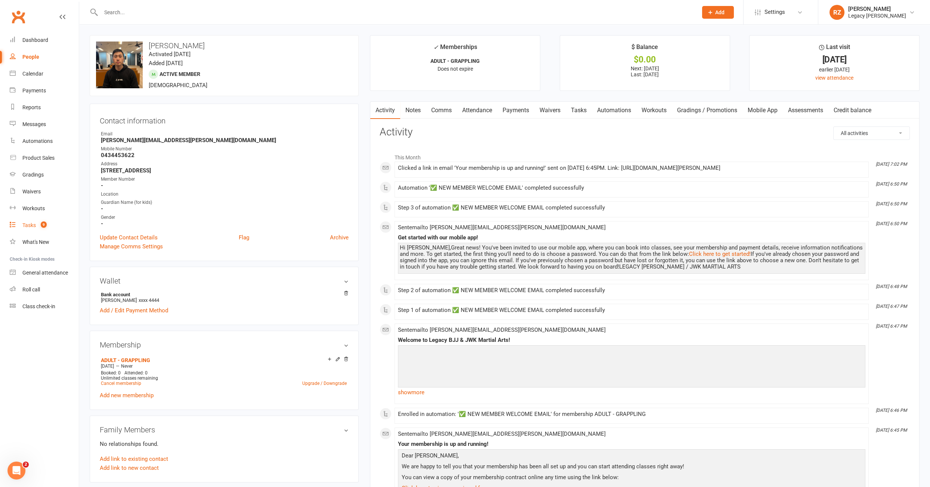
click at [32, 229] on link "Tasks 9" at bounding box center [44, 225] width 69 height 17
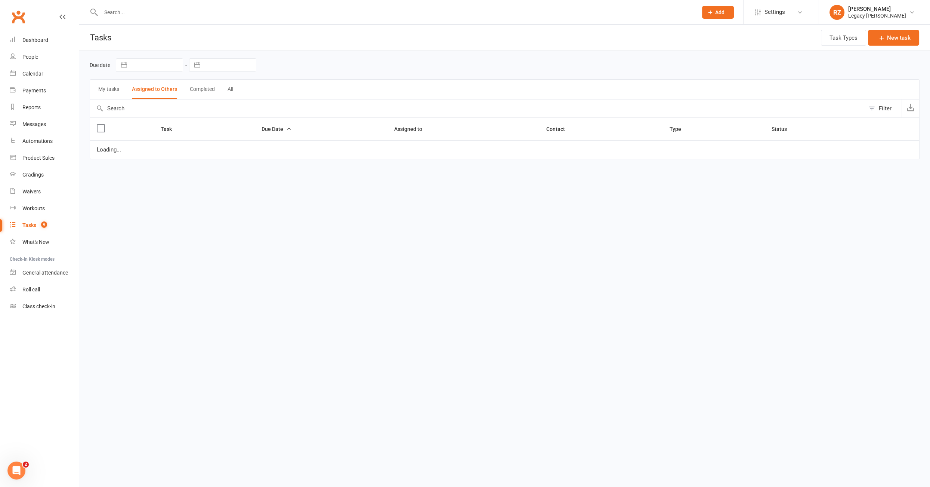
select select "waiting"
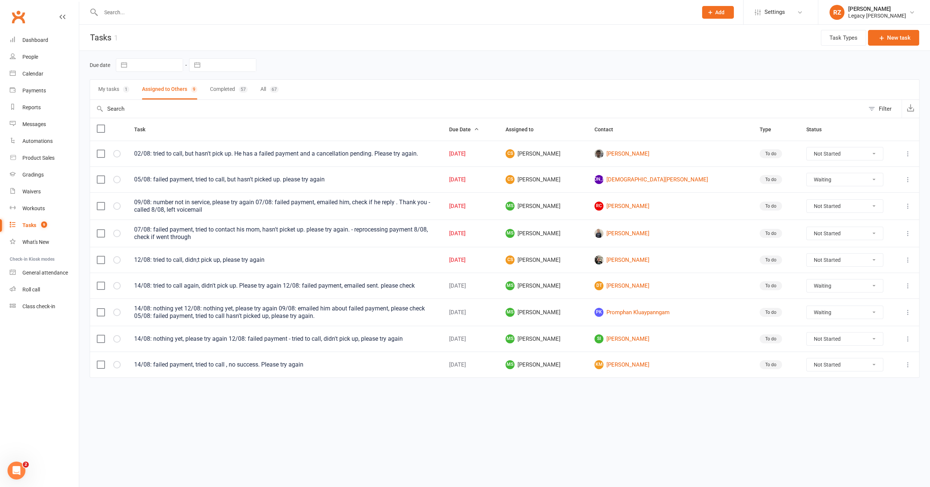
click at [149, 19] on div at bounding box center [391, 12] width 603 height 24
click at [132, 19] on div at bounding box center [391, 12] width 603 height 24
click at [178, 8] on input "text" at bounding box center [396, 12] width 594 height 10
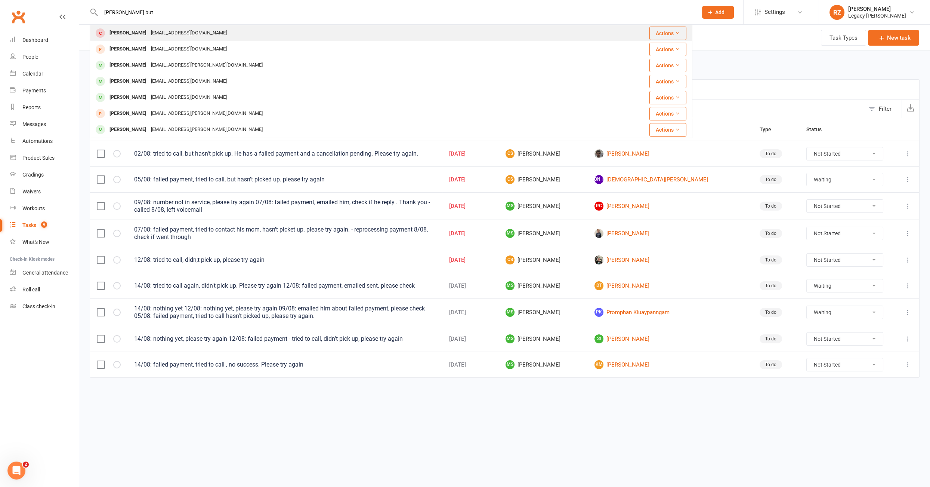
type input "[PERSON_NAME] but"
click at [126, 34] on div "[PERSON_NAME]" at bounding box center [127, 33] width 41 height 11
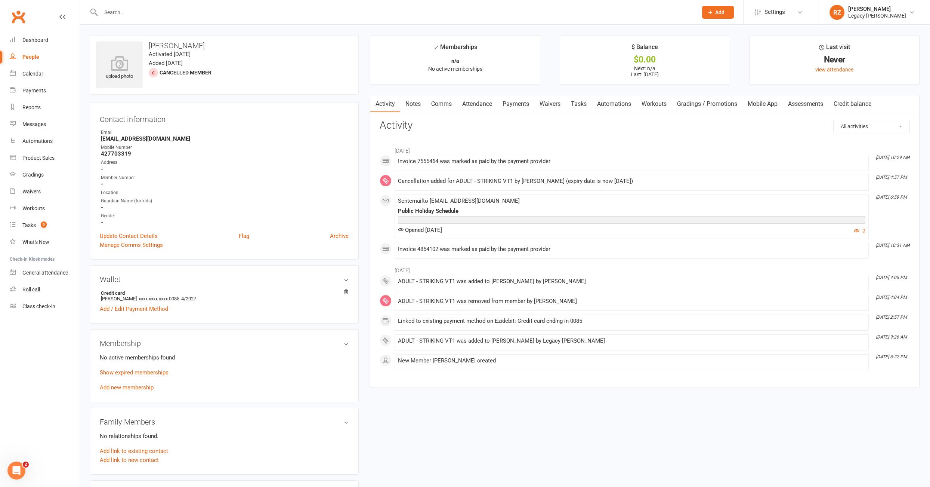
click at [411, 104] on link "Notes" at bounding box center [413, 103] width 26 height 17
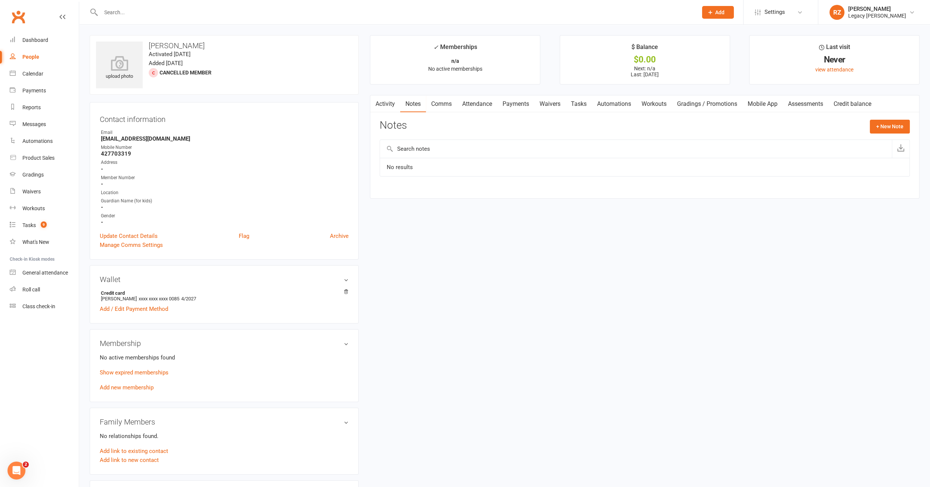
click at [122, 11] on input "text" at bounding box center [396, 12] width 594 height 10
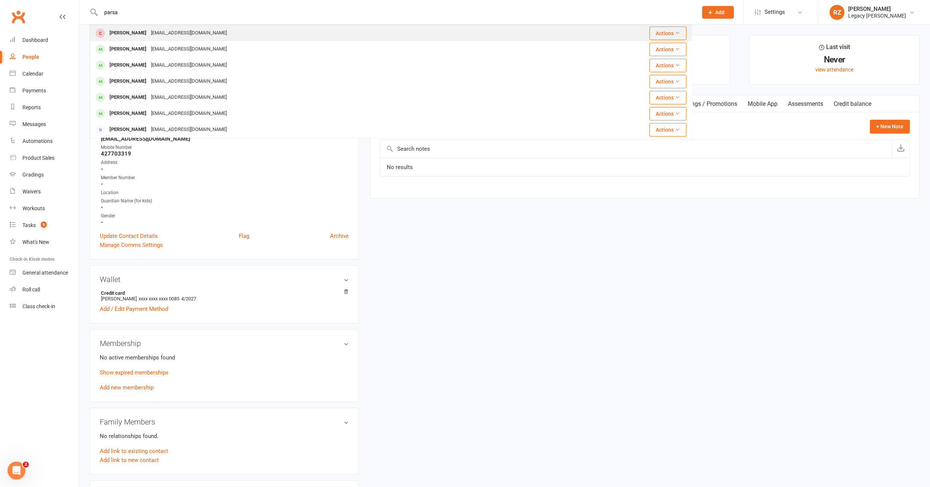
type input "parsa"
click at [120, 36] on div "[PERSON_NAME]" at bounding box center [127, 33] width 41 height 11
